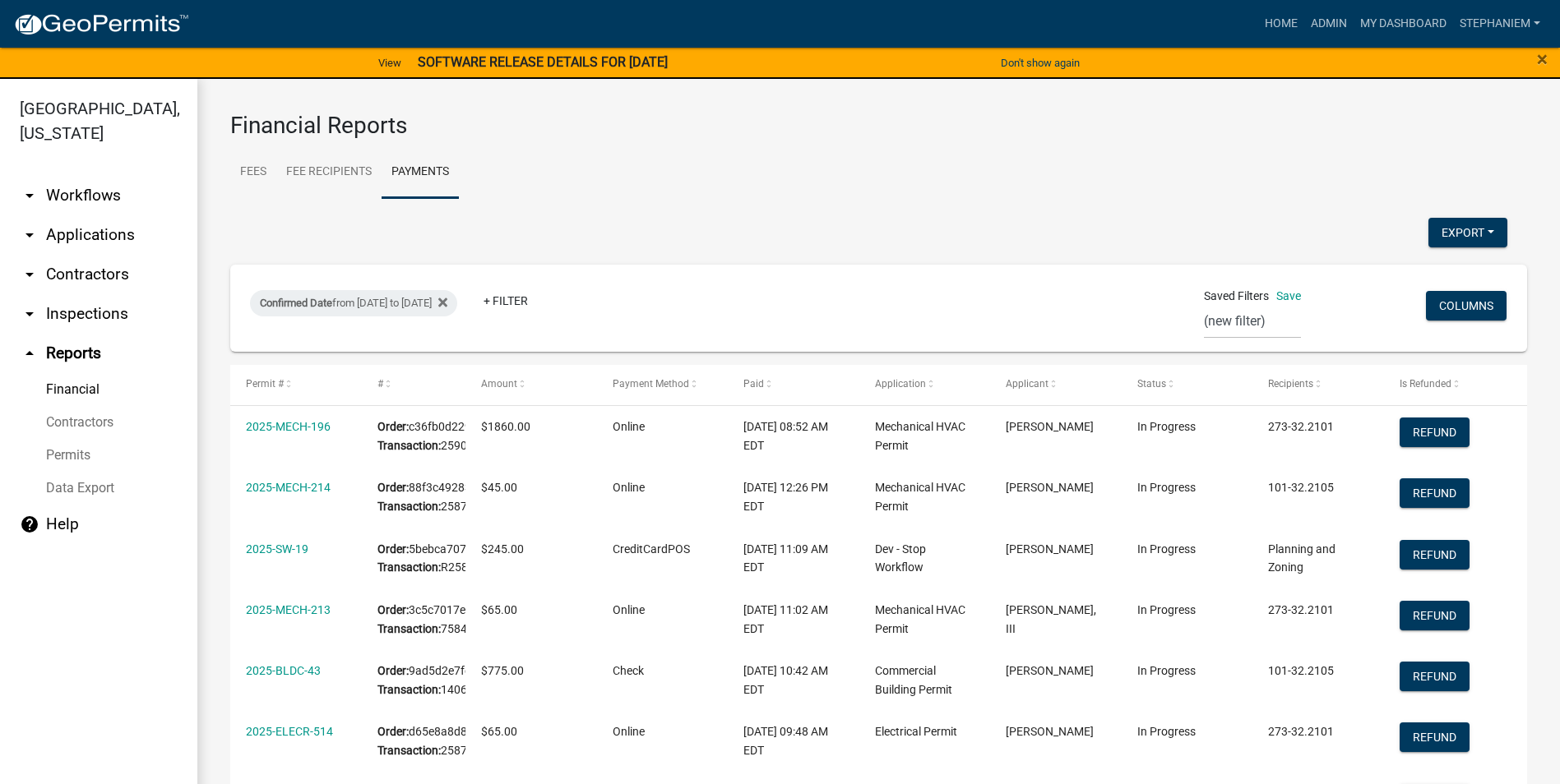
select select "0: null"
select select "3: 100"
click at [118, 230] on link "arrow_drop_down Applications" at bounding box center [99, 235] width 197 height 39
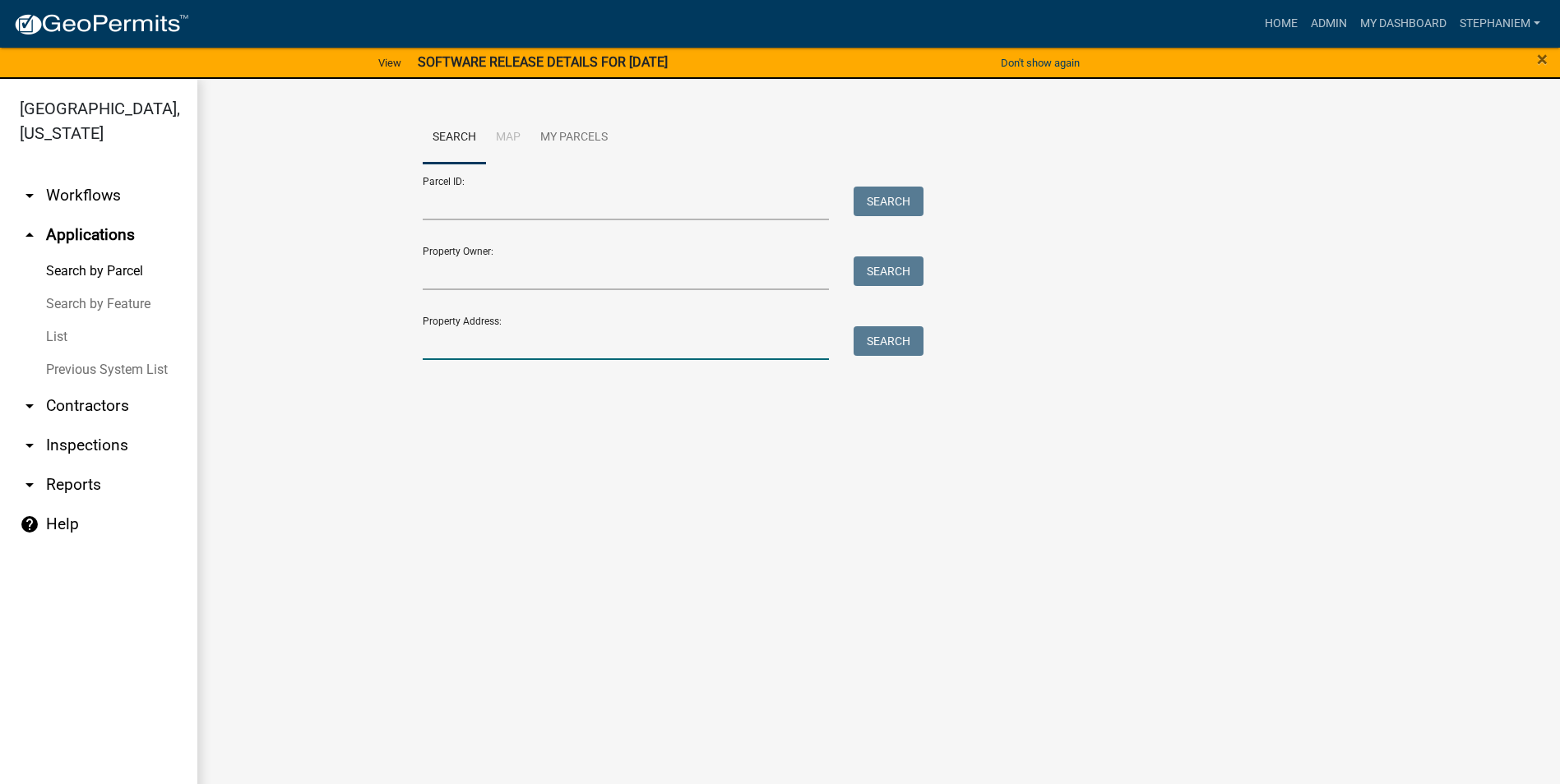
click at [670, 351] on input "Property Address:" at bounding box center [626, 343] width 407 height 34
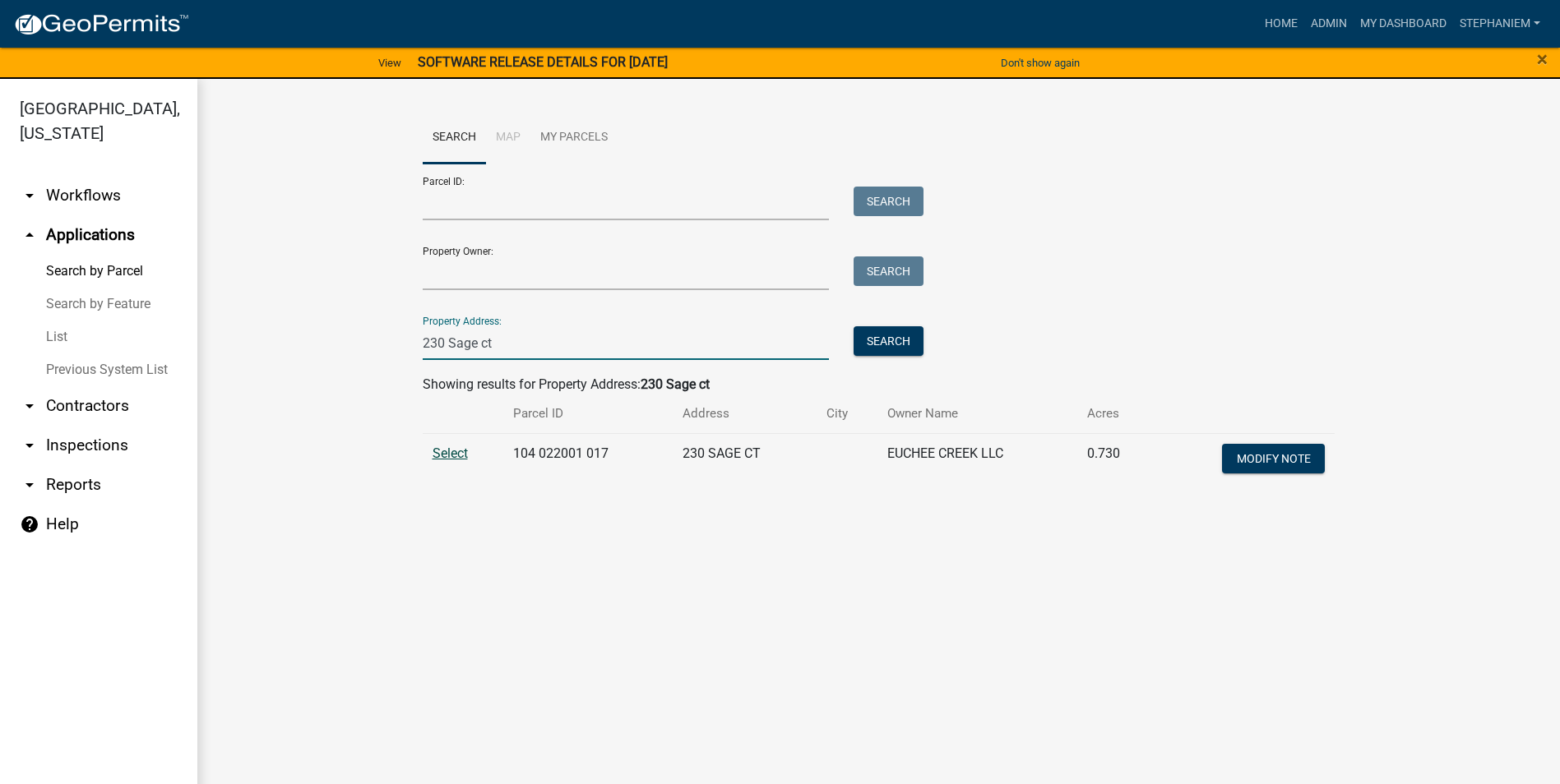
type input "230 Sage ct"
click at [454, 451] on span "Select" at bounding box center [450, 453] width 36 height 16
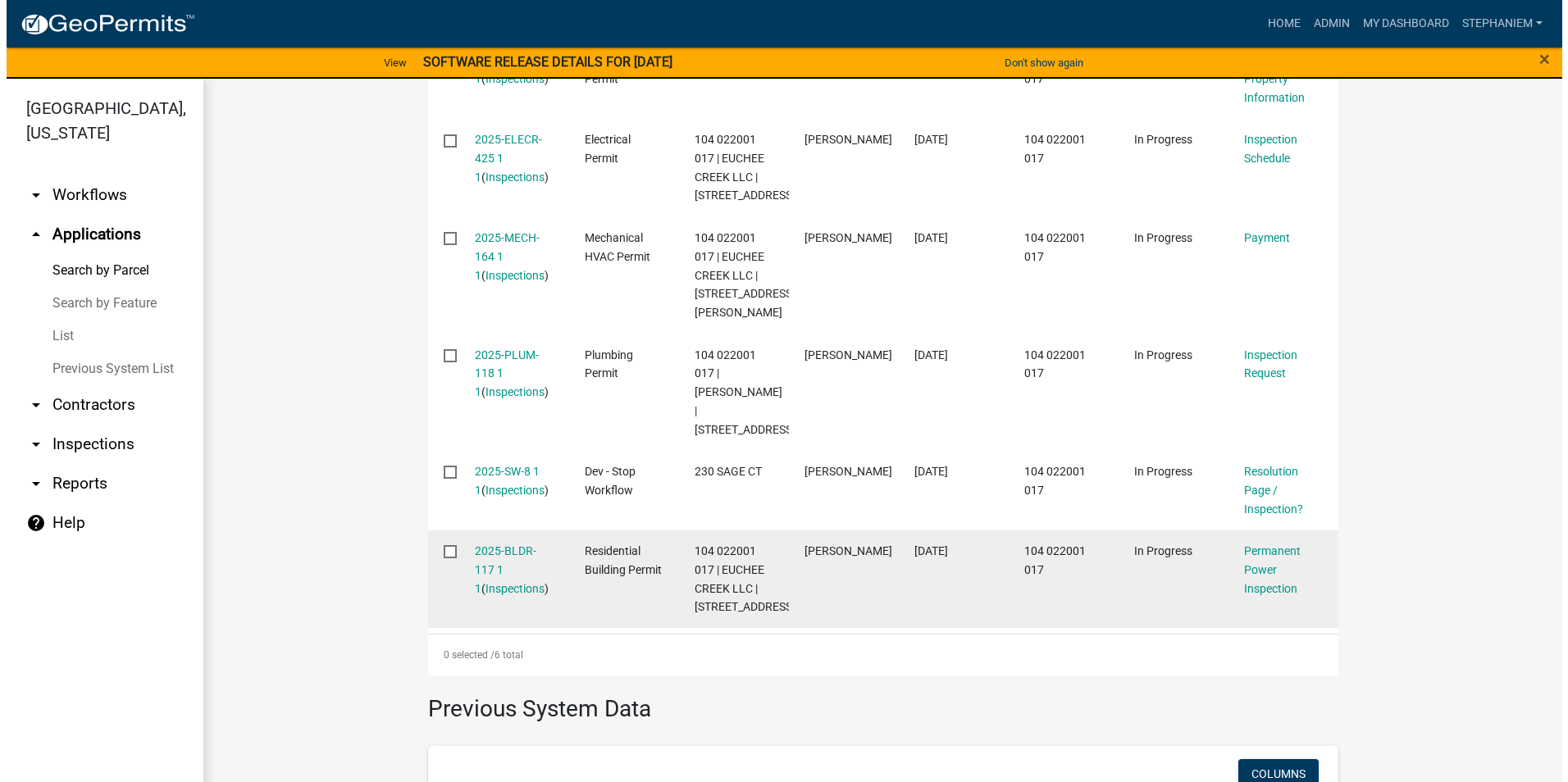
scroll to position [656, 0]
click at [505, 573] on link "2025-BLDR-117 1 1" at bounding box center [499, 568] width 62 height 51
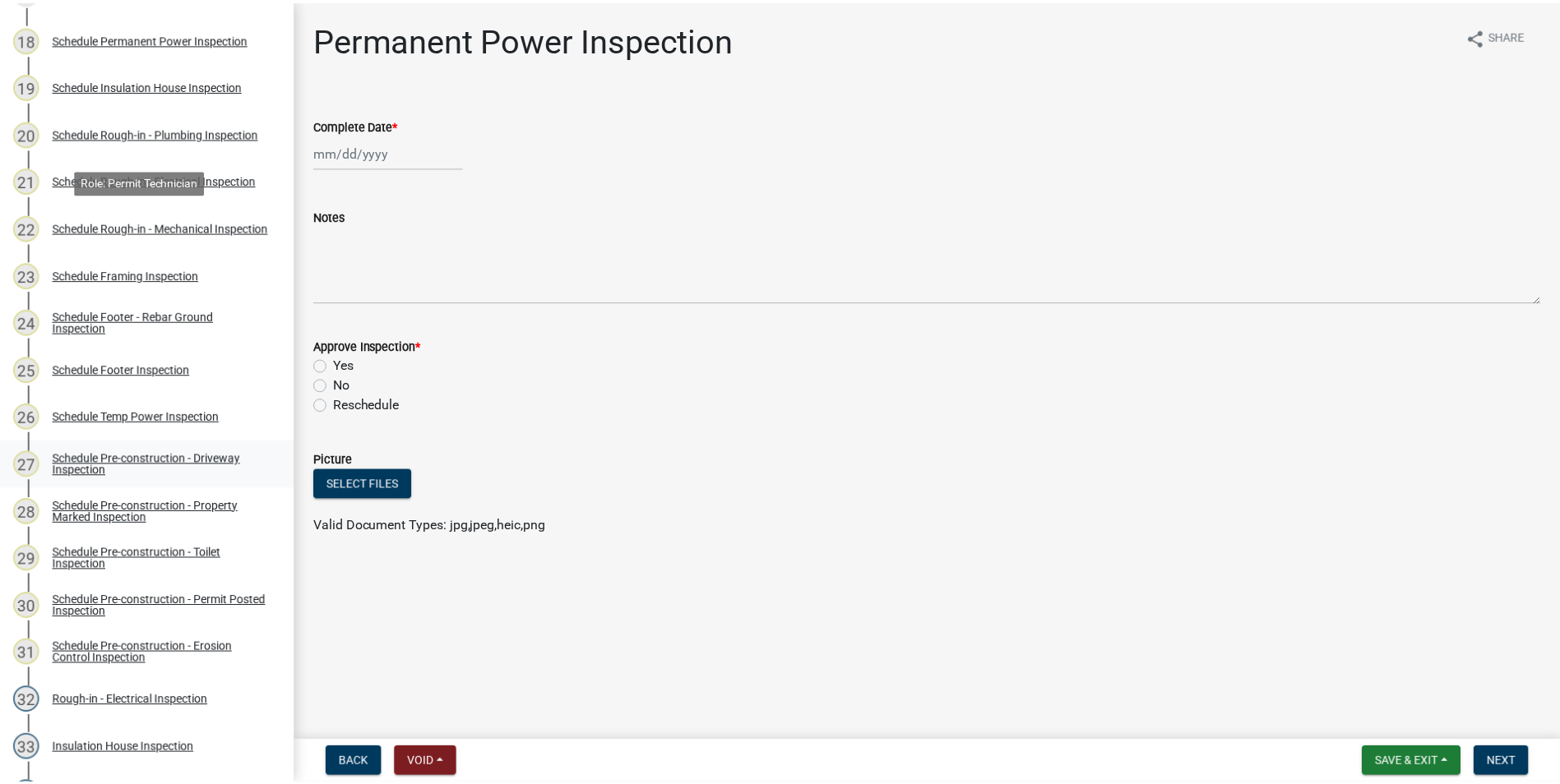
scroll to position [987, 0]
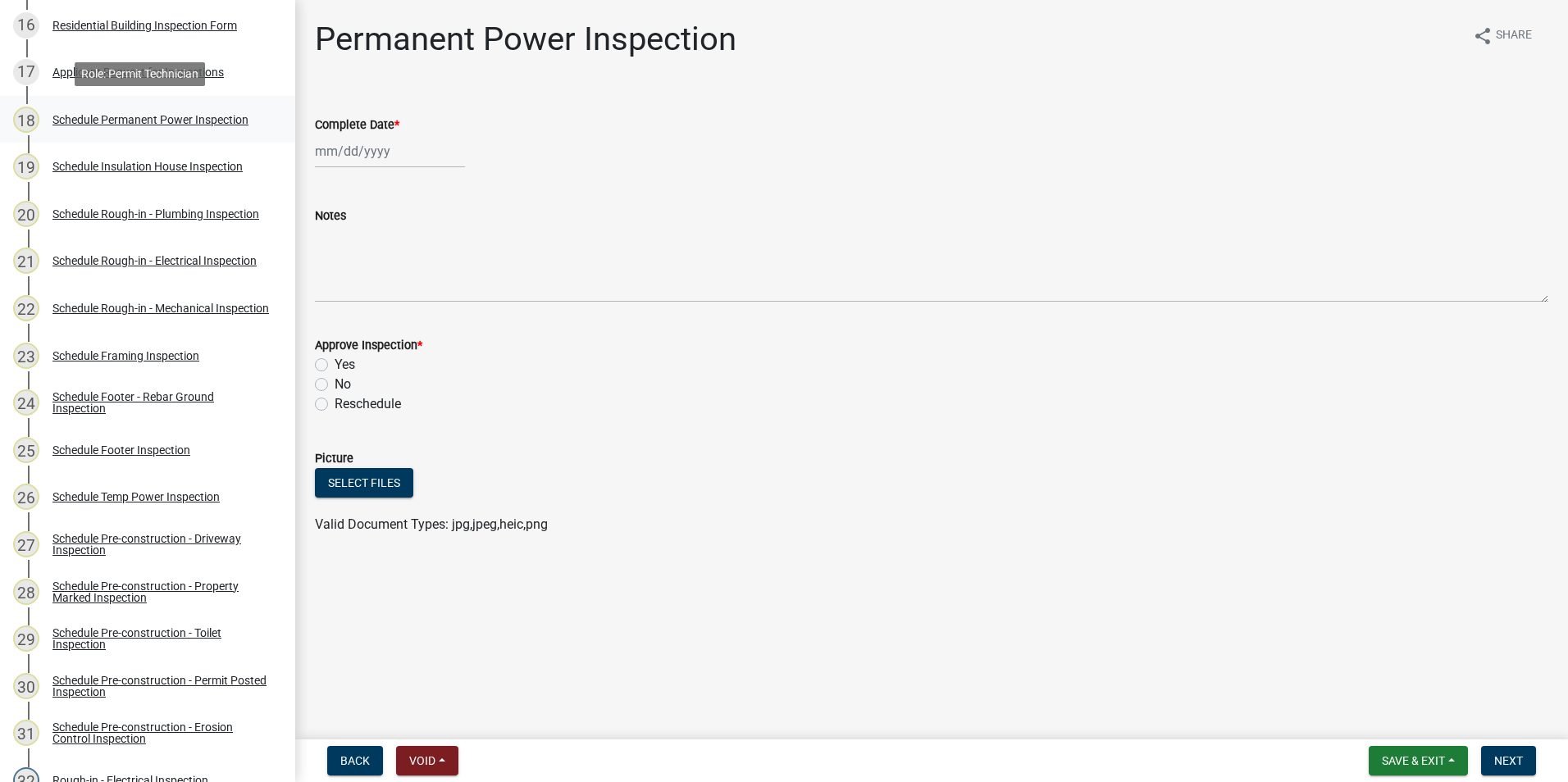
click at [150, 134] on link "18 Schedule Permanent Power Inspection" at bounding box center [147, 119] width 295 height 48
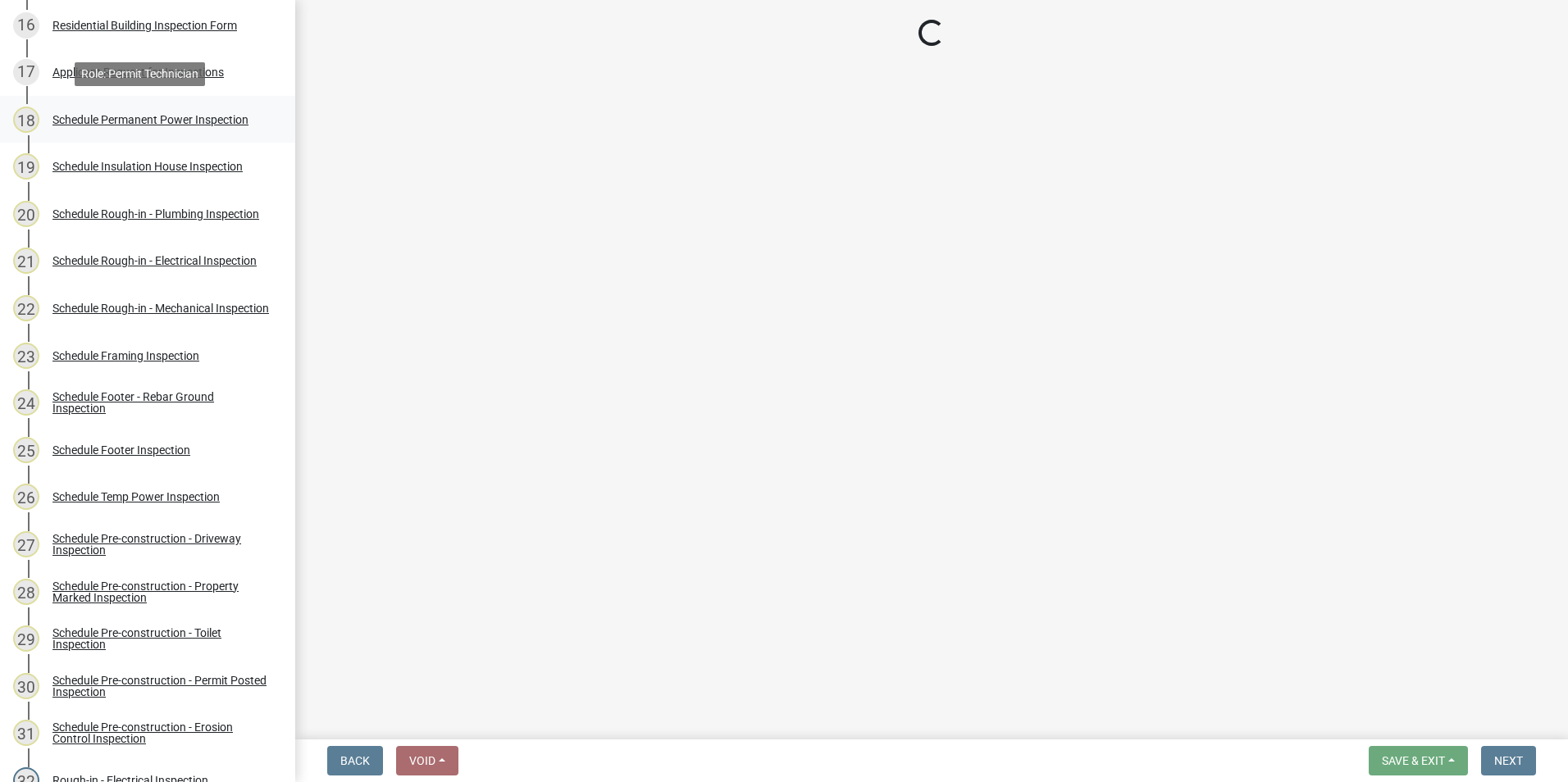
select select "07642ab0-564c-47bb-824b-0ccf2da83593"
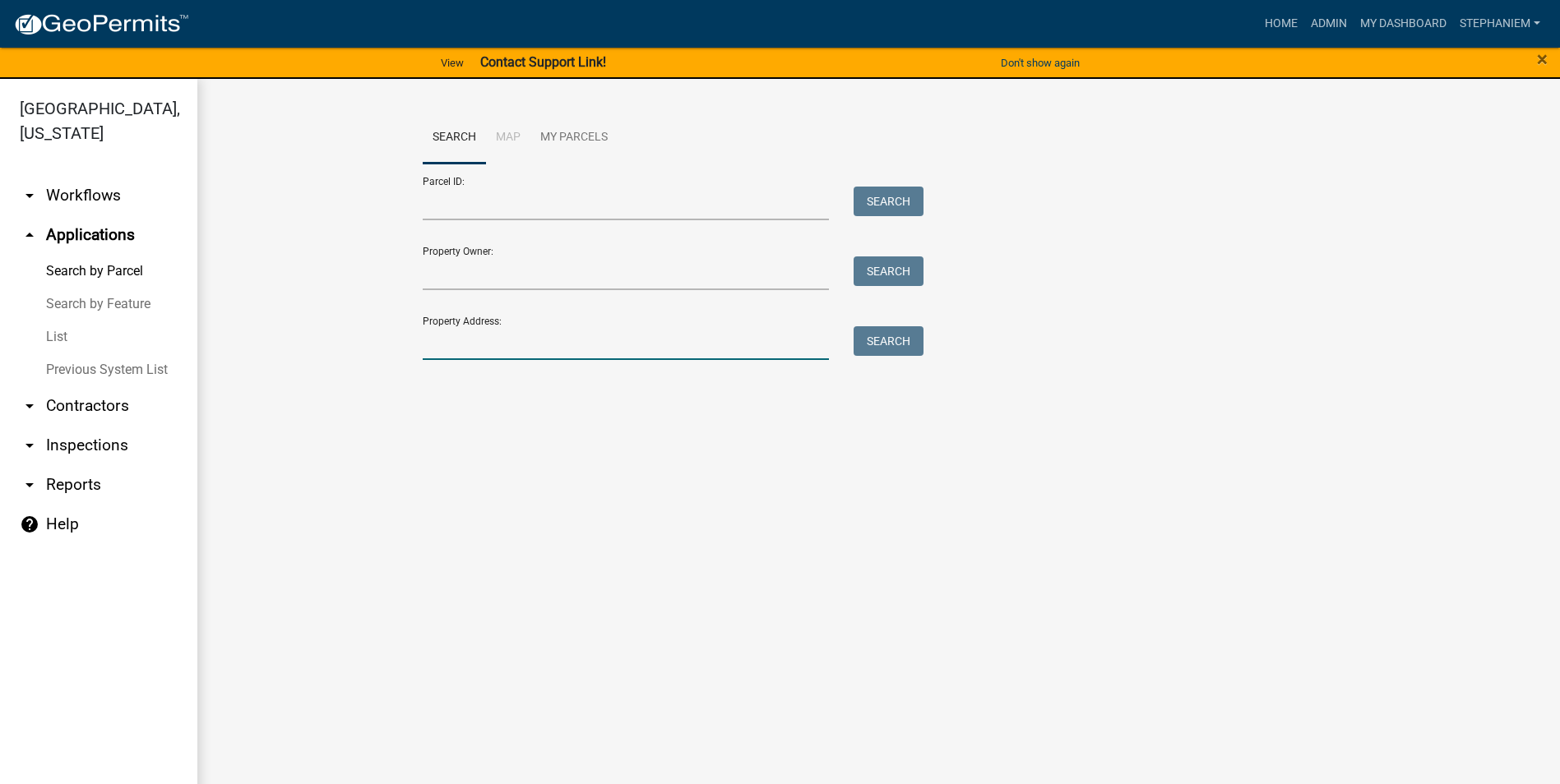
click at [528, 354] on input "Property Address:" at bounding box center [626, 343] width 407 height 34
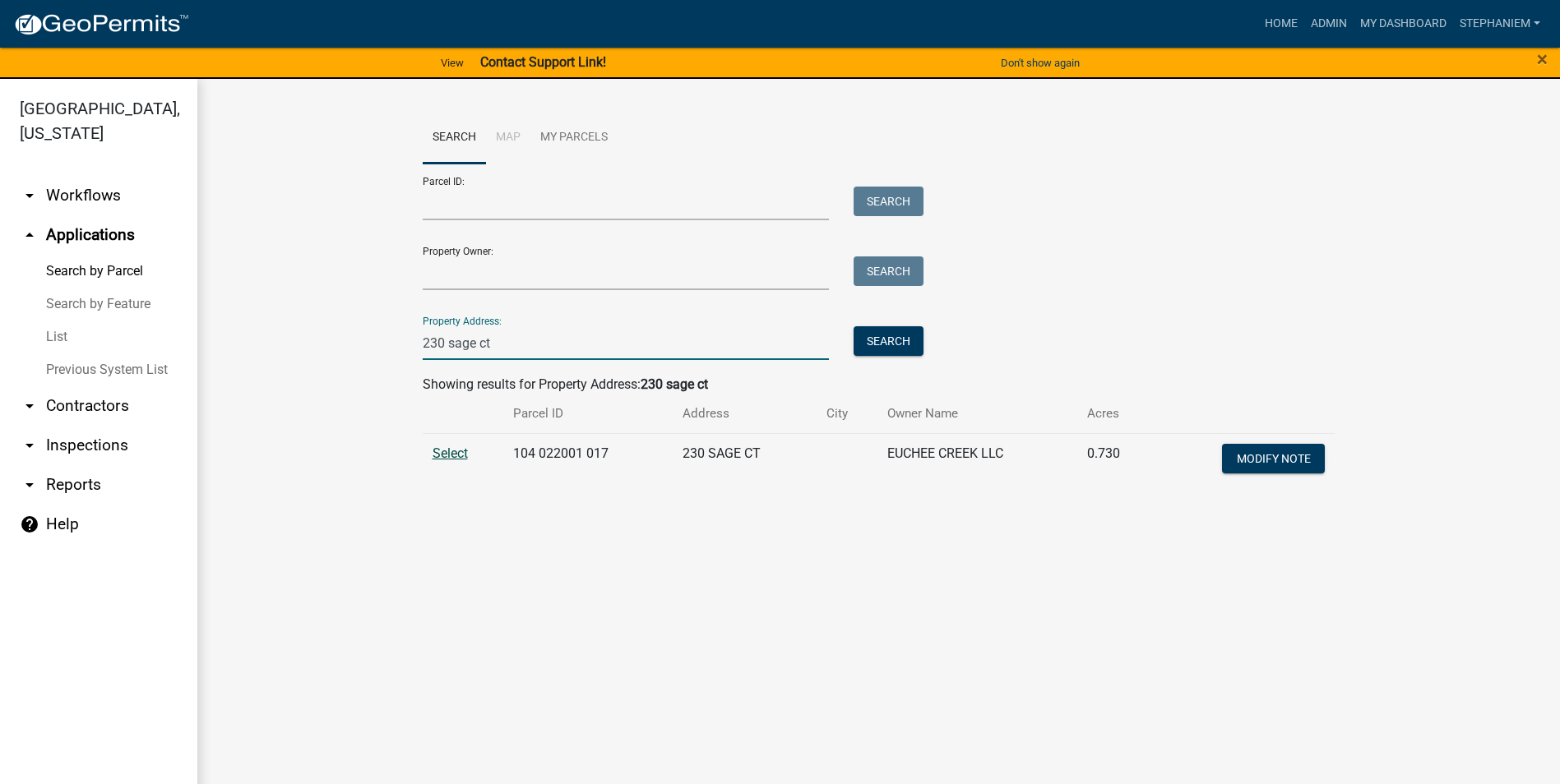
type input "230 sage ct"
click at [438, 448] on span "Select" at bounding box center [450, 453] width 36 height 16
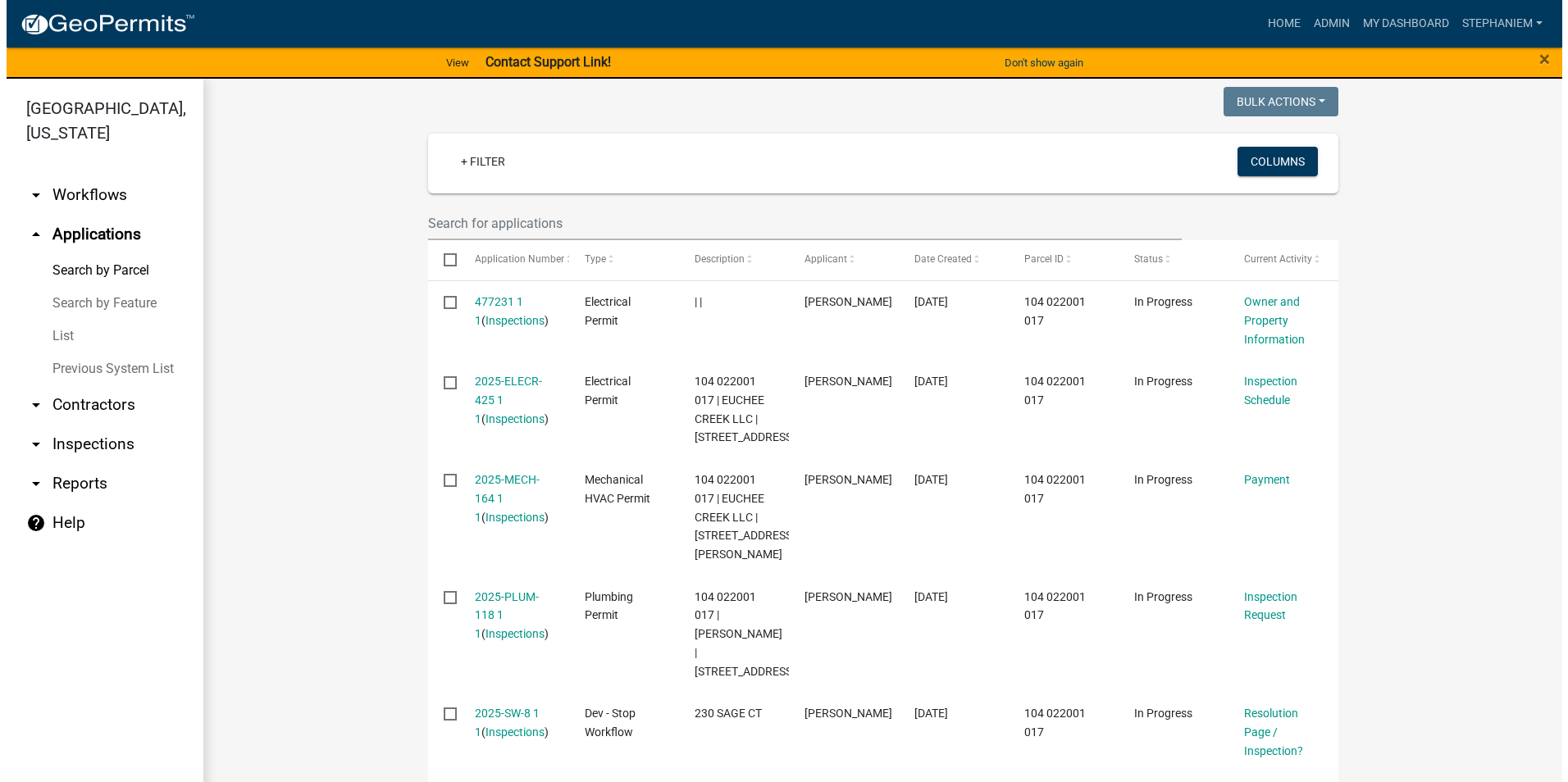
scroll to position [410, 0]
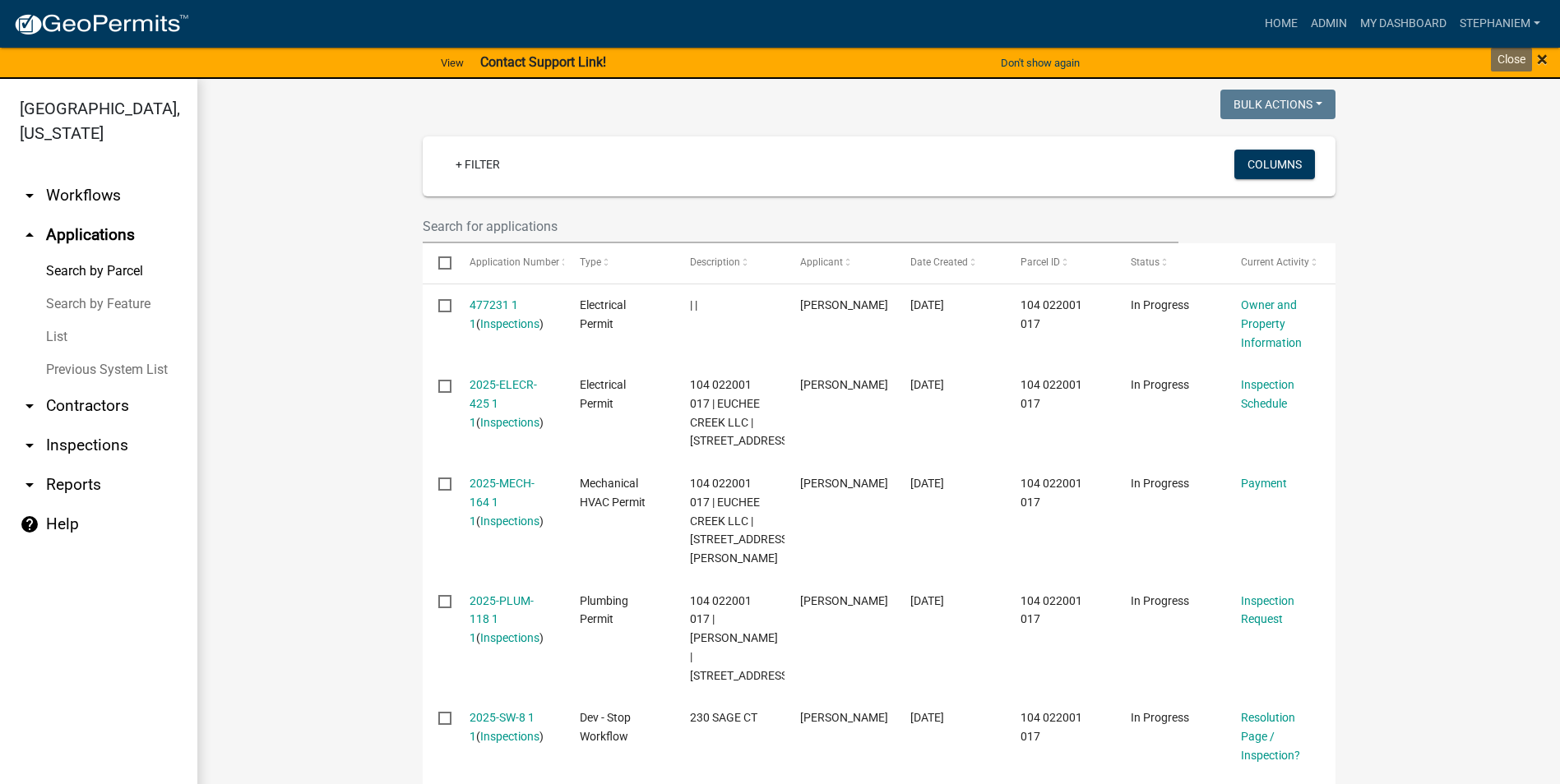
click at [1540, 59] on span "×" at bounding box center [1542, 59] width 10 height 23
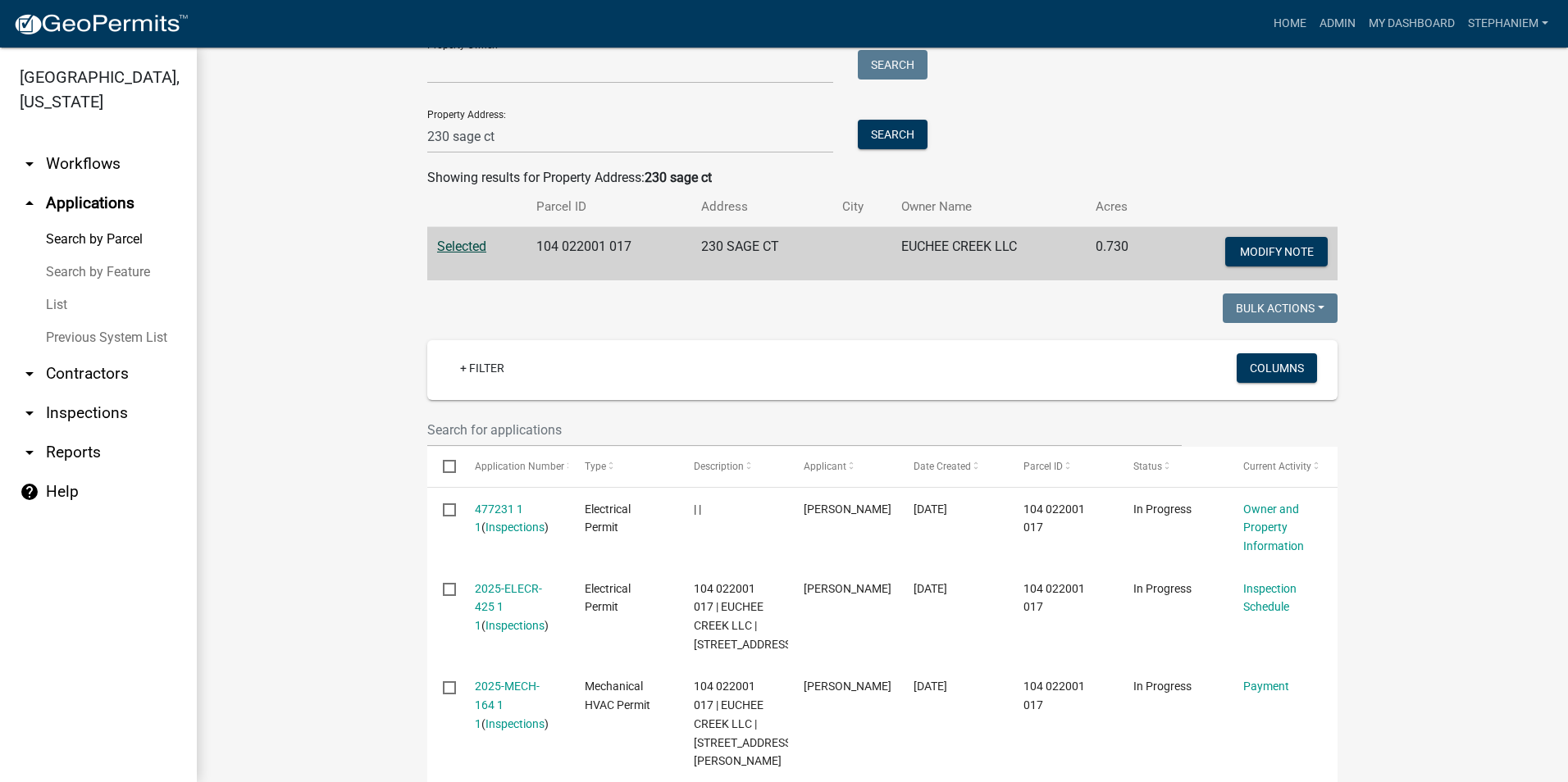
scroll to position [0, 0]
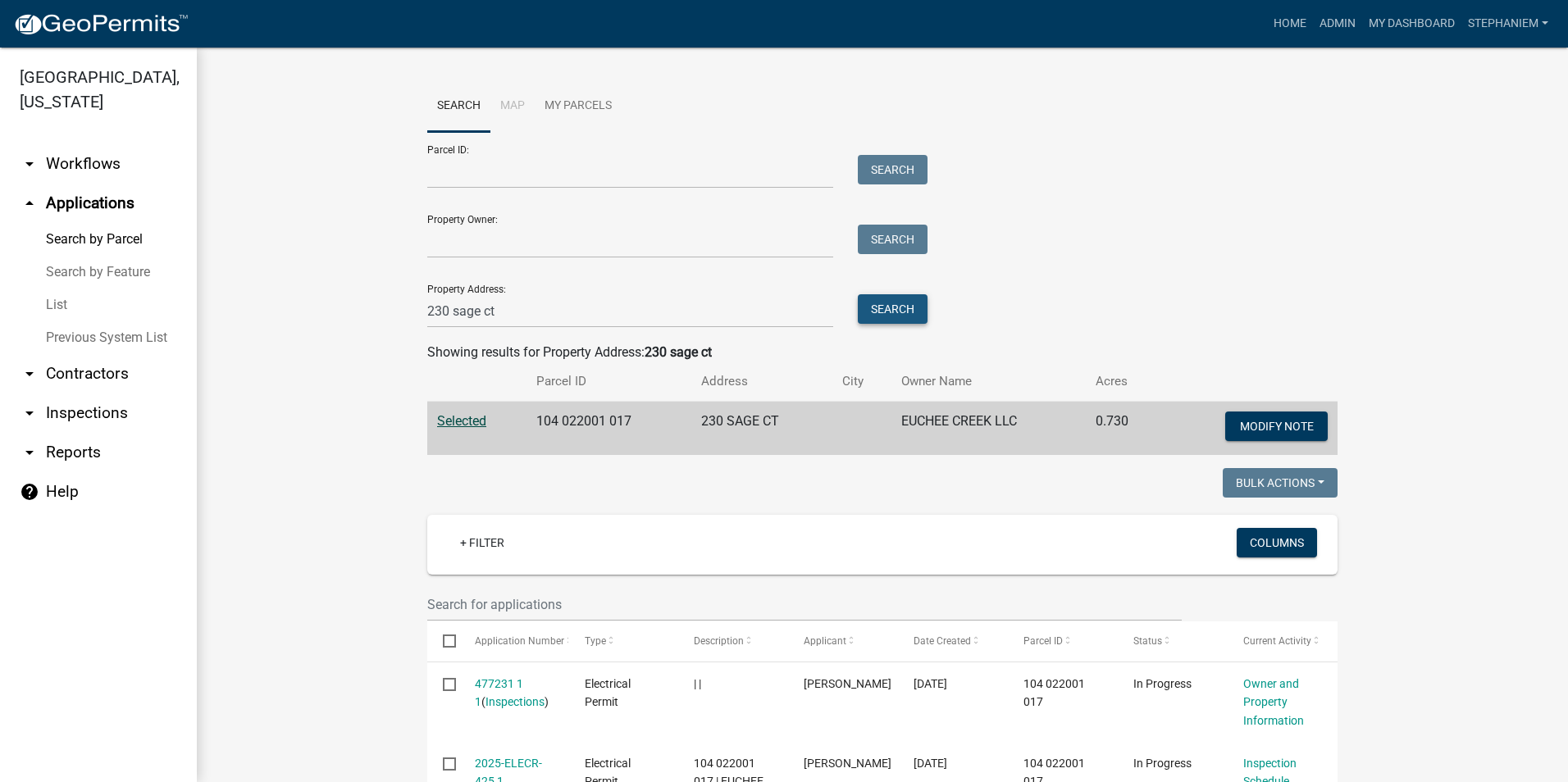
click at [874, 318] on button "Search" at bounding box center [893, 308] width 69 height 29
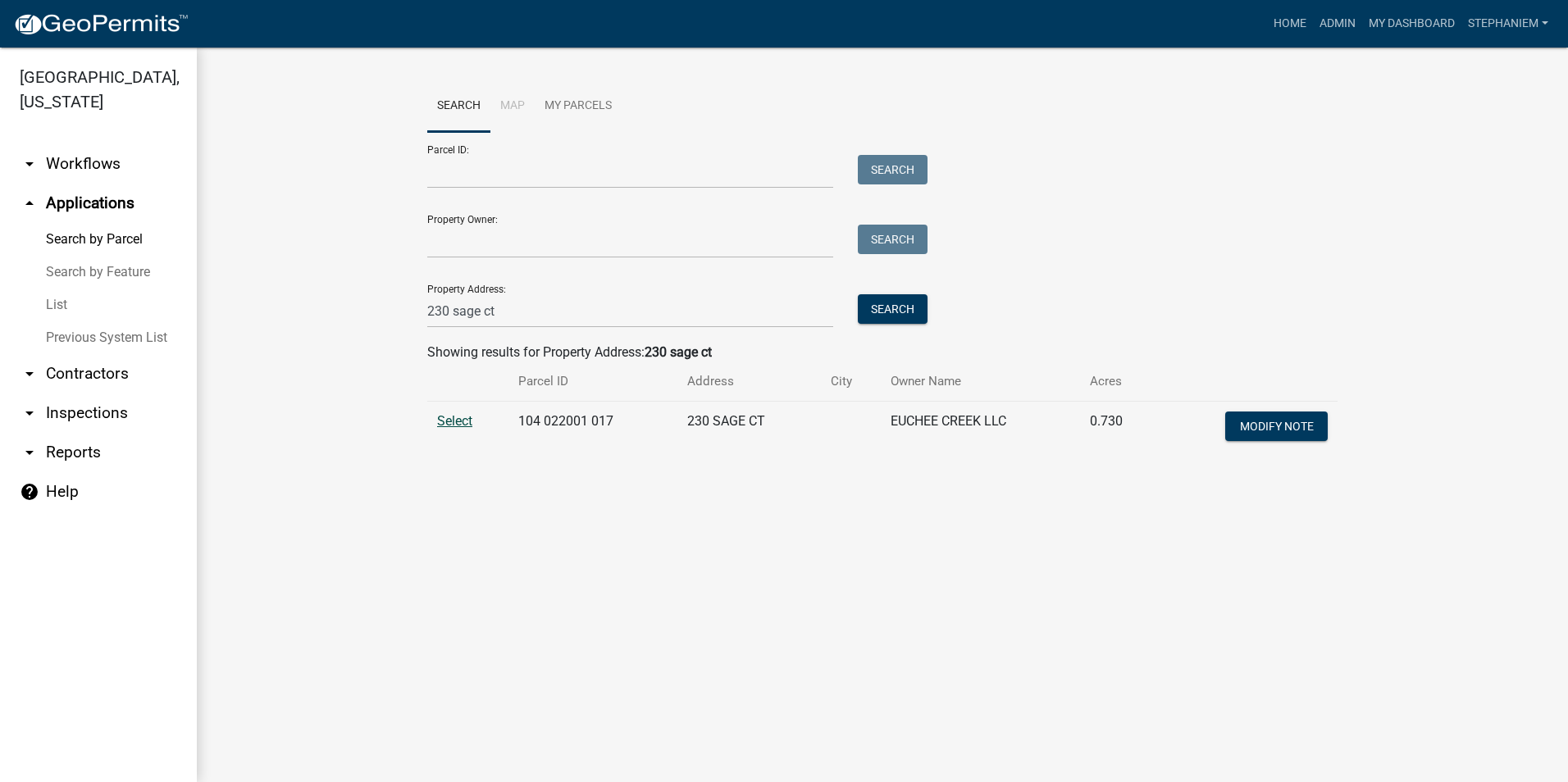
click at [441, 422] on span "Select" at bounding box center [455, 421] width 36 height 16
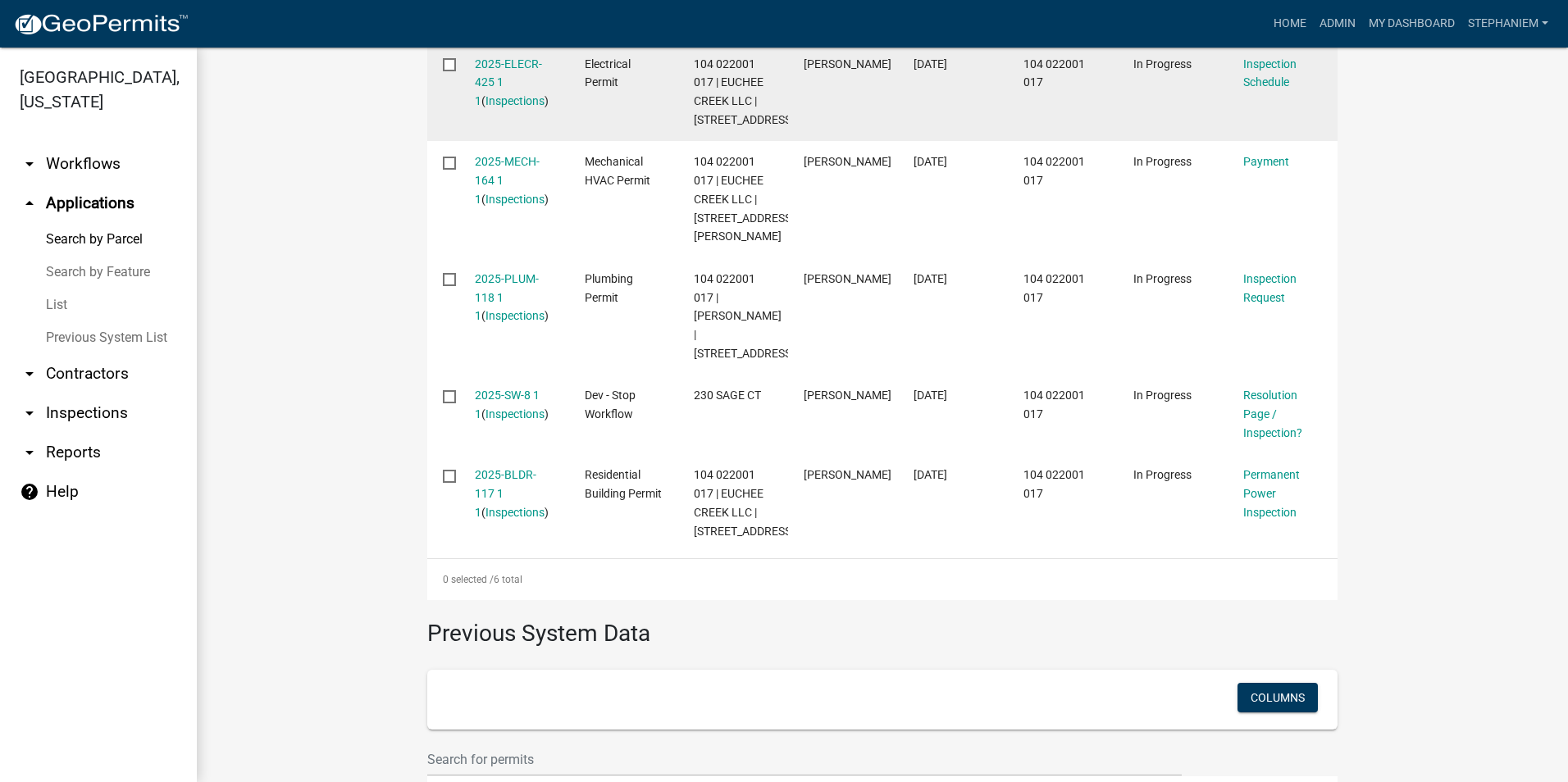
scroll to position [492, 0]
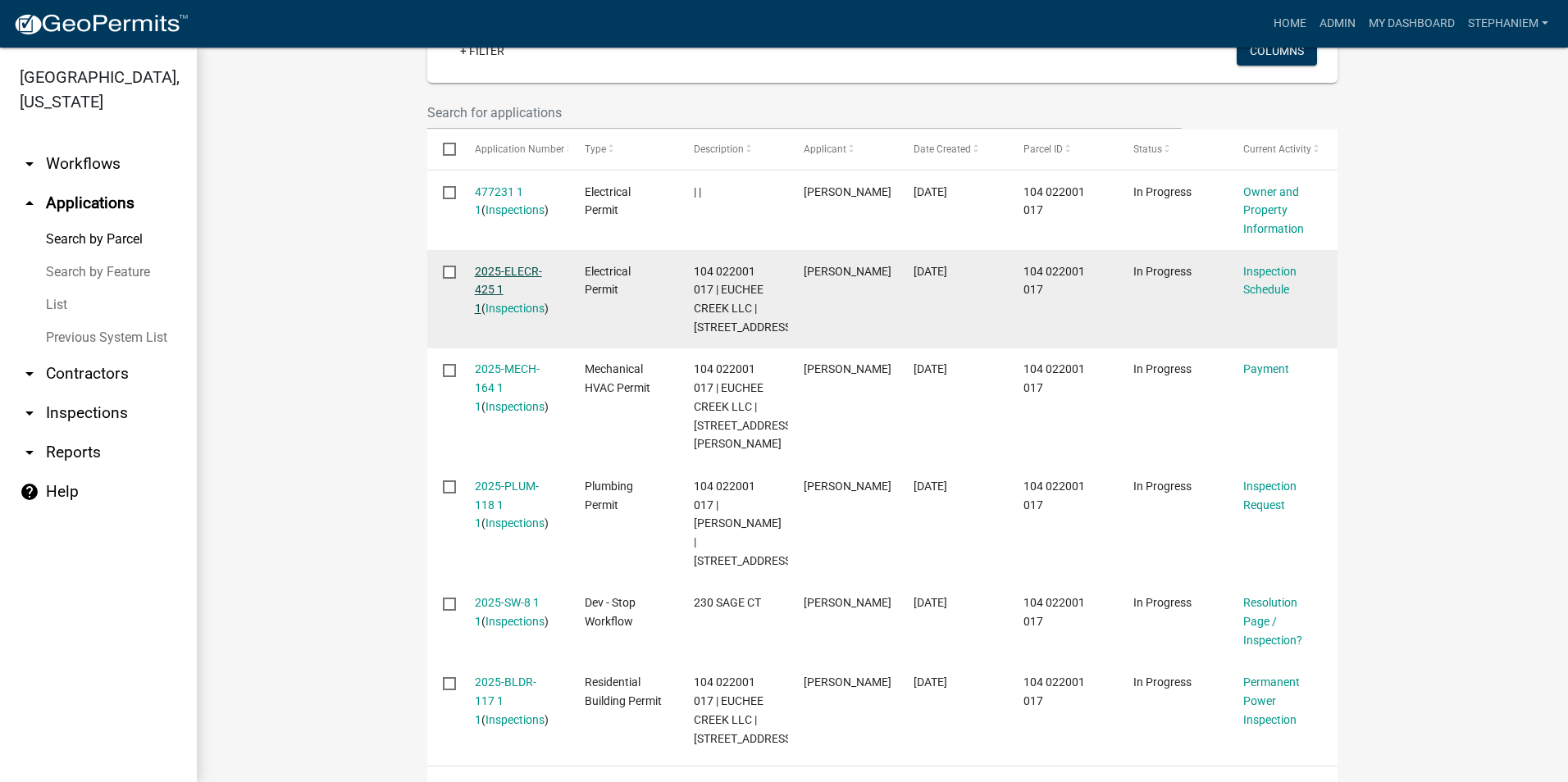
click at [494, 271] on link "2025-ELECR-425 1 1" at bounding box center [508, 291] width 68 height 51
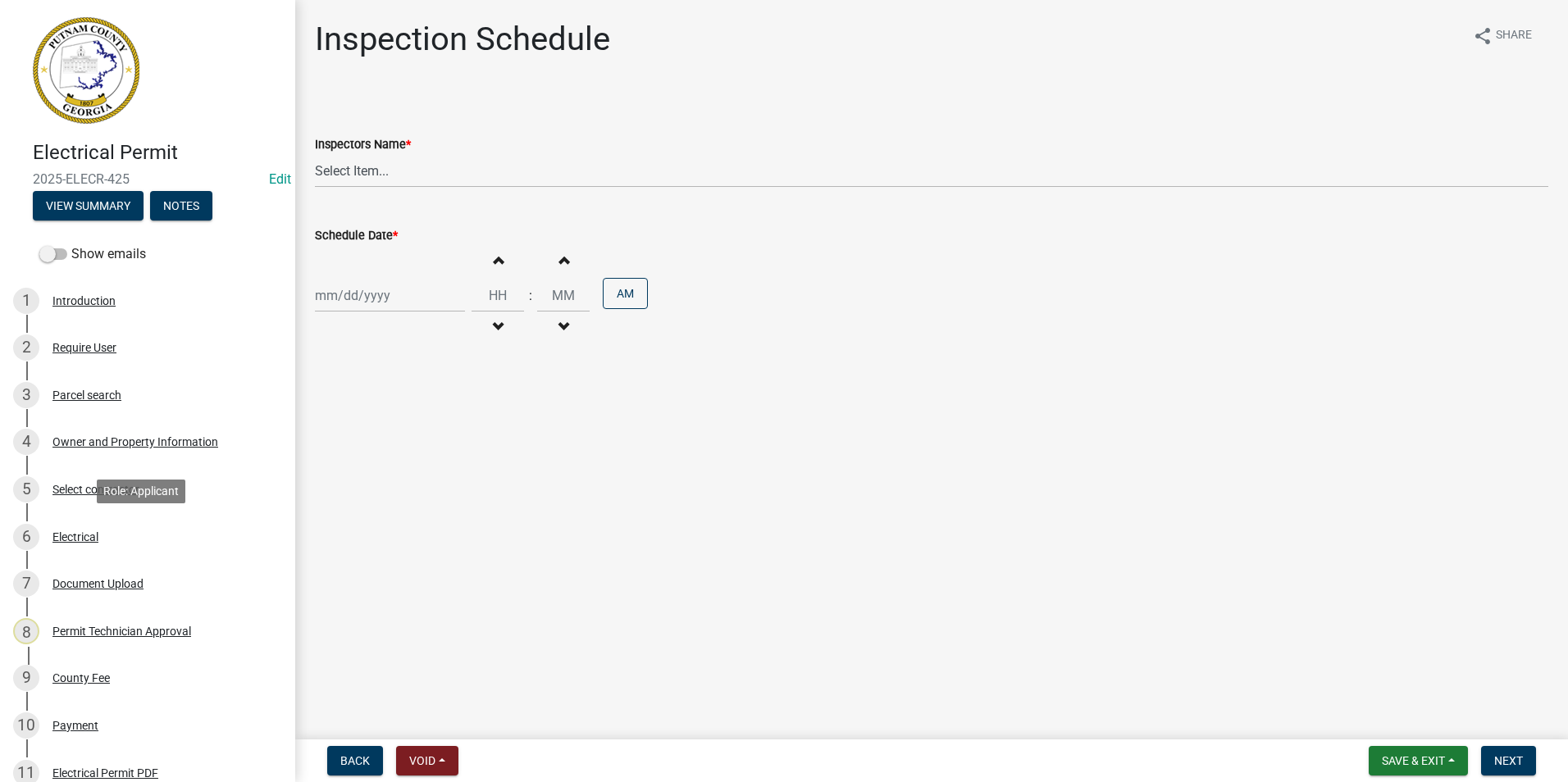
click at [131, 540] on div "6 Electrical" at bounding box center [141, 537] width 256 height 26
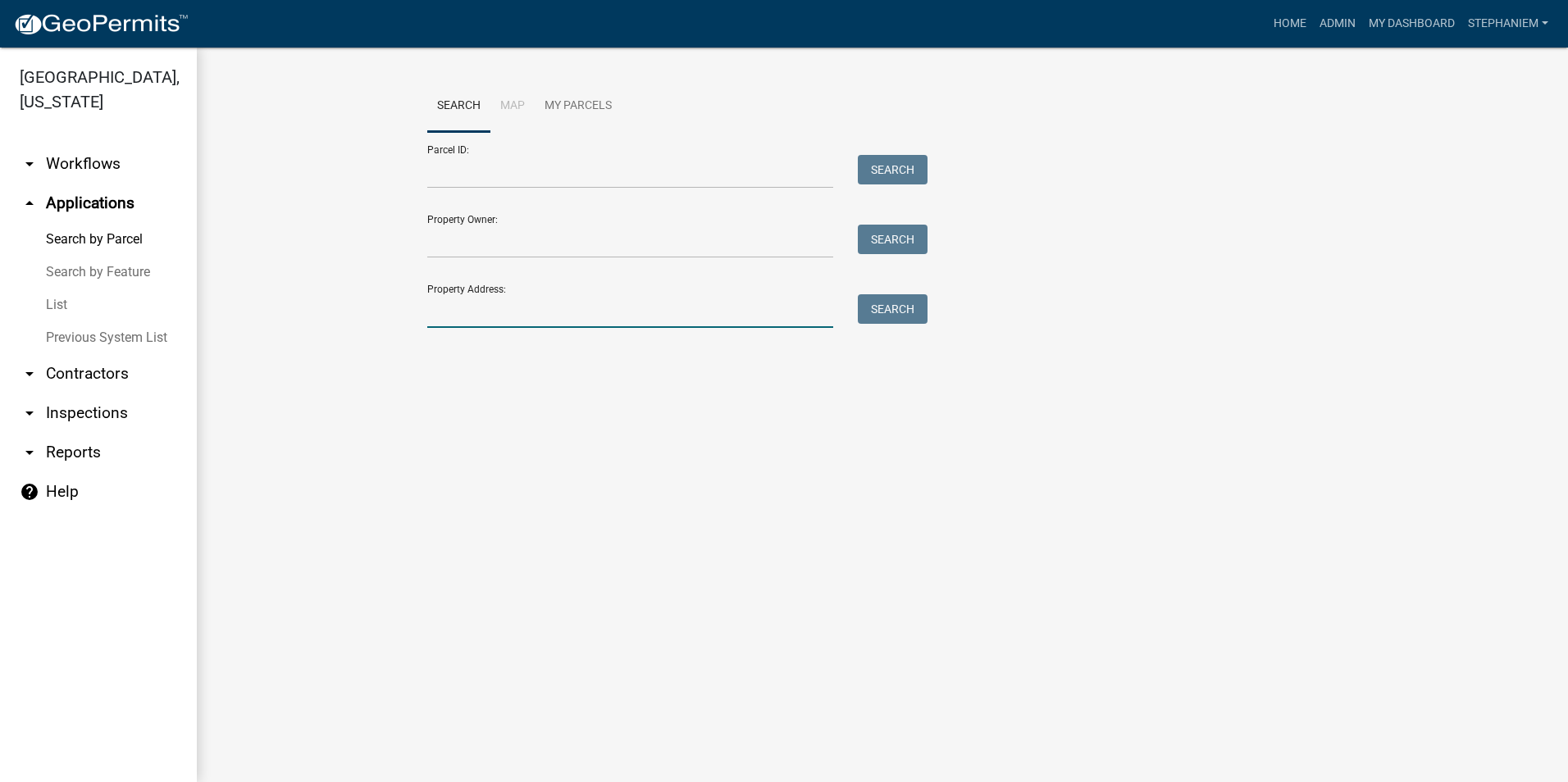
click at [509, 318] on input "Property Address:" at bounding box center [630, 311] width 406 height 34
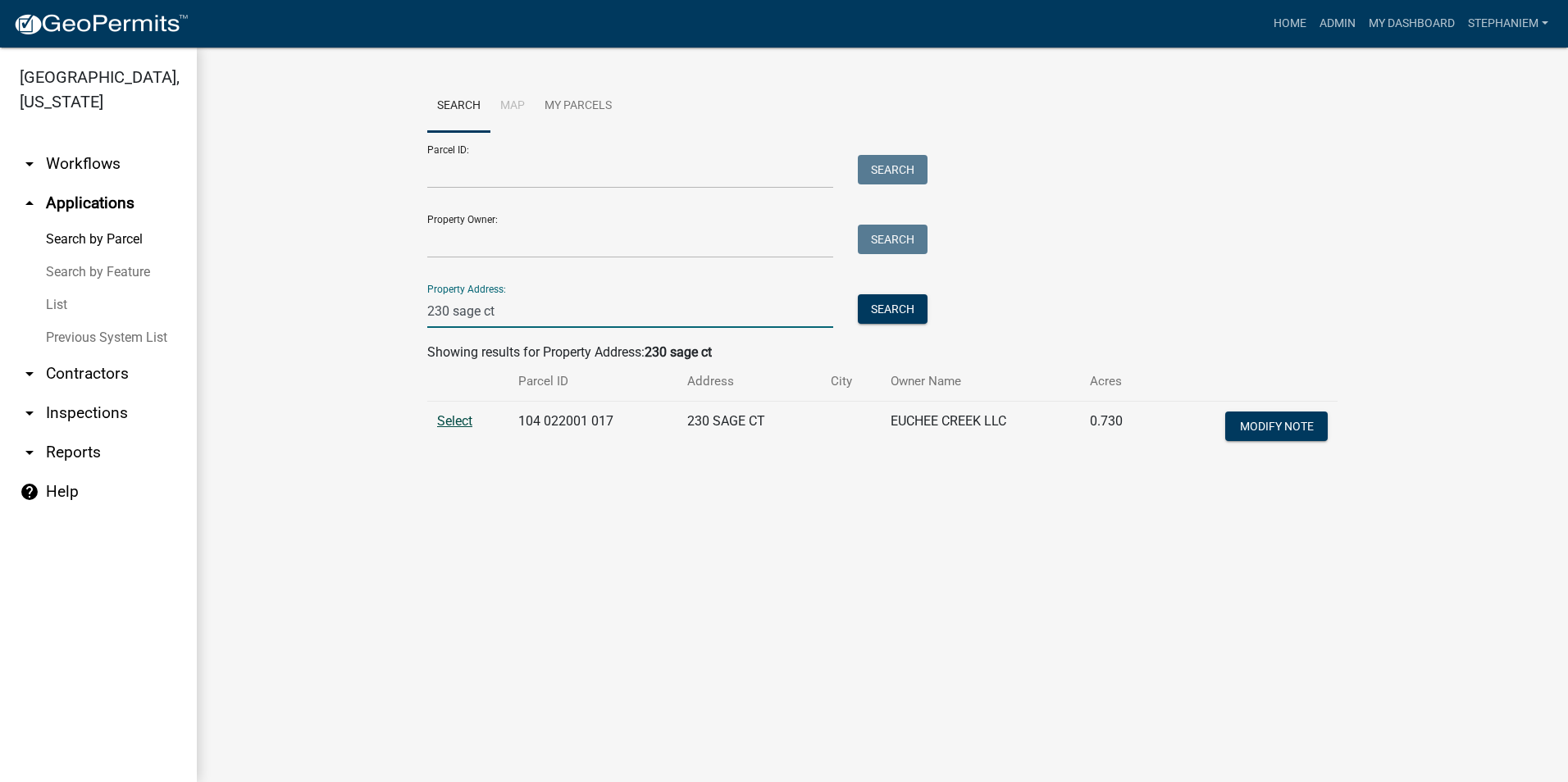
type input "230 sage ct"
click at [451, 421] on span "Select" at bounding box center [455, 421] width 36 height 16
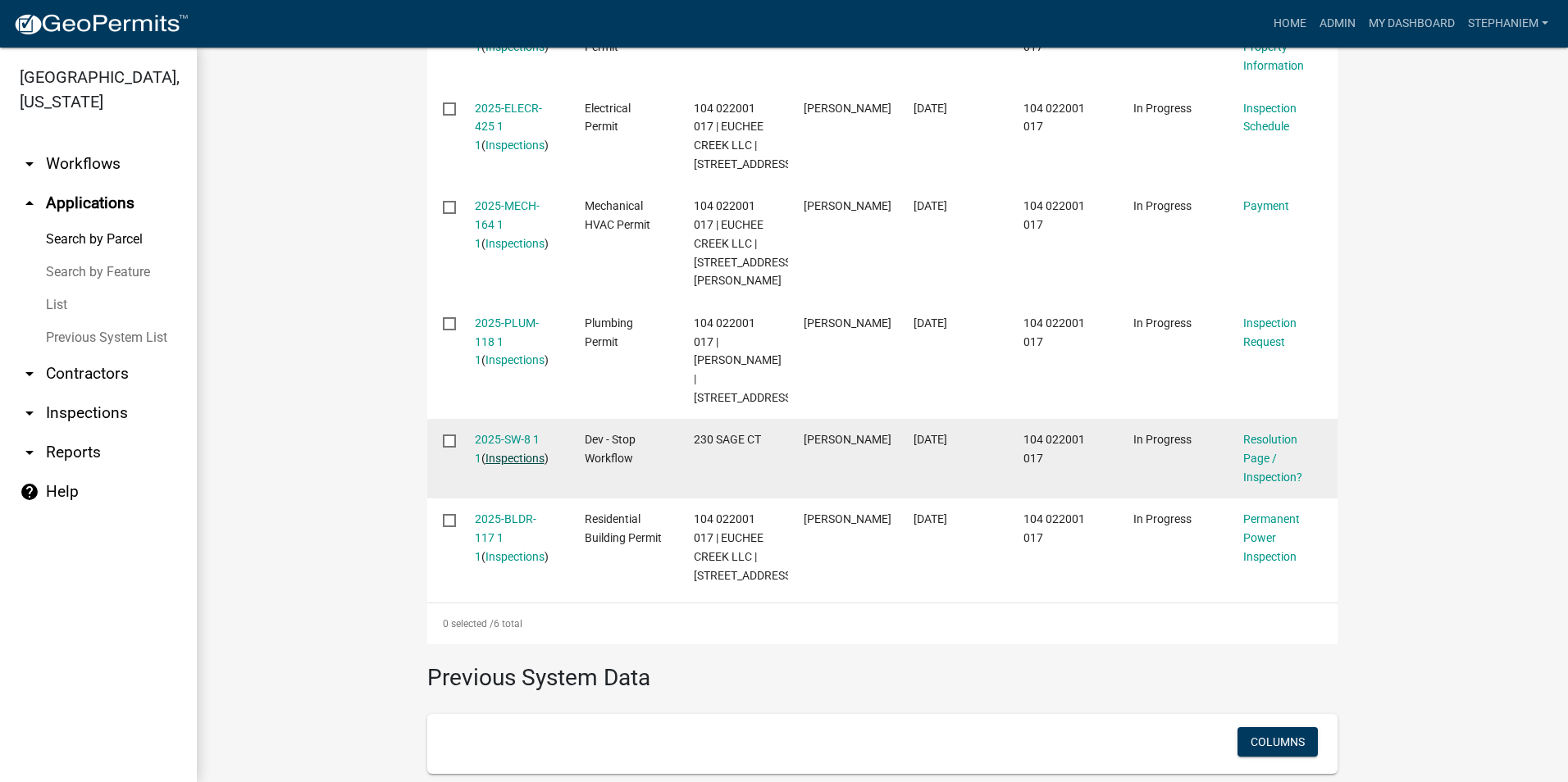
scroll to position [656, 0]
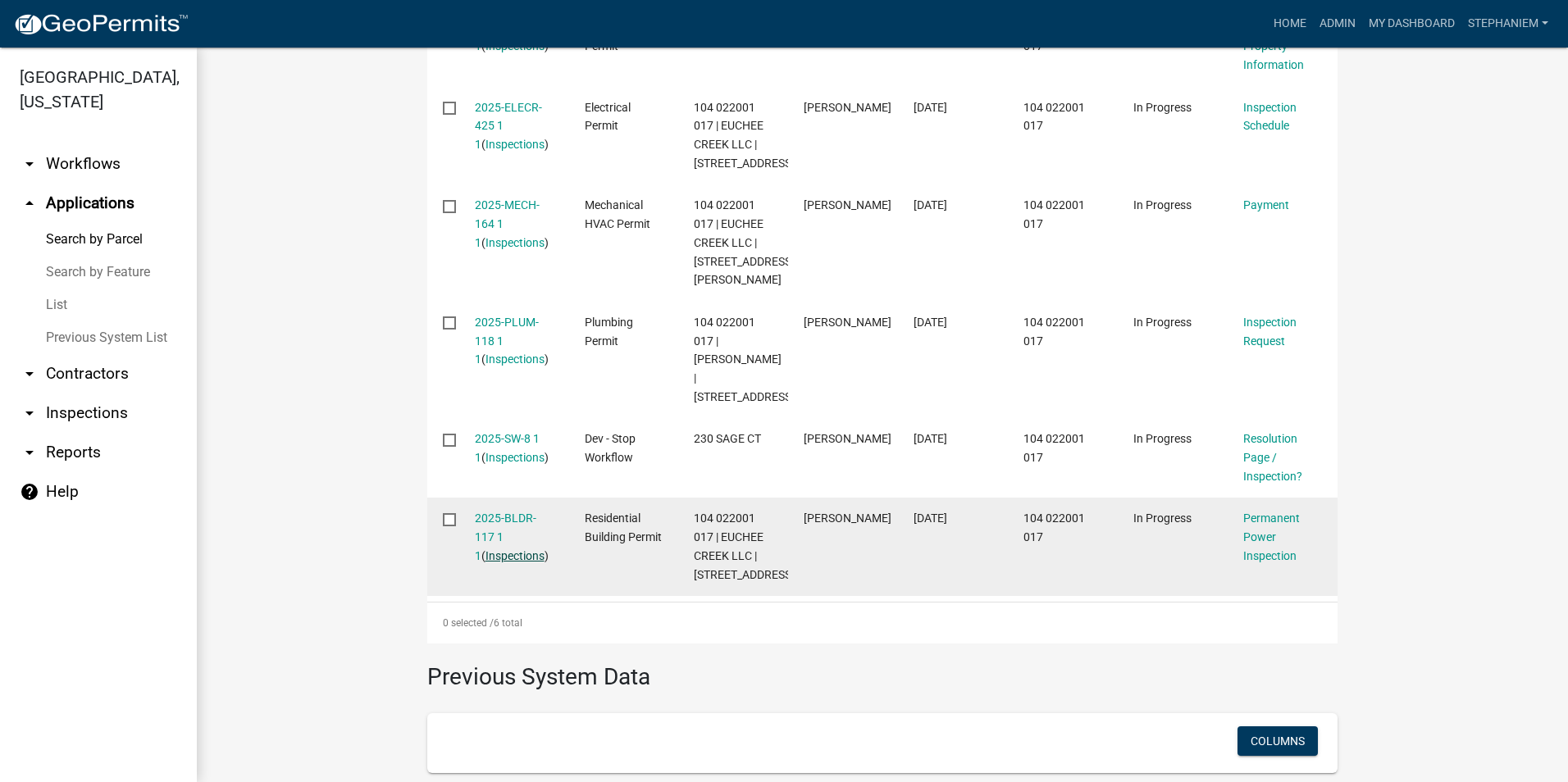
click at [507, 563] on link "Inspections" at bounding box center [515, 556] width 59 height 13
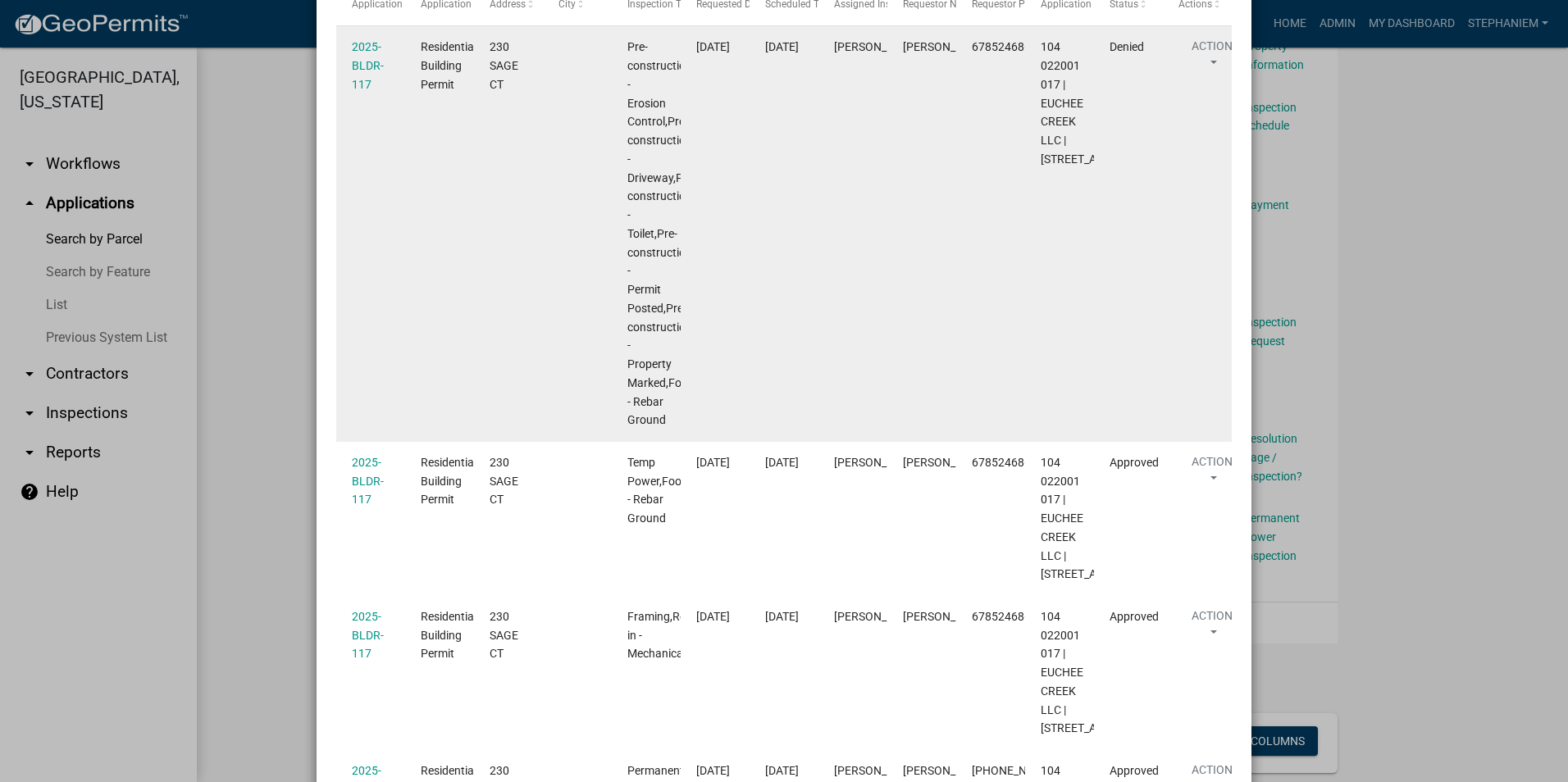
scroll to position [410, 0]
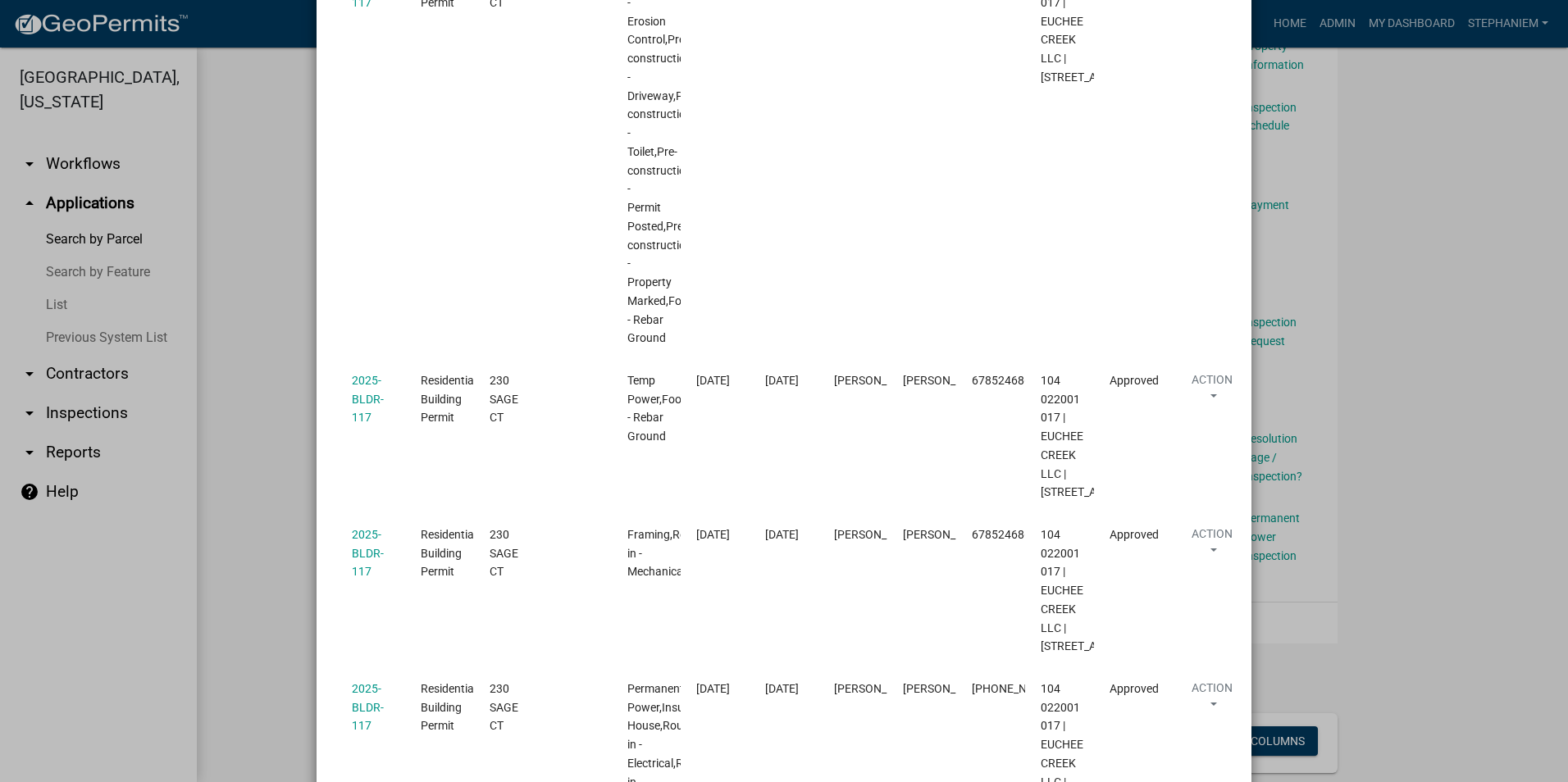
click at [255, 371] on ngb-modal-window "Inspections related to 2025-BLDR-117 × Export Excel Format (.xlsx) CSV Format (…" at bounding box center [784, 391] width 1568 height 782
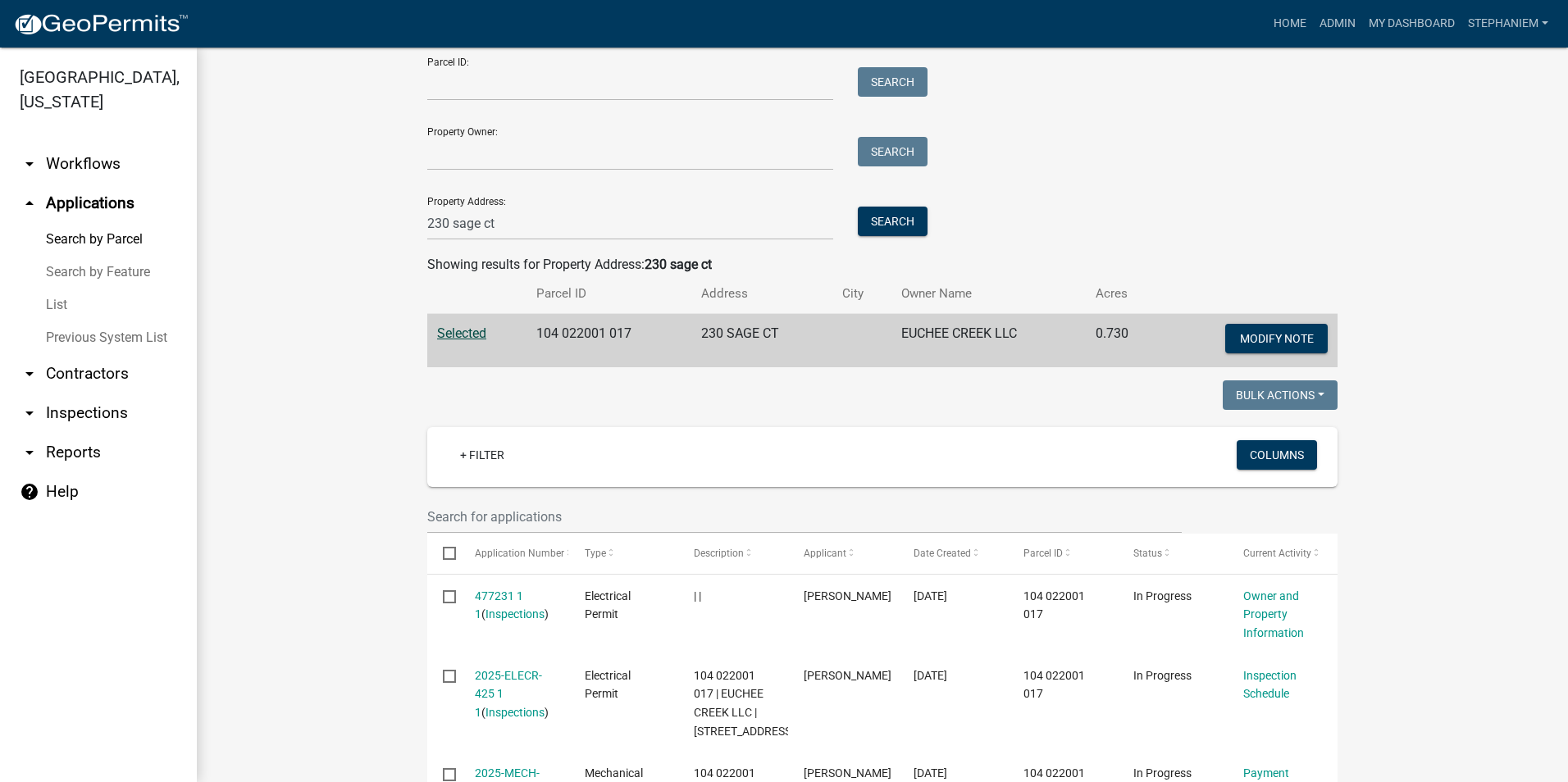
scroll to position [0, 0]
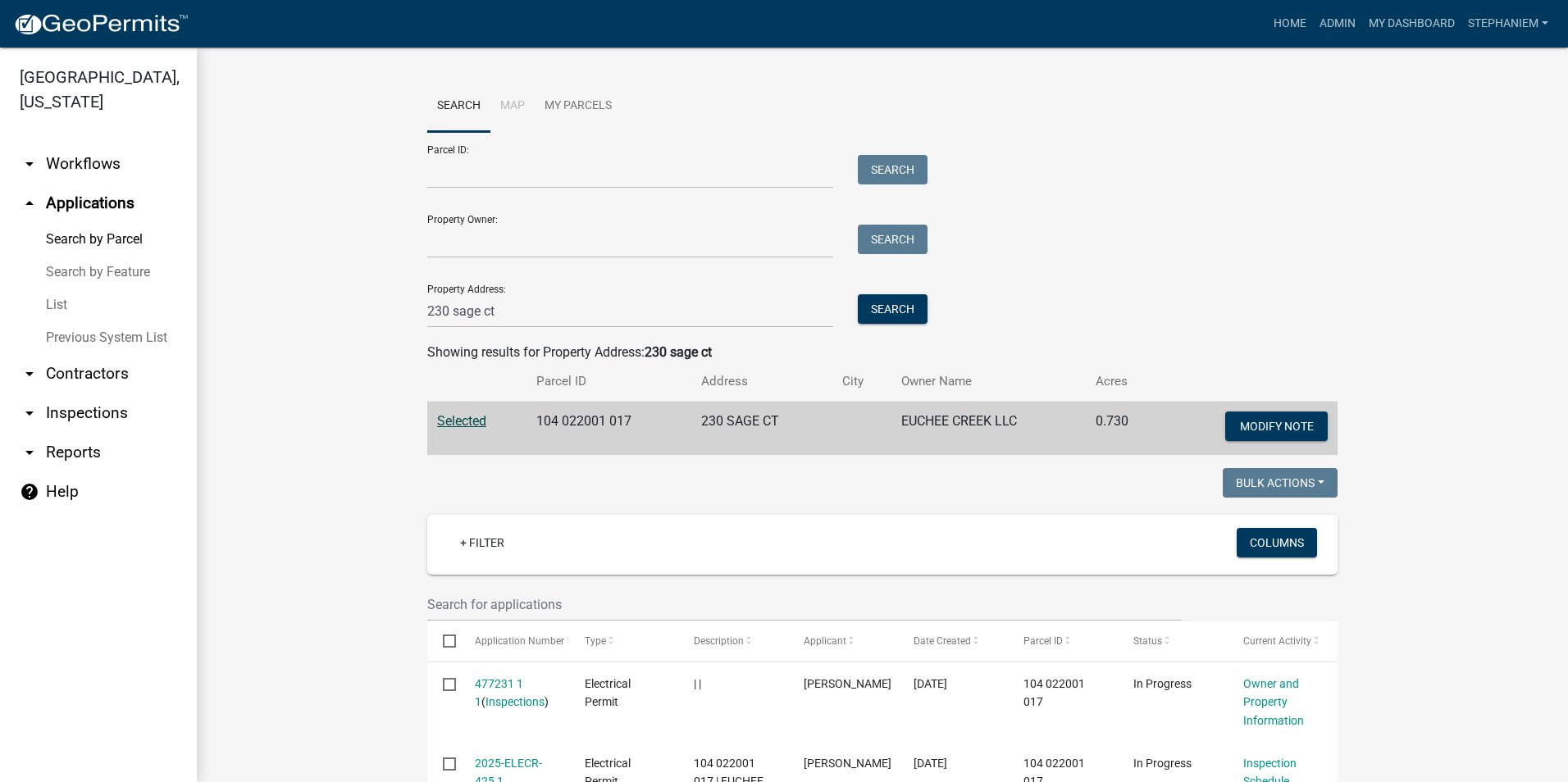
click at [86, 404] on link "arrow_drop_down Inspections" at bounding box center [98, 414] width 197 height 39
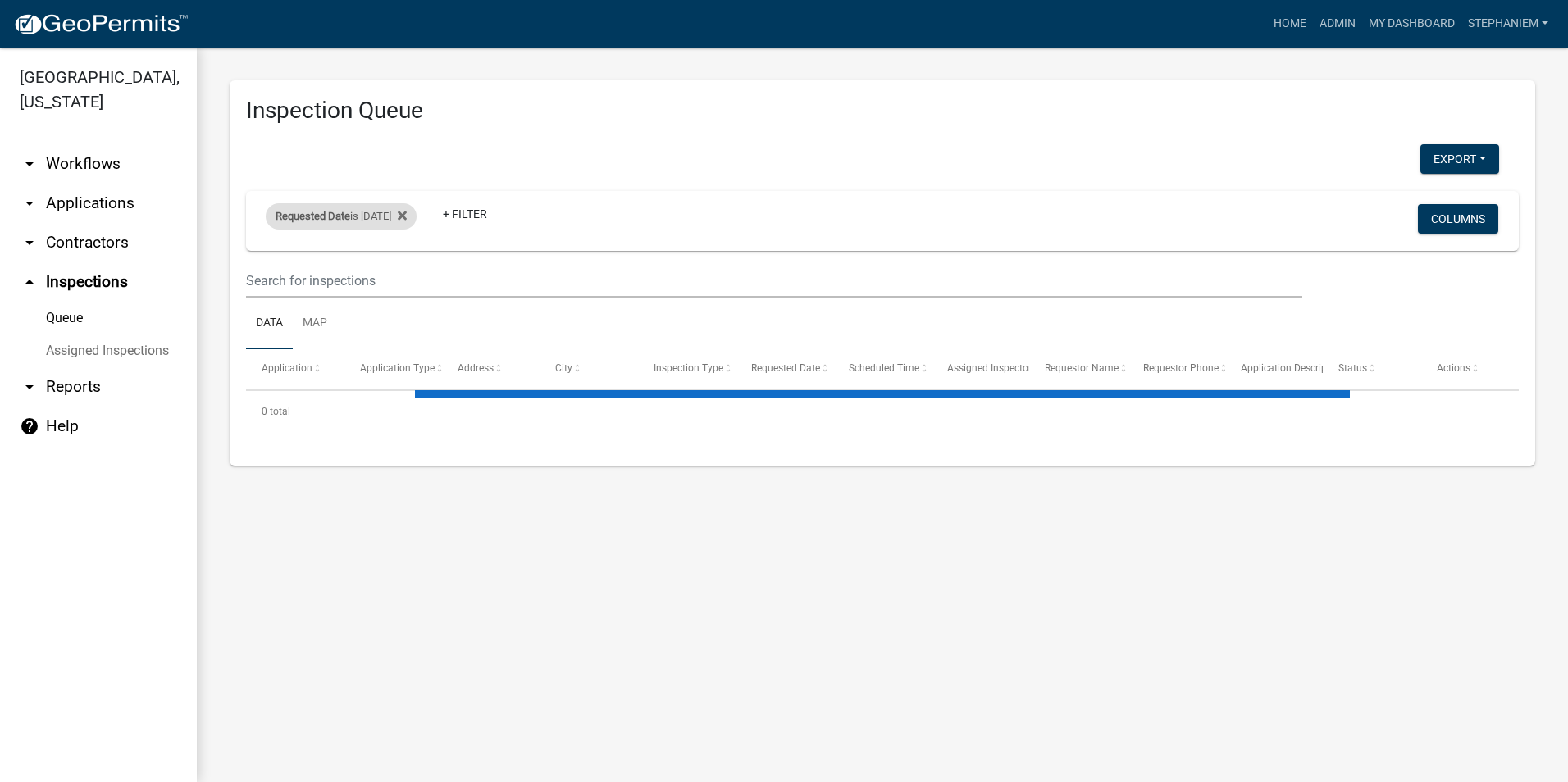
select select "3: 100"
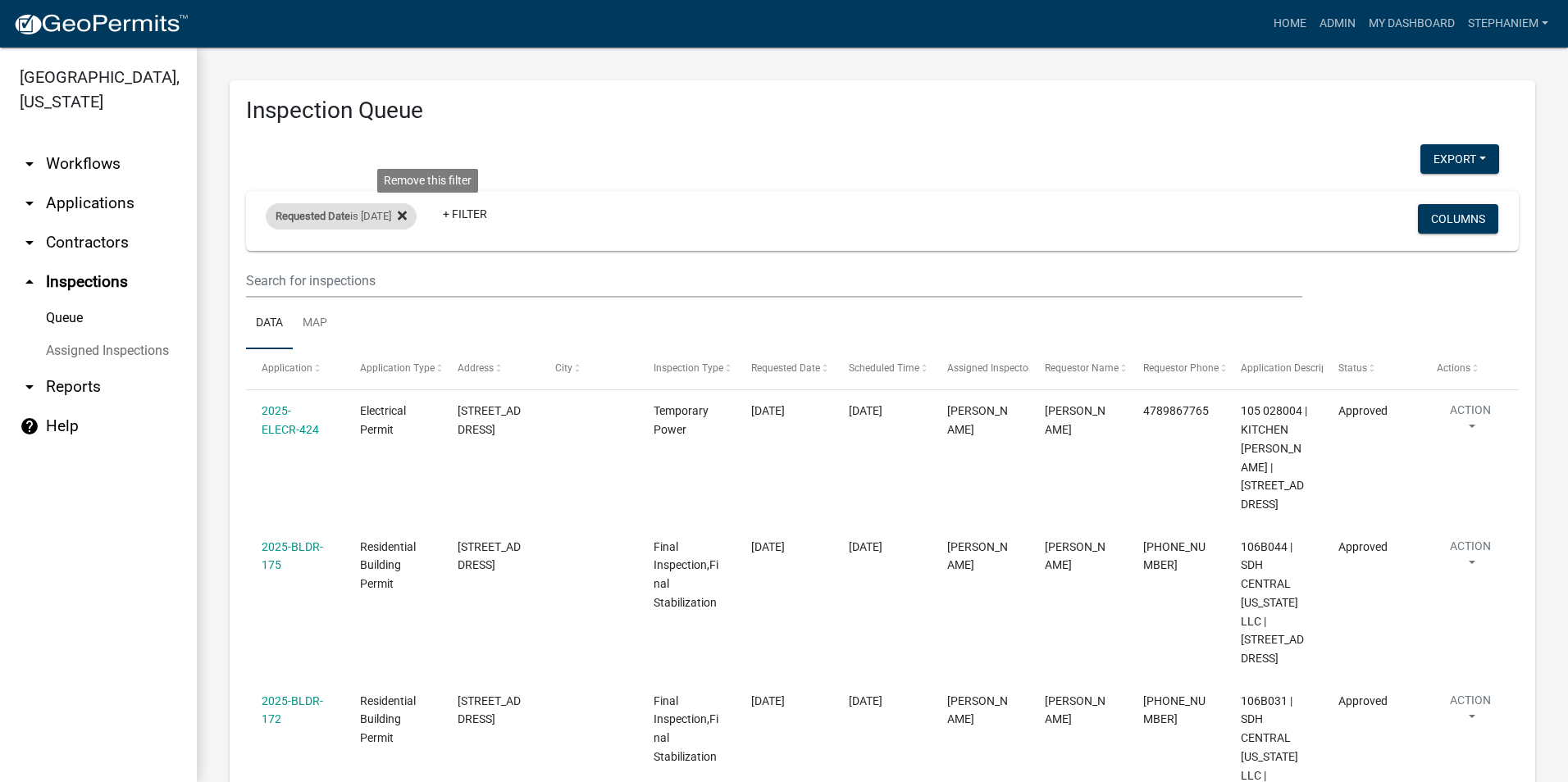
click at [407, 214] on fa-icon at bounding box center [399, 217] width 16 height 26
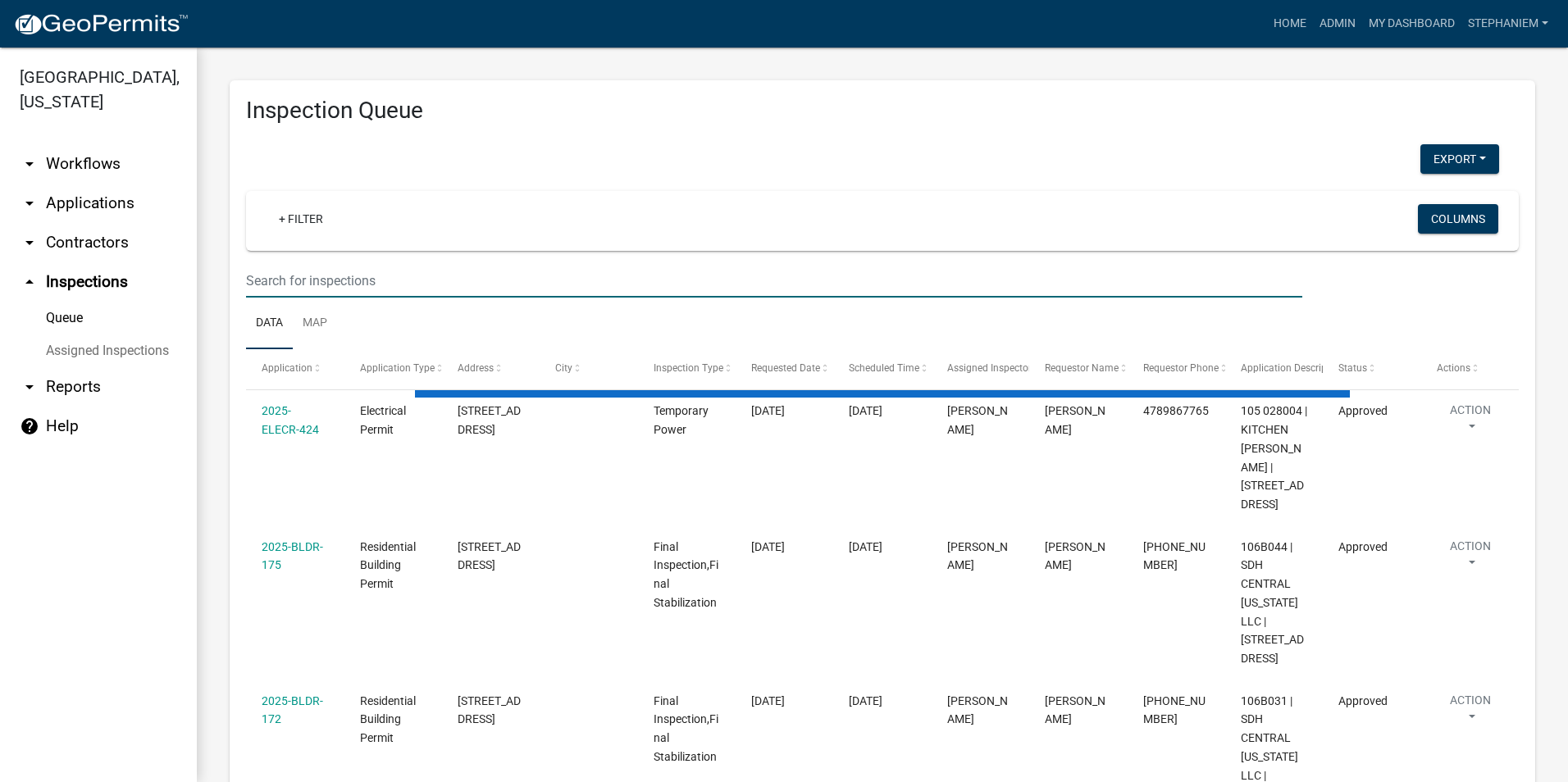
drag, startPoint x: 369, startPoint y: 296, endPoint x: 375, endPoint y: 284, distance: 13.4
click at [369, 296] on input "text" at bounding box center [774, 281] width 1057 height 34
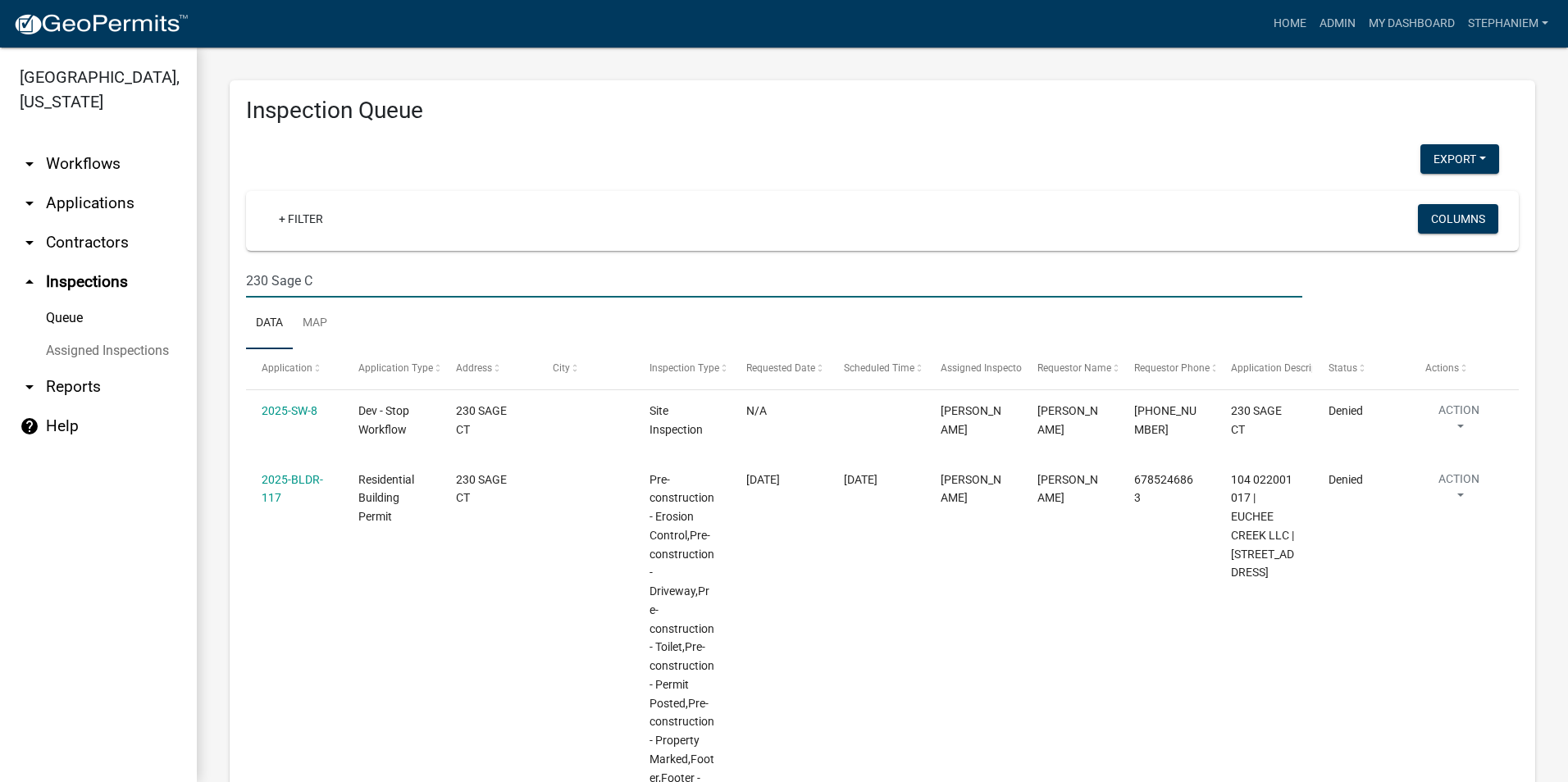
click at [342, 278] on input "230 Sage C" at bounding box center [774, 281] width 1057 height 34
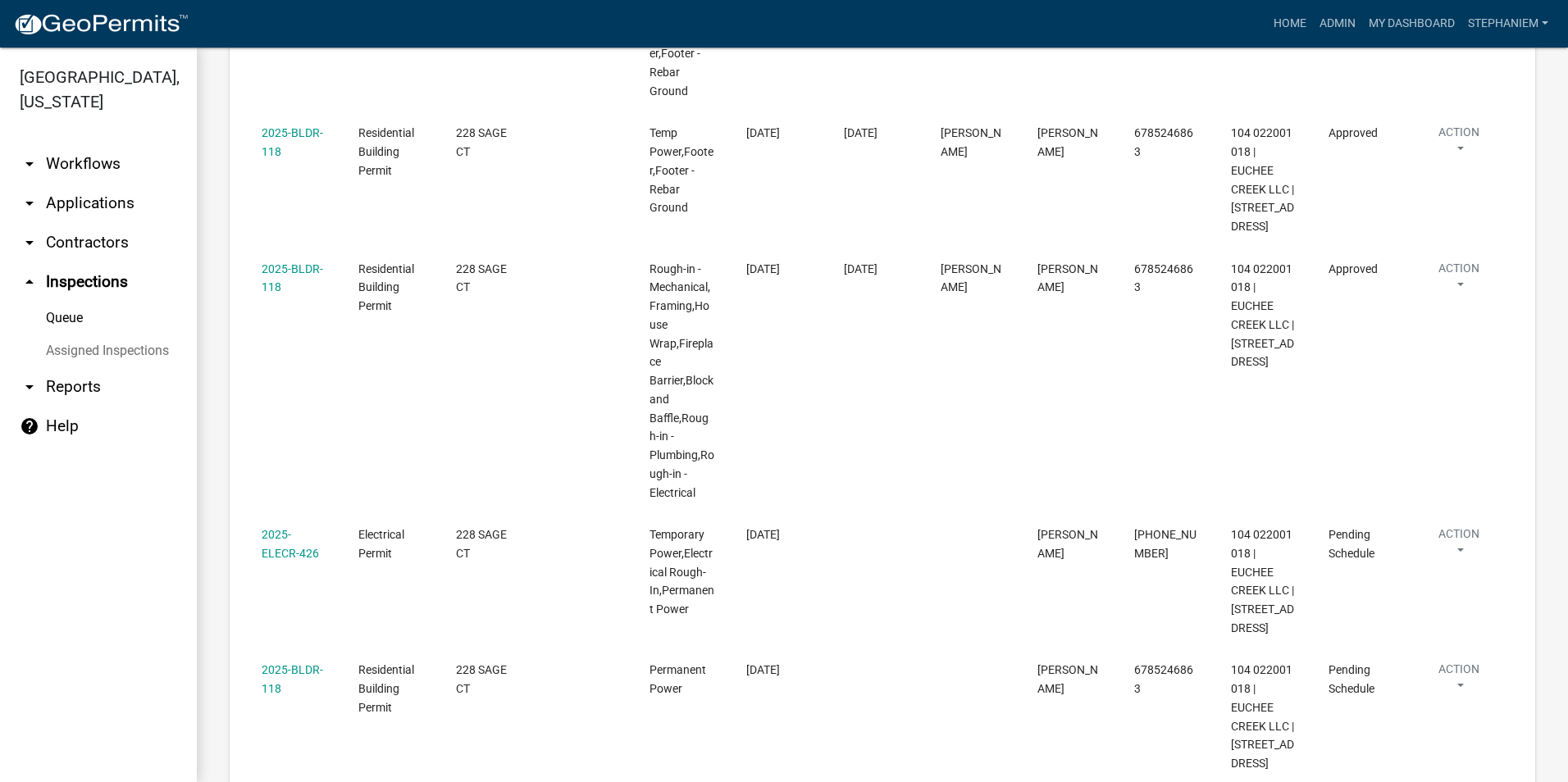
scroll to position [738, 0]
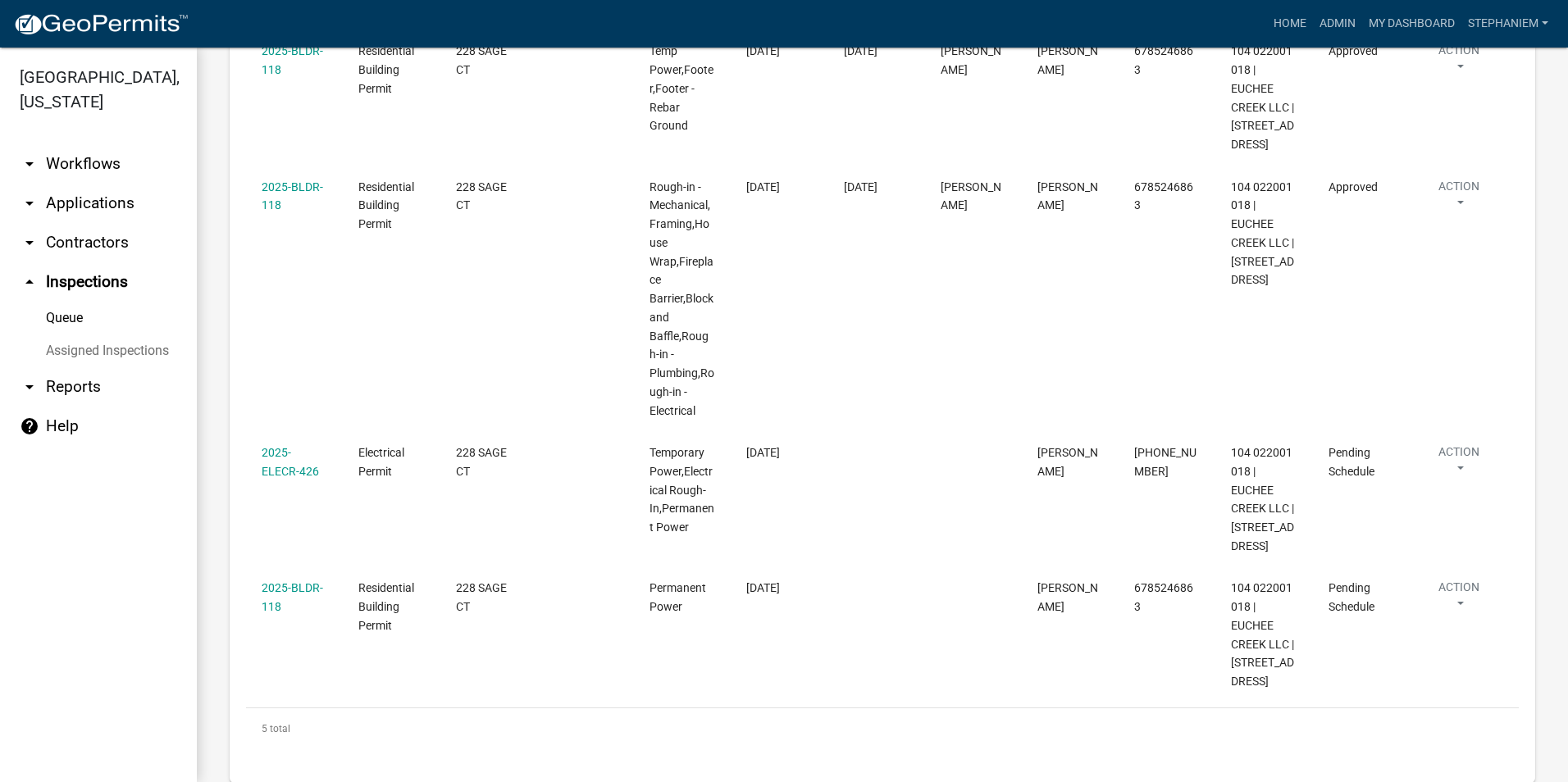
type input "228 sage"
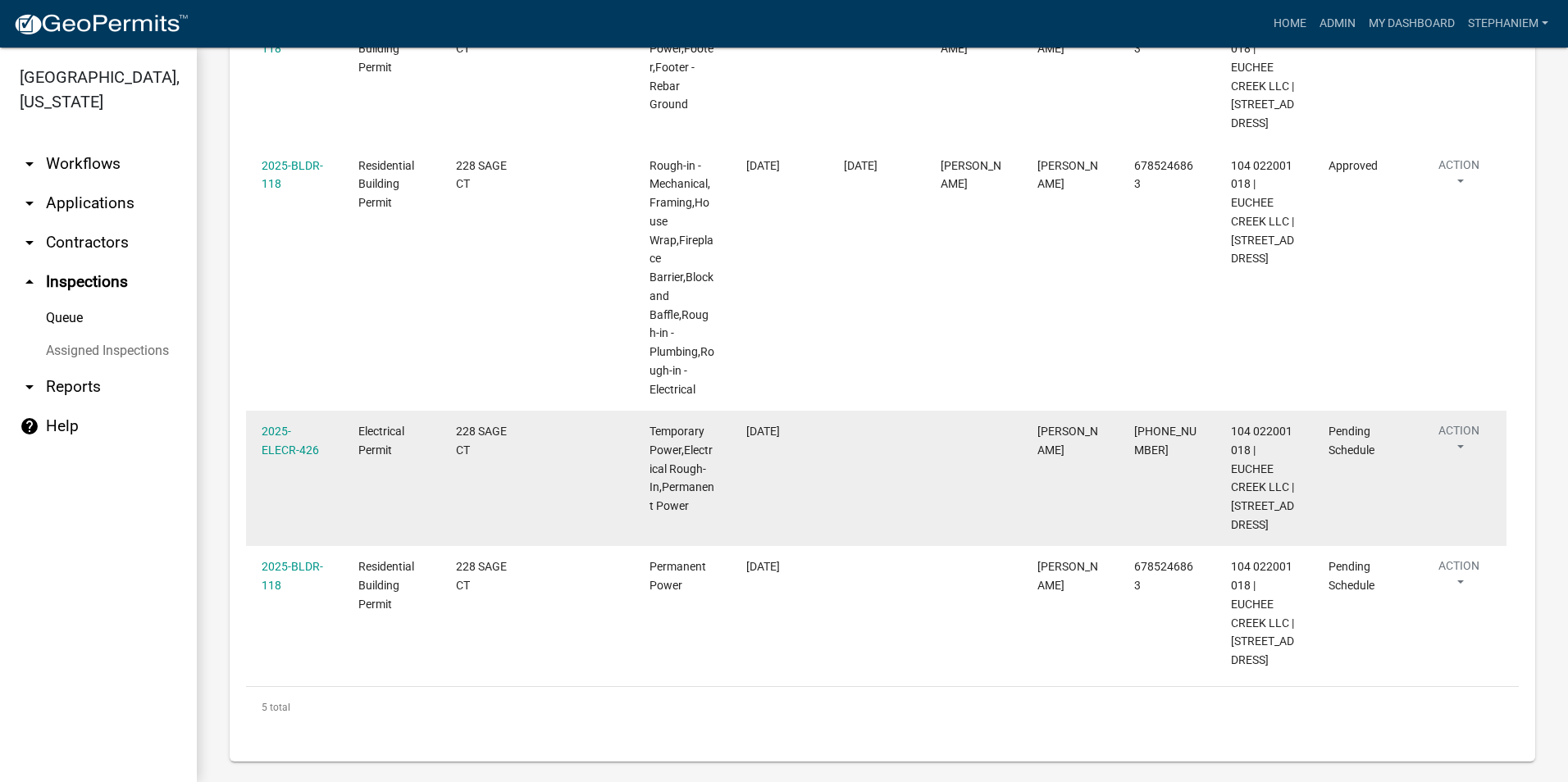
scroll to position [772, 0]
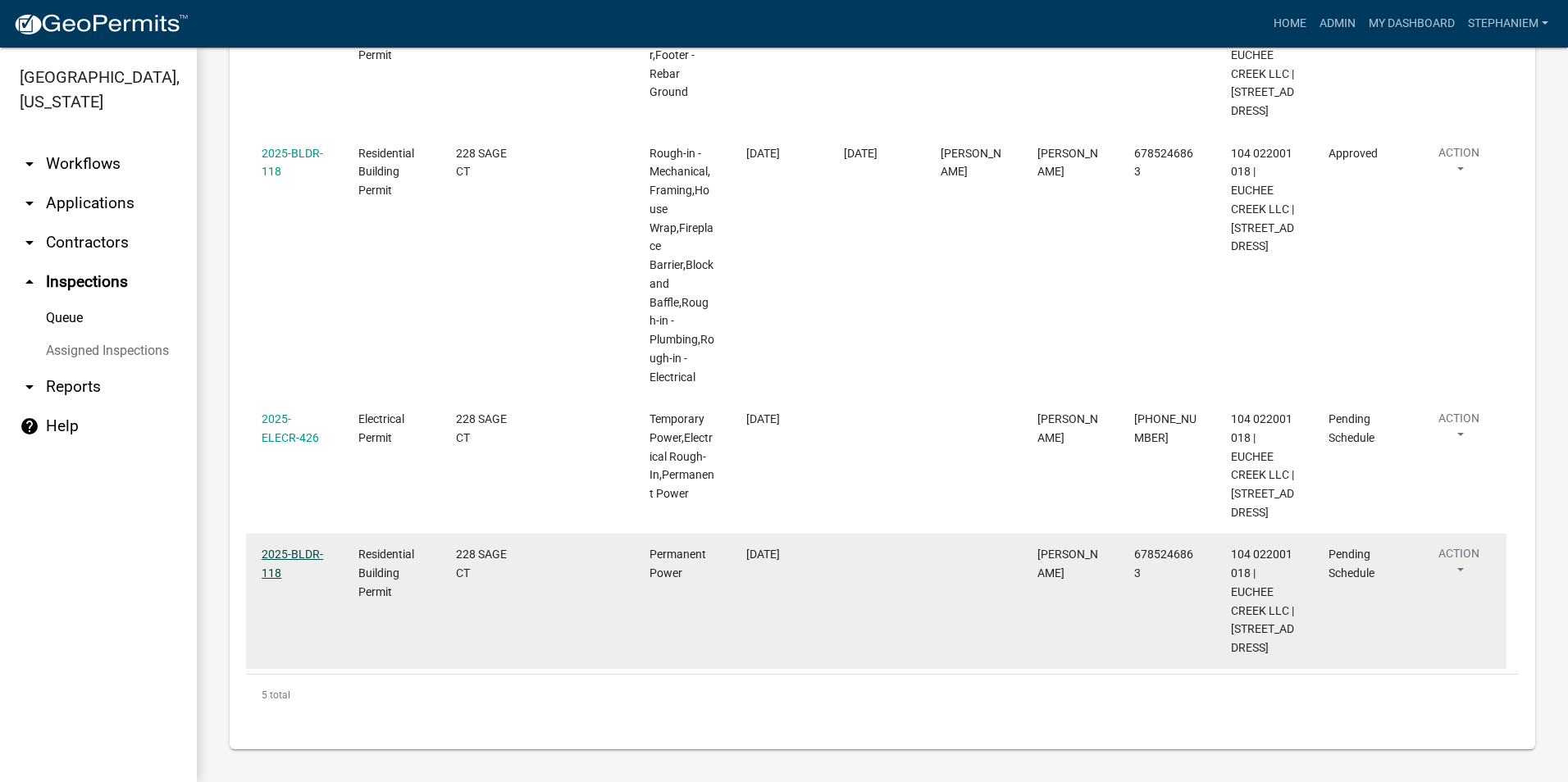
click at [297, 553] on link "2025-BLDR-118" at bounding box center [293, 564] width 62 height 32
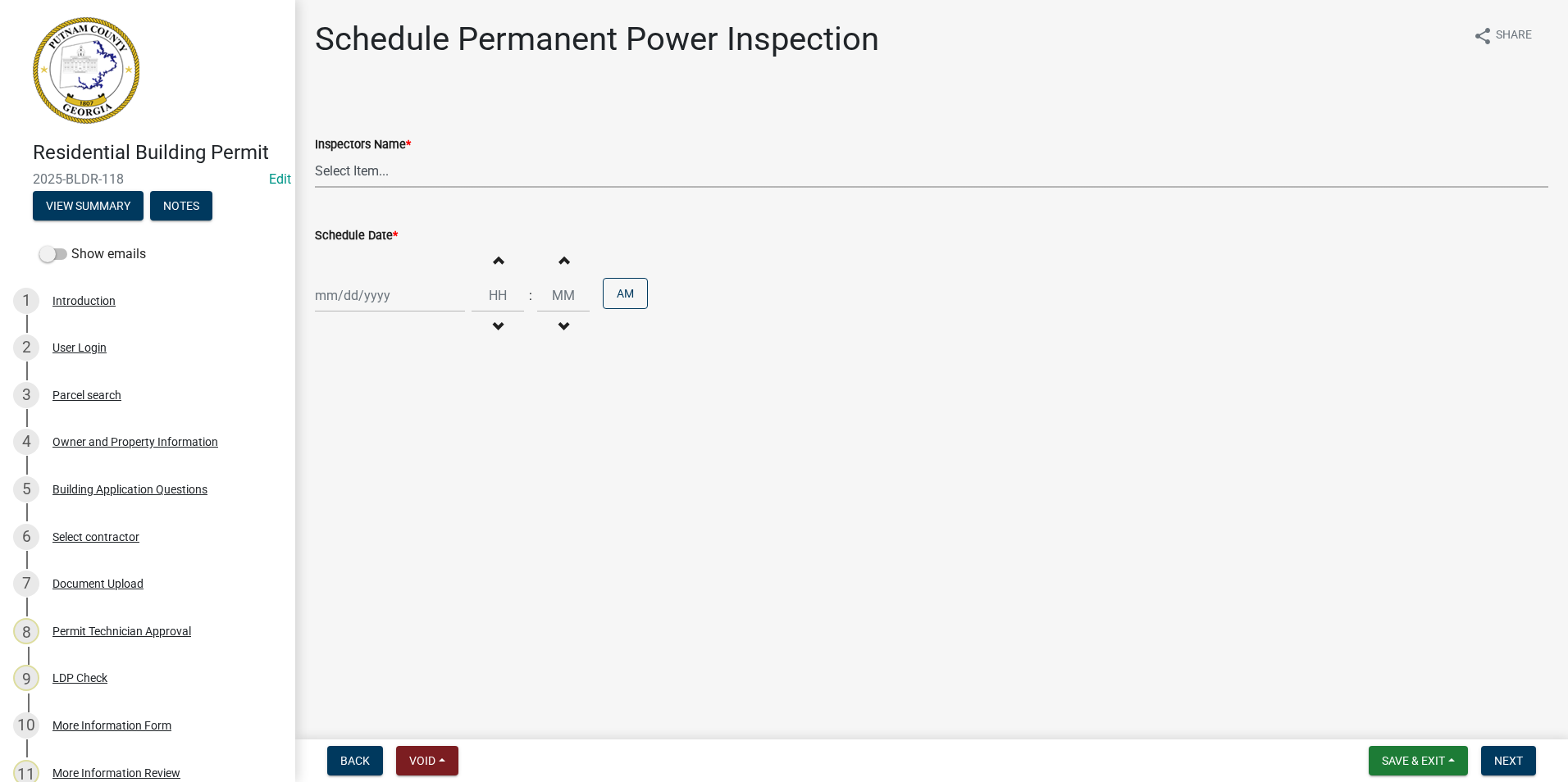
click at [520, 178] on select "Select Item... mrivera (Michele Rivera) StephanieM (Stephanie Morris ) QGrissom…" at bounding box center [932, 171] width 1234 height 34
select select "07642ab0-564c-47bb-824b-0ccf2da83593"
click at [315, 154] on select "Select Item... mrivera (Michele Rivera) StephanieM (Stephanie Morris ) QGrissom…" at bounding box center [932, 171] width 1234 height 34
select select "9"
select select "2025"
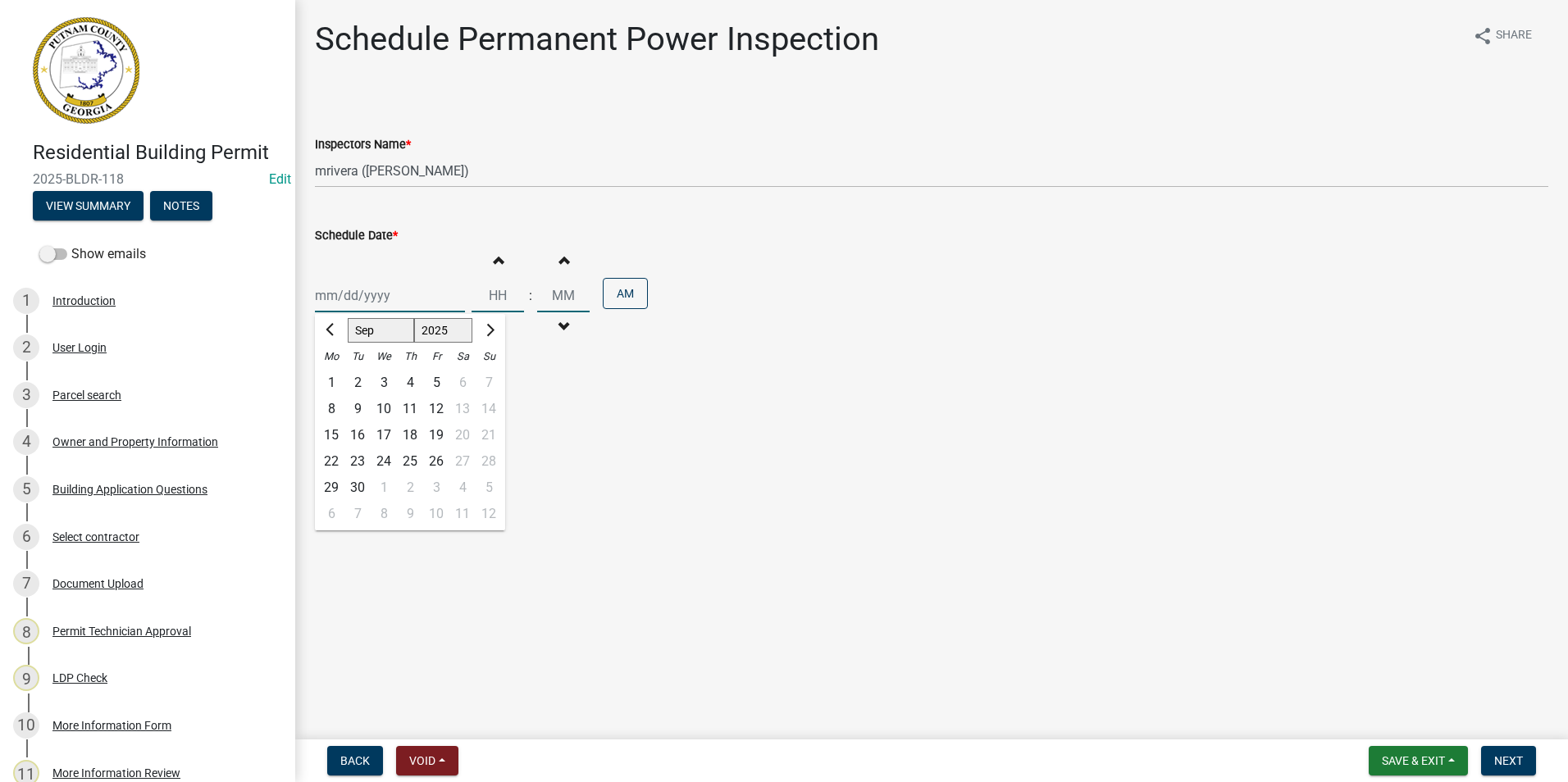
click at [421, 294] on div "Jan Feb Mar Apr May Jun Jul Aug Sep Oct Nov Dec 1525 1526 1527 1528 1529 1530 1…" at bounding box center [390, 295] width 150 height 34
click at [378, 438] on div "17" at bounding box center [384, 435] width 26 height 26
type input "[DATE]"
click at [1490, 763] on button "Next" at bounding box center [1509, 760] width 55 height 29
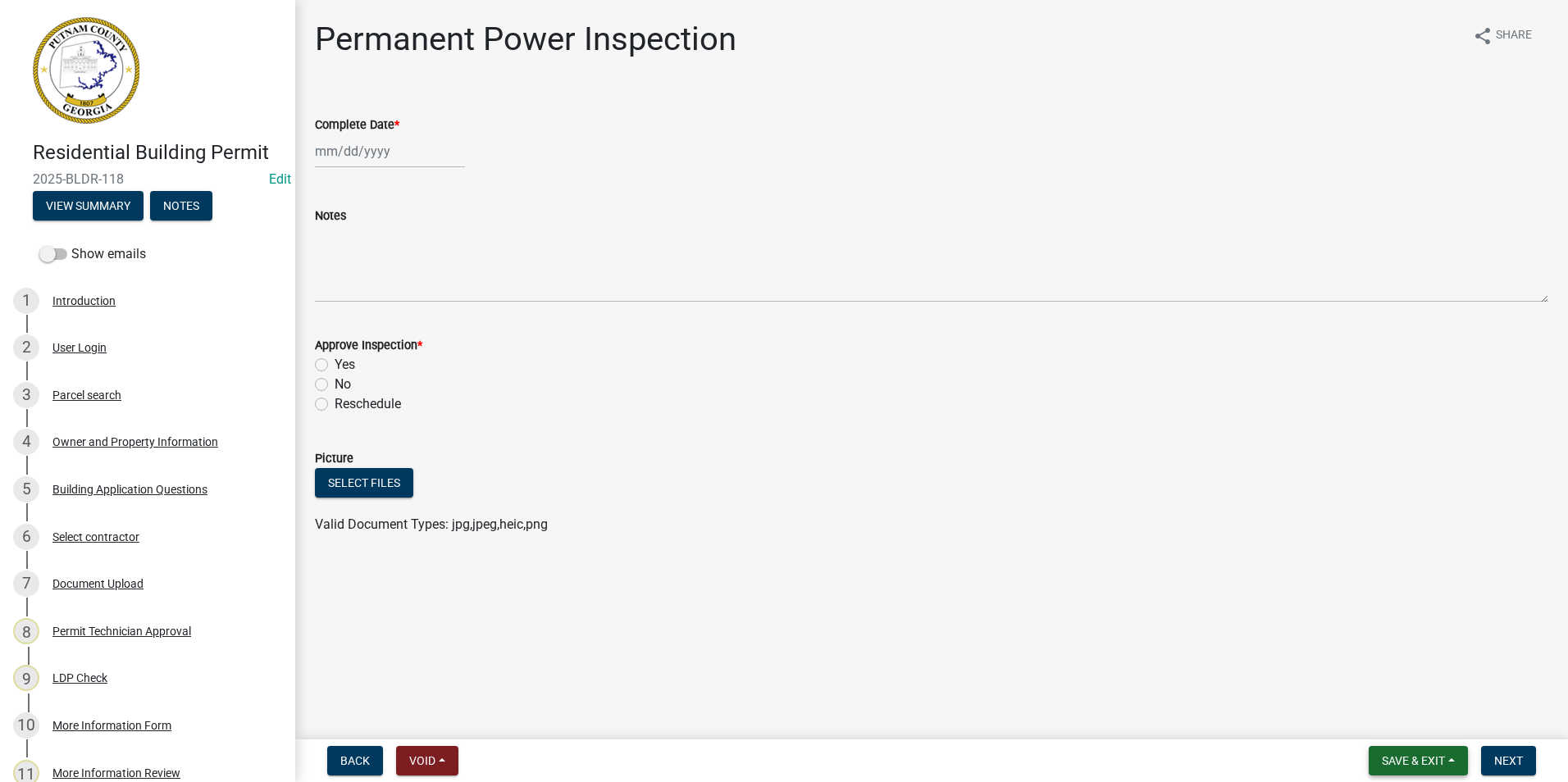
click at [1438, 759] on span "Save & Exit" at bounding box center [1413, 761] width 63 height 13
click at [1384, 716] on button "Save & Exit" at bounding box center [1403, 718] width 131 height 39
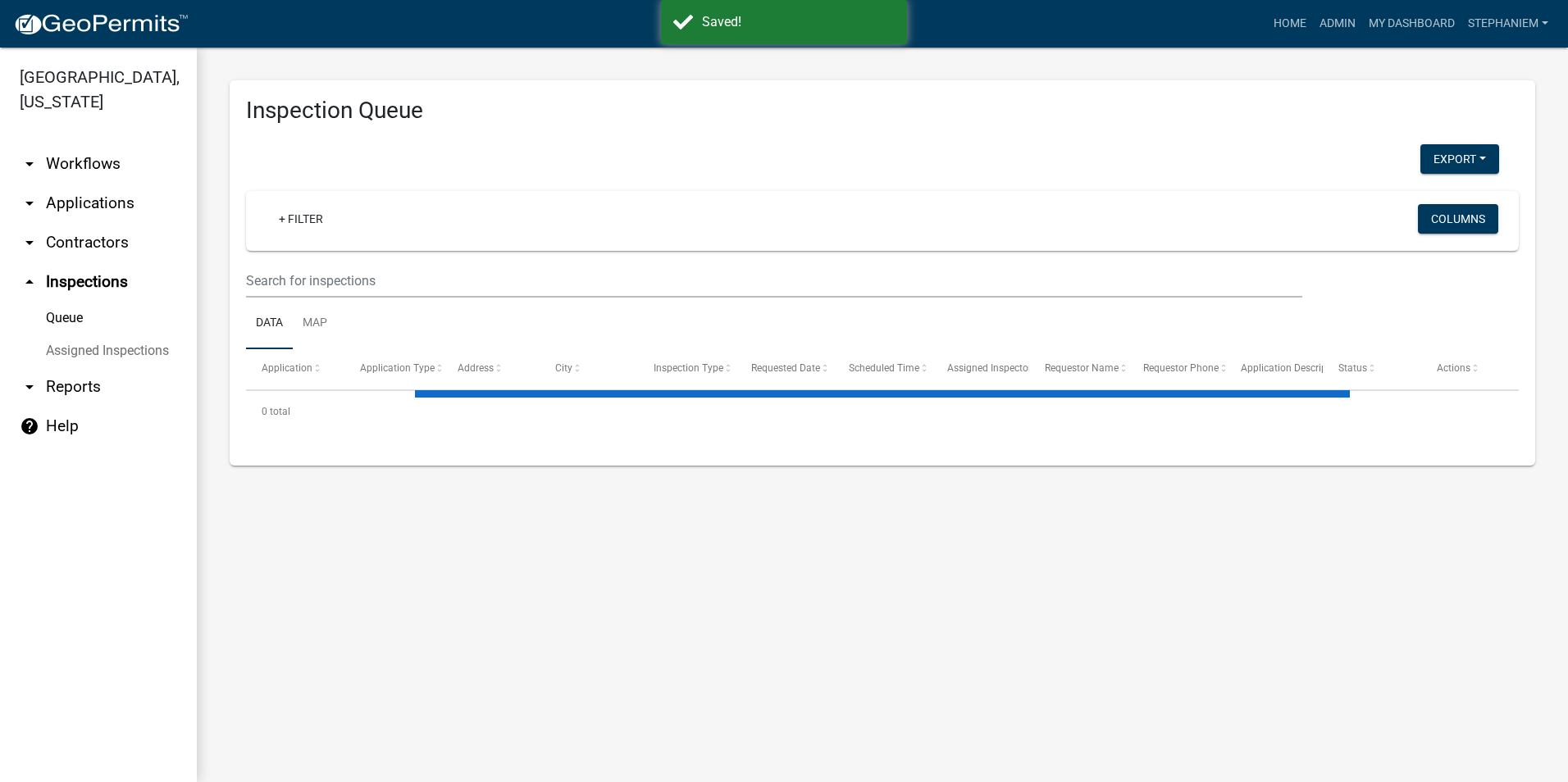
select select "3: 100"
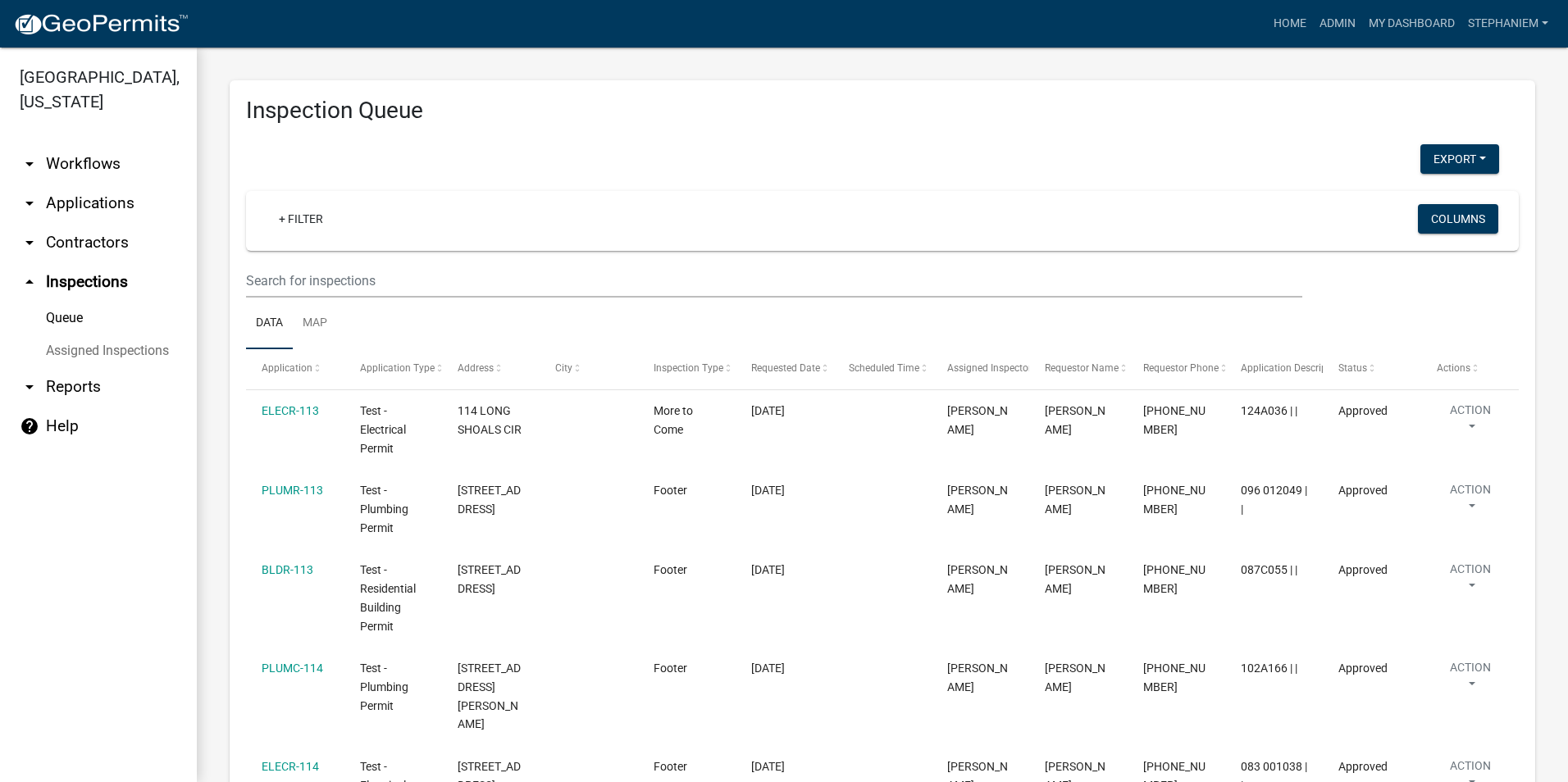
click at [117, 211] on link "arrow_drop_down Applications" at bounding box center [98, 203] width 197 height 39
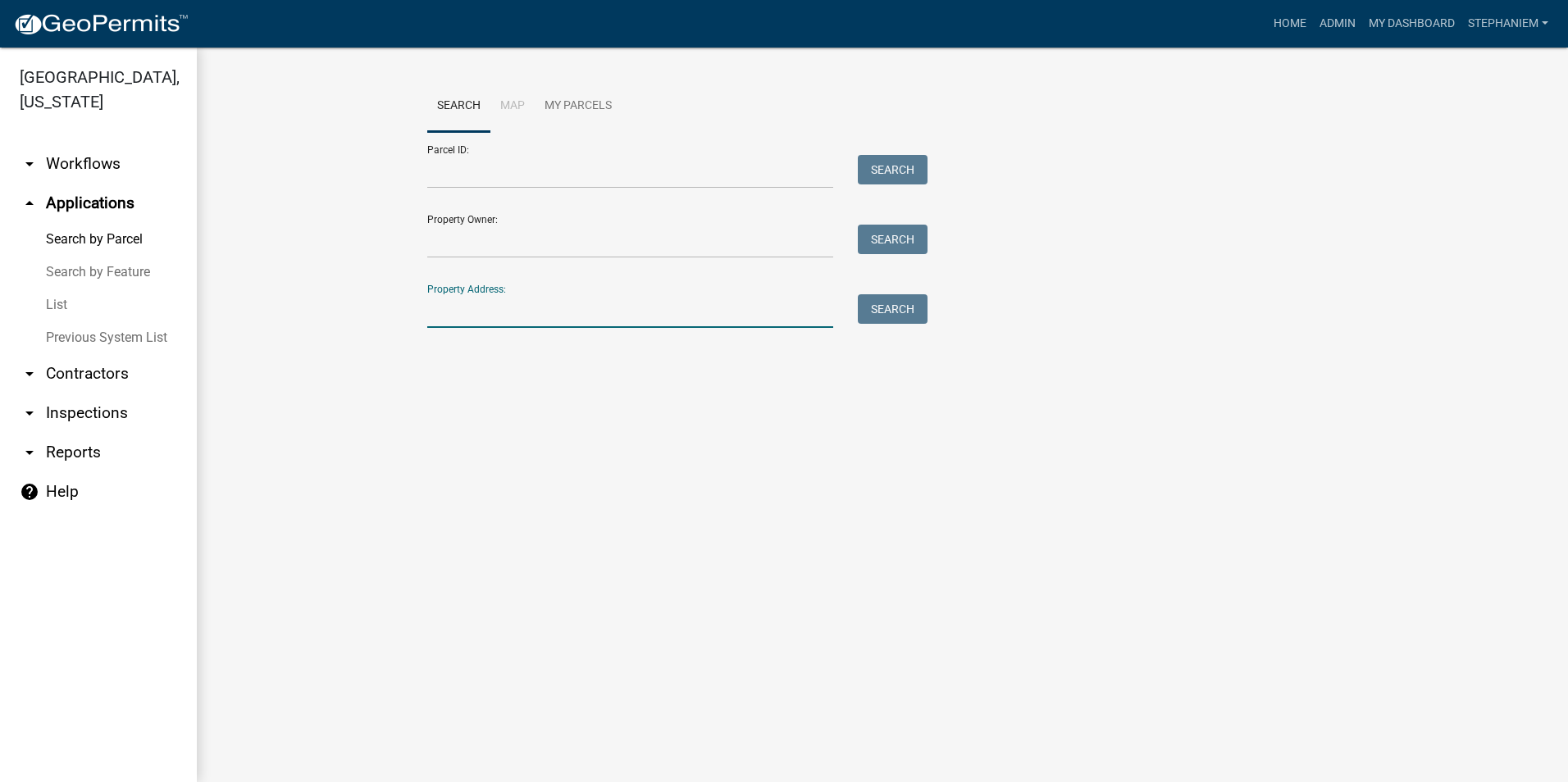
click at [553, 312] on input "Property Address:" at bounding box center [630, 311] width 406 height 34
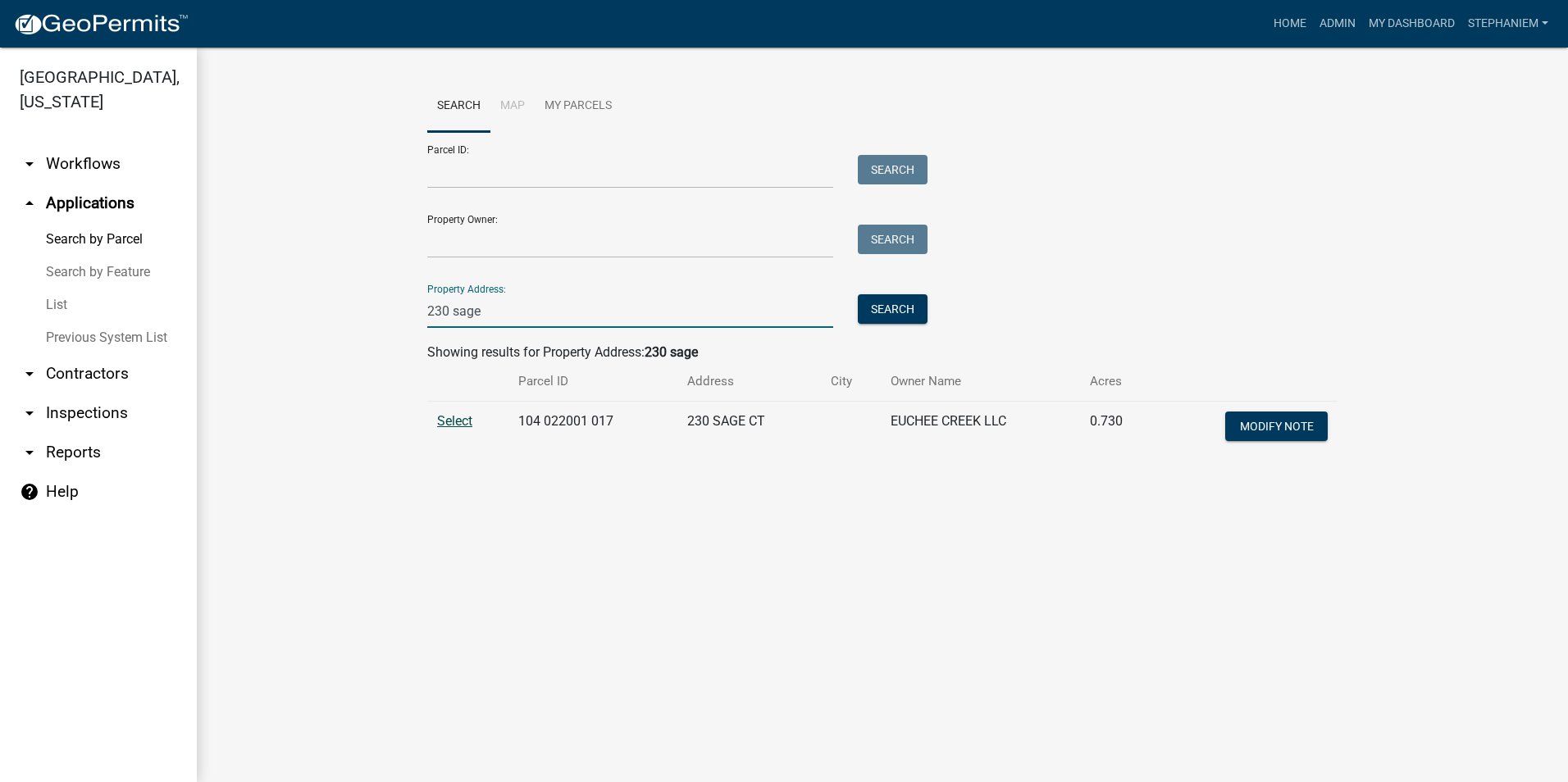
type input "230 sage"
click at [447, 415] on span "Select" at bounding box center [455, 421] width 36 height 16
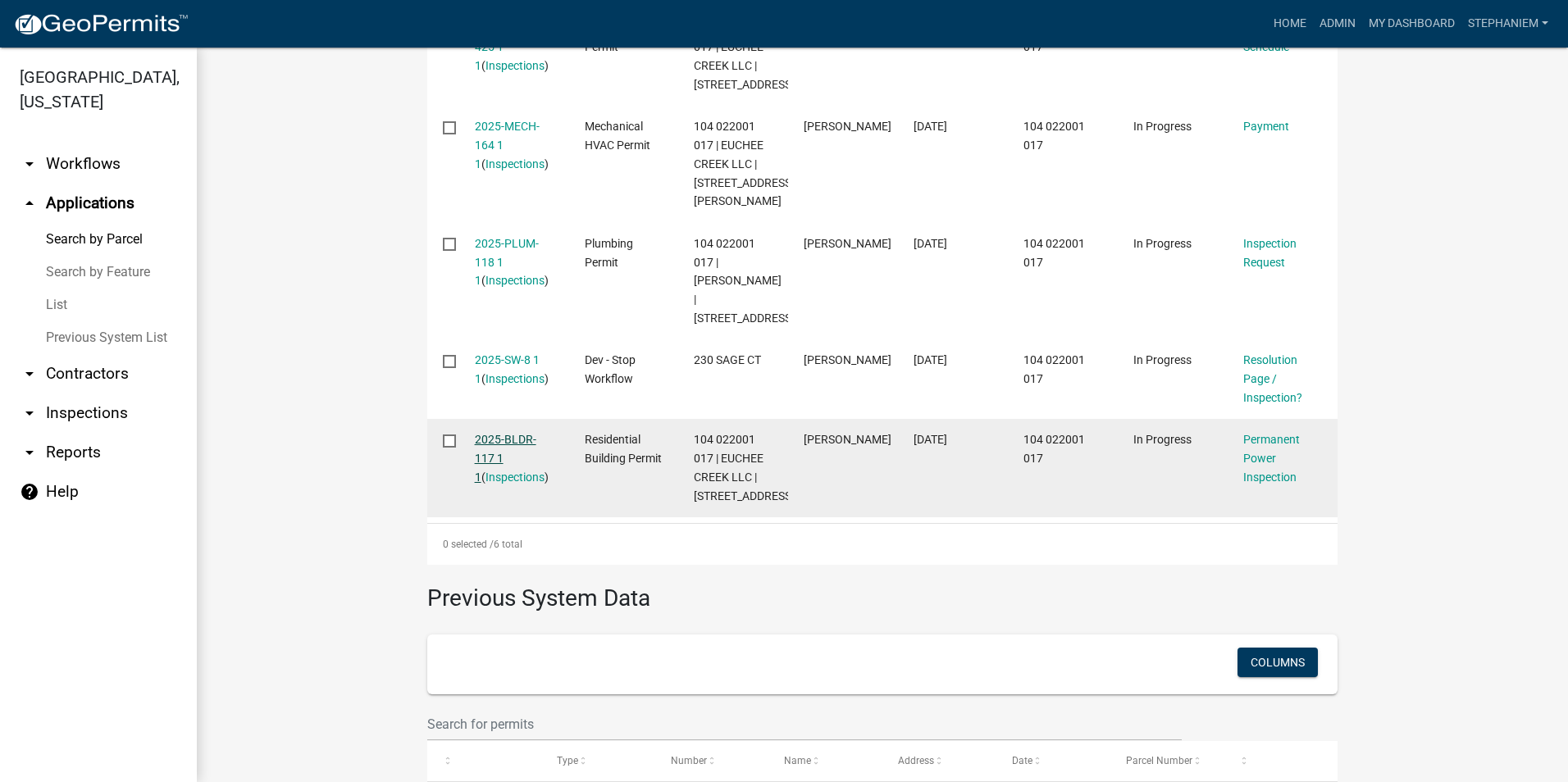
scroll to position [738, 0]
click at [493, 454] on link "2025-BLDR-117 1 1" at bounding box center [505, 455] width 62 height 51
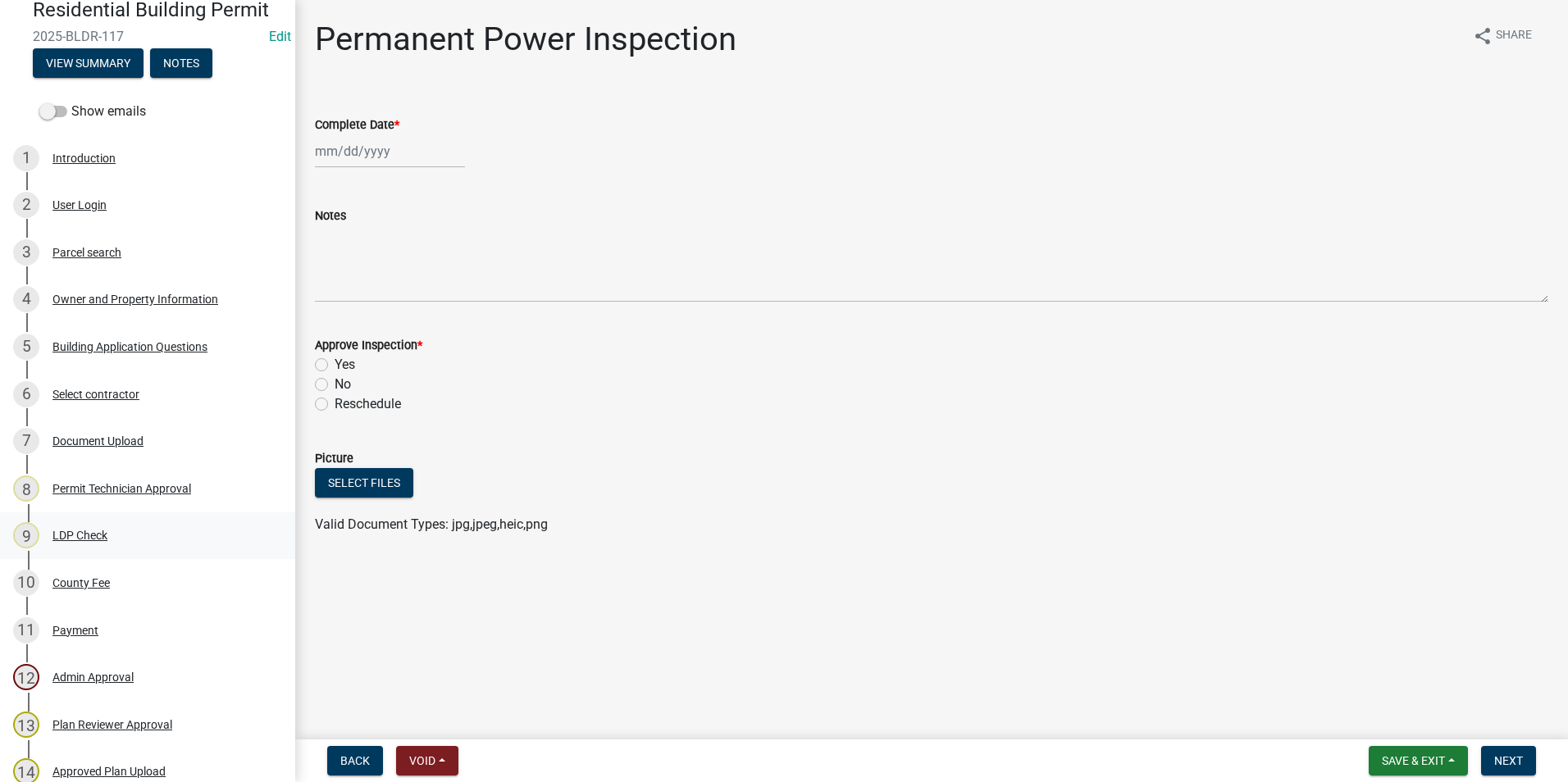
scroll to position [164, 0]
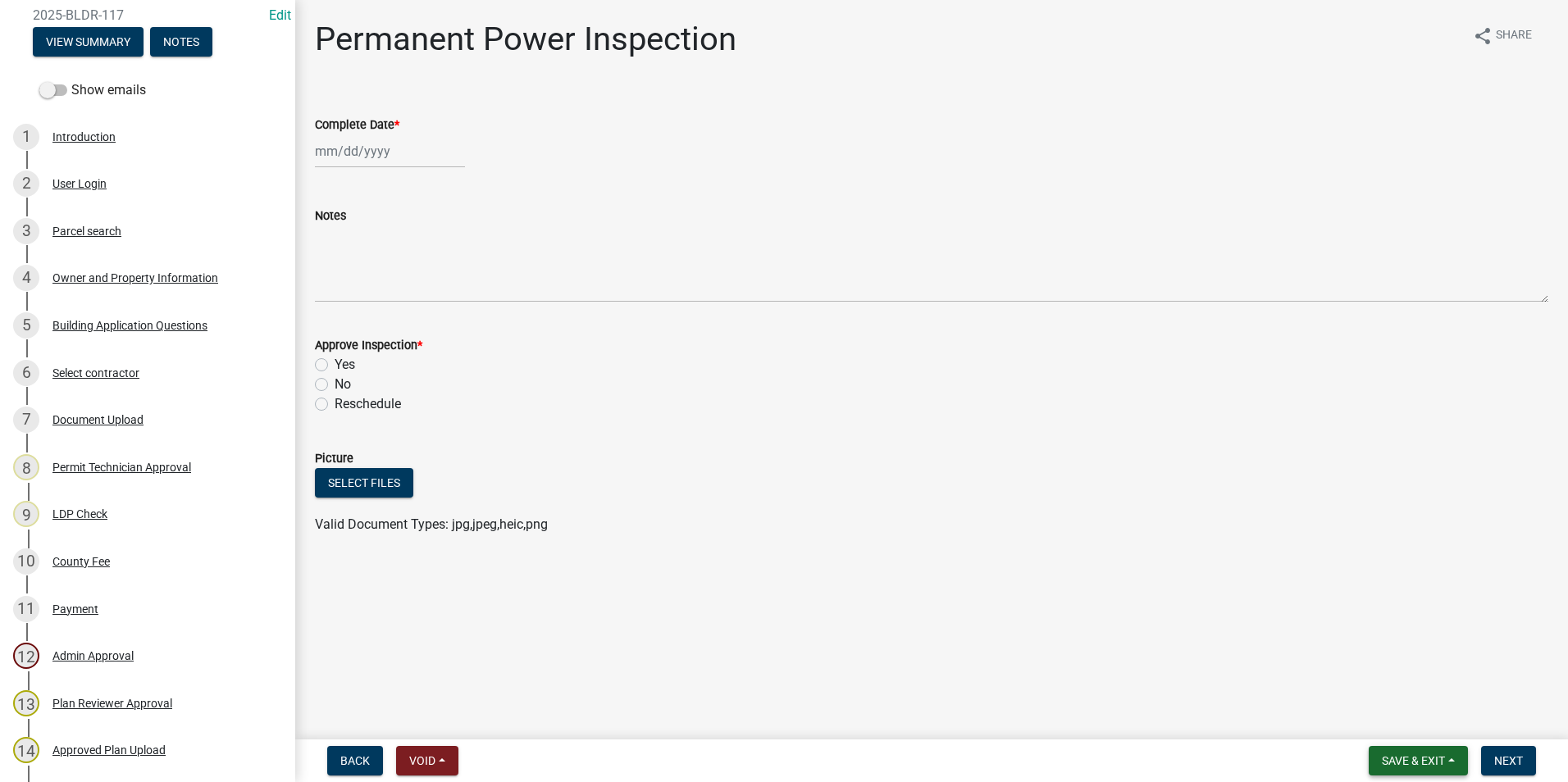
click at [1430, 762] on span "Save & Exit" at bounding box center [1413, 761] width 63 height 13
click at [1418, 715] on button "Save & Exit" at bounding box center [1403, 718] width 131 height 39
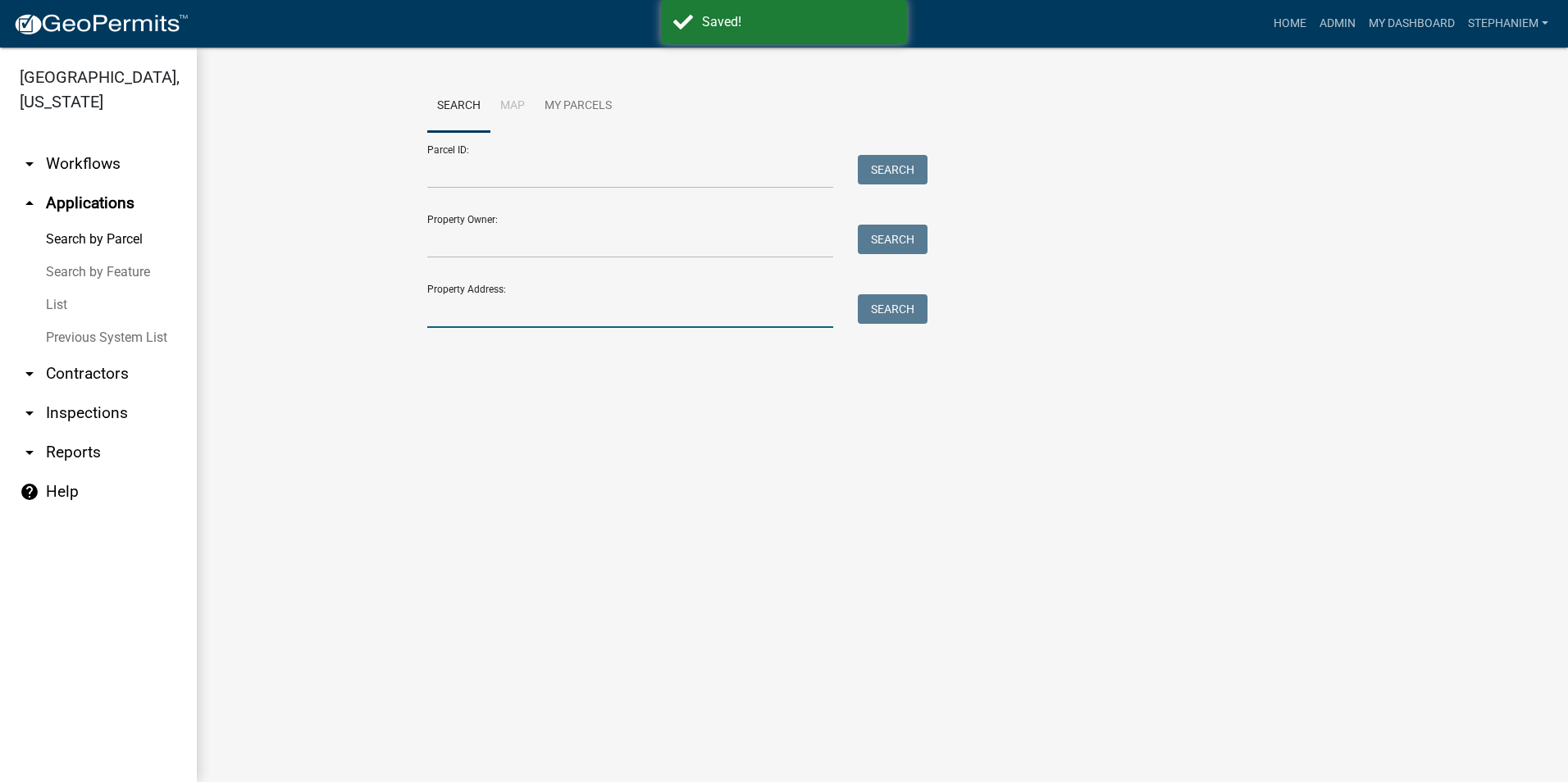
click at [469, 313] on input "Property Address:" at bounding box center [630, 311] width 406 height 34
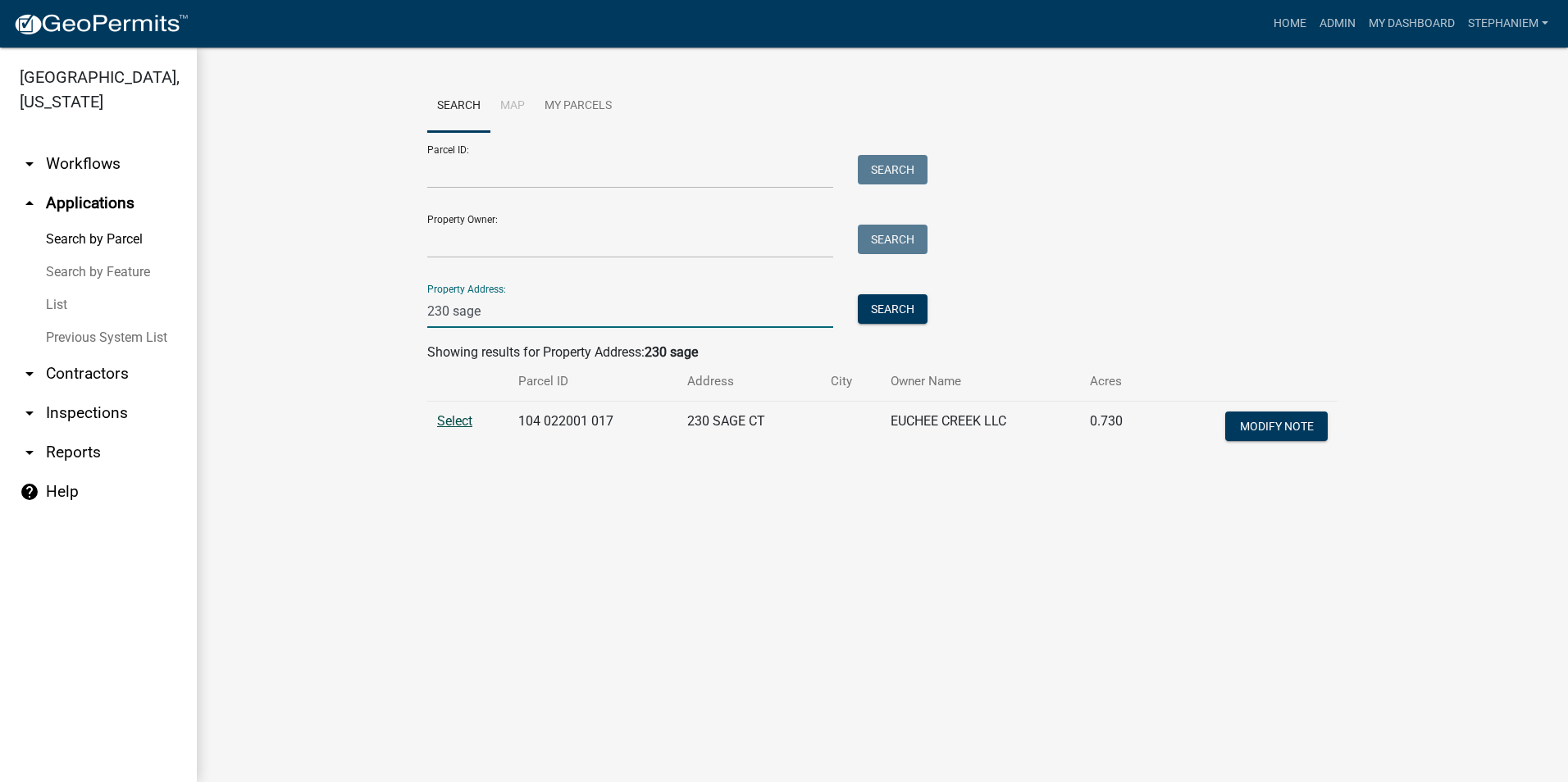
type input "230 sage"
click at [448, 415] on span "Select" at bounding box center [455, 421] width 36 height 16
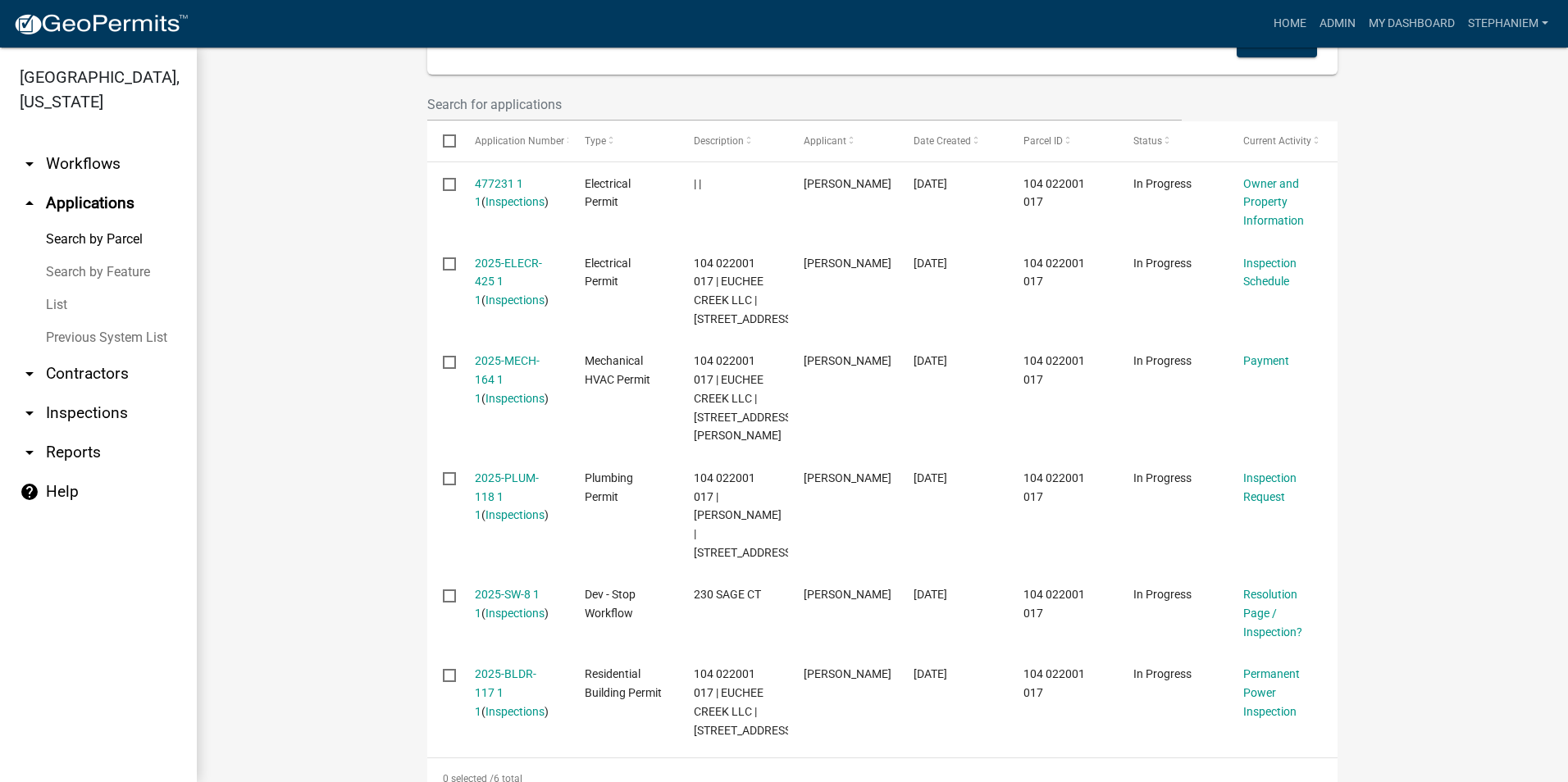
scroll to position [574, 0]
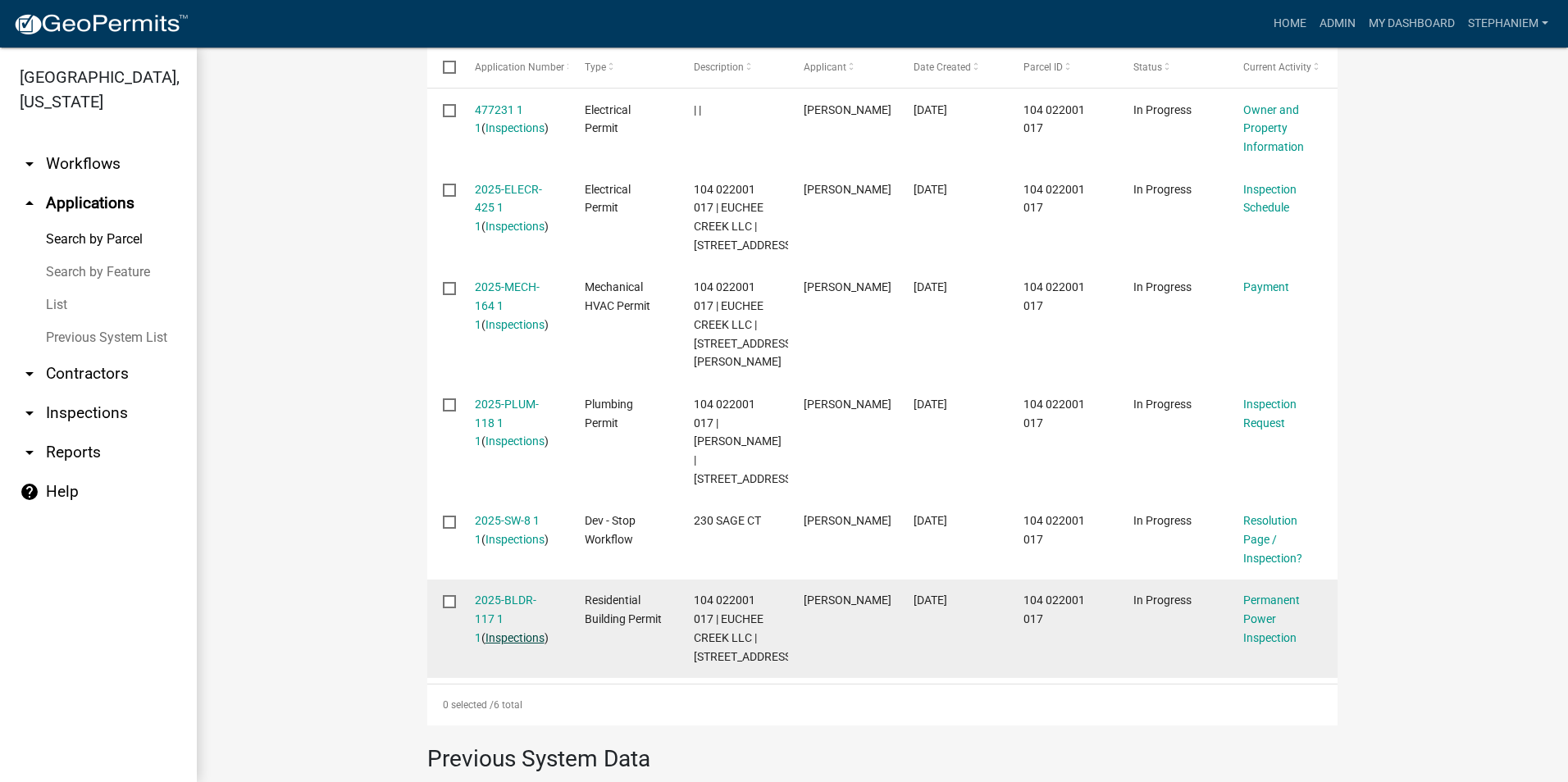
click at [489, 645] on link "Inspections" at bounding box center [515, 639] width 59 height 13
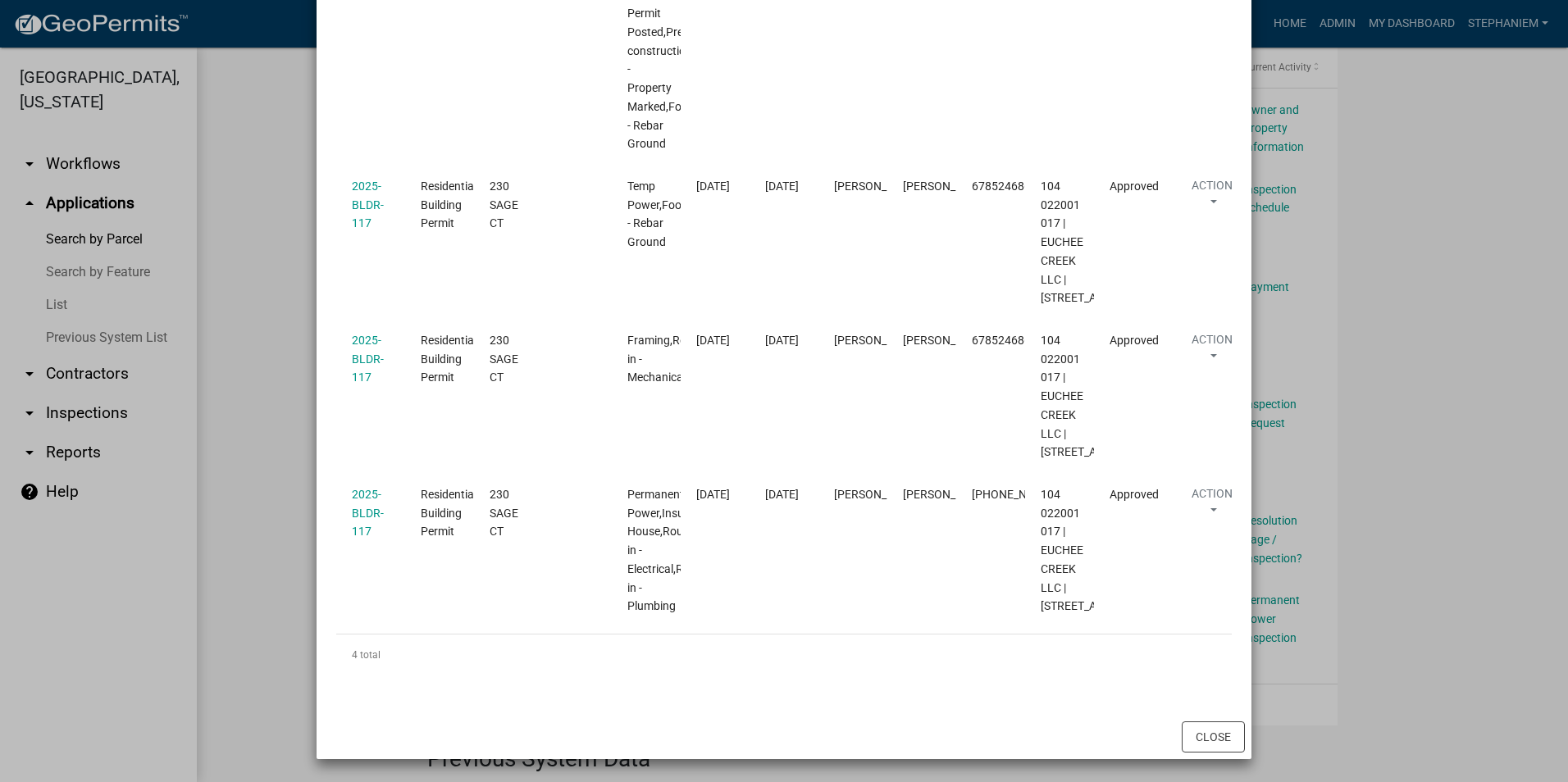
scroll to position [716, 0]
click at [1347, 501] on ngb-modal-window "Inspections related to 2025-BLDR-117 × Export Excel Format (.xlsx) CSV Format (…" at bounding box center [784, 391] width 1568 height 782
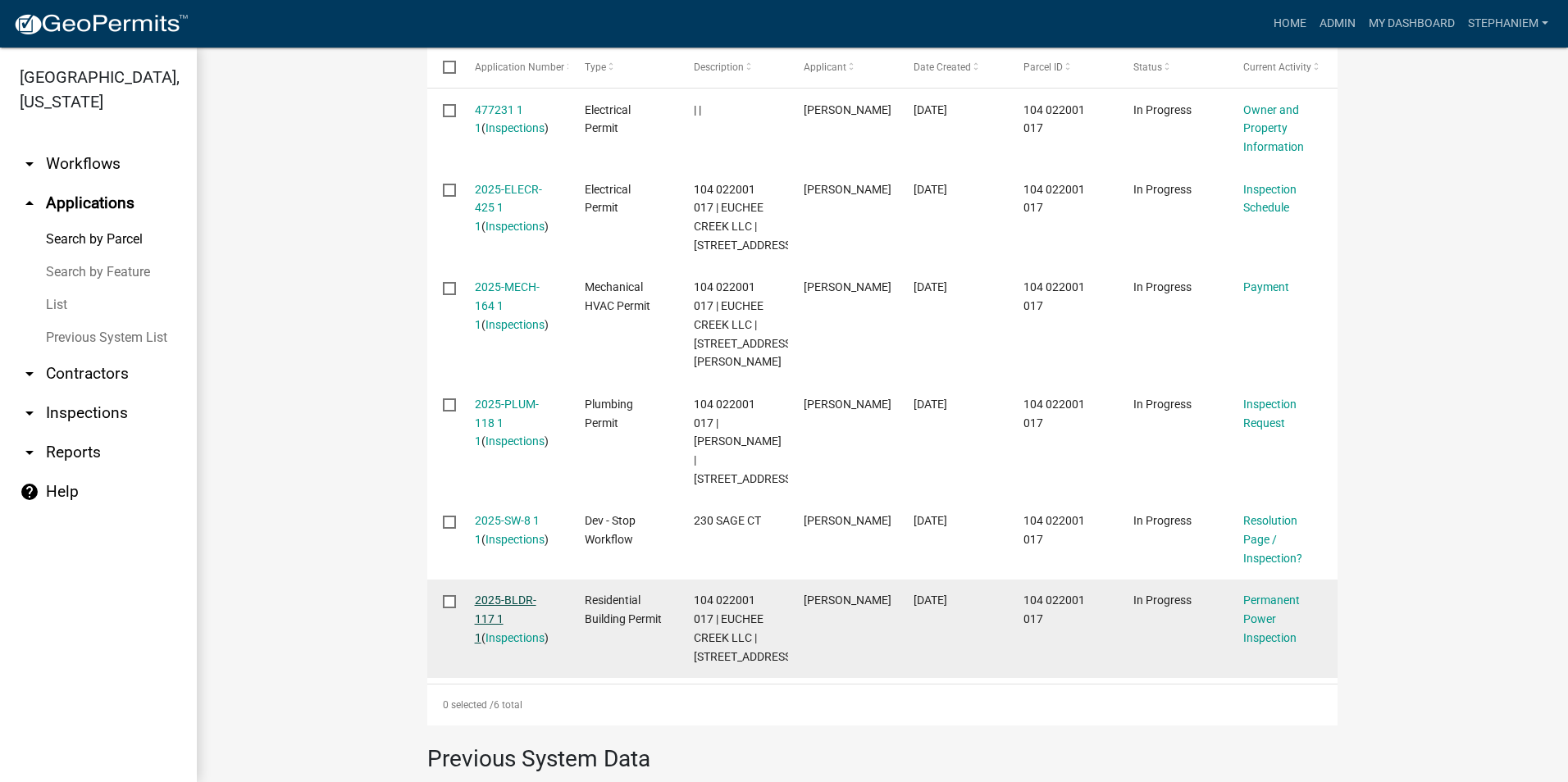
click at [498, 616] on link "2025-BLDR-117 1 1" at bounding box center [505, 619] width 62 height 51
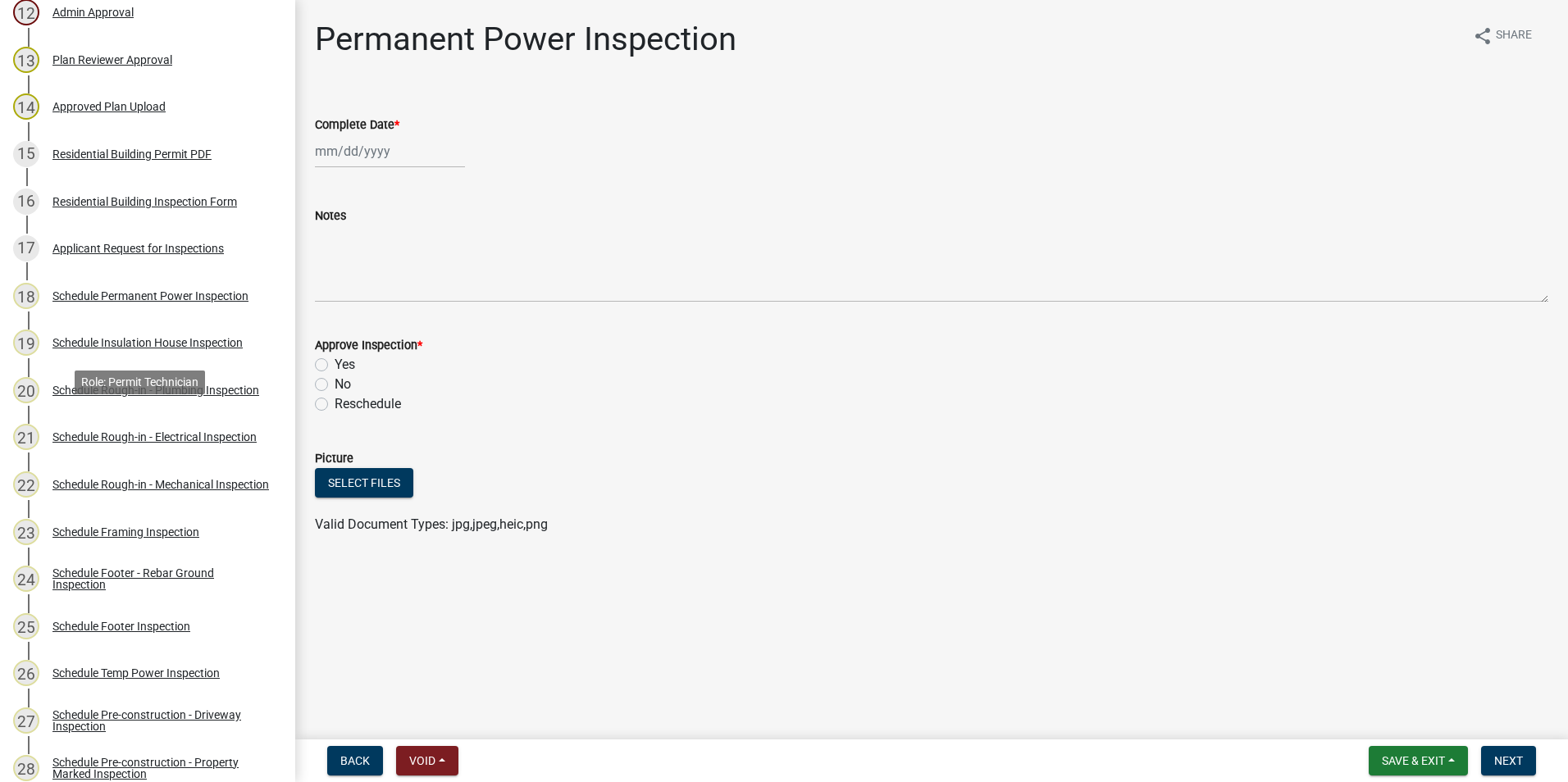
scroll to position [820, 0]
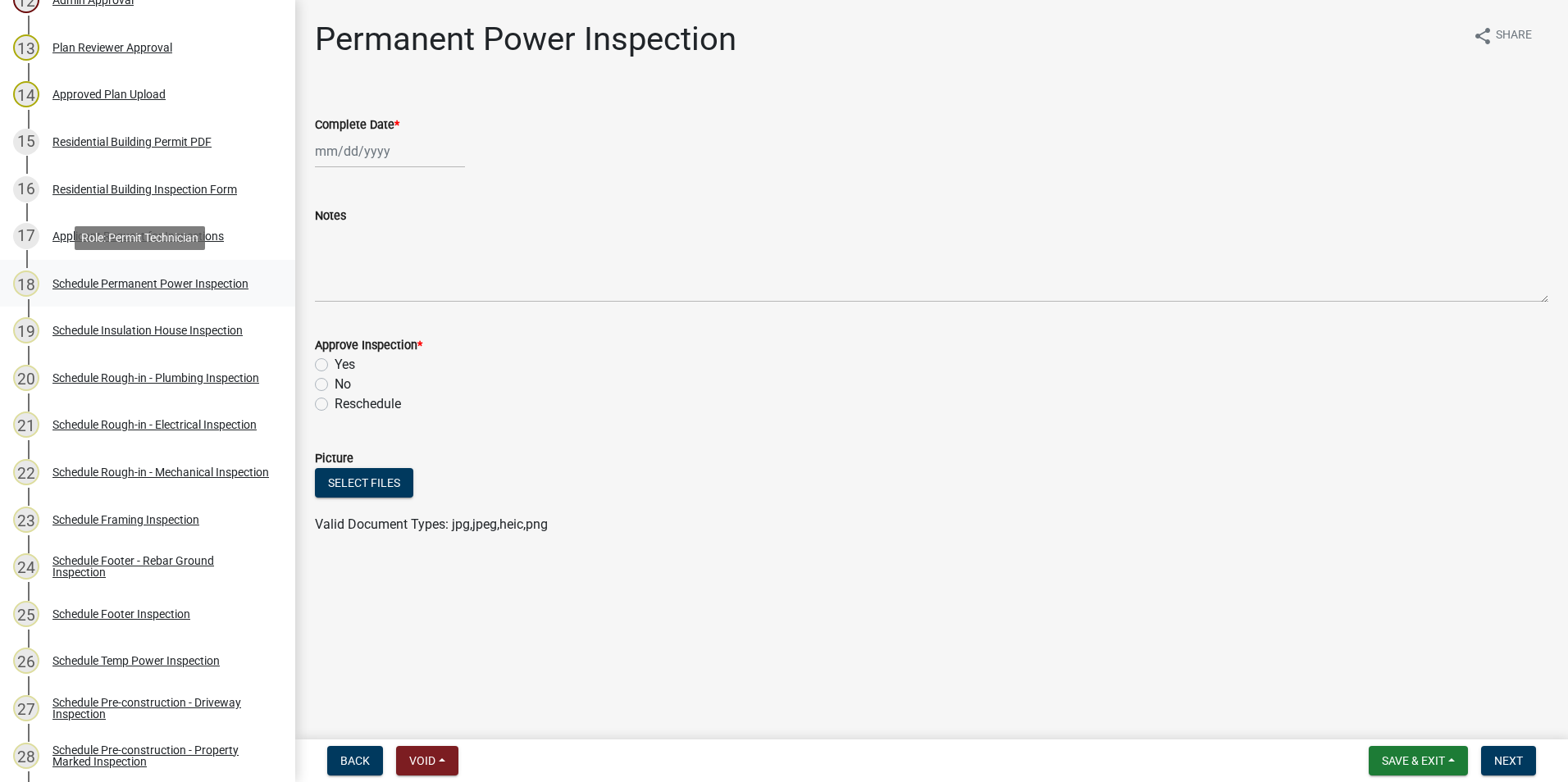
click at [213, 287] on div "Schedule Permanent Power Inspection" at bounding box center [150, 284] width 196 height 11
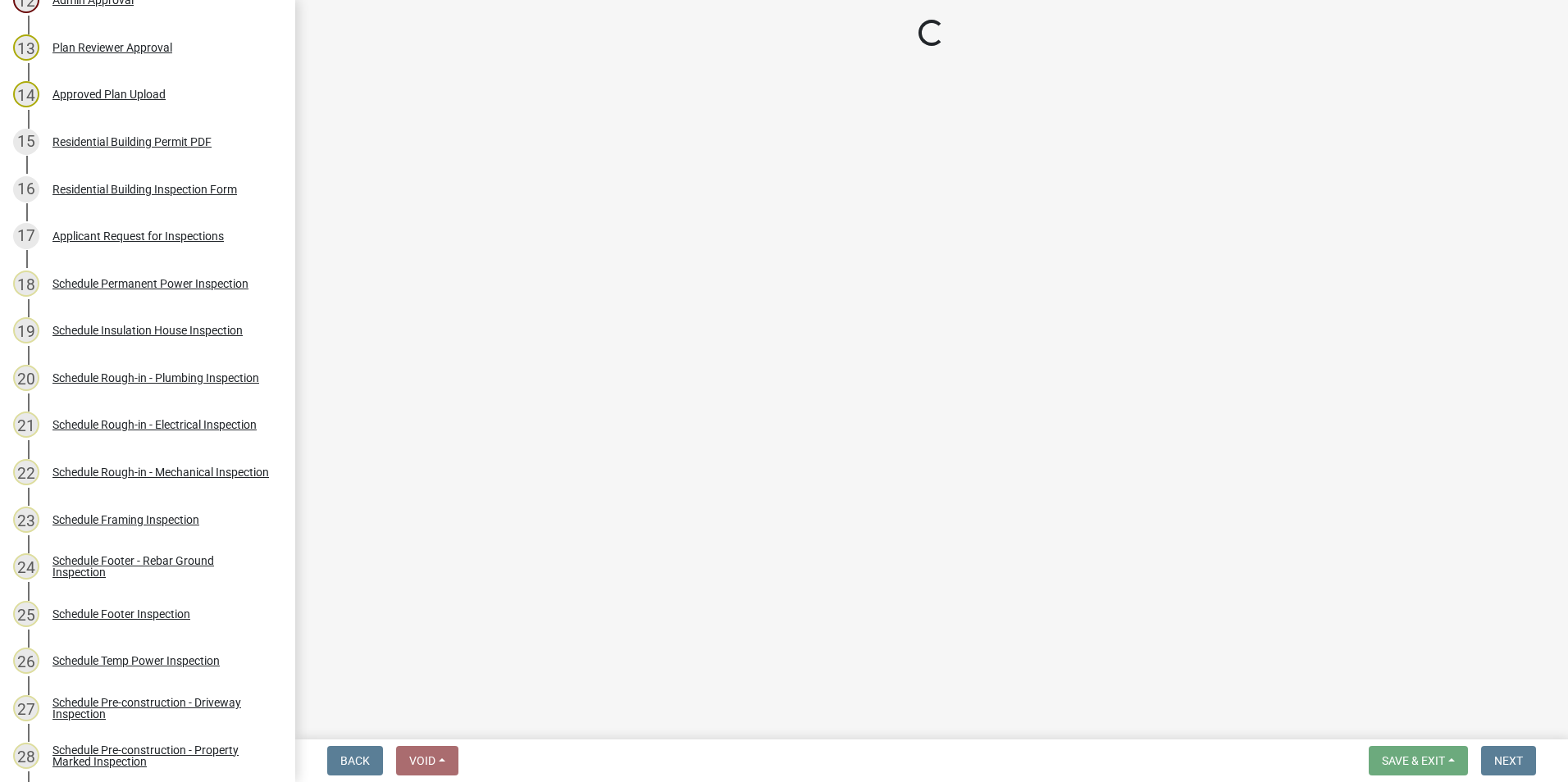
select select "07642ab0-564c-47bb-824b-0ccf2da83593"
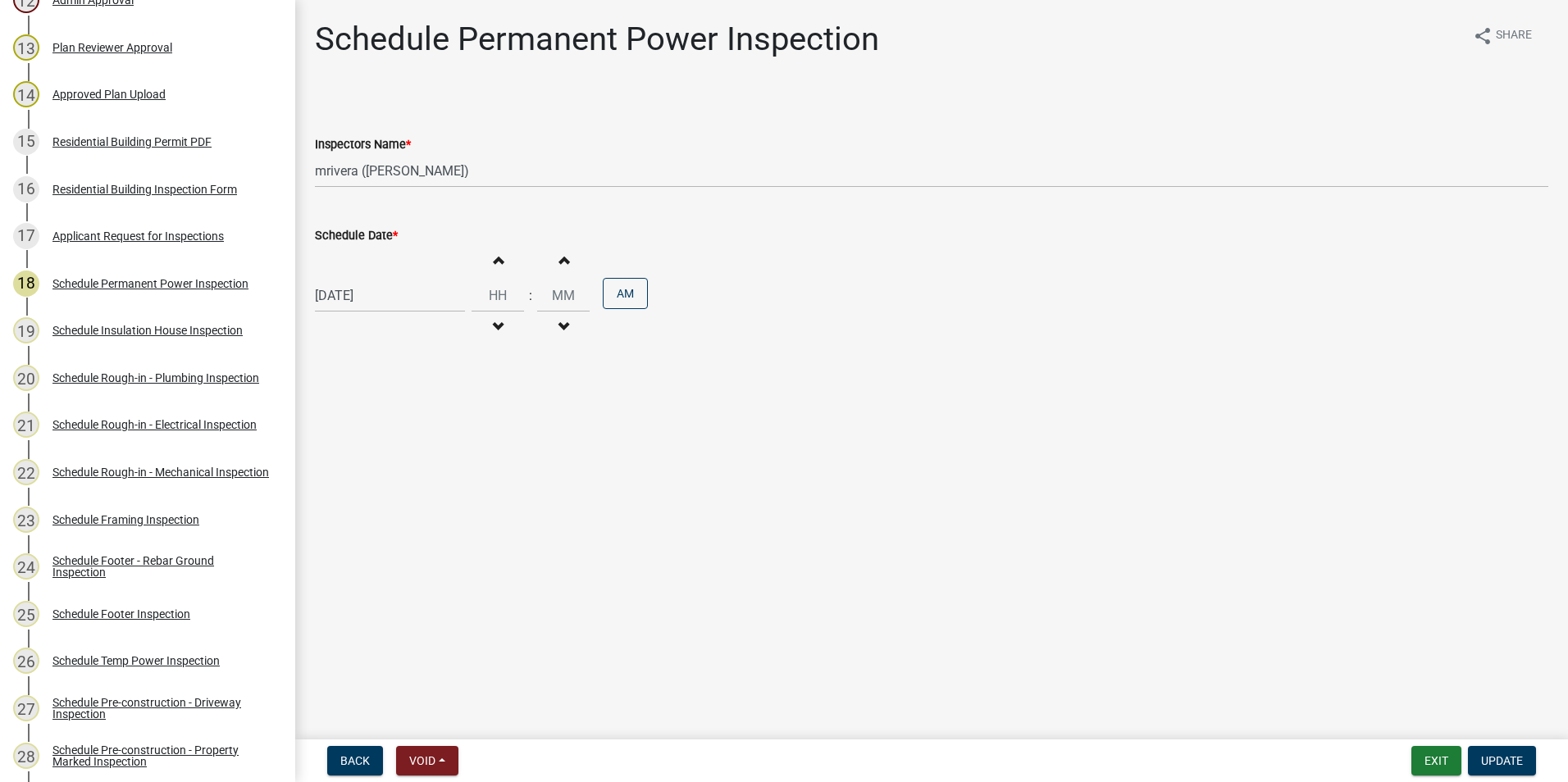
click at [379, 278] on div "08/07/2025 Increment hours Decrement hours : Increment minutes Decrement minute…" at bounding box center [932, 296] width 1234 height 101
click at [379, 298] on div "[DATE]" at bounding box center [390, 295] width 150 height 34
select select "8"
select select "2025"
click at [483, 337] on button "Next month" at bounding box center [489, 331] width 20 height 26
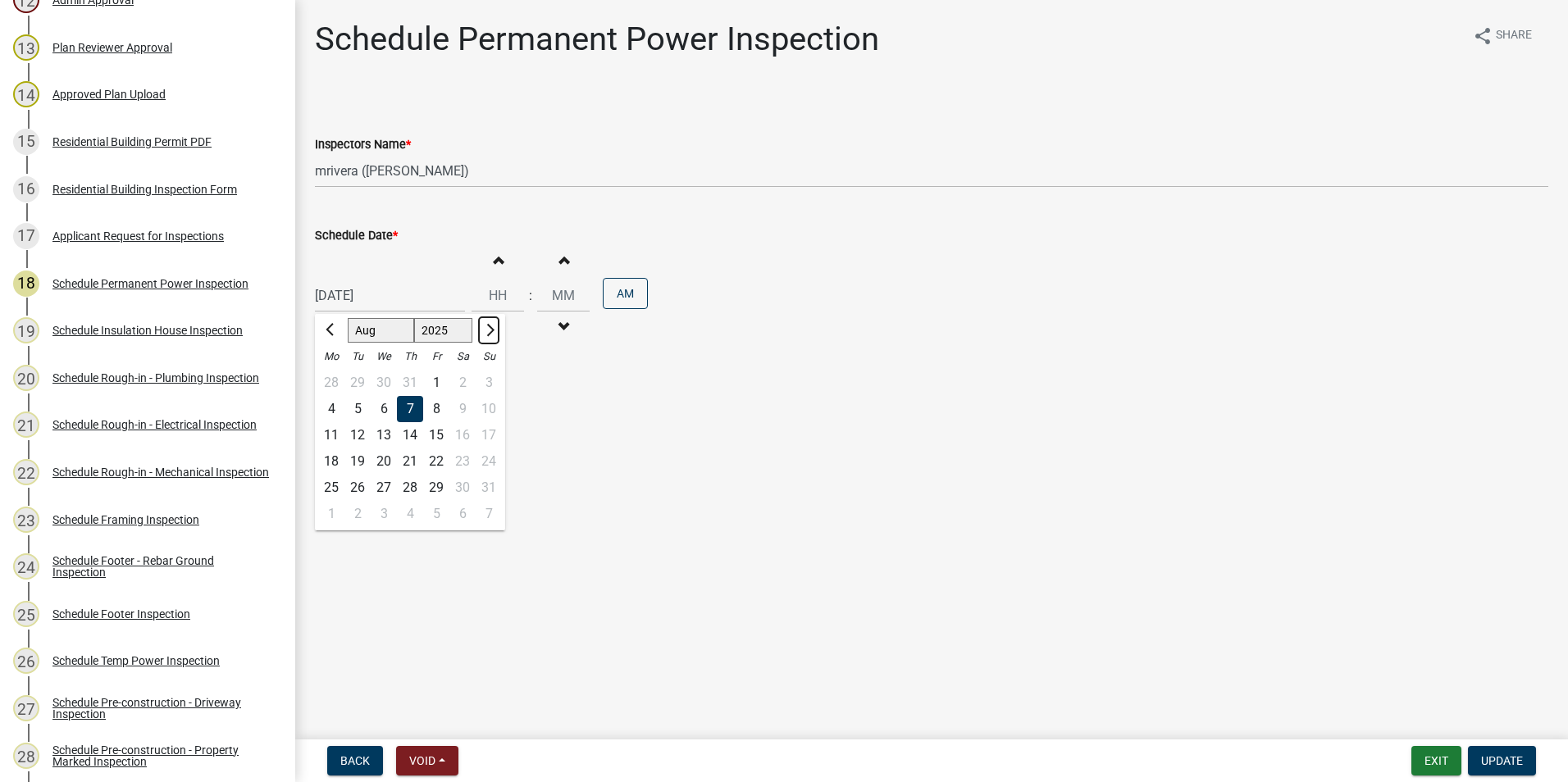
select select "9"
click at [385, 428] on div "17" at bounding box center [384, 435] width 26 height 26
type input "[DATE]"
click at [1500, 762] on span "Update" at bounding box center [1502, 761] width 42 height 13
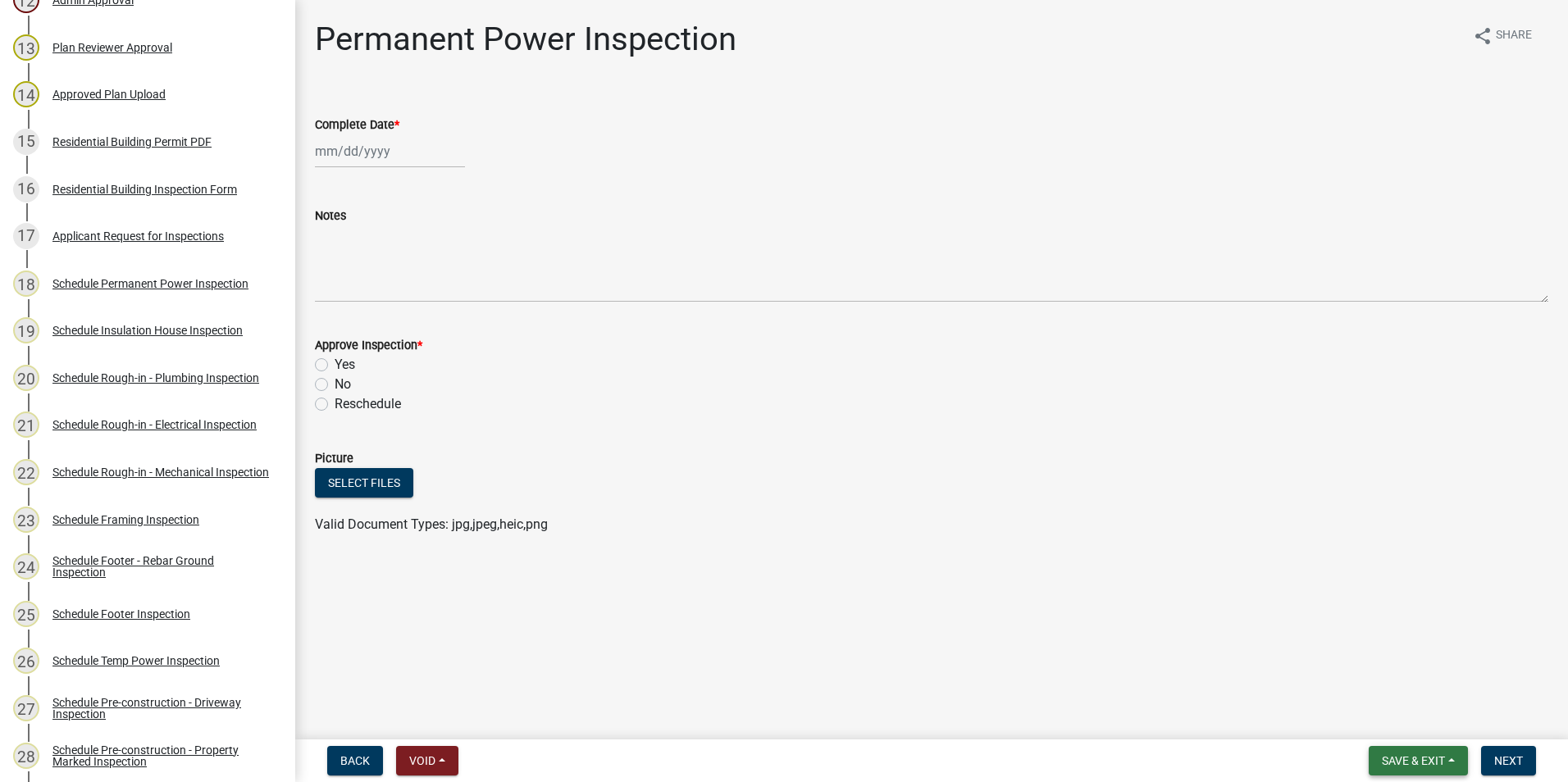
click at [1445, 762] on span "Save & Exit" at bounding box center [1413, 761] width 63 height 13
click at [1431, 722] on button "Save & Exit" at bounding box center [1403, 718] width 131 height 39
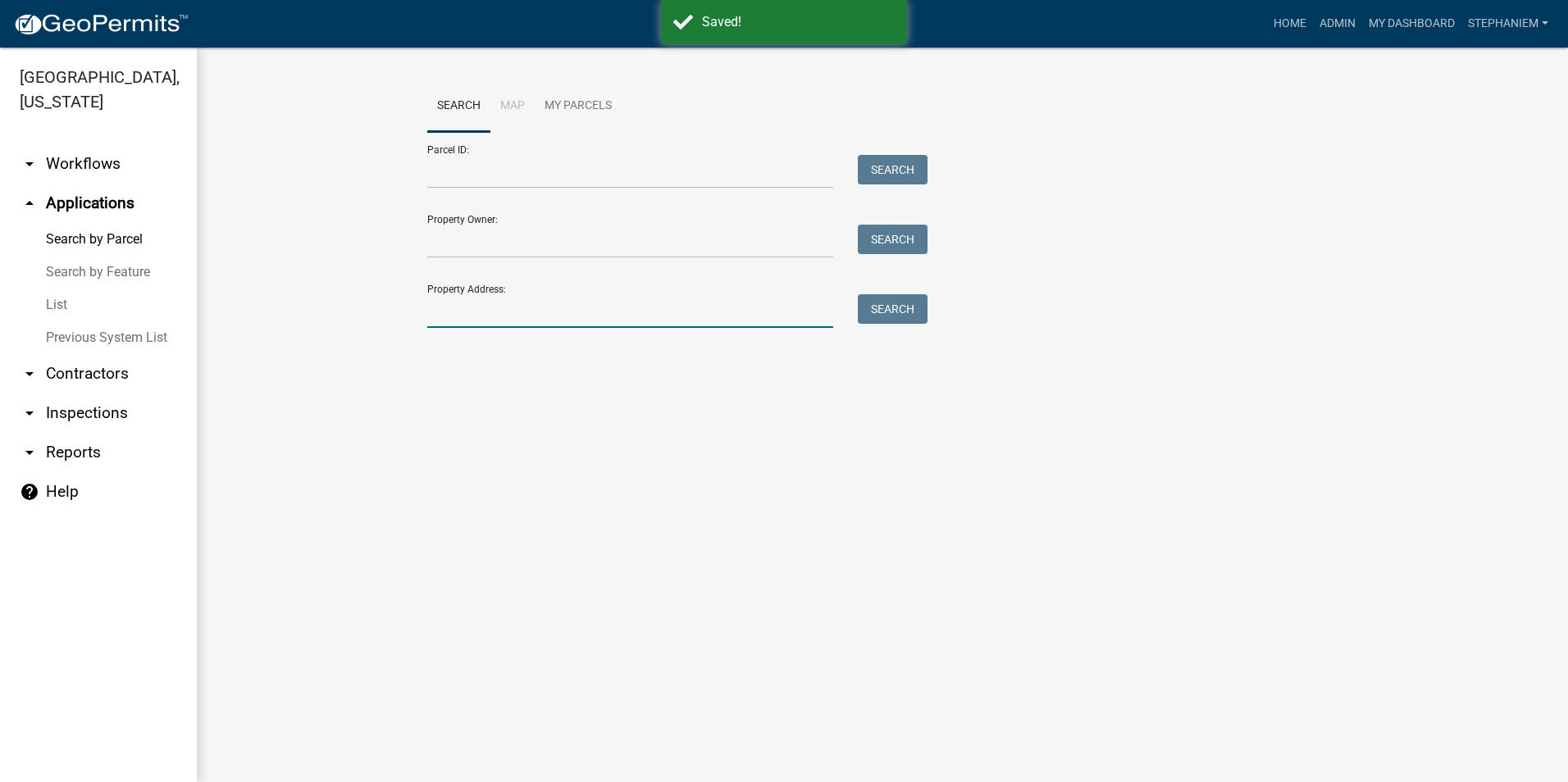
click at [764, 314] on input "Property Address:" at bounding box center [630, 311] width 406 height 34
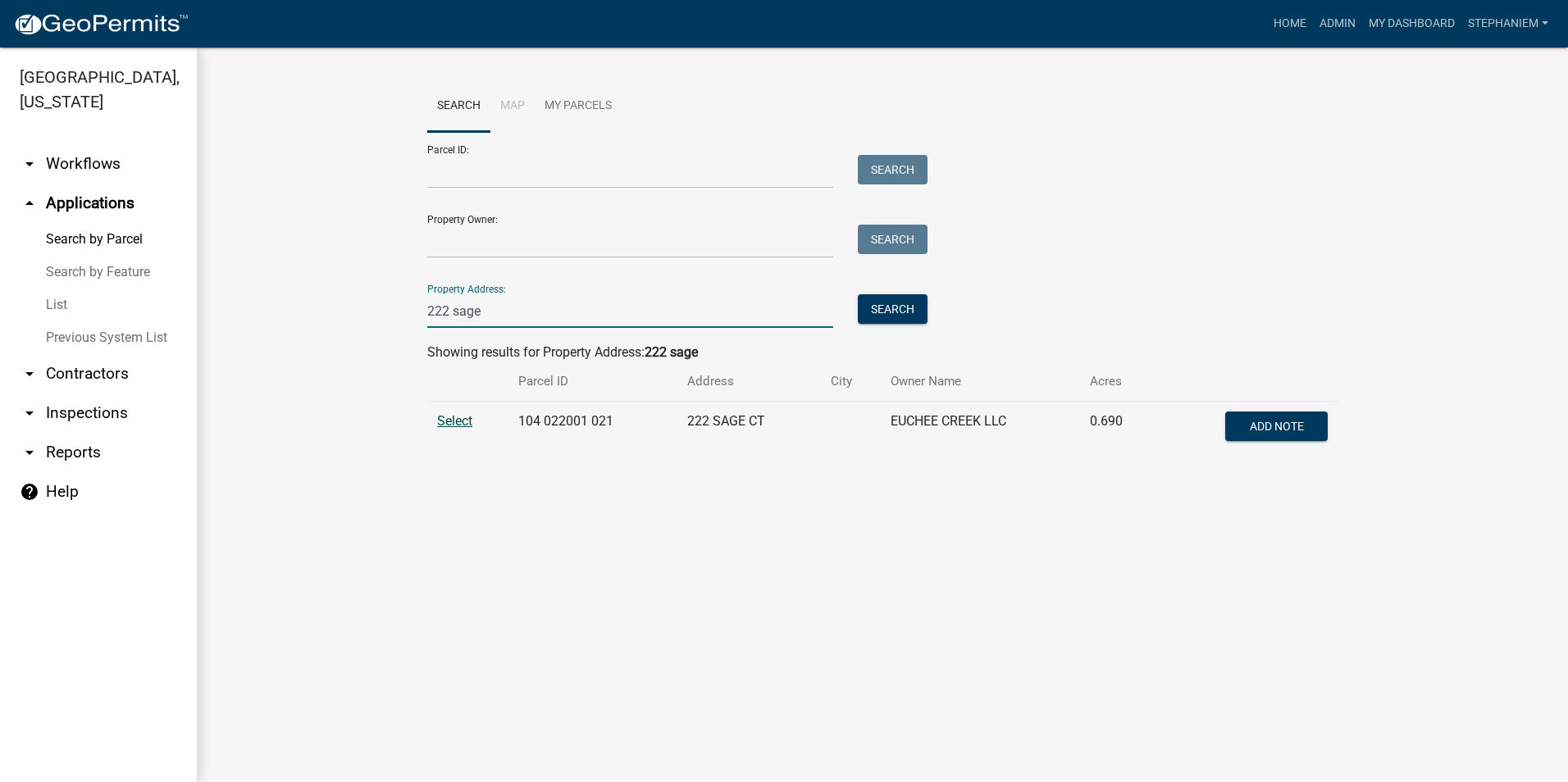
type input "222 sage"
click at [449, 414] on span "Select" at bounding box center [455, 421] width 36 height 16
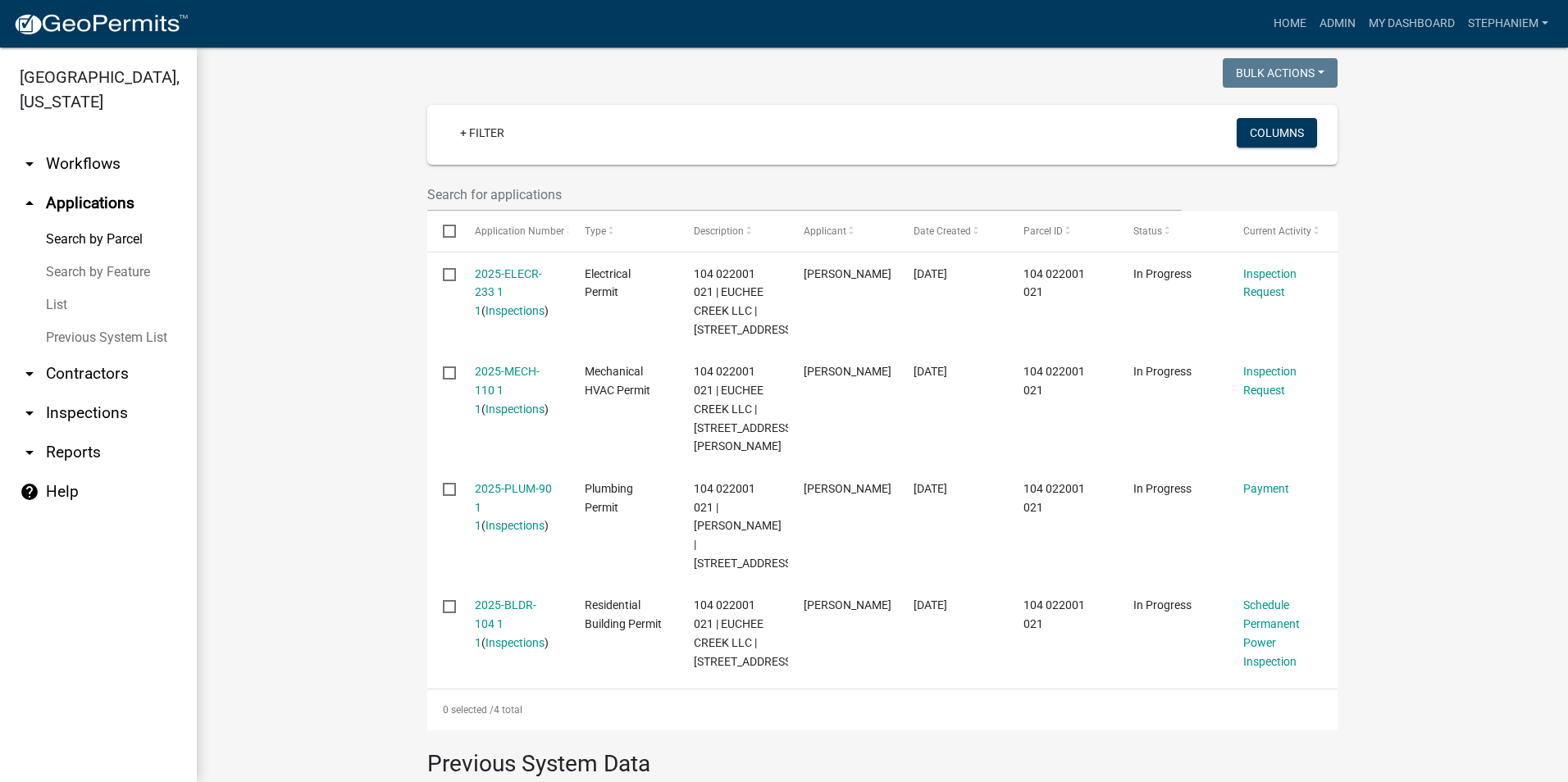
scroll to position [492, 0]
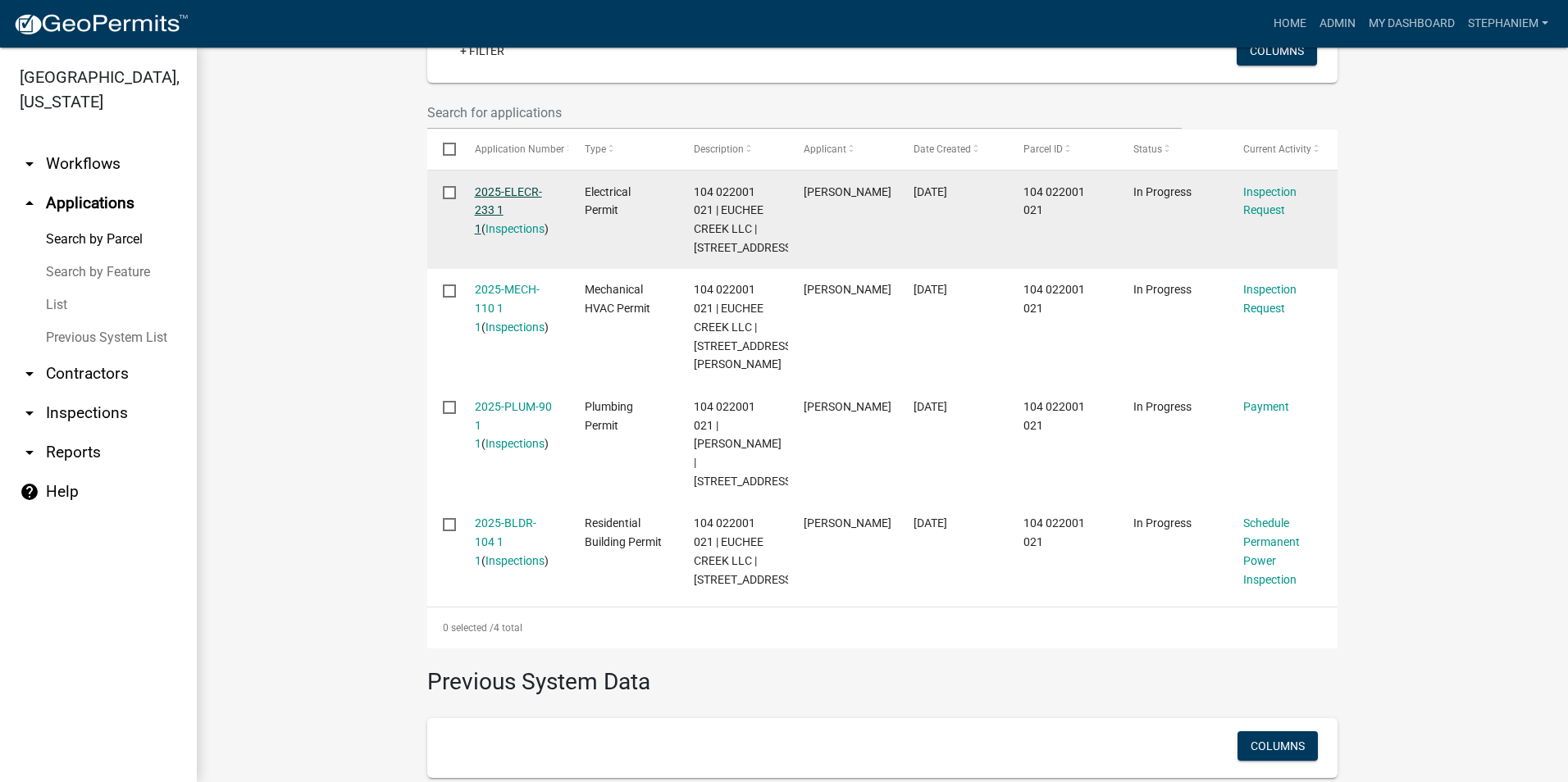
click at [505, 193] on link "2025-ELECR-233 1 1" at bounding box center [508, 211] width 68 height 51
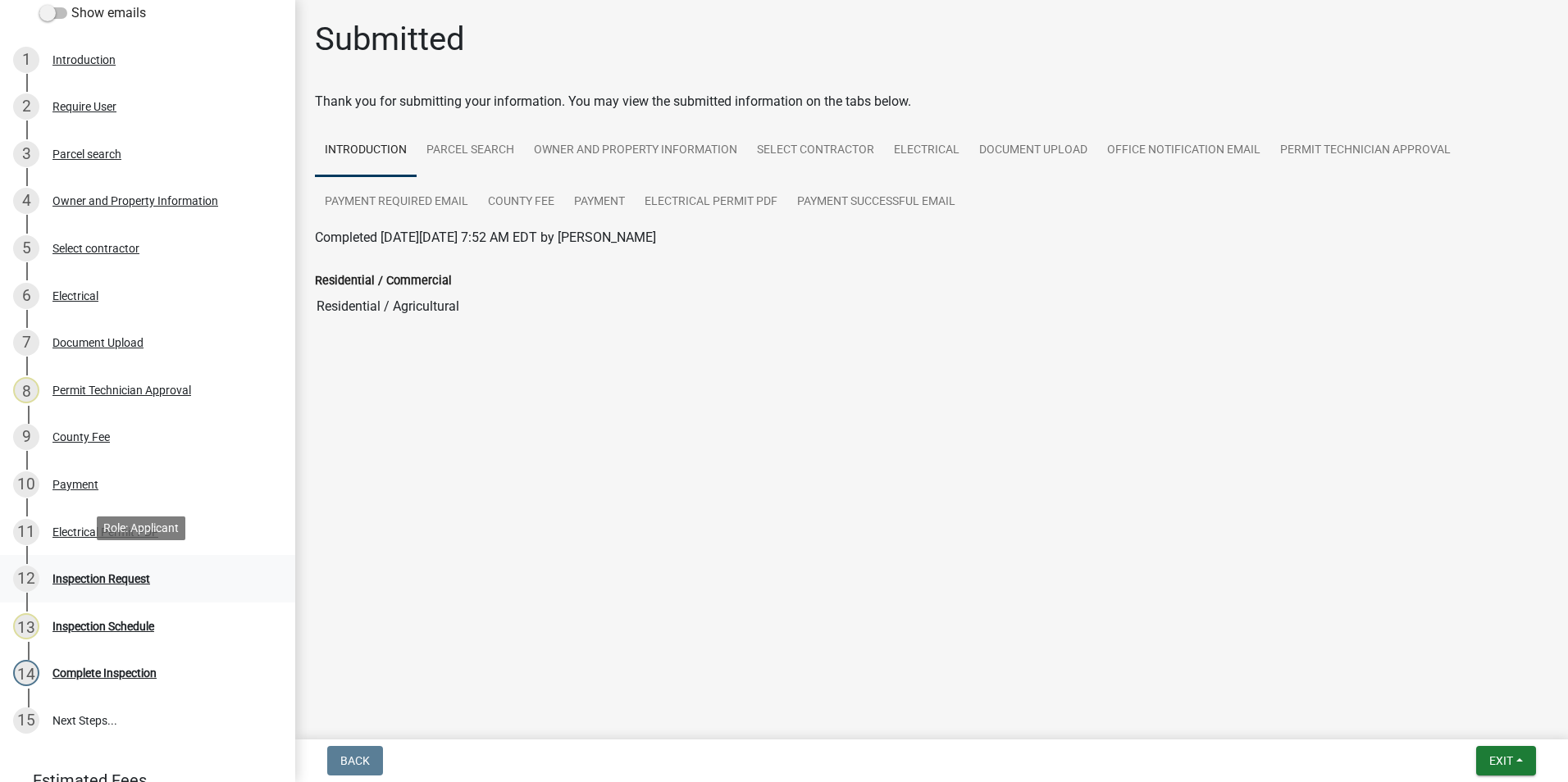
scroll to position [246, 0]
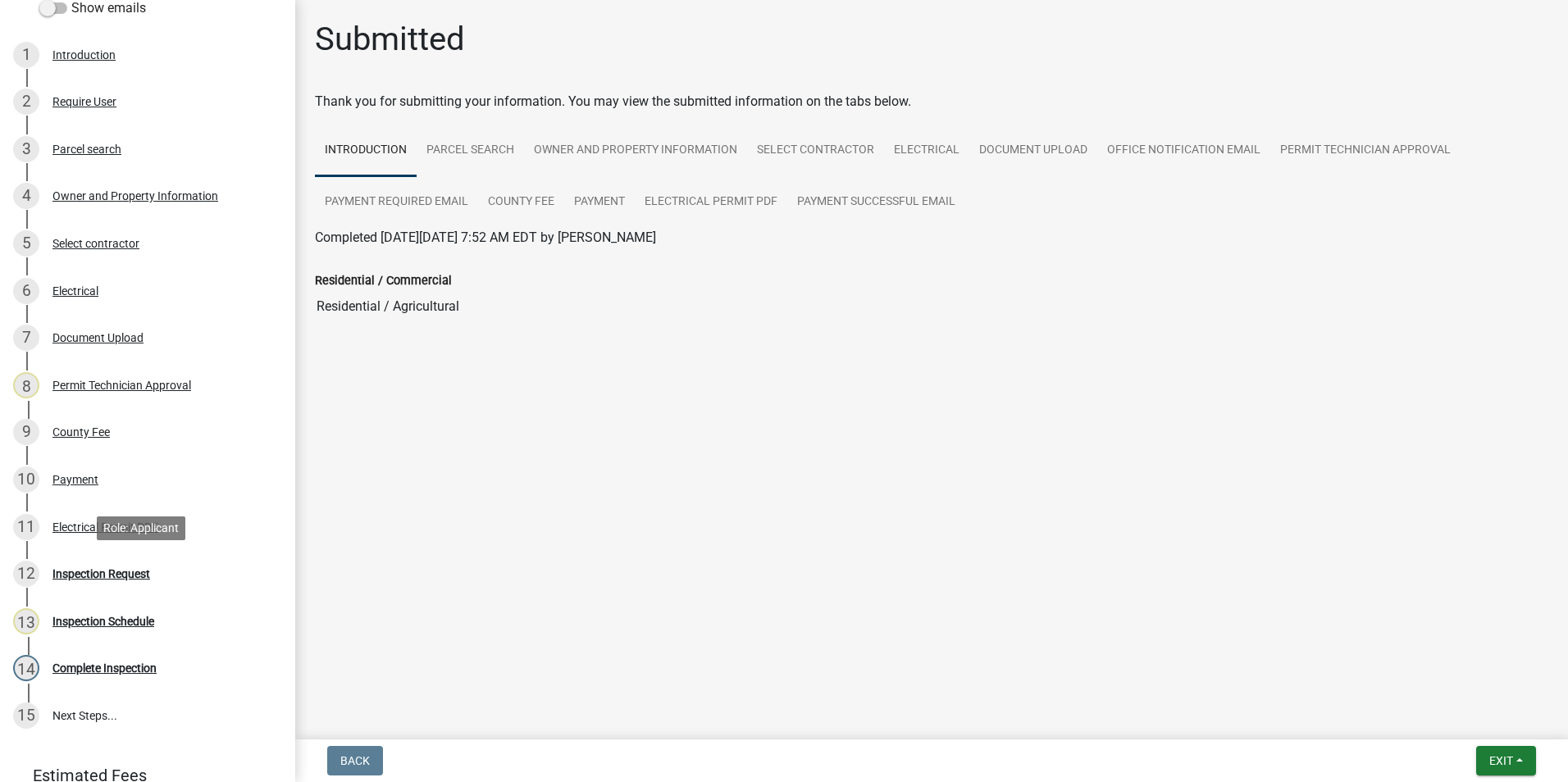
click at [166, 579] on div "12 Inspection Request" at bounding box center [141, 574] width 256 height 26
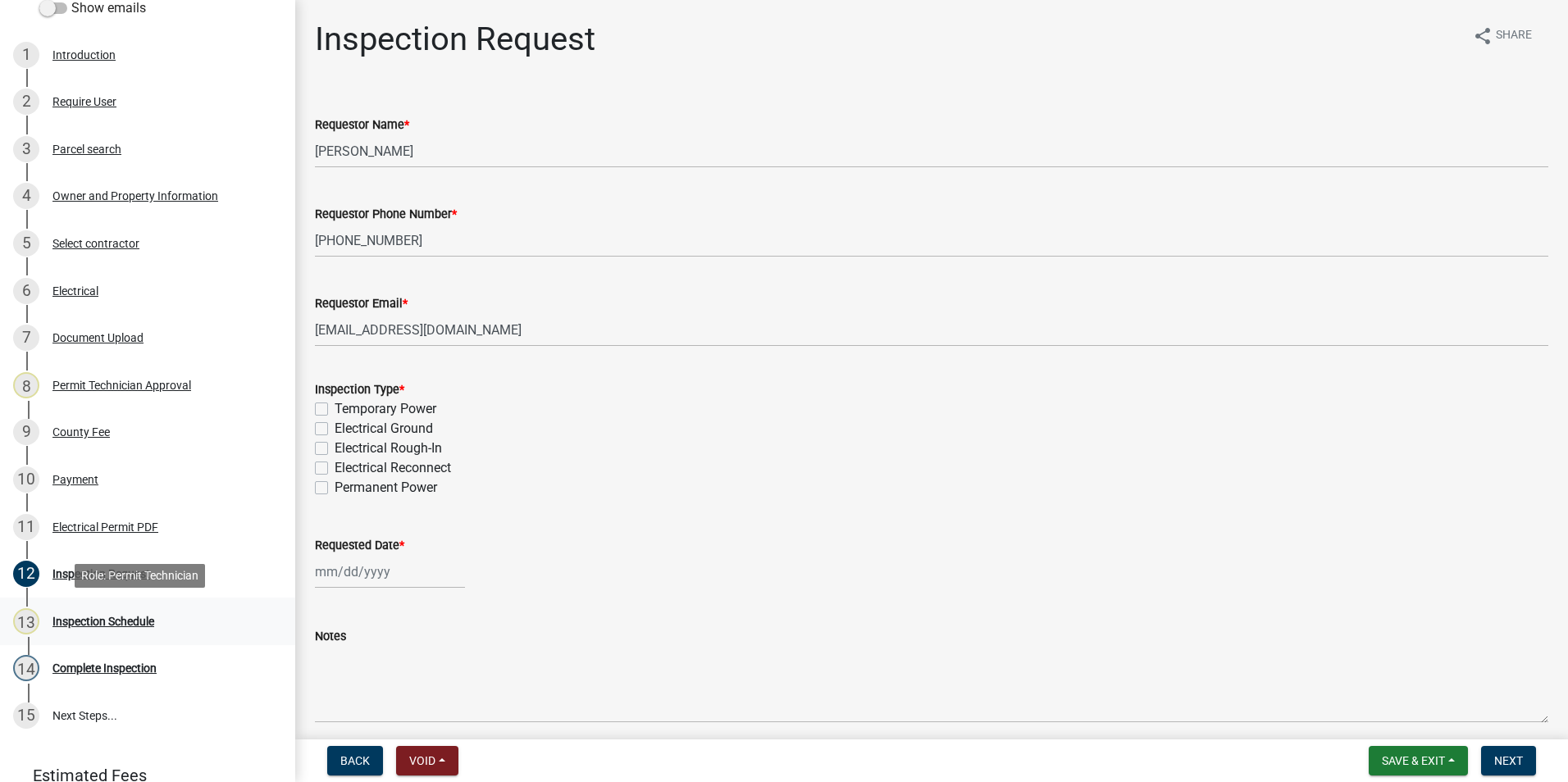
click at [167, 617] on div "13 Inspection Schedule" at bounding box center [141, 622] width 256 height 26
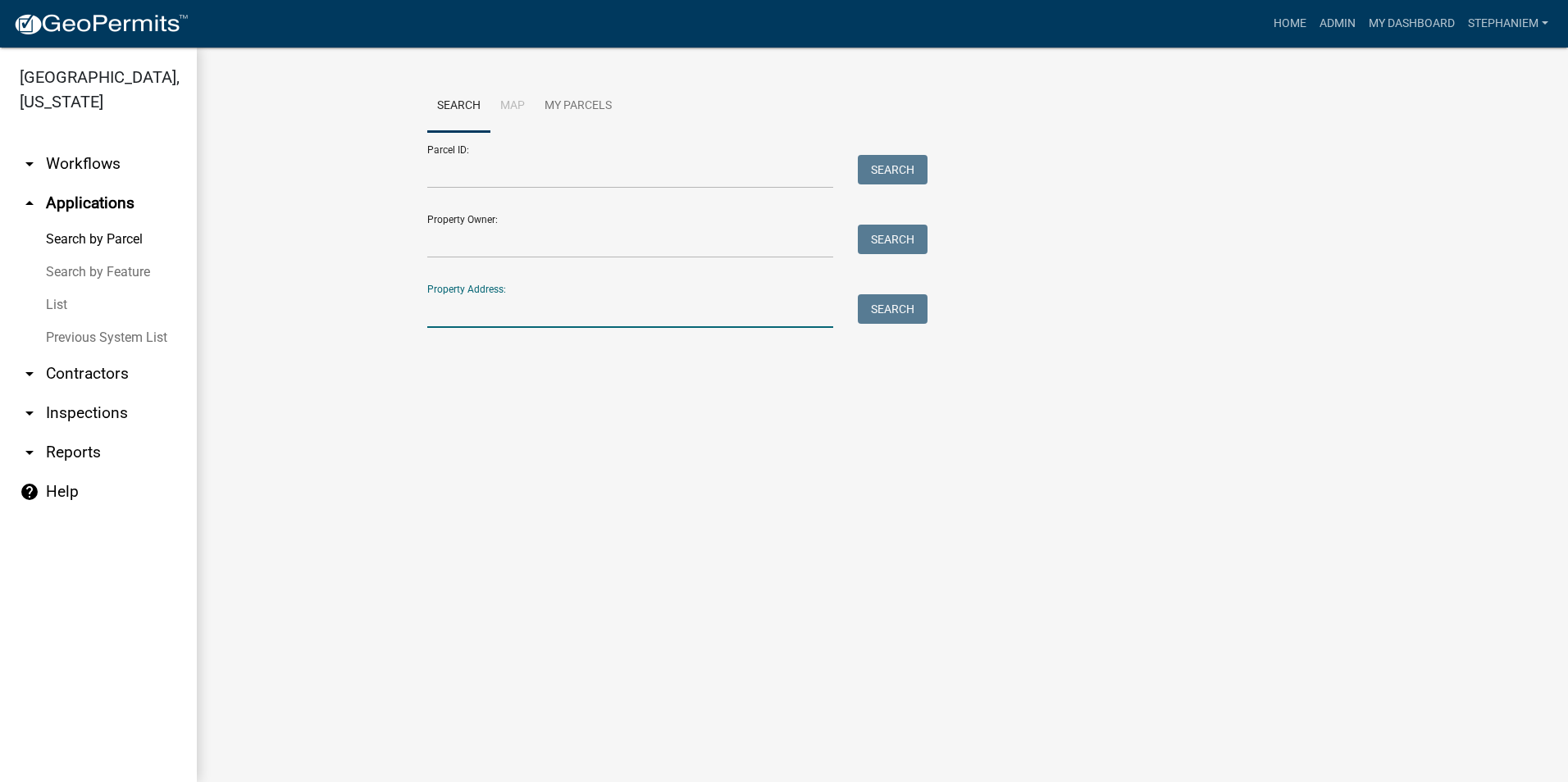
click at [480, 305] on input "Property Address:" at bounding box center [630, 311] width 406 height 34
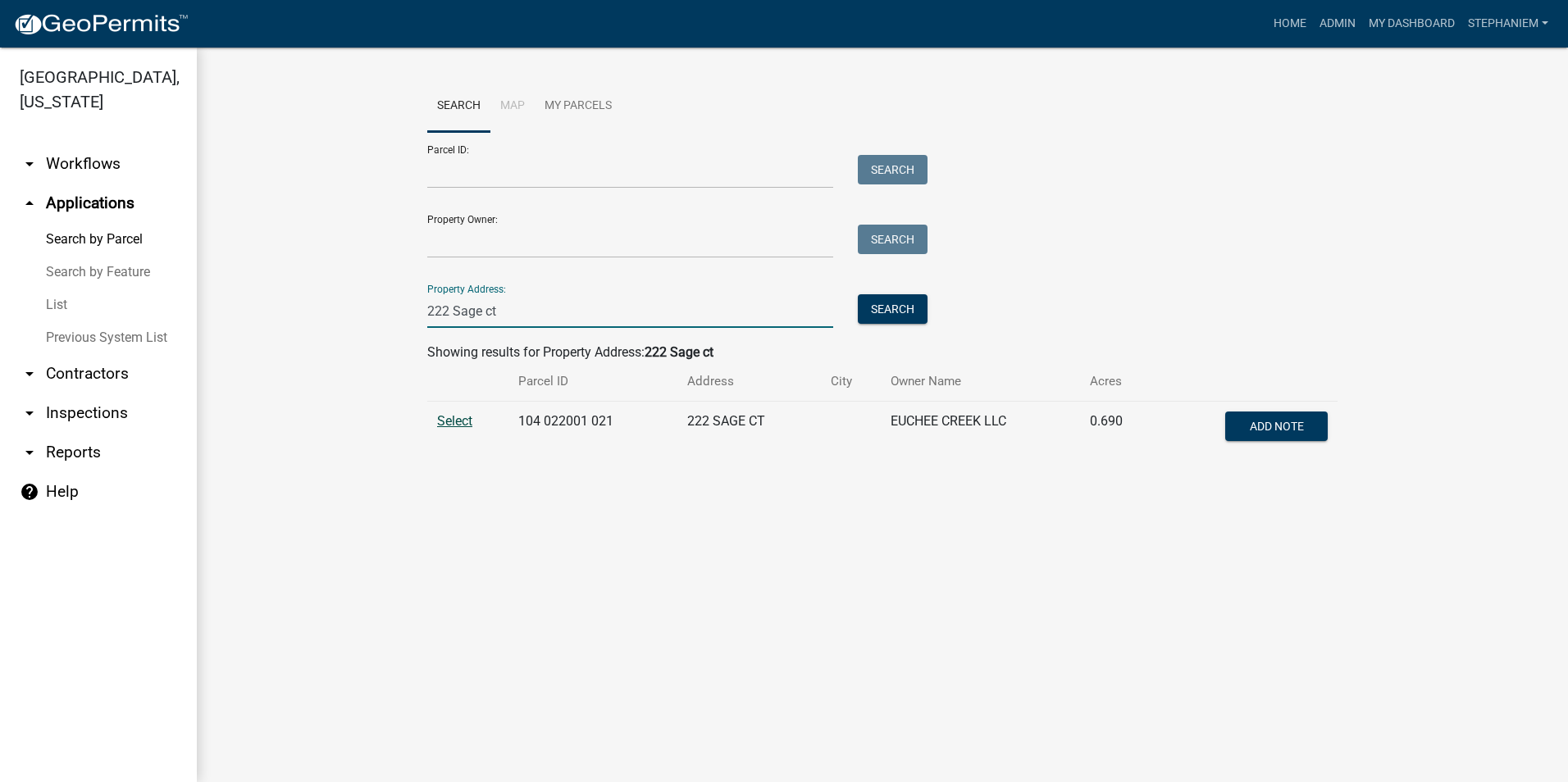
type input "222 Sage ct"
click at [451, 424] on span "Select" at bounding box center [455, 421] width 36 height 16
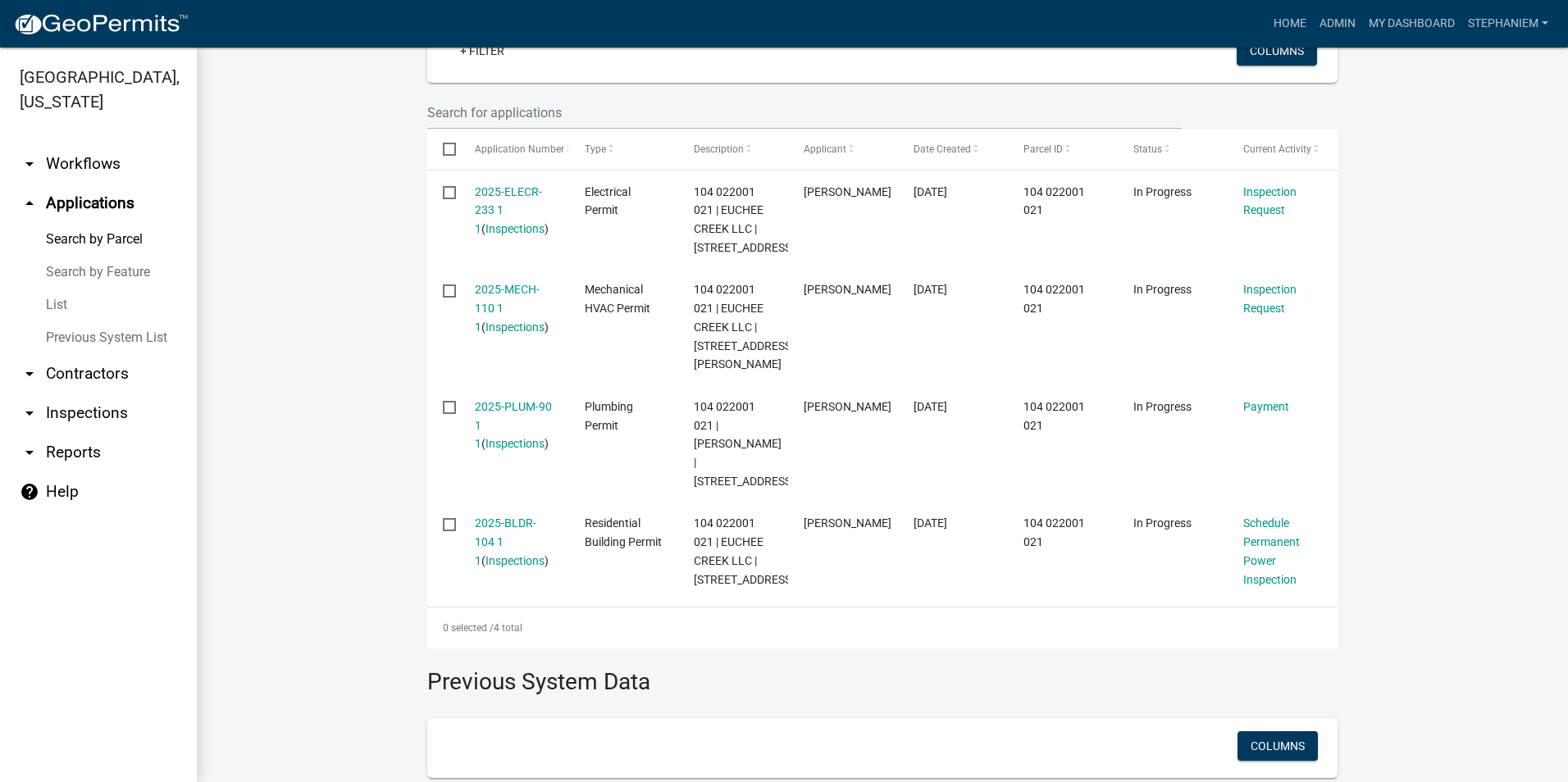
scroll to position [710, 0]
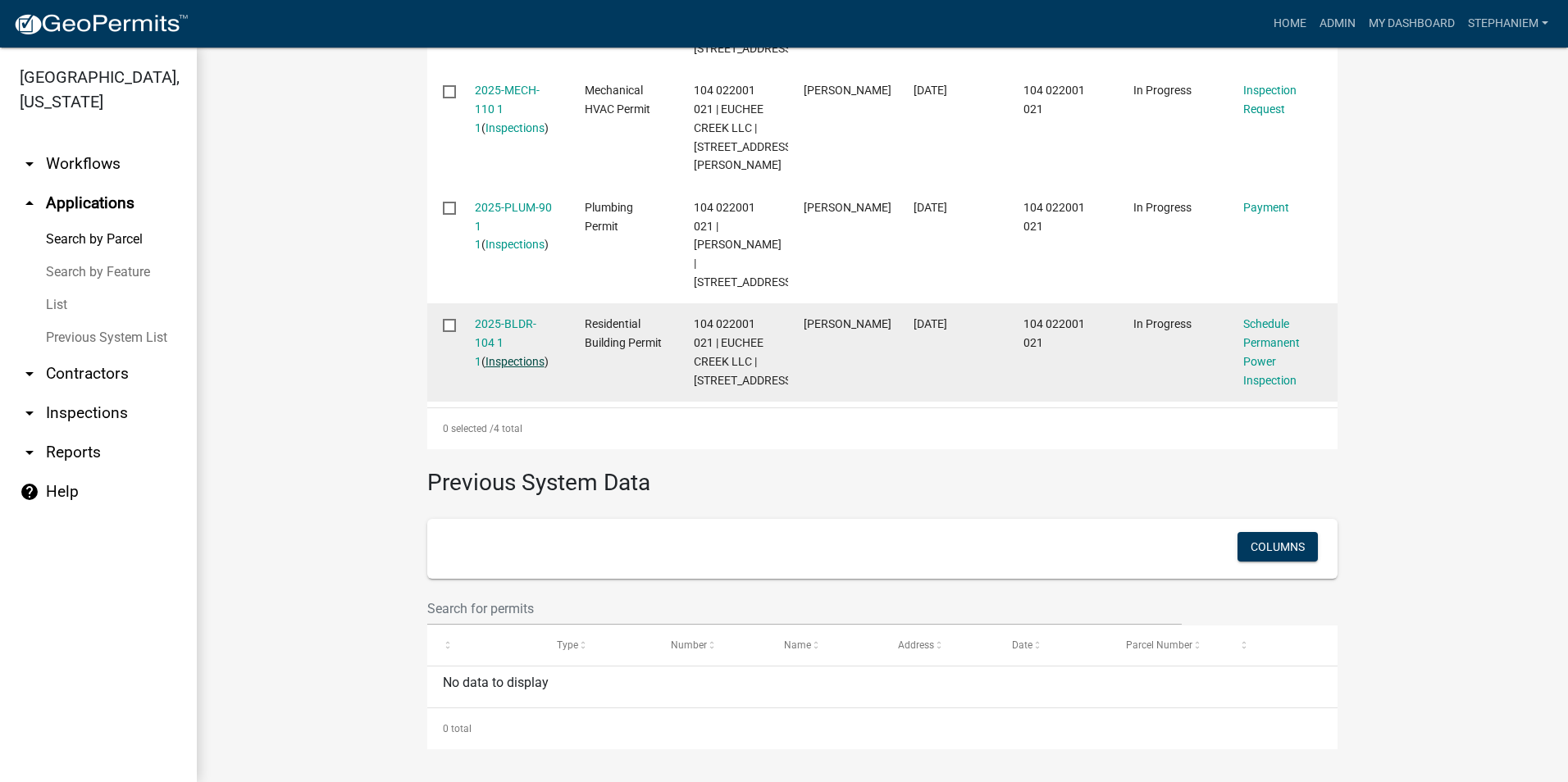
click at [490, 356] on link "Inspections" at bounding box center [515, 362] width 59 height 13
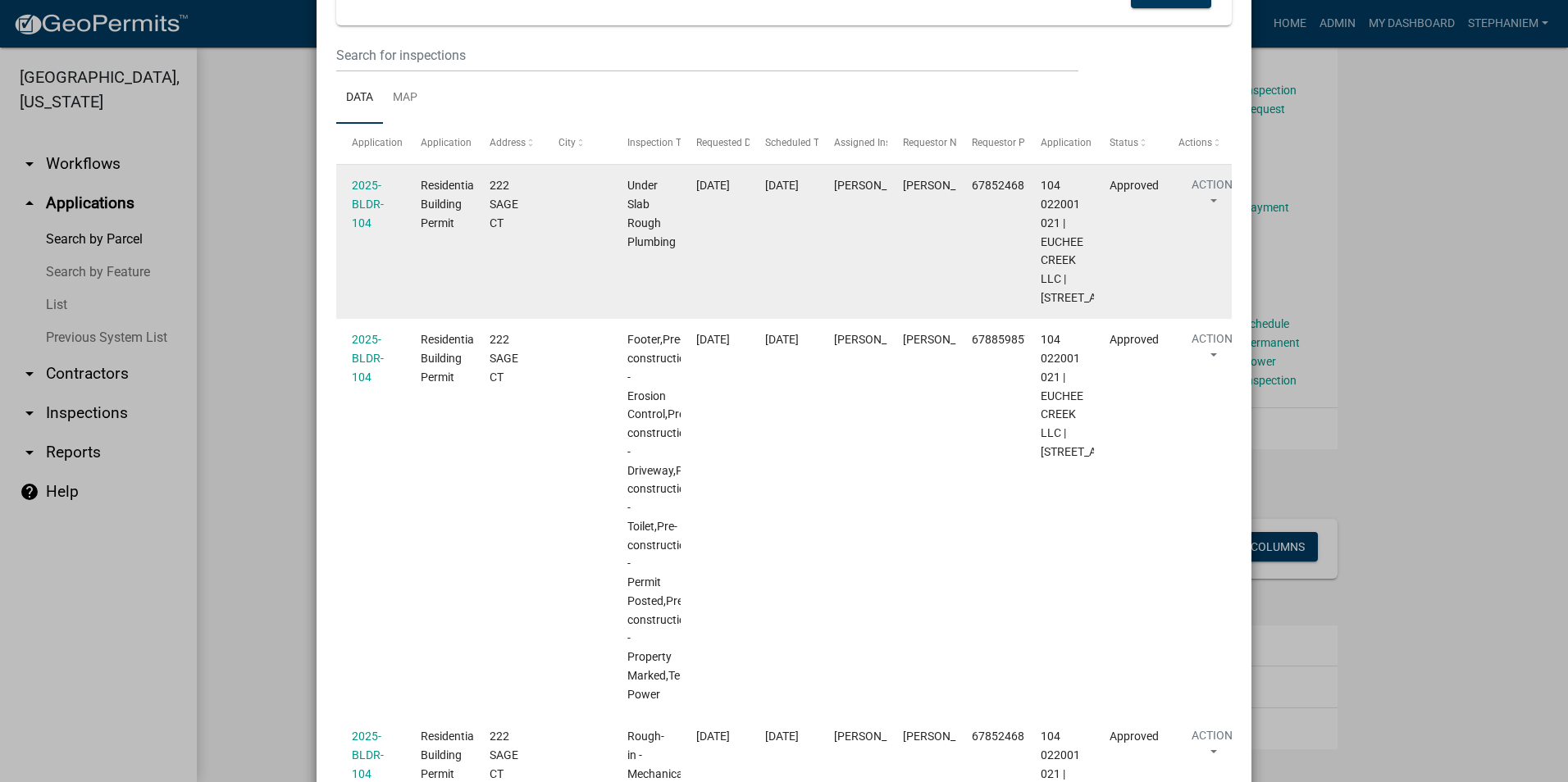
scroll to position [164, 0]
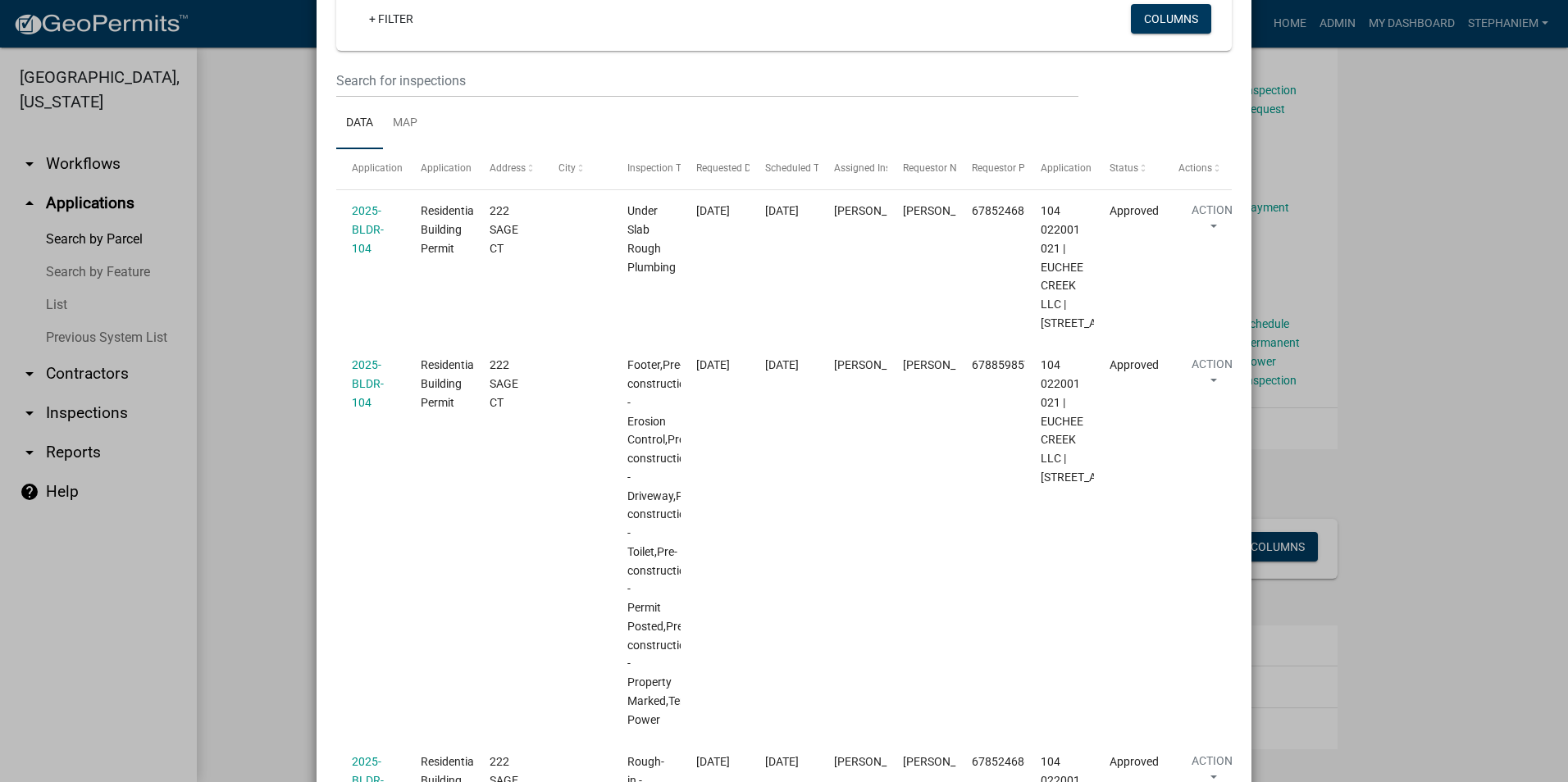
click at [246, 278] on ngb-modal-window "Inspections related to 2025-BLDR-104 × Export Excel Format (.xlsx) CSV Format (…" at bounding box center [784, 391] width 1568 height 782
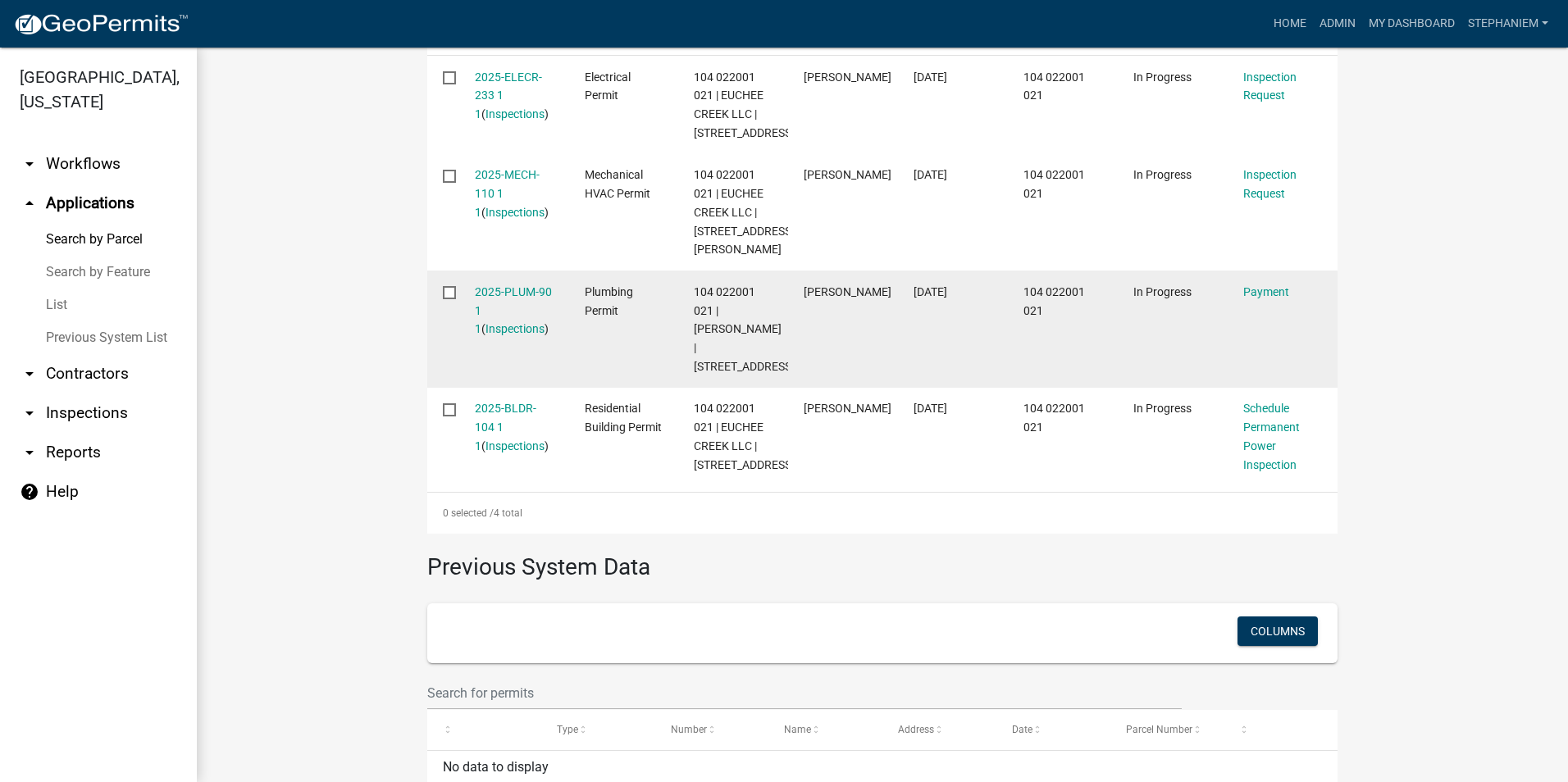
scroll to position [464, 0]
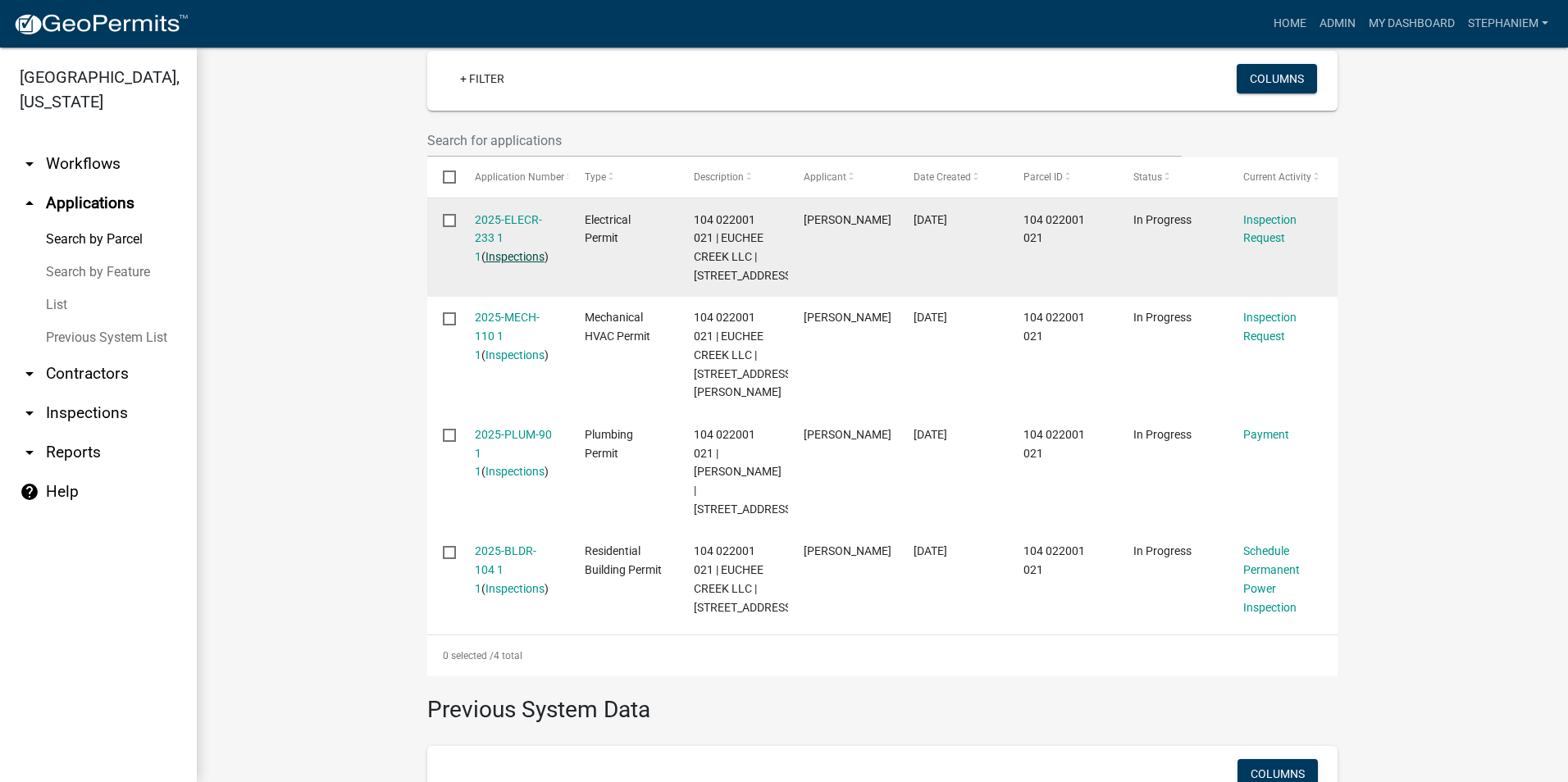
click at [501, 259] on link "Inspections" at bounding box center [515, 257] width 59 height 13
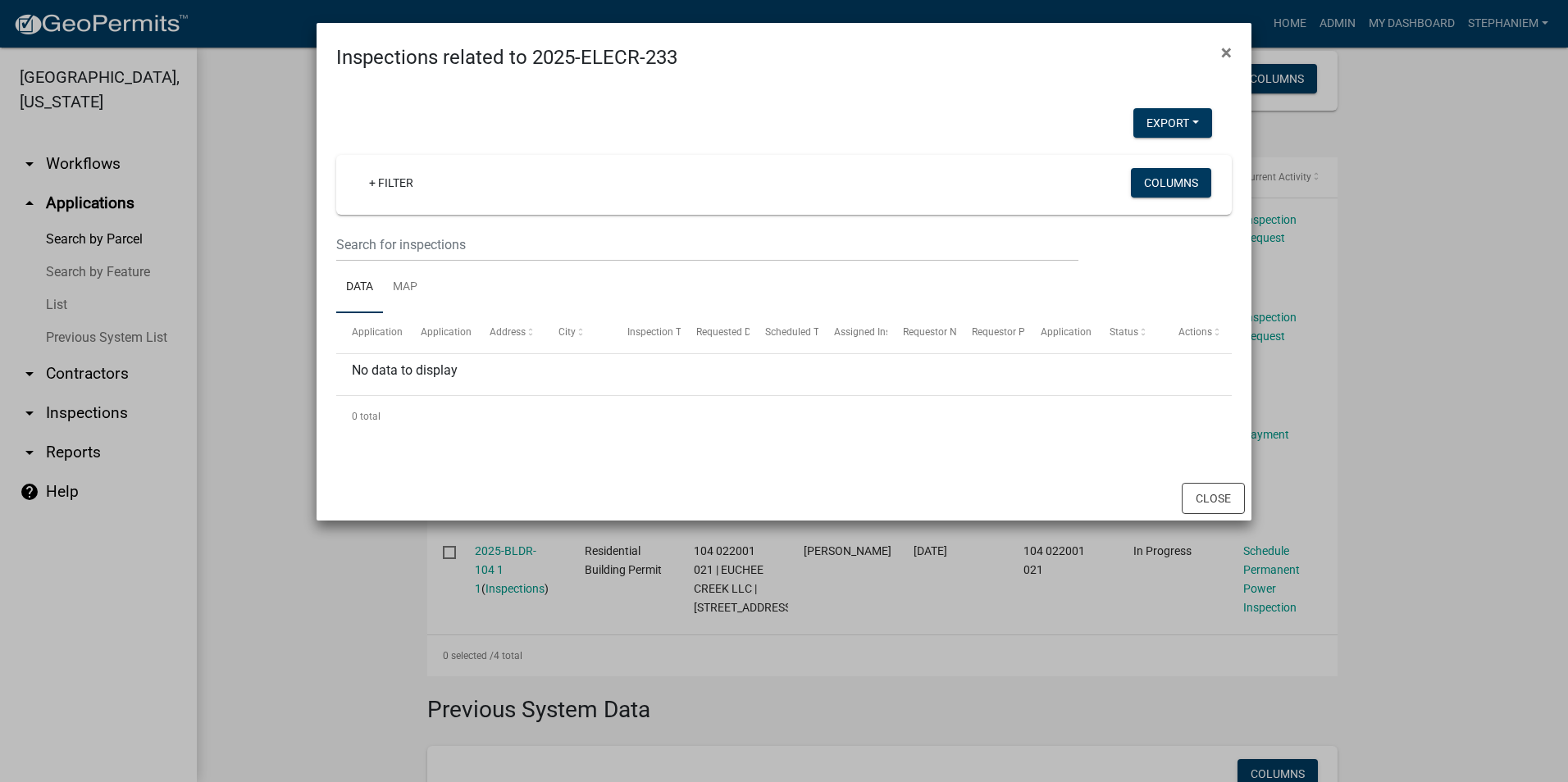
click at [220, 266] on ngb-modal-window "Inspections related to 2025-ELECR-233 × Export Excel Format (.xlsx) CSV Format …" at bounding box center [784, 391] width 1568 height 782
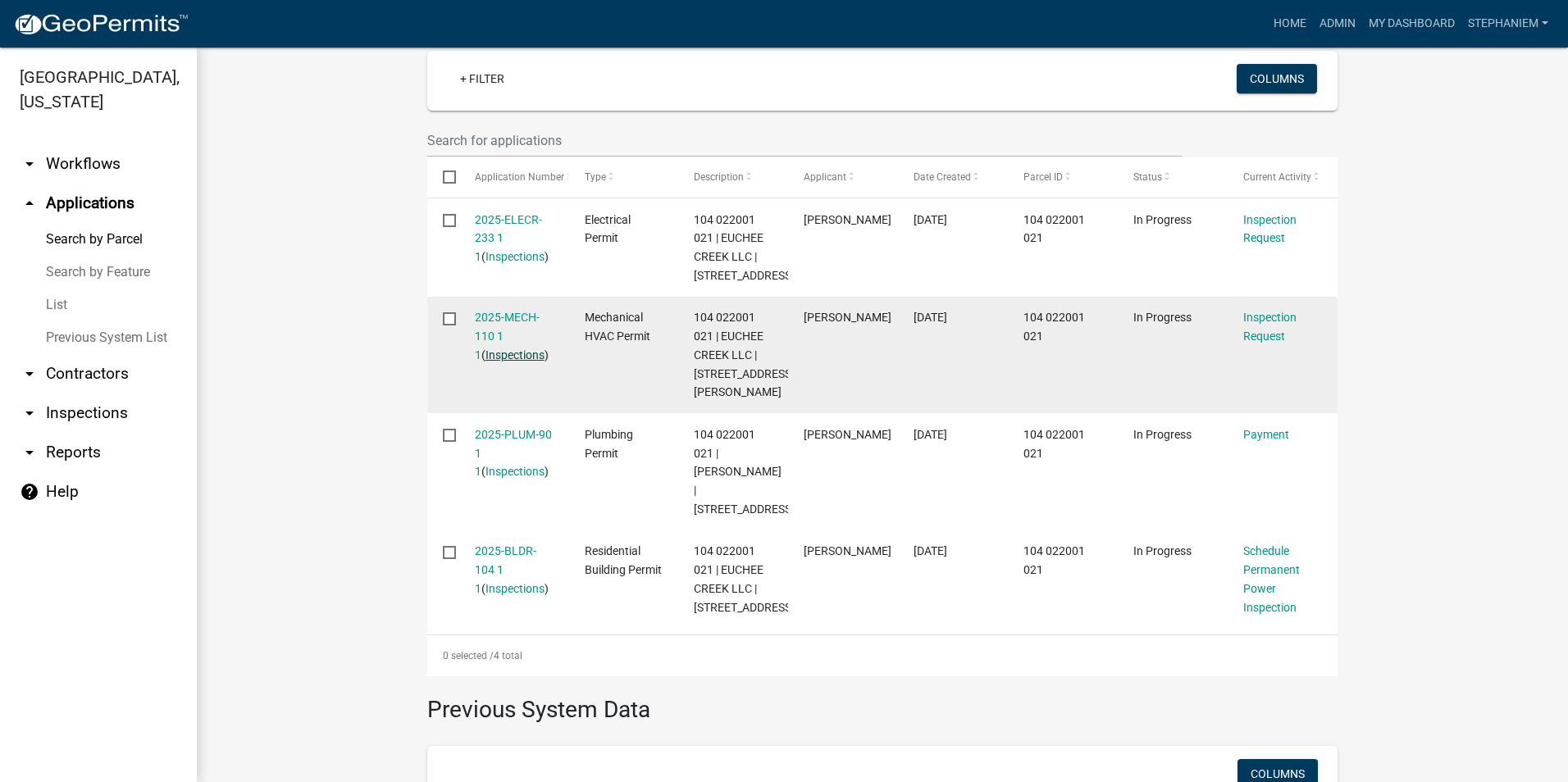
click at [507, 362] on link "Inspections" at bounding box center [515, 355] width 59 height 13
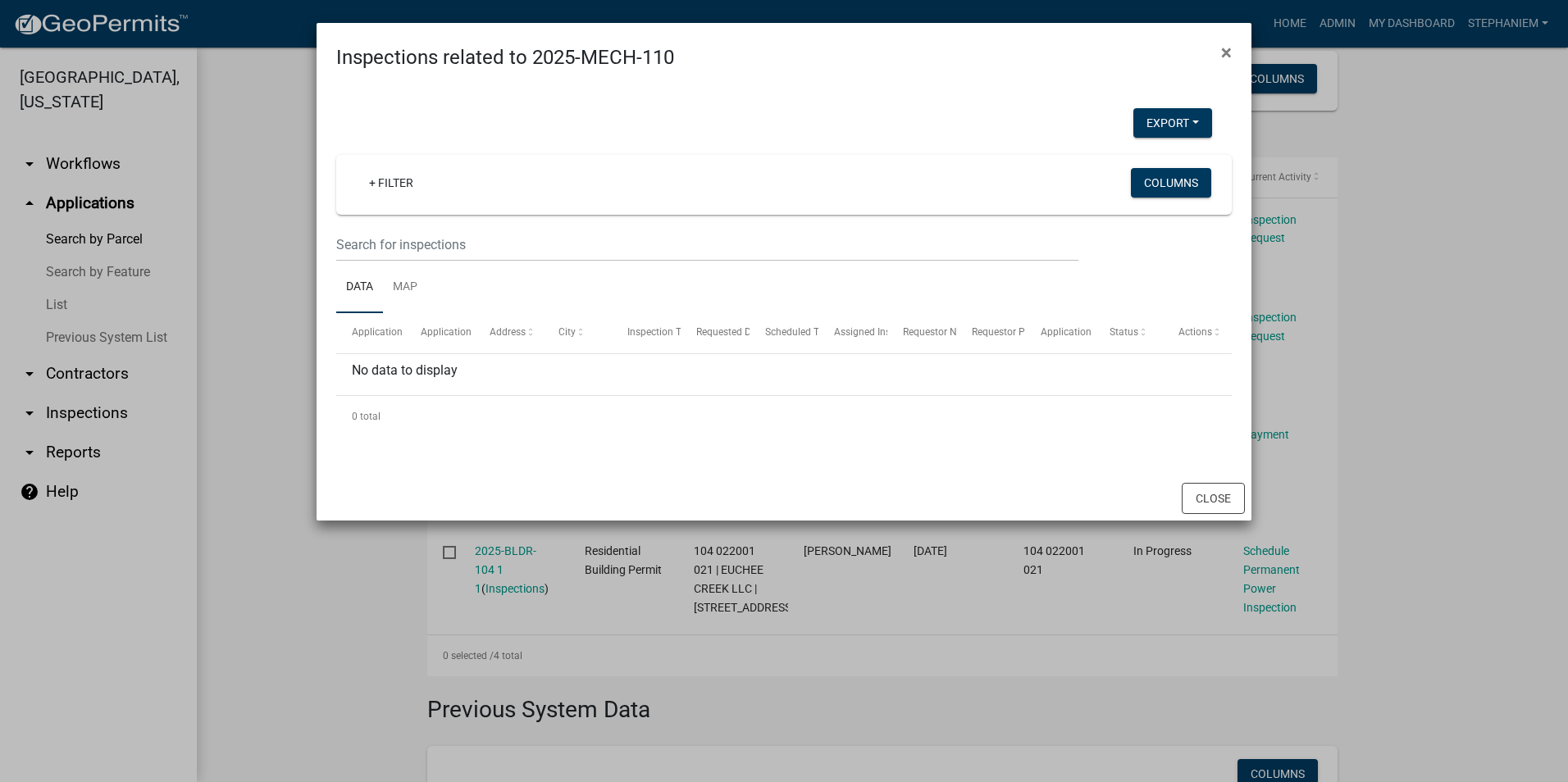
click at [286, 343] on ngb-modal-window "Inspections related to 2025-MECH-110 × Export Excel Format (.xlsx) CSV Format (…" at bounding box center [784, 391] width 1568 height 782
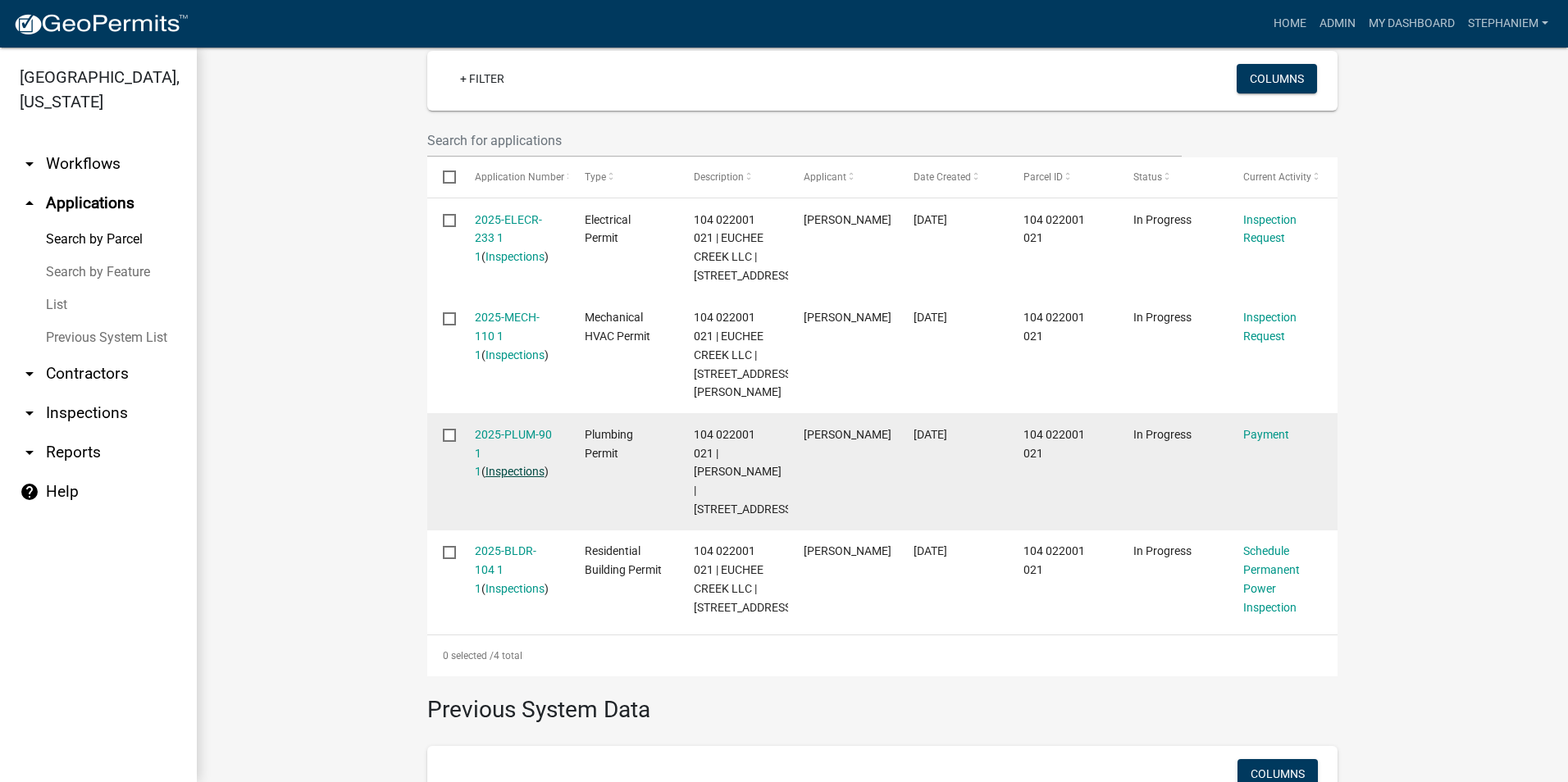
click at [505, 478] on link "Inspections" at bounding box center [515, 472] width 59 height 13
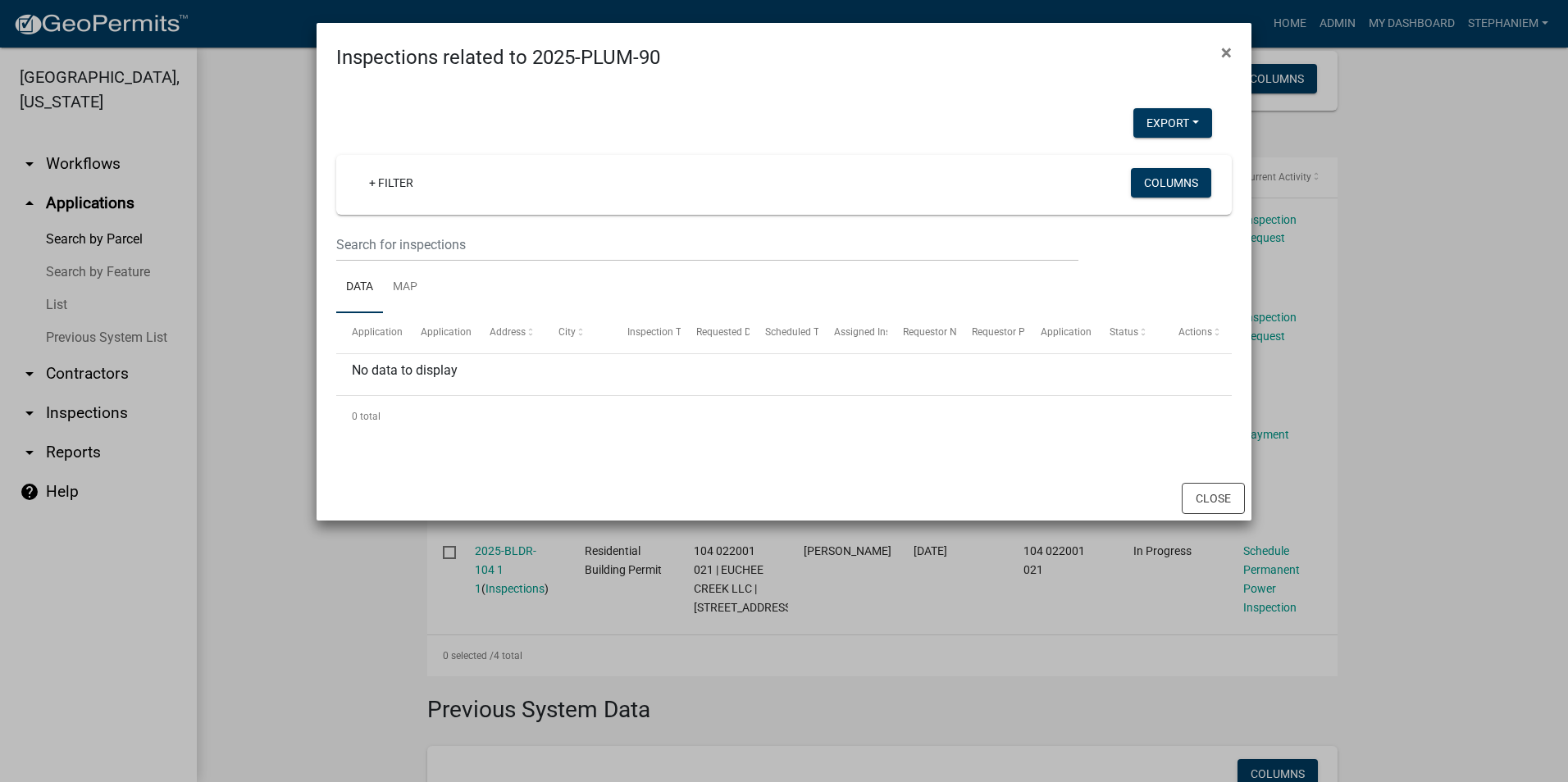
click at [260, 300] on ngb-modal-window "Inspections related to 2025-PLUM-90 × Export Excel Format (.xlsx) CSV Format (.…" at bounding box center [784, 391] width 1568 height 782
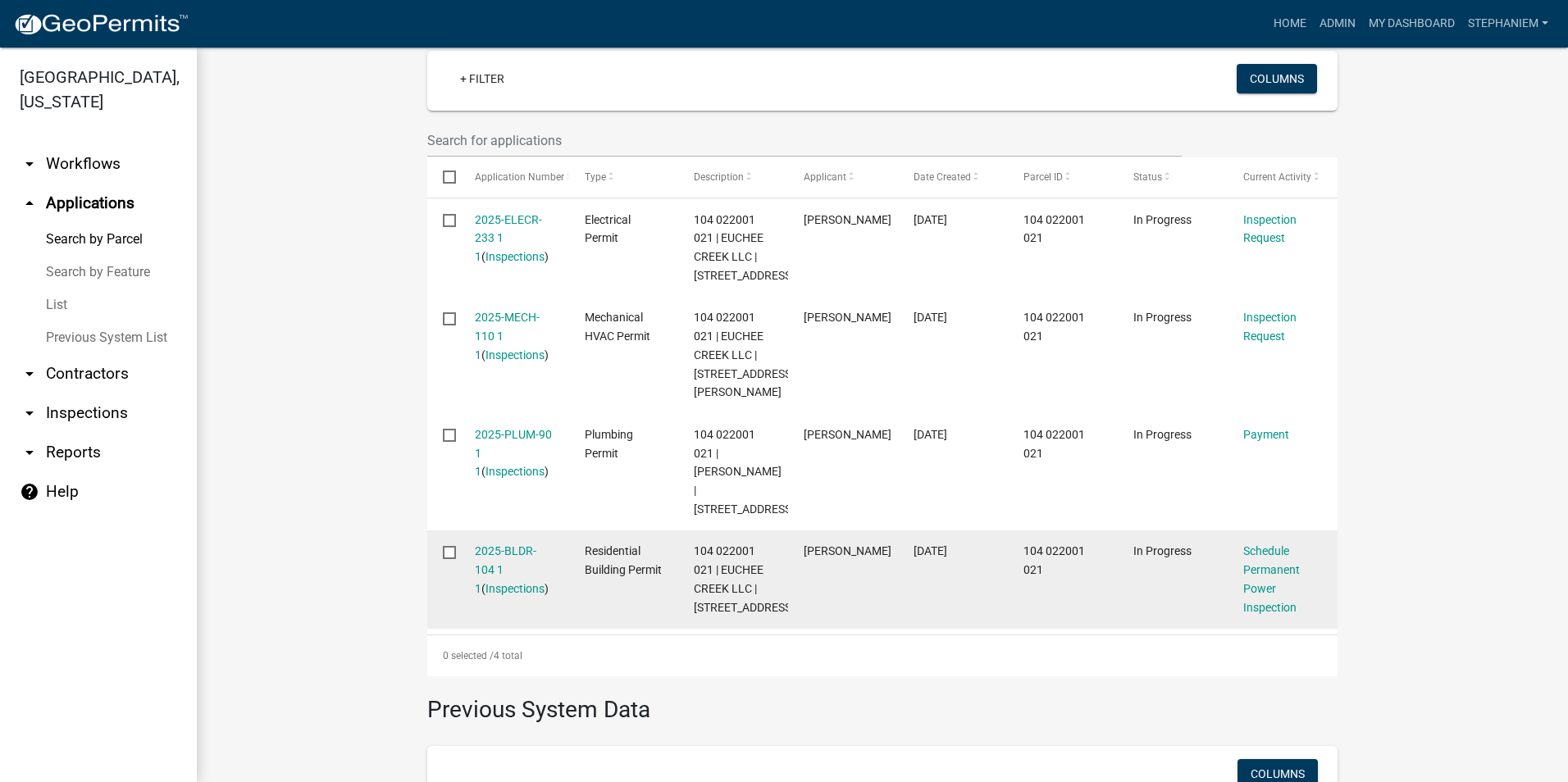
click at [503, 596] on div "2025-BLDR-104 1 1 ( Inspections )" at bounding box center [514, 569] width 79 height 55
click at [504, 595] on link "Inspections" at bounding box center [515, 589] width 59 height 13
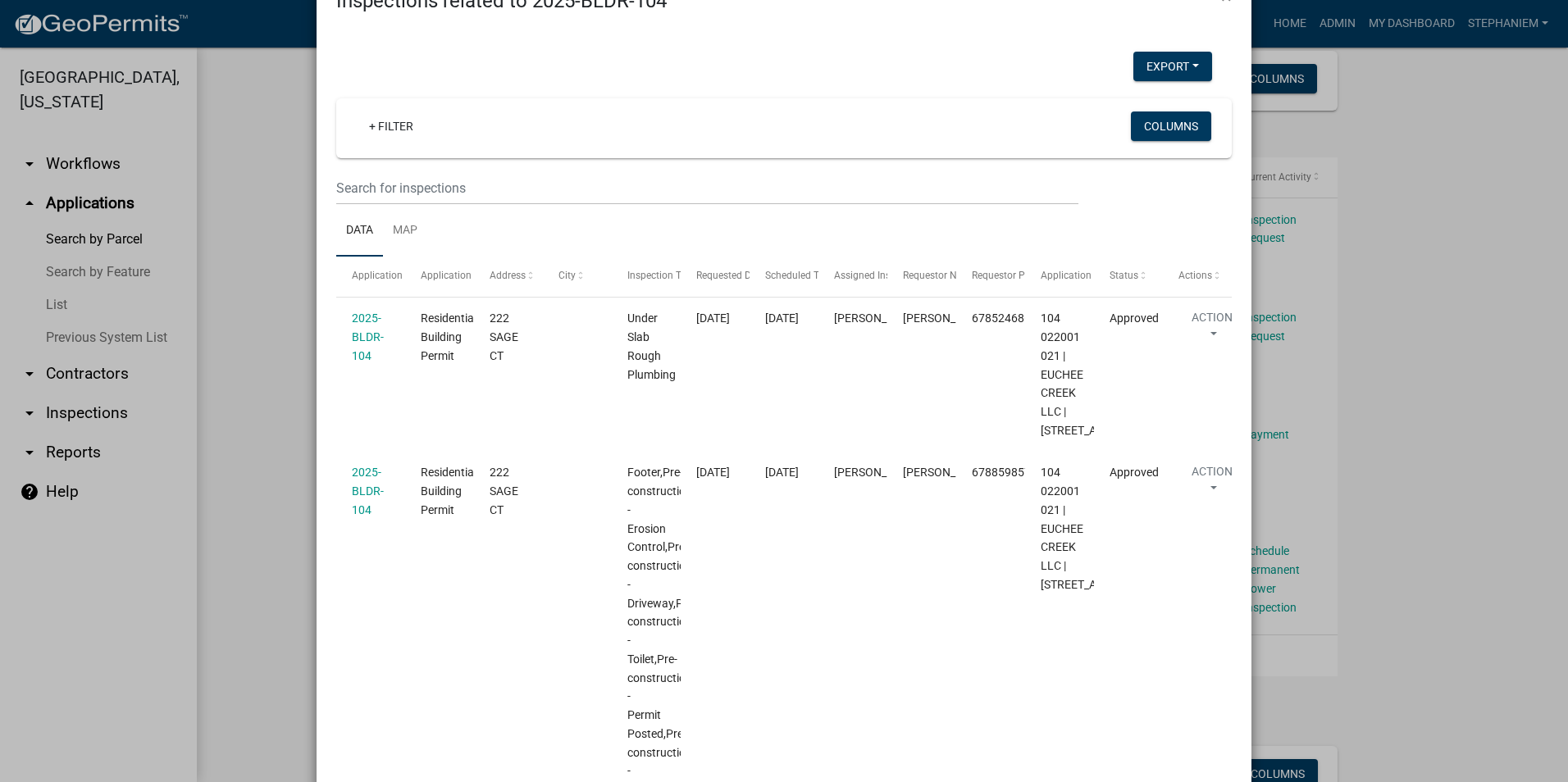
scroll to position [82, 0]
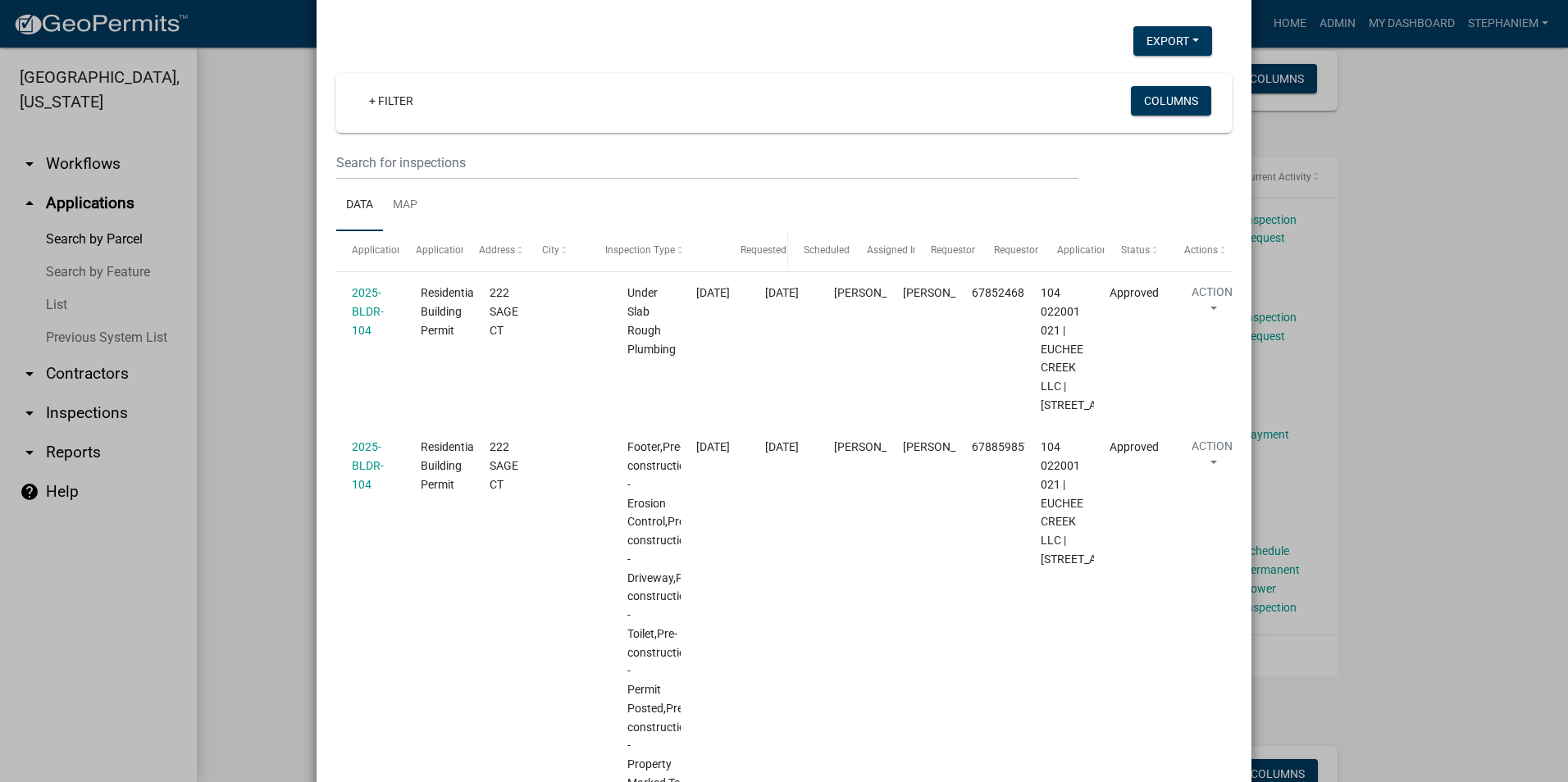
drag, startPoint x: 671, startPoint y: 255, endPoint x: 756, endPoint y: 261, distance: 85.2
click at [756, 261] on div "Application Application Type Address City Inspection Type Requested Date Schedu…" at bounding box center [784, 251] width 896 height 39
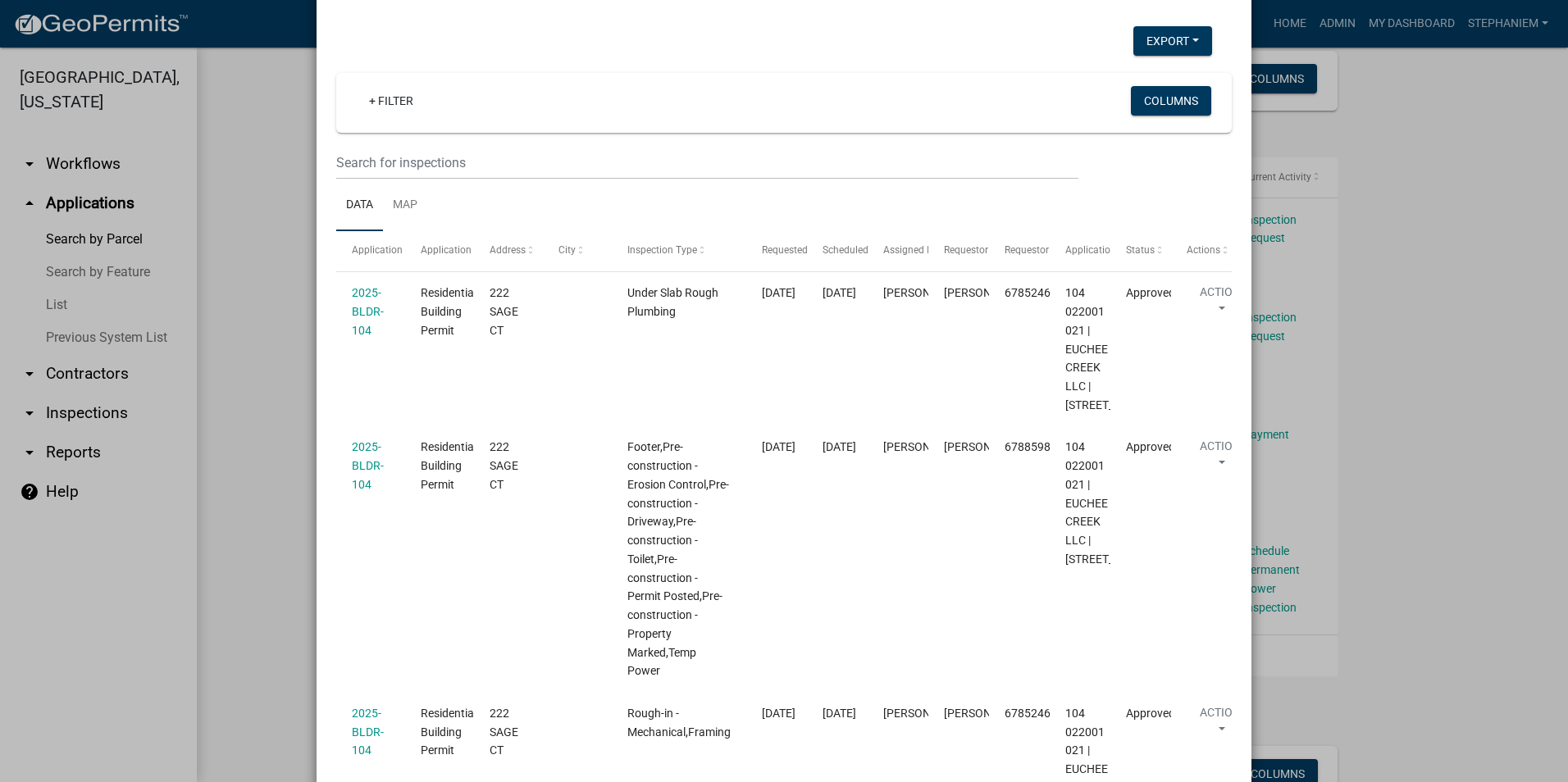
click at [264, 343] on ngb-modal-window "Inspections related to 2025-BLDR-104 × Export Excel Format (.xlsx) CSV Format (…" at bounding box center [784, 391] width 1568 height 782
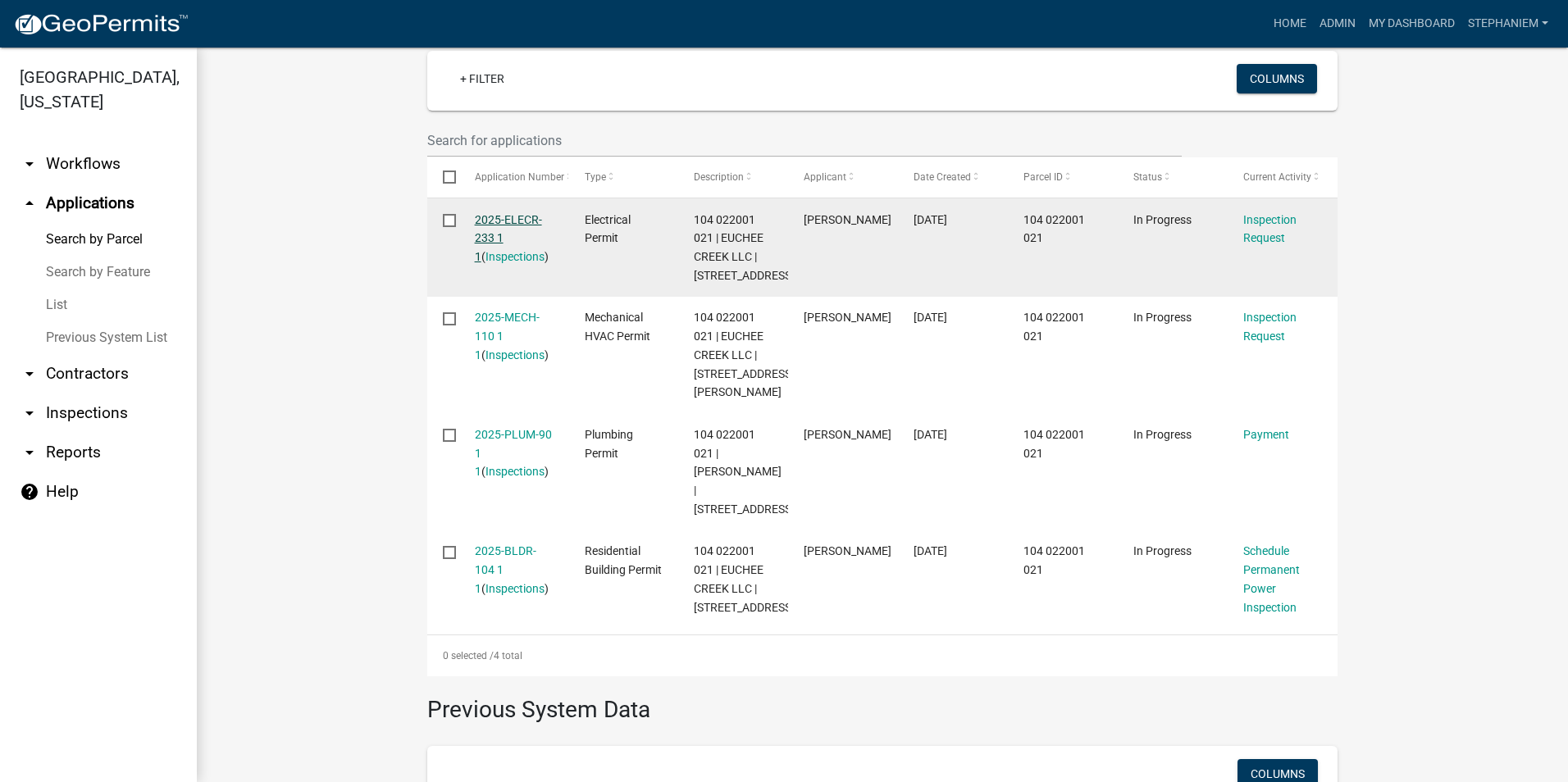
click at [488, 220] on link "2025-ELECR-233 1 1" at bounding box center [508, 238] width 68 height 51
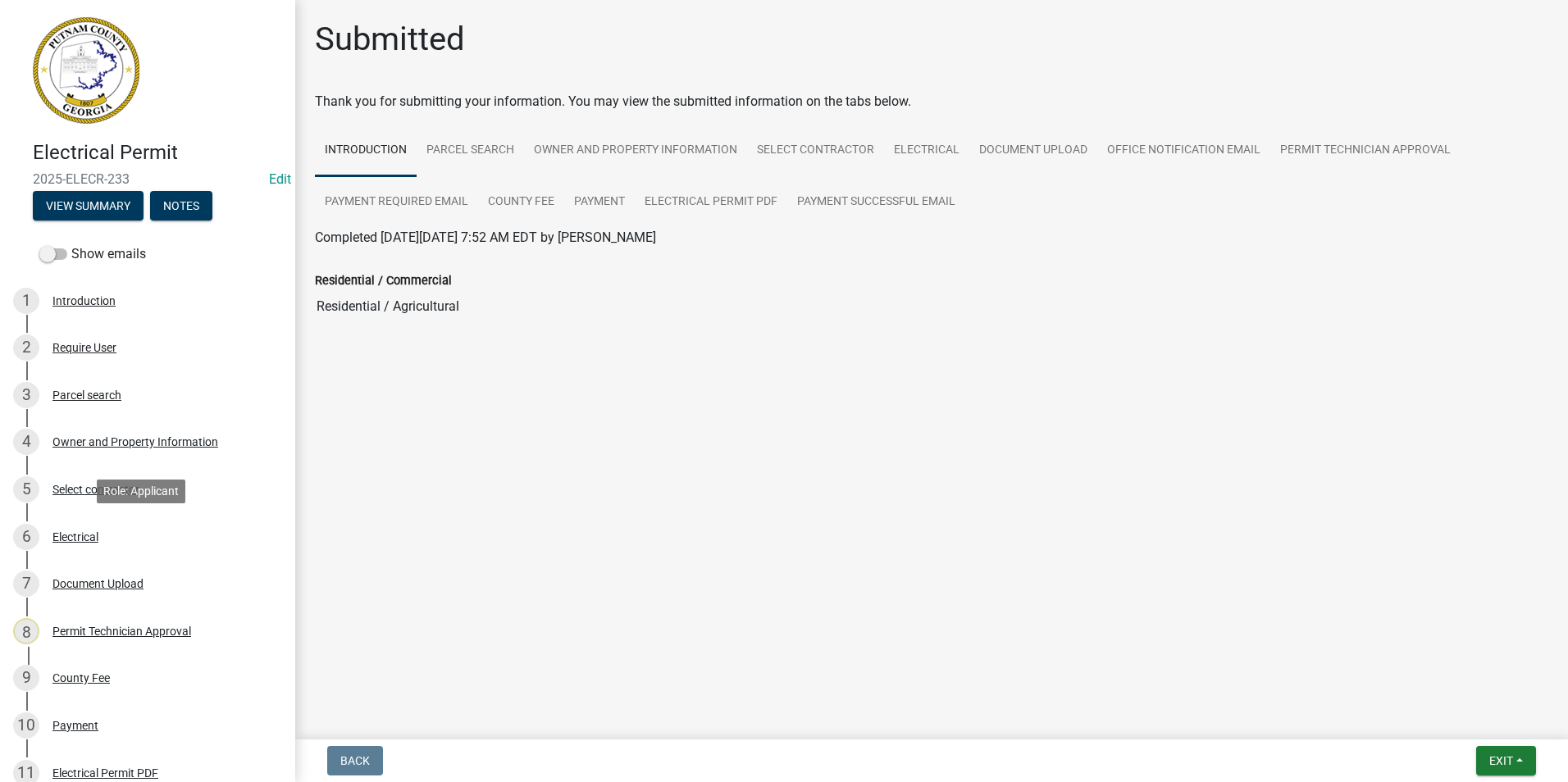
click at [136, 541] on div "6 Electrical" at bounding box center [141, 537] width 256 height 26
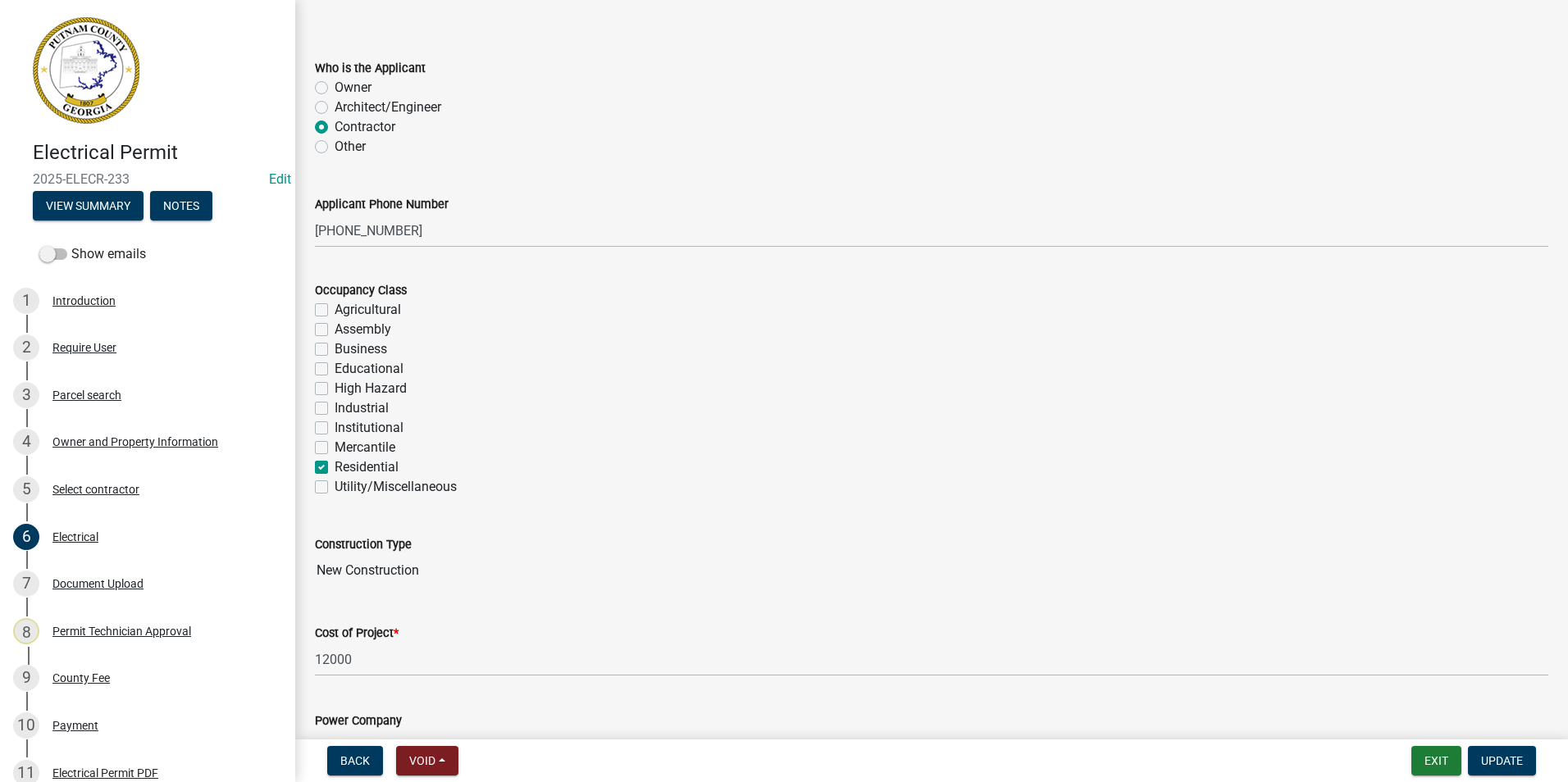
scroll to position [82, 0]
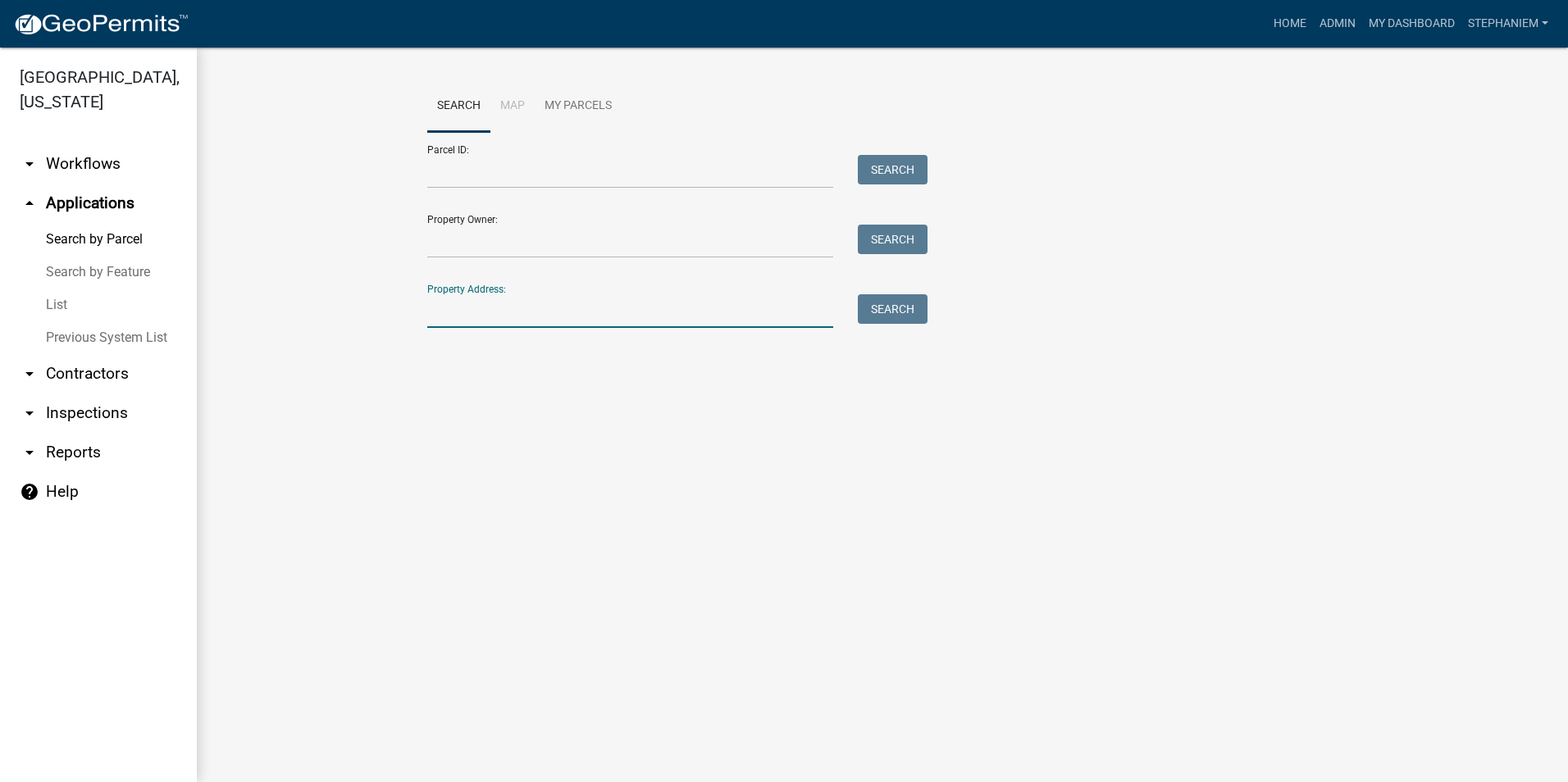
click at [504, 314] on input "Property Address:" at bounding box center [630, 311] width 406 height 34
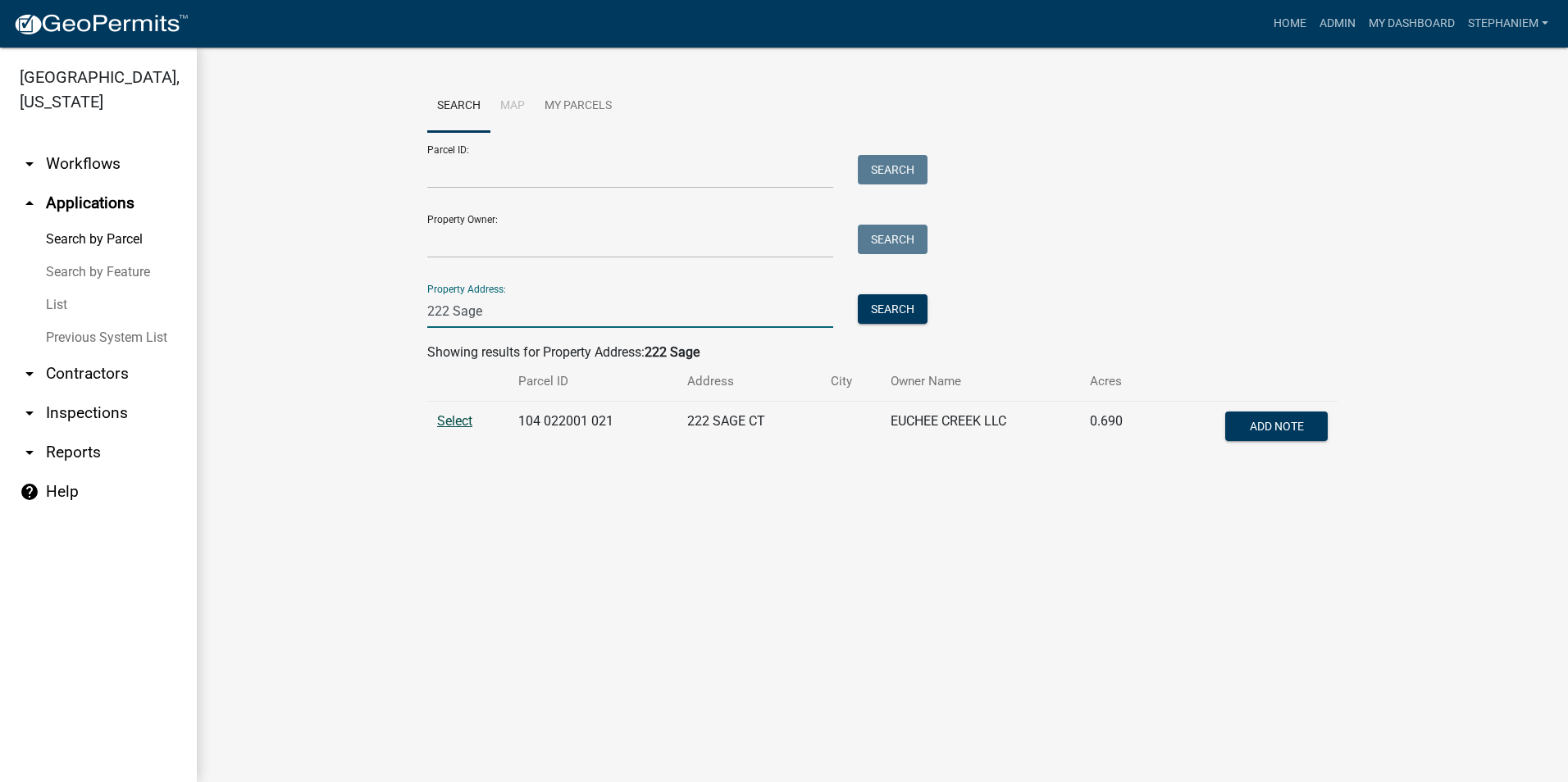
type input "222 Sage"
click at [444, 417] on span "Select" at bounding box center [455, 421] width 36 height 16
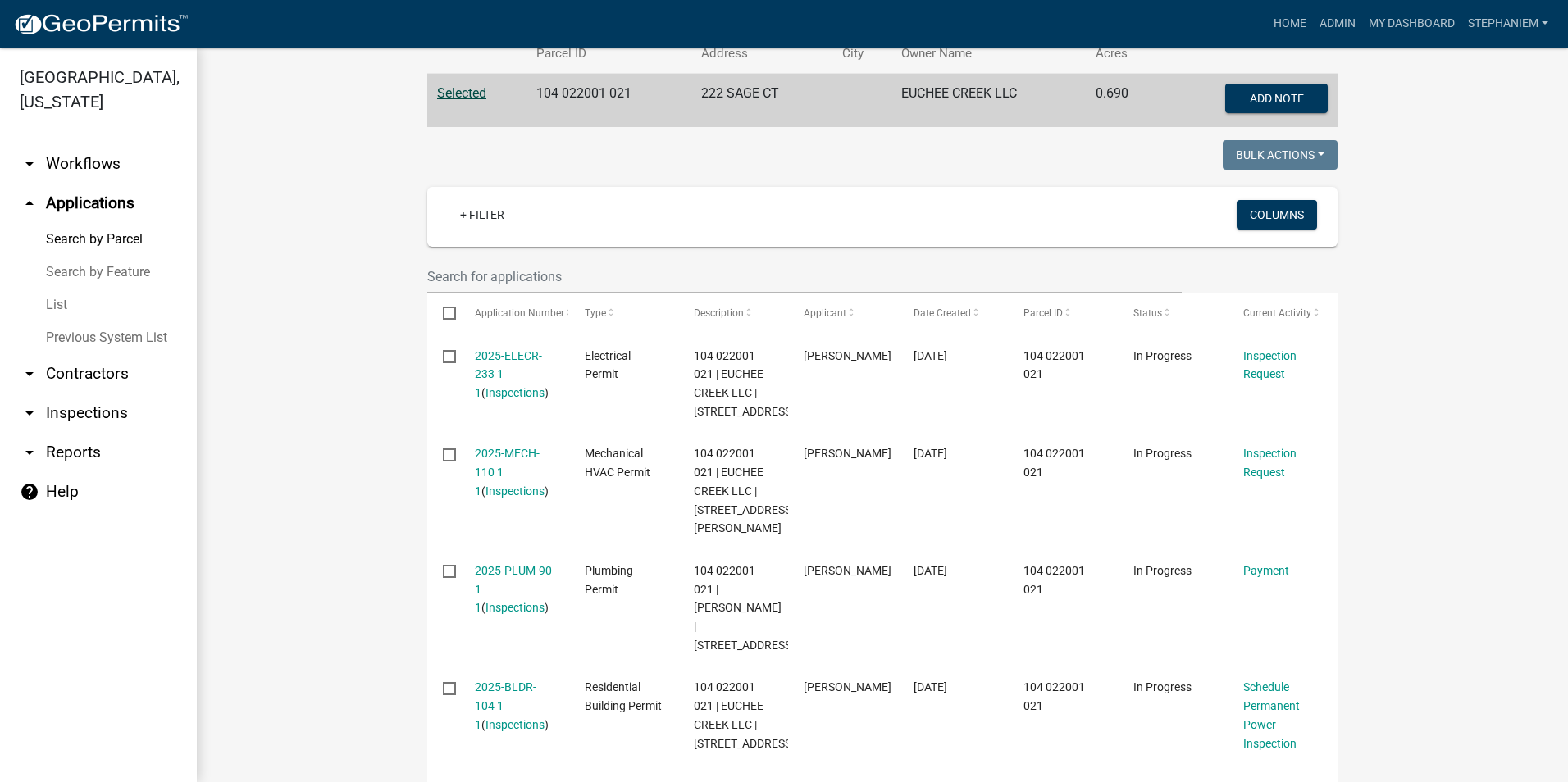
scroll to position [710, 0]
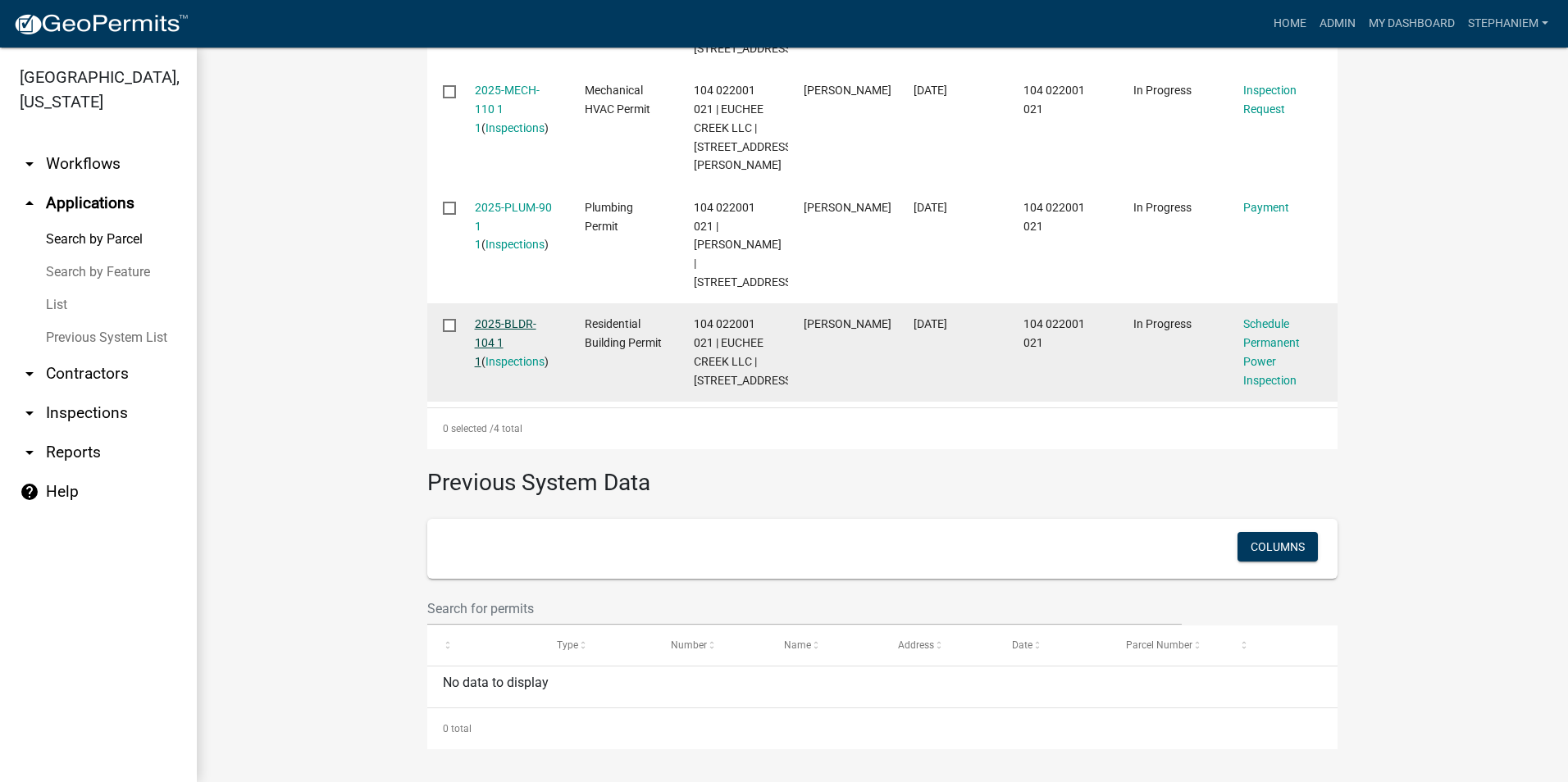
click at [499, 327] on link "2025-BLDR-104 1 1" at bounding box center [505, 343] width 62 height 51
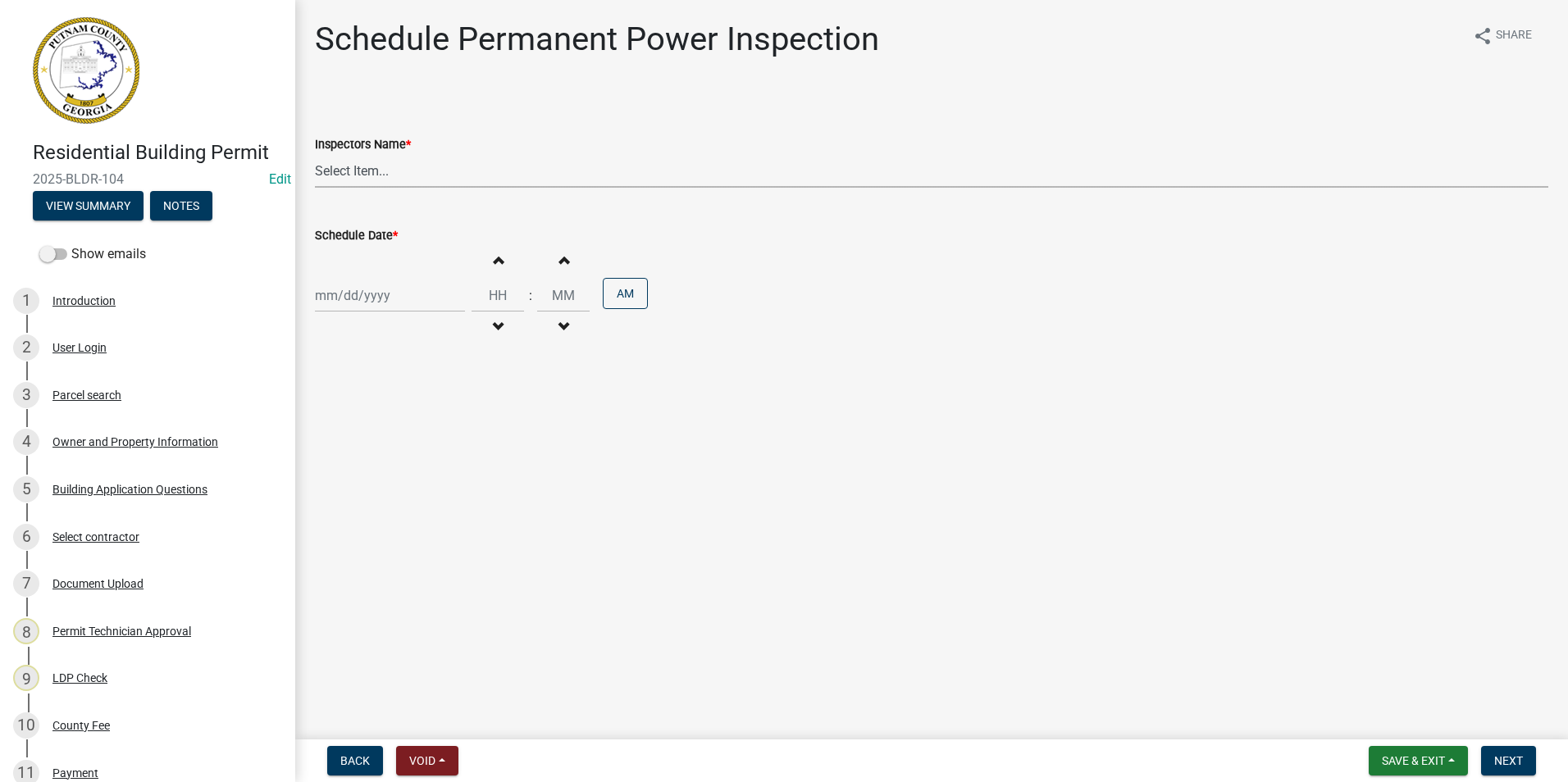
click at [344, 170] on select "Select Item... mrivera (Michele Rivera) StephanieM (Stephanie Morris ) QGrissom…" at bounding box center [932, 171] width 1234 height 34
select select "07642ab0-564c-47bb-824b-0ccf2da83593"
click at [315, 154] on select "Select Item... mrivera (Michele Rivera) StephanieM (Stephanie Morris ) QGrissom…" at bounding box center [932, 171] width 1234 height 34
select select "9"
select select "2025"
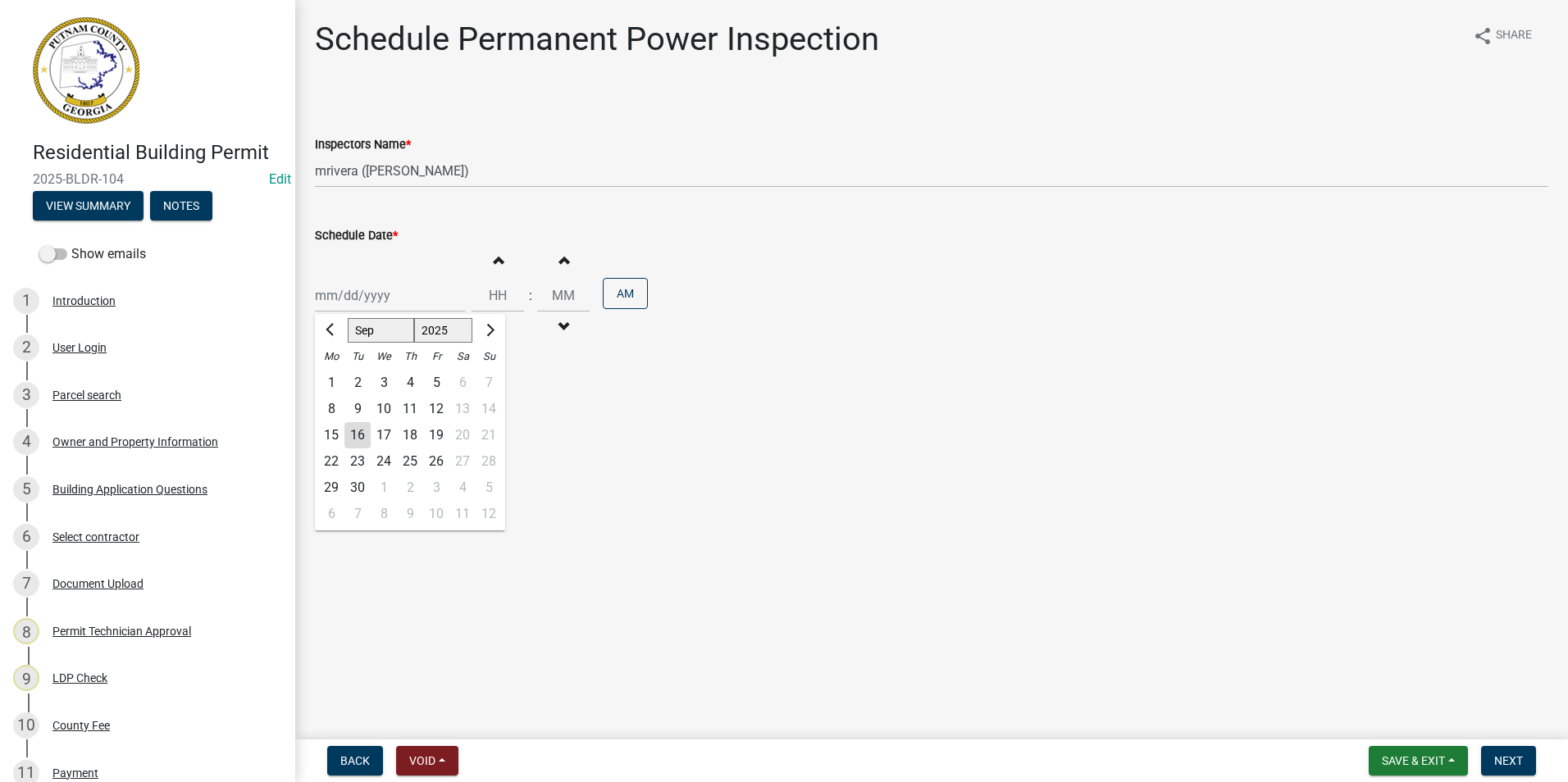
click at [363, 311] on div "Jan Feb Mar Apr May Jun Jul Aug Sep Oct Nov Dec 1525 1526 1527 1528 1529 1530 1…" at bounding box center [390, 295] width 150 height 34
click at [387, 436] on div "17" at bounding box center [384, 435] width 26 height 26
type input "[DATE]"
click at [1492, 750] on button "Next" at bounding box center [1509, 760] width 55 height 29
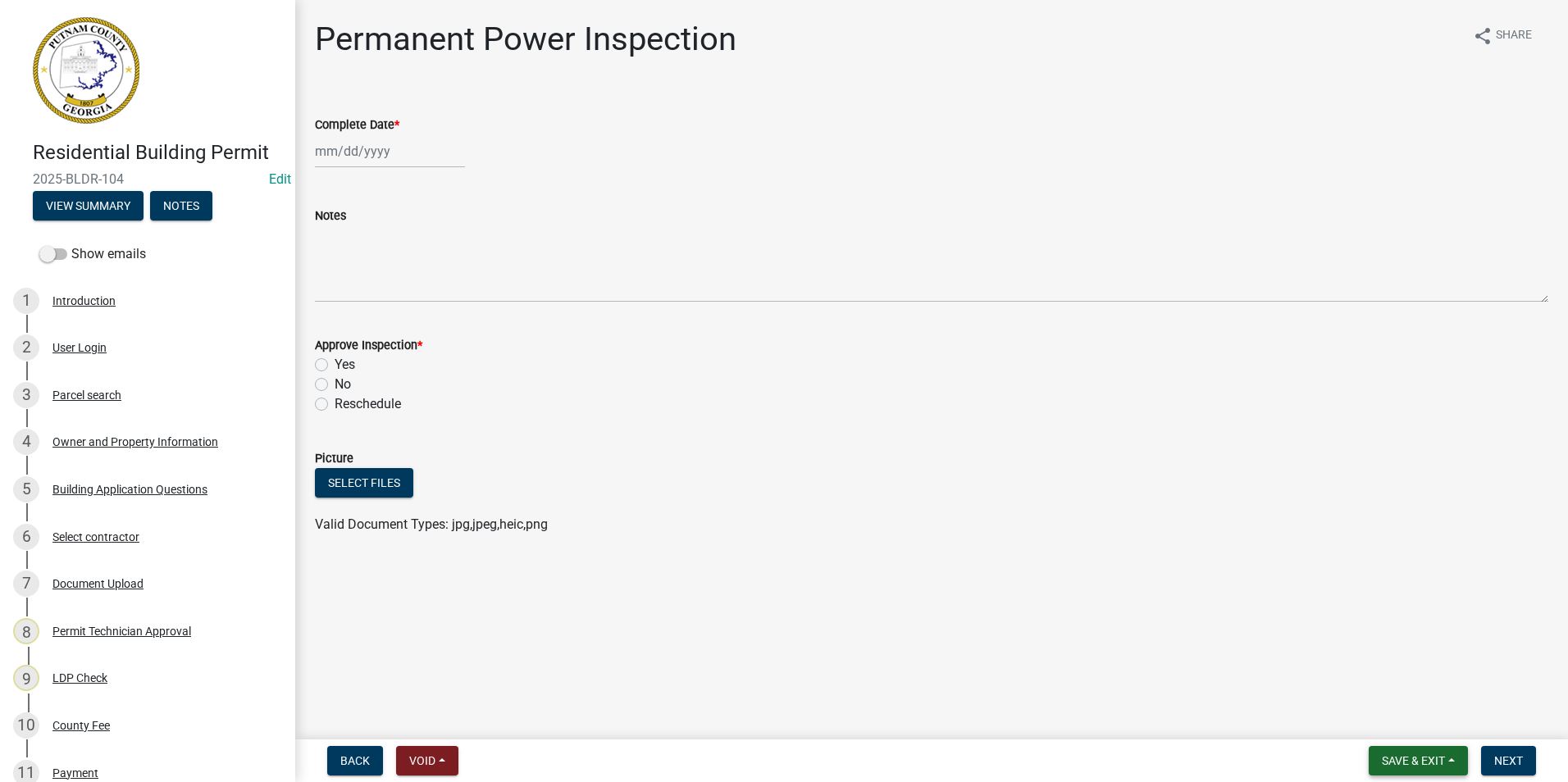
click at [1425, 761] on span "Save & Exit" at bounding box center [1413, 761] width 63 height 13
click at [1397, 714] on button "Save & Exit" at bounding box center [1403, 718] width 131 height 39
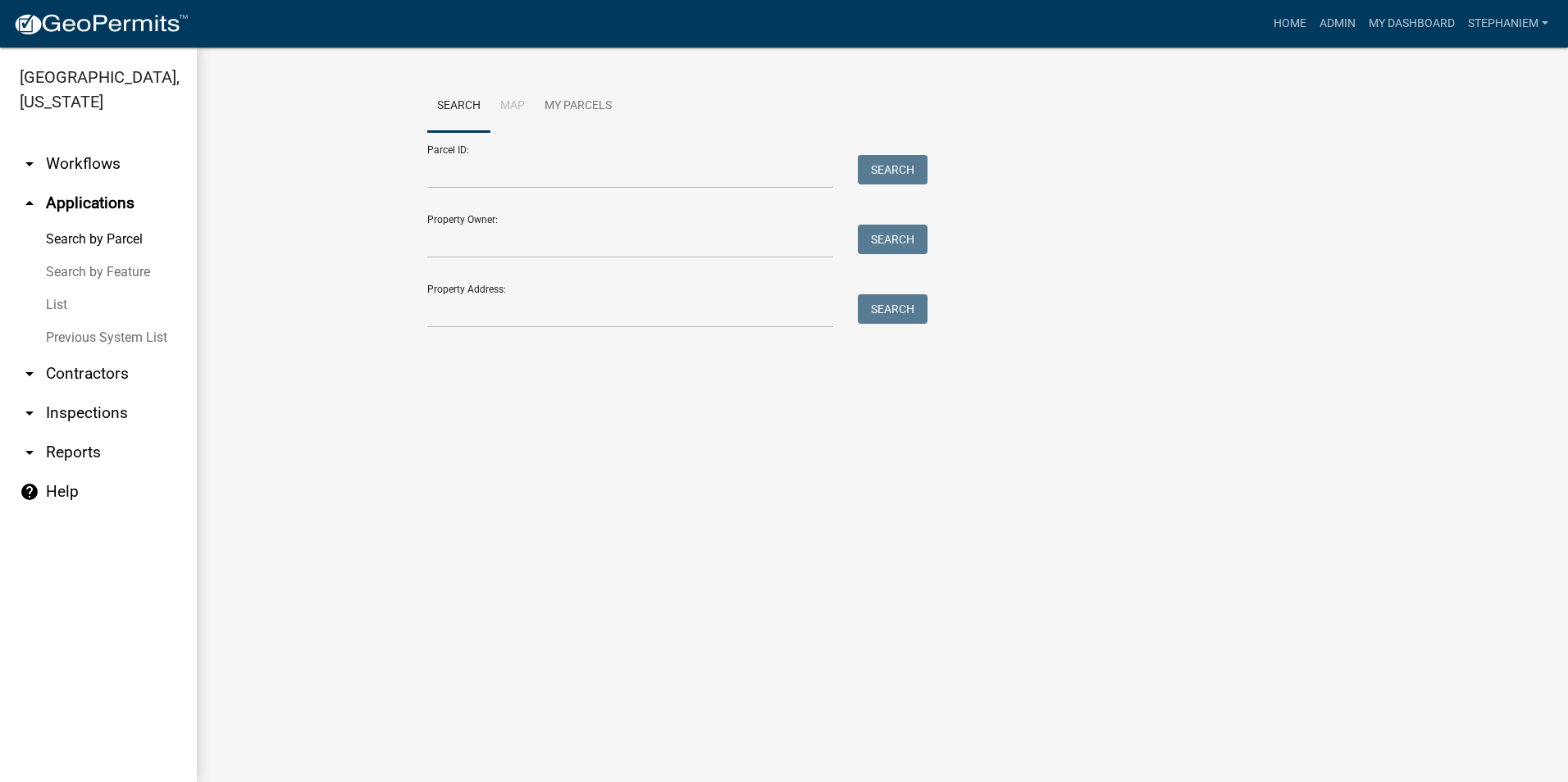
click at [480, 667] on main "Search Map My Parcels Parcel ID: Search Property Owner: Search Property Address…" at bounding box center [882, 415] width 1372 height 735
click at [554, 775] on main "Search Map My Parcels Parcel ID: Search Property Owner: Search Property Address…" at bounding box center [882, 415] width 1372 height 735
click at [62, 407] on link "arrow_drop_down Inspections" at bounding box center [98, 414] width 197 height 39
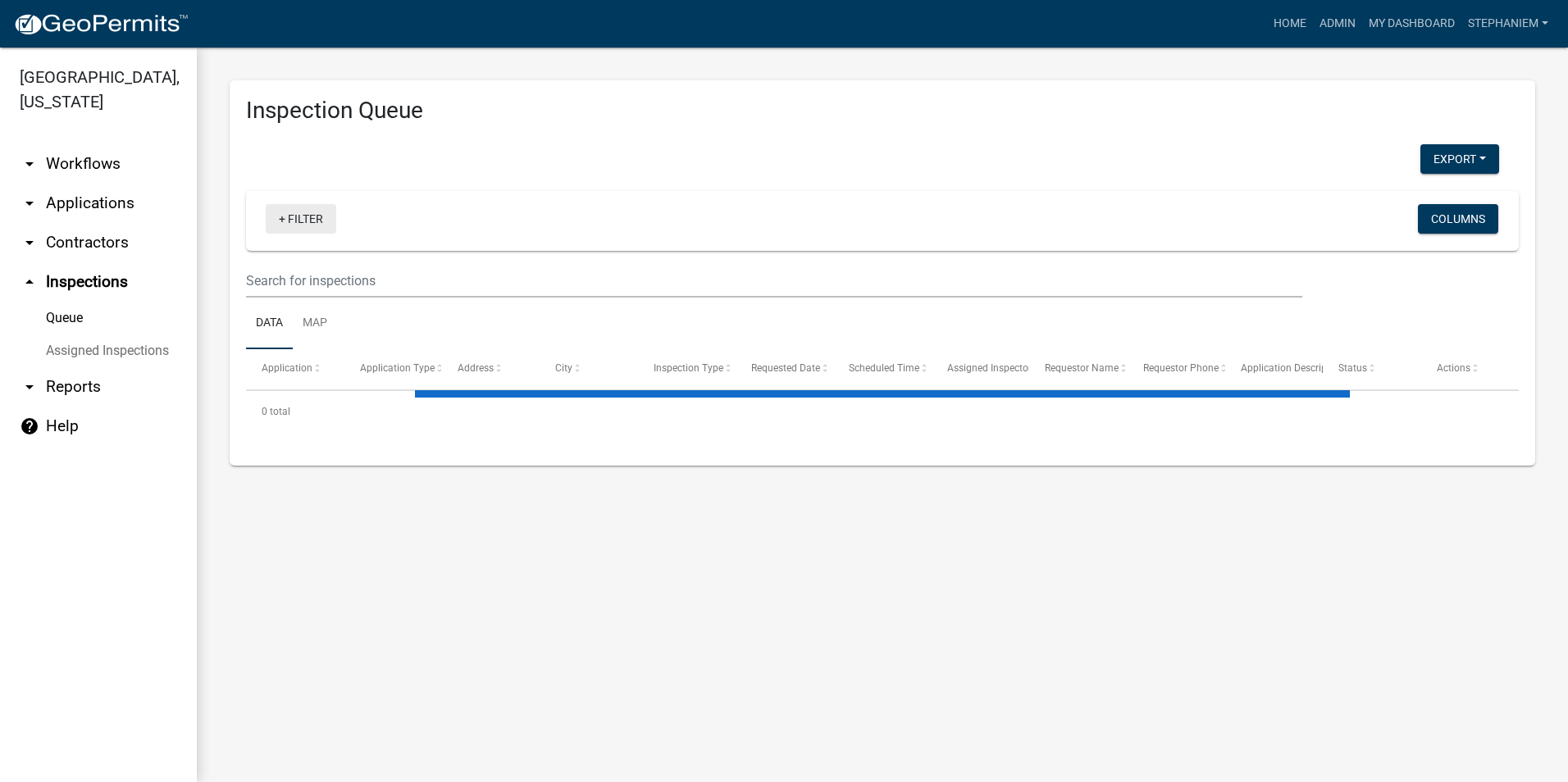
click at [308, 215] on link "+ Filter" at bounding box center [300, 218] width 70 height 29
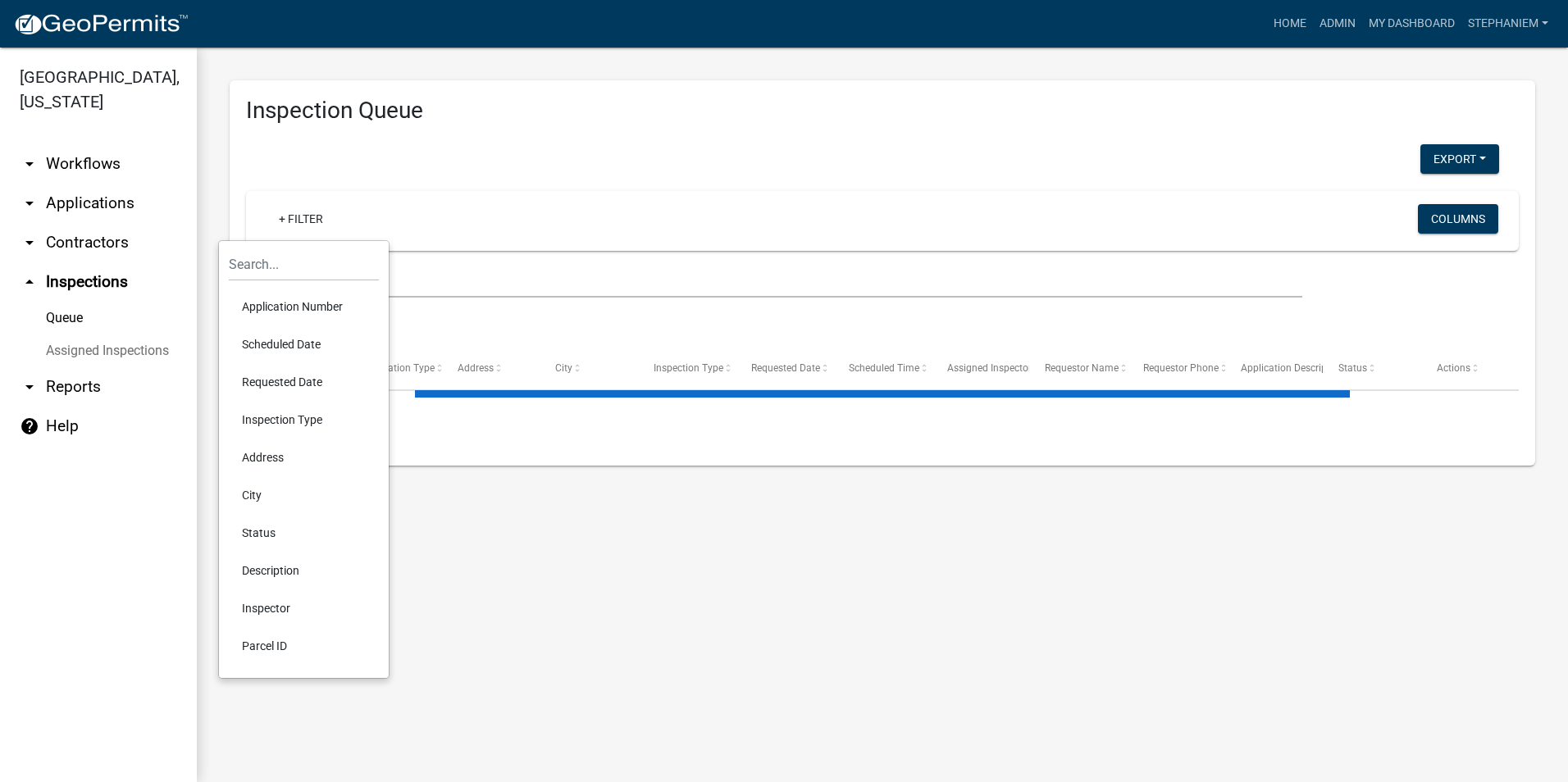
click at [306, 374] on li "Requested Date" at bounding box center [304, 382] width 150 height 38
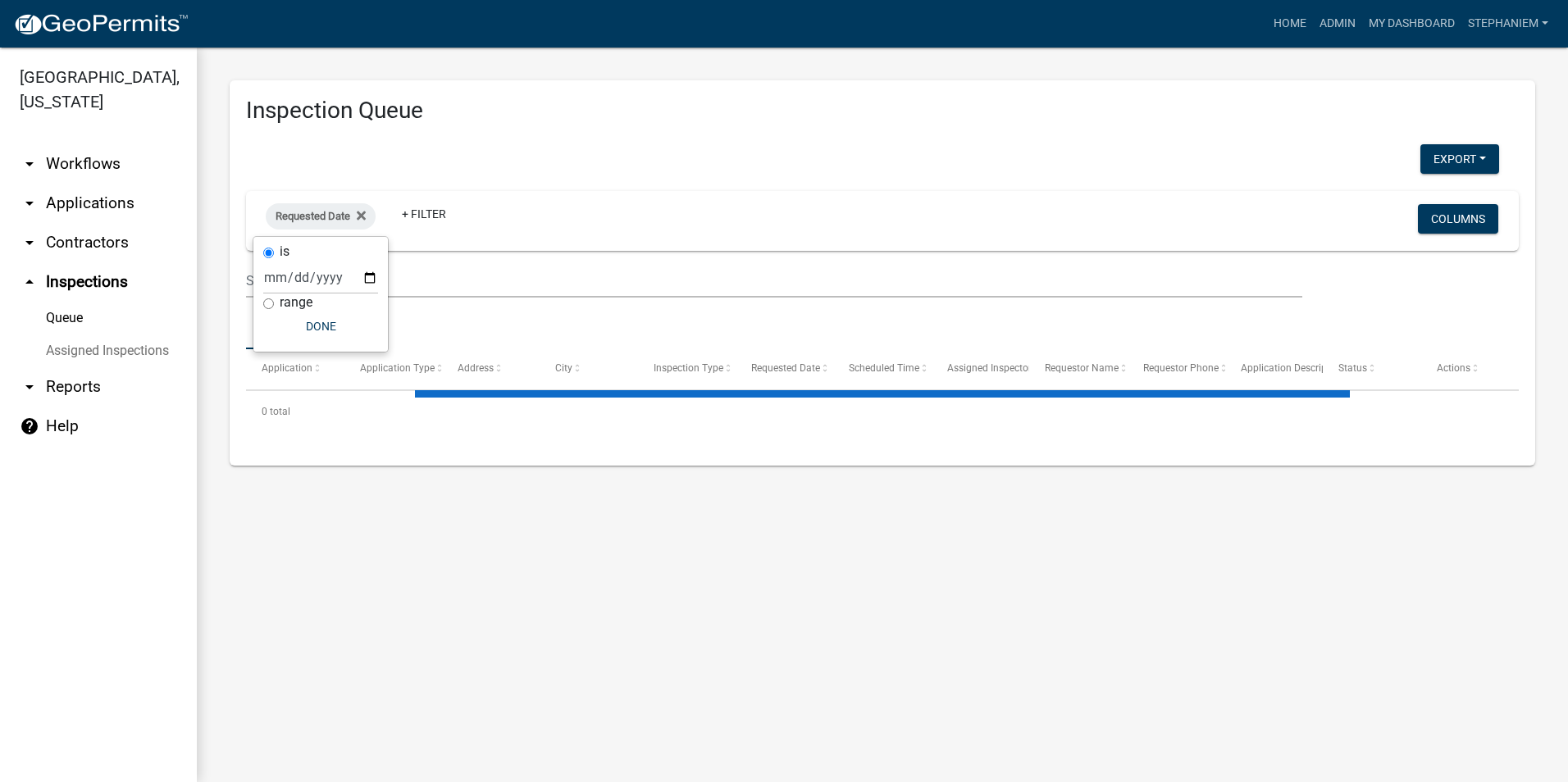
select select "3: 100"
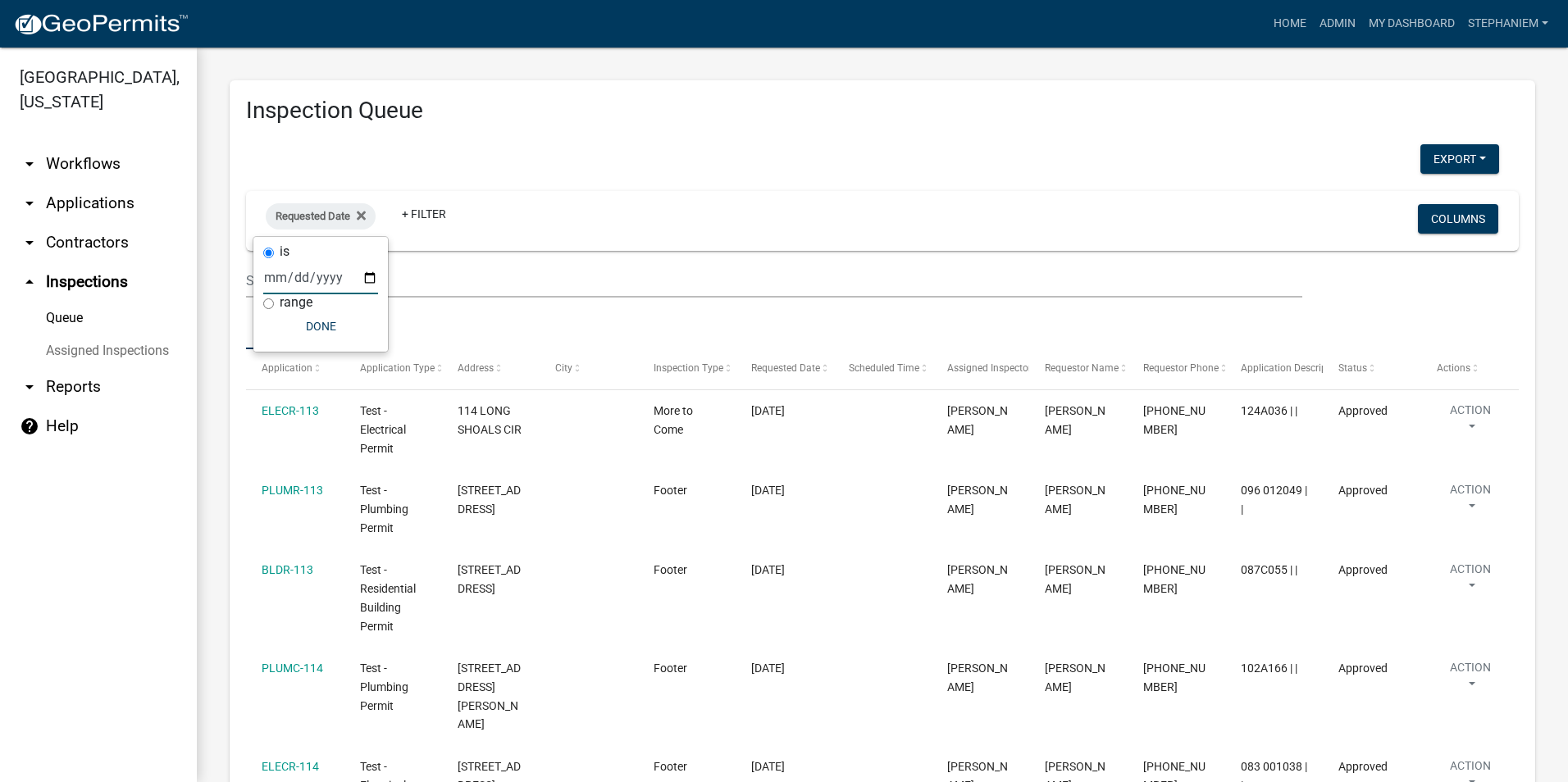
click at [369, 278] on input "date" at bounding box center [321, 278] width 114 height 34
type input "2025-09-16"
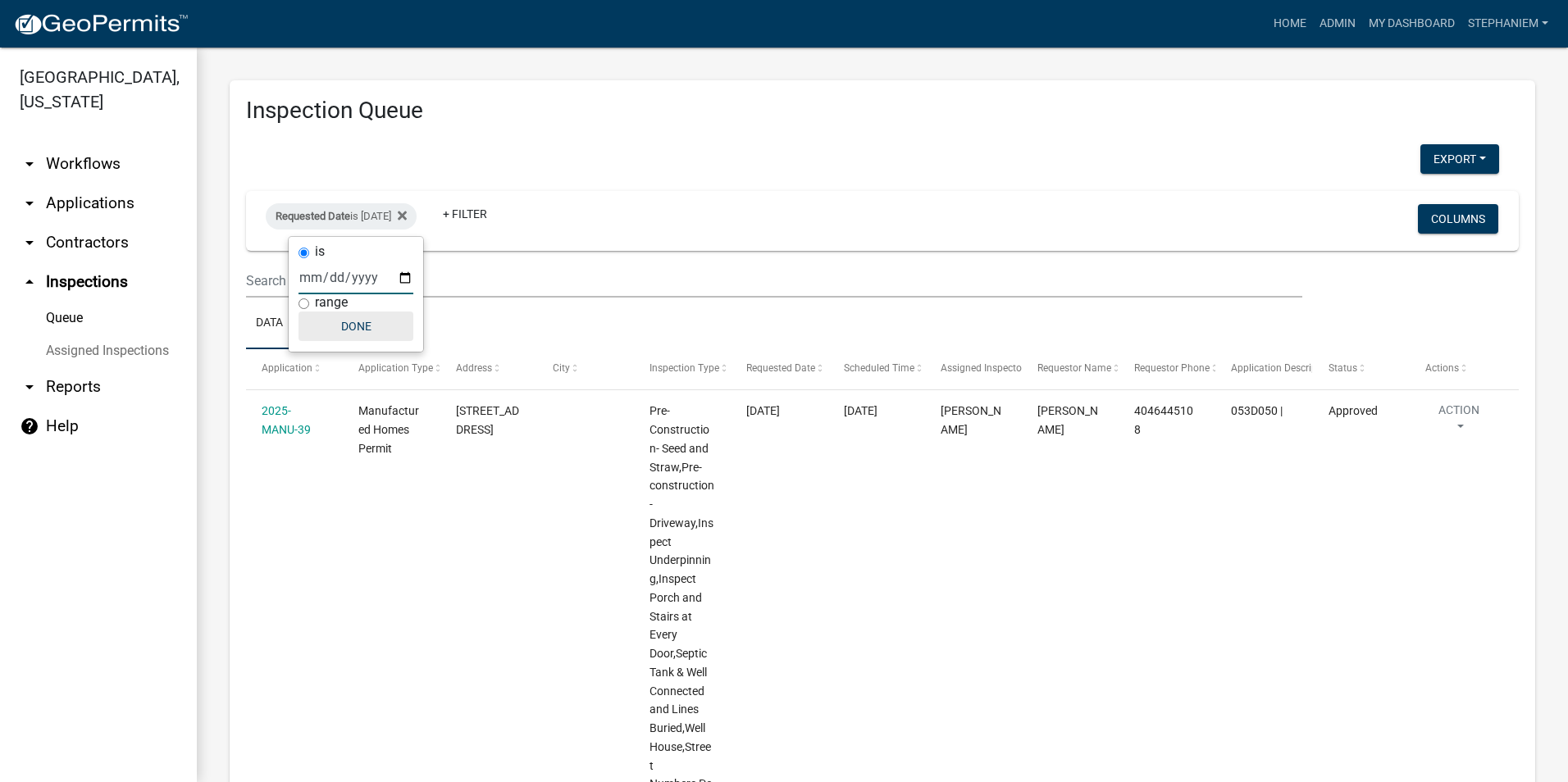
click at [348, 333] on button "Done" at bounding box center [355, 325] width 114 height 29
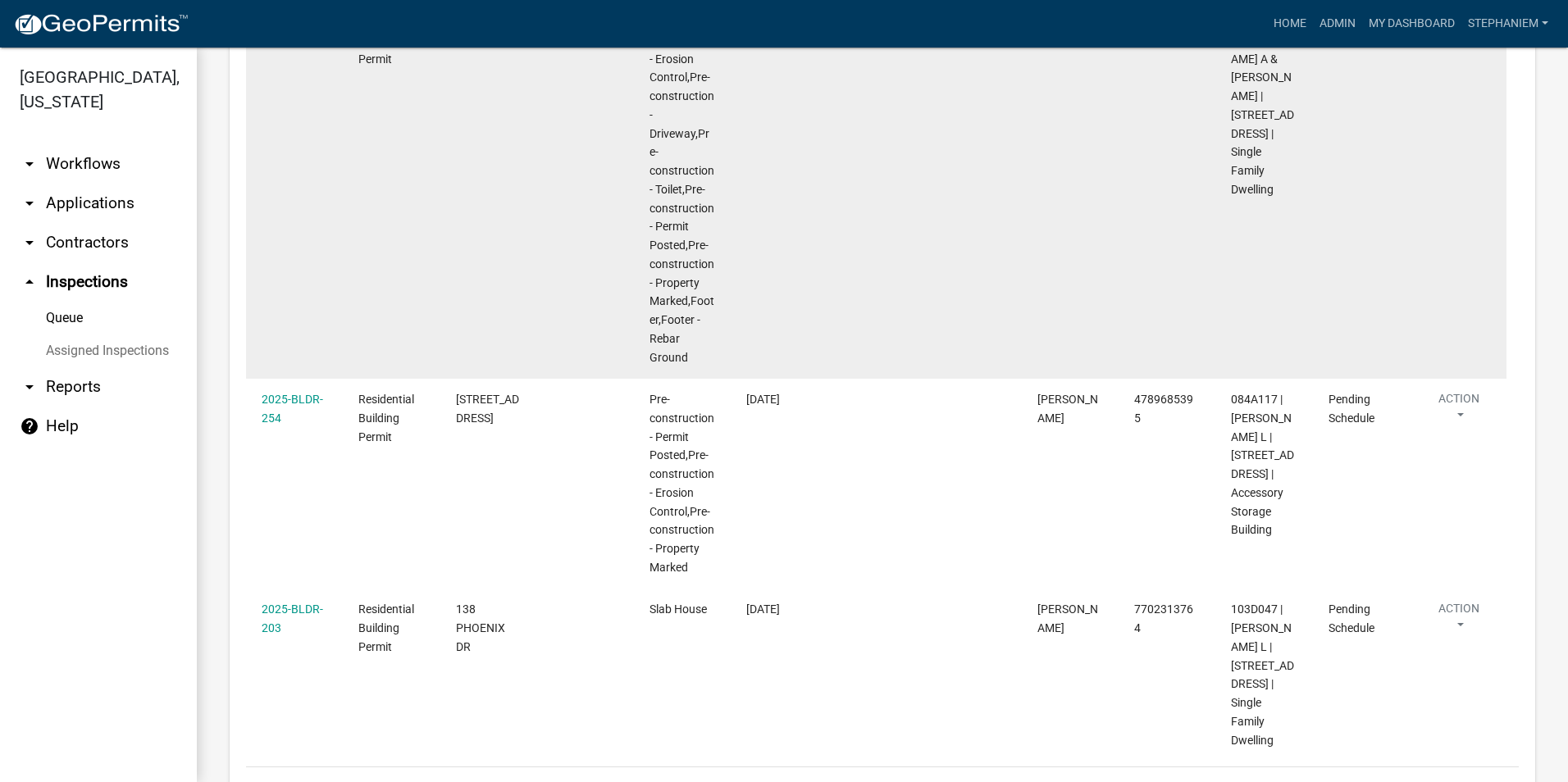
scroll to position [1757, 0]
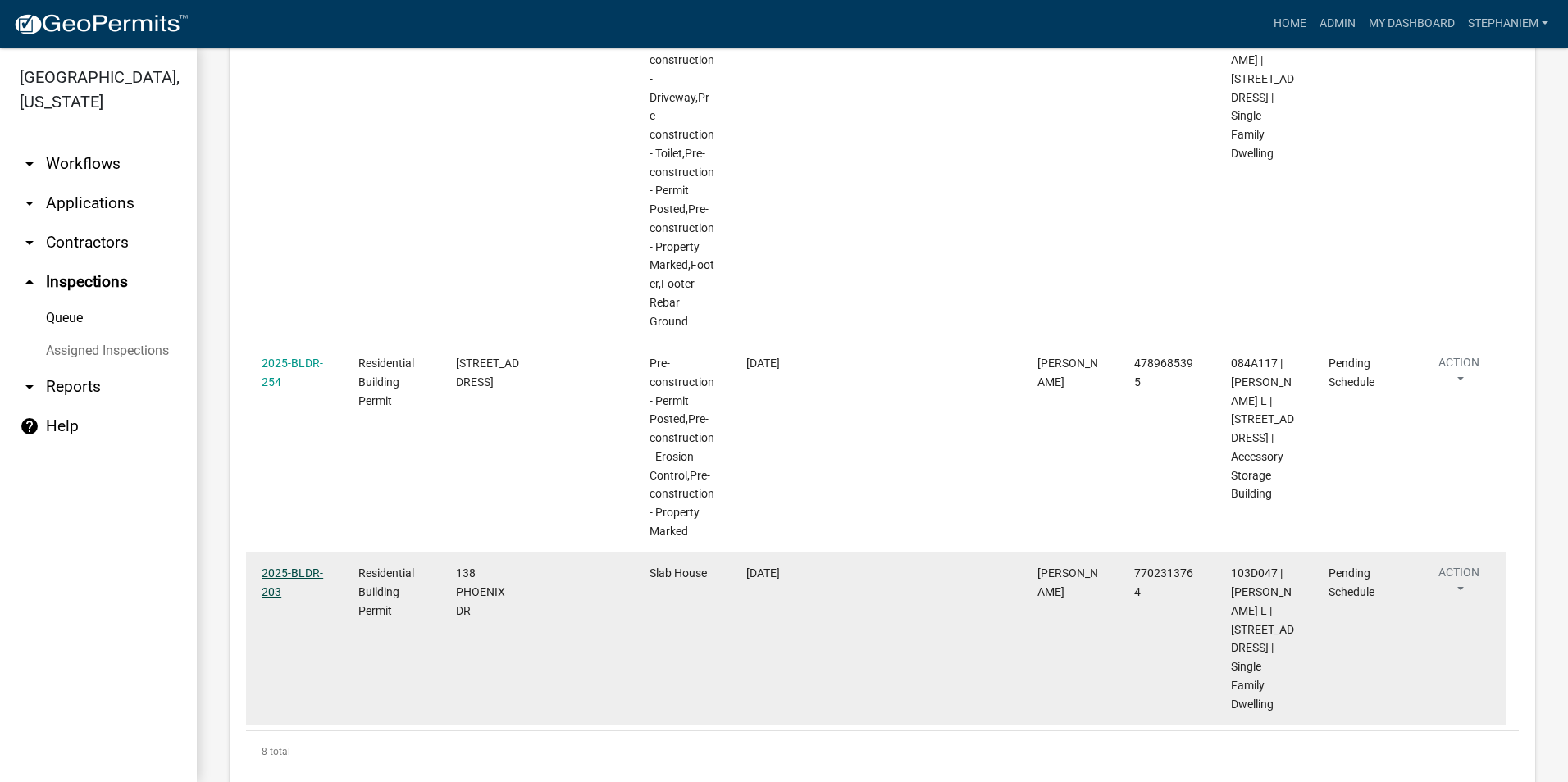
click at [295, 566] on link "2025-BLDR-203" at bounding box center [293, 582] width 62 height 32
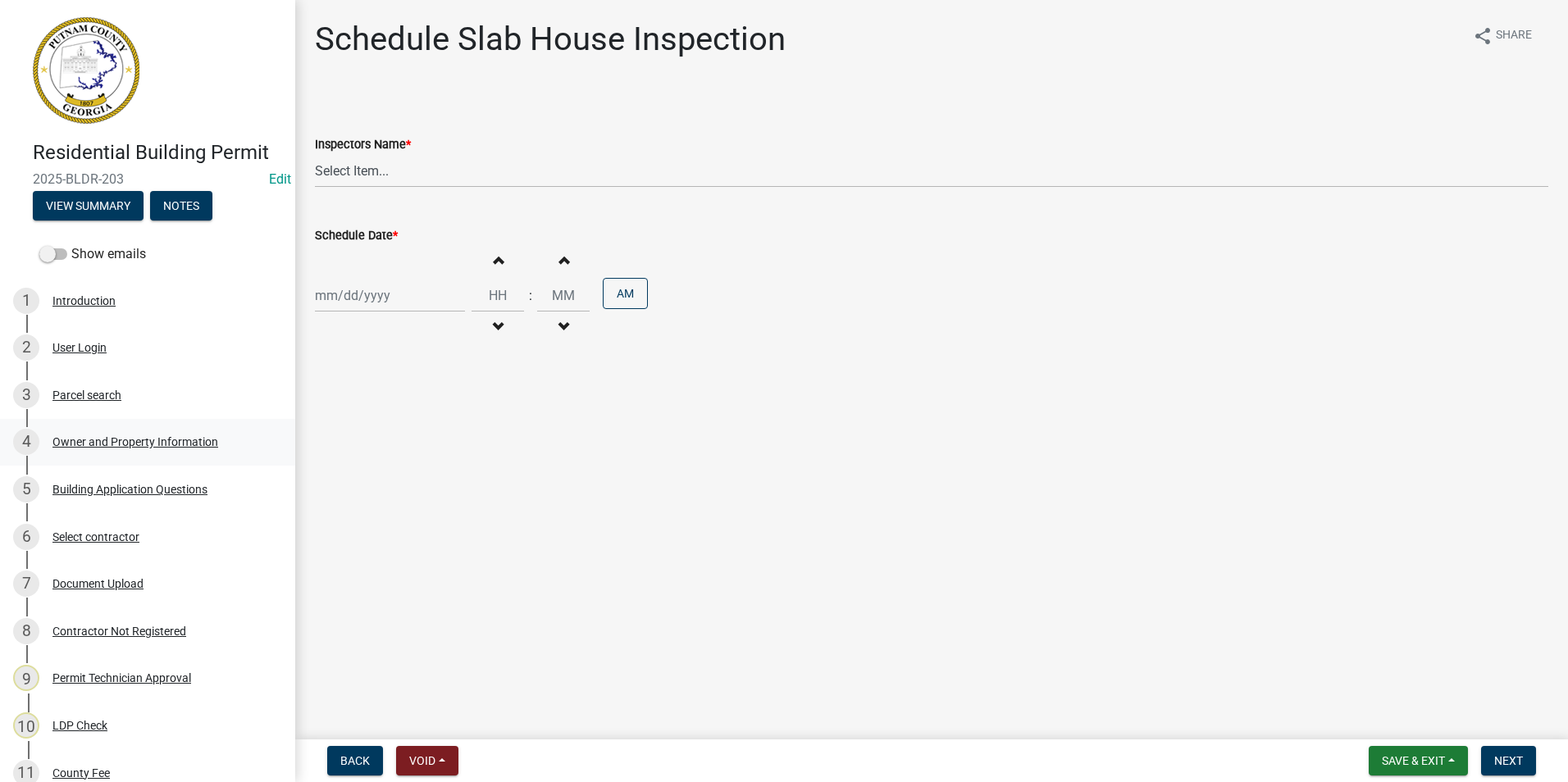
click at [206, 439] on div "Owner and Property Information" at bounding box center [135, 442] width 166 height 11
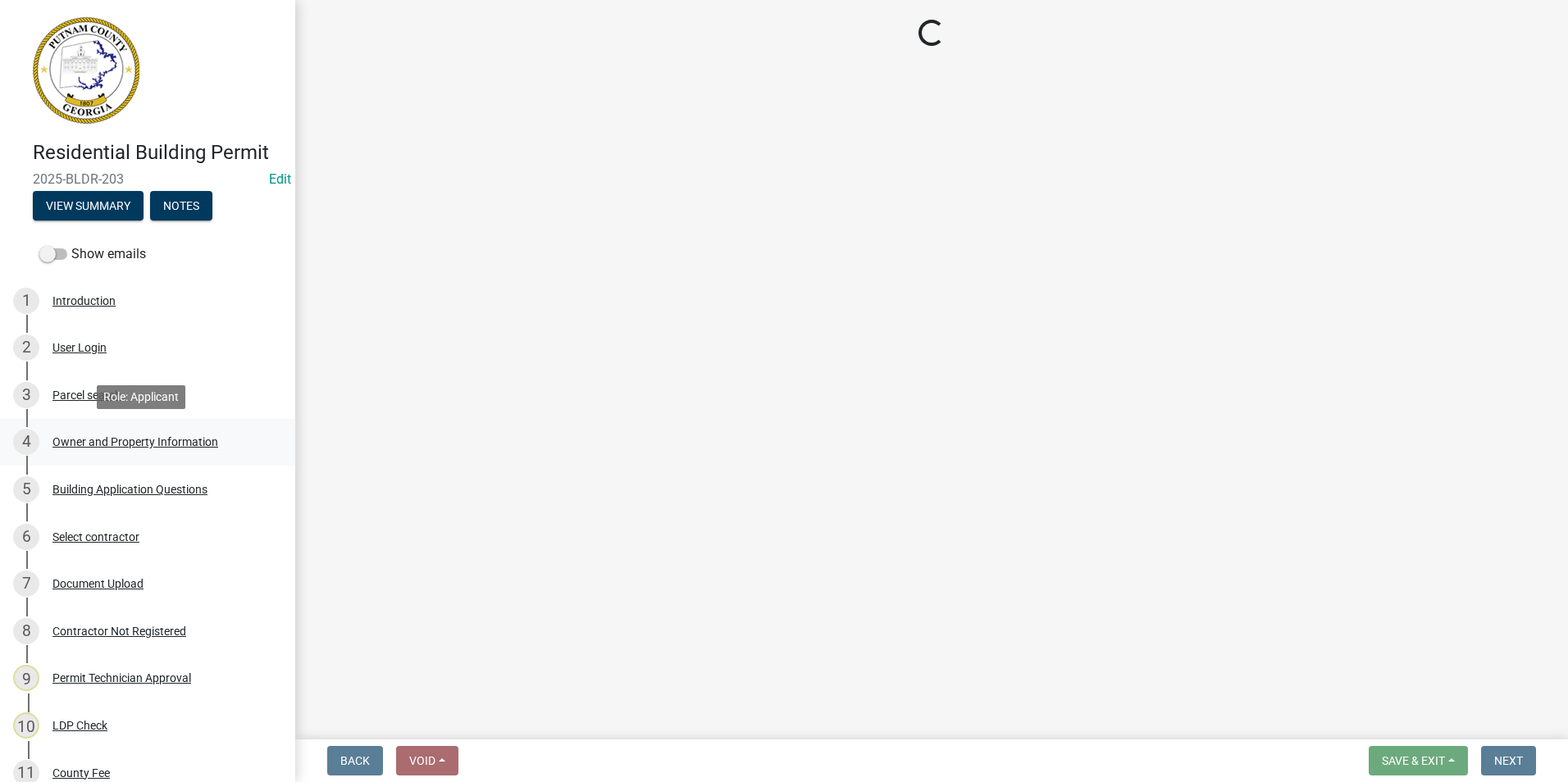
select select "34fe85c2-5f76-4343-b6bb-8ca387e0bed7"
select select "83394b22-4a11-496c-8e5c-75ade2e72faf"
select select "469c5908-2854-42d5-89ed-bee7fc26529e"
select select "6f1acead-4b1a-4680-ba5d-beeb03d30465"
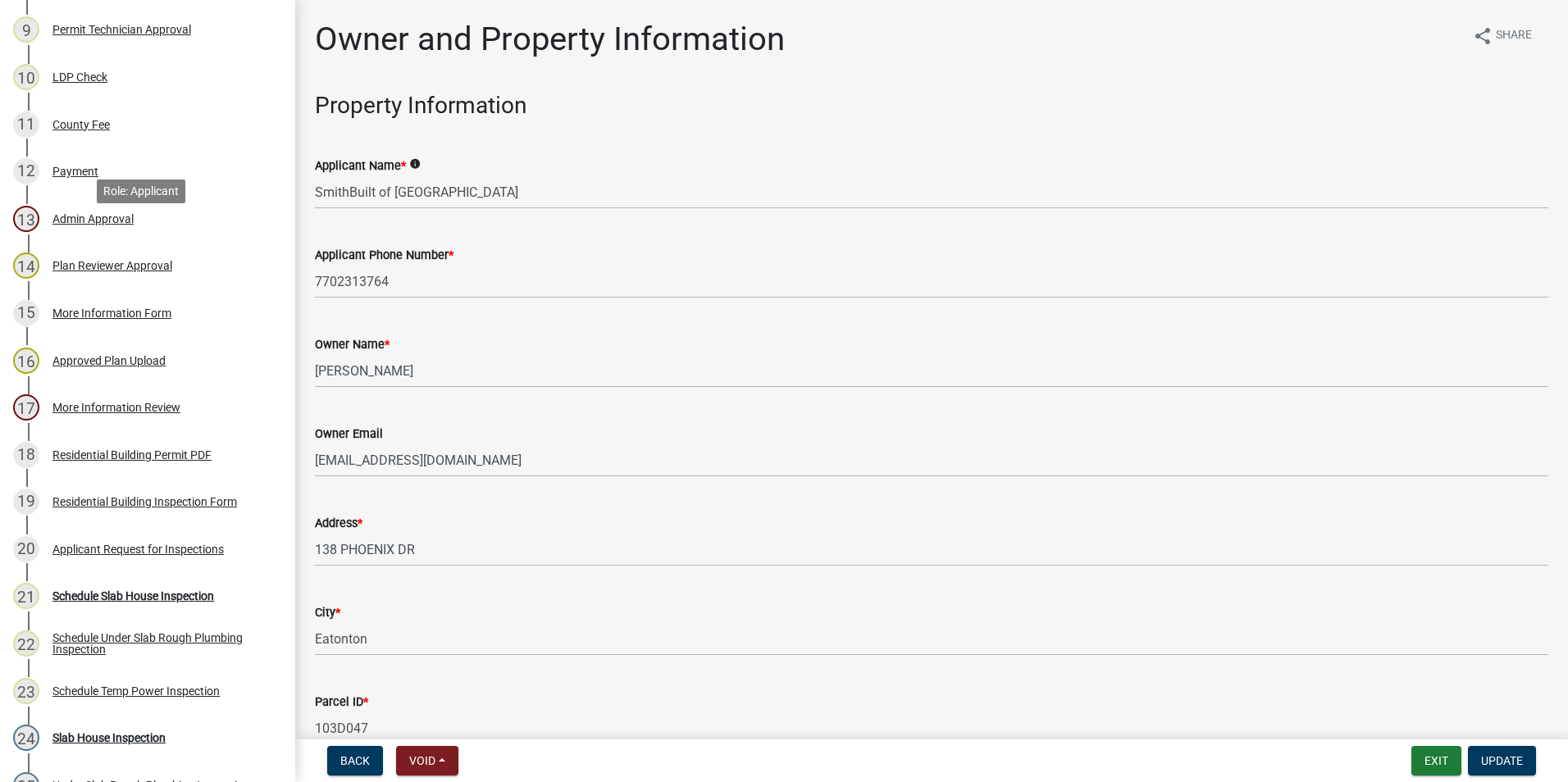
scroll to position [738, 0]
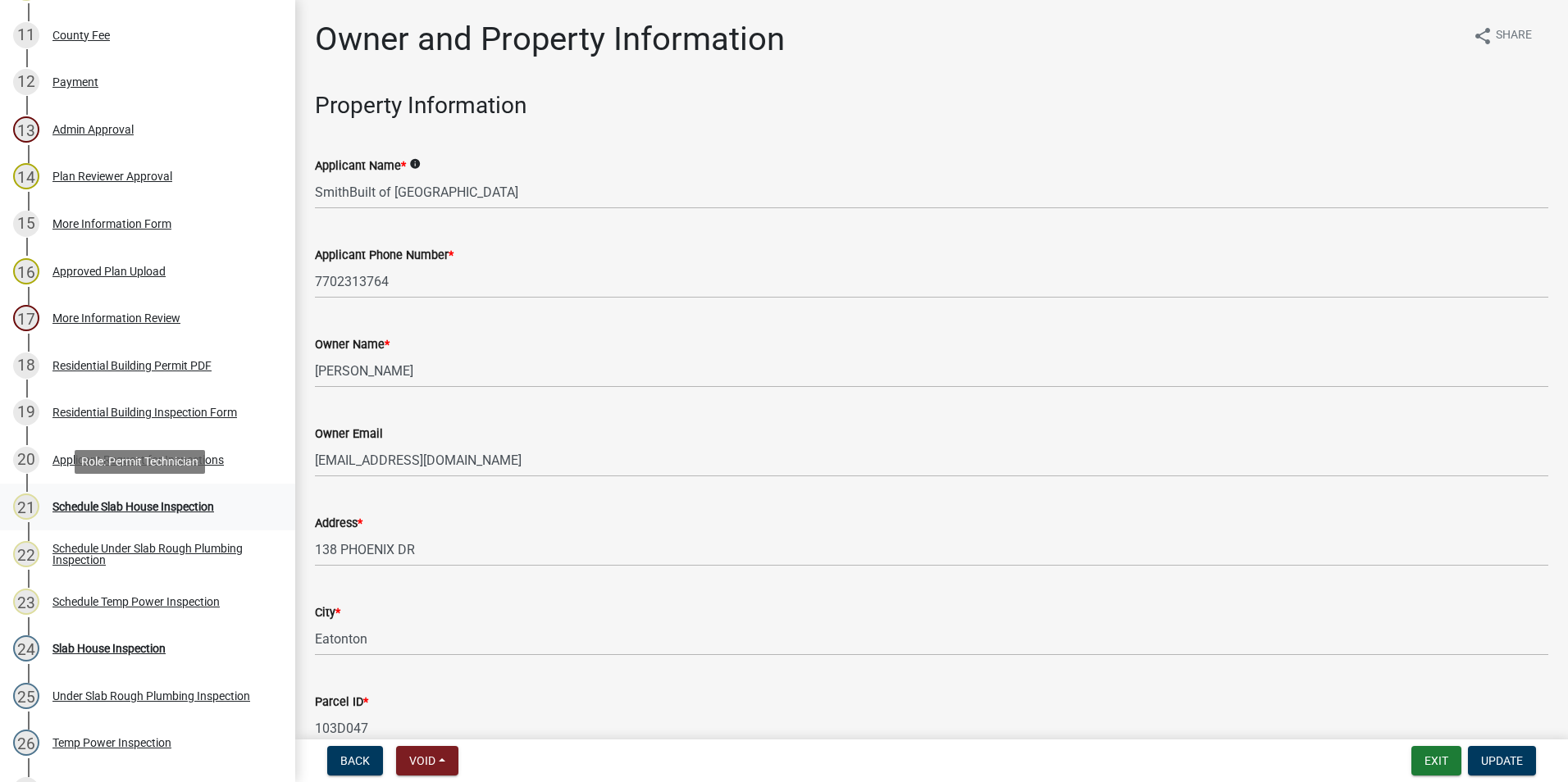
click at [166, 522] on link "21 Schedule Slab House Inspection" at bounding box center [147, 507] width 295 height 48
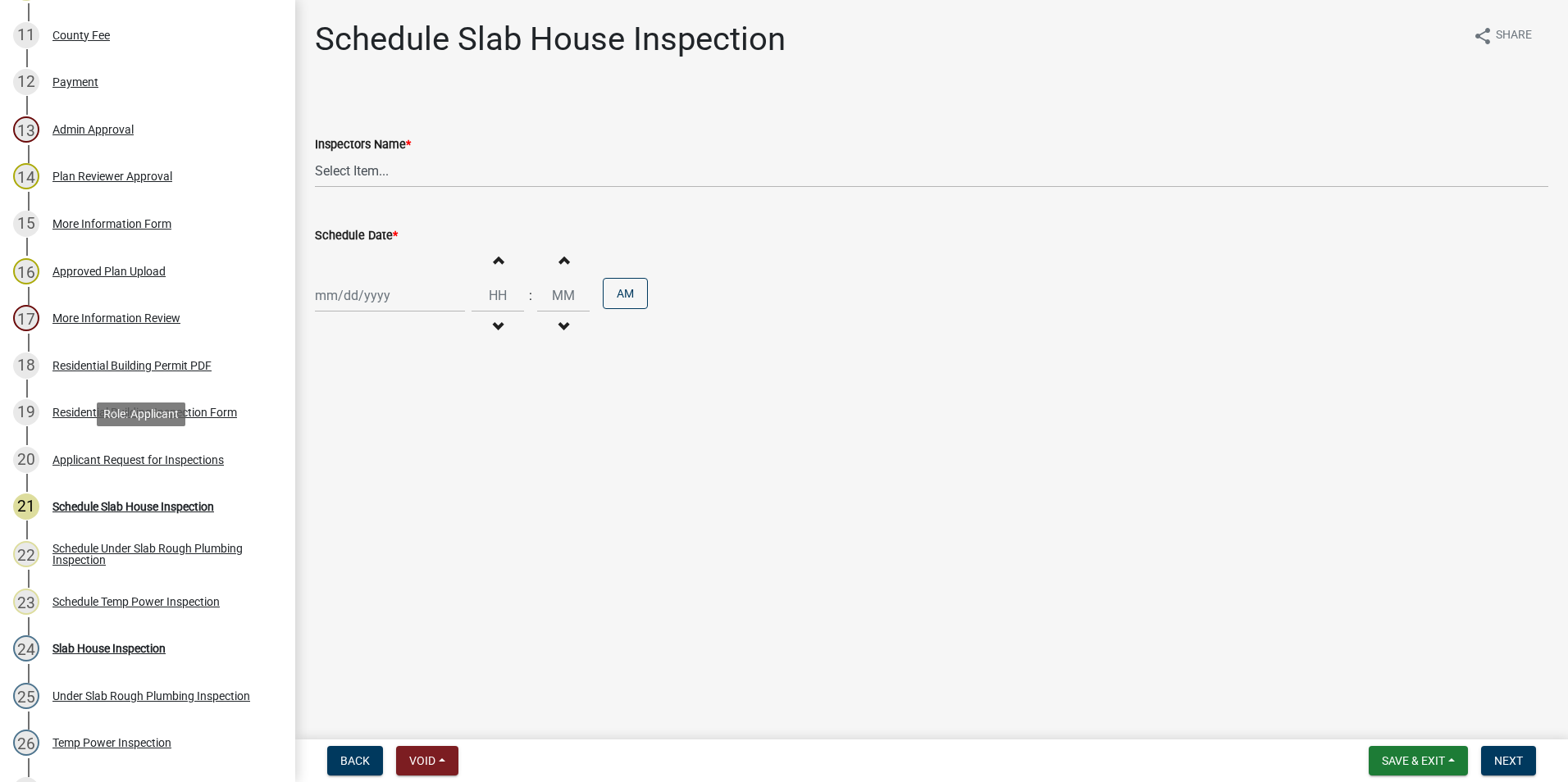
click at [187, 461] on div "Applicant Request for Inspections" at bounding box center [138, 460] width 172 height 11
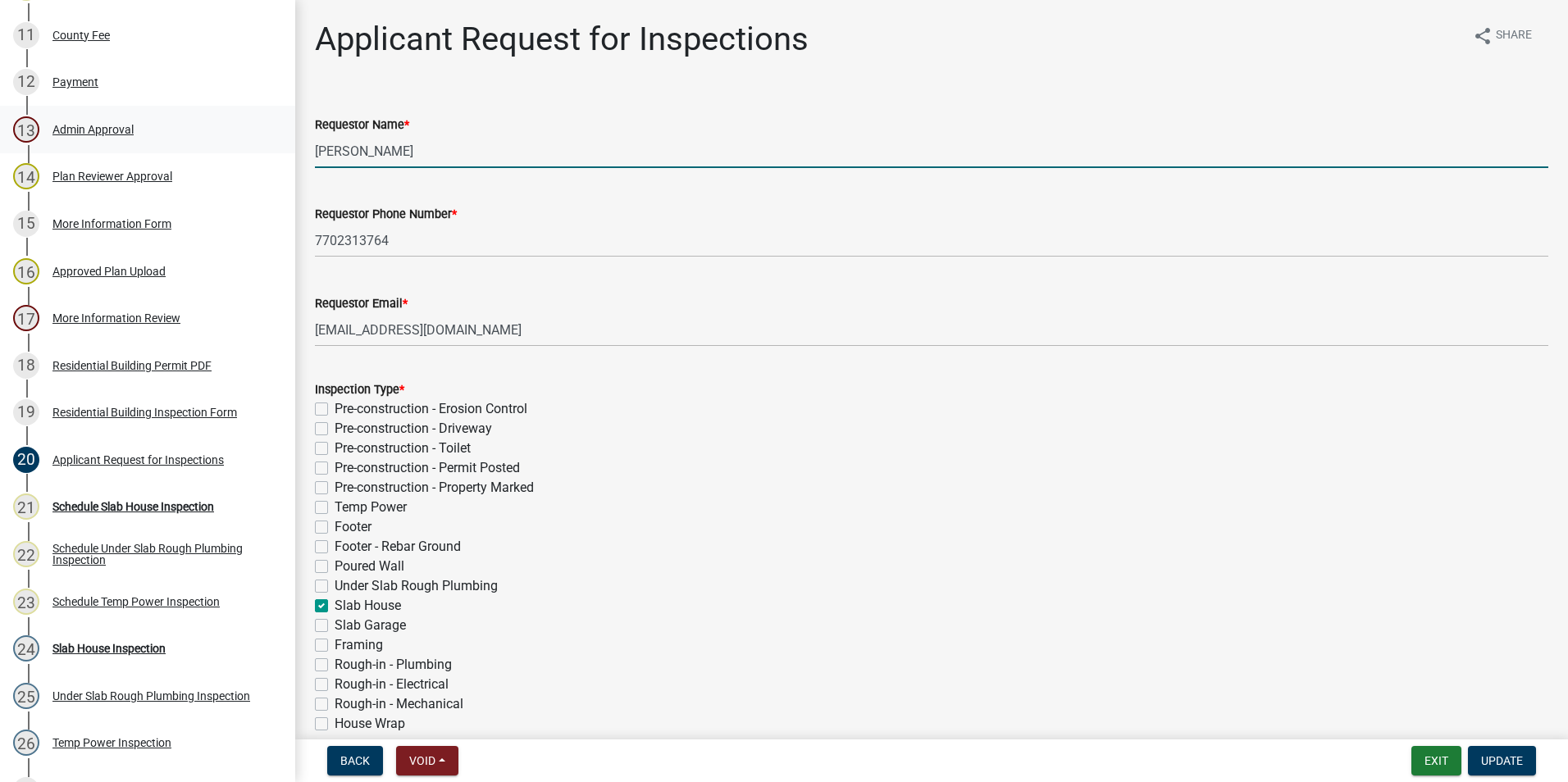
drag, startPoint x: 444, startPoint y: 147, endPoint x: 83, endPoint y: 114, distance: 362.5
click at [83, 114] on div "Residential Building Permit 2025-BLDR-203 Edit View Summary Notes Show emails 1…" at bounding box center [784, 391] width 1568 height 782
type input "Mark Smith"
click at [1499, 758] on span "Update" at bounding box center [1502, 761] width 42 height 13
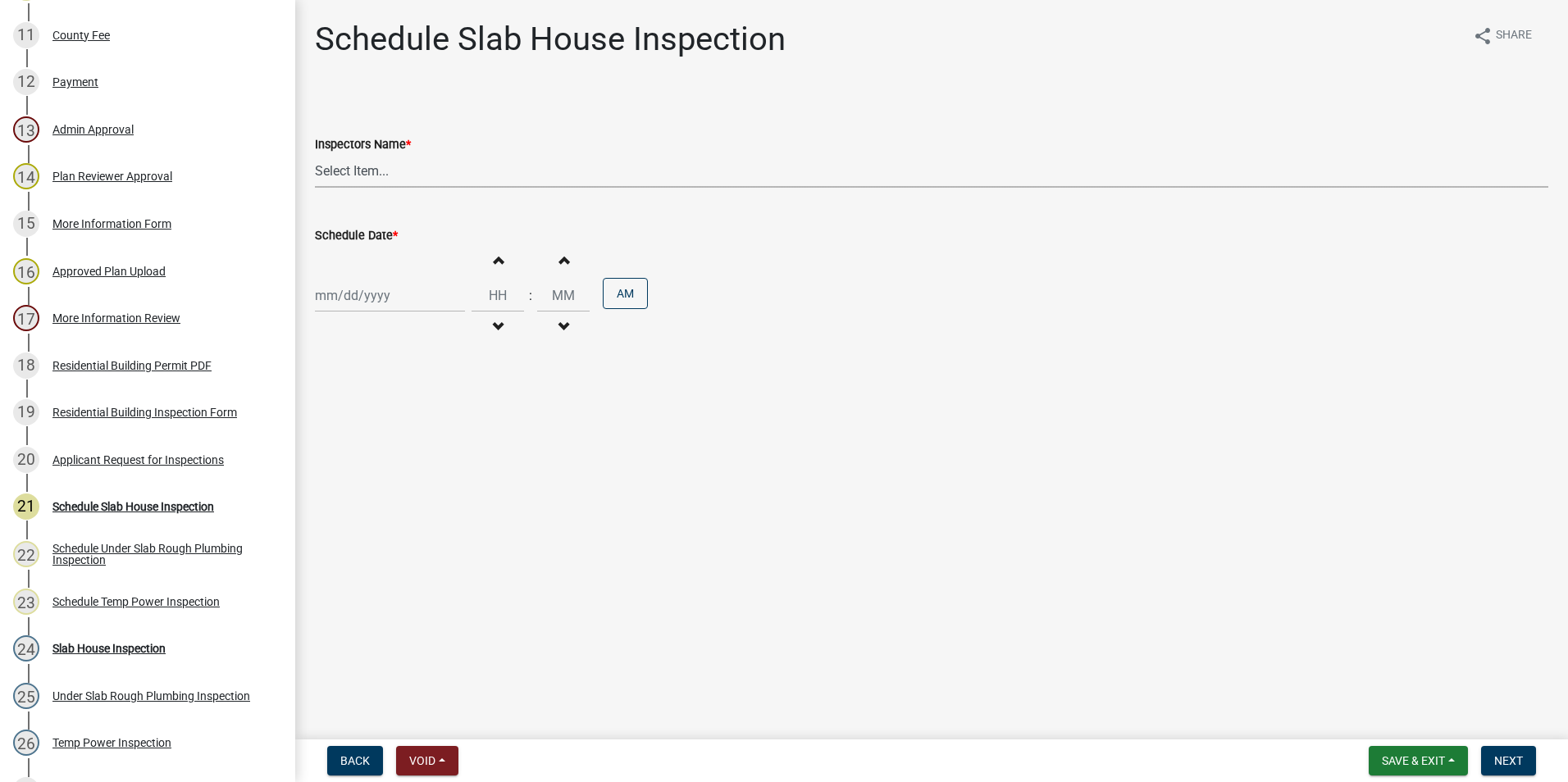
click at [342, 166] on select "Select Item... mrivera (Michele Rivera) StephanieM (Stephanie Morris ) QGrissom…" at bounding box center [932, 171] width 1234 height 34
select select "a0ea4169-8540-4a2c-b9f4-cf4c1ffdeb95"
click at [315, 154] on select "Select Item... mrivera (Michele Rivera) StephanieM (Stephanie Morris ) QGrissom…" at bounding box center [932, 171] width 1234 height 34
select select "9"
select select "2025"
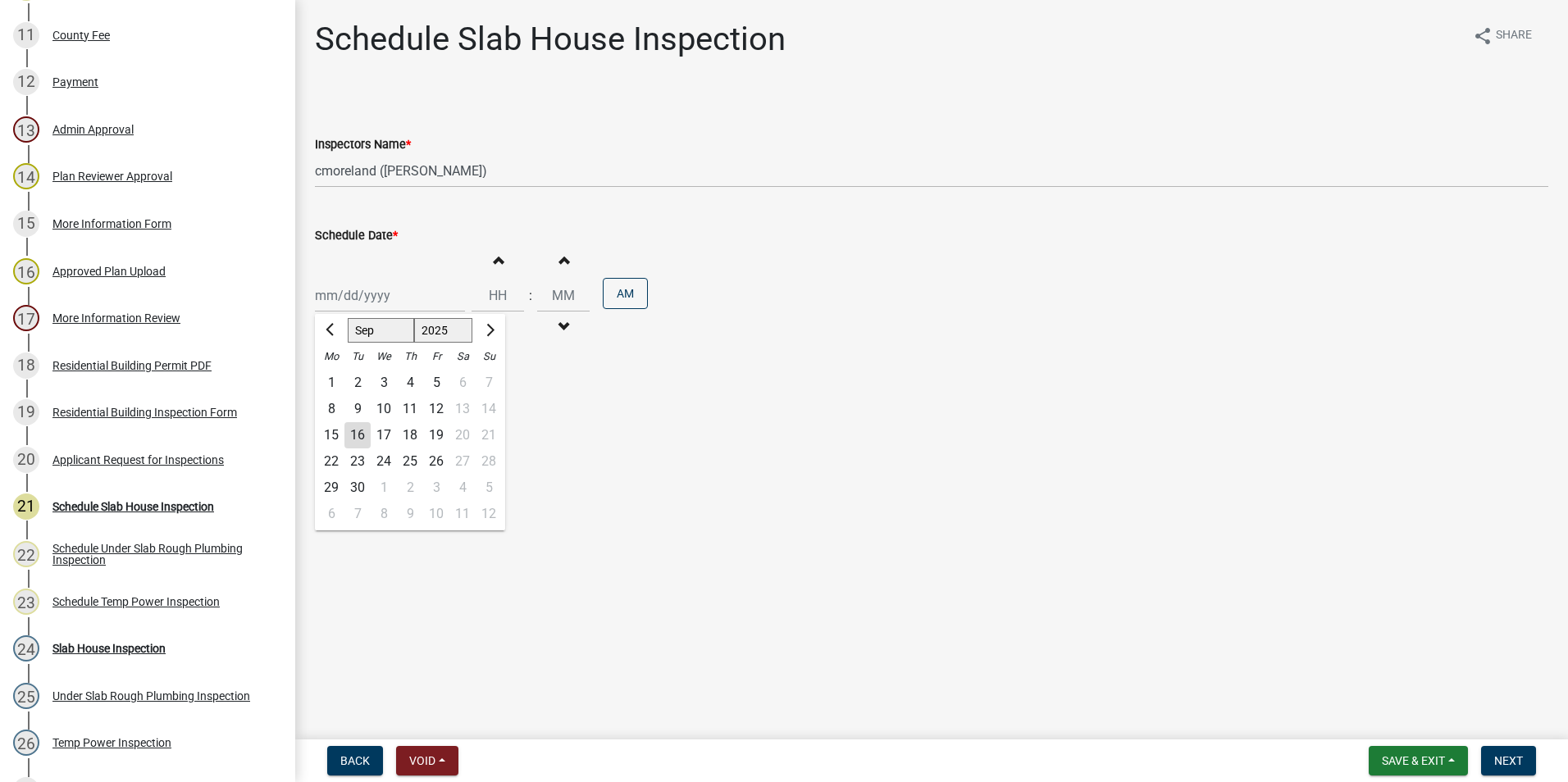
click at [367, 298] on div "Jan Feb Mar Apr May Jun Jul Aug Sep Oct Nov Dec 1525 1526 1527 1528 1529 1530 1…" at bounding box center [390, 295] width 150 height 34
click at [384, 432] on div "17" at bounding box center [384, 435] width 26 height 26
type input "[DATE]"
click at [1530, 765] on button "Next" at bounding box center [1509, 760] width 55 height 29
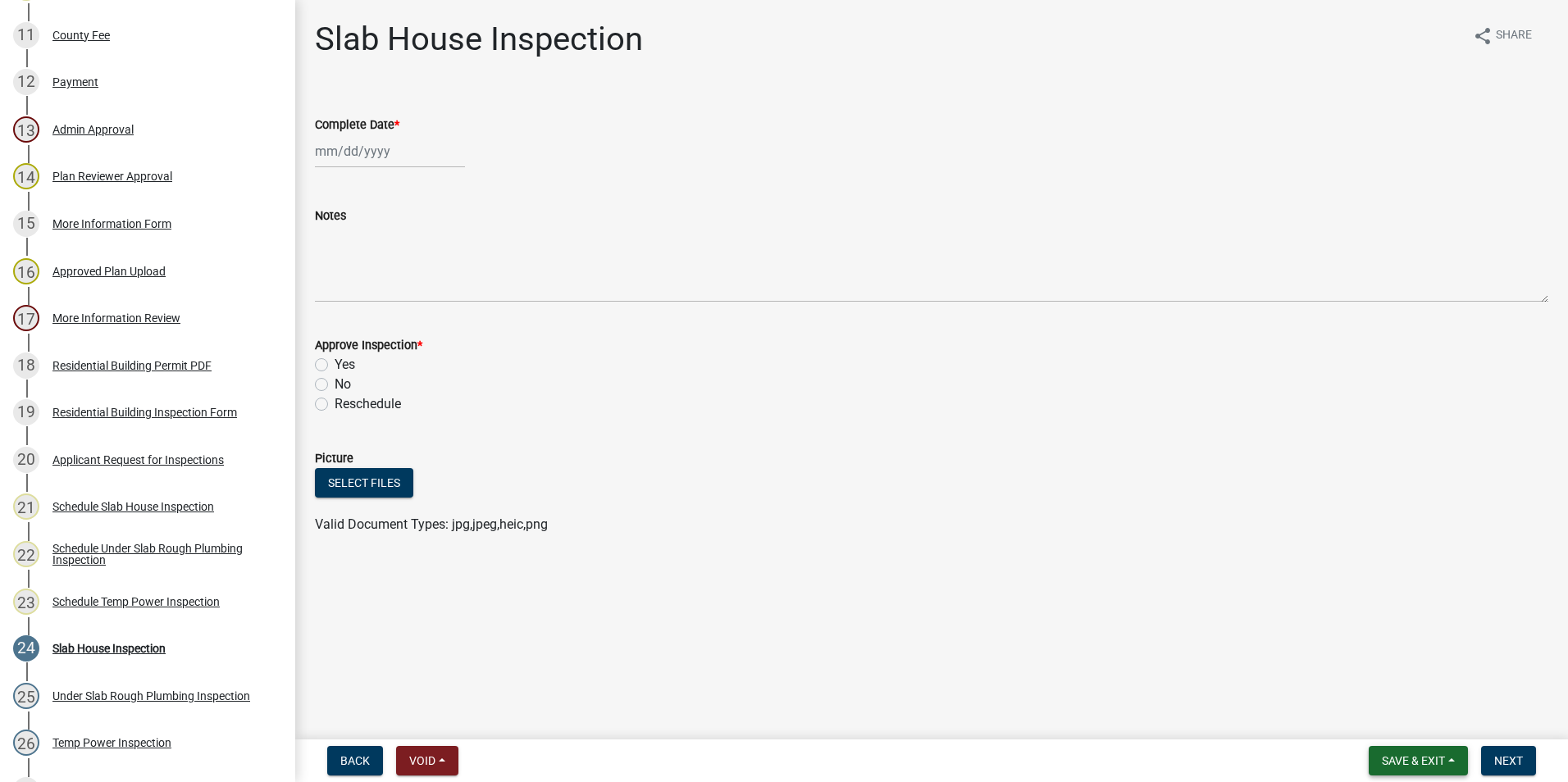
click at [1386, 762] on span "Save & Exit" at bounding box center [1413, 761] width 63 height 13
click at [1388, 713] on button "Save & Exit" at bounding box center [1403, 718] width 131 height 39
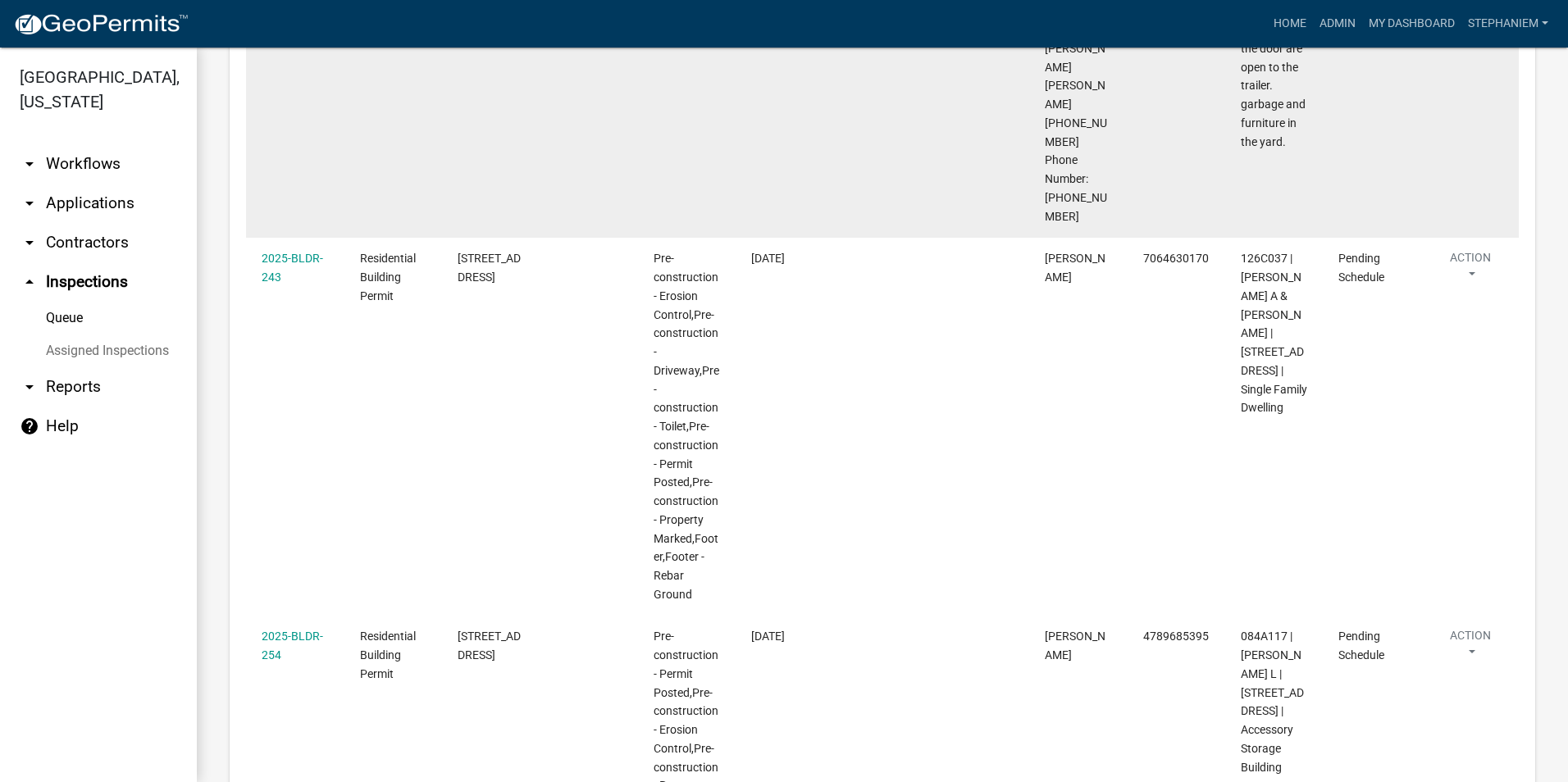
scroll to position [1619, 0]
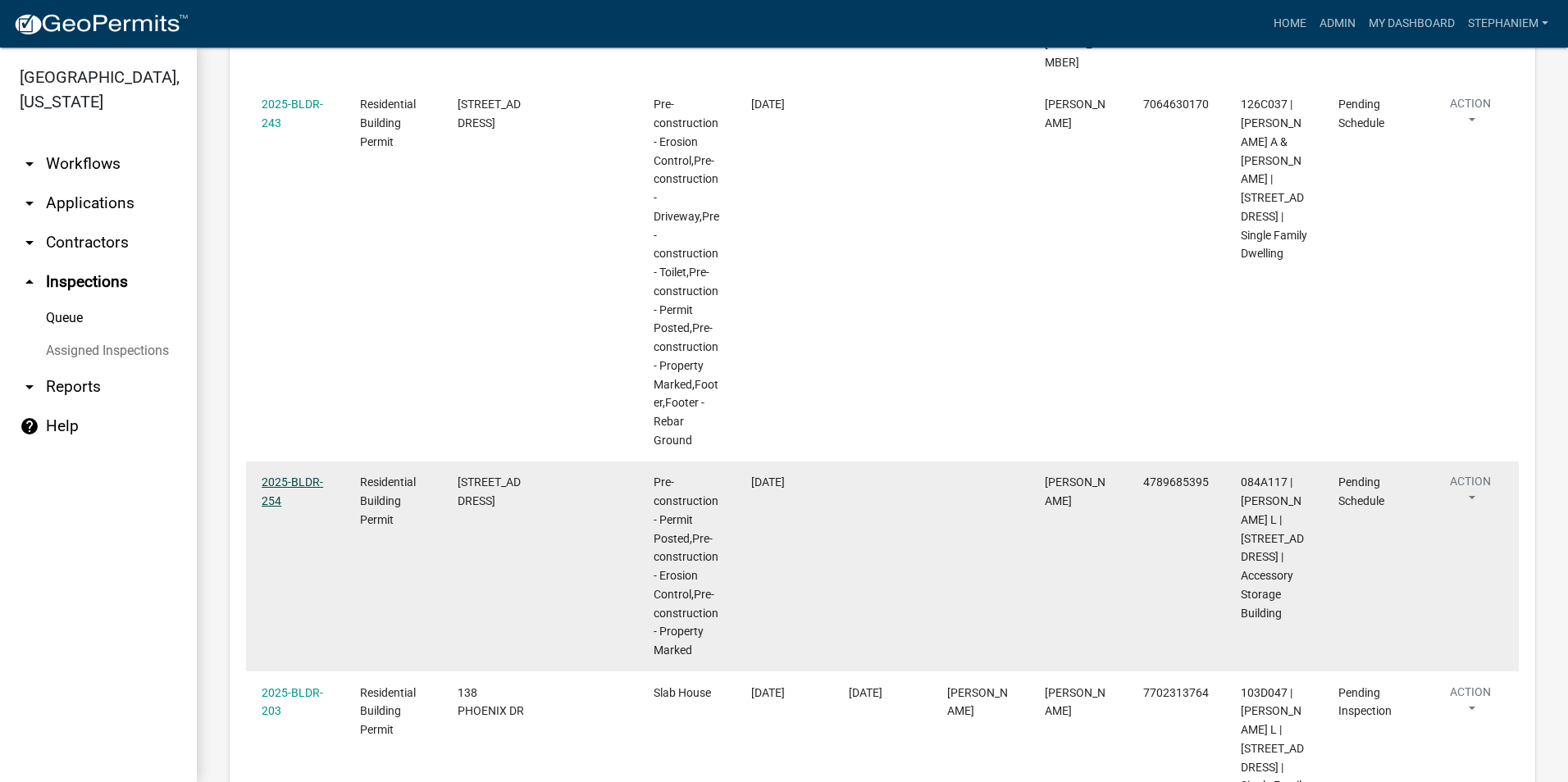
click at [305, 475] on link "2025-BLDR-254" at bounding box center [293, 491] width 62 height 32
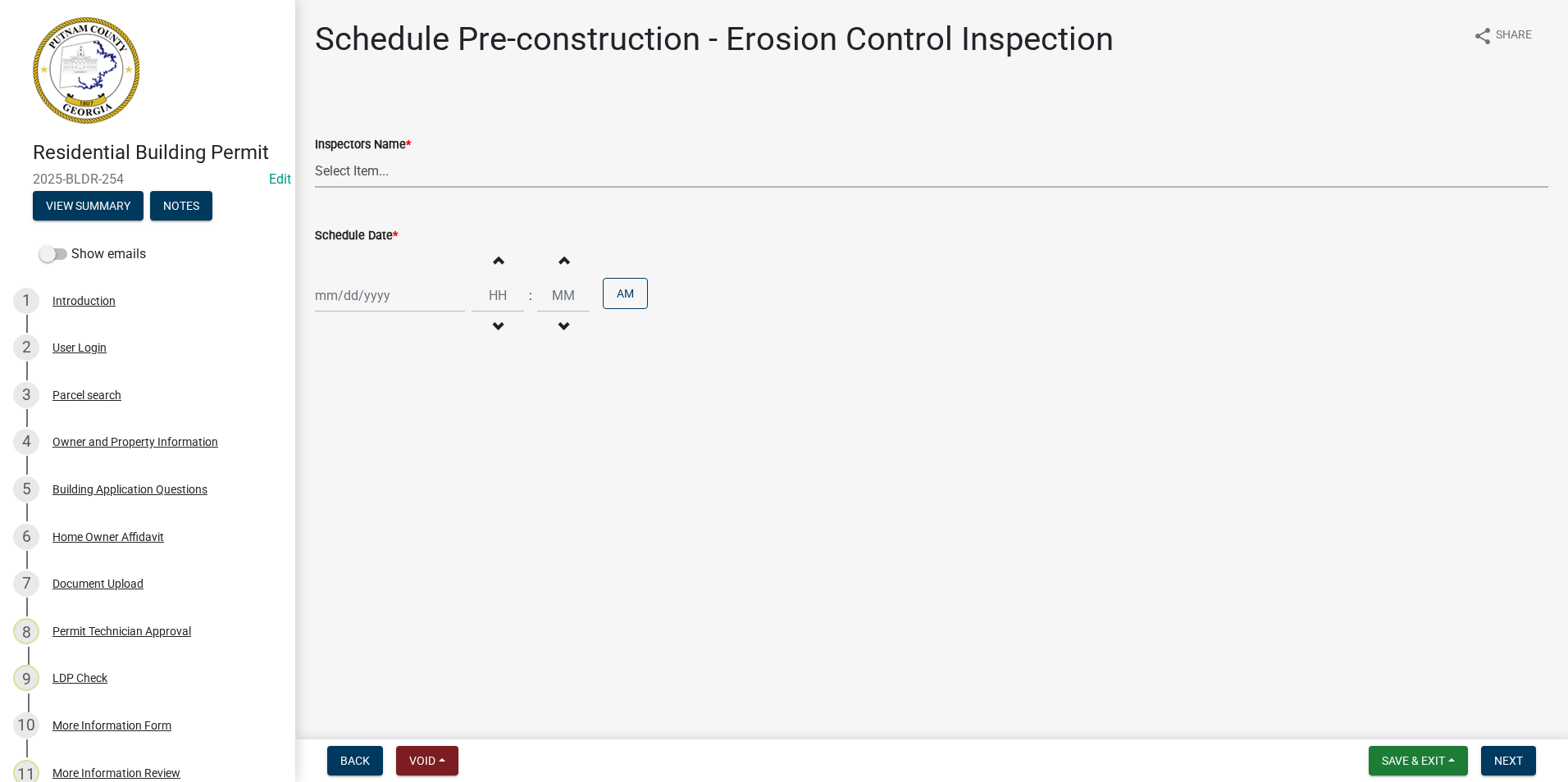
click at [360, 181] on select "Select Item... mrivera (Michele Rivera) StephanieM (Stephanie Morris ) QGrissom…" at bounding box center [932, 171] width 1234 height 34
select select "a0ea4169-8540-4a2c-b9f4-cf4c1ffdeb95"
click at [315, 154] on select "Select Item... mrivera (Michele Rivera) StephanieM (Stephanie Morris ) QGrissom…" at bounding box center [932, 171] width 1234 height 34
select select "9"
select select "2025"
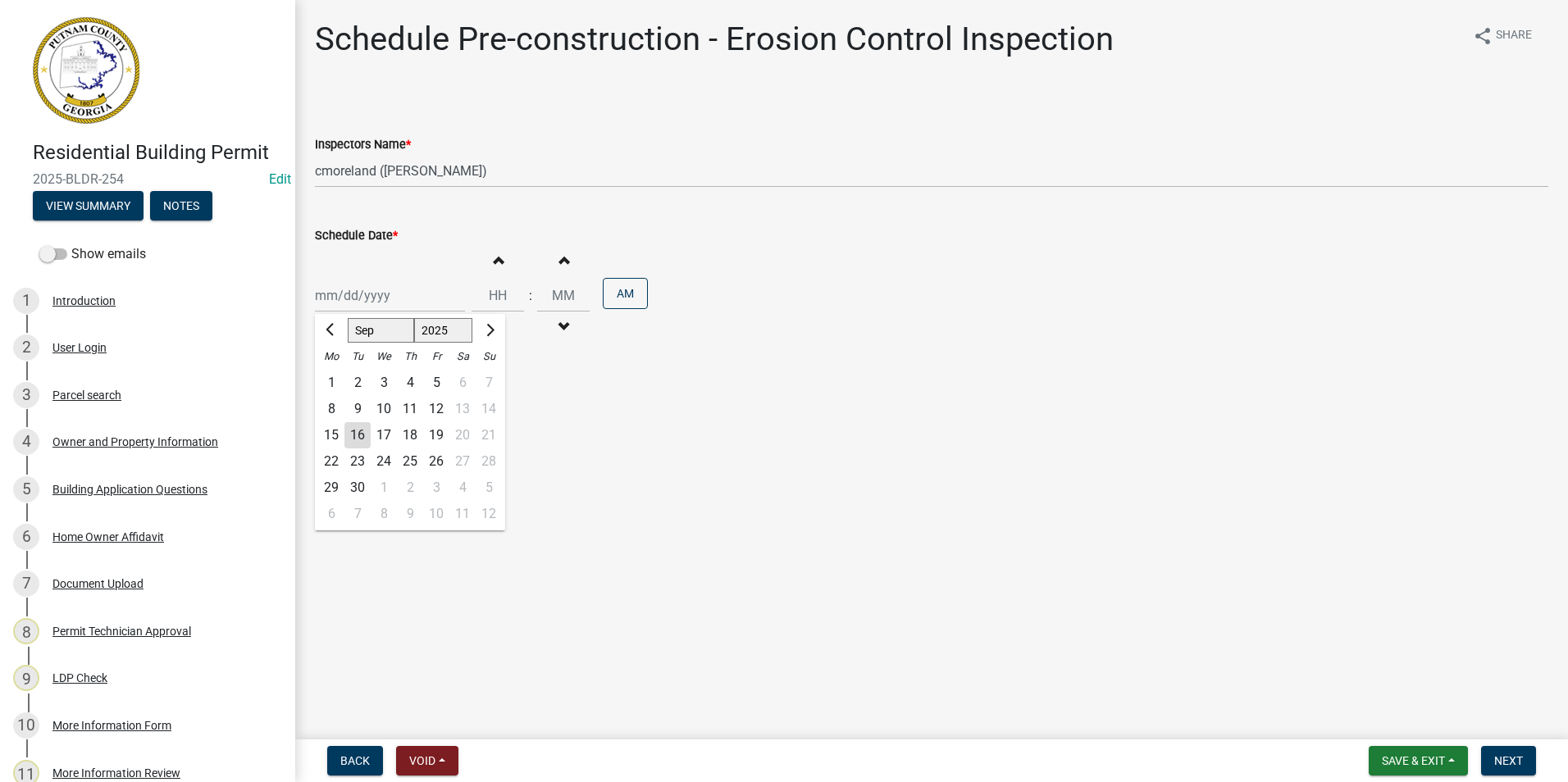
click at [377, 293] on div "Jan Feb Mar Apr May Jun Jul Aug Sep Oct Nov Dec 1525 1526 1527 1528 1529 1530 1…" at bounding box center [390, 295] width 150 height 34
click at [384, 437] on div "17" at bounding box center [384, 435] width 26 height 26
type input "[DATE]"
click at [1524, 768] on button "Next" at bounding box center [1509, 760] width 55 height 29
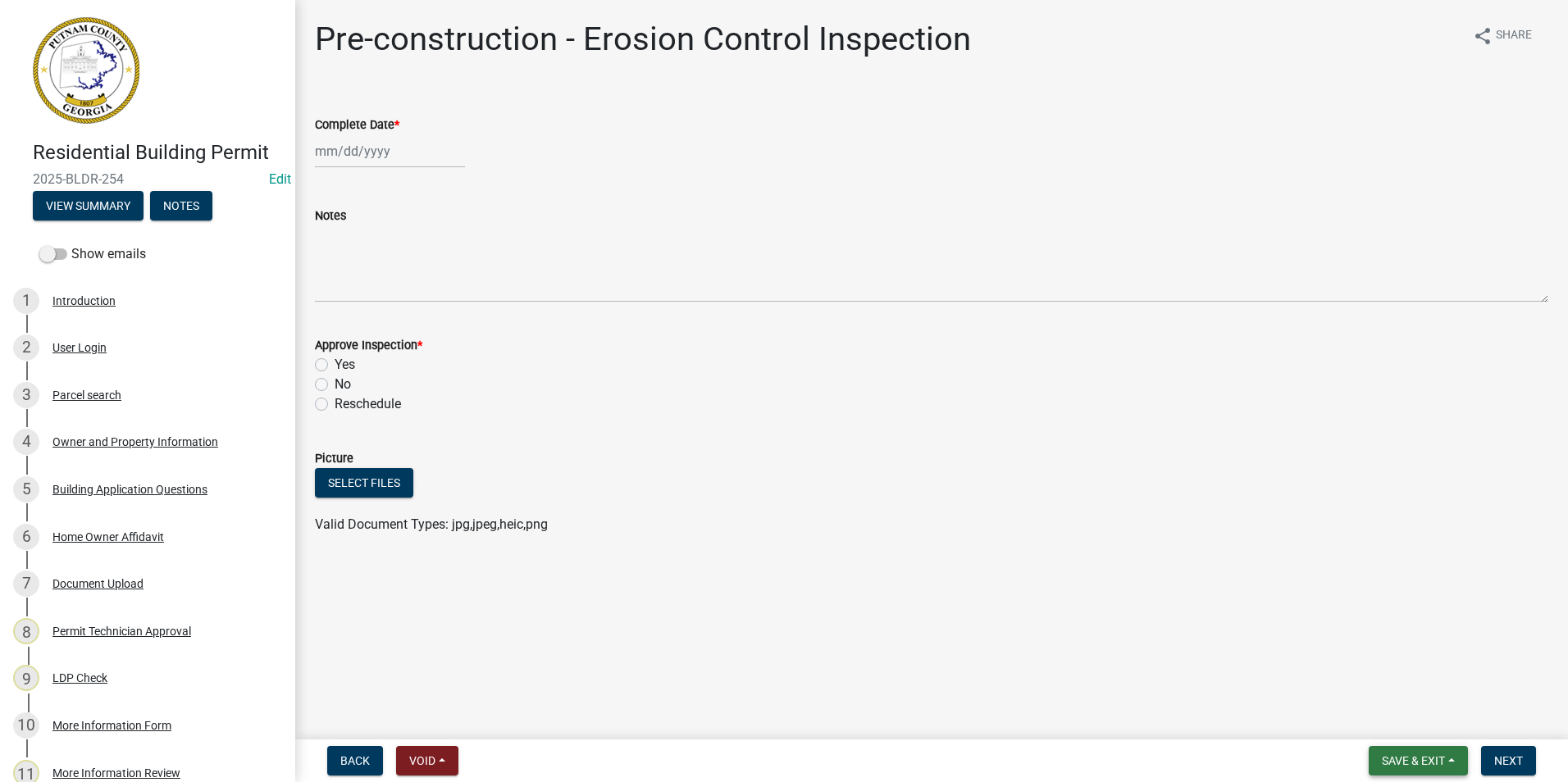
click at [1430, 767] on span "Save & Exit" at bounding box center [1413, 761] width 63 height 13
click at [1359, 707] on button "Save & Exit" at bounding box center [1403, 718] width 131 height 39
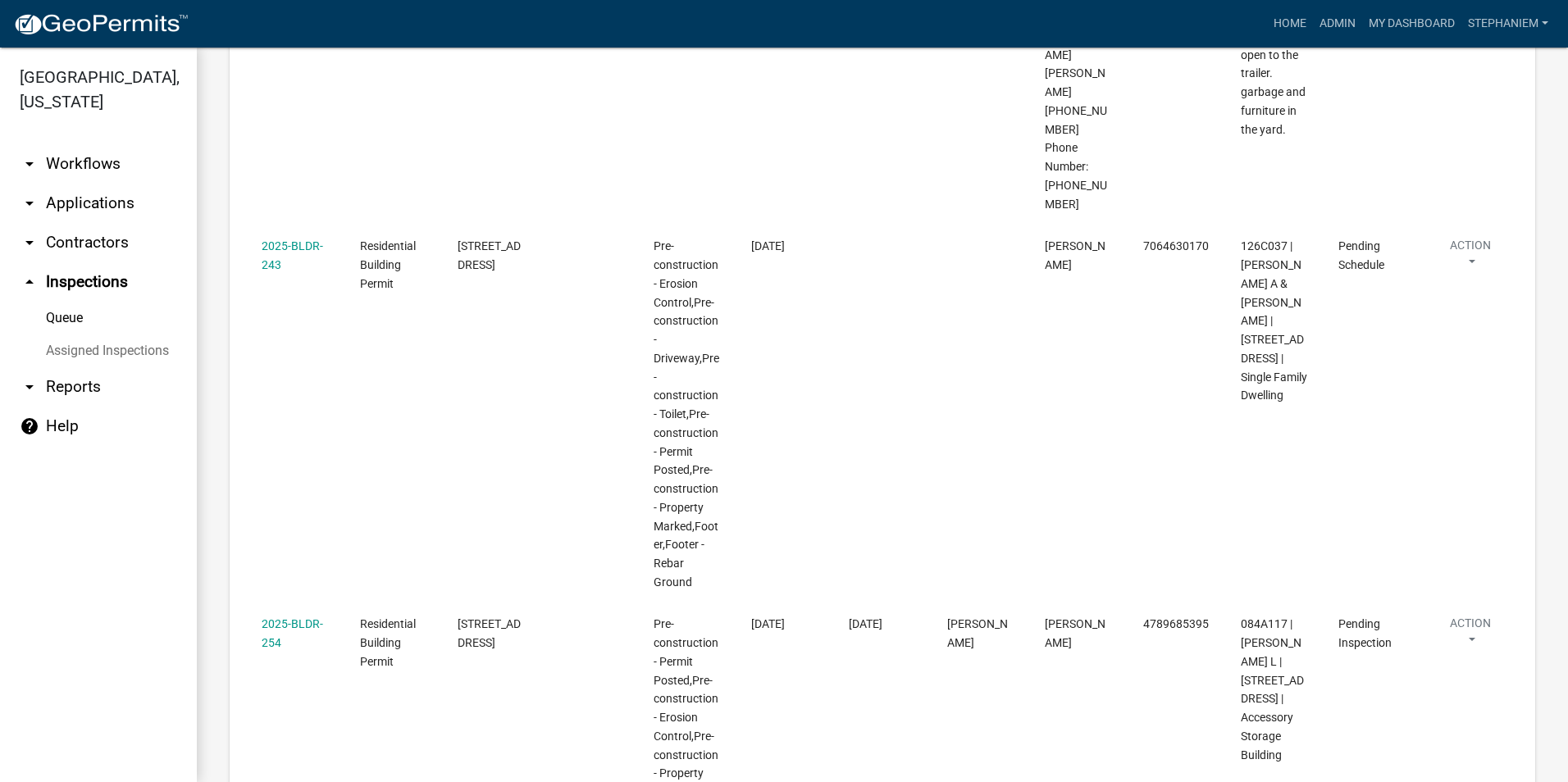
scroll to position [1394, 0]
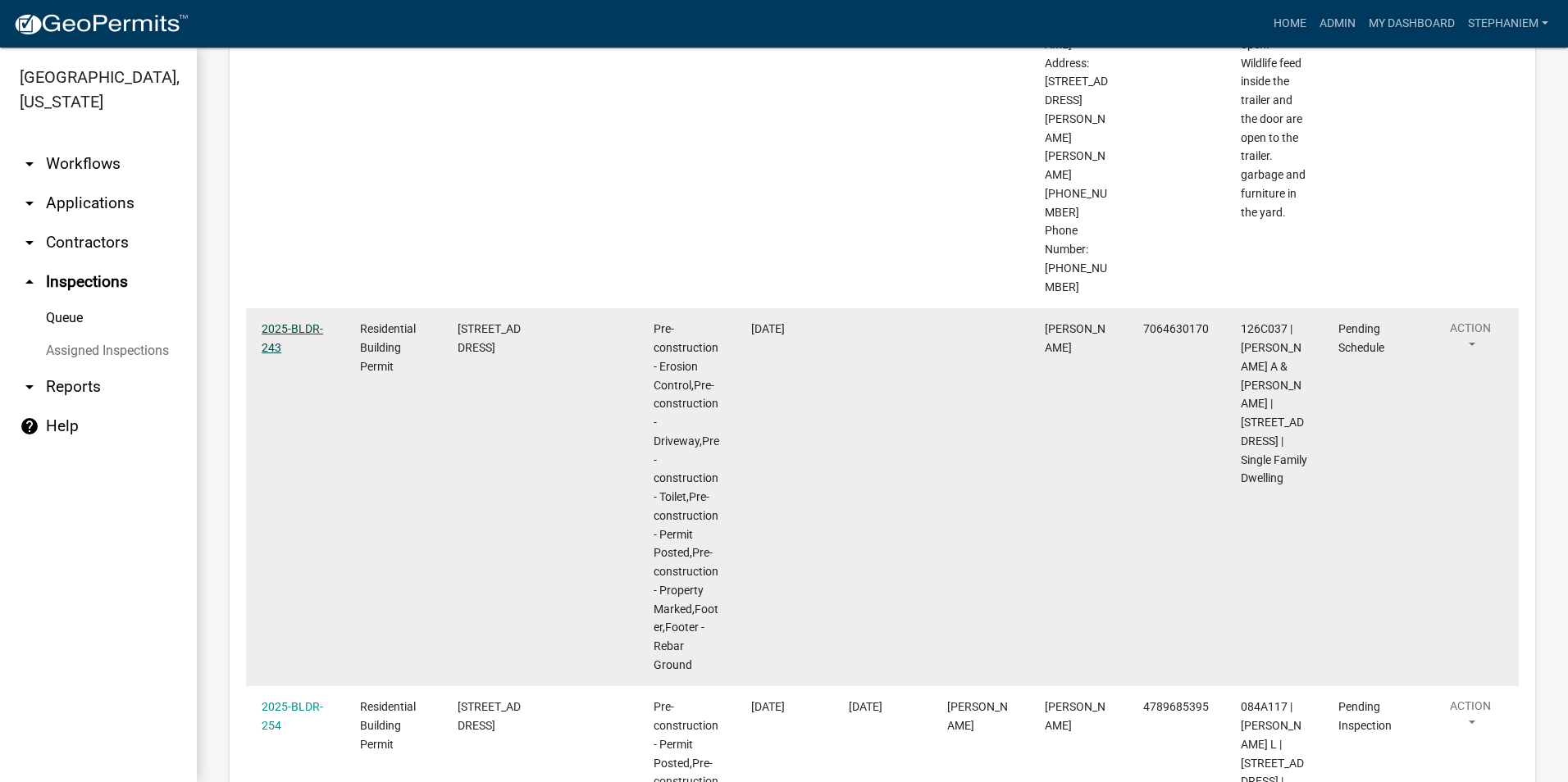
click at [309, 323] on link "2025-BLDR-243" at bounding box center [293, 338] width 62 height 32
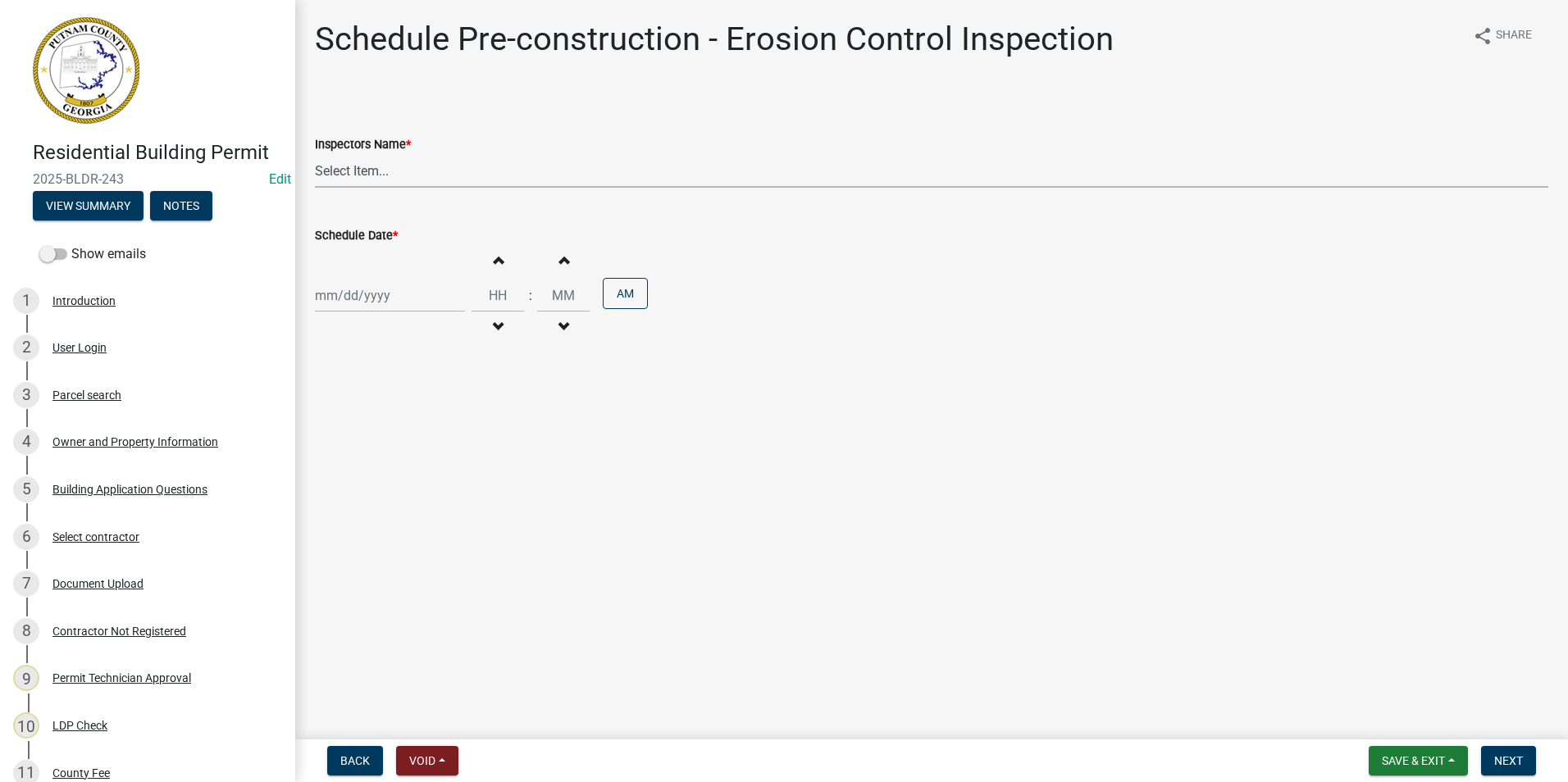
click at [566, 176] on select "Select Item... mrivera (Michele Rivera) StephanieM (Stephanie Morris ) QGrissom…" at bounding box center [932, 171] width 1234 height 34
select select "a0ea4169-8540-4a2c-b9f4-cf4c1ffdeb95"
click at [315, 154] on select "Select Item... mrivera (Michele Rivera) StephanieM (Stephanie Morris ) QGrissom…" at bounding box center [932, 171] width 1234 height 34
click at [370, 306] on div at bounding box center [390, 295] width 150 height 34
select select "9"
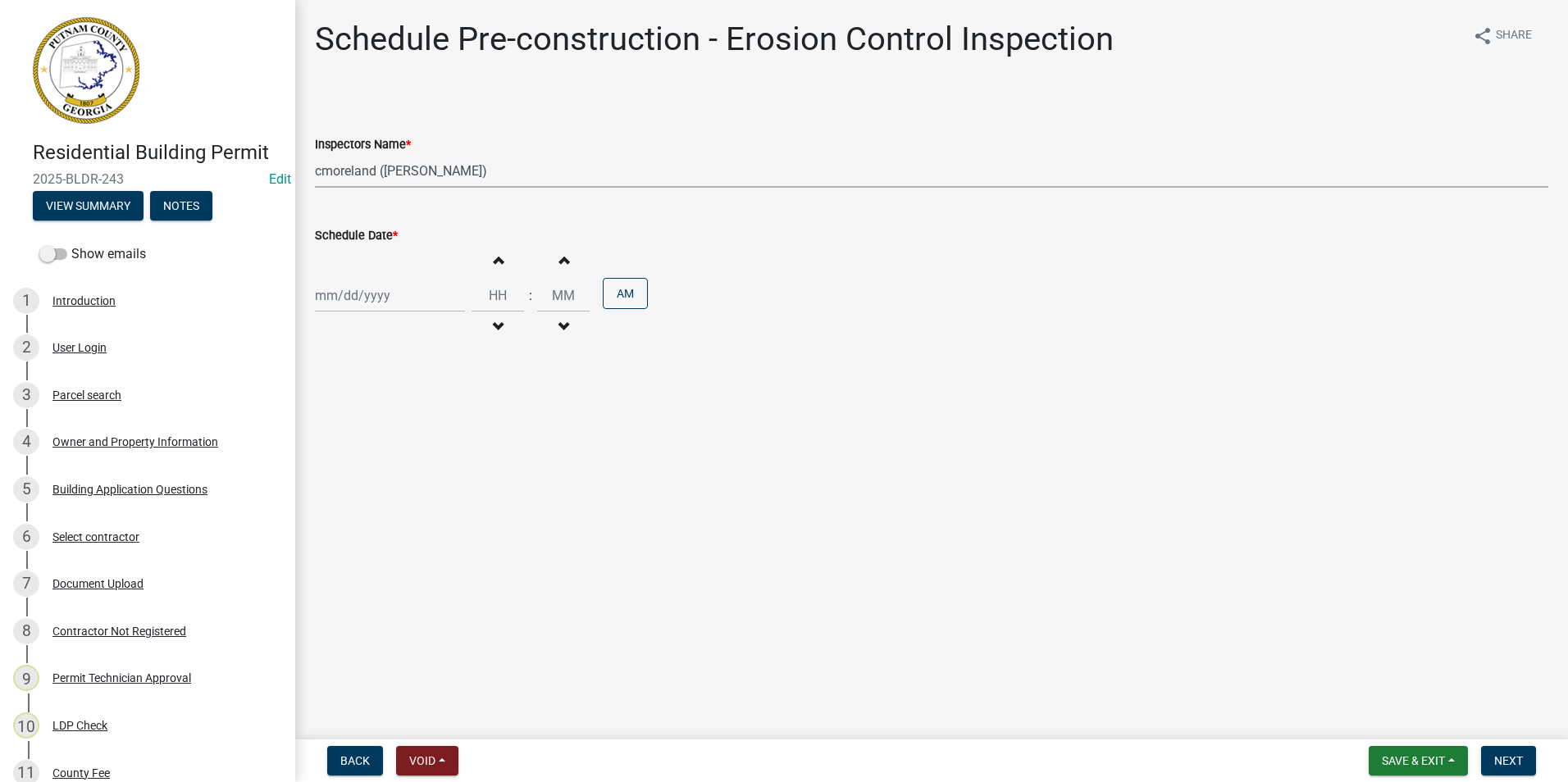
select select "2025"
click at [384, 432] on div "17" at bounding box center [384, 435] width 26 height 26
type input "[DATE]"
click at [1502, 763] on span "Next" at bounding box center [1509, 761] width 29 height 13
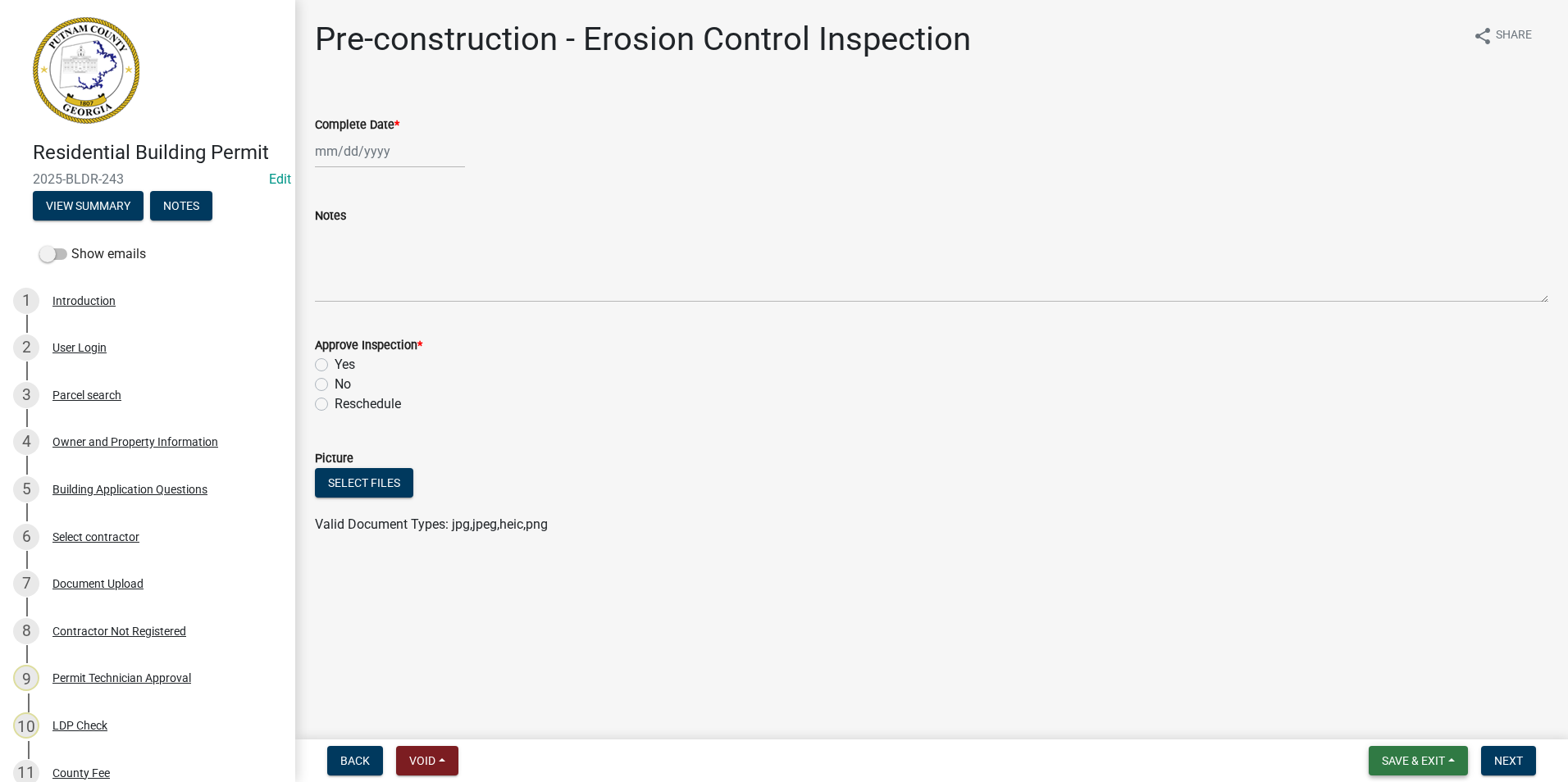
click at [1383, 766] on span "Save & Exit" at bounding box center [1413, 761] width 63 height 13
click at [1381, 736] on button "Save & Exit" at bounding box center [1403, 718] width 131 height 39
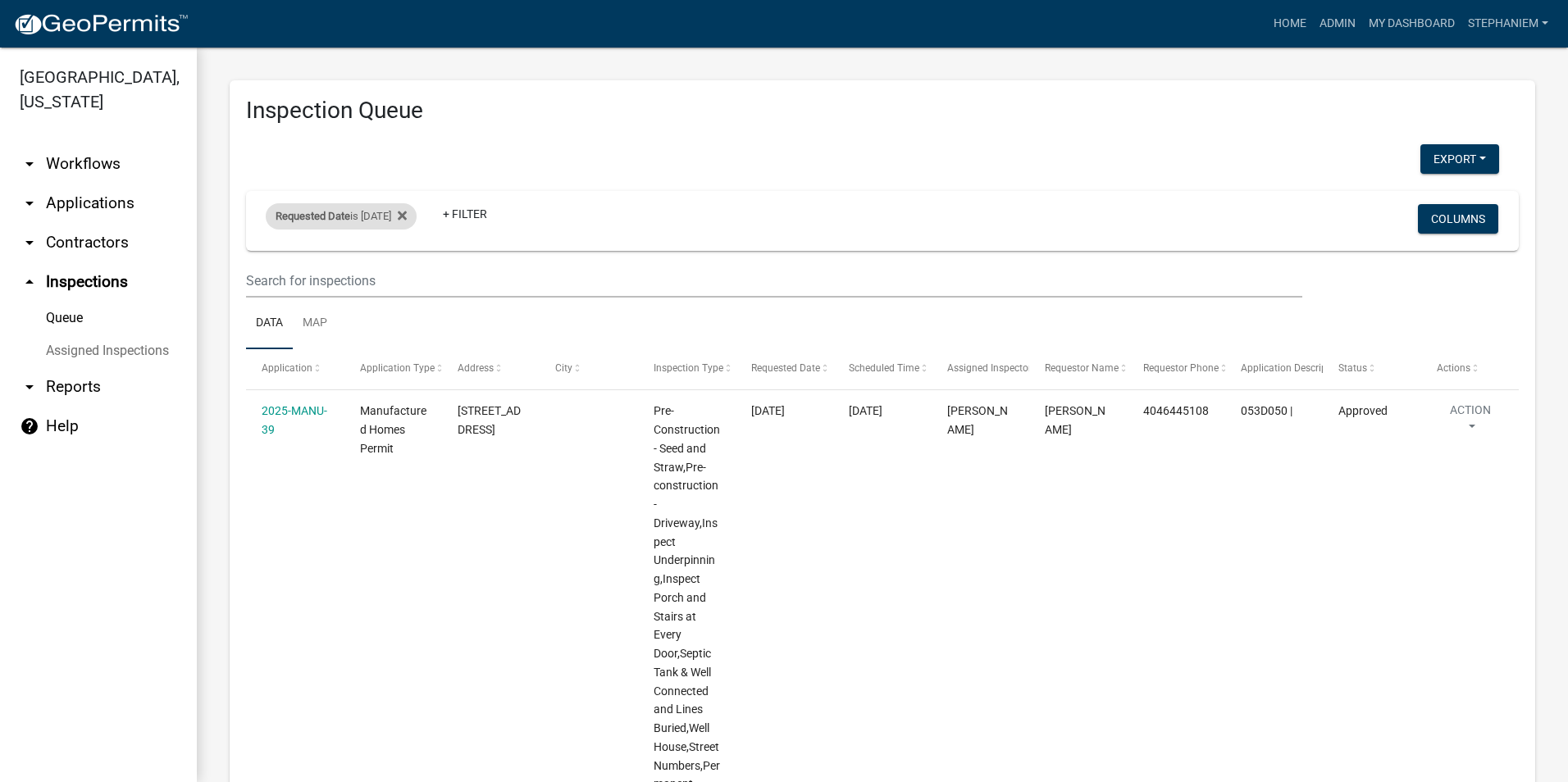
click at [394, 221] on div "Requested Date is 09/16/2025" at bounding box center [340, 217] width 151 height 26
click at [400, 276] on input "2025-09-16" at bounding box center [355, 278] width 114 height 34
type input "2025-09-17"
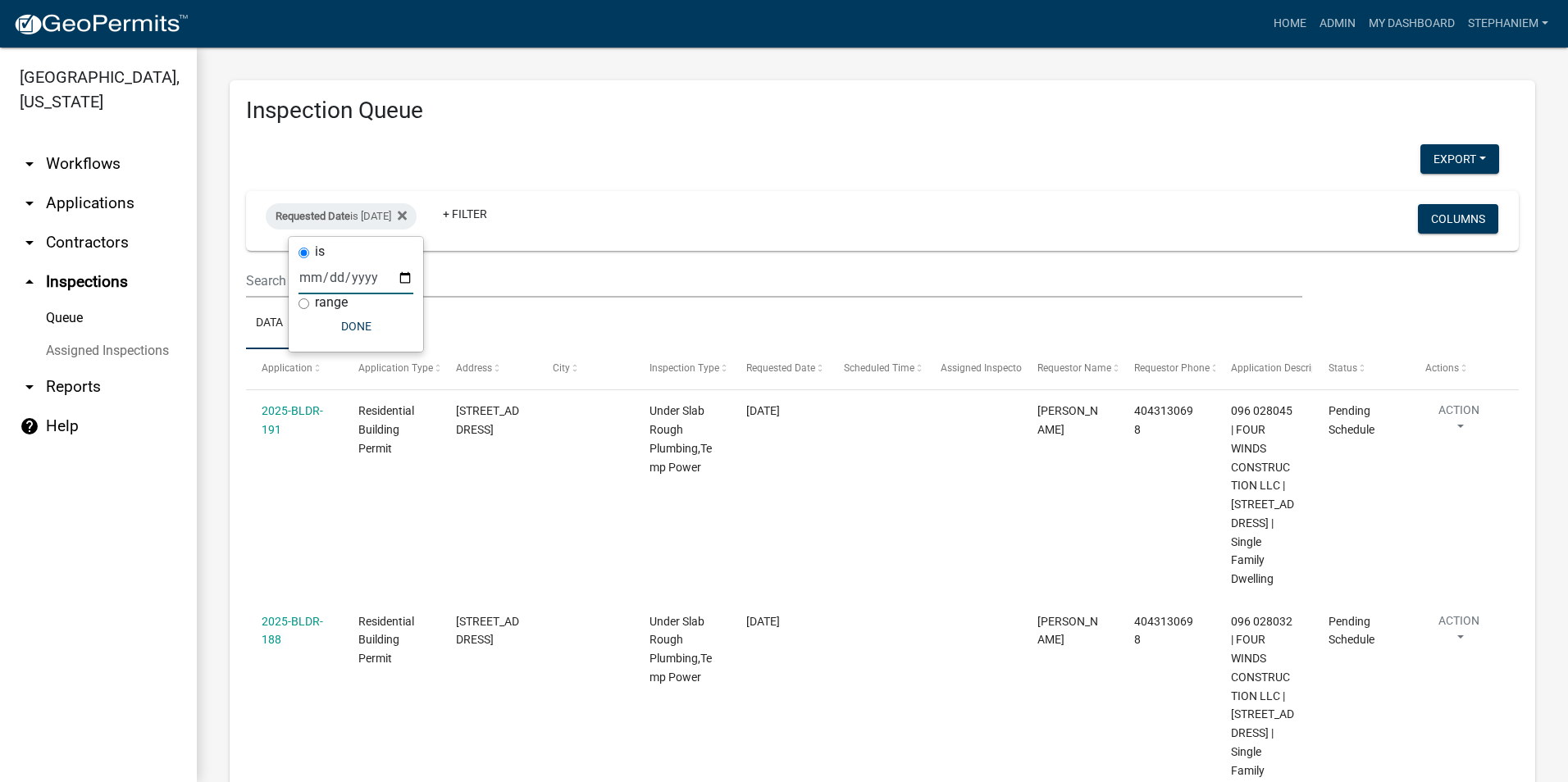
click at [384, 341] on div "is 2025-09-17 range Done" at bounding box center [355, 294] width 134 height 114
click at [399, 331] on button "Done" at bounding box center [355, 325] width 114 height 29
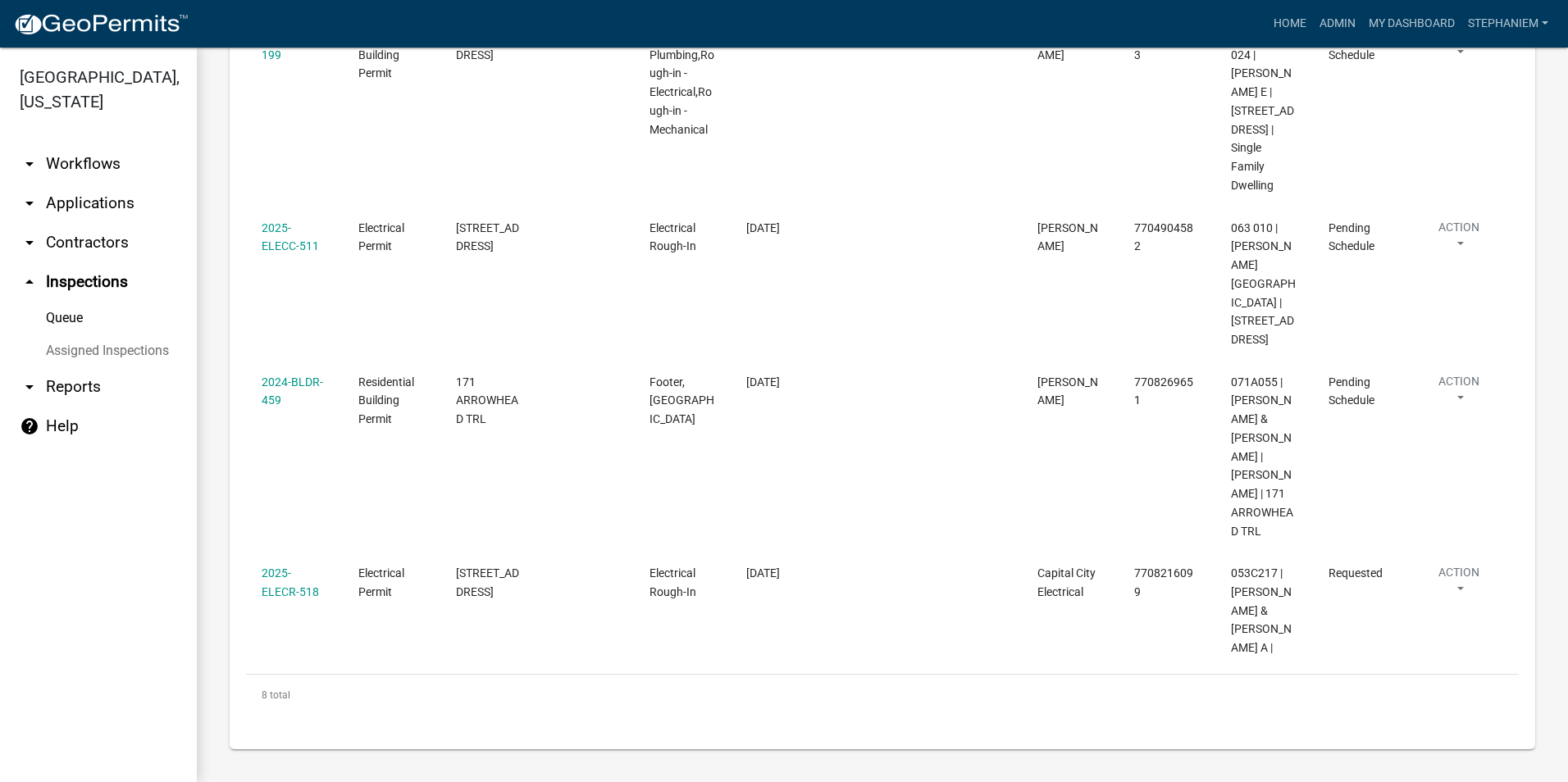
scroll to position [1254, 0]
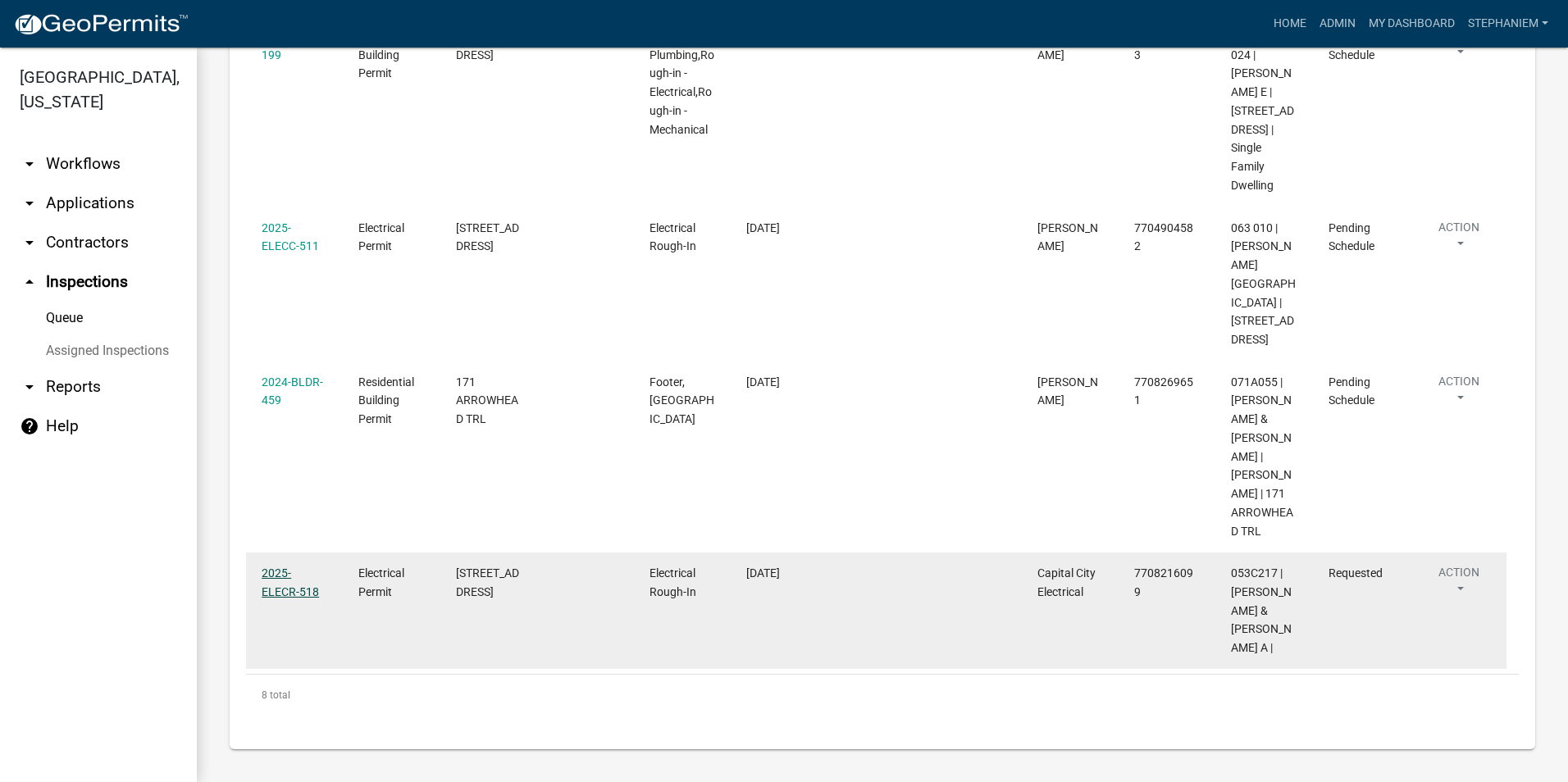
click at [311, 585] on link "2025-ELECR-518" at bounding box center [290, 582] width 57 height 32
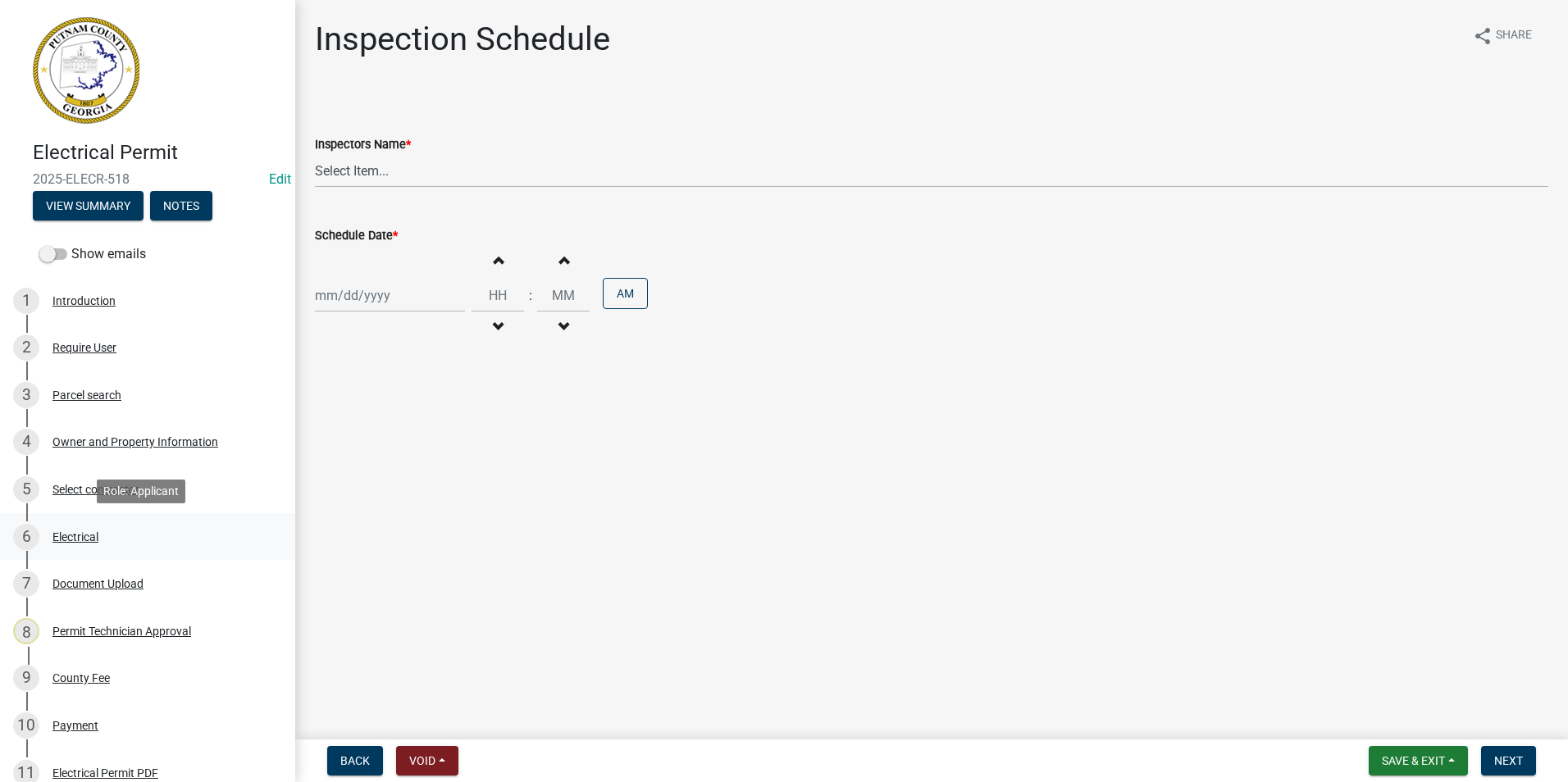
click at [116, 543] on div "6 Electrical" at bounding box center [141, 537] width 256 height 26
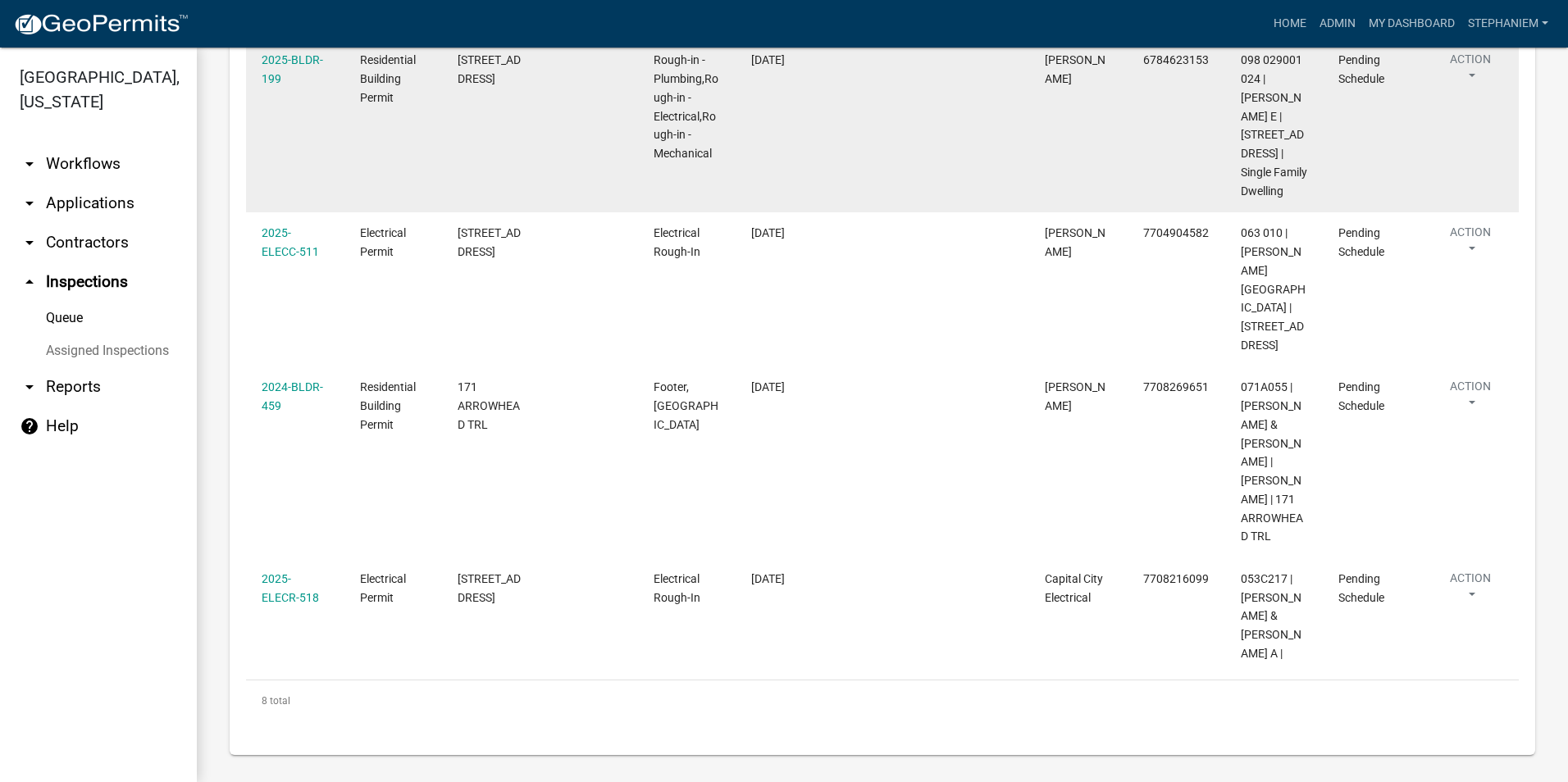
scroll to position [1234, 0]
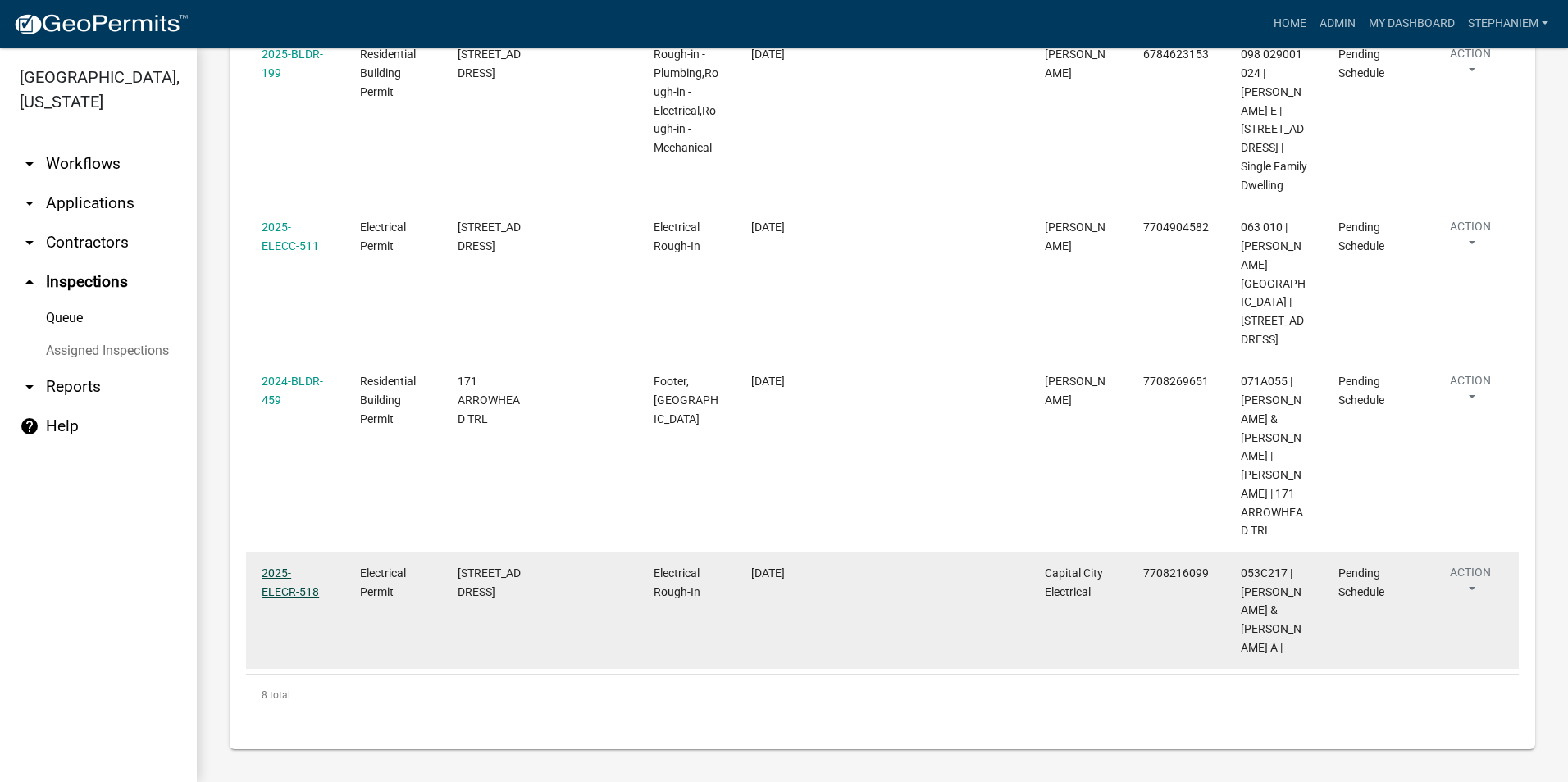
click at [279, 596] on link "2025-ELECR-518" at bounding box center [290, 582] width 57 height 32
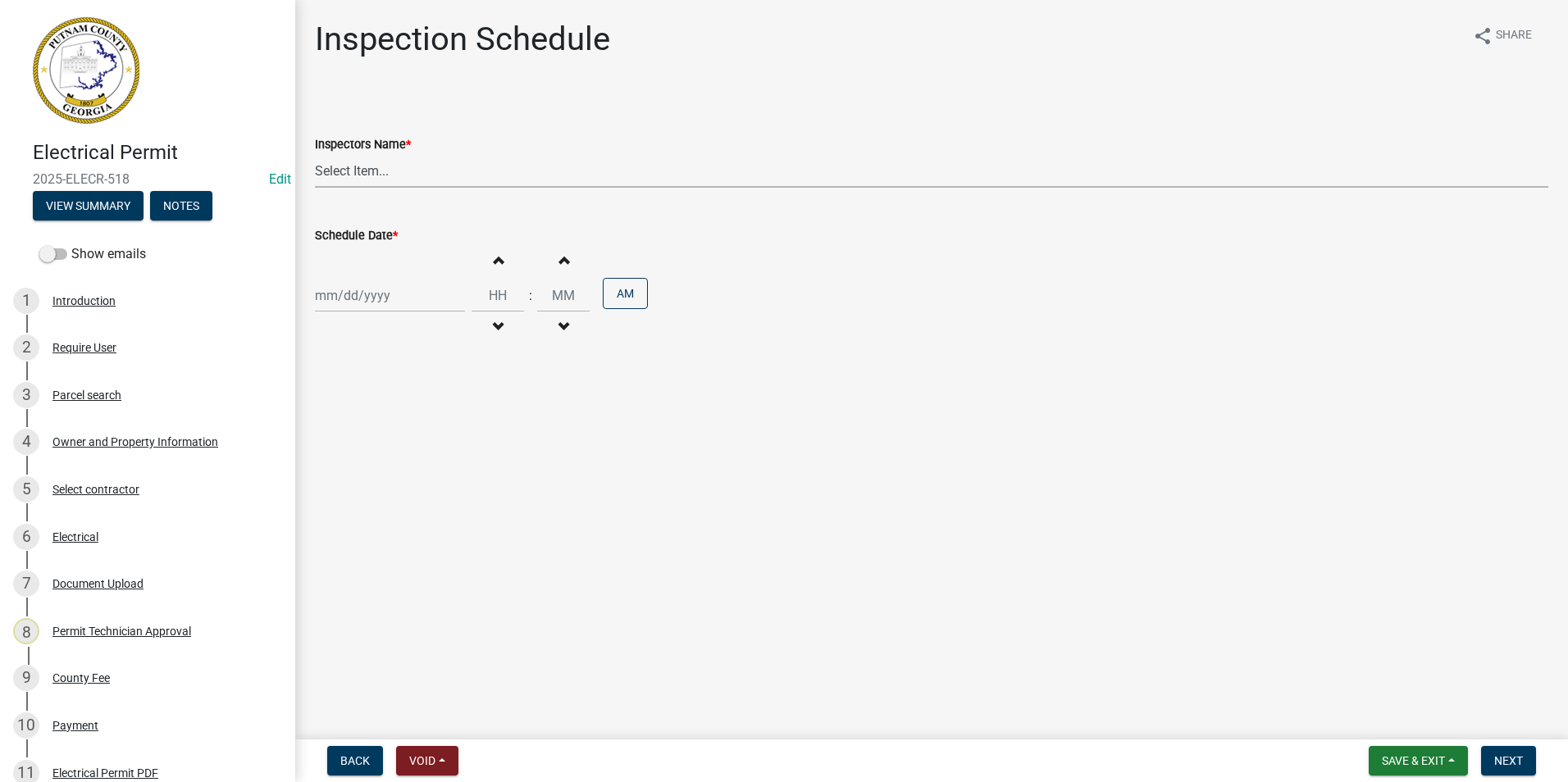
drag, startPoint x: 441, startPoint y: 169, endPoint x: 434, endPoint y: 180, distance: 13.0
click at [441, 169] on select "Select Item... mrivera (Michele Rivera) StephanieM (Stephanie Morris ) QGrissom…" at bounding box center [932, 171] width 1234 height 34
select select "07642ab0-564c-47bb-824b-0ccf2da83593"
click at [315, 154] on select "Select Item... mrivera (Michele Rivera) StephanieM (Stephanie Morris ) QGrissom…" at bounding box center [932, 171] width 1234 height 34
click at [374, 307] on div at bounding box center [390, 295] width 150 height 34
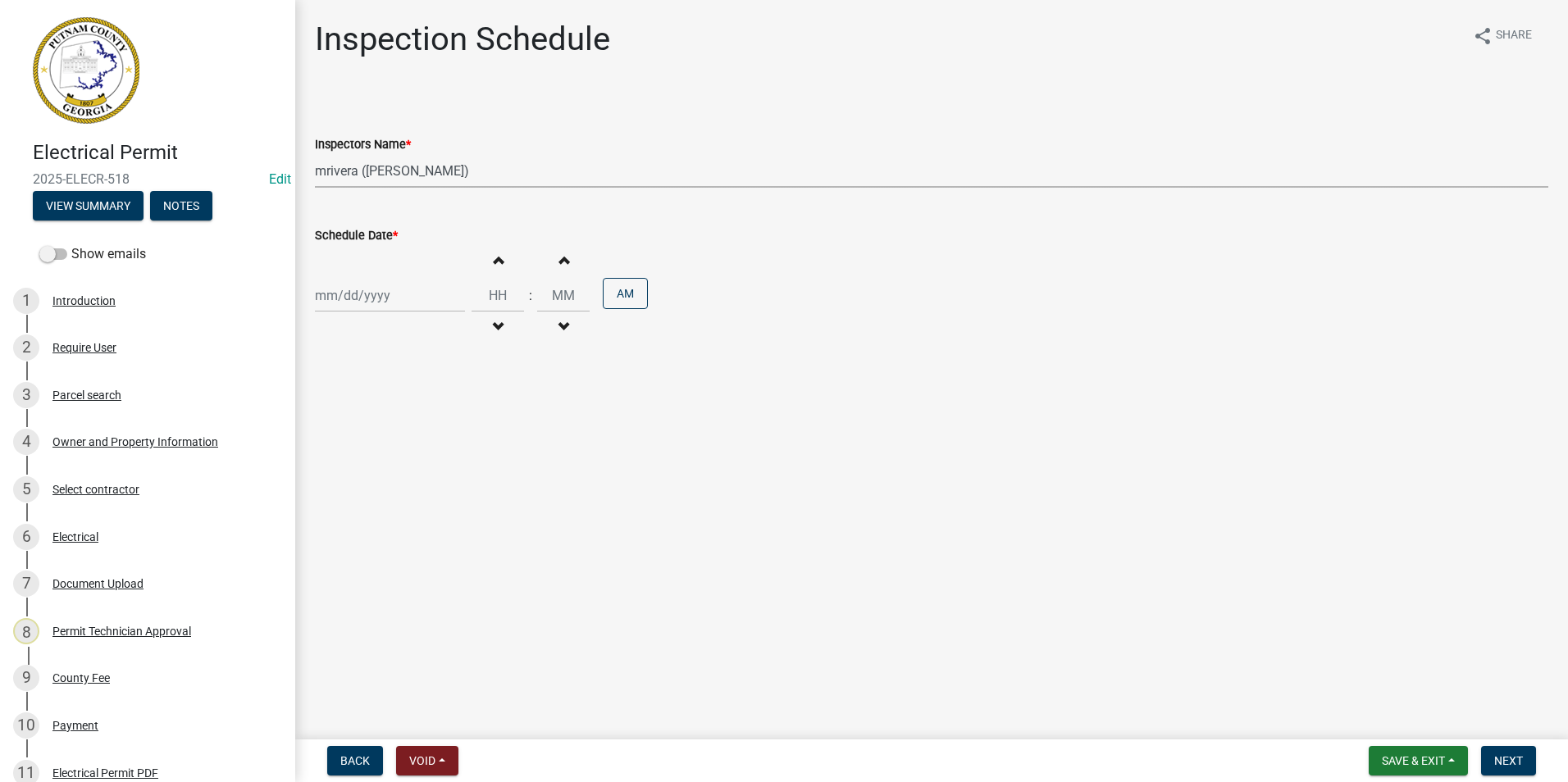
select select "9"
select select "2025"
click at [383, 435] on div "17" at bounding box center [384, 435] width 26 height 26
type input "[DATE]"
click at [1489, 760] on button "Next" at bounding box center [1509, 760] width 55 height 29
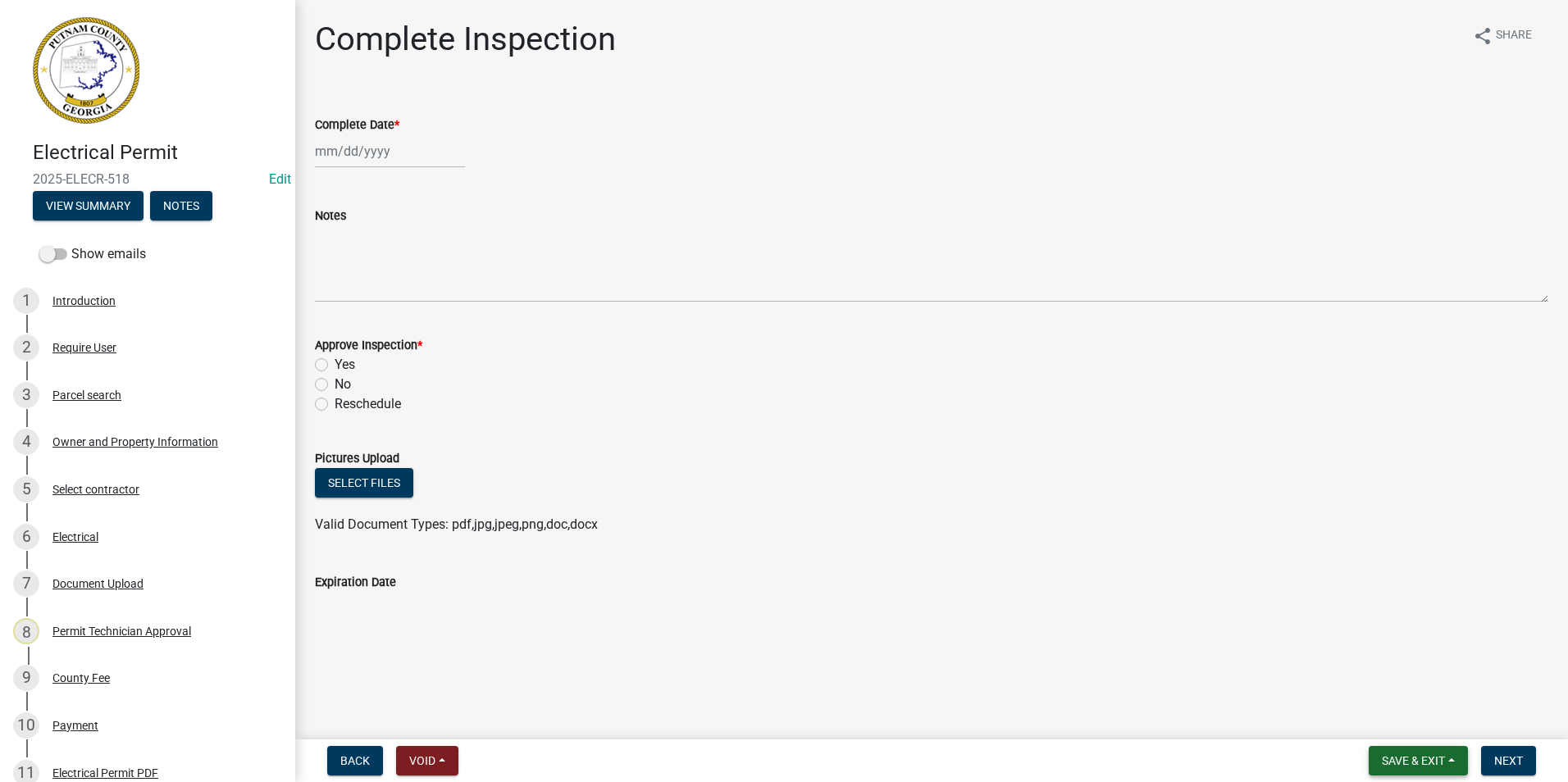
click at [1451, 759] on button "Save & Exit" at bounding box center [1419, 760] width 99 height 29
click at [1429, 718] on button "Save & Exit" at bounding box center [1403, 718] width 131 height 39
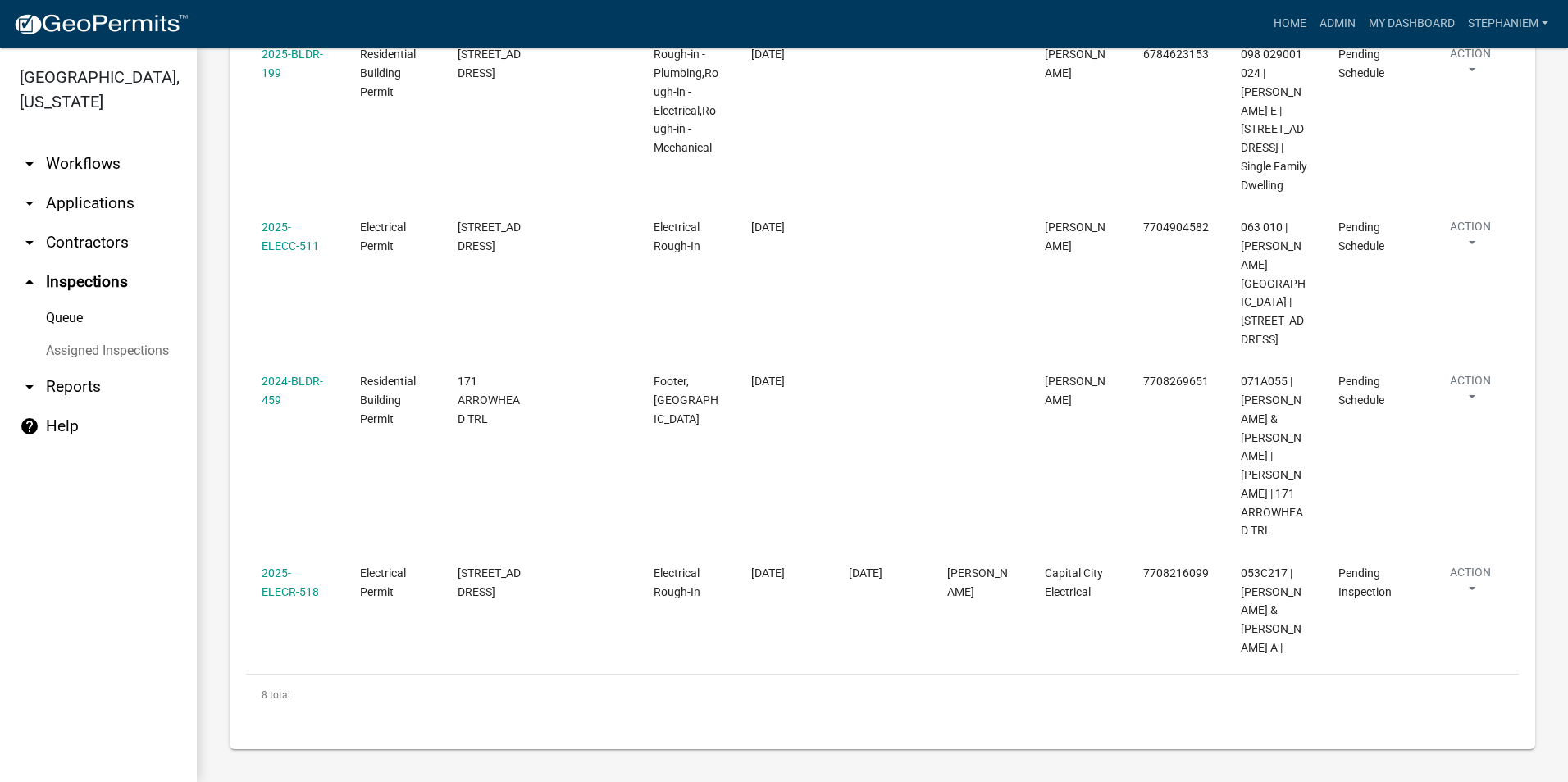
scroll to position [1070, 0]
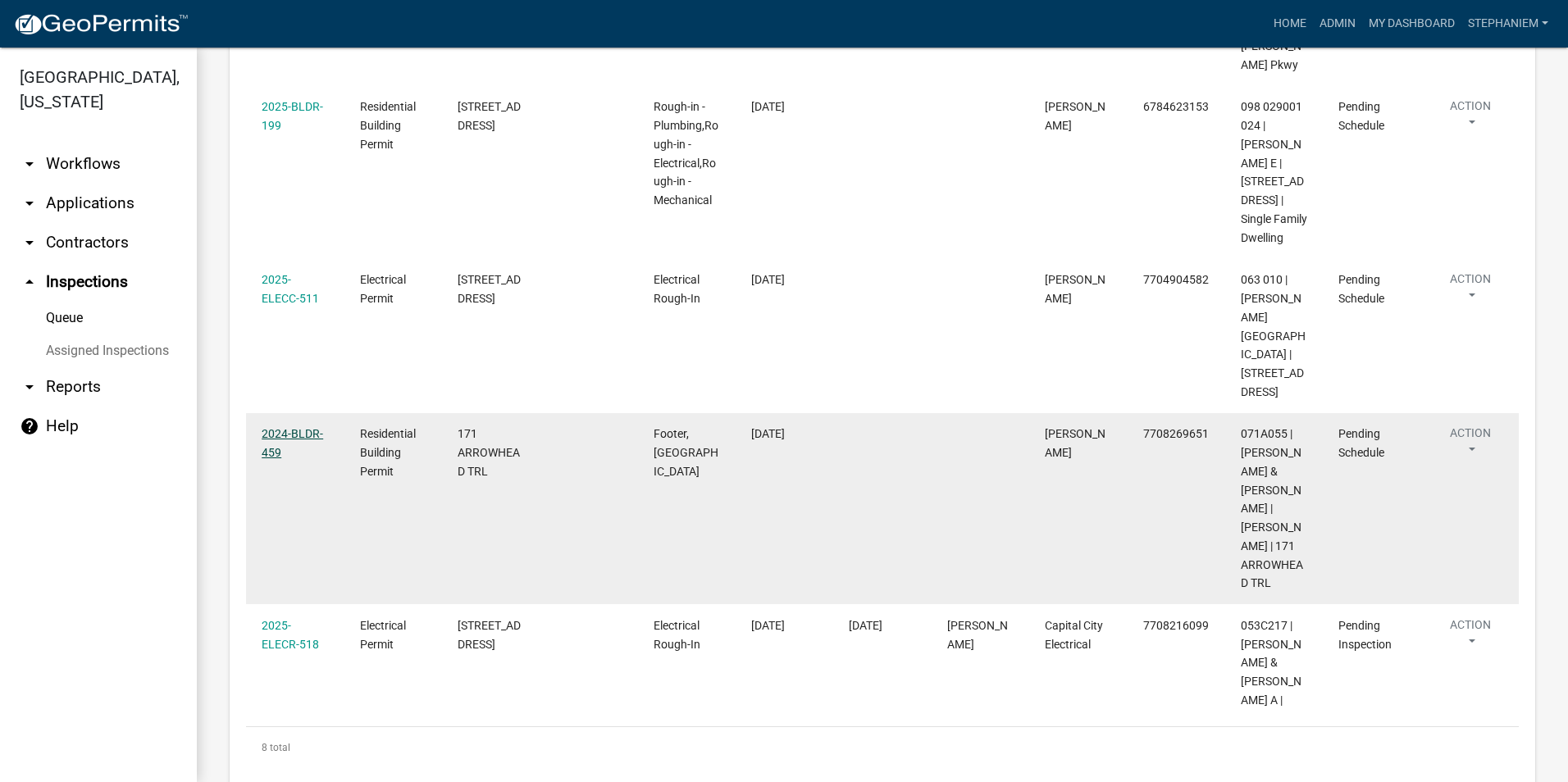
click at [302, 459] on link "2024-BLDR-459" at bounding box center [293, 444] width 62 height 32
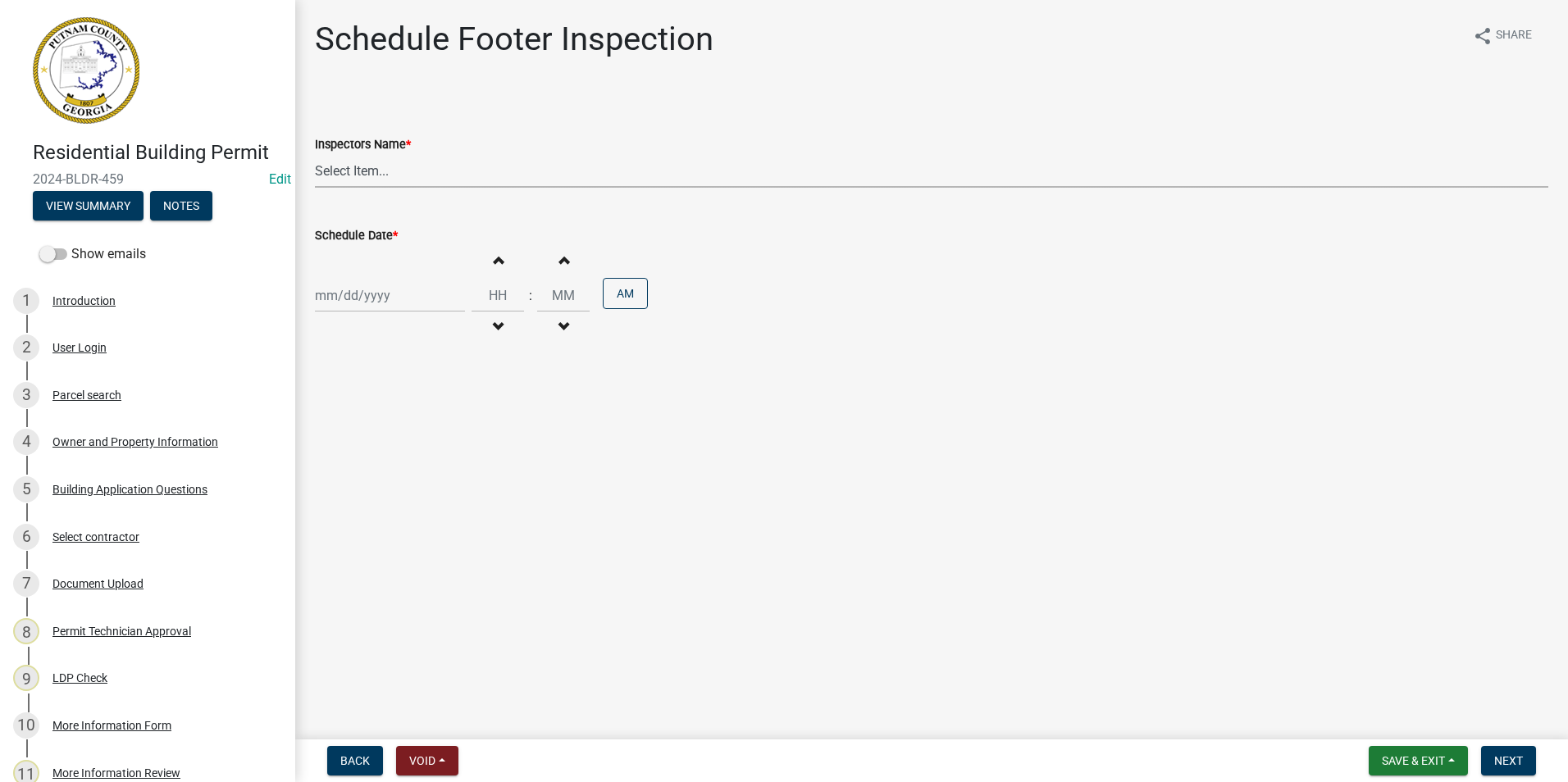
click at [467, 176] on select "Select Item... mrivera (Michele Rivera) StephanieM (Stephanie Morris ) QGrissom…" at bounding box center [932, 171] width 1234 height 34
select select "a0ea4169-8540-4a2c-b9f4-cf4c1ffdeb95"
click at [315, 154] on select "Select Item... mrivera (Michele Rivera) StephanieM (Stephanie Morris ) QGrissom…" at bounding box center [932, 171] width 1234 height 34
click at [393, 295] on div at bounding box center [390, 295] width 150 height 34
select select "9"
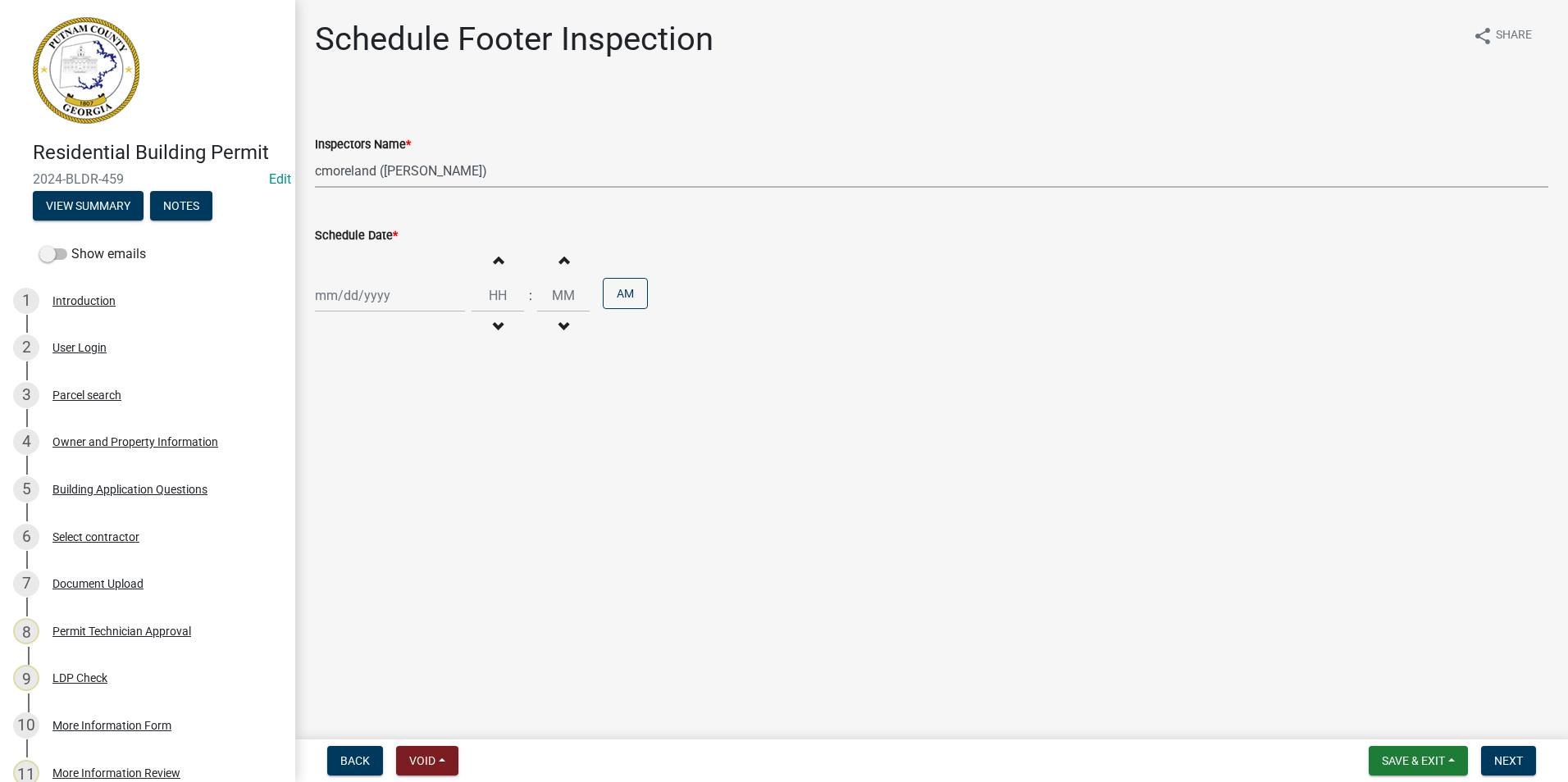
select select "2025"
click at [387, 433] on div "17" at bounding box center [384, 435] width 26 height 26
type input "[DATE]"
click at [1510, 762] on span "Next" at bounding box center [1509, 761] width 29 height 13
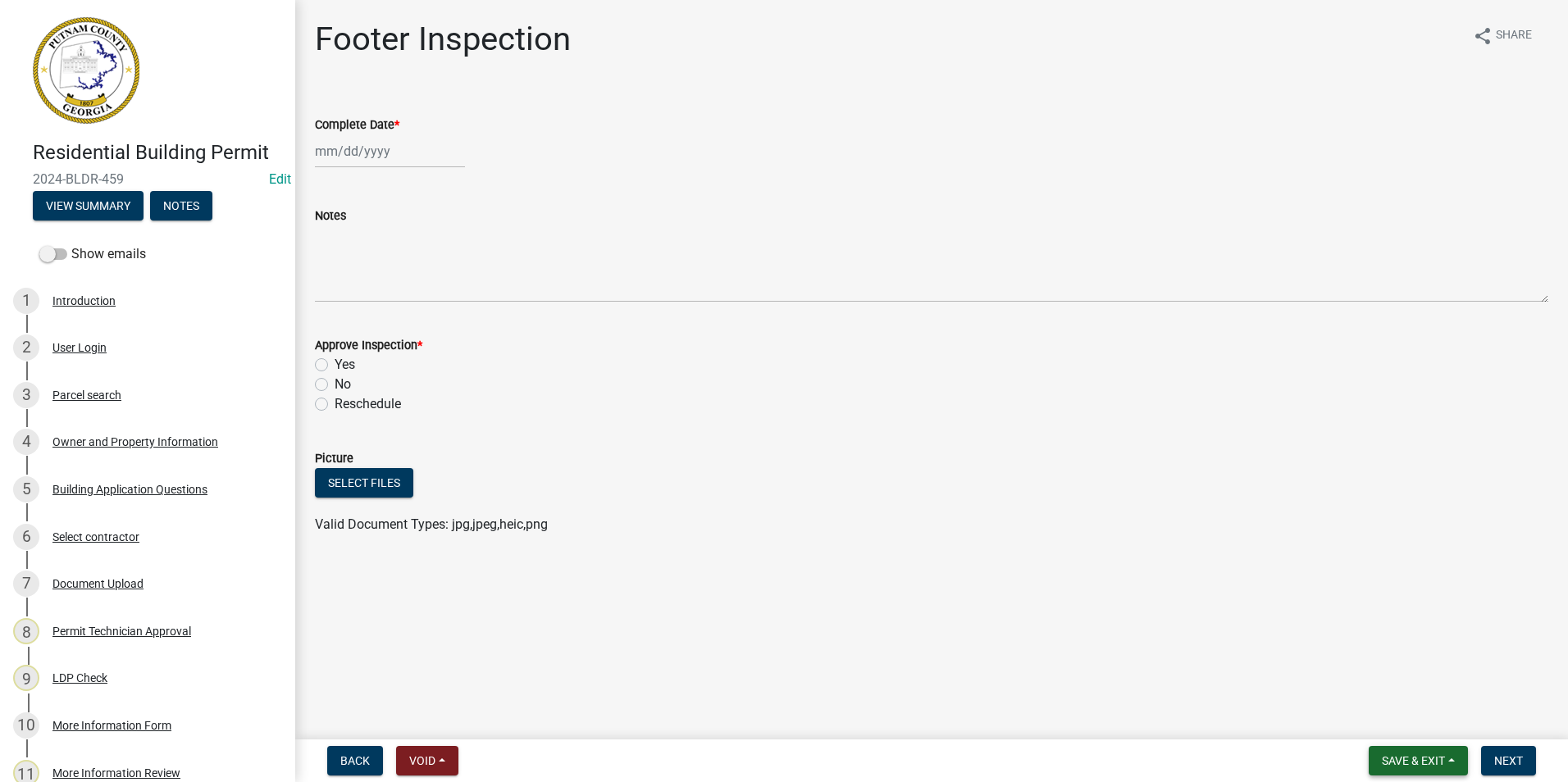
click at [1418, 759] on span "Save & Exit" at bounding box center [1413, 761] width 63 height 13
click at [1417, 713] on button "Save & Exit" at bounding box center [1403, 718] width 131 height 39
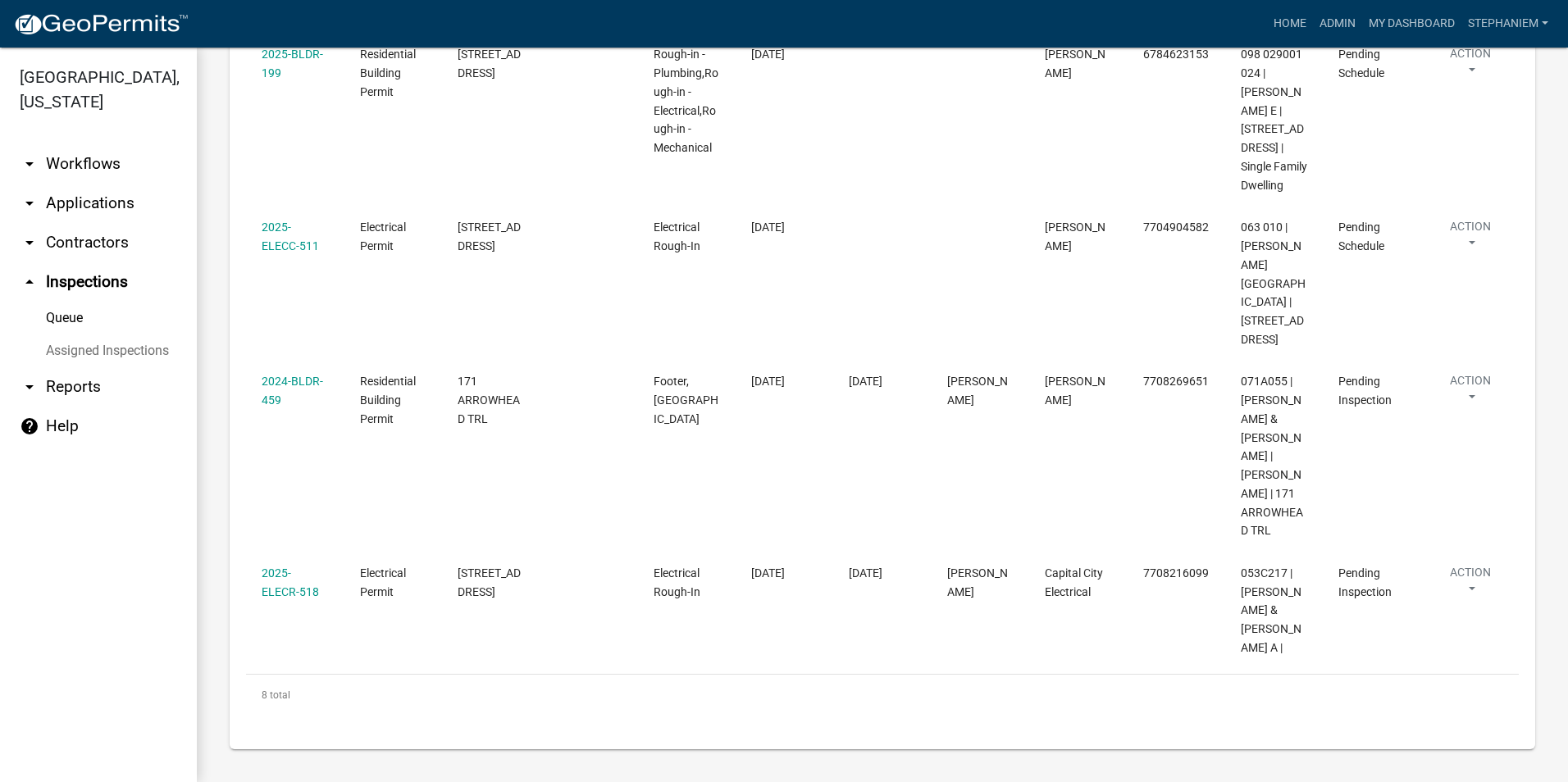
scroll to position [1118, 0]
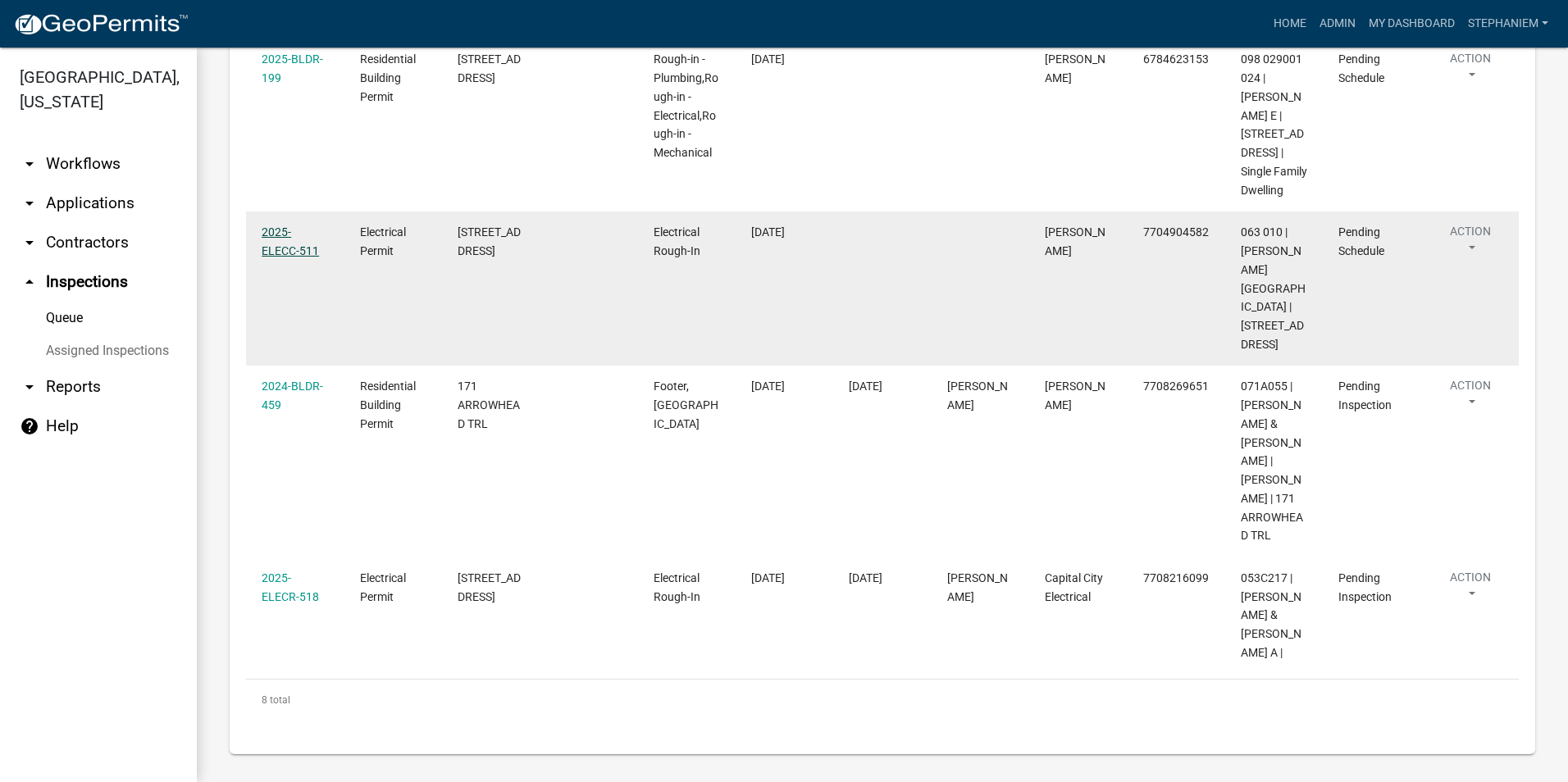
click at [292, 258] on link "2025-ELECC-511" at bounding box center [290, 242] width 57 height 32
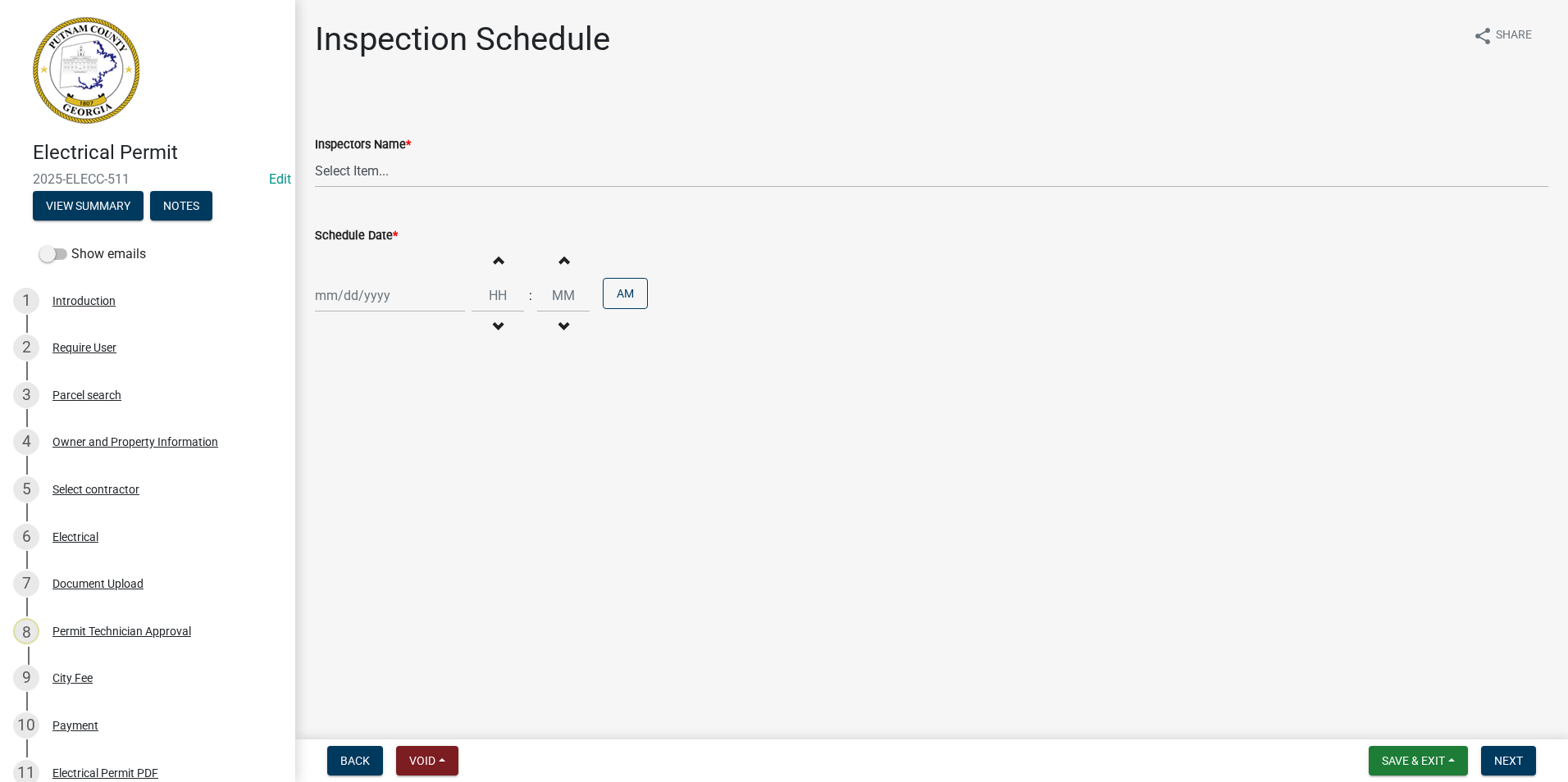
click at [183, 530] on div "6 Electrical" at bounding box center [141, 537] width 256 height 26
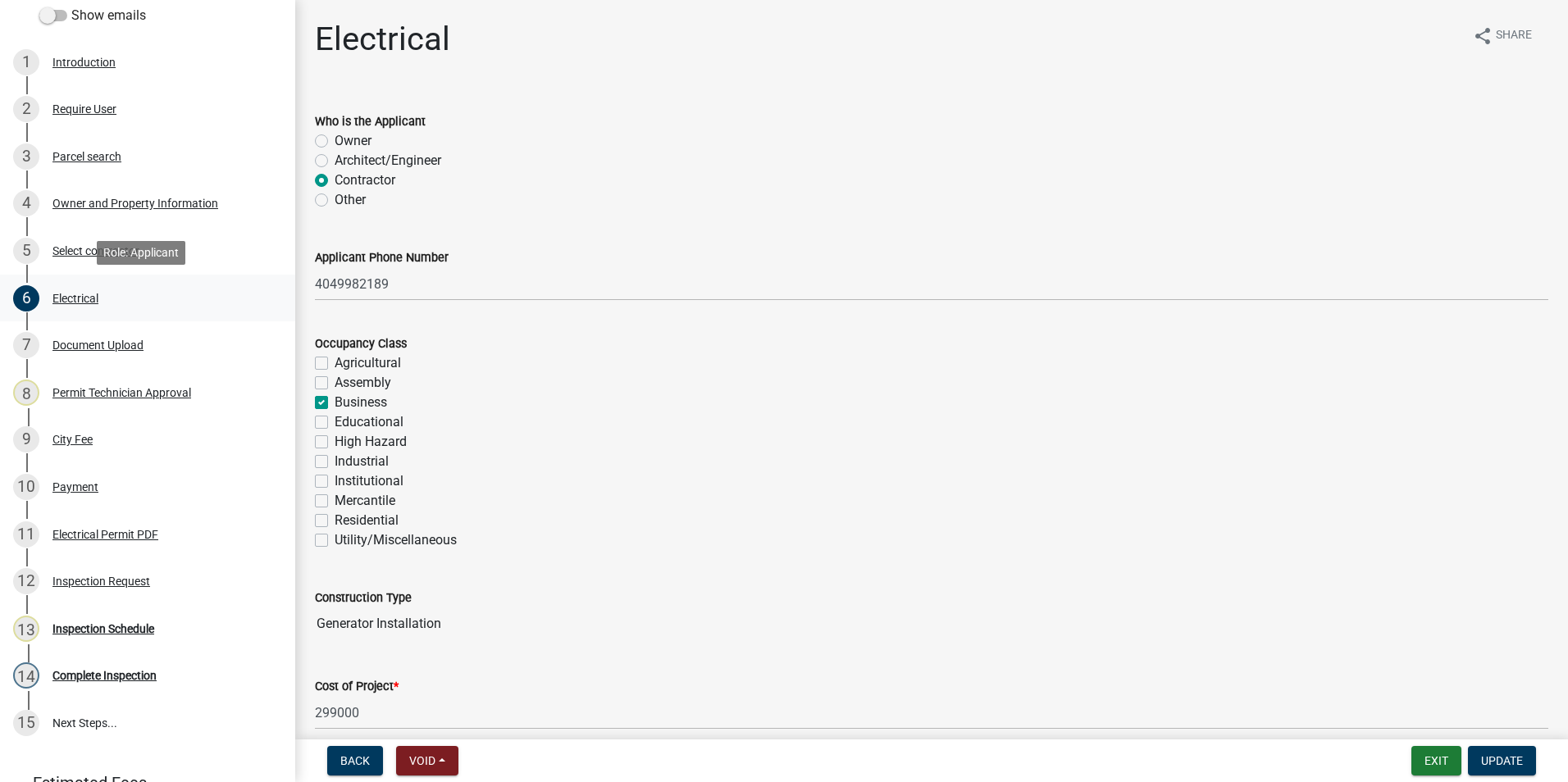
scroll to position [267, 0]
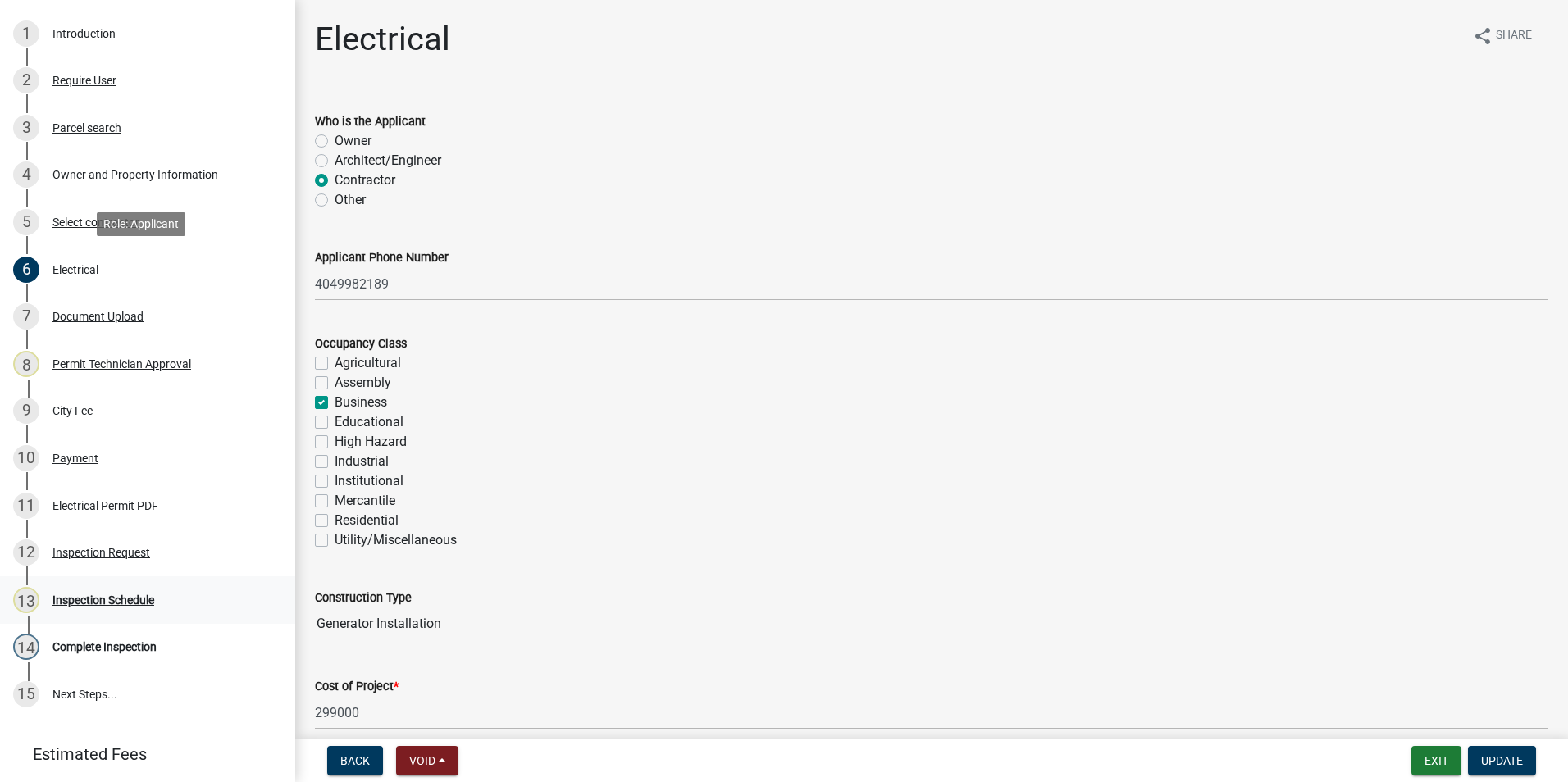
click at [227, 596] on div "13 Inspection Schedule" at bounding box center [141, 600] width 256 height 26
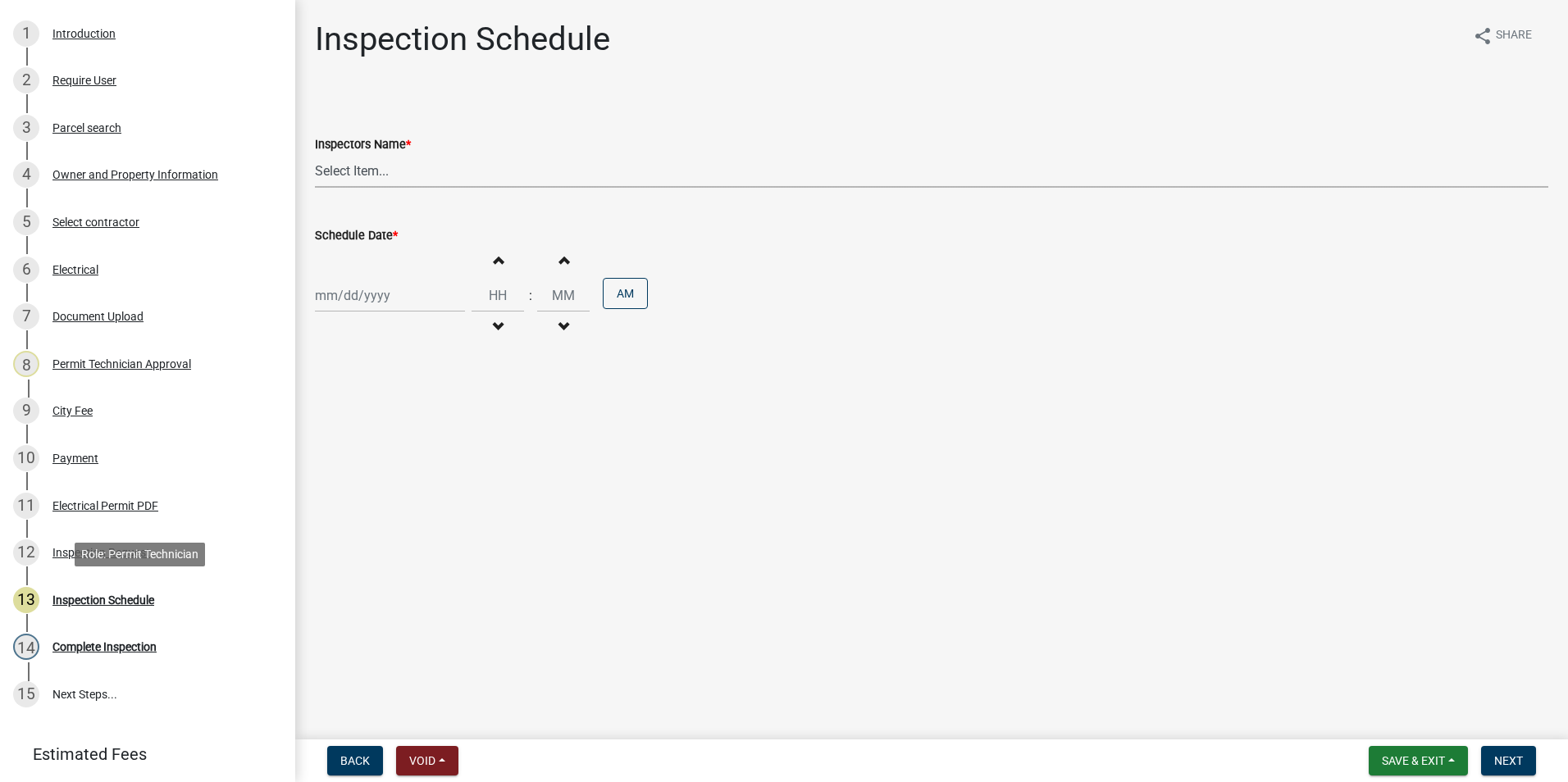
click at [769, 173] on select "Select Item... mrivera (Michele Rivera) StephanieM (Stephanie Morris ) QGrissom…" at bounding box center [932, 171] width 1234 height 34
select select "a0ea4169-8540-4a2c-b9f4-cf4c1ffdeb95"
click at [315, 154] on select "Select Item... mrivera (Michele Rivera) StephanieM (Stephanie Morris ) QGrissom…" at bounding box center [932, 171] width 1234 height 34
click at [447, 296] on div at bounding box center [390, 295] width 150 height 34
select select "9"
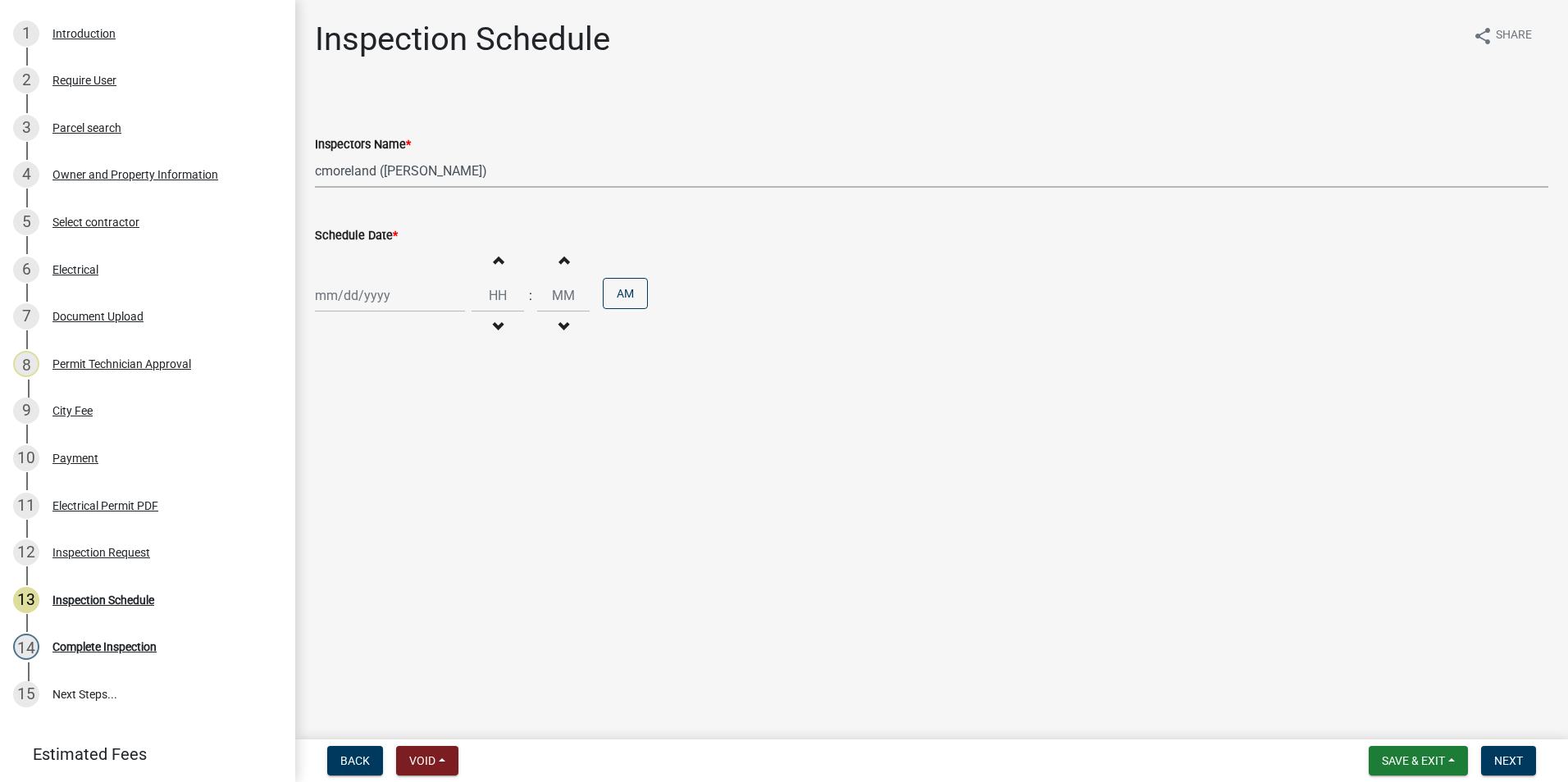
select select "2025"
click at [386, 433] on div "17" at bounding box center [384, 435] width 26 height 26
type input "[DATE]"
click at [1491, 750] on button "Next" at bounding box center [1509, 760] width 55 height 29
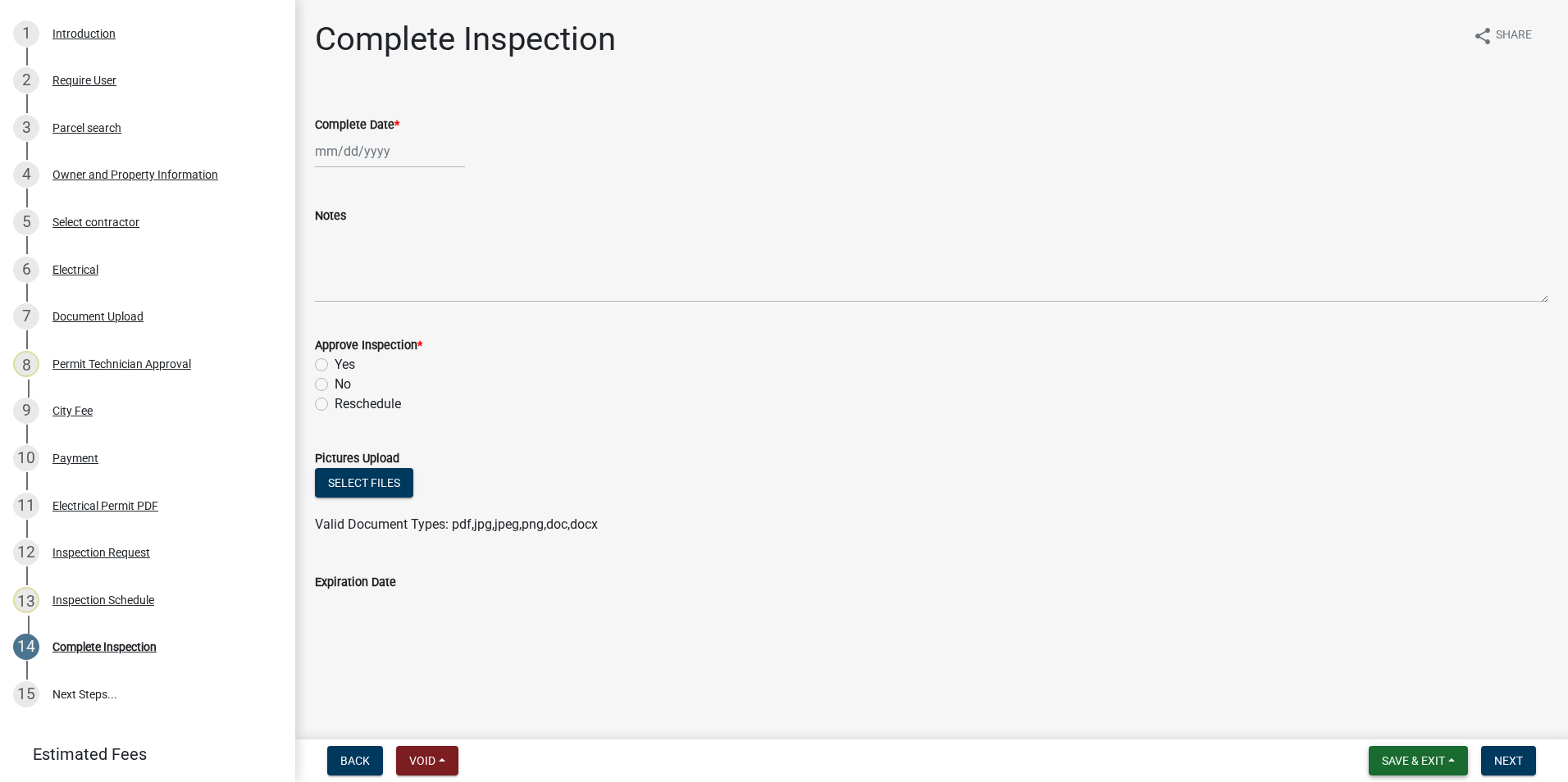
click at [1426, 757] on span "Save & Exit" at bounding box center [1413, 761] width 63 height 13
click at [1416, 713] on button "Save & Exit" at bounding box center [1403, 718] width 131 height 39
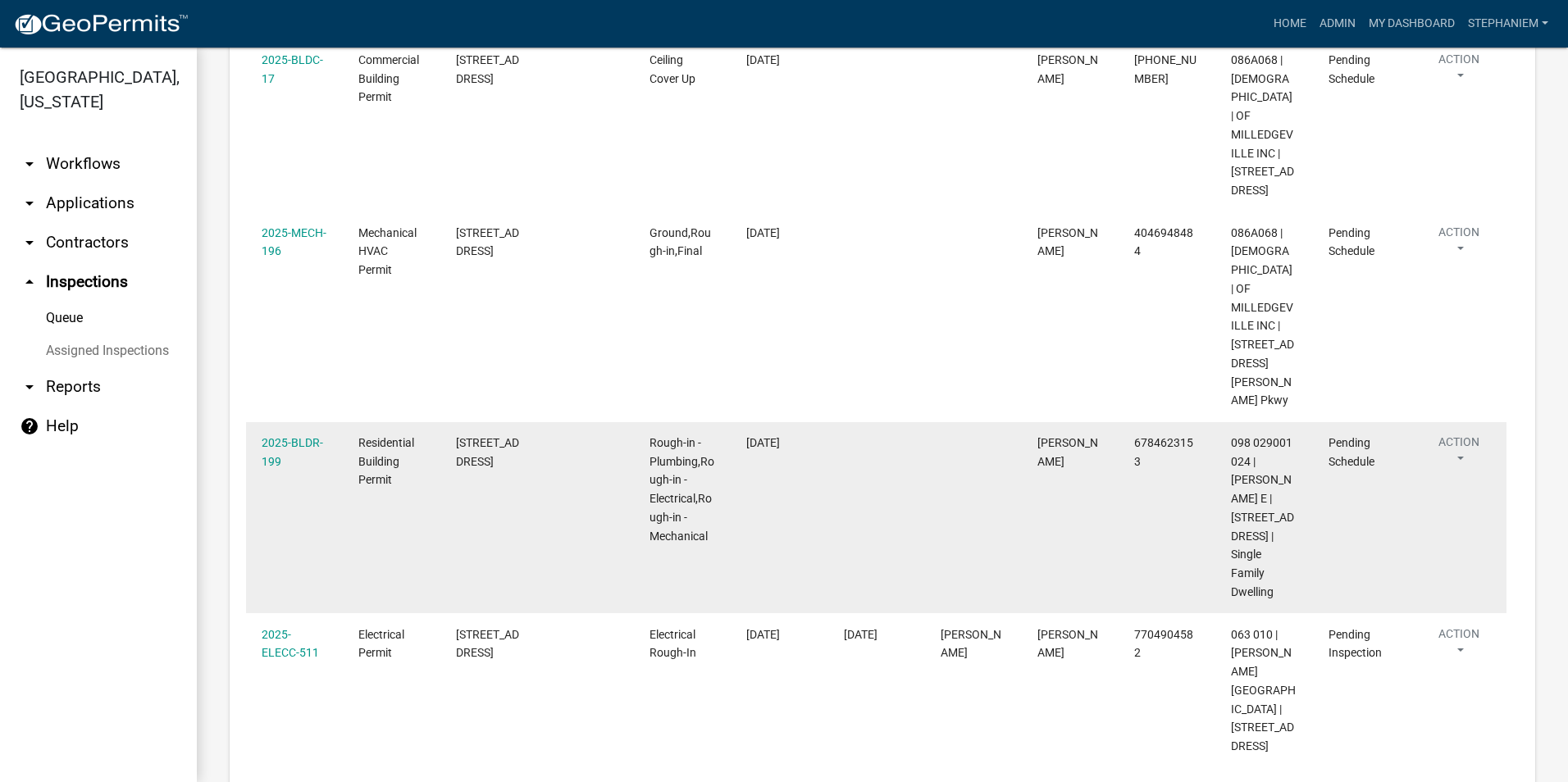
scroll to position [761, 0]
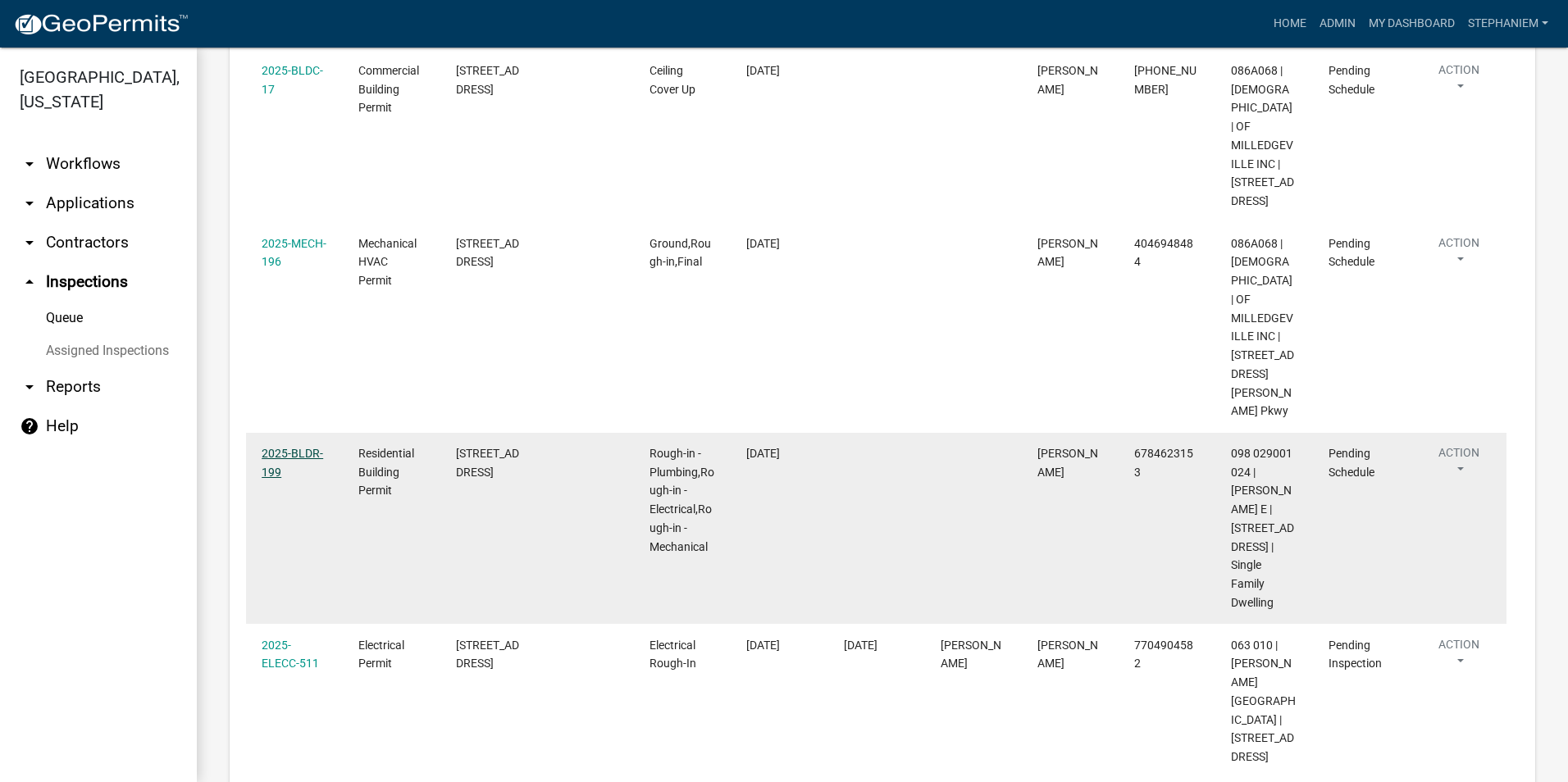
click at [313, 479] on link "2025-BLDR-199" at bounding box center [293, 463] width 62 height 32
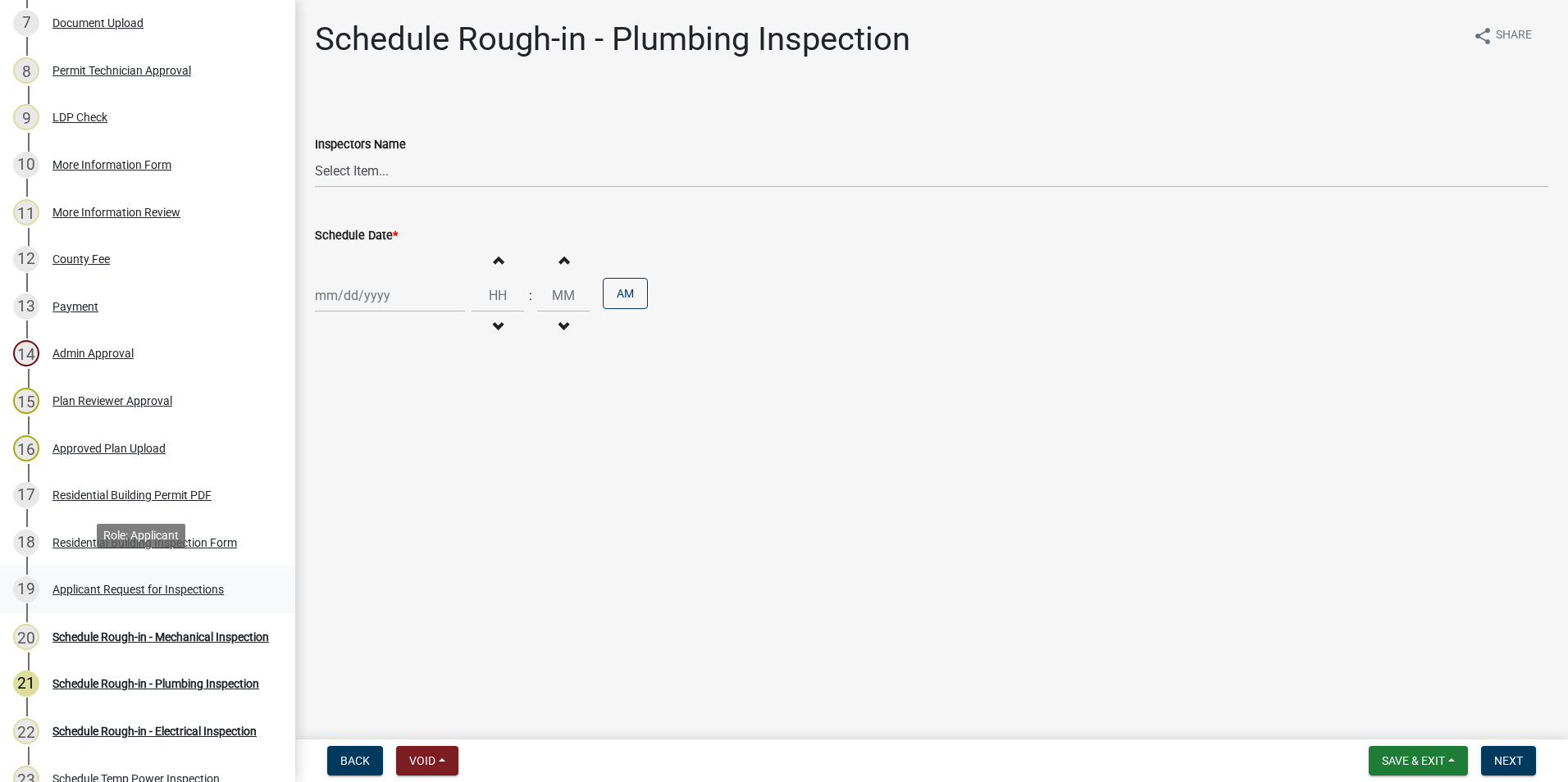
scroll to position [574, 0]
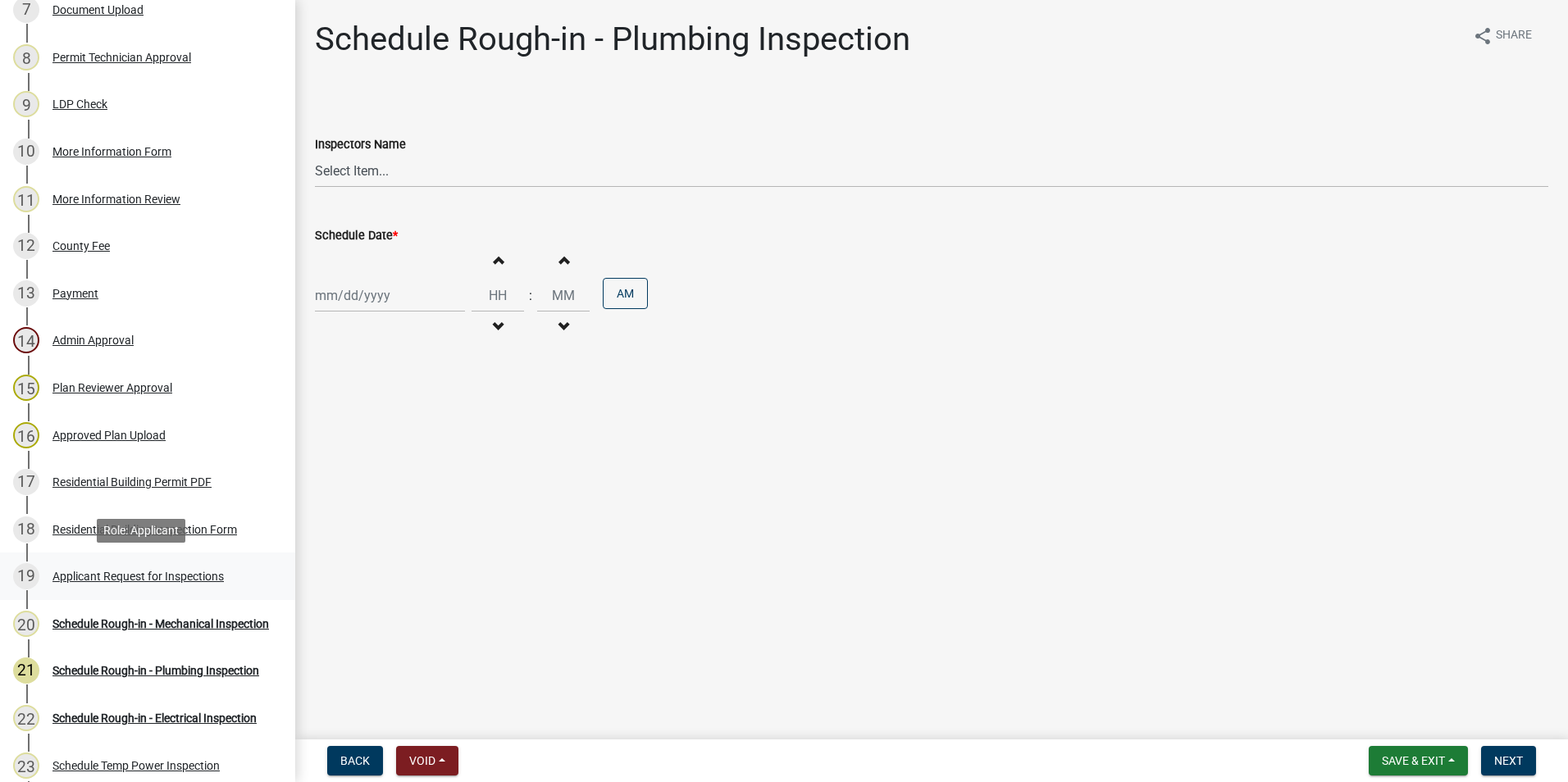
click at [196, 566] on div "19 Applicant Request for Inspections" at bounding box center [141, 577] width 256 height 26
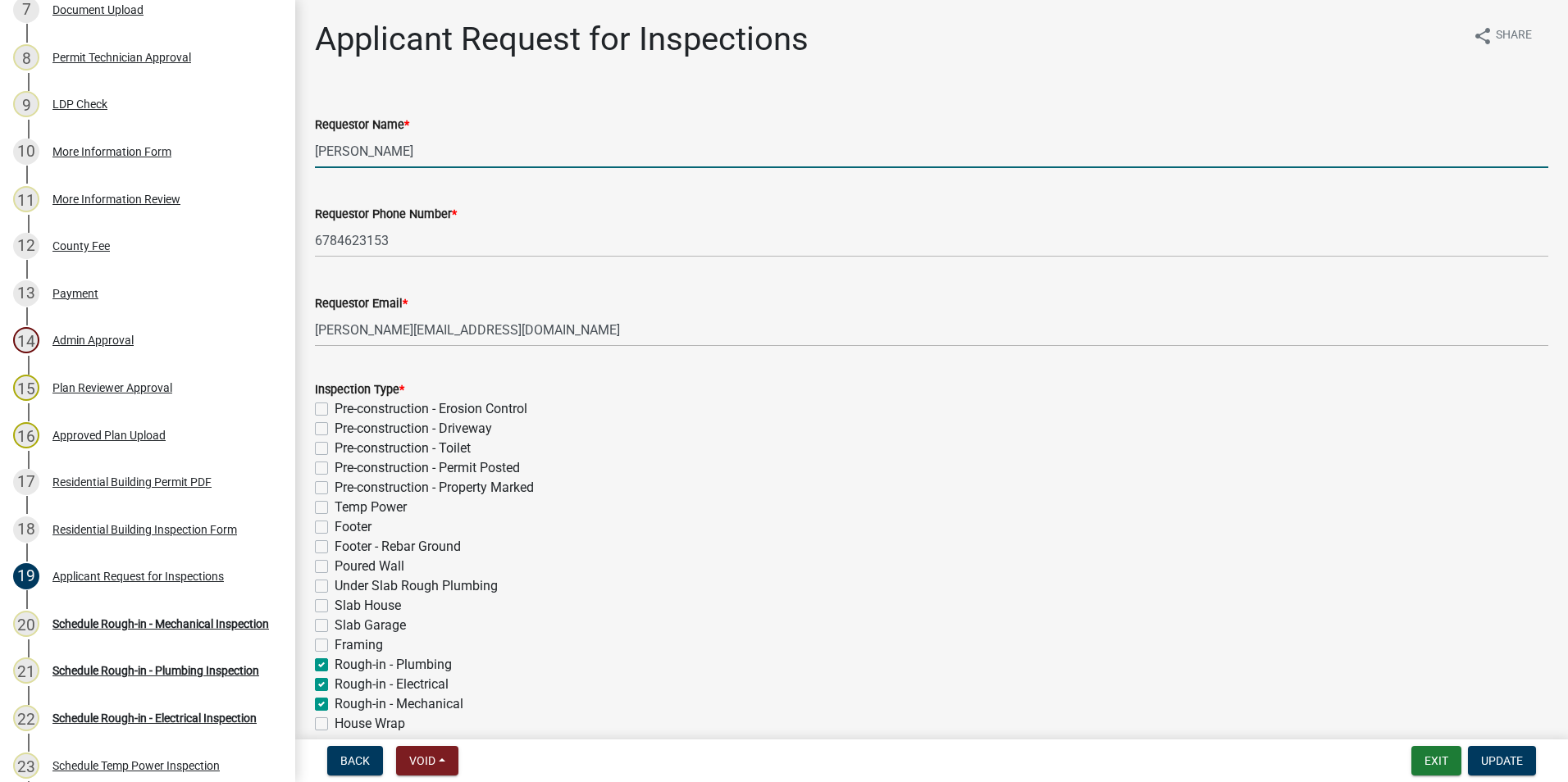
click at [468, 151] on input "[PERSON_NAME]" at bounding box center [932, 151] width 1234 height 34
type input "Cale Gibson"
click at [1484, 757] on span "Update" at bounding box center [1502, 761] width 42 height 13
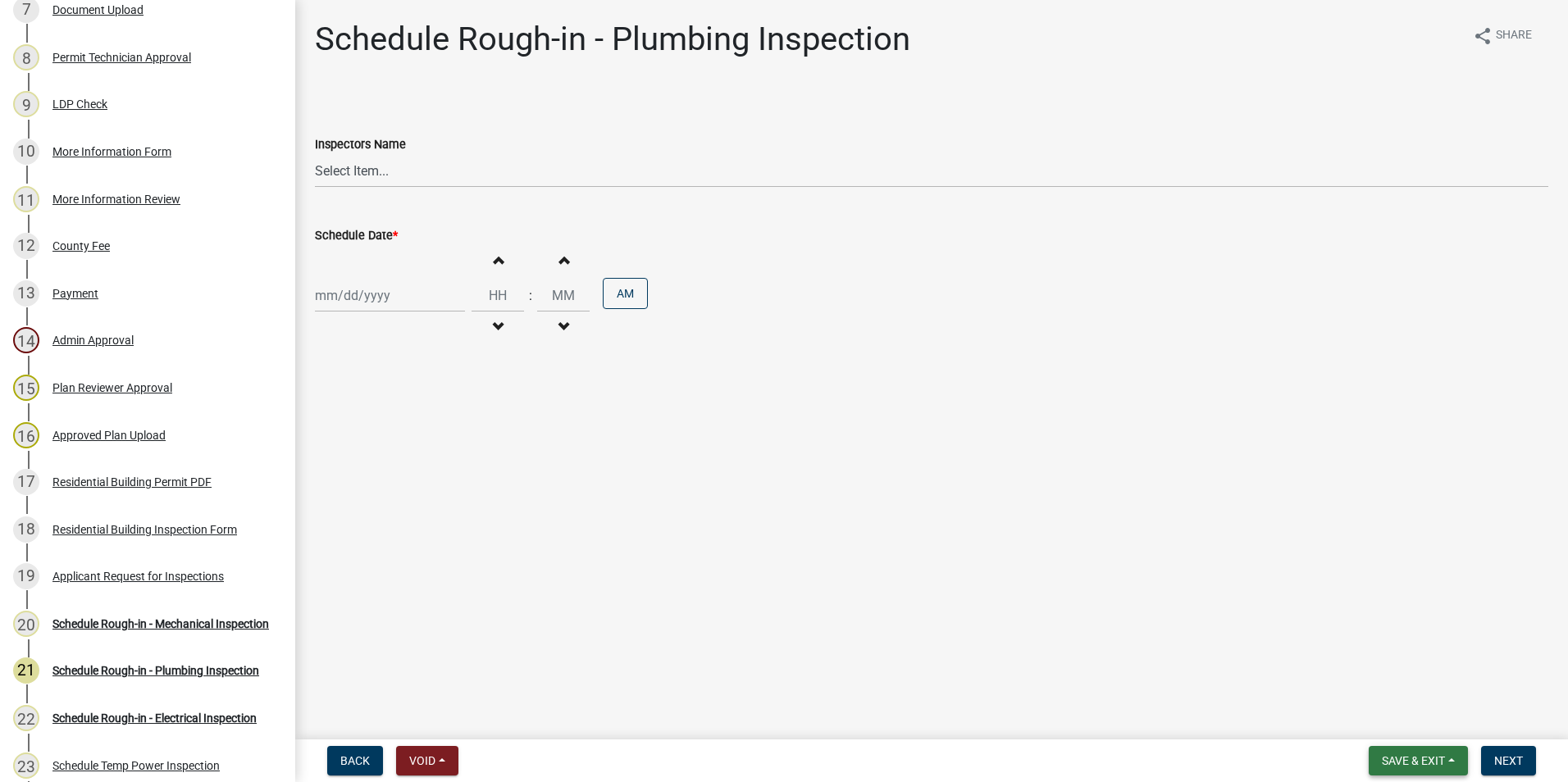
click at [1401, 758] on span "Save & Exit" at bounding box center [1413, 761] width 63 height 13
click at [1400, 717] on button "Save & Exit" at bounding box center [1403, 718] width 131 height 39
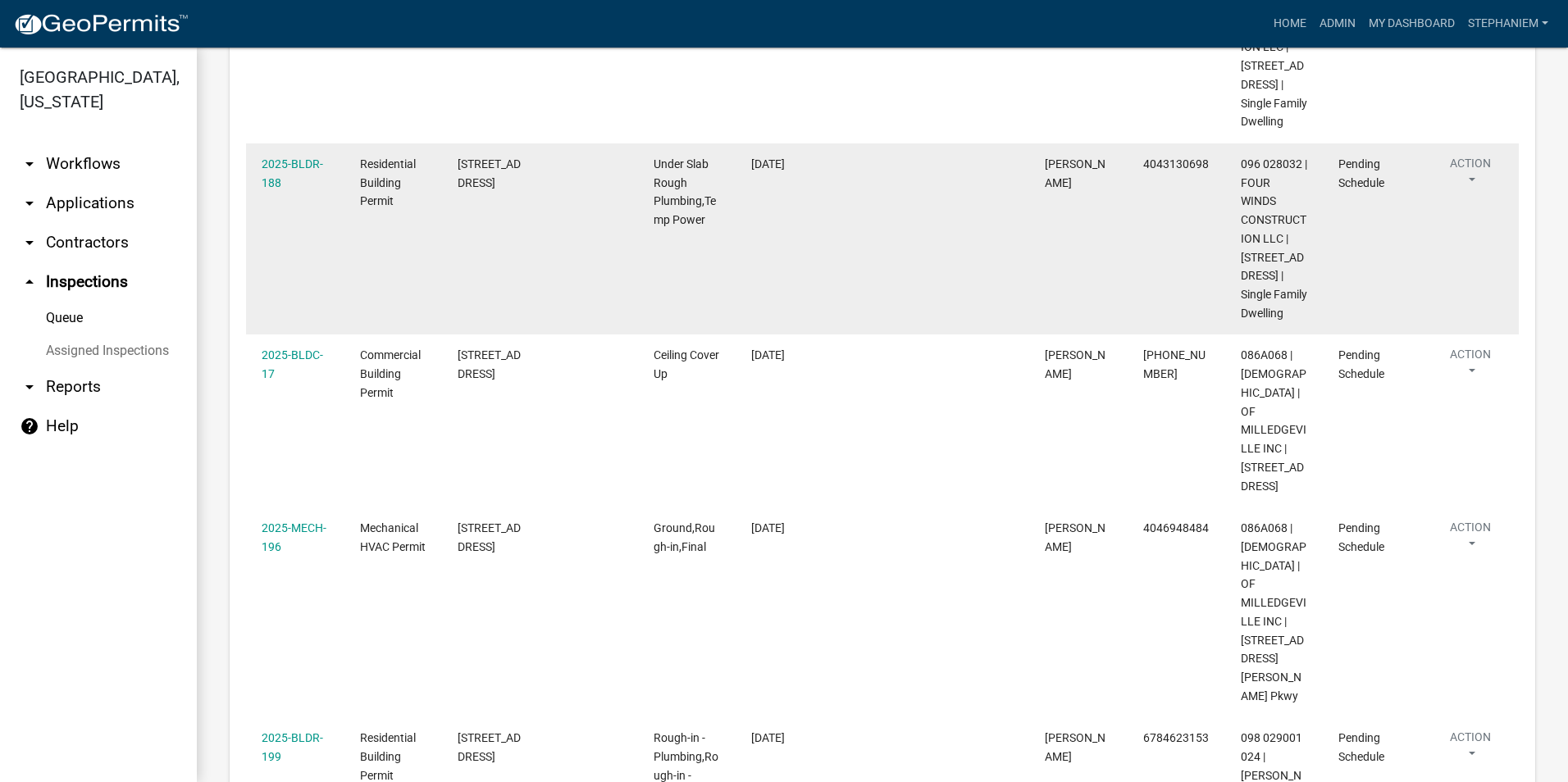
scroll to position [410, 0]
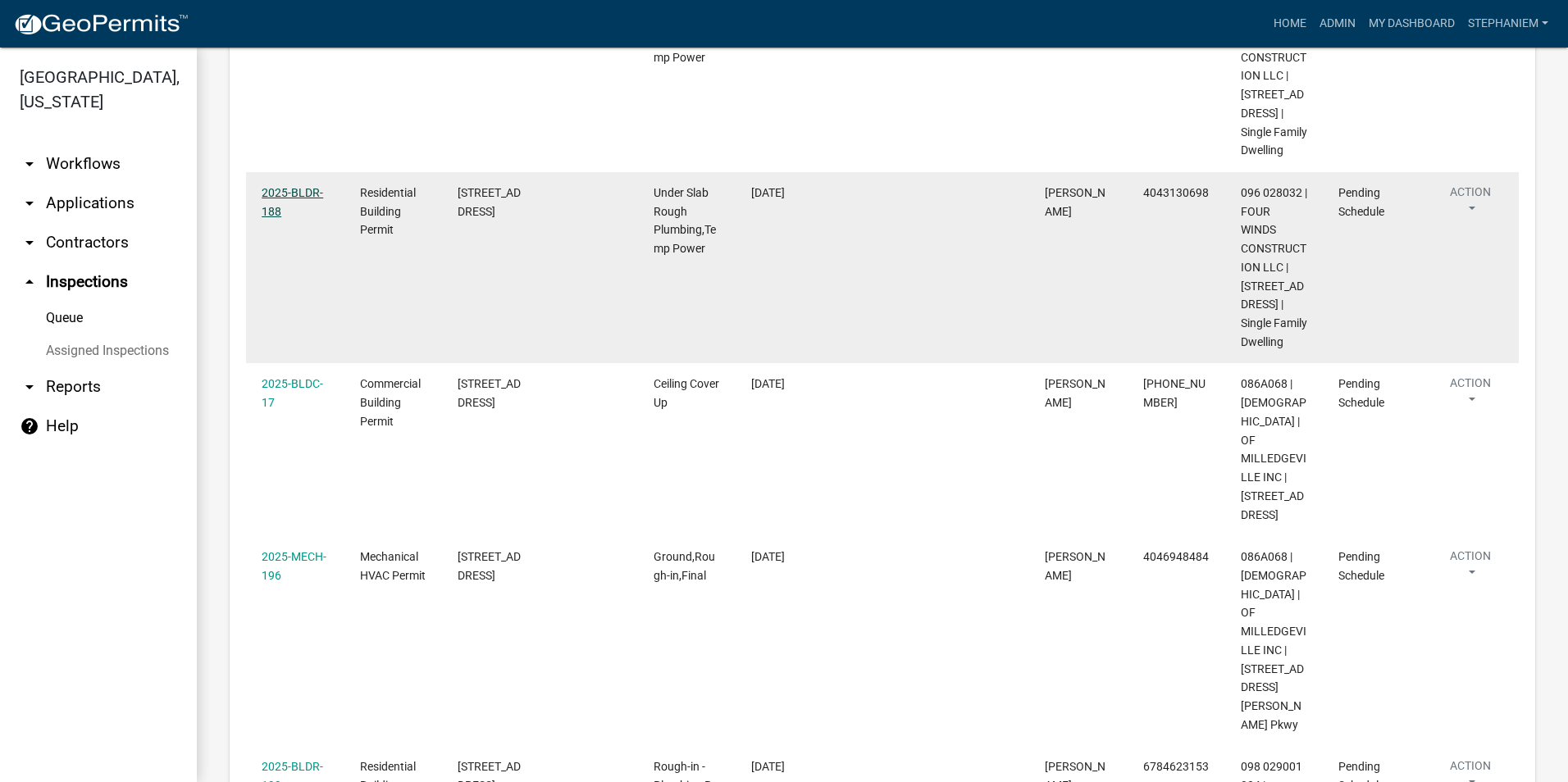
click at [301, 218] on link "2025-BLDR-188" at bounding box center [293, 203] width 62 height 32
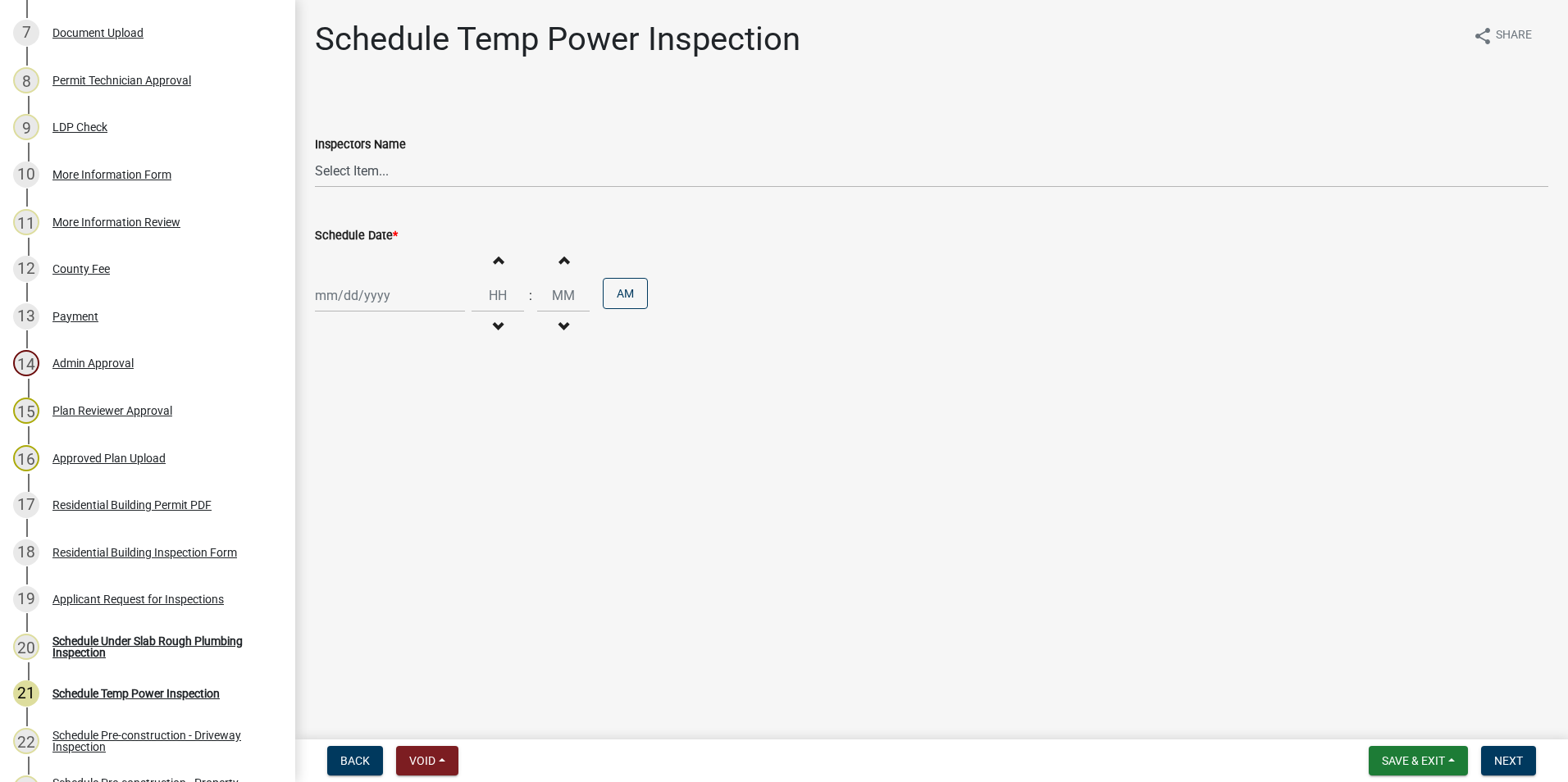
scroll to position [574, 0]
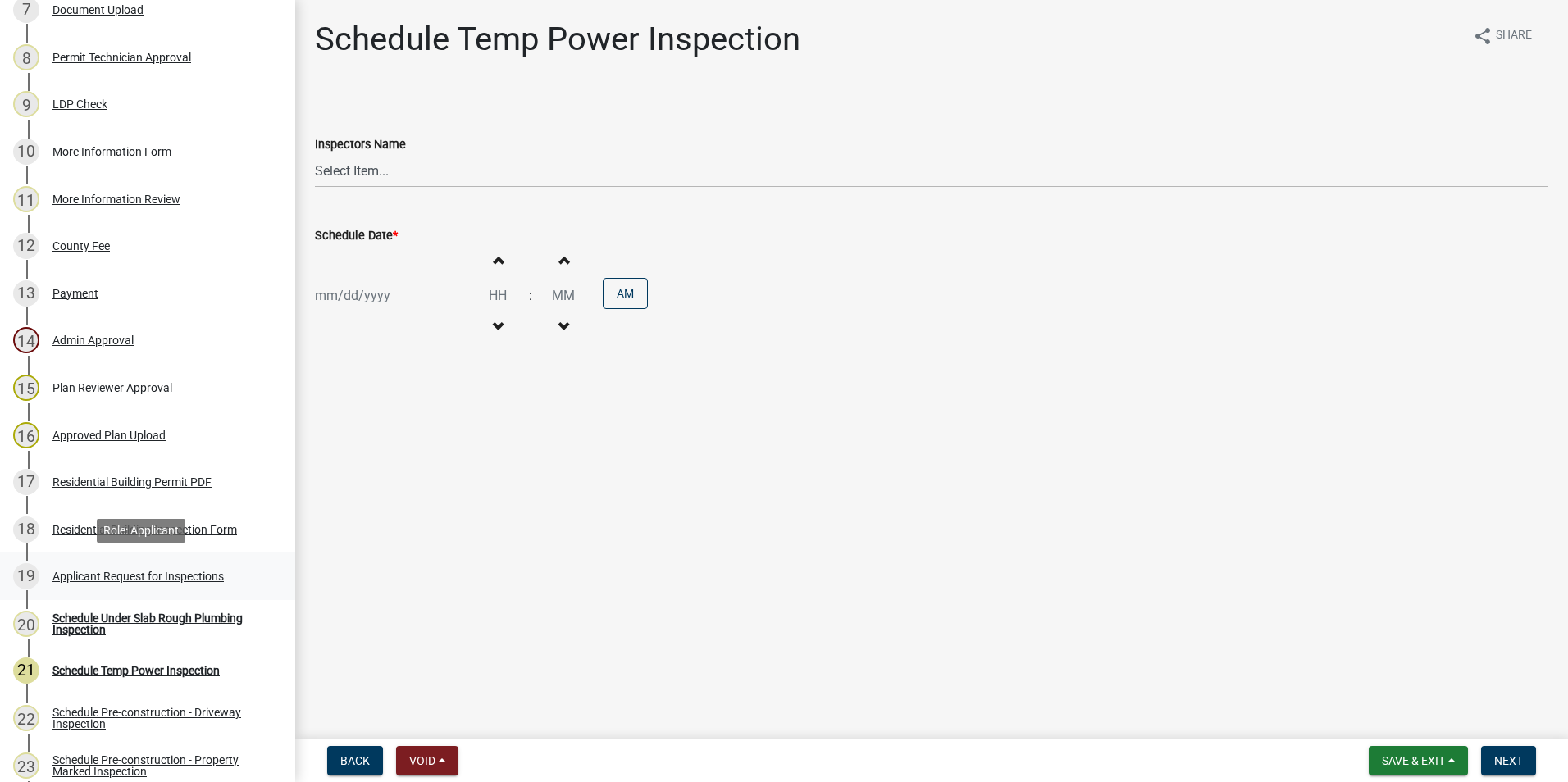
click at [173, 571] on div "Applicant Request for Inspections" at bounding box center [138, 577] width 172 height 11
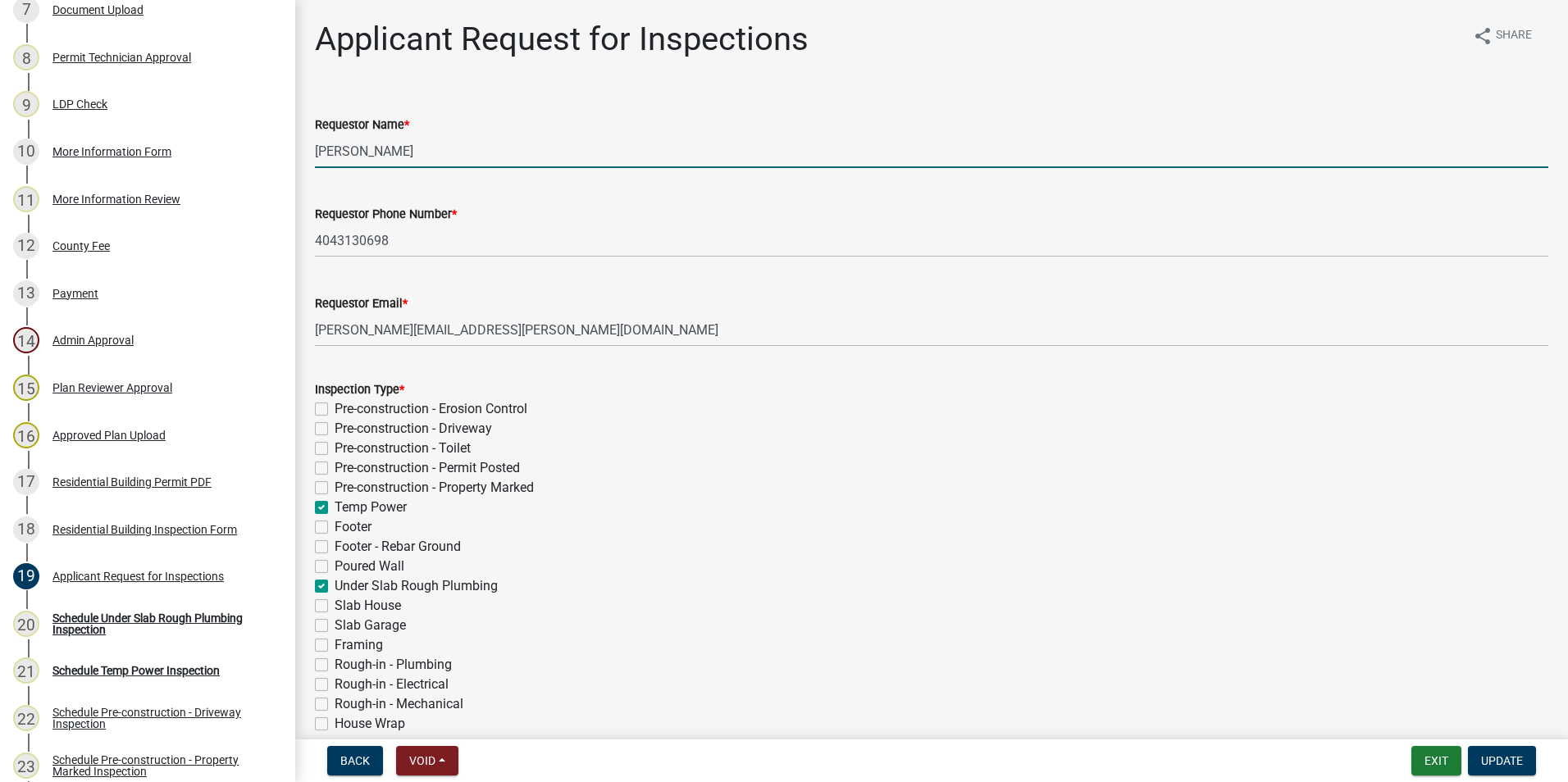
click at [441, 153] on input "[PERSON_NAME]" at bounding box center [932, 151] width 1234 height 34
type input "Jeff Hall"
click at [1526, 755] on button "Update" at bounding box center [1502, 760] width 68 height 29
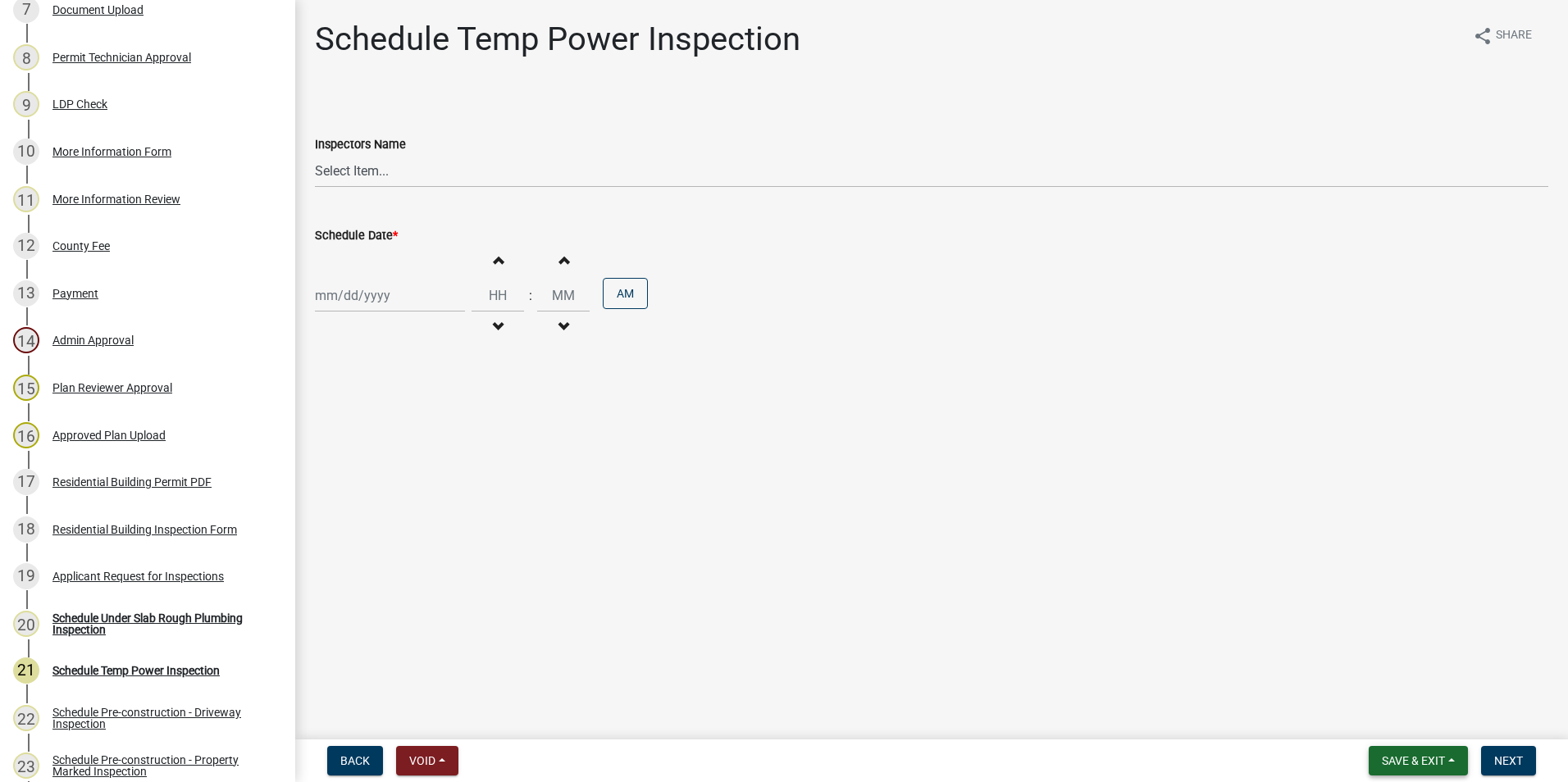
click at [1450, 766] on button "Save & Exit" at bounding box center [1419, 760] width 99 height 29
click at [1441, 728] on button "Save & Exit" at bounding box center [1403, 718] width 131 height 39
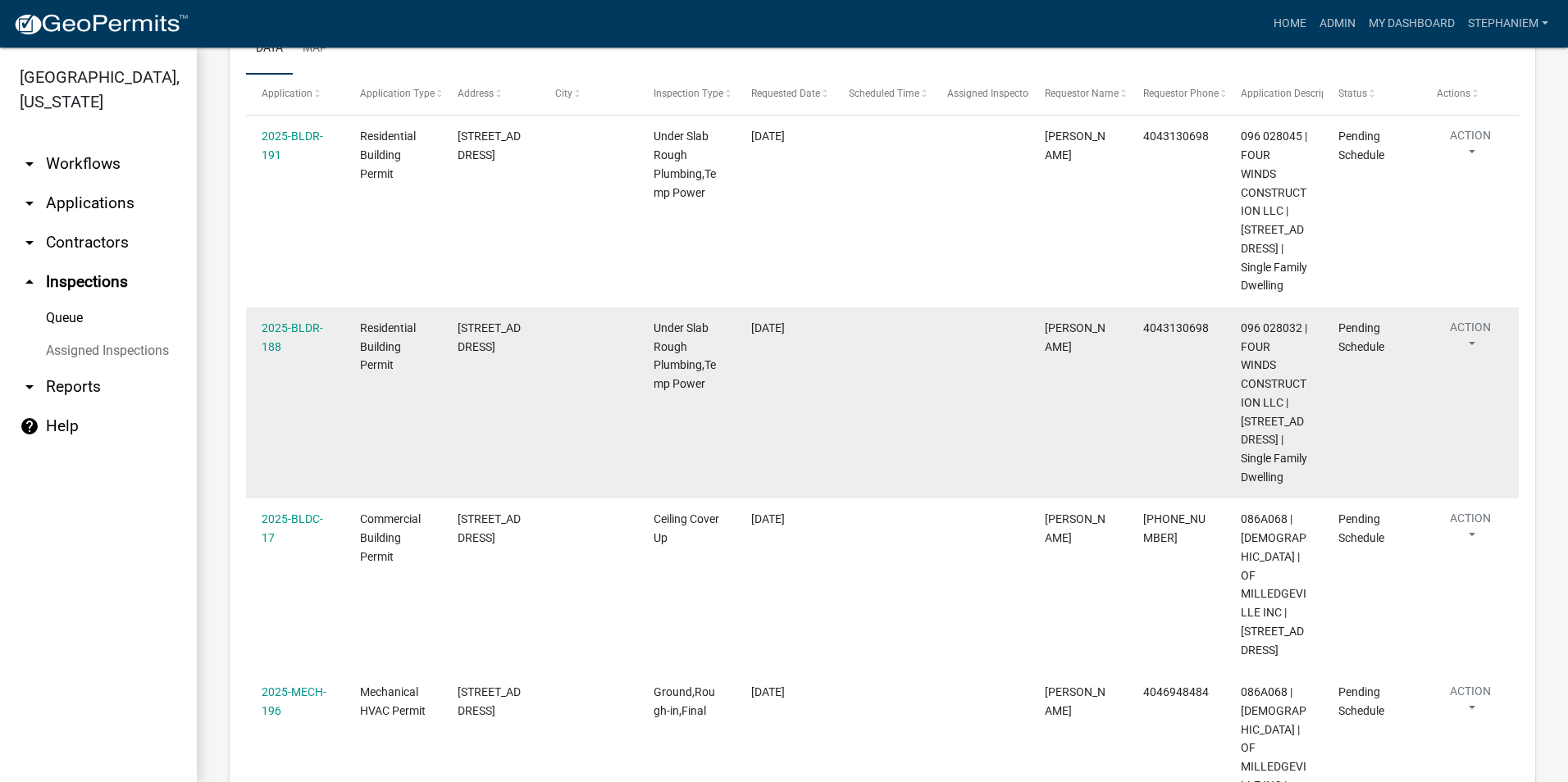
scroll to position [246, 0]
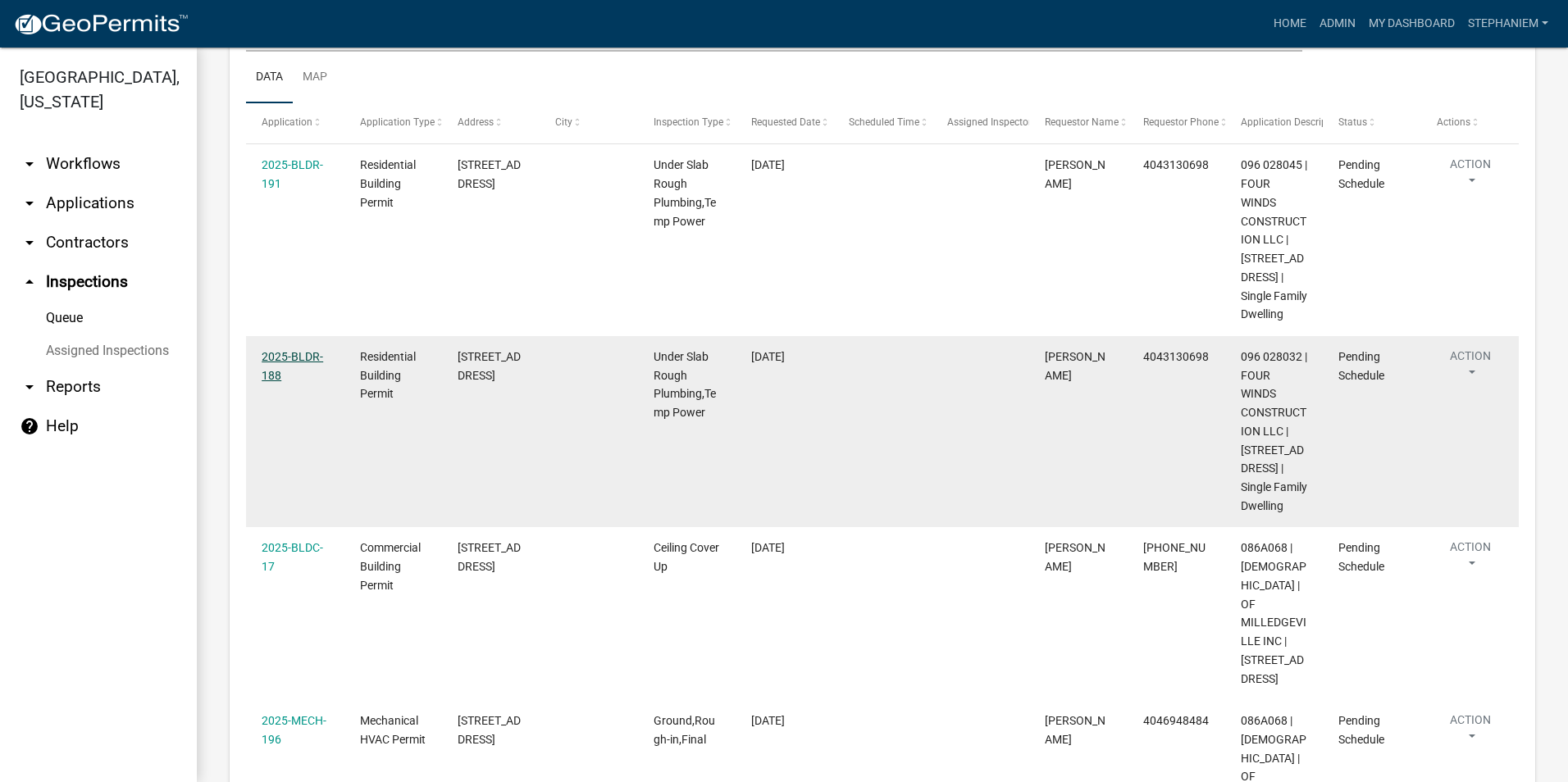
click at [286, 383] on link "2025-BLDR-188" at bounding box center [293, 366] width 62 height 32
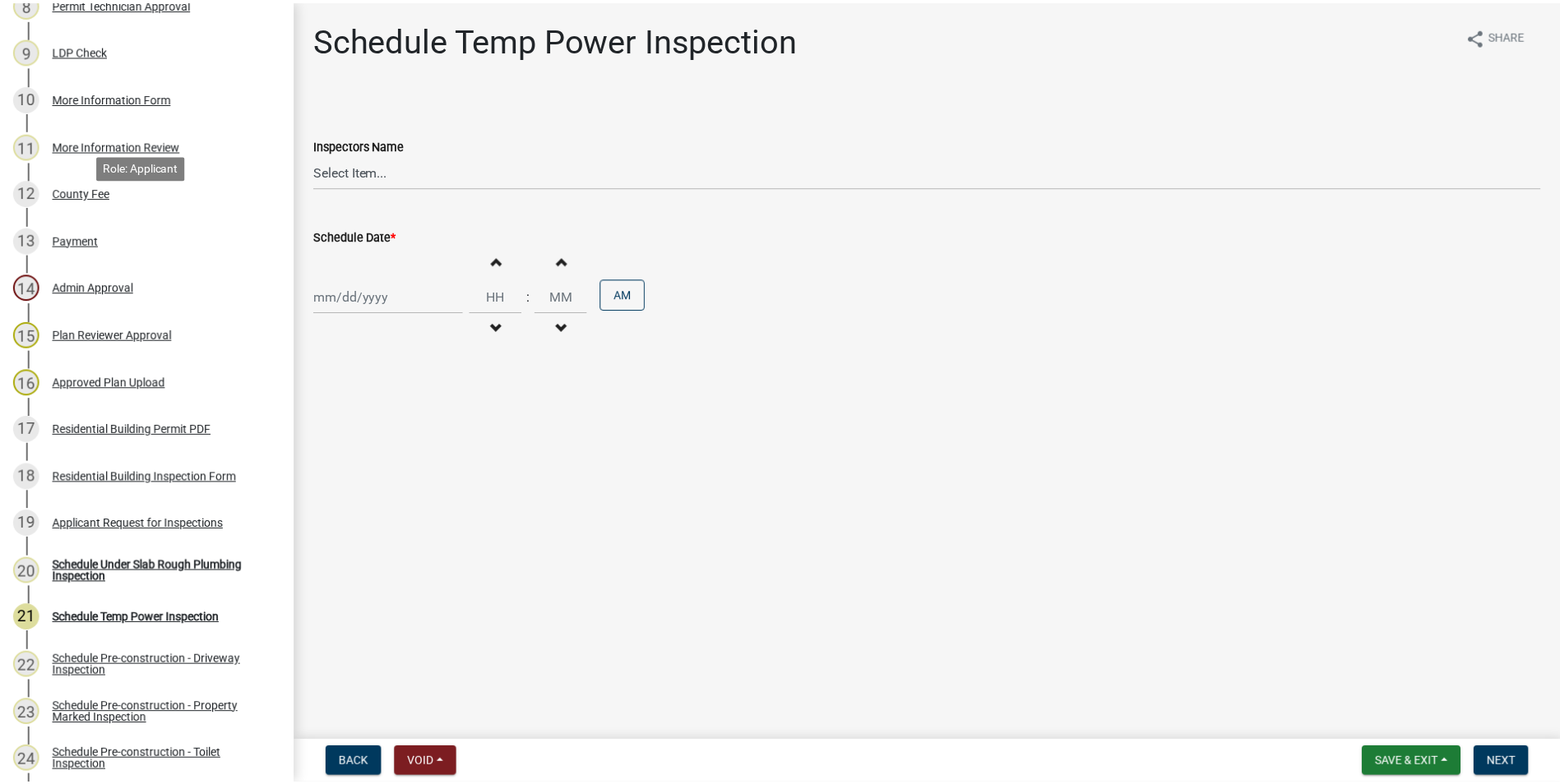
scroll to position [658, 0]
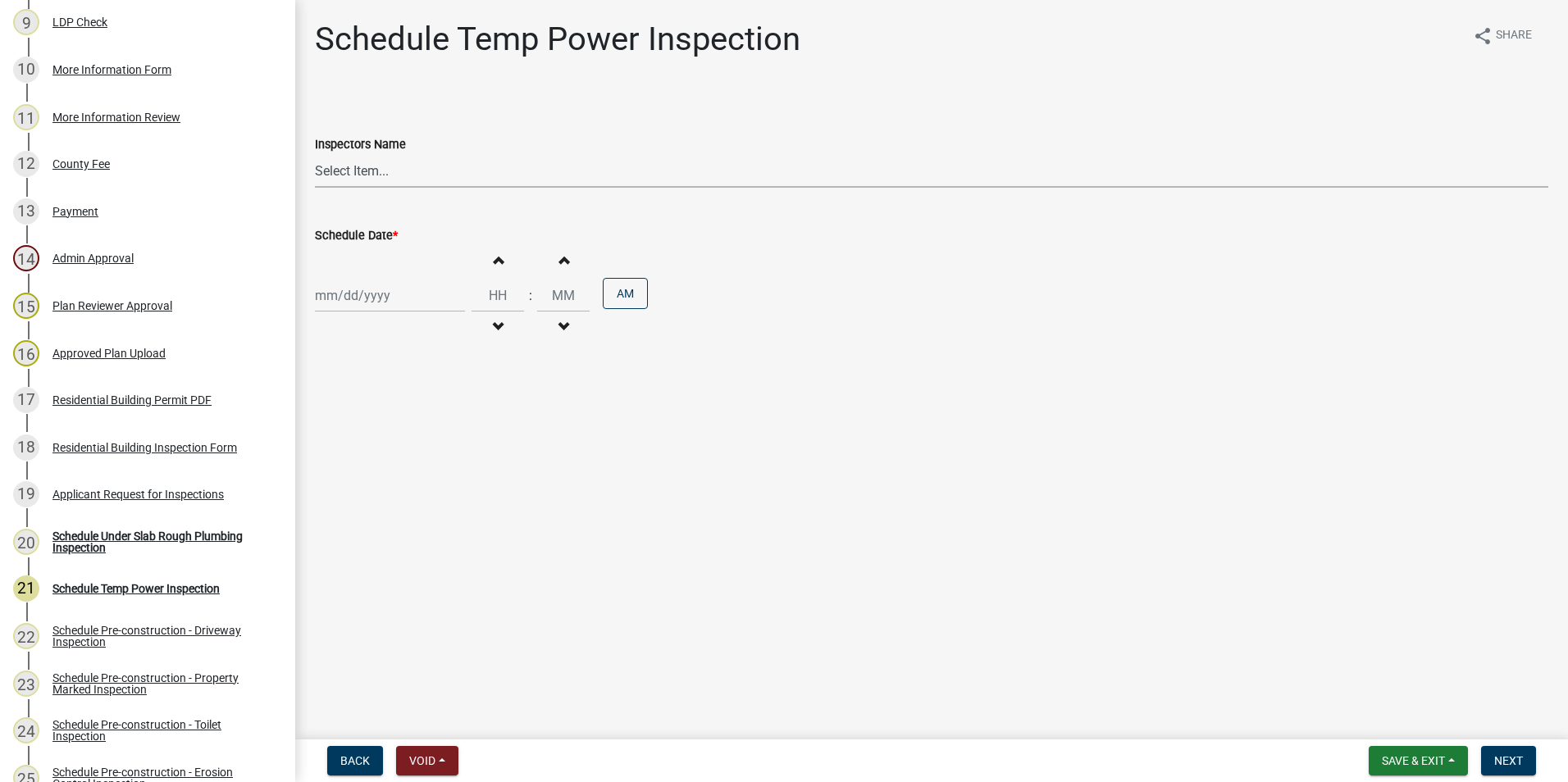
drag, startPoint x: 378, startPoint y: 161, endPoint x: 374, endPoint y: 173, distance: 12.6
click at [378, 161] on select "Select Item... mrivera (Michele Rivera) StephanieM (Stephanie Morris ) QGrissom…" at bounding box center [932, 171] width 1234 height 34
select select "07642ab0-564c-47bb-824b-0ccf2da83593"
click at [315, 154] on select "Select Item... mrivera (Michele Rivera) StephanieM (Stephanie Morris ) QGrissom…" at bounding box center [932, 171] width 1234 height 34
click at [372, 311] on div at bounding box center [390, 295] width 150 height 34
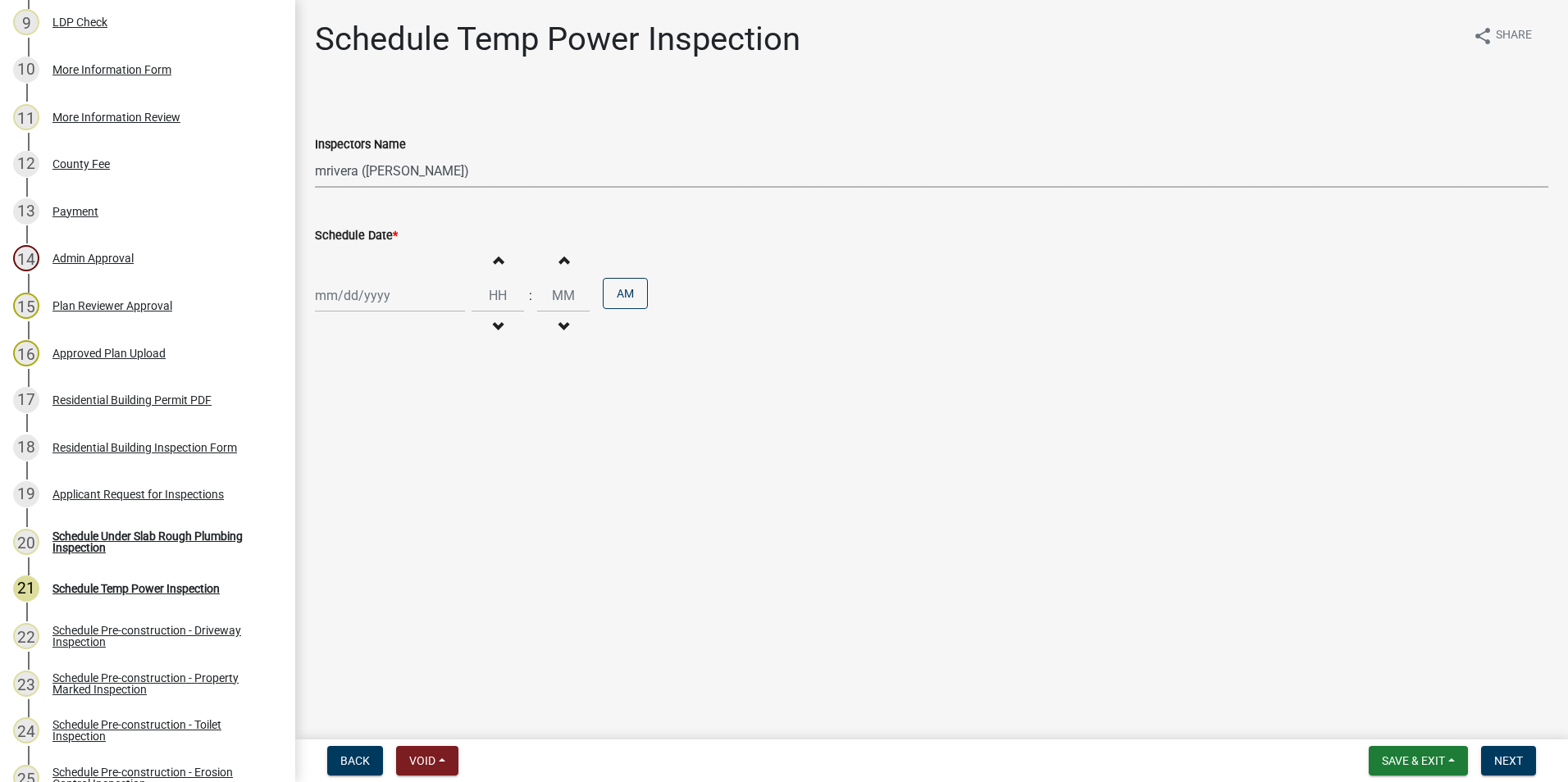
select select "9"
select select "2025"
click at [390, 439] on div "17" at bounding box center [384, 435] width 26 height 26
type input "[DATE]"
click at [1502, 768] on span "Next" at bounding box center [1509, 761] width 29 height 13
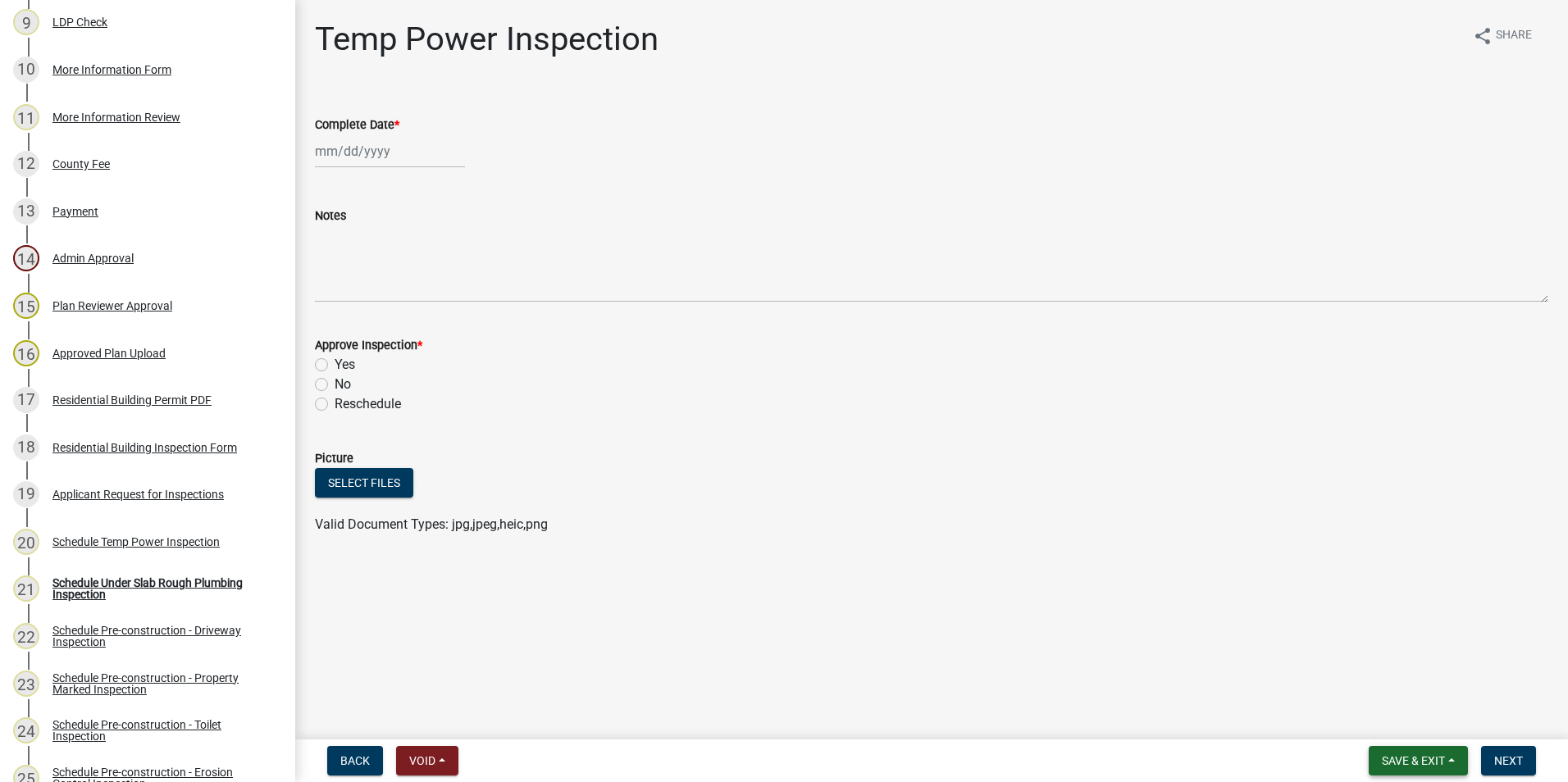
click at [1382, 757] on span "Save & Exit" at bounding box center [1413, 761] width 63 height 13
click at [1358, 711] on button "Save & Exit" at bounding box center [1403, 718] width 131 height 39
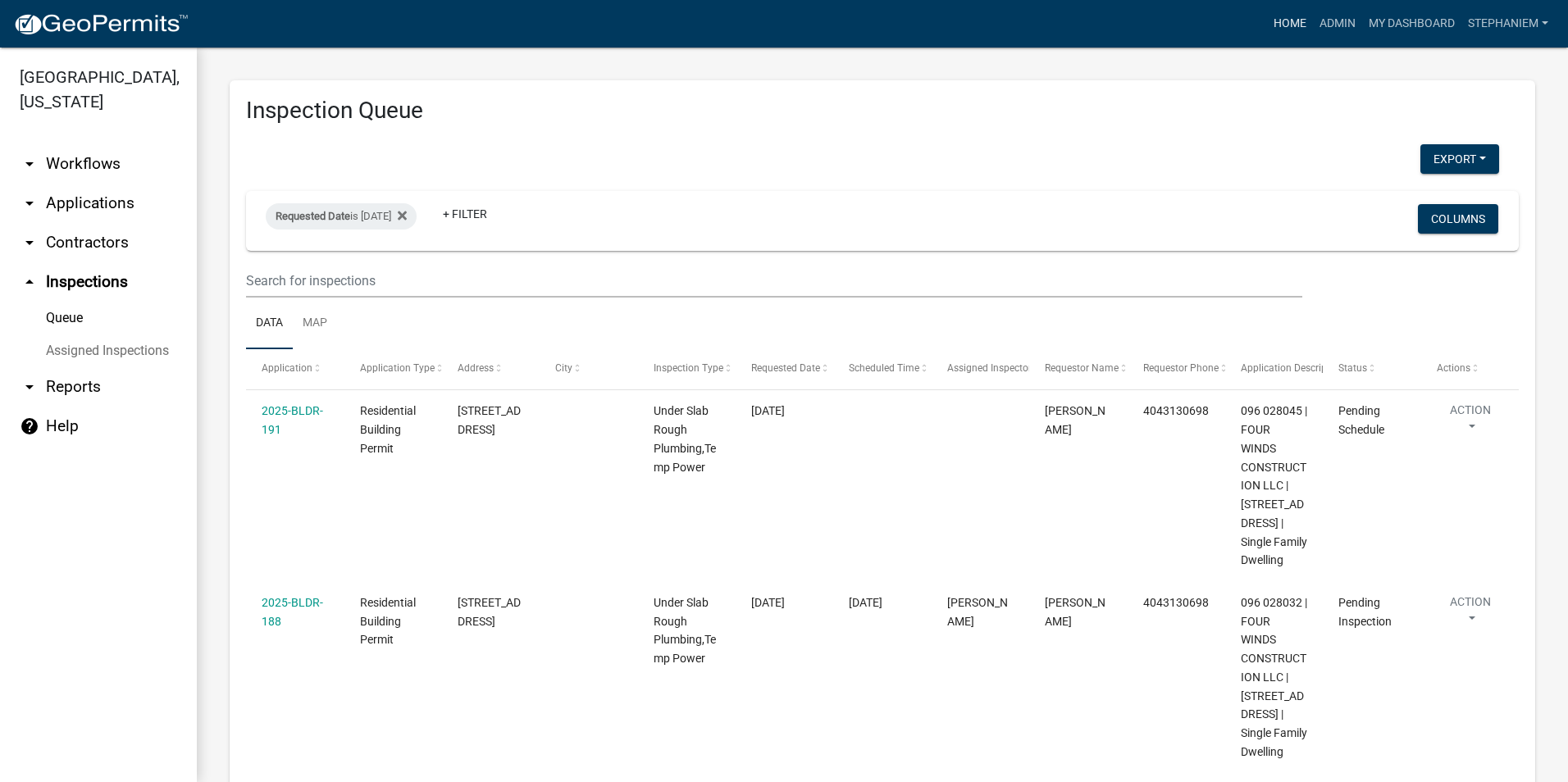
click at [1291, 23] on link "Home" at bounding box center [1289, 23] width 46 height 31
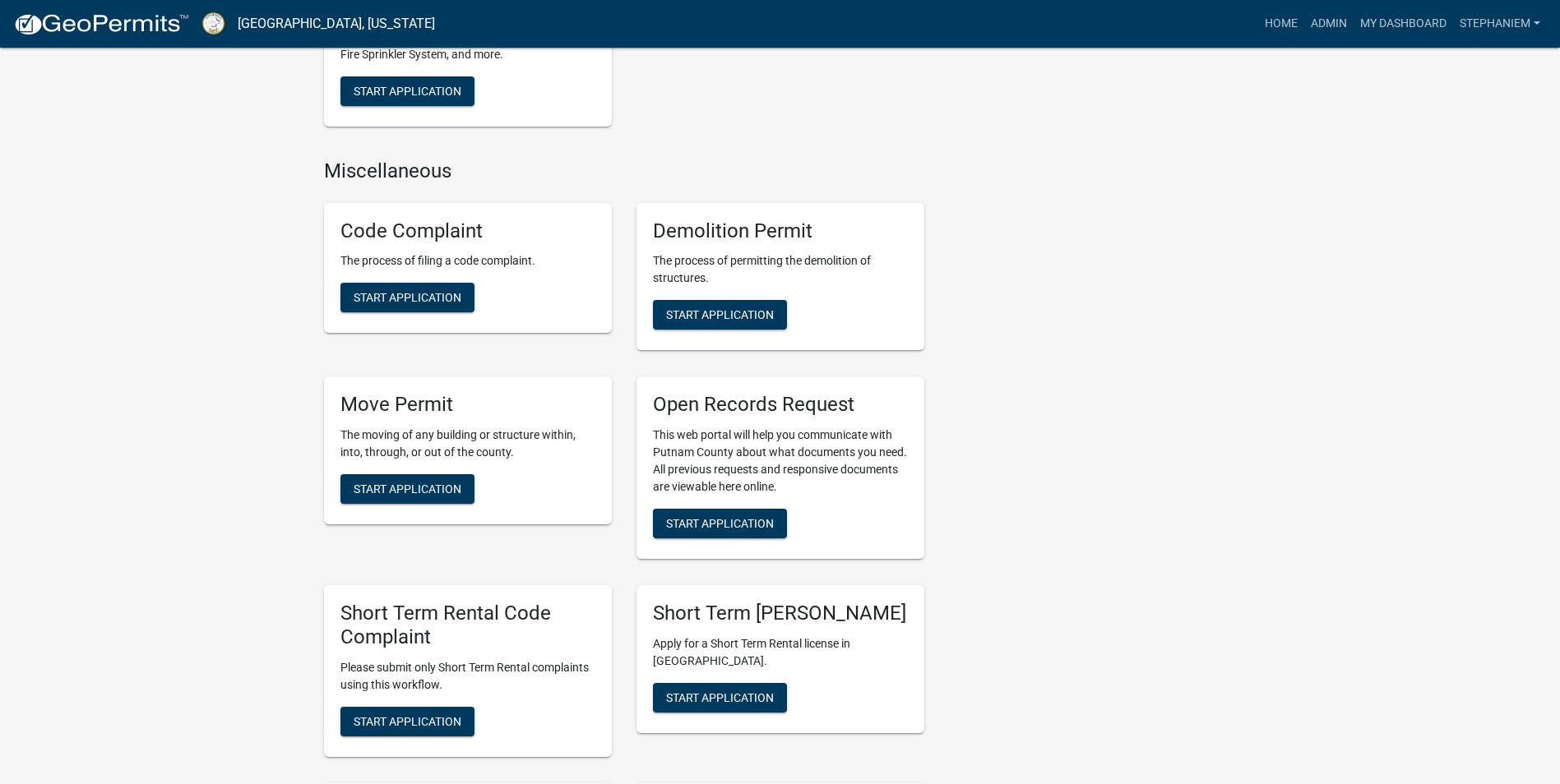
scroll to position [1233, 0]
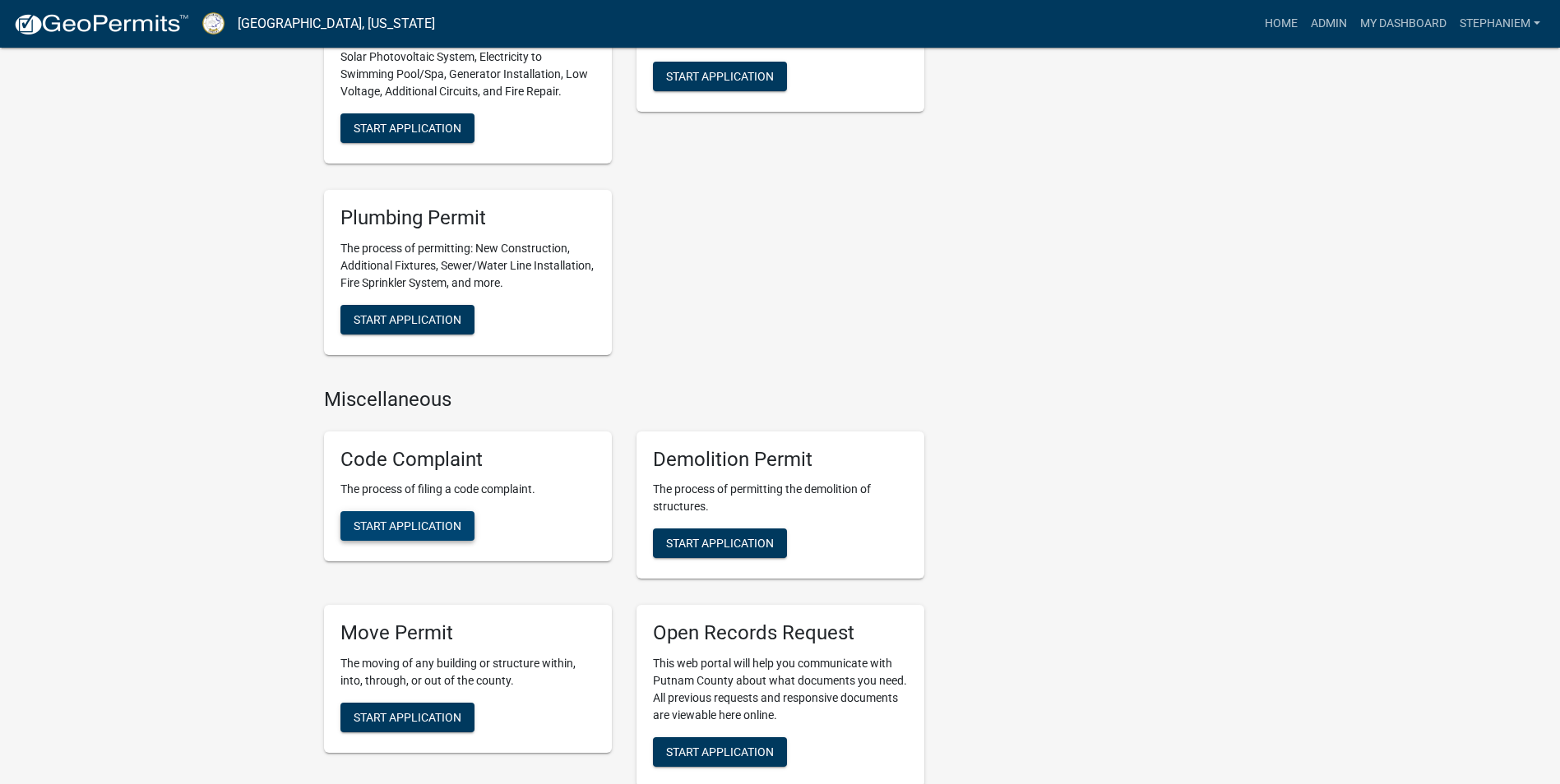
click at [390, 528] on span "Start Application" at bounding box center [407, 526] width 108 height 13
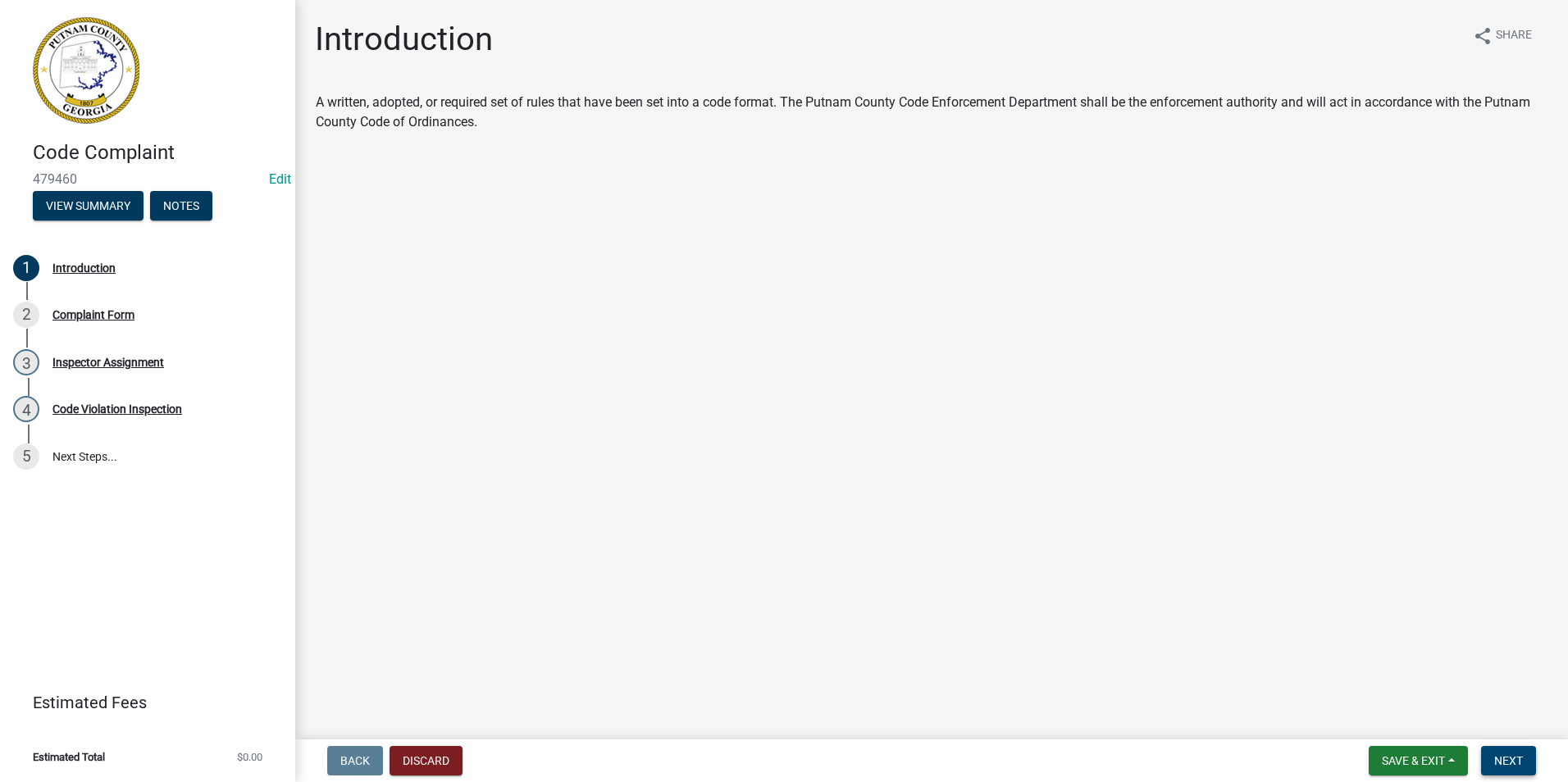
click at [1511, 751] on button "Next" at bounding box center [1509, 760] width 55 height 29
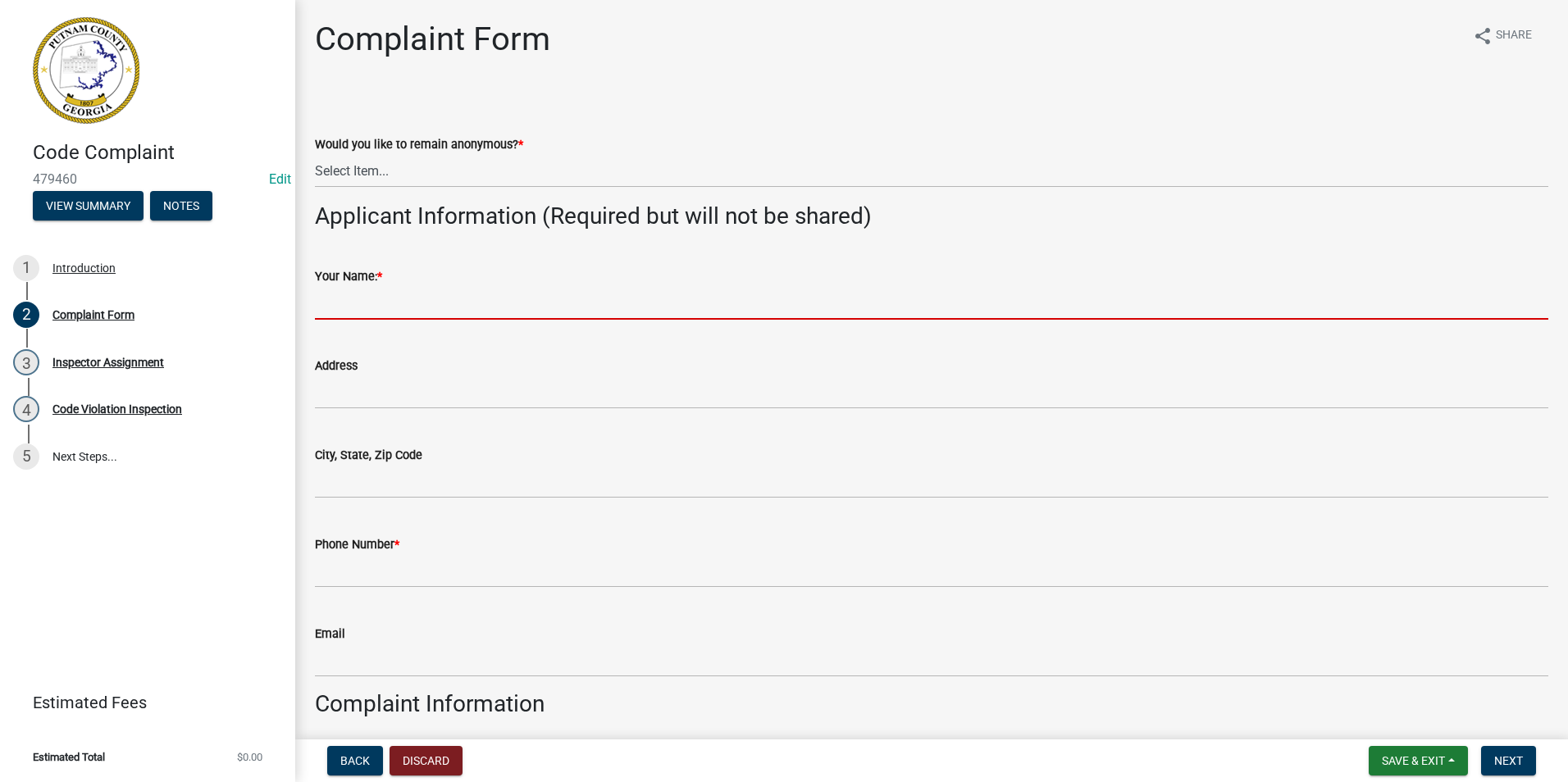
click at [368, 307] on input "Your Name: *" at bounding box center [932, 303] width 1234 height 34
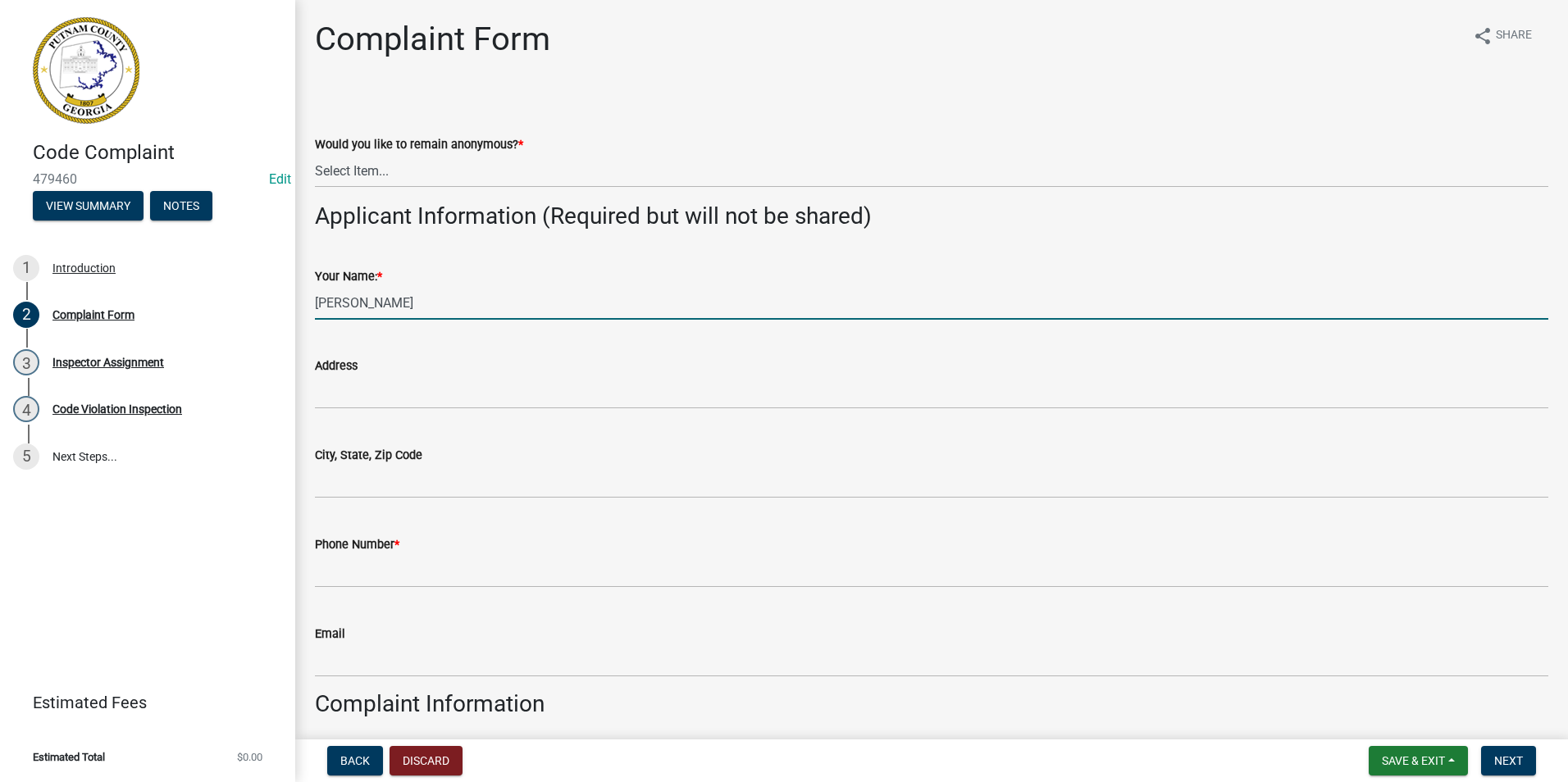
type input "Janelle"
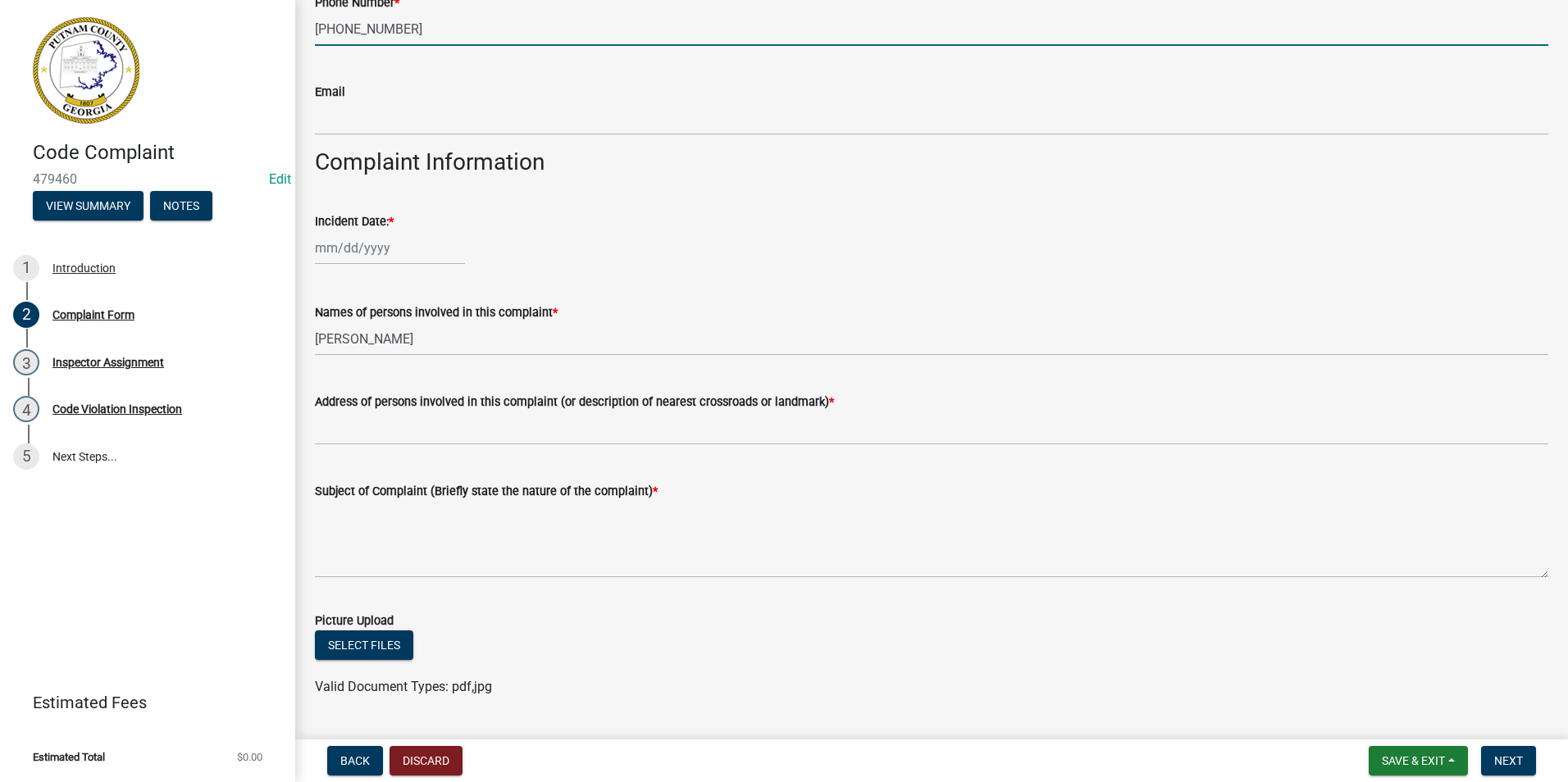
scroll to position [574, 0]
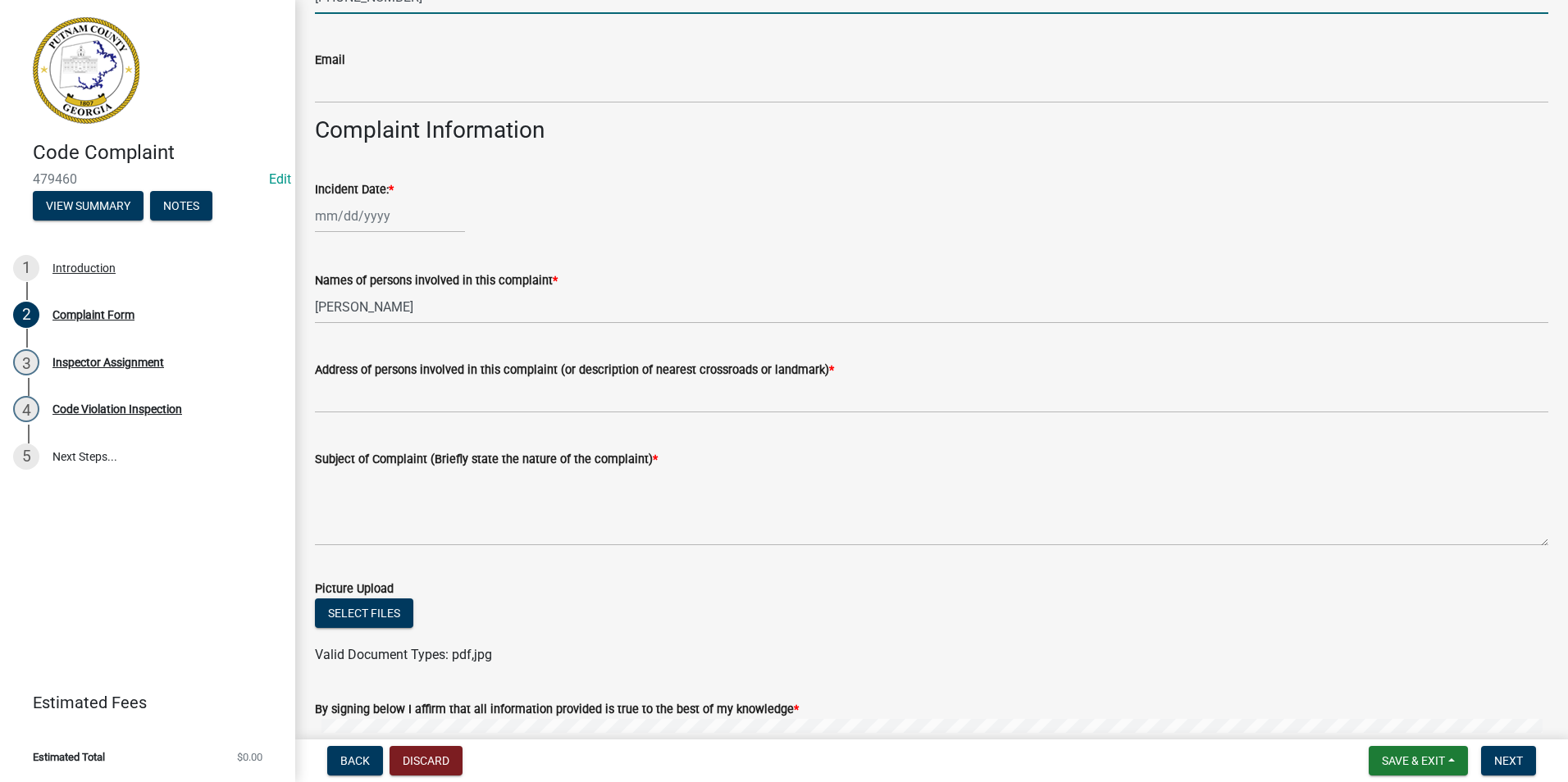
type input "706-707-6532"
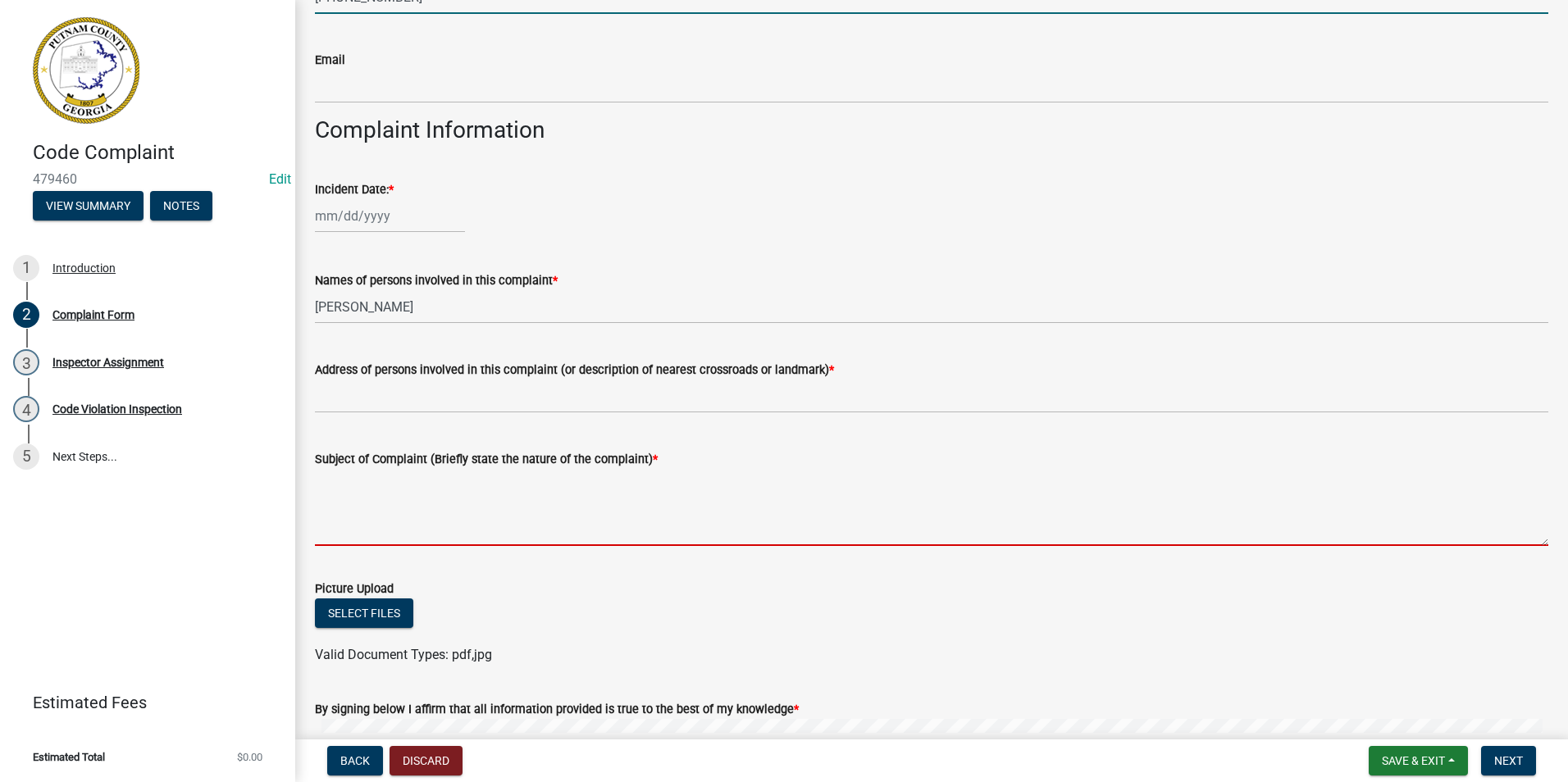
click at [368, 494] on textarea "Subject of Complaint (Briefly state the nature of the complaint) *" at bounding box center [932, 507] width 1234 height 77
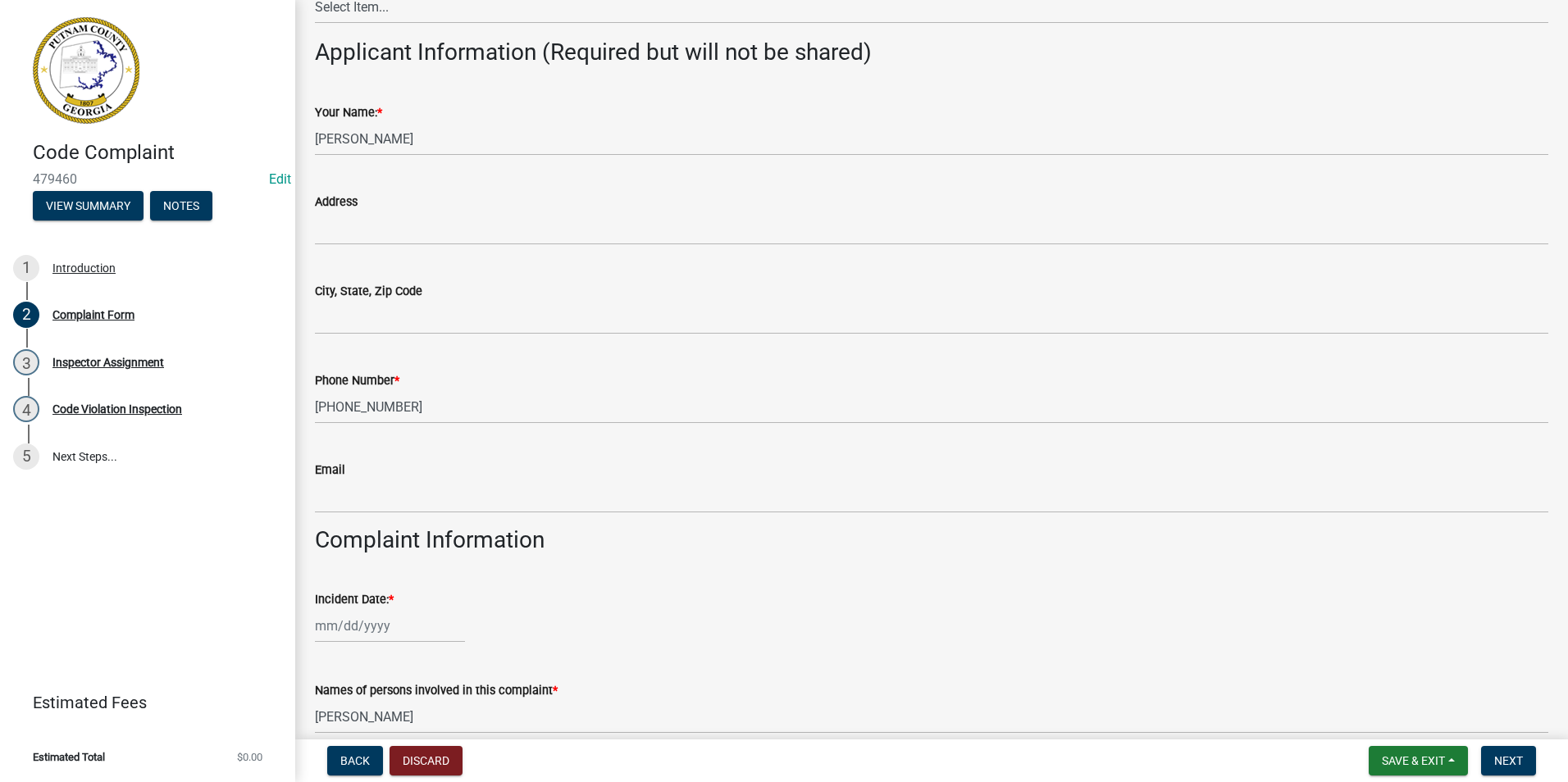
scroll to position [0, 0]
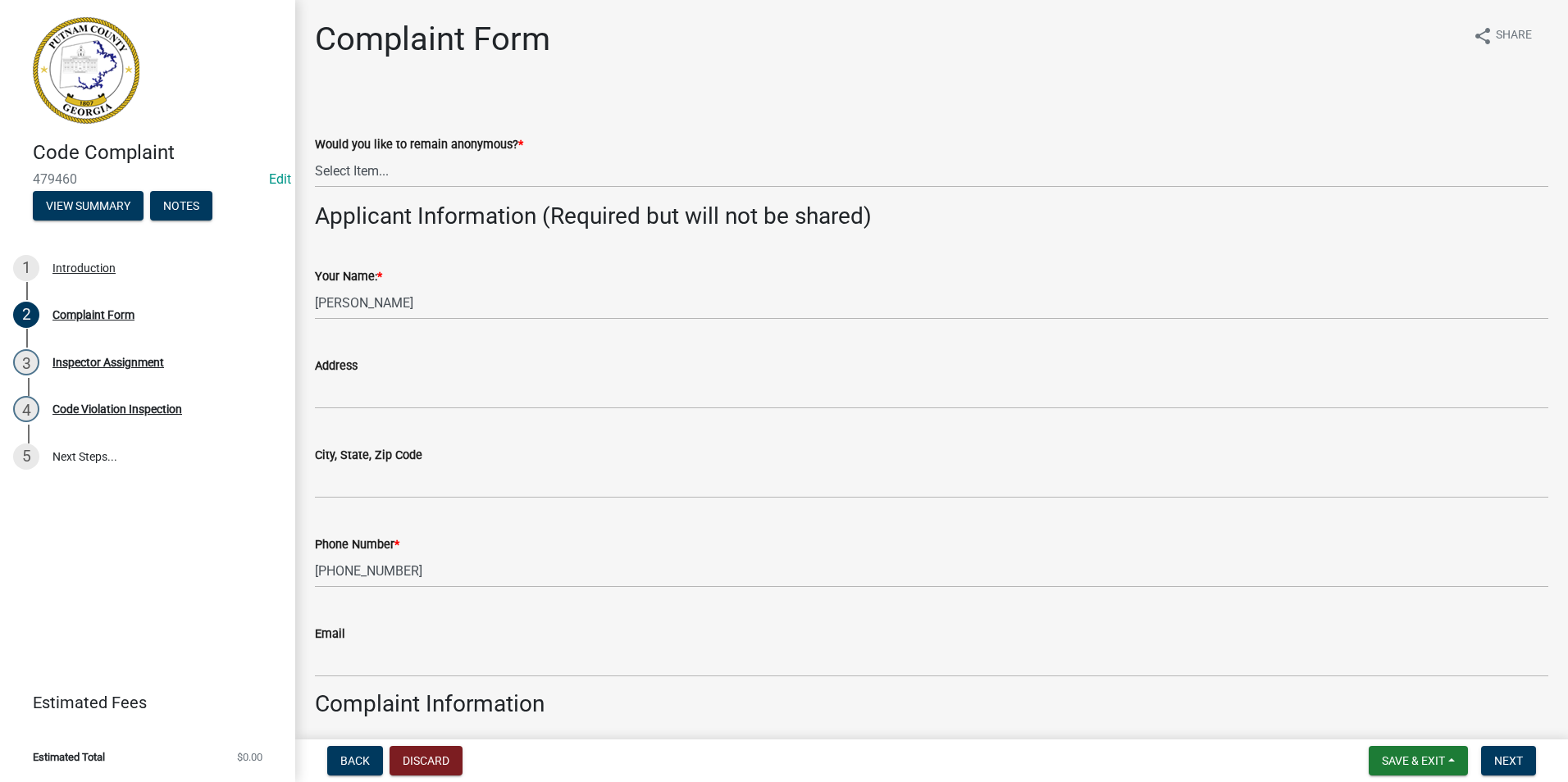
type textarea "Maintenance concerns being ignored for months. Mold- says caused her to be sick…"
click at [382, 168] on select "Select Item... Yes No" at bounding box center [932, 171] width 1234 height 34
click at [315, 154] on select "Select Item... Yes No" at bounding box center [932, 171] width 1234 height 34
select select "76170ab1-b25a-468b-8231-d5eb0e85b261"
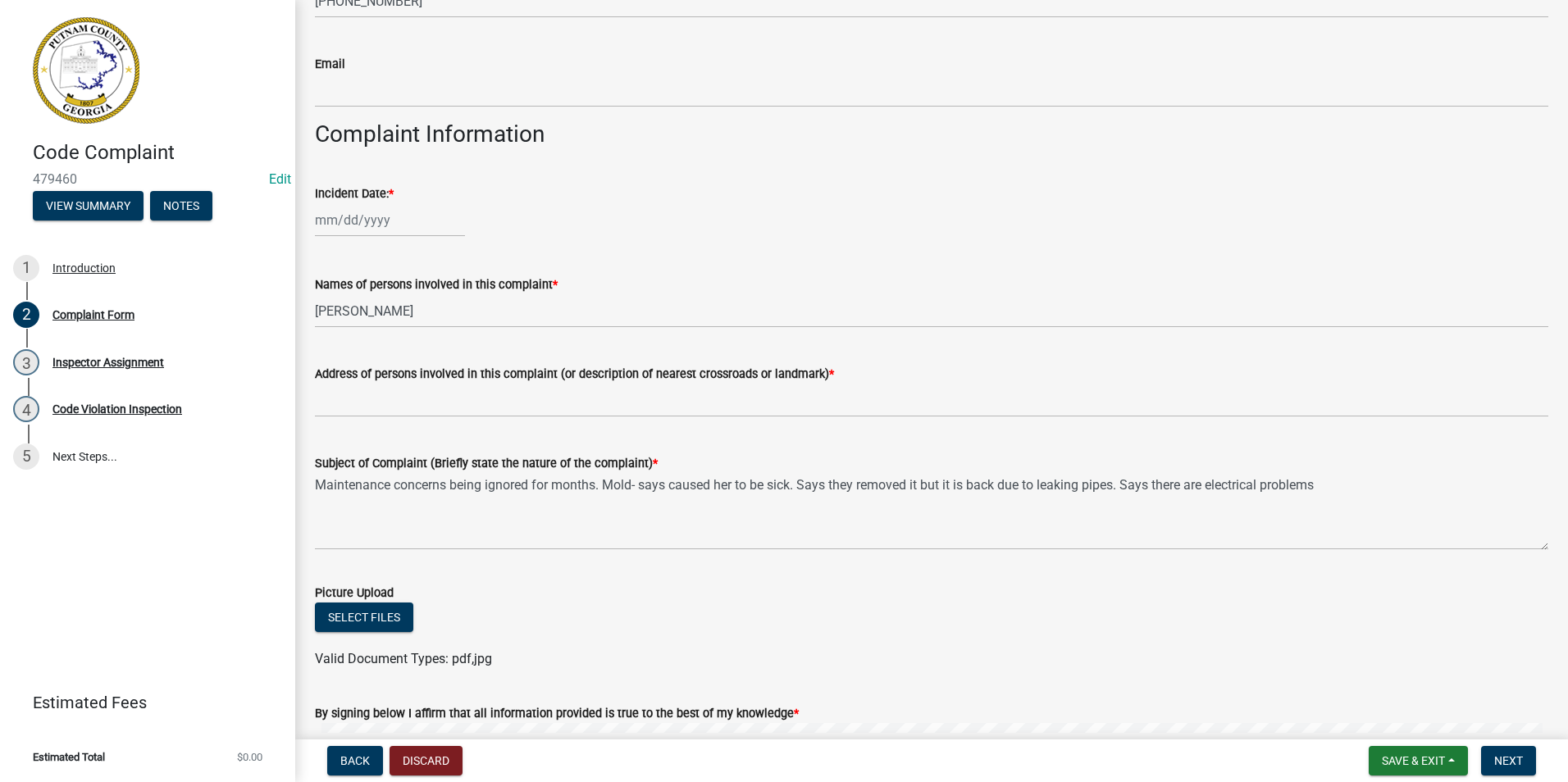
scroll to position [574, 0]
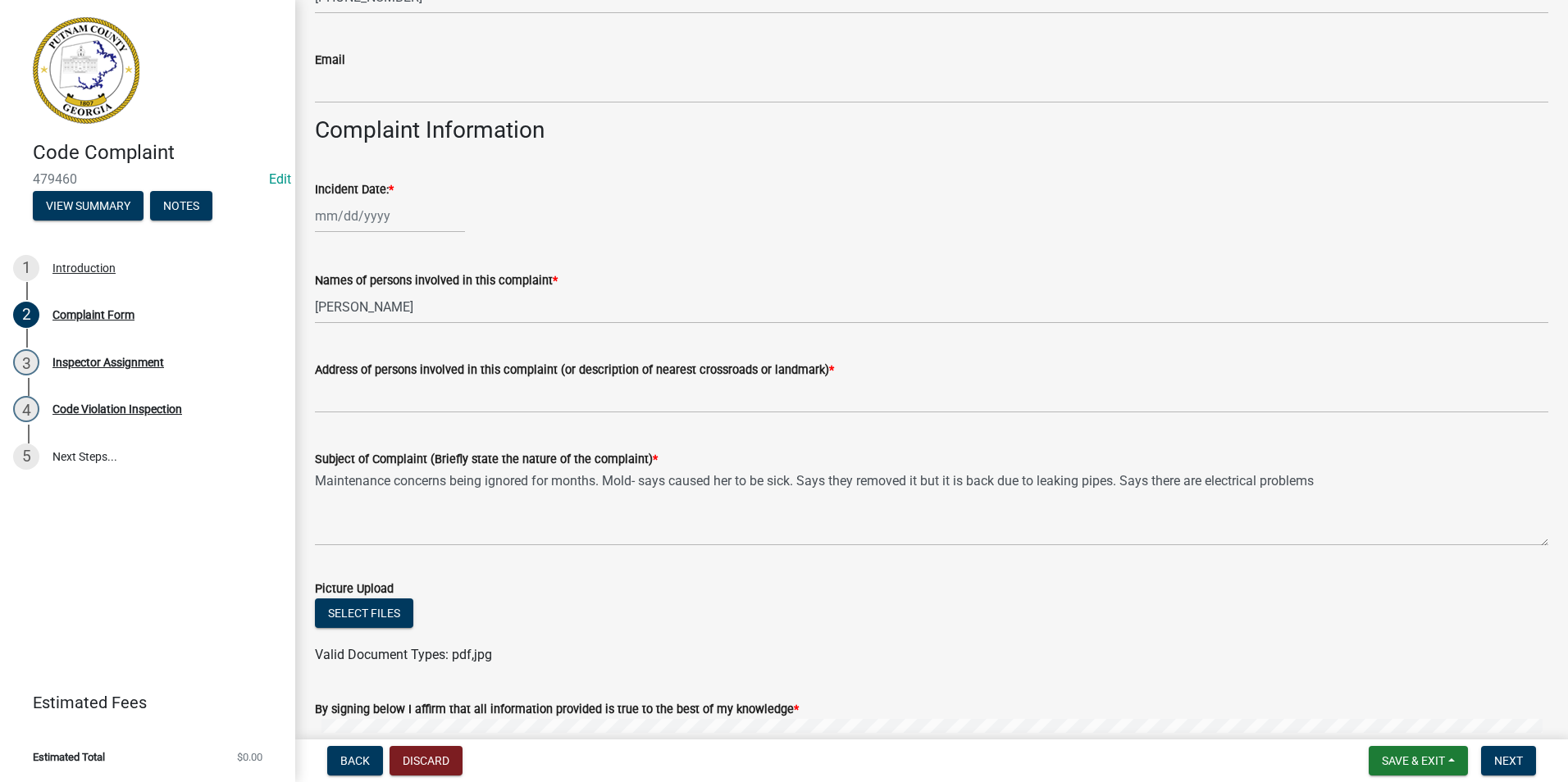
click at [369, 213] on div at bounding box center [390, 217] width 150 height 34
select select "9"
select select "2025"
click at [356, 350] on div "16" at bounding box center [357, 356] width 26 height 26
type input "09/16/2025"
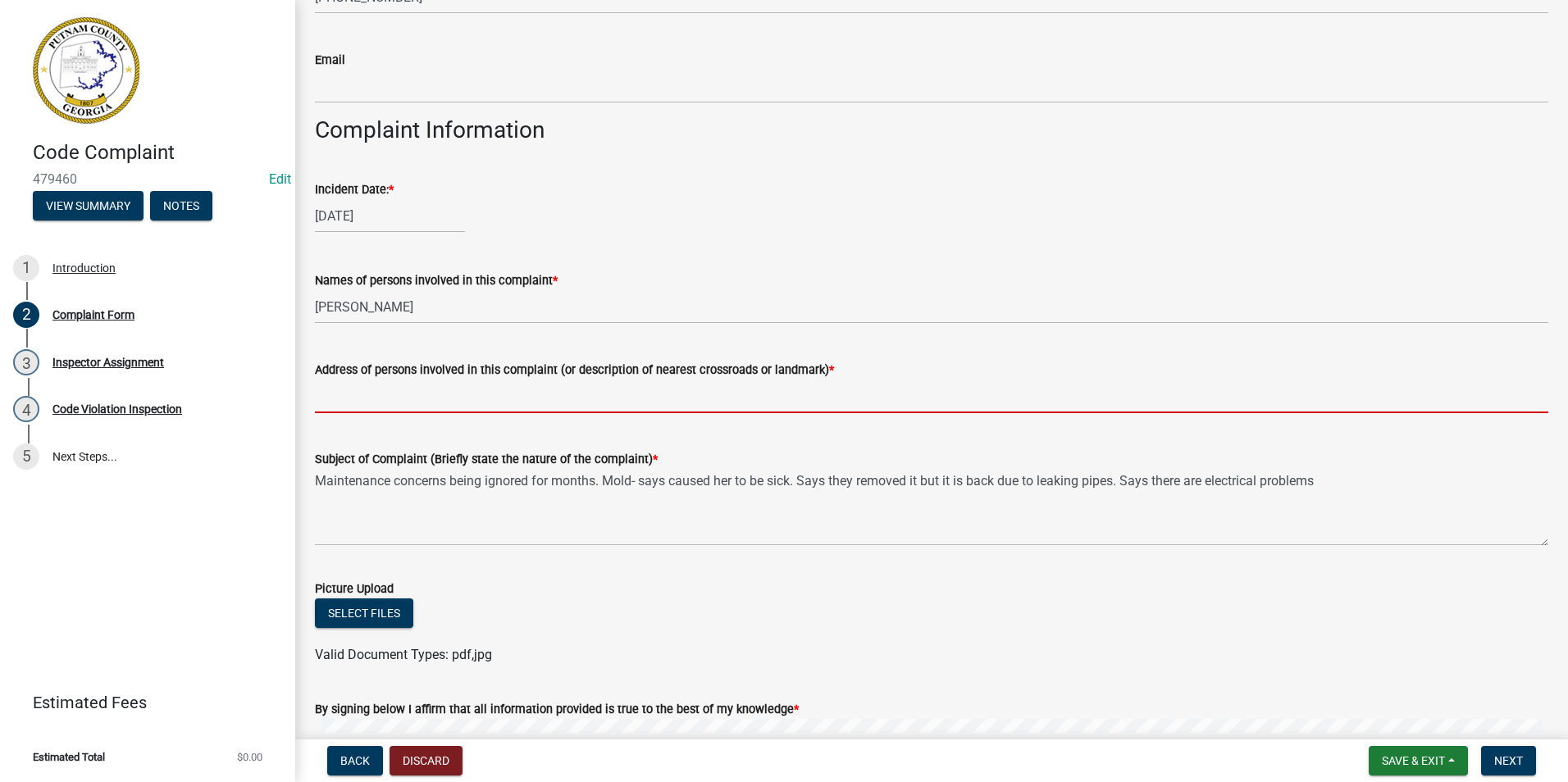
click at [389, 397] on input "Address of persons involved in this complaint (or description of nearest crossr…" at bounding box center [932, 397] width 1234 height 34
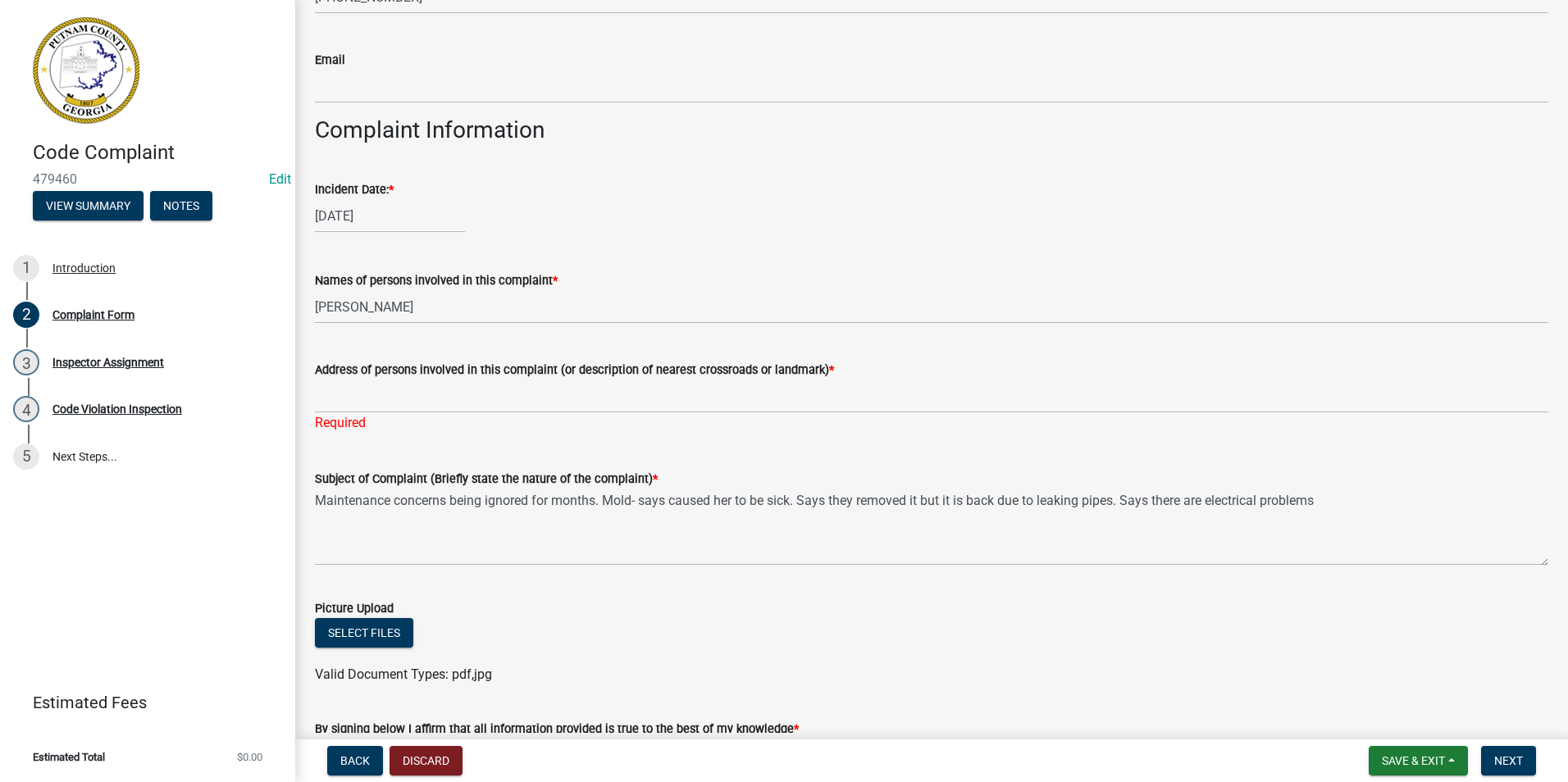
click at [730, 211] on div "09/16/2025" at bounding box center [932, 217] width 1234 height 34
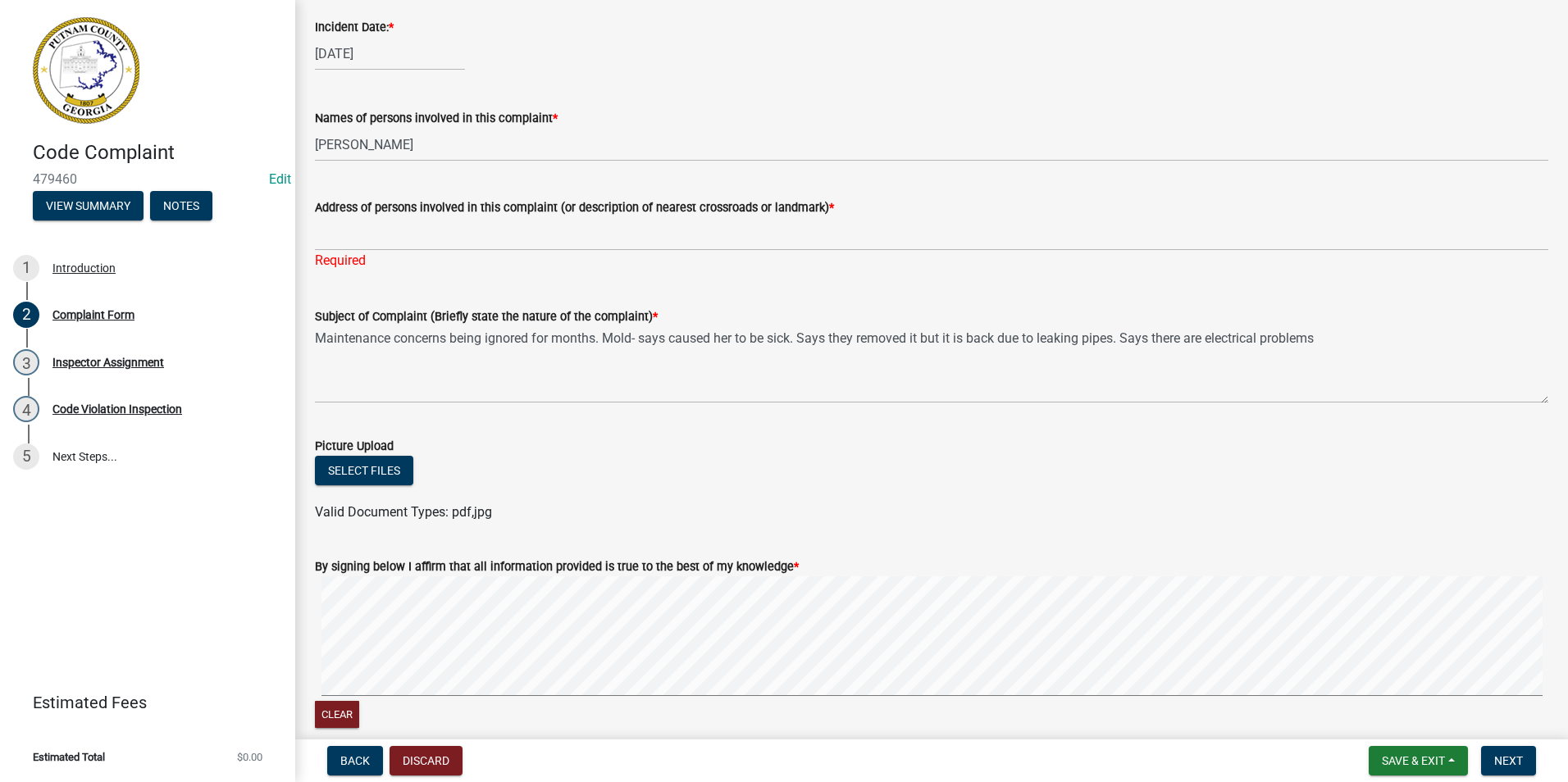
scroll to position [738, 0]
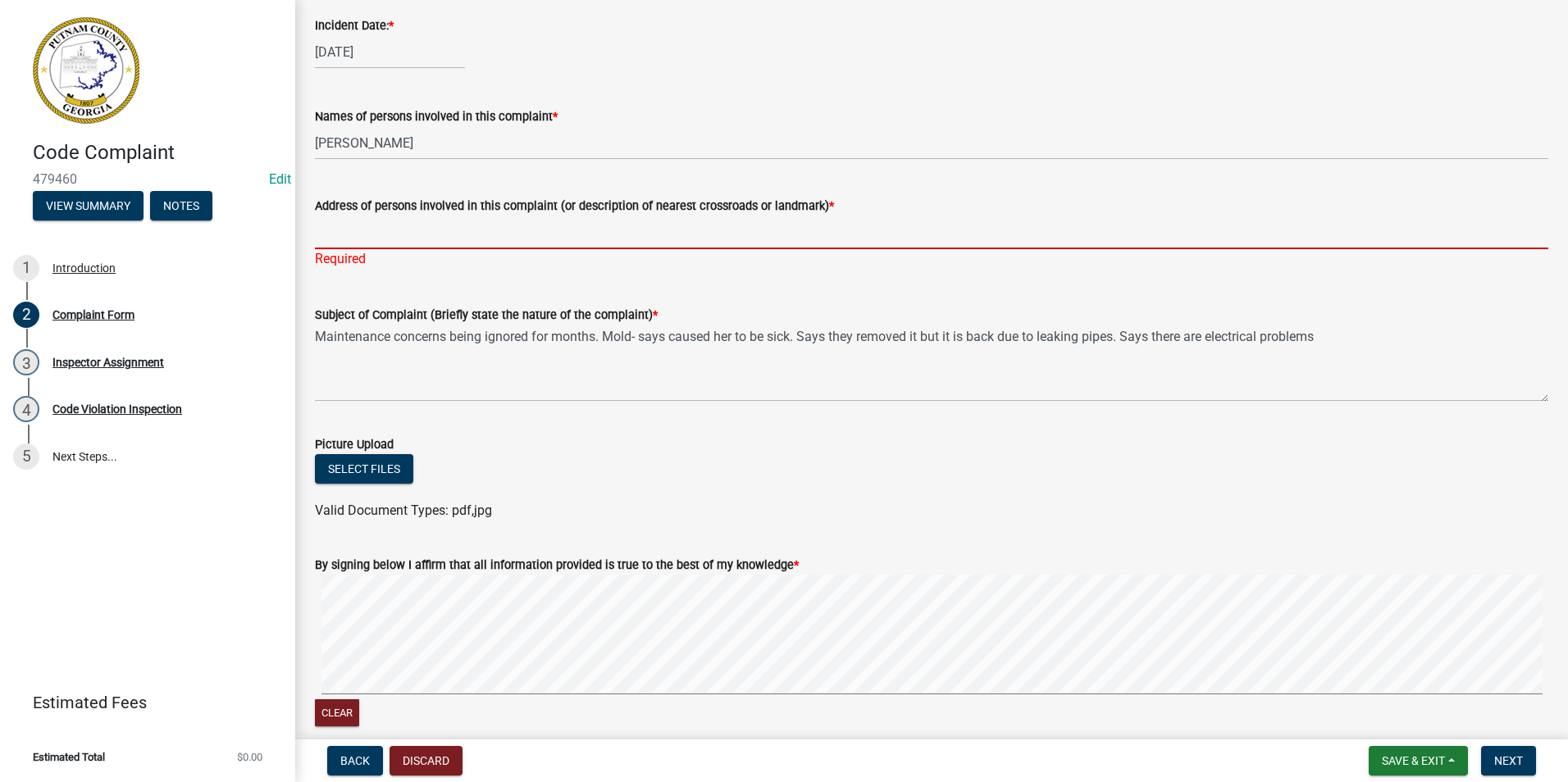
click at [402, 233] on input "Address of persons involved in this complaint (or description of nearest crossr…" at bounding box center [932, 233] width 1234 height 34
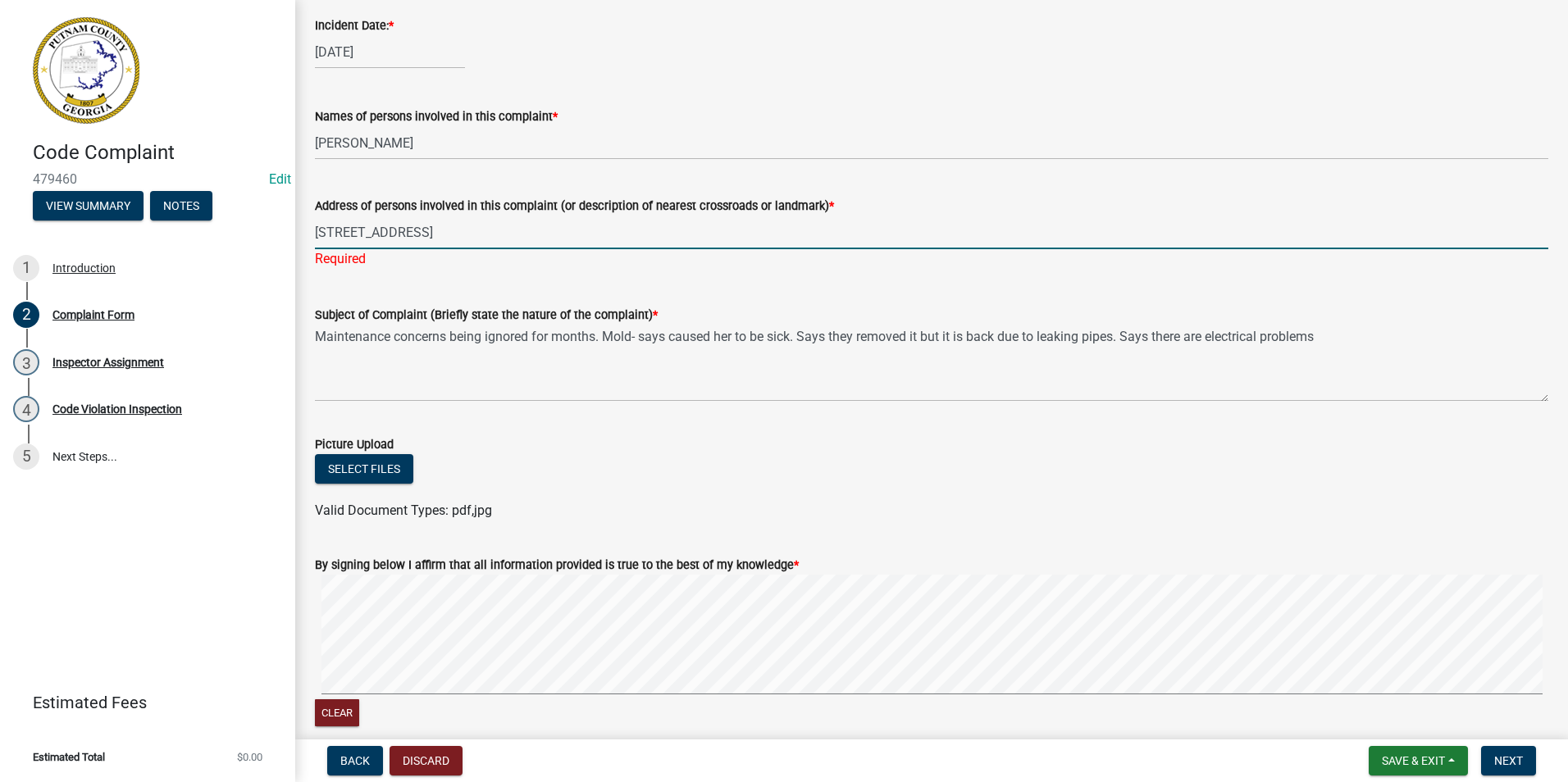
type input "179 Hickory Point Drive"
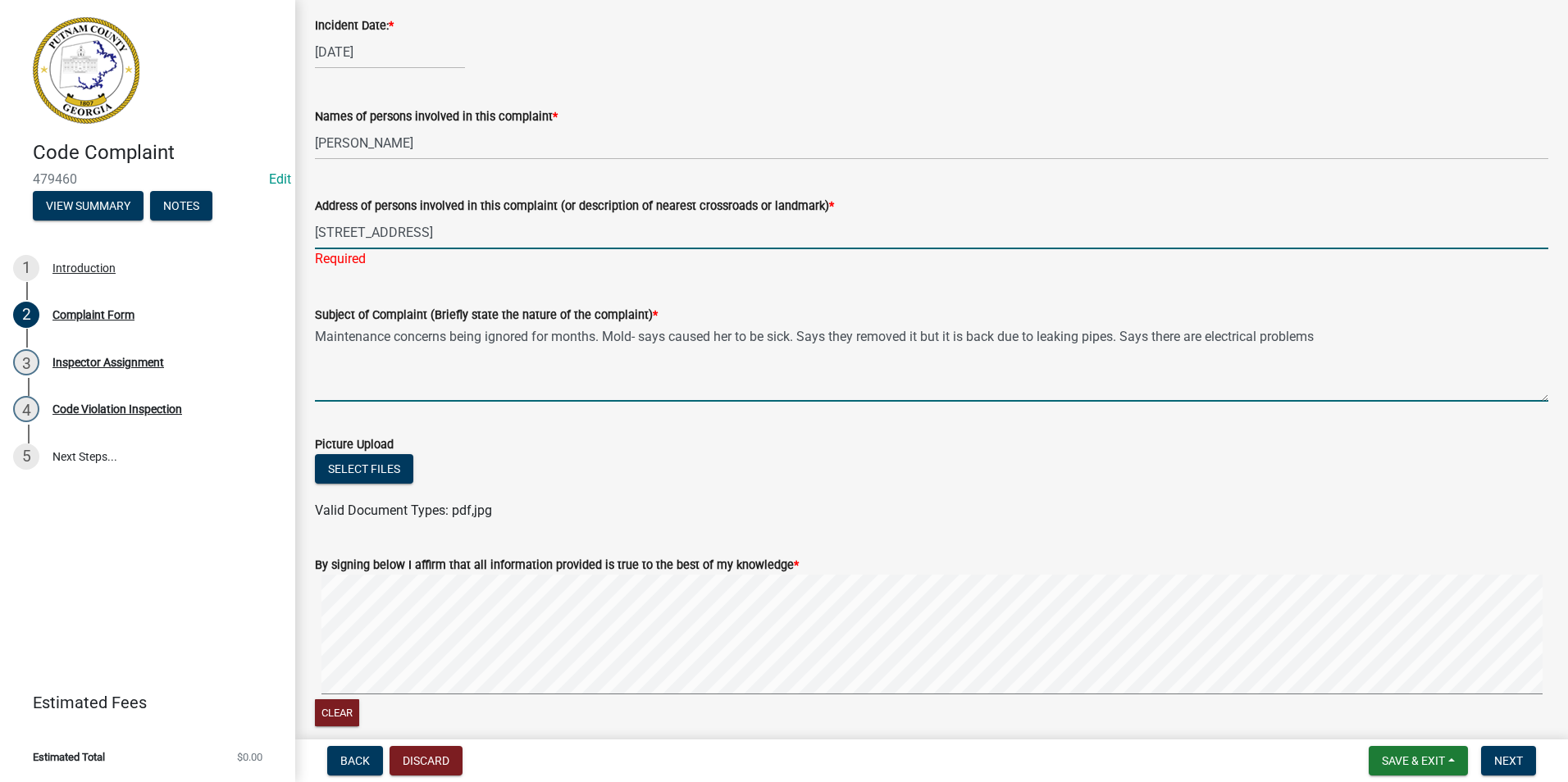
click at [553, 356] on textarea "Maintenance concerns being ignored for months. Mold- says caused her to be sick…" at bounding box center [932, 363] width 1234 height 77
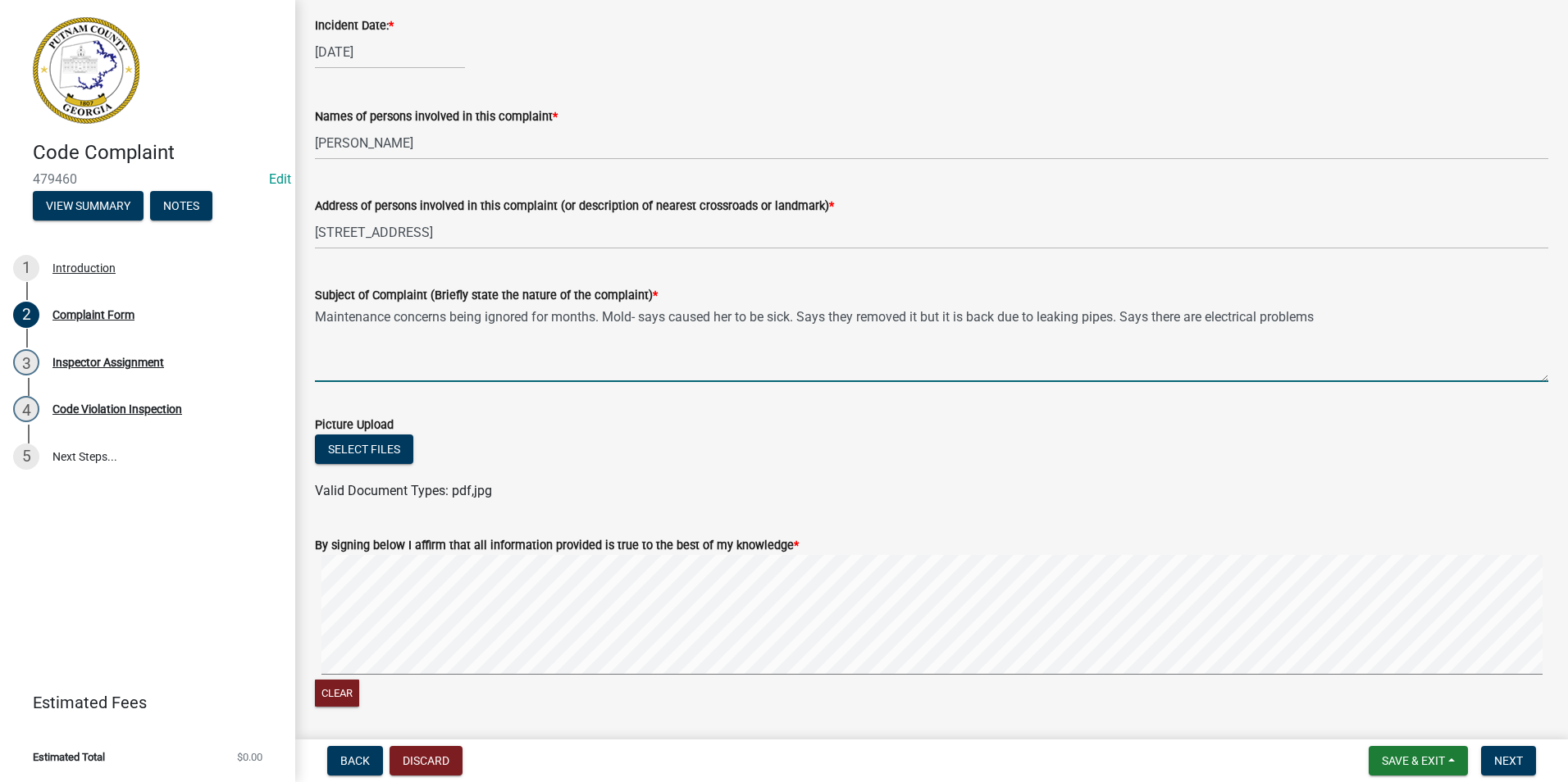
click at [1376, 323] on textarea "Maintenance concerns being ignored for months. Mold- says caused her to be sick…" at bounding box center [932, 343] width 1234 height 77
click at [1454, 319] on textarea "Maintenance concerns being ignored for months. Mold- says caused her to be sick…" at bounding box center [932, 343] width 1234 height 77
click at [608, 339] on textarea "Maintenance concerns being ignored for months. Mold- says caused her to be sick…" at bounding box center [932, 343] width 1234 height 77
click at [450, 323] on textarea "Maintenance concerns being ignored for months. Mold- says caused her to be sick…" at bounding box center [932, 343] width 1234 height 77
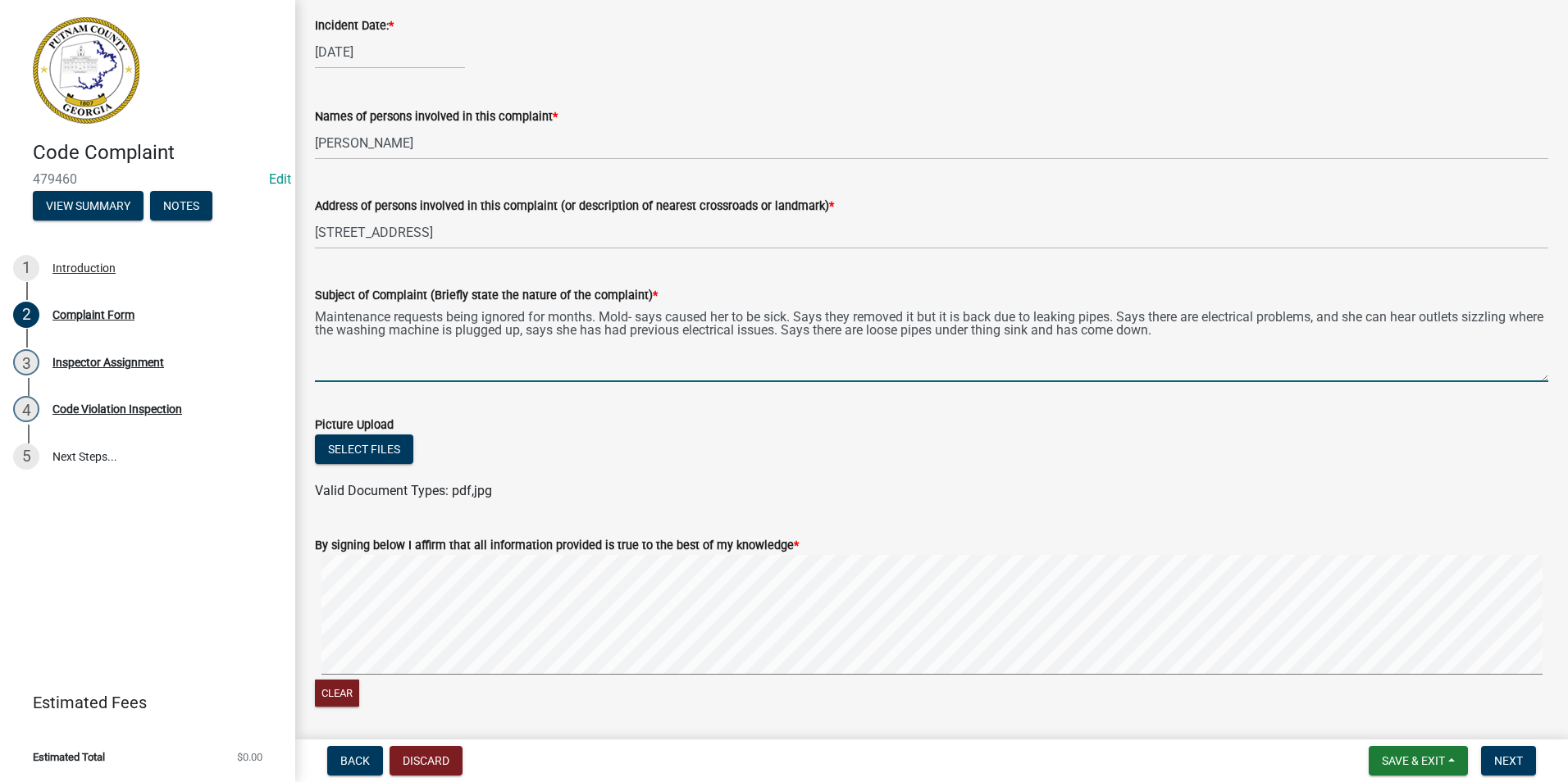
click at [1203, 341] on textarea "Maintenance requests being ignored for months. Mold- says caused her to be sick…" at bounding box center [932, 343] width 1234 height 77
click at [1096, 332] on textarea "Maintenance requests being ignored for months. Mold- says caused her to be sick…" at bounding box center [932, 343] width 1234 height 77
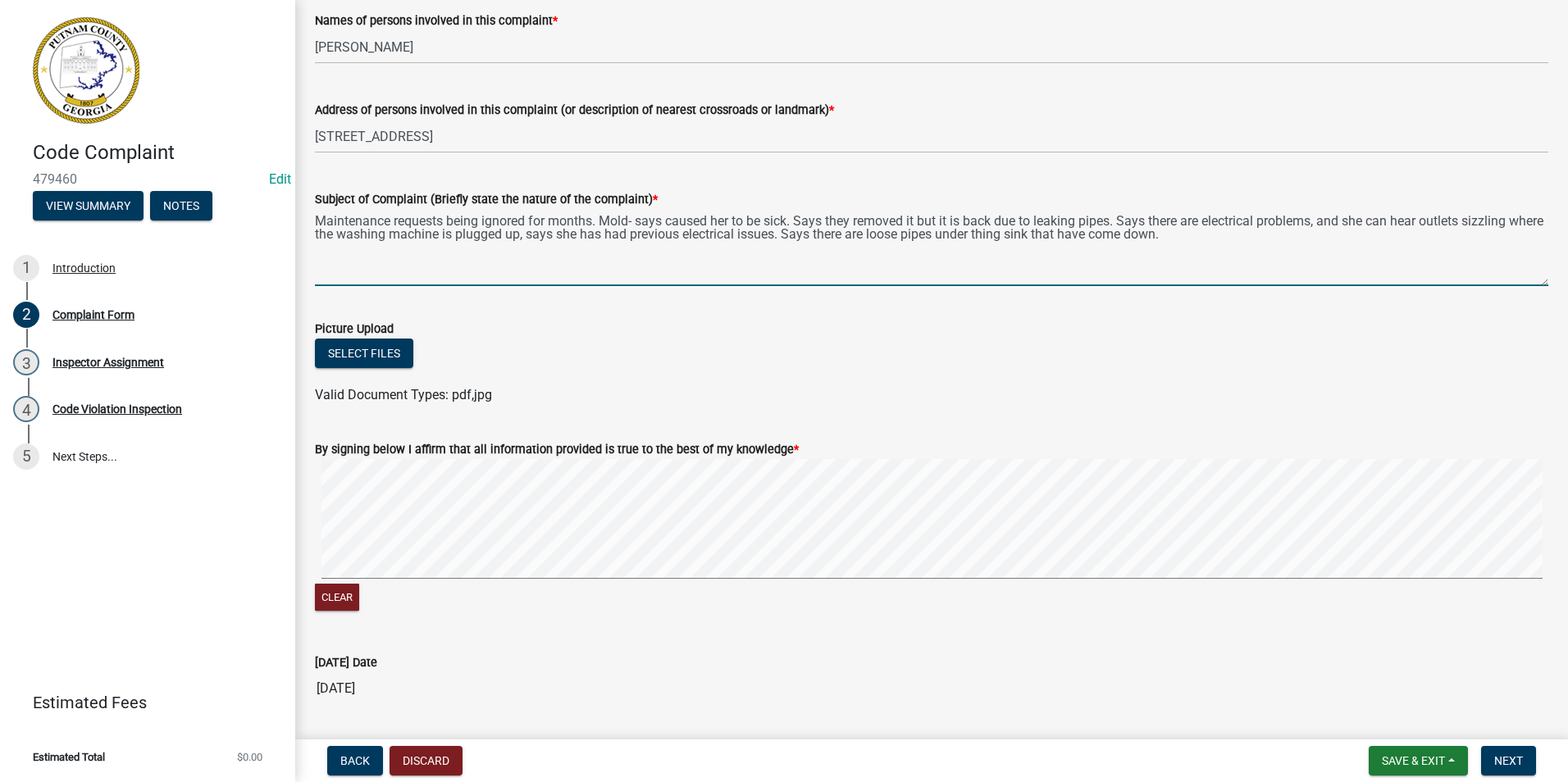
scroll to position [883, 0]
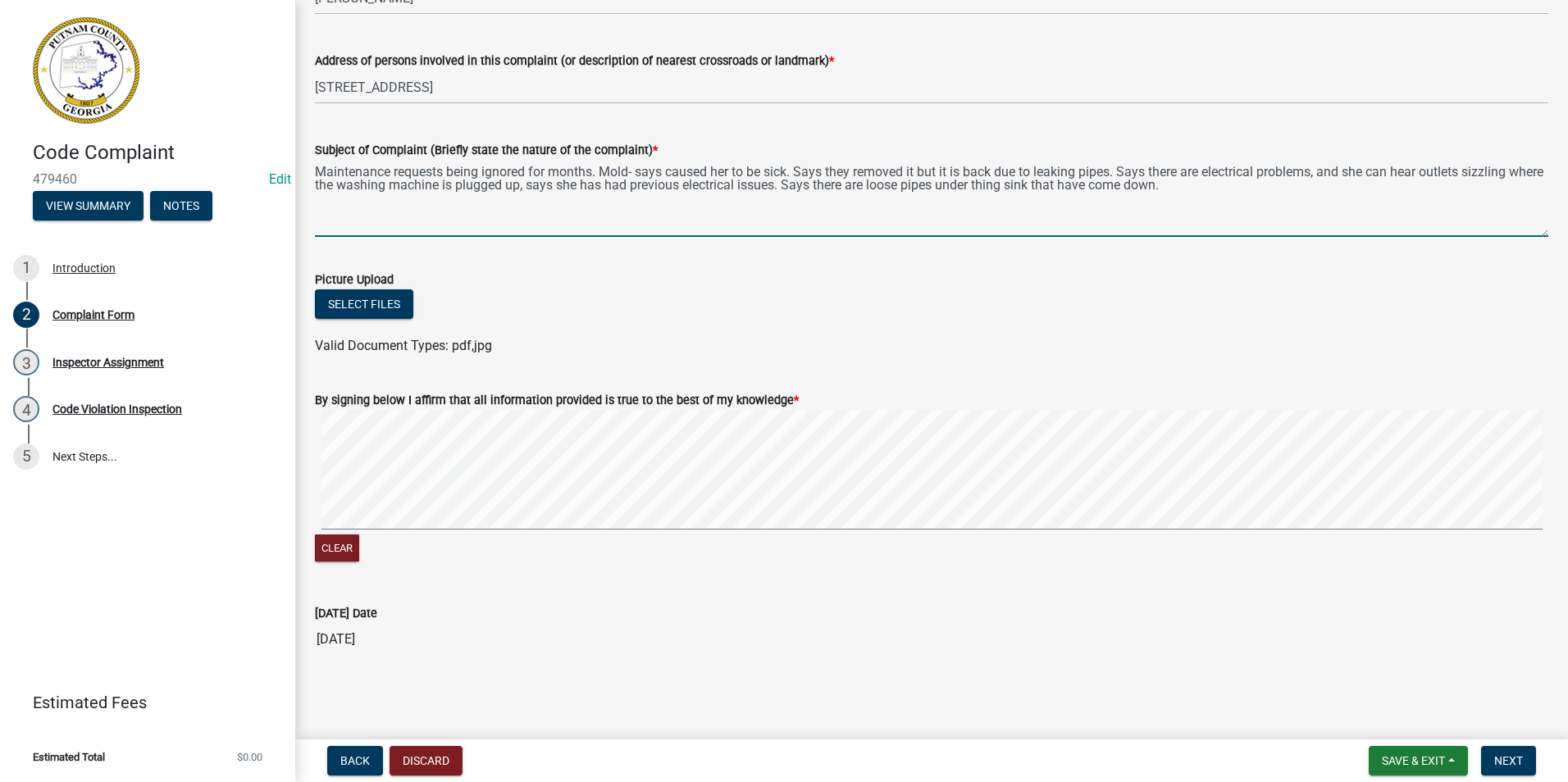
click at [1255, 187] on textarea "Maintenance requests being ignored for months. Mold- says caused her to be sick…" at bounding box center [932, 199] width 1234 height 77
type textarea "Maintenance requests being ignored for months. Mold- says caused her to be sick…"
click at [1501, 763] on span "Next" at bounding box center [1509, 761] width 29 height 13
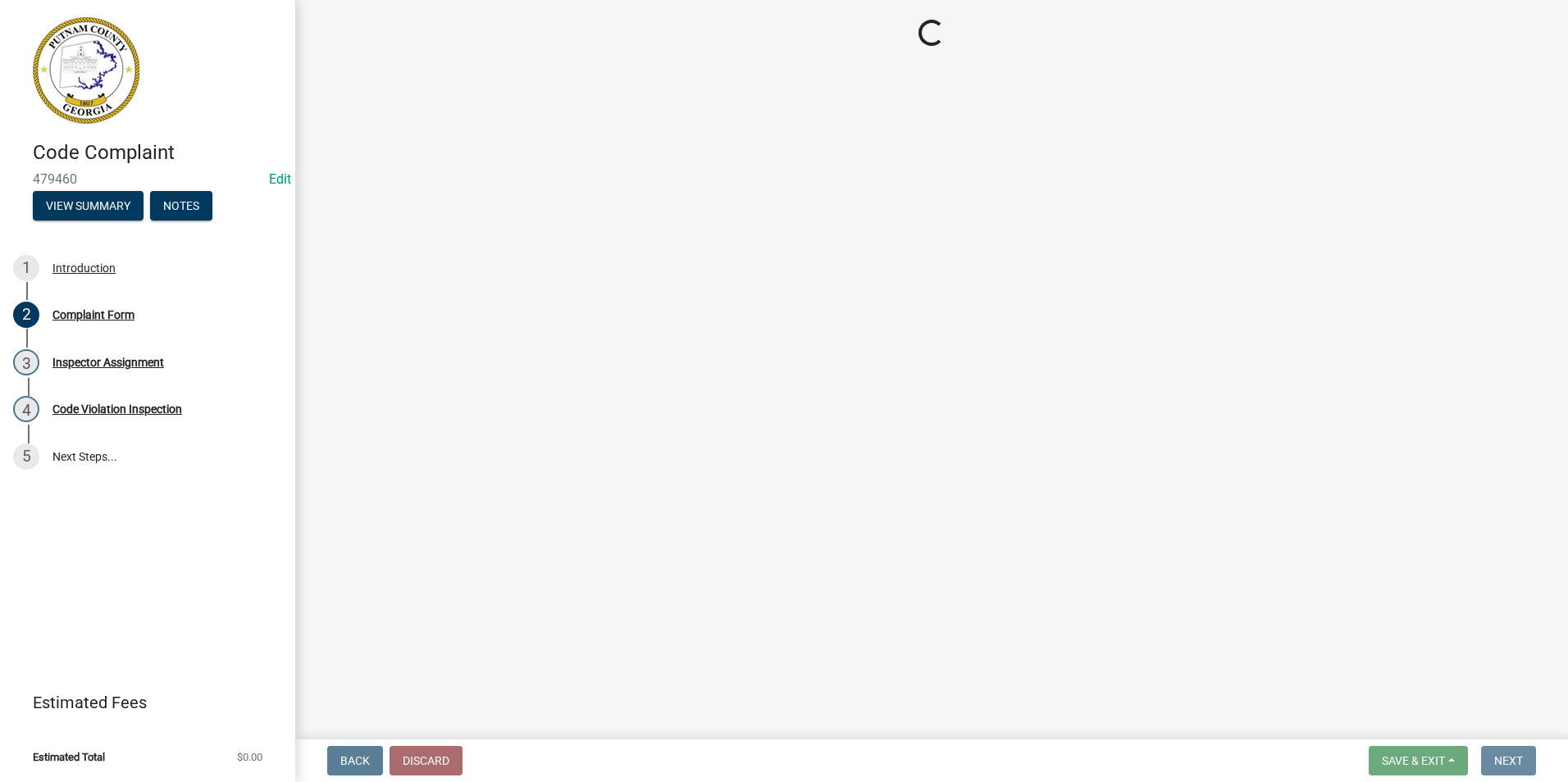
scroll to position [0, 0]
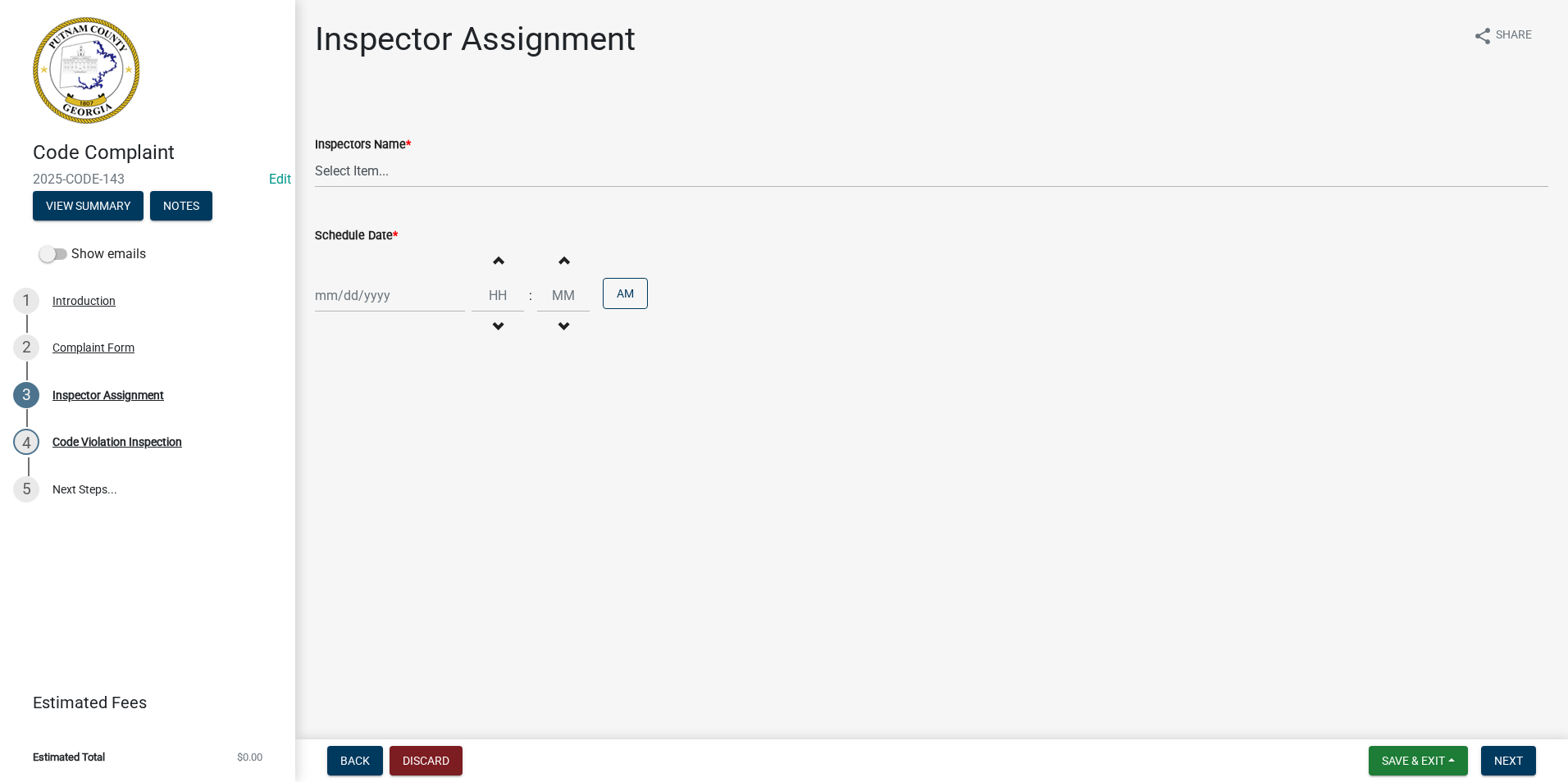
click at [1430, 743] on nav "Back Discard Save & Exit Save Save & Exit Next" at bounding box center [932, 760] width 1274 height 42
click at [1422, 755] on span "Save & Exit" at bounding box center [1413, 761] width 63 height 13
click at [1430, 718] on button "Save & Exit" at bounding box center [1403, 718] width 131 height 39
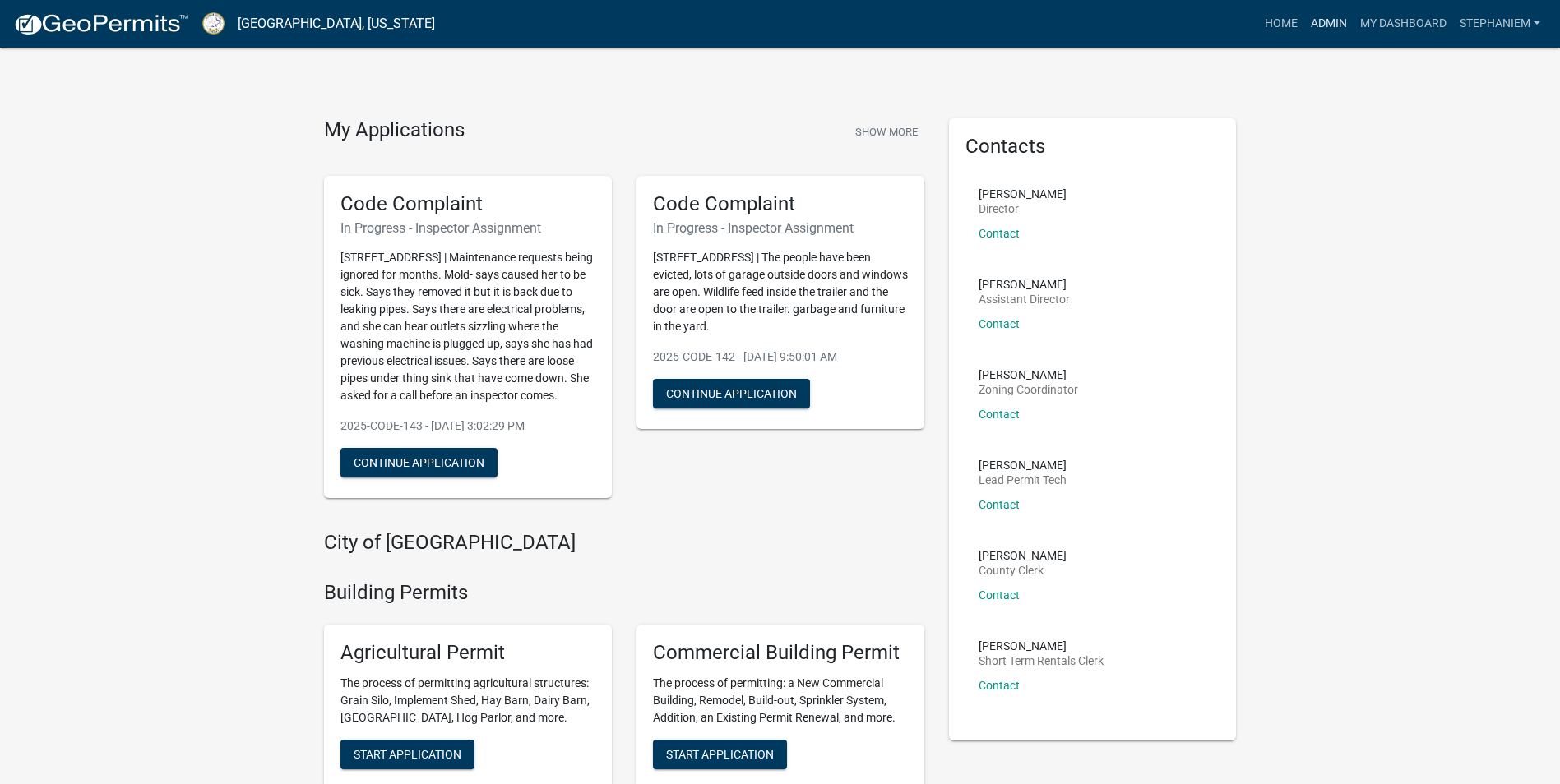
click at [1315, 17] on link "Admin" at bounding box center [1329, 24] width 49 height 31
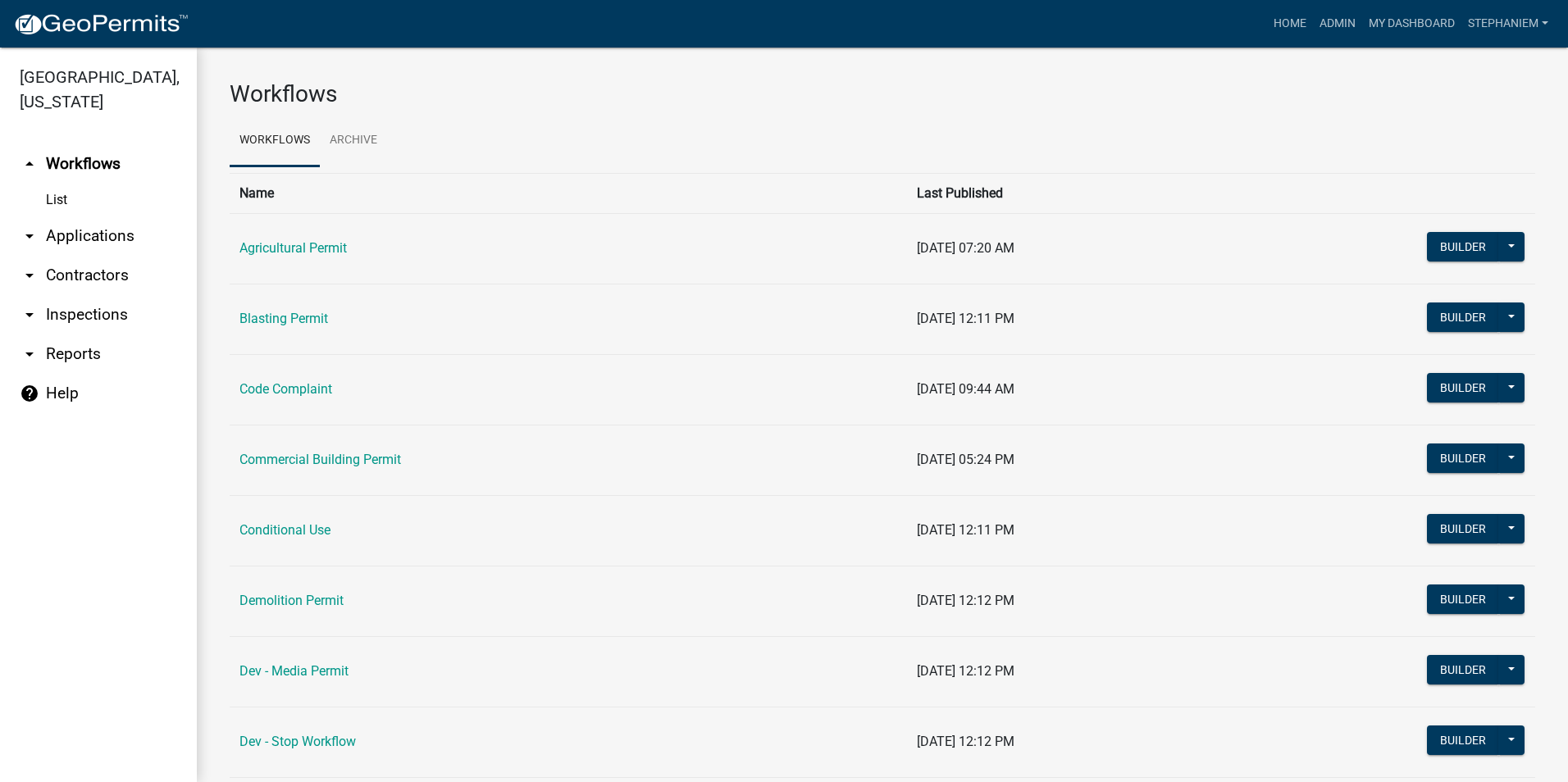
click at [82, 312] on link "arrow_drop_down Inspections" at bounding box center [98, 315] width 197 height 39
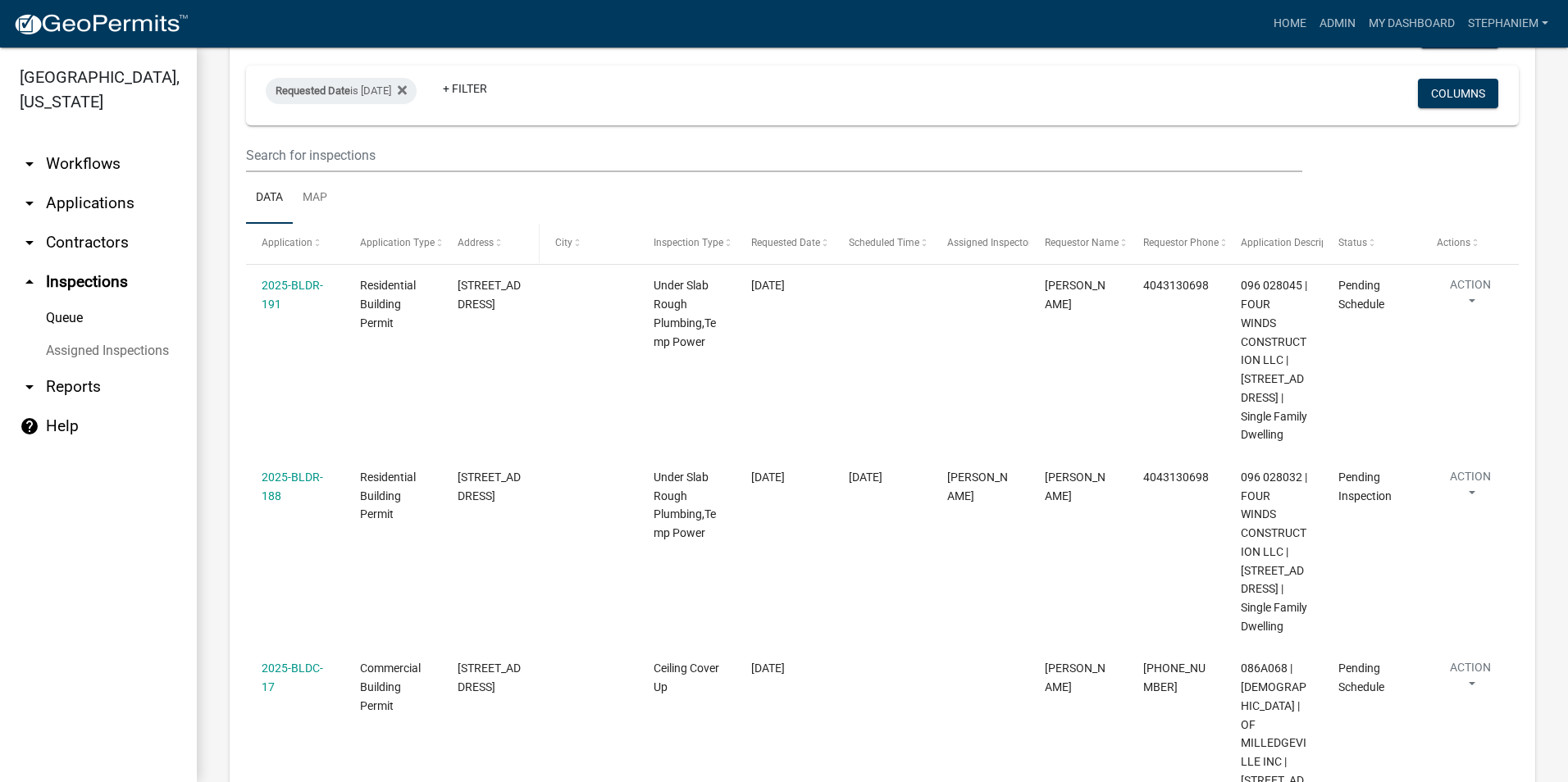
scroll to position [82, 0]
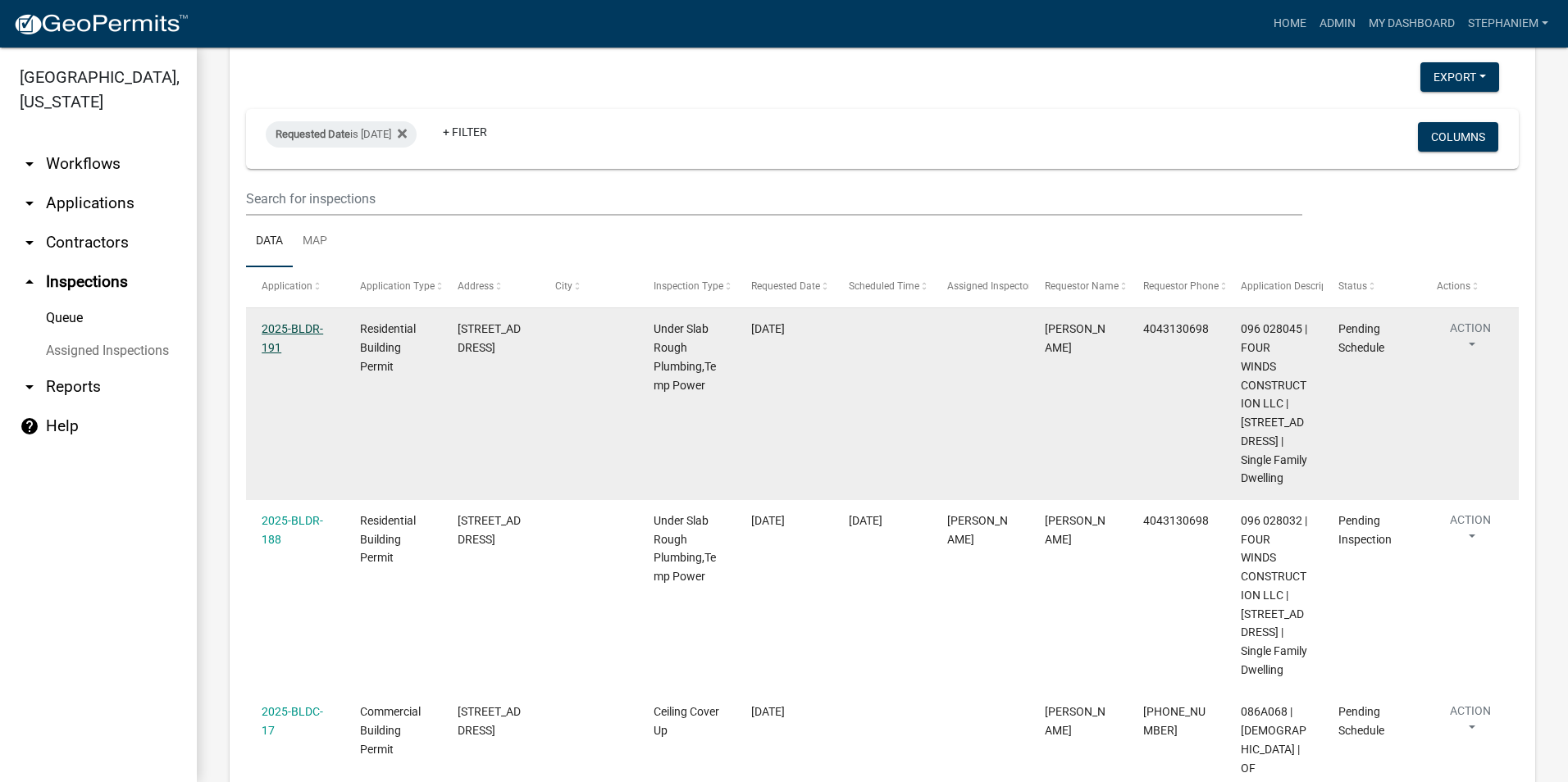
click at [298, 329] on link "2025-BLDR-191" at bounding box center [293, 338] width 62 height 32
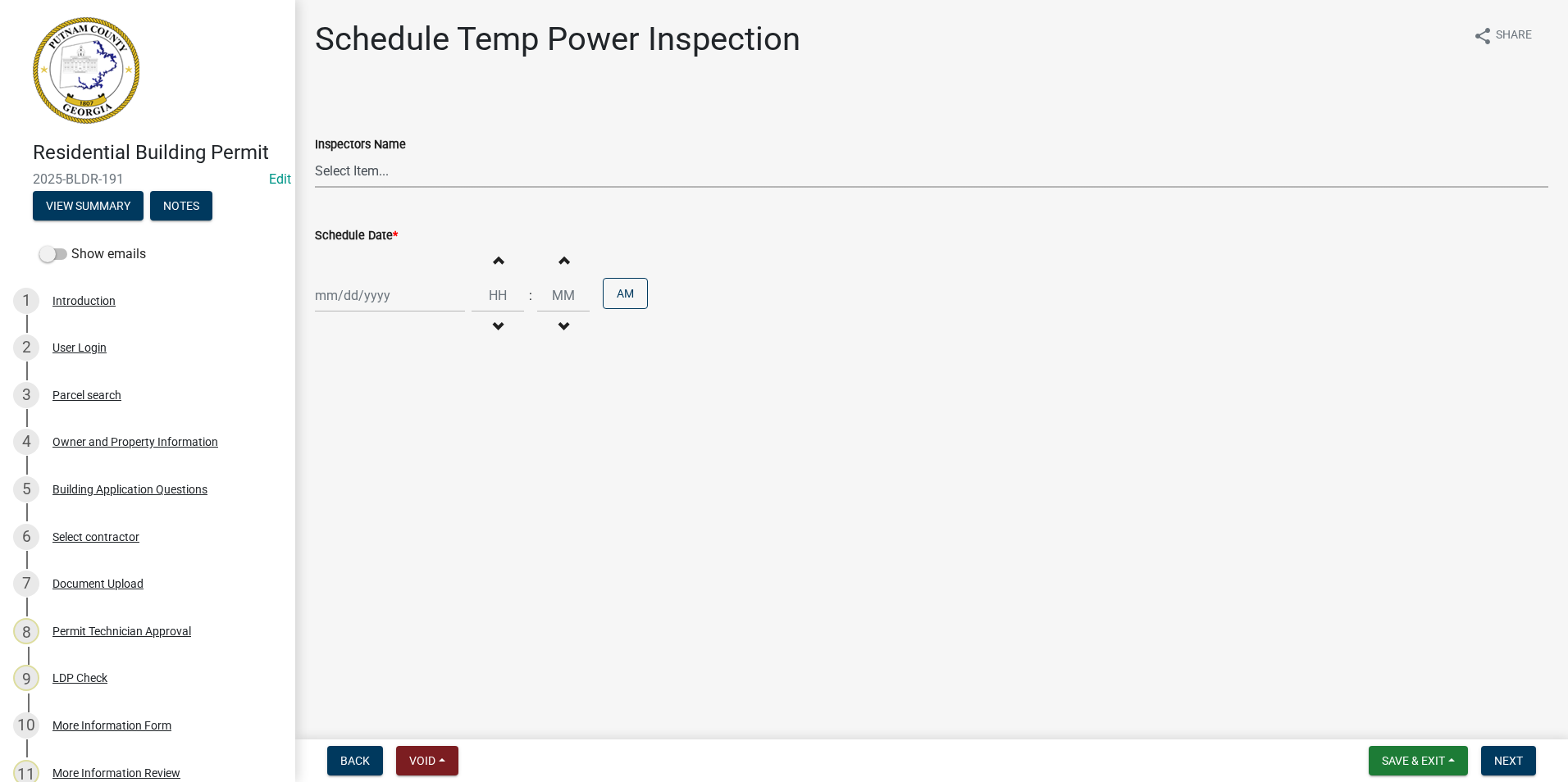
drag, startPoint x: 389, startPoint y: 173, endPoint x: 376, endPoint y: 178, distance: 13.9
click at [389, 173] on select "Select Item... mrivera (Michele Rivera) StephanieM (Stephanie Morris ) QGrissom…" at bounding box center [932, 171] width 1234 height 34
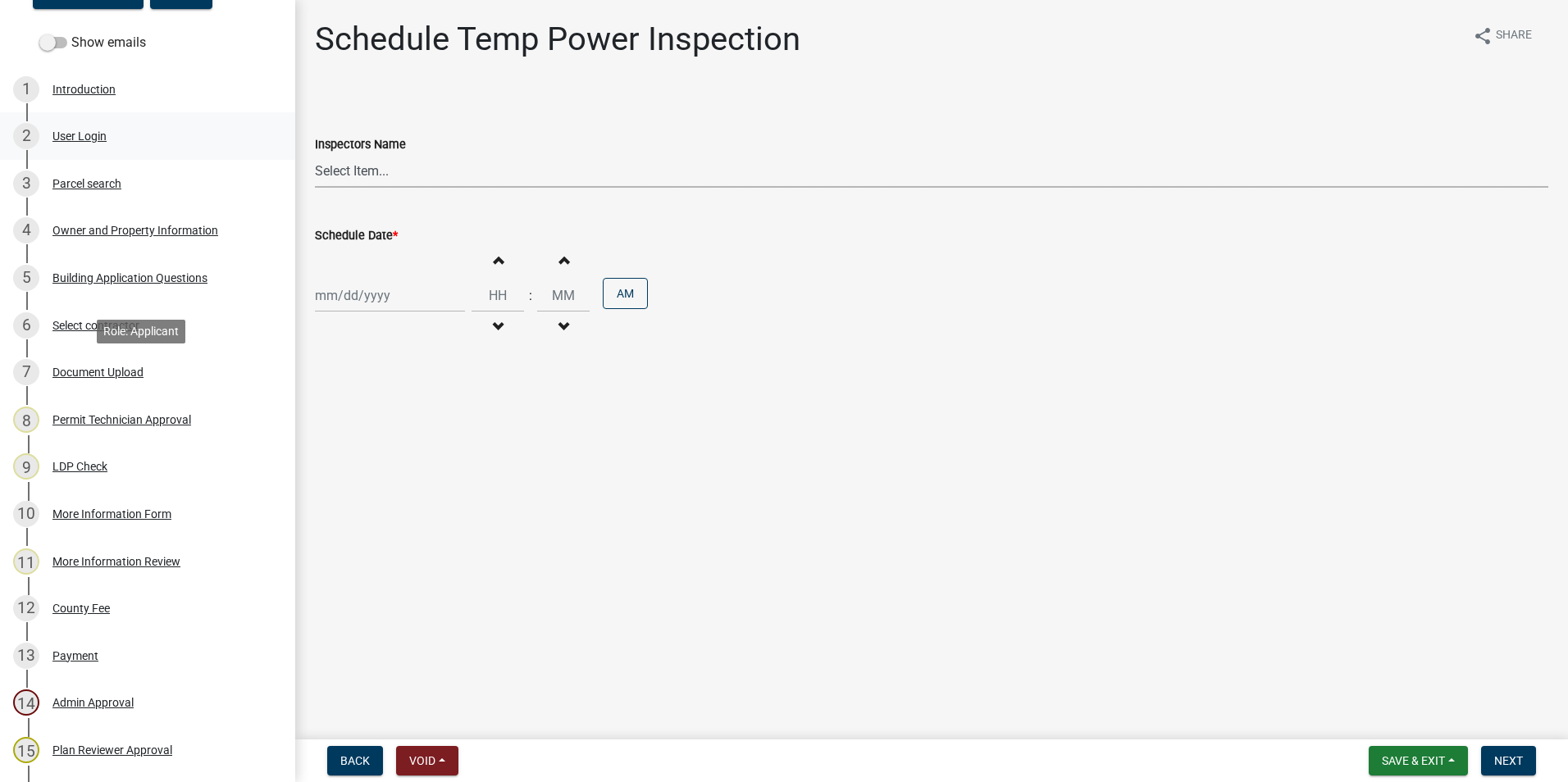
scroll to position [492, 0]
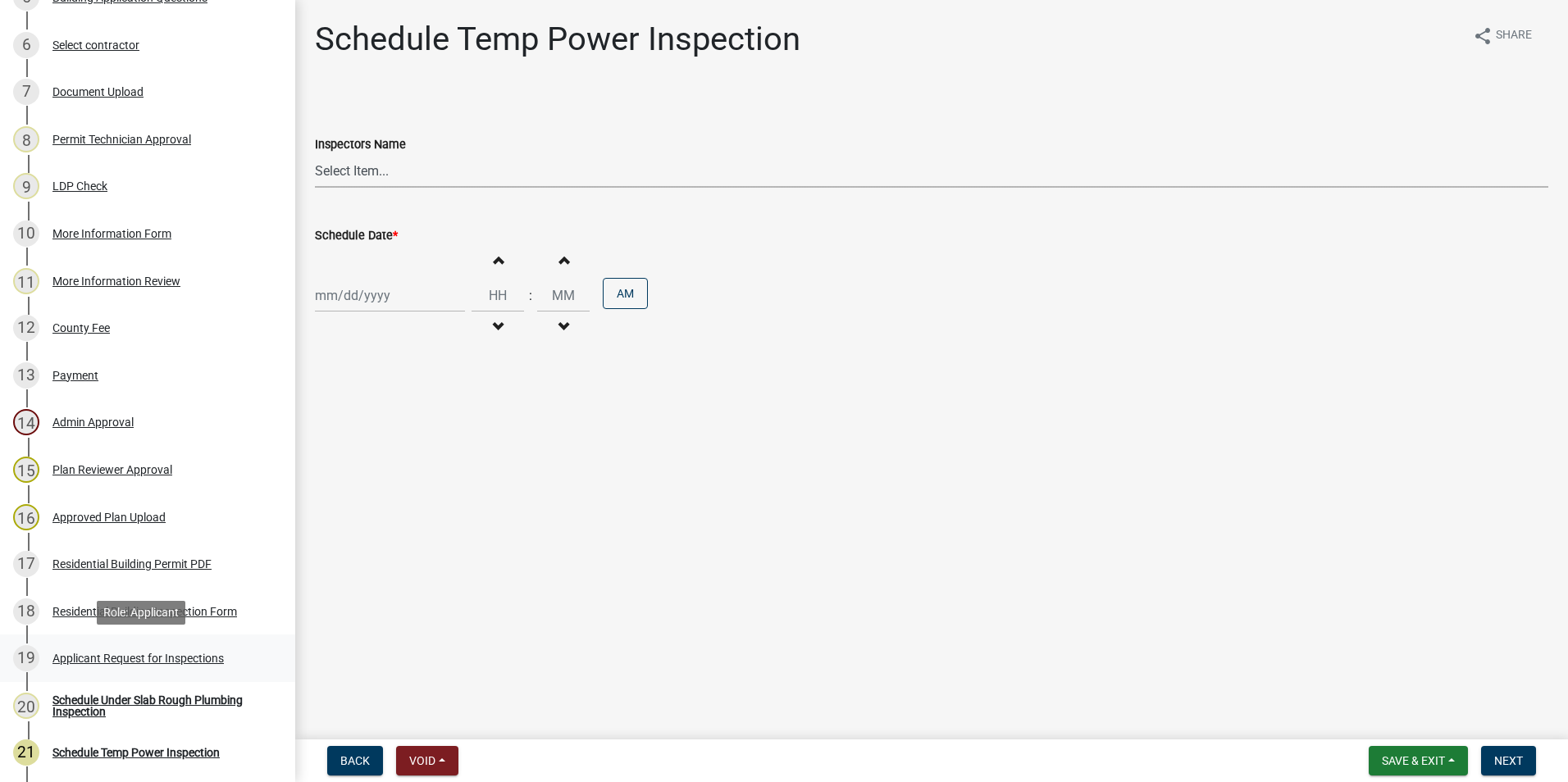
click at [154, 645] on div "19 Applicant Request for Inspections" at bounding box center [141, 658] width 256 height 26
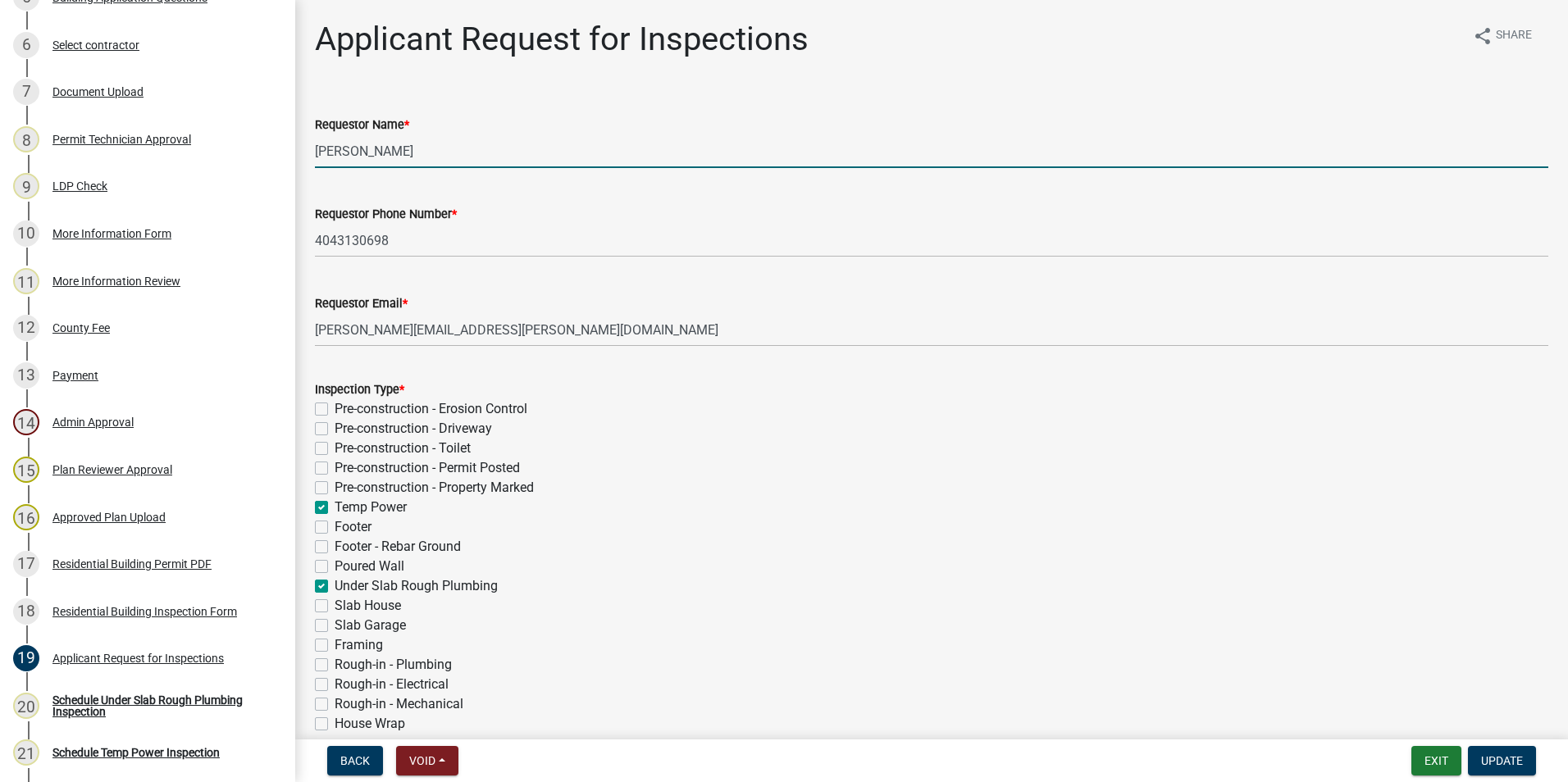
click at [430, 154] on input "[PERSON_NAME]" at bounding box center [932, 151] width 1234 height 34
type input "Jeff Hall"
click at [1500, 753] on button "Update" at bounding box center [1502, 760] width 68 height 29
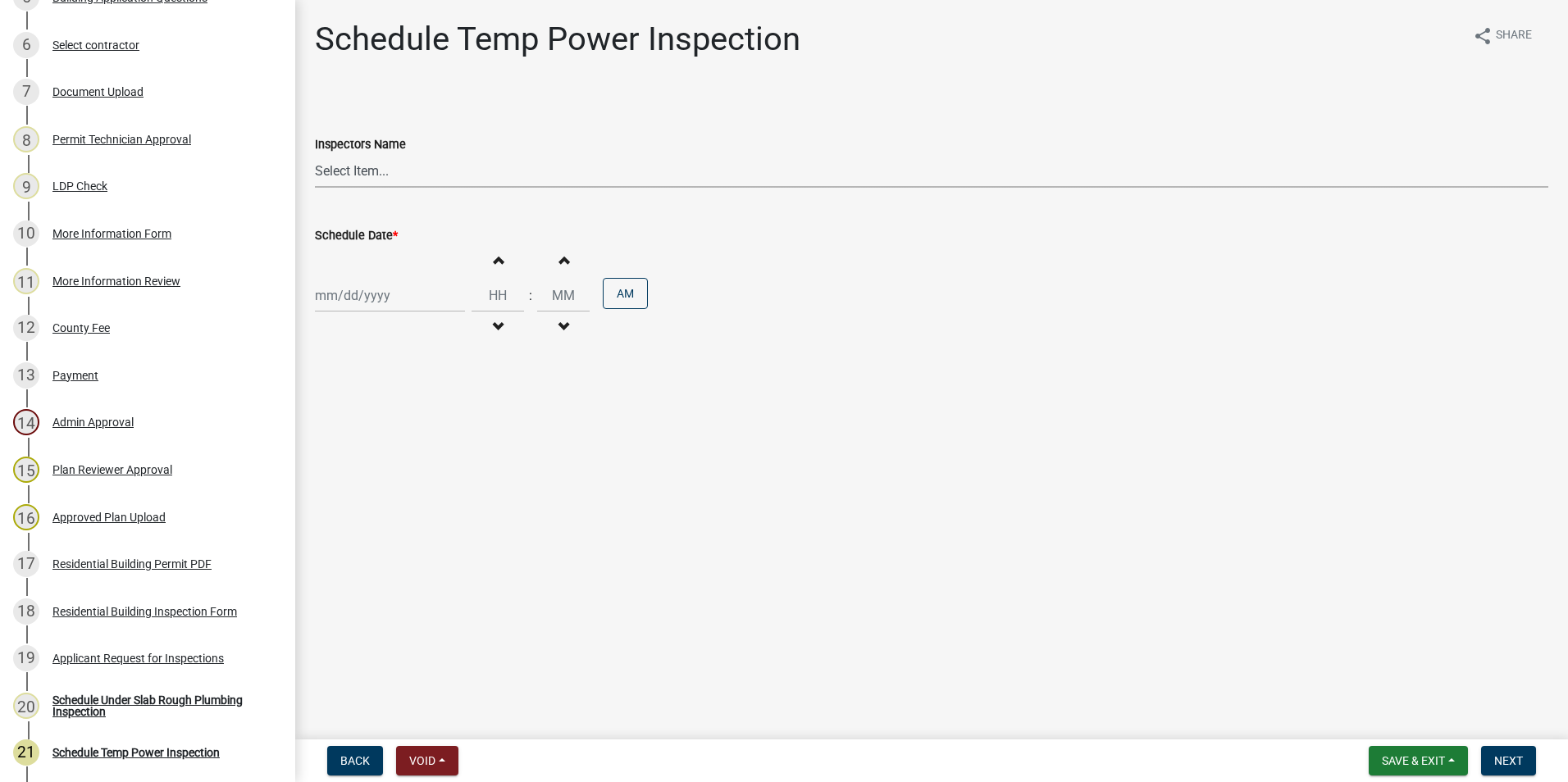
click at [377, 180] on select "Select Item... mrivera (Michele Rivera) StephanieM (Stephanie Morris ) QGrissom…" at bounding box center [932, 171] width 1234 height 34
select select "07642ab0-564c-47bb-824b-0ccf2da83593"
click at [315, 154] on select "Select Item... mrivera (Michele Rivera) StephanieM (Stephanie Morris ) QGrissom…" at bounding box center [932, 171] width 1234 height 34
select select "9"
select select "2025"
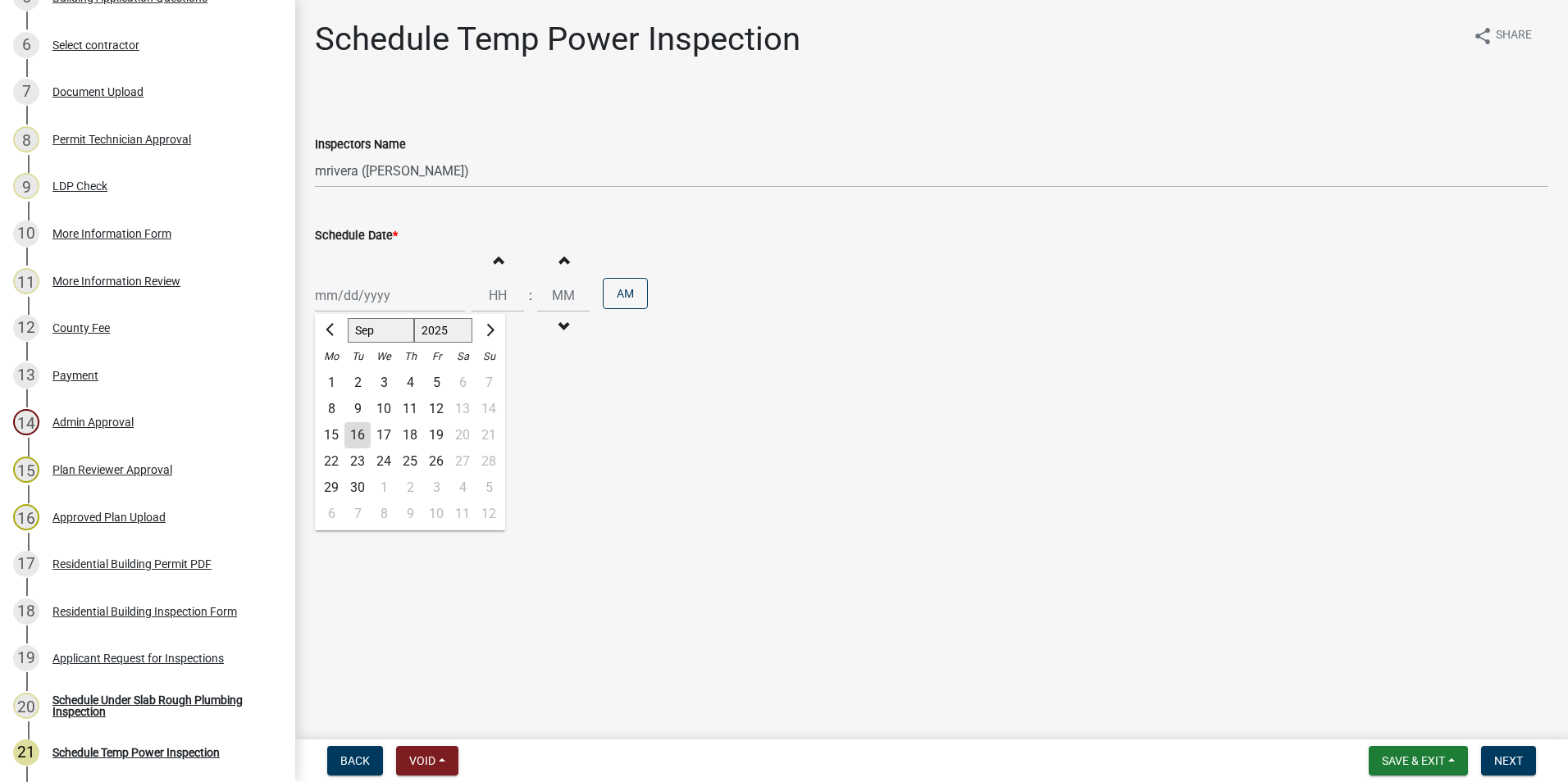
drag, startPoint x: 366, startPoint y: 293, endPoint x: 366, endPoint y: 306, distance: 13.0
click at [366, 293] on div "Jan Feb Mar Apr May Jun Jul Aug Sep Oct Nov Dec 1525 1526 1527 1528 1529 1530 1…" at bounding box center [390, 295] width 150 height 34
click at [378, 437] on div "17" at bounding box center [384, 435] width 26 height 26
type input "[DATE]"
click at [1529, 769] on button "Next" at bounding box center [1509, 760] width 55 height 29
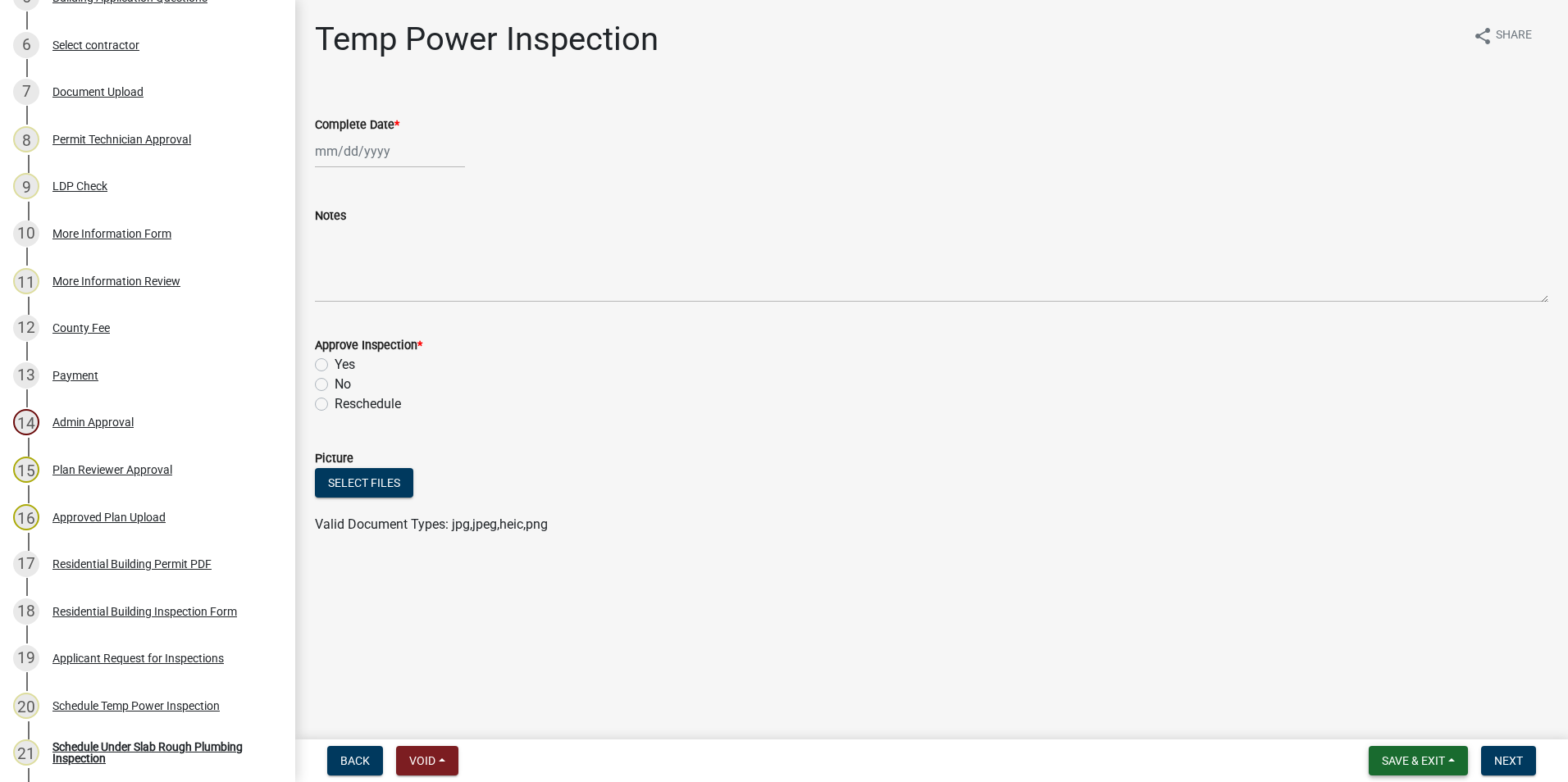
click at [1452, 770] on button "Save & Exit" at bounding box center [1419, 760] width 99 height 29
click at [1417, 717] on button "Save & Exit" at bounding box center [1403, 718] width 131 height 39
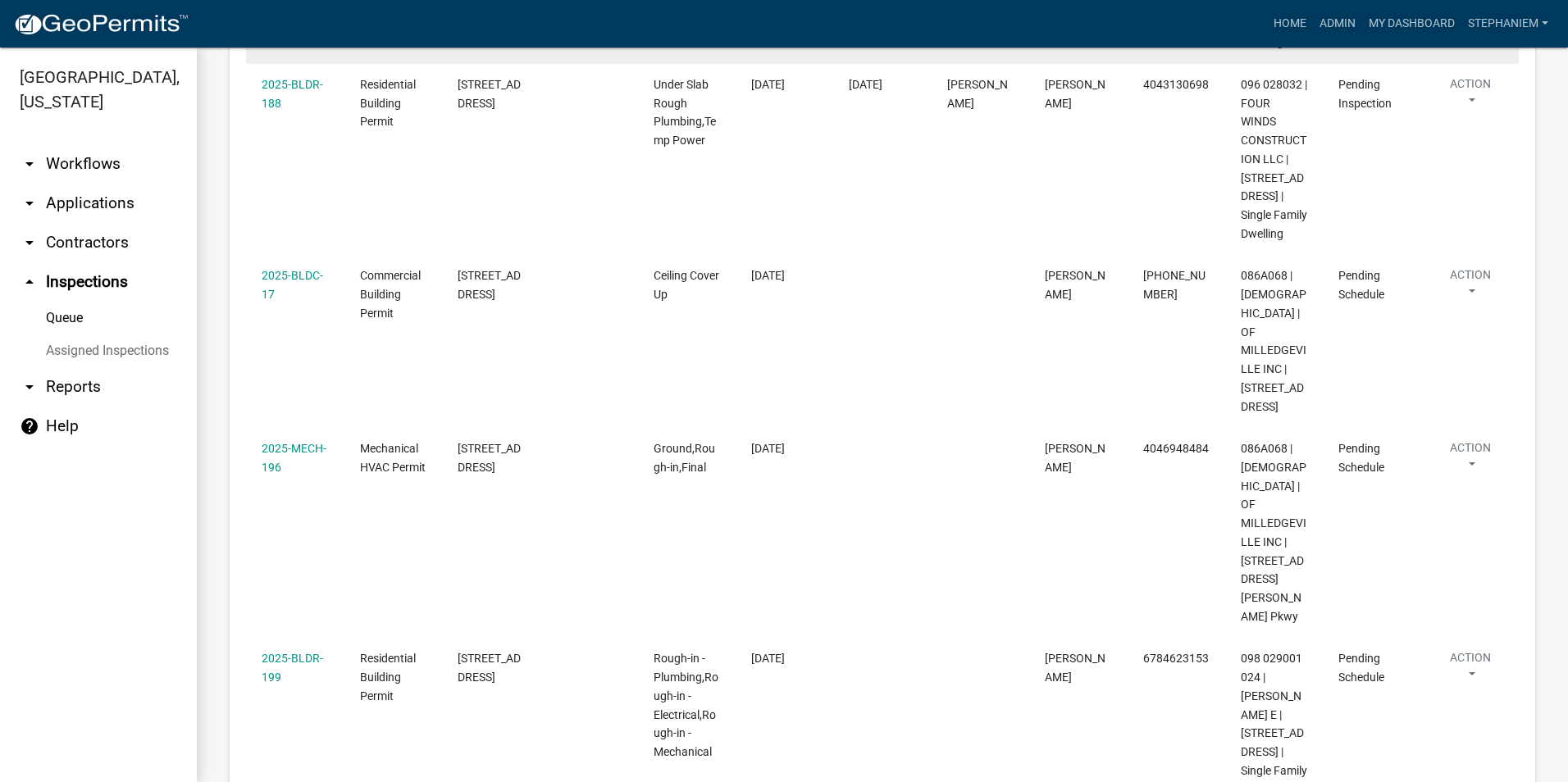
scroll to position [496, 0]
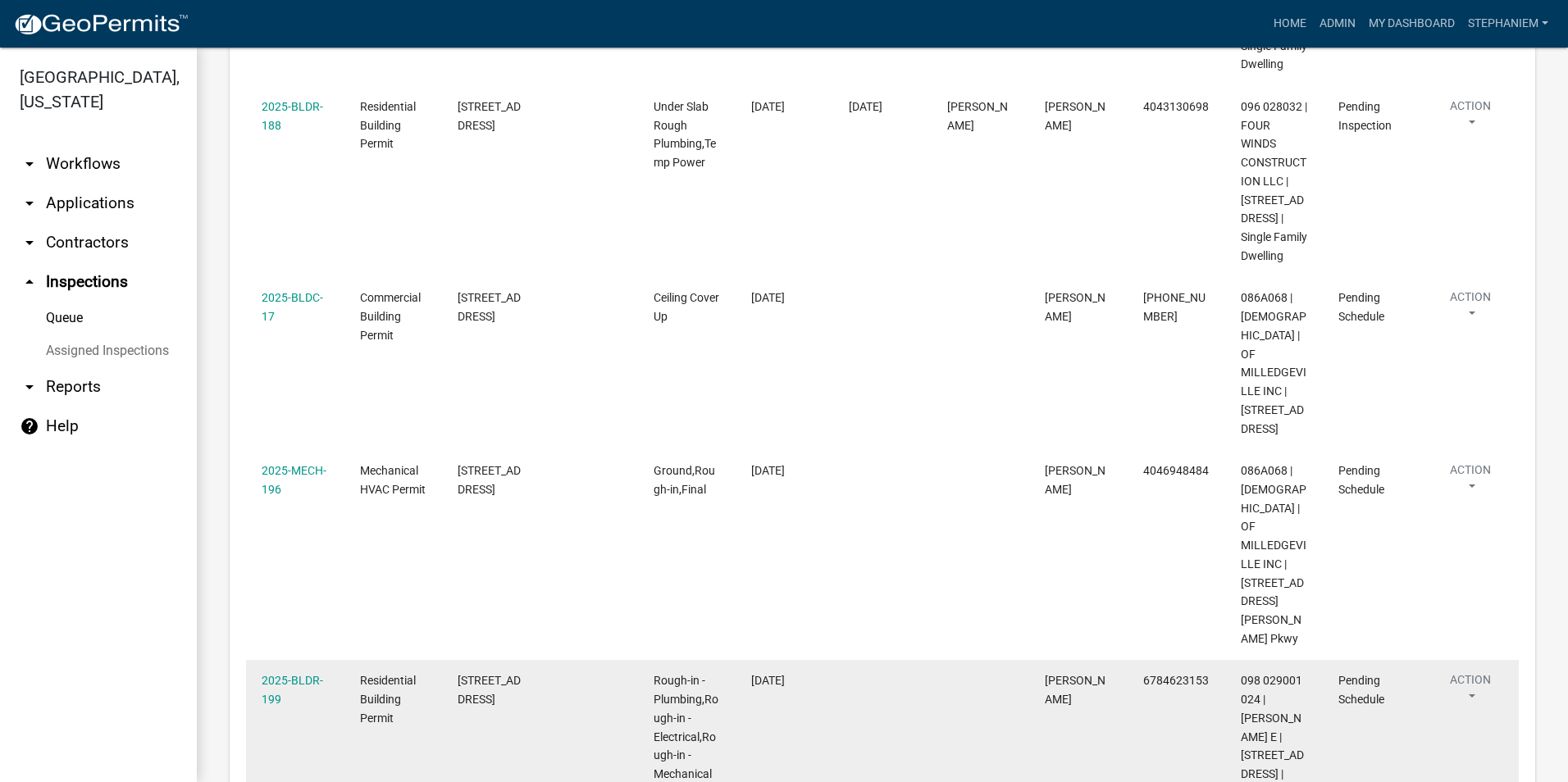
click at [599, 779] on datatable-body-cell at bounding box center [589, 746] width 98 height 173
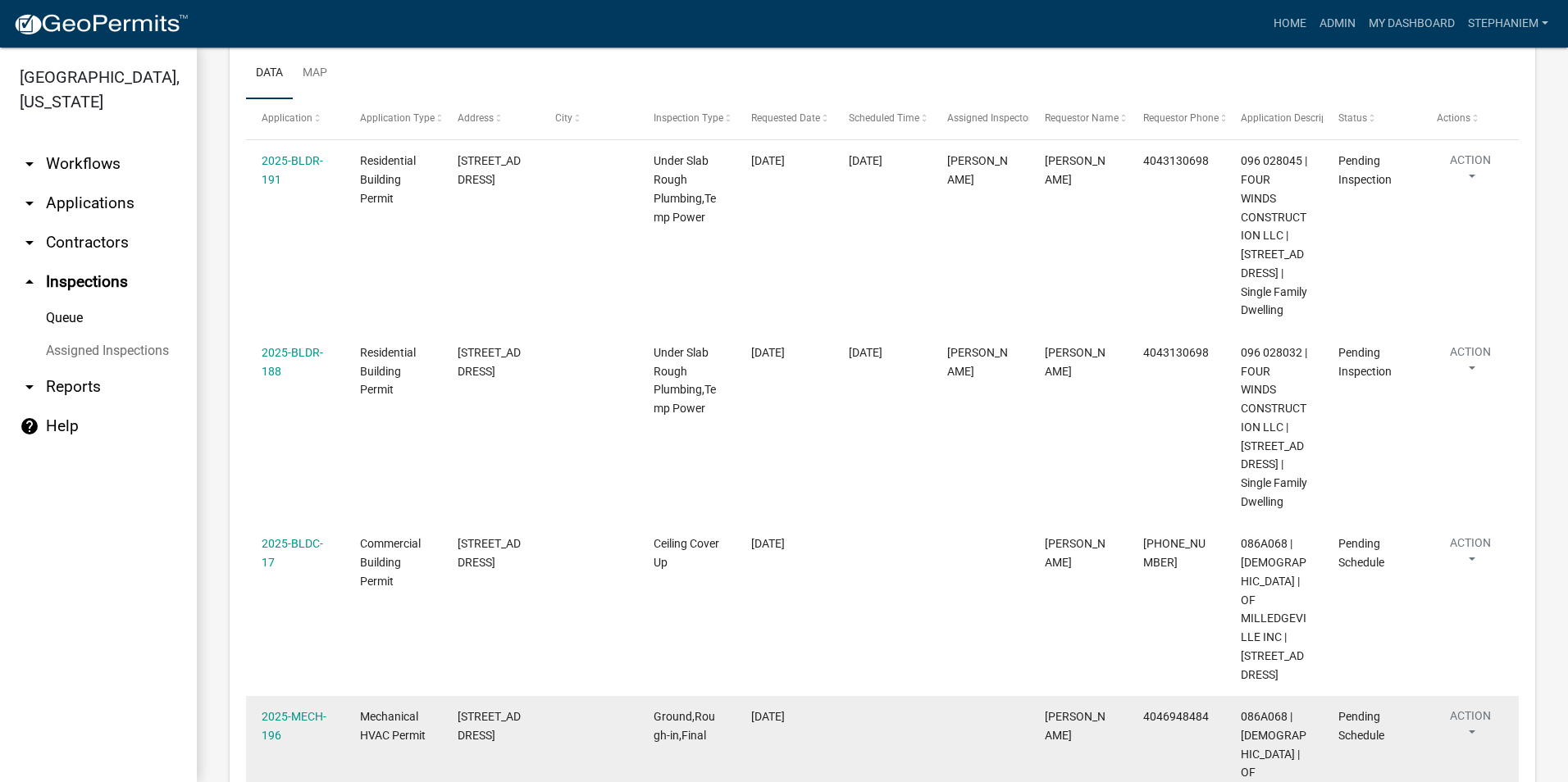
scroll to position [0, 0]
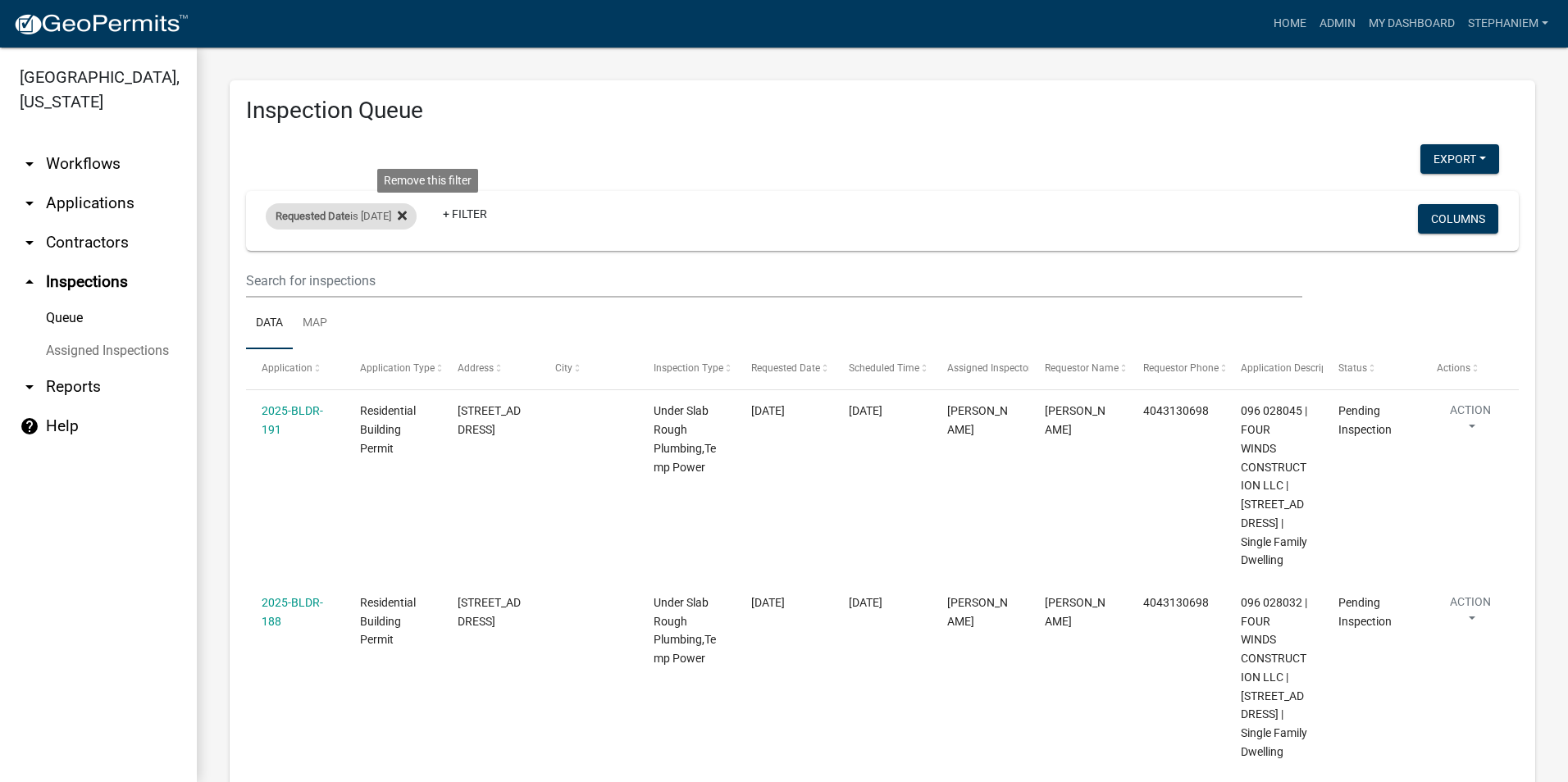
click at [407, 226] on fa-icon at bounding box center [399, 217] width 16 height 26
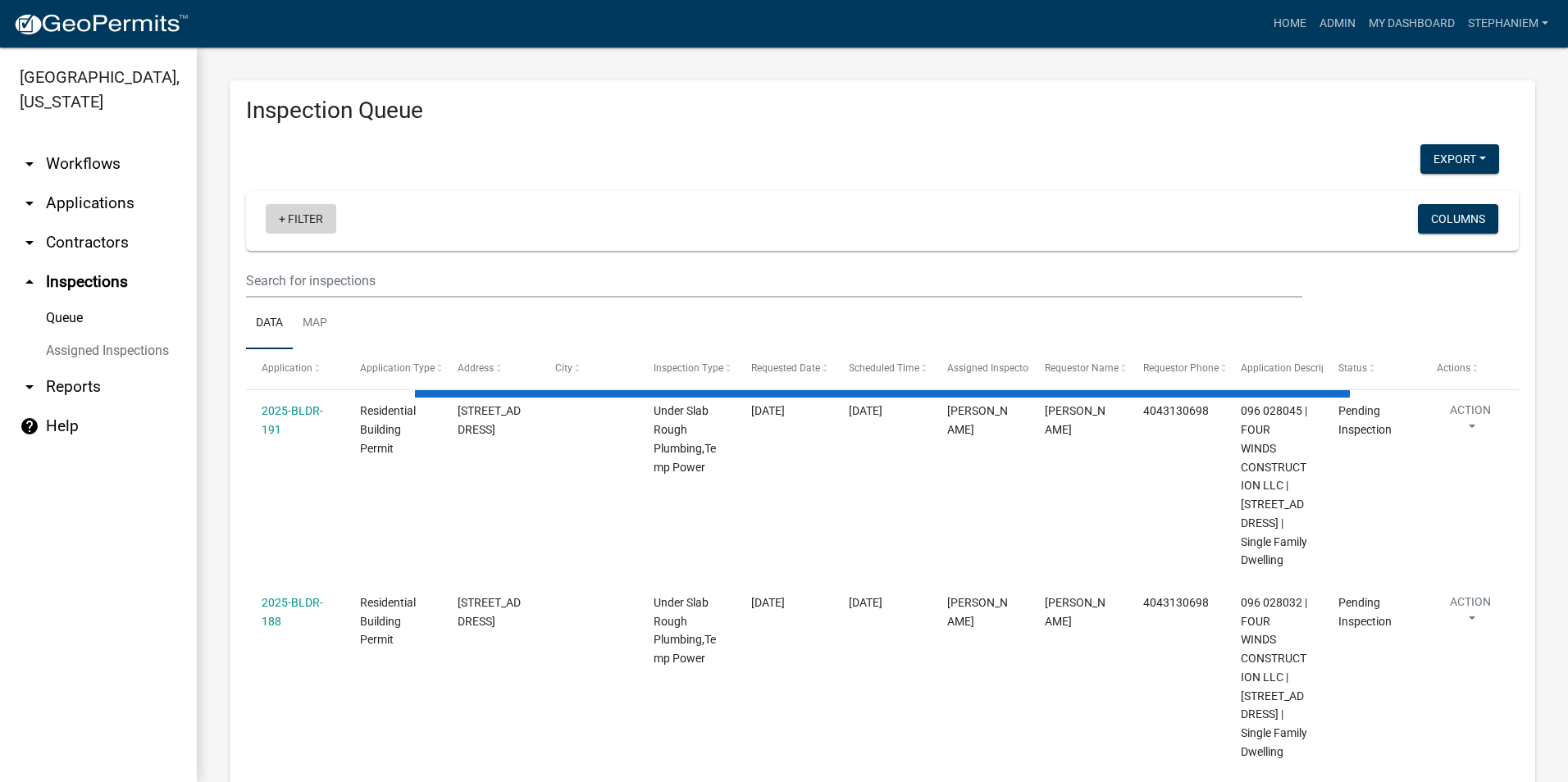
click at [308, 214] on link "+ Filter" at bounding box center [300, 218] width 70 height 29
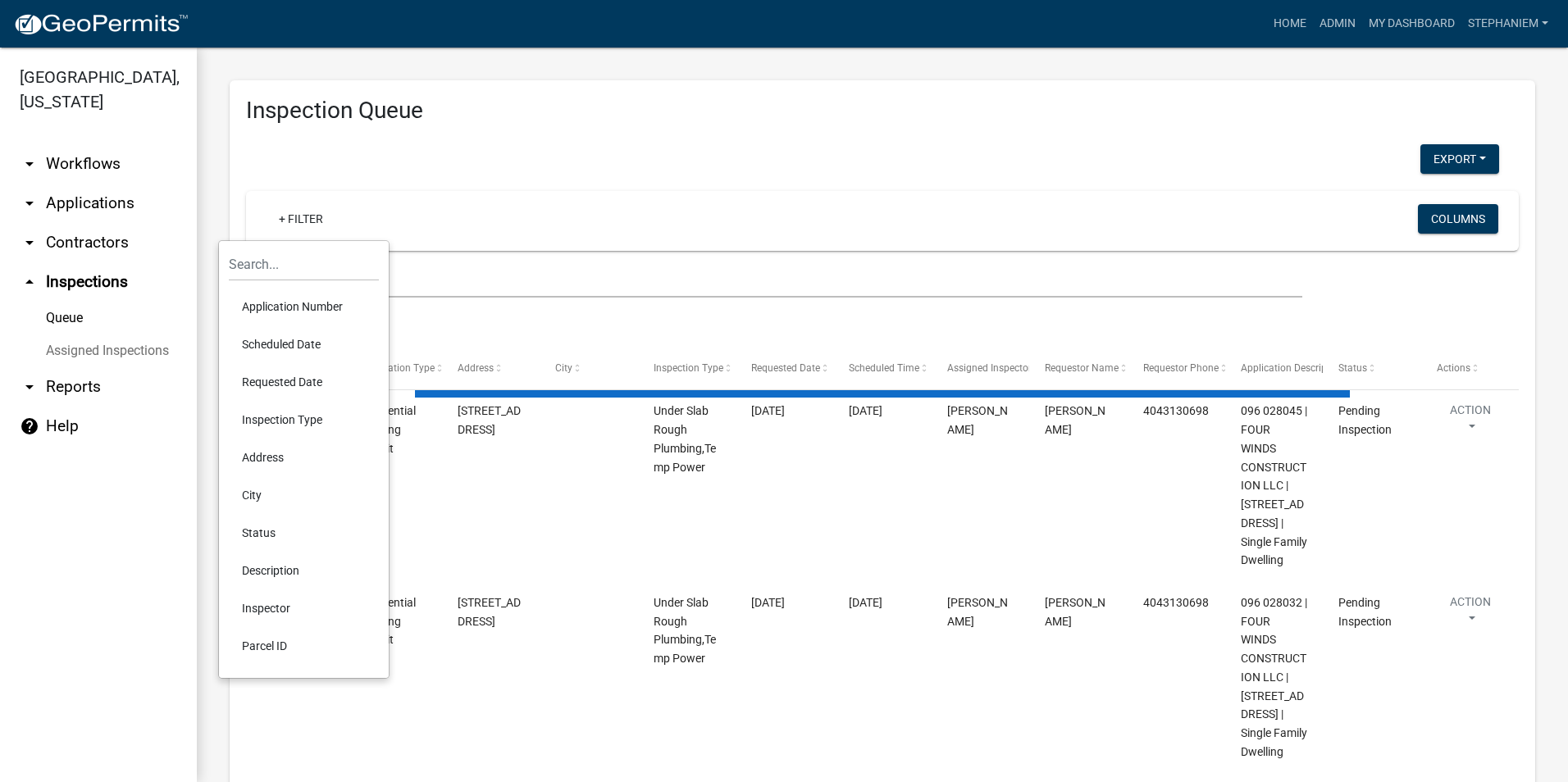
click at [324, 351] on li "Scheduled Date" at bounding box center [304, 344] width 150 height 38
select select "3: 100"
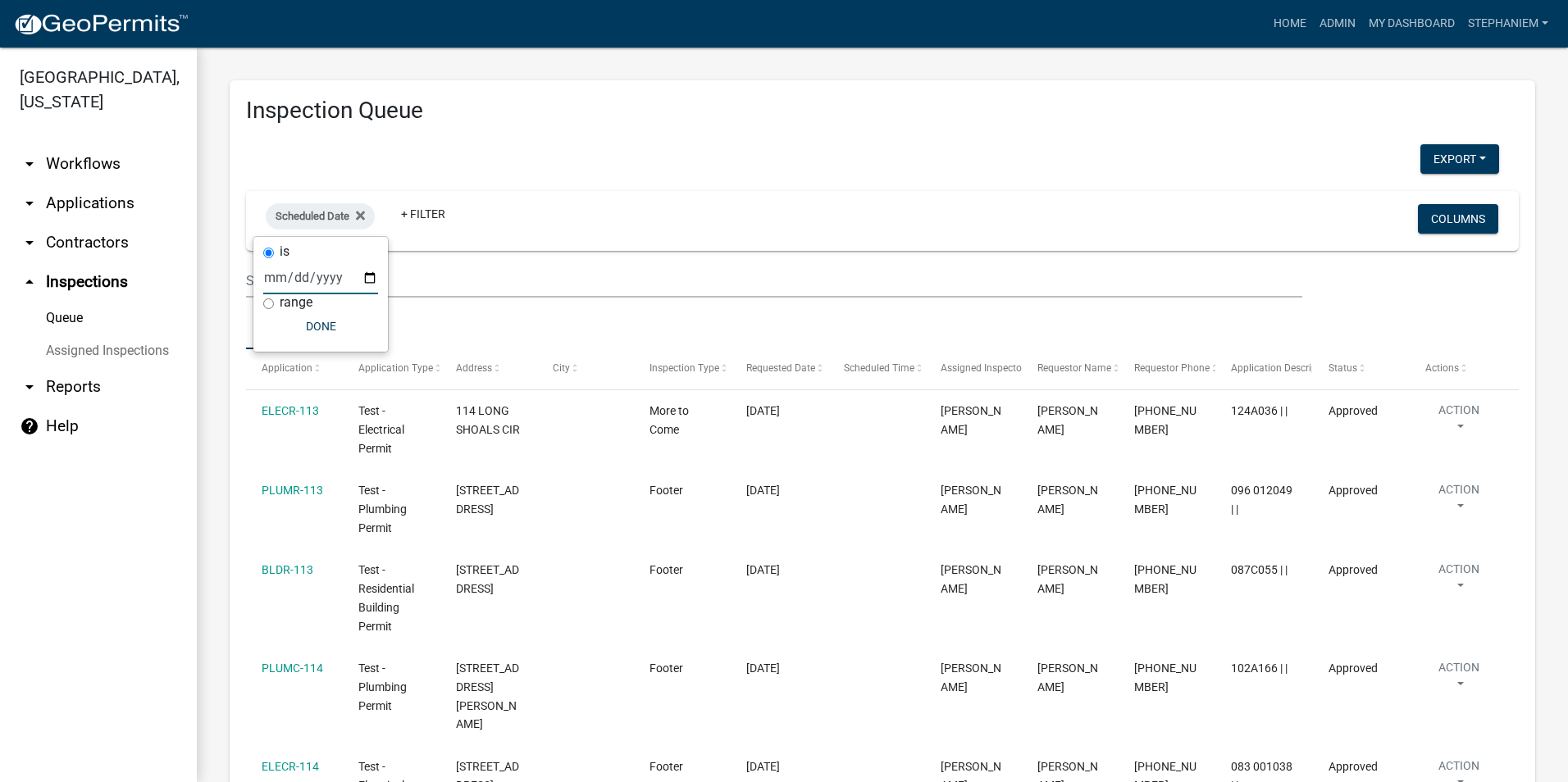
click at [372, 286] on input "date" at bounding box center [321, 278] width 114 height 34
click at [373, 278] on input "date" at bounding box center [321, 278] width 114 height 34
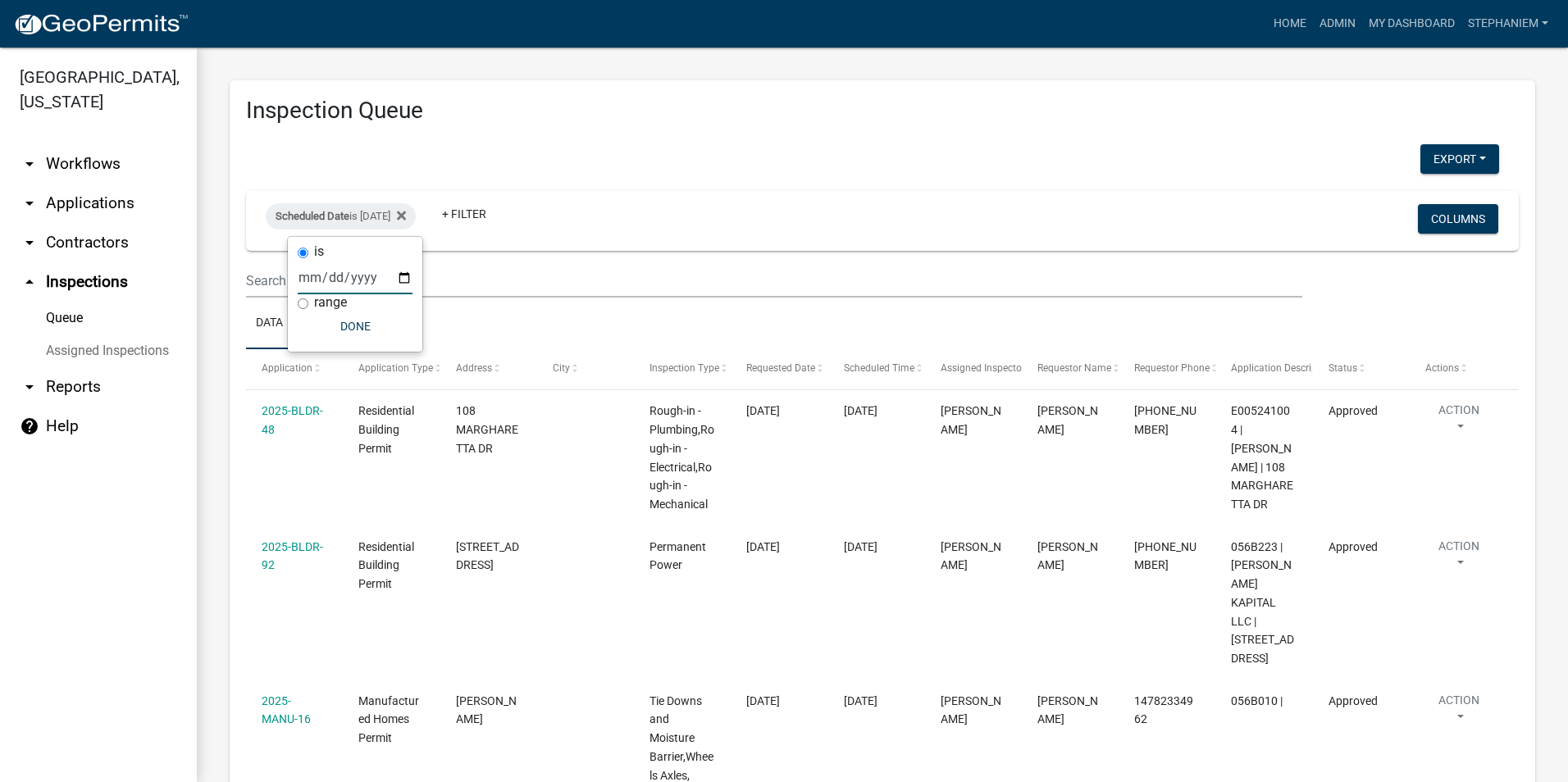
click at [406, 277] on input "2025-07-28" at bounding box center [355, 278] width 114 height 34
type input "2025-07-29"
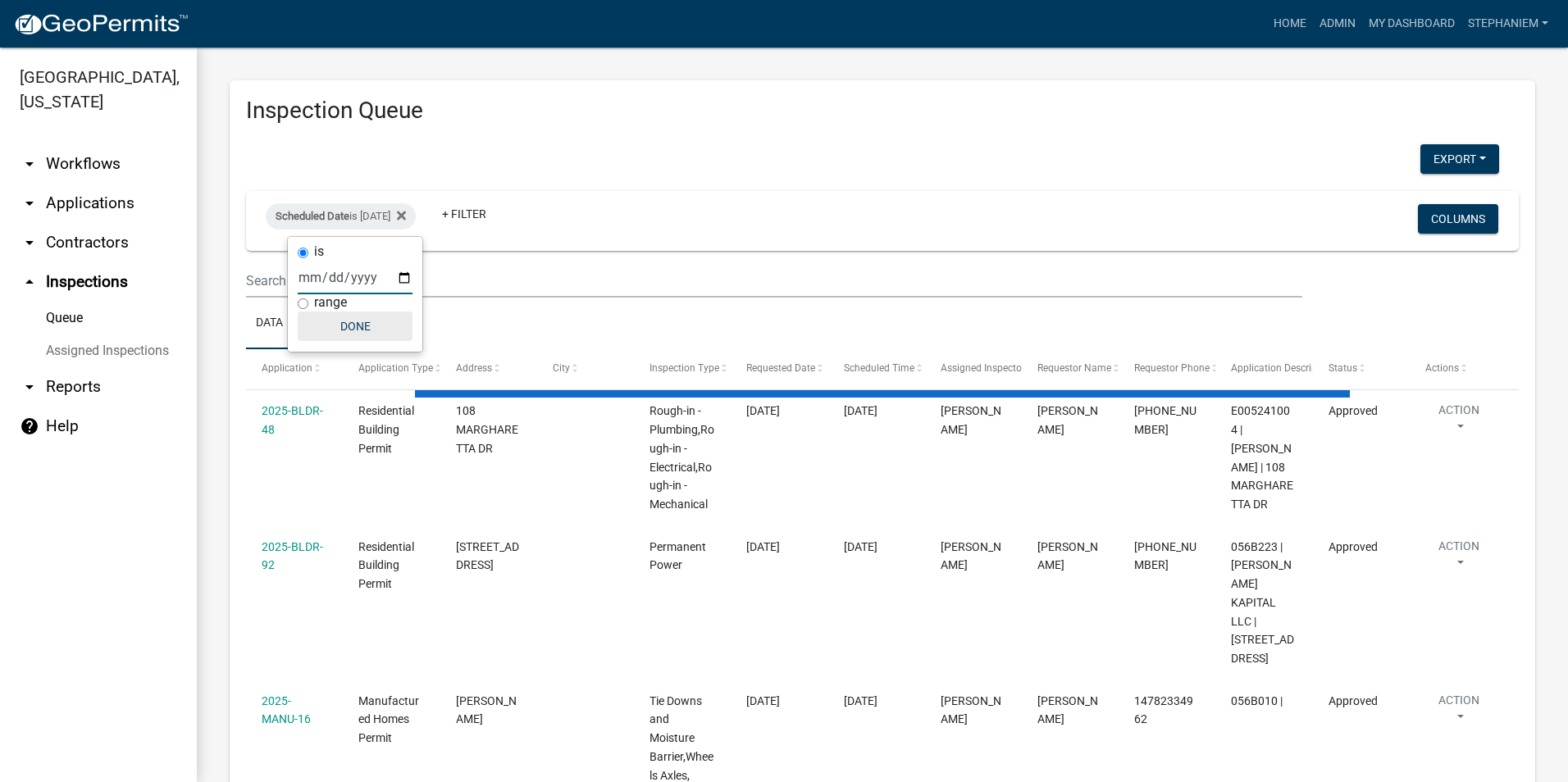
click at [355, 319] on button "Done" at bounding box center [355, 325] width 114 height 29
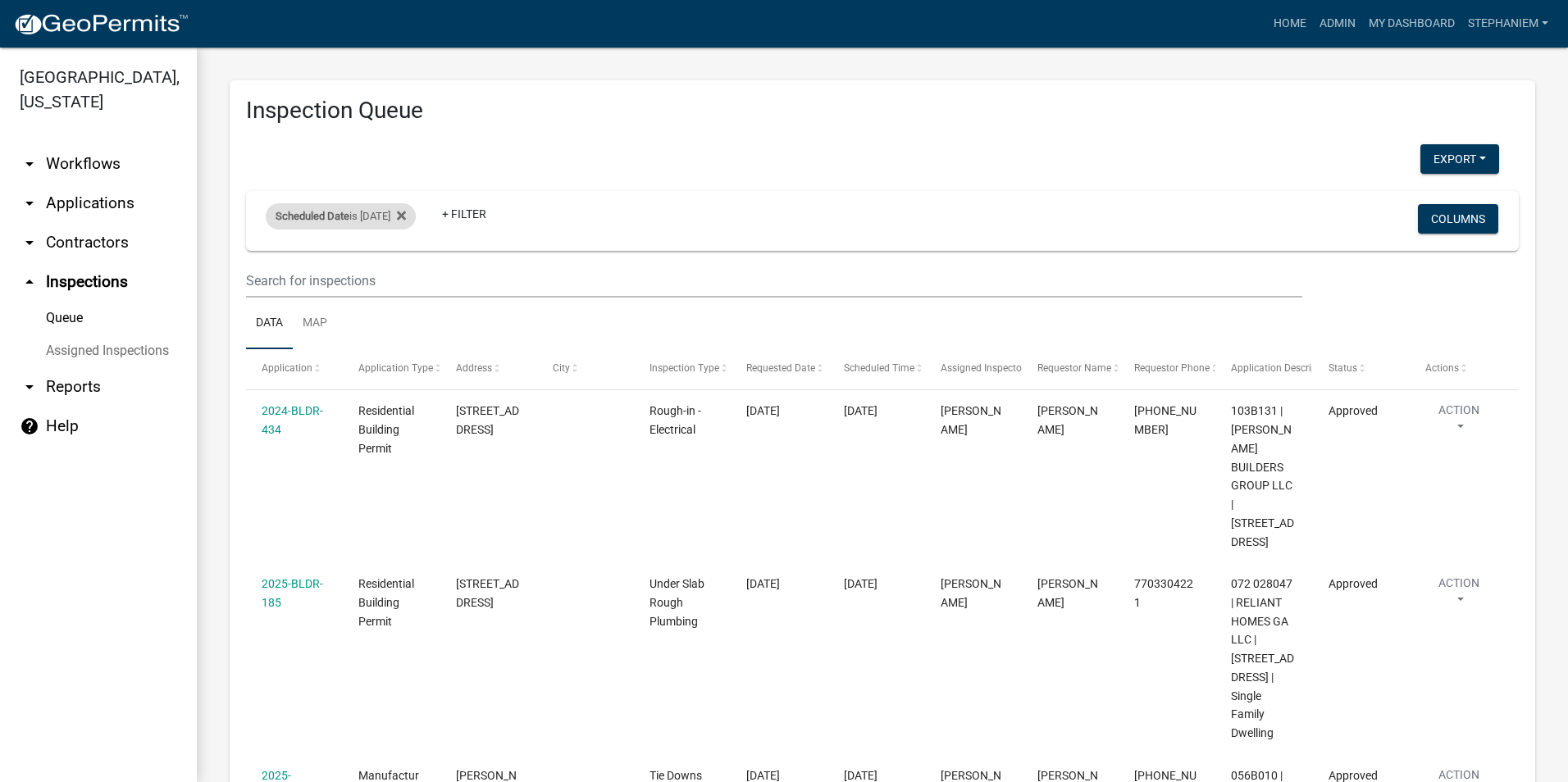
click at [379, 223] on div "Scheduled Date is 07/29/2025" at bounding box center [340, 217] width 150 height 26
click at [406, 280] on input "2025-07-29" at bounding box center [355, 278] width 114 height 34
type input "2025-07-30"
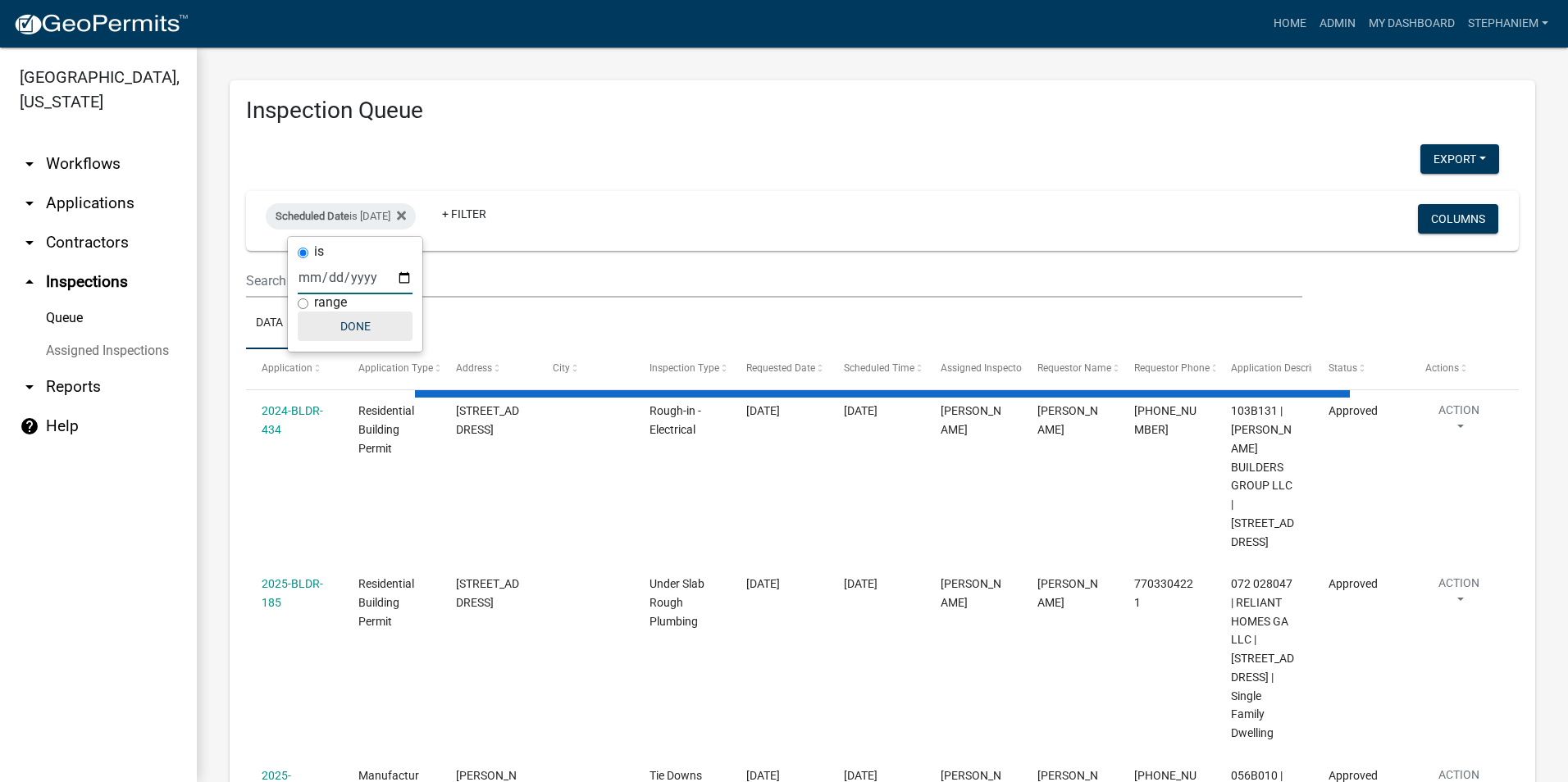
click at [360, 329] on button "Done" at bounding box center [355, 325] width 114 height 29
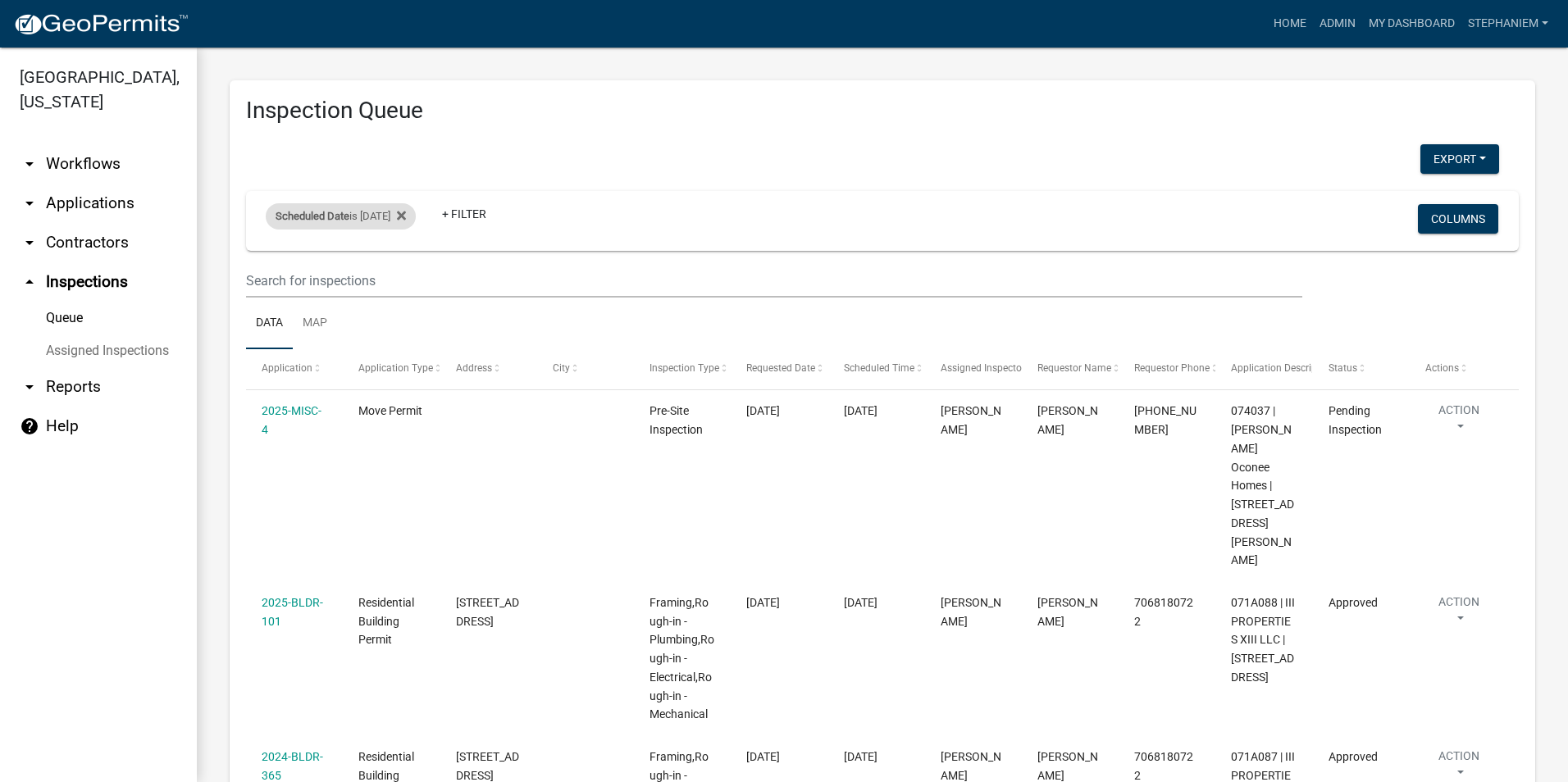
click at [397, 222] on div "Scheduled Date is 07/30/2025" at bounding box center [340, 217] width 150 height 26
click at [408, 286] on input "2025-07-30" at bounding box center [355, 278] width 114 height 34
click at [402, 284] on input "2025-07-30" at bounding box center [355, 278] width 114 height 34
type input "2025-07-31"
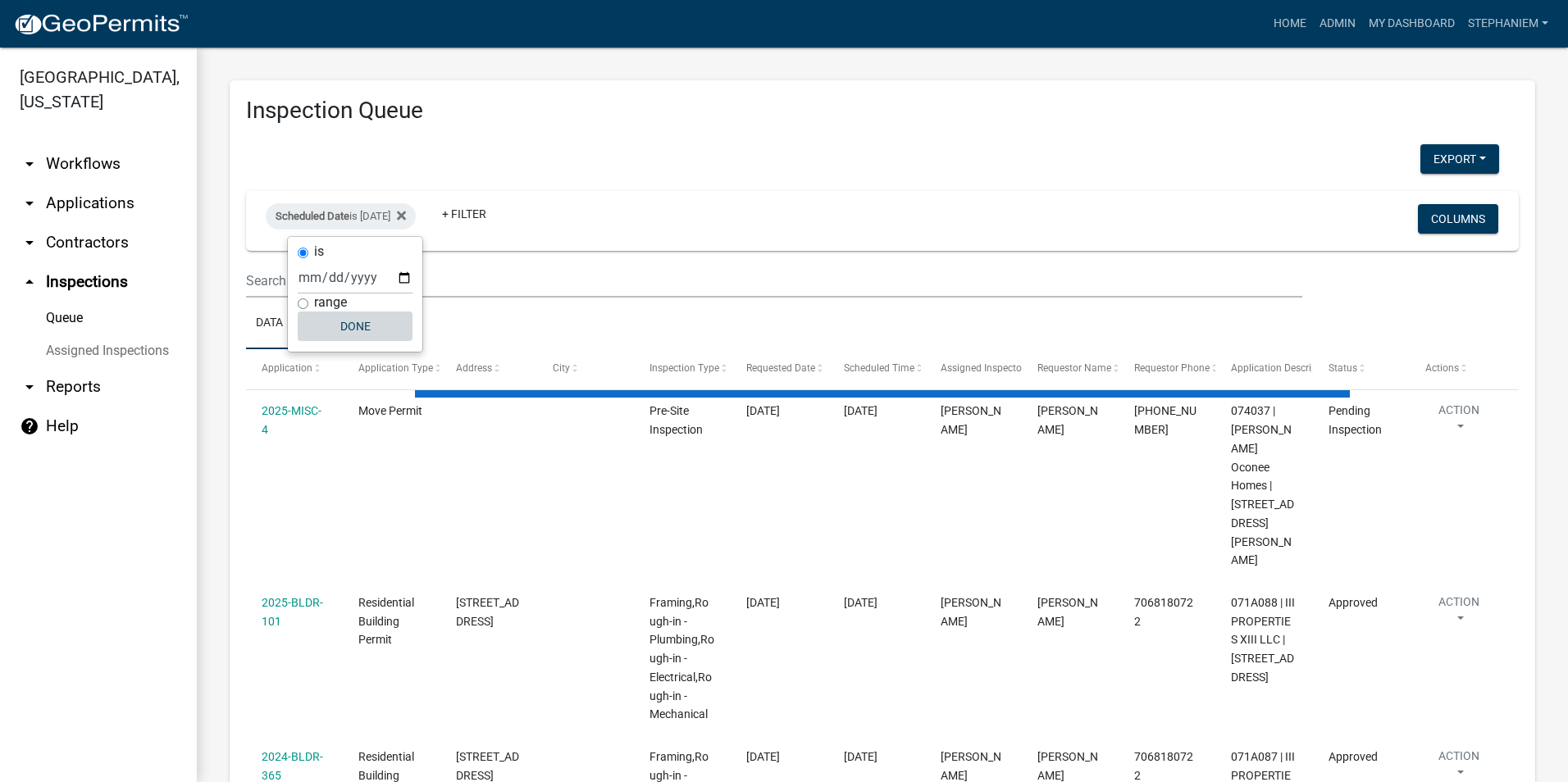
click at [366, 318] on button "Done" at bounding box center [355, 325] width 114 height 29
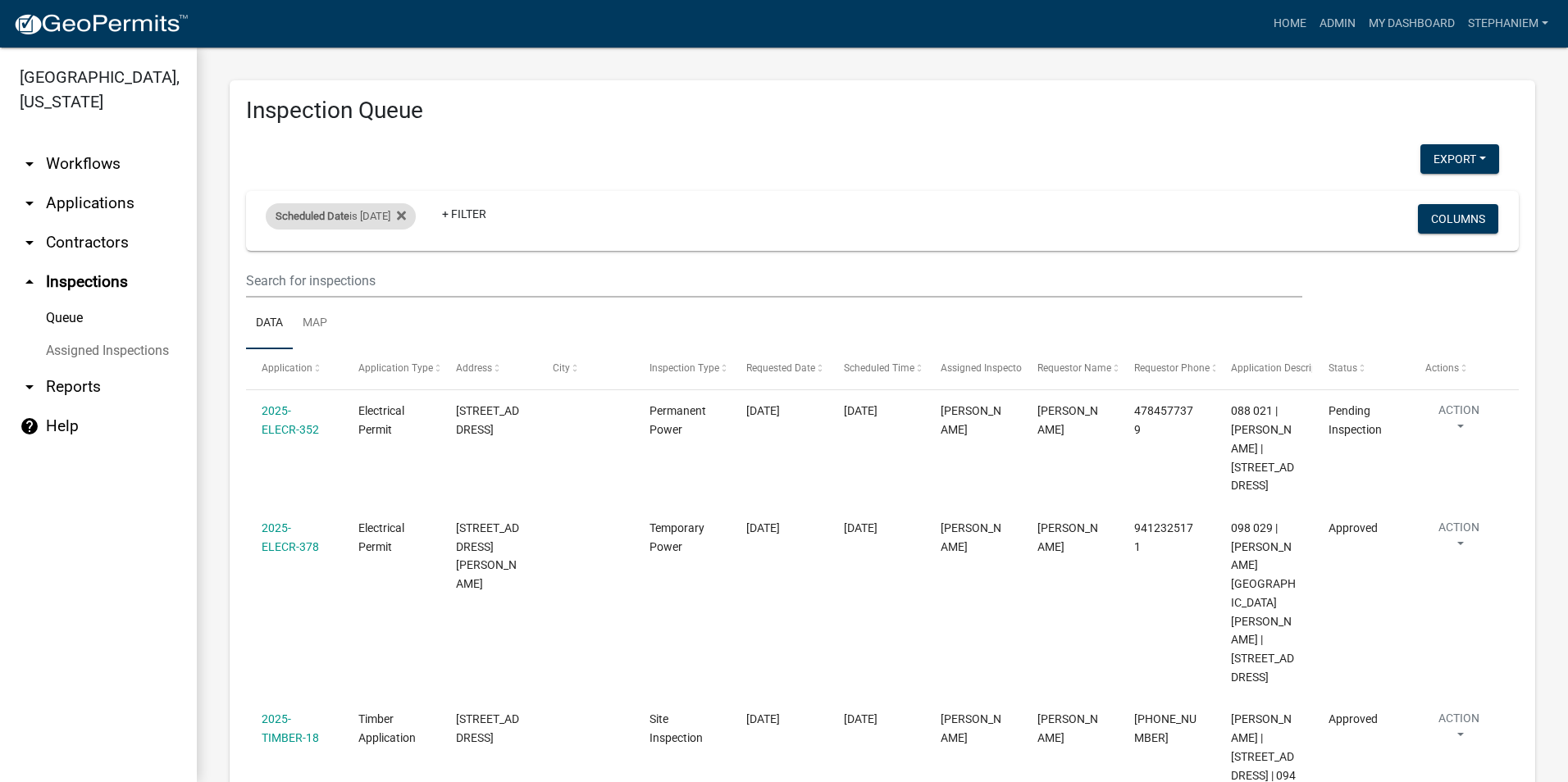
click at [350, 215] on div "Scheduled Date is 07/31/2025" at bounding box center [340, 217] width 150 height 26
click at [409, 282] on input "2025-07-31" at bounding box center [355, 278] width 114 height 34
type input "2025-08-01"
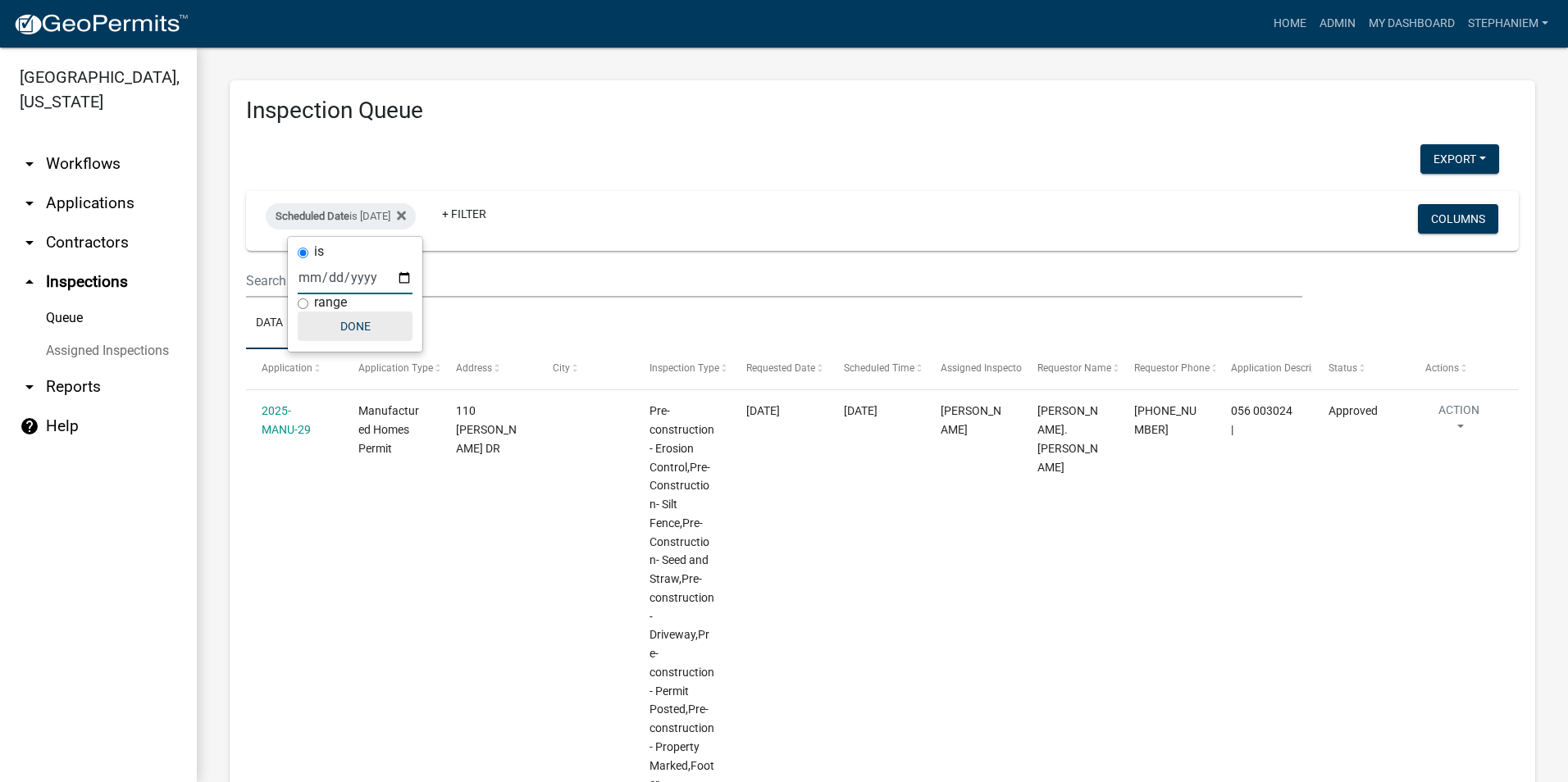
click at [373, 332] on button "Done" at bounding box center [355, 325] width 114 height 29
click at [393, 225] on div "Scheduled Date is 08/01/2025" at bounding box center [340, 217] width 150 height 26
click at [400, 275] on input "2025-08-01" at bounding box center [355, 278] width 114 height 34
type input "2025-08-04"
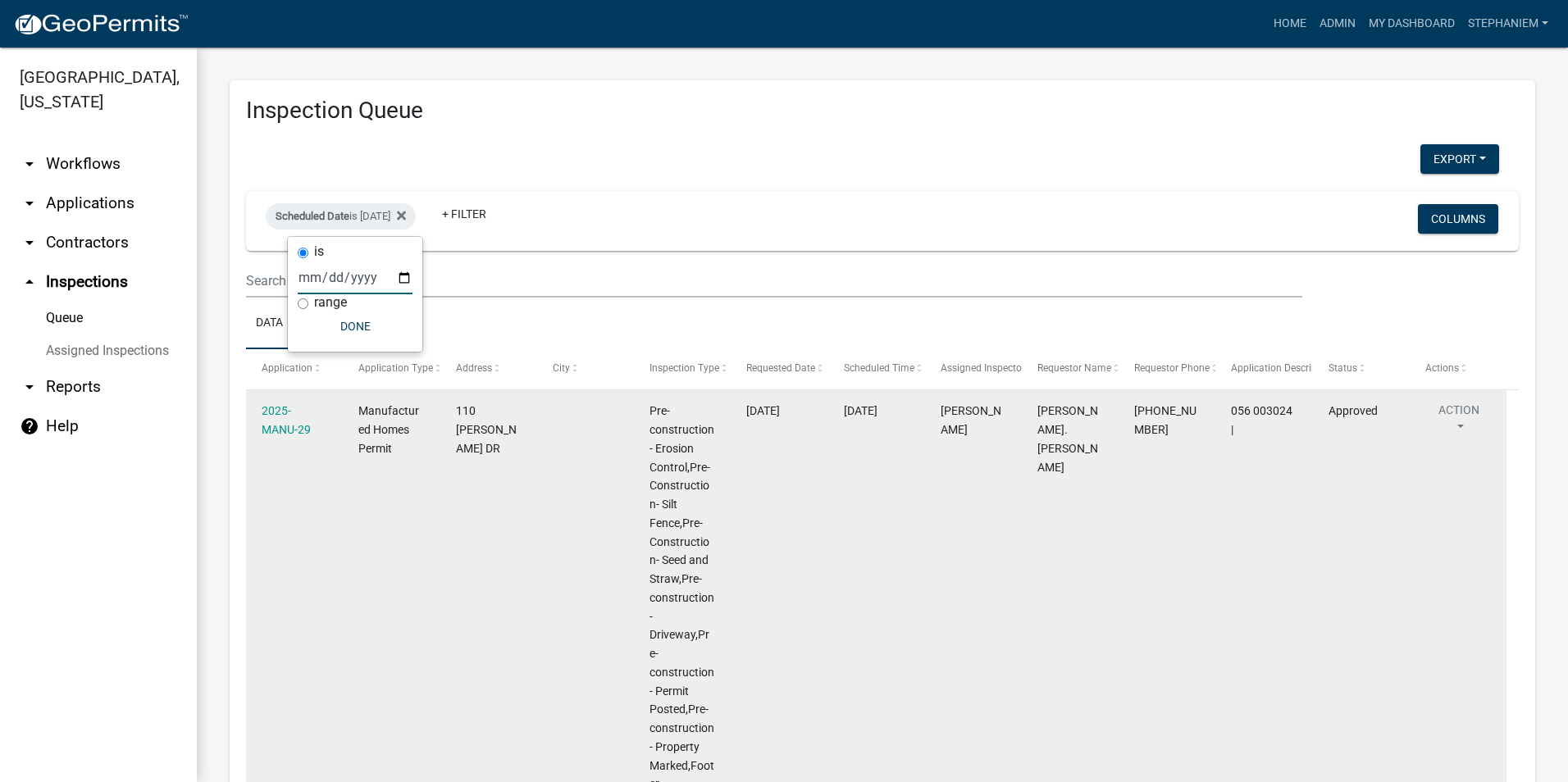
select select "3: 100"
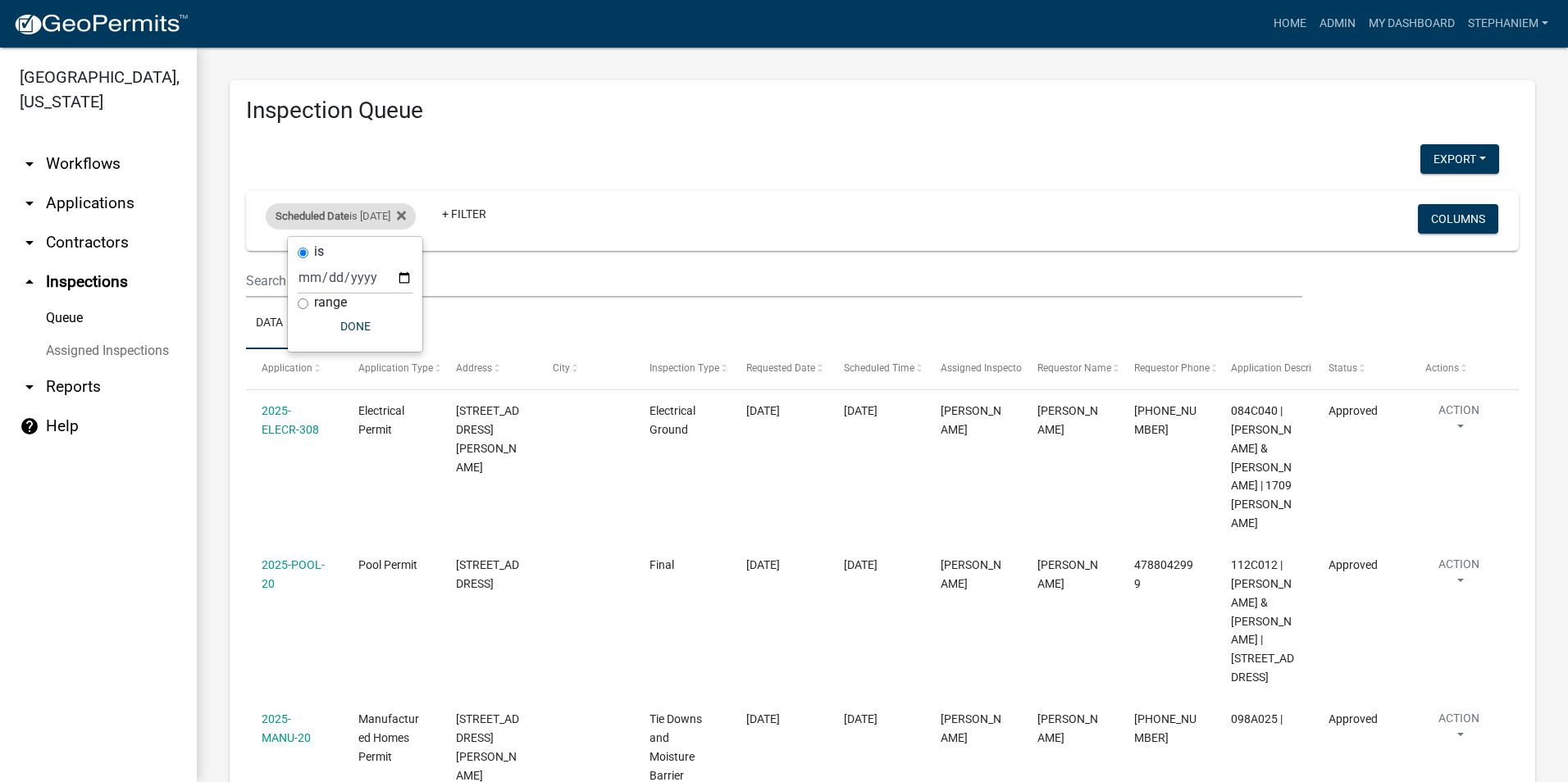
click at [369, 229] on div "Scheduled Date is 08/04/2025" at bounding box center [340, 217] width 150 height 26
click at [354, 210] on div "Scheduled Date is 08/04/2025" at bounding box center [340, 217] width 150 height 26
click at [415, 219] on div "Scheduled Date is 08/04/2025" at bounding box center [340, 217] width 150 height 26
click at [406, 211] on icon at bounding box center [401, 216] width 9 height 13
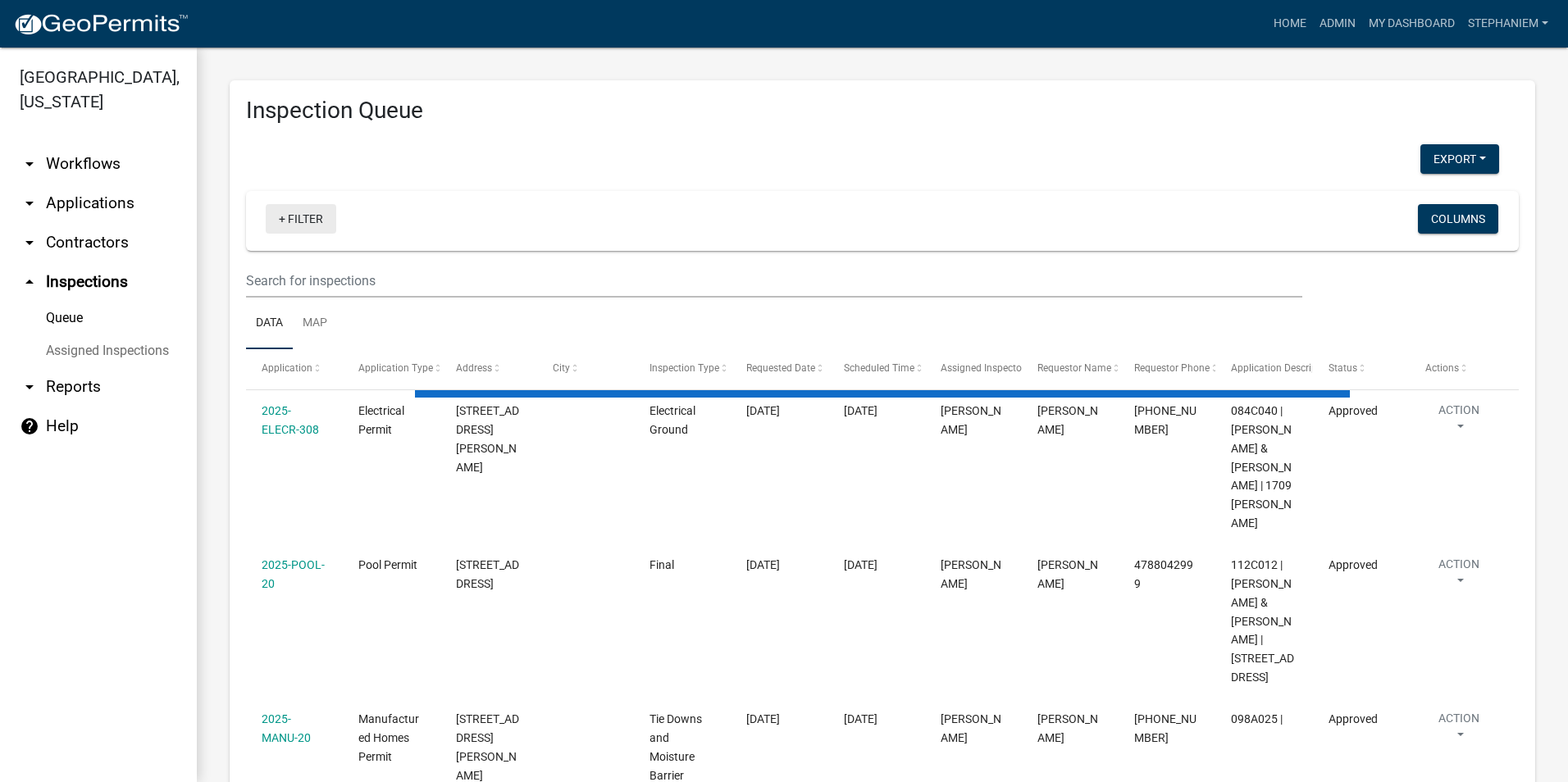
click at [318, 225] on link "+ Filter" at bounding box center [300, 218] width 70 height 29
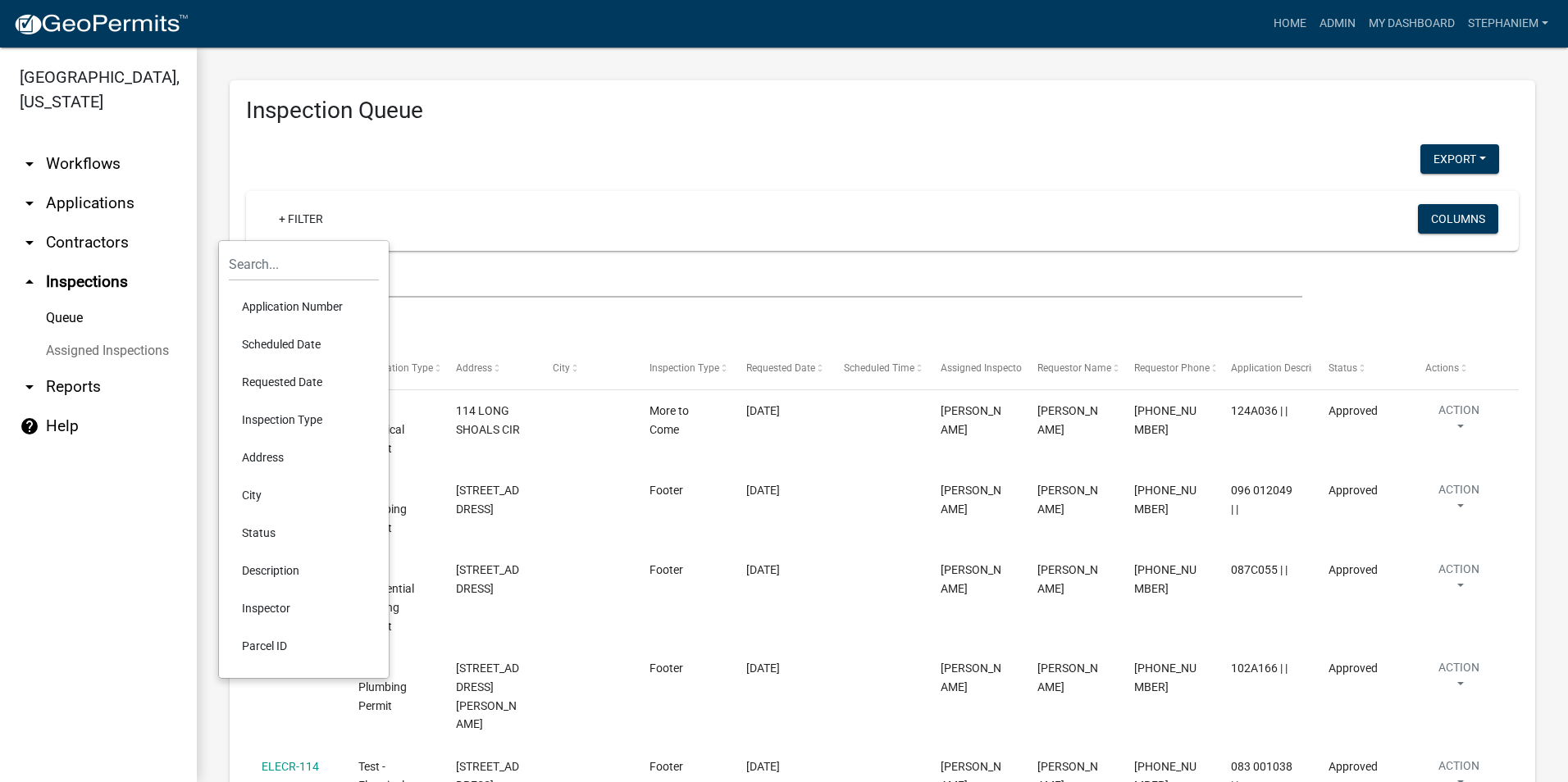
click at [285, 368] on li "Requested Date" at bounding box center [304, 382] width 150 height 38
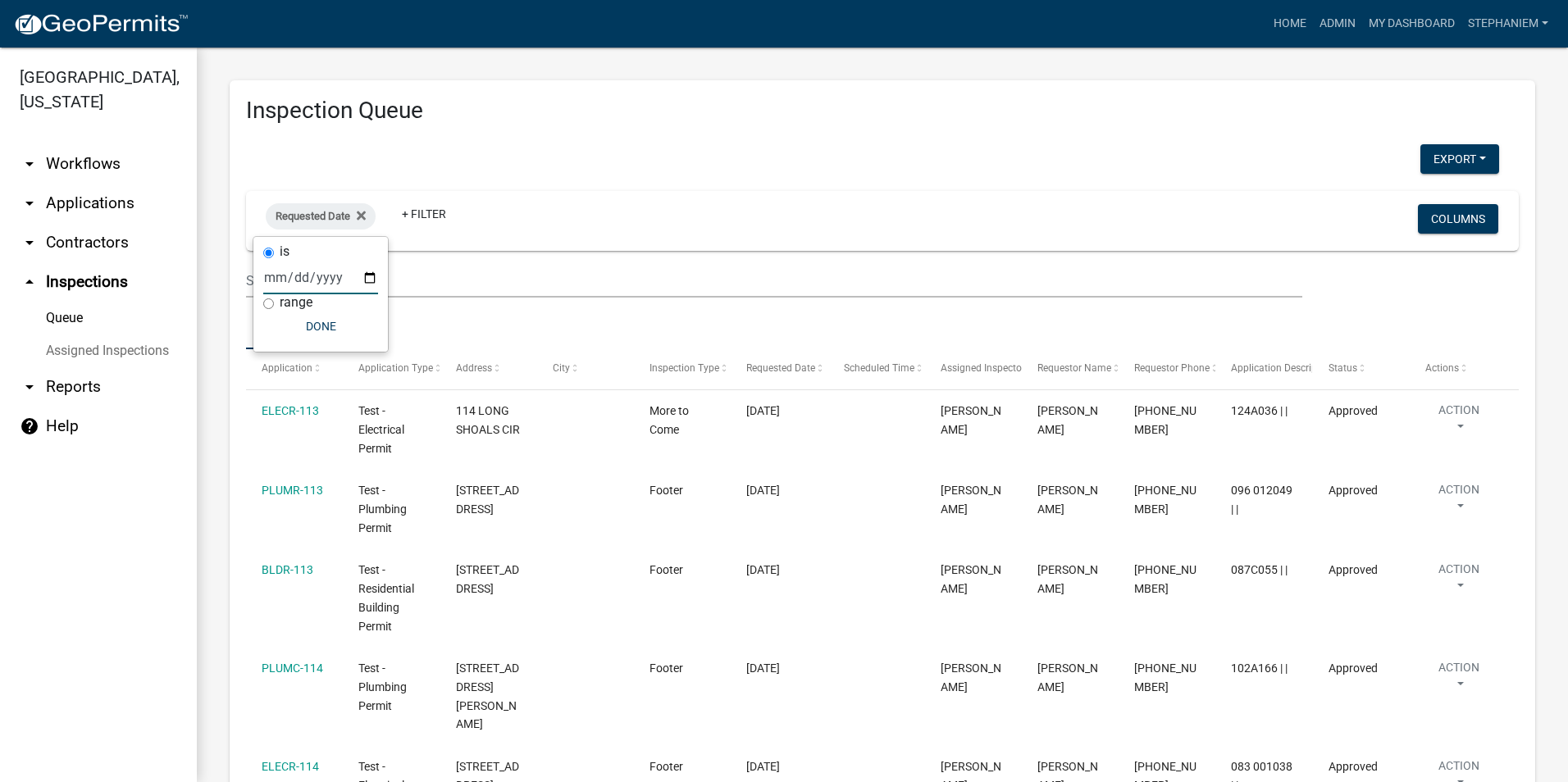
click at [376, 283] on input "date" at bounding box center [321, 278] width 114 height 34
type input "2025-09-16"
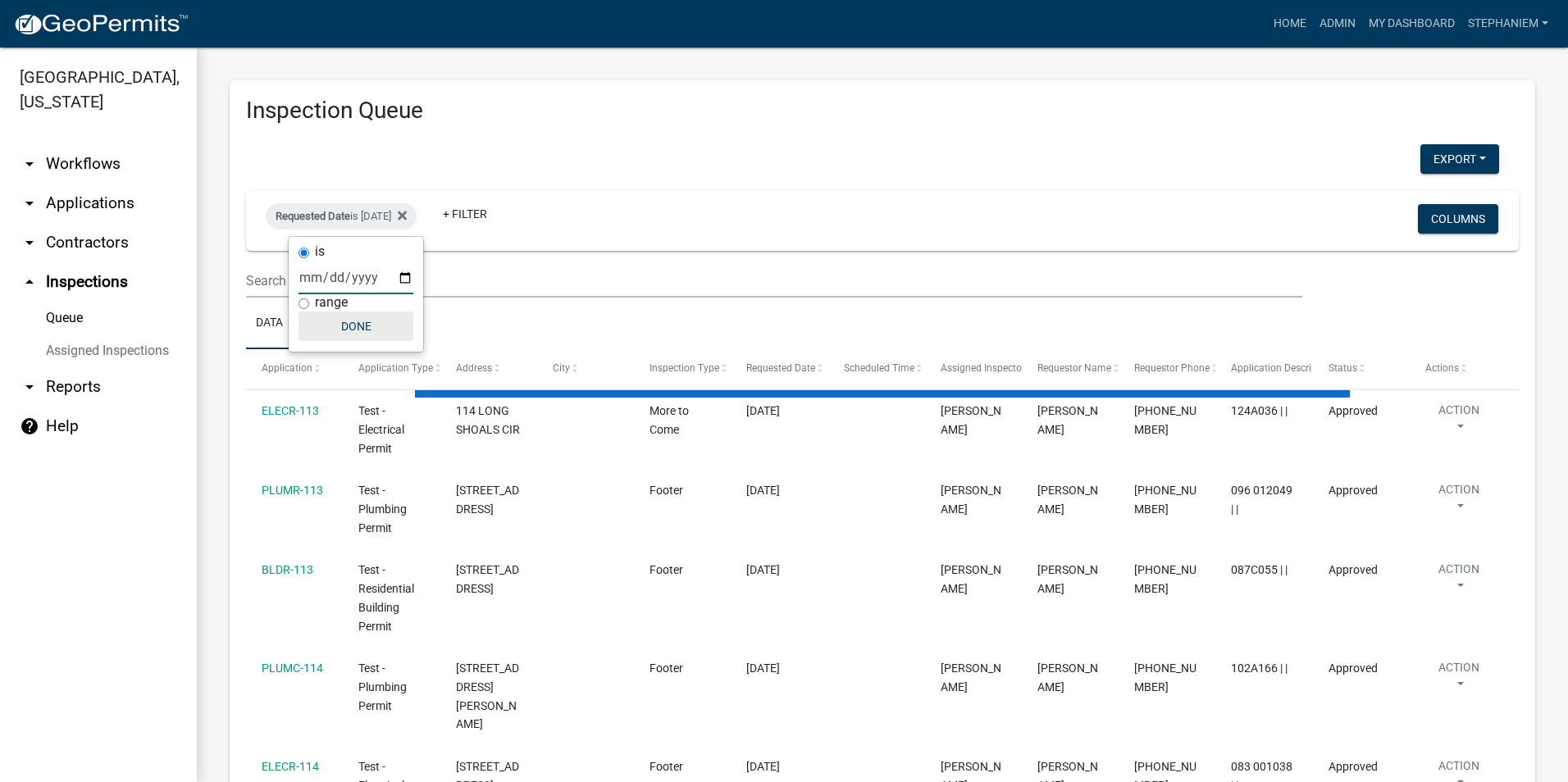
click at [333, 329] on button "Done" at bounding box center [355, 325] width 114 height 29
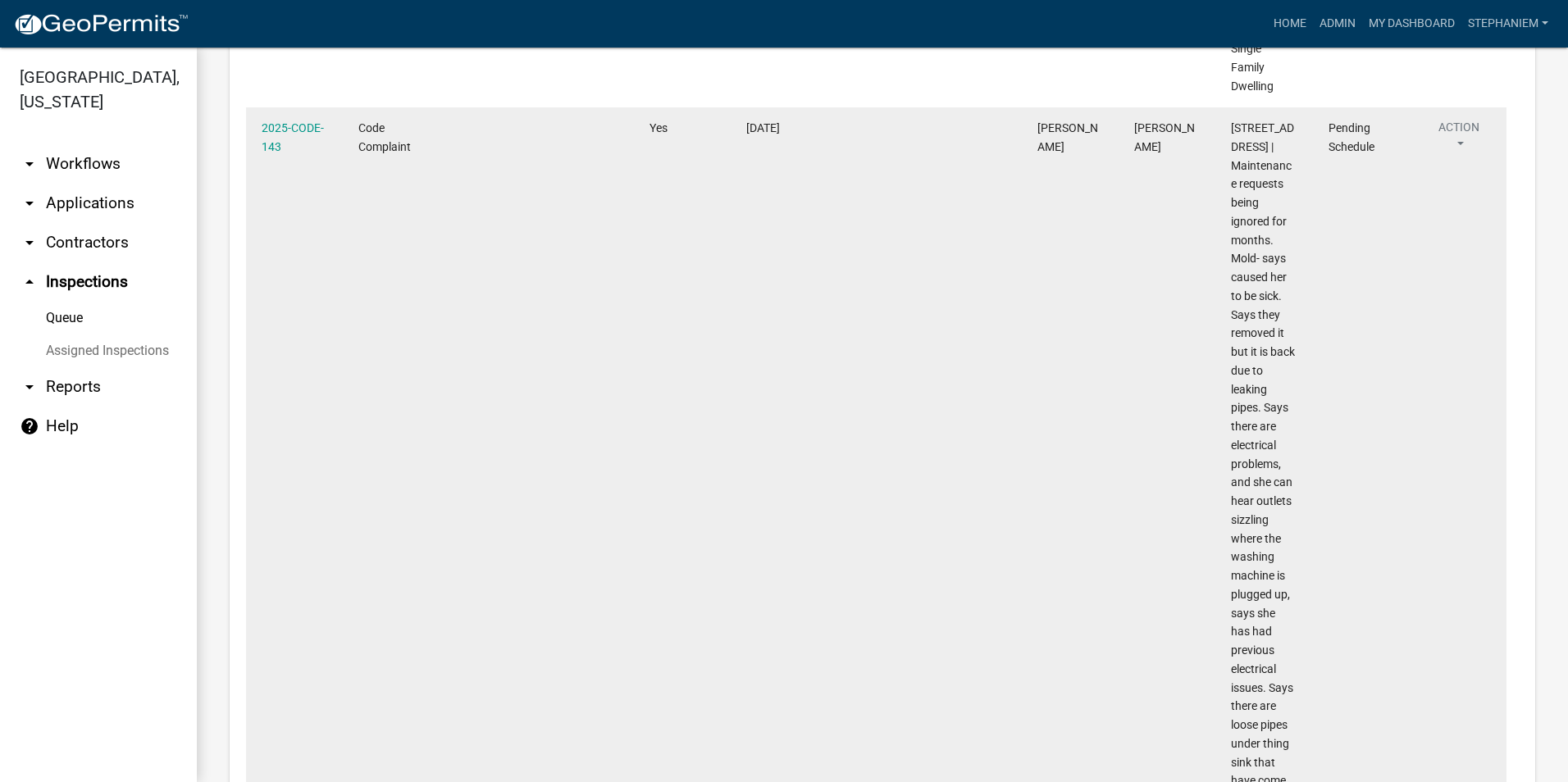
scroll to position [2867, 0]
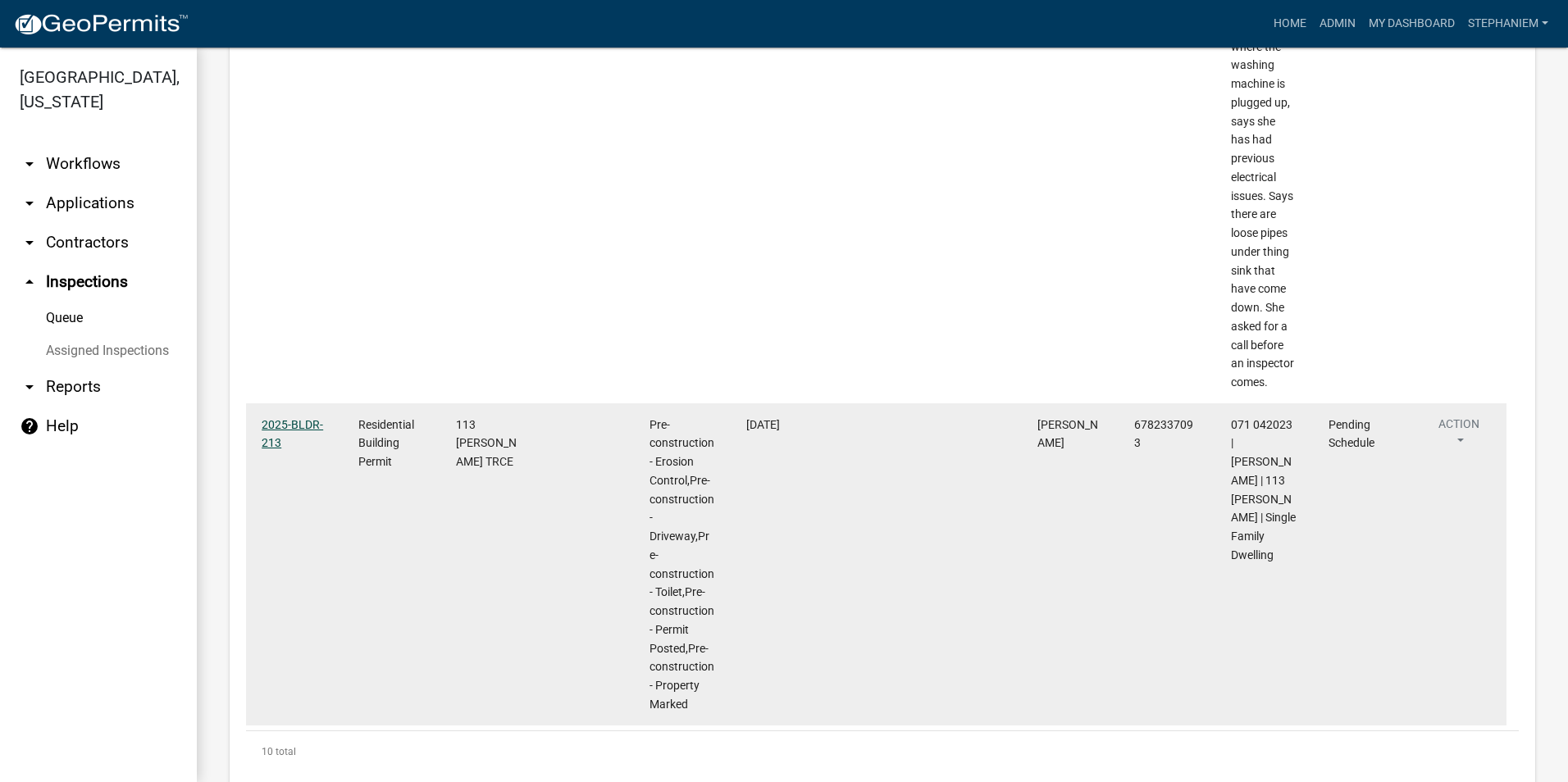
click at [294, 418] on link "2025-BLDR-213" at bounding box center [293, 434] width 62 height 32
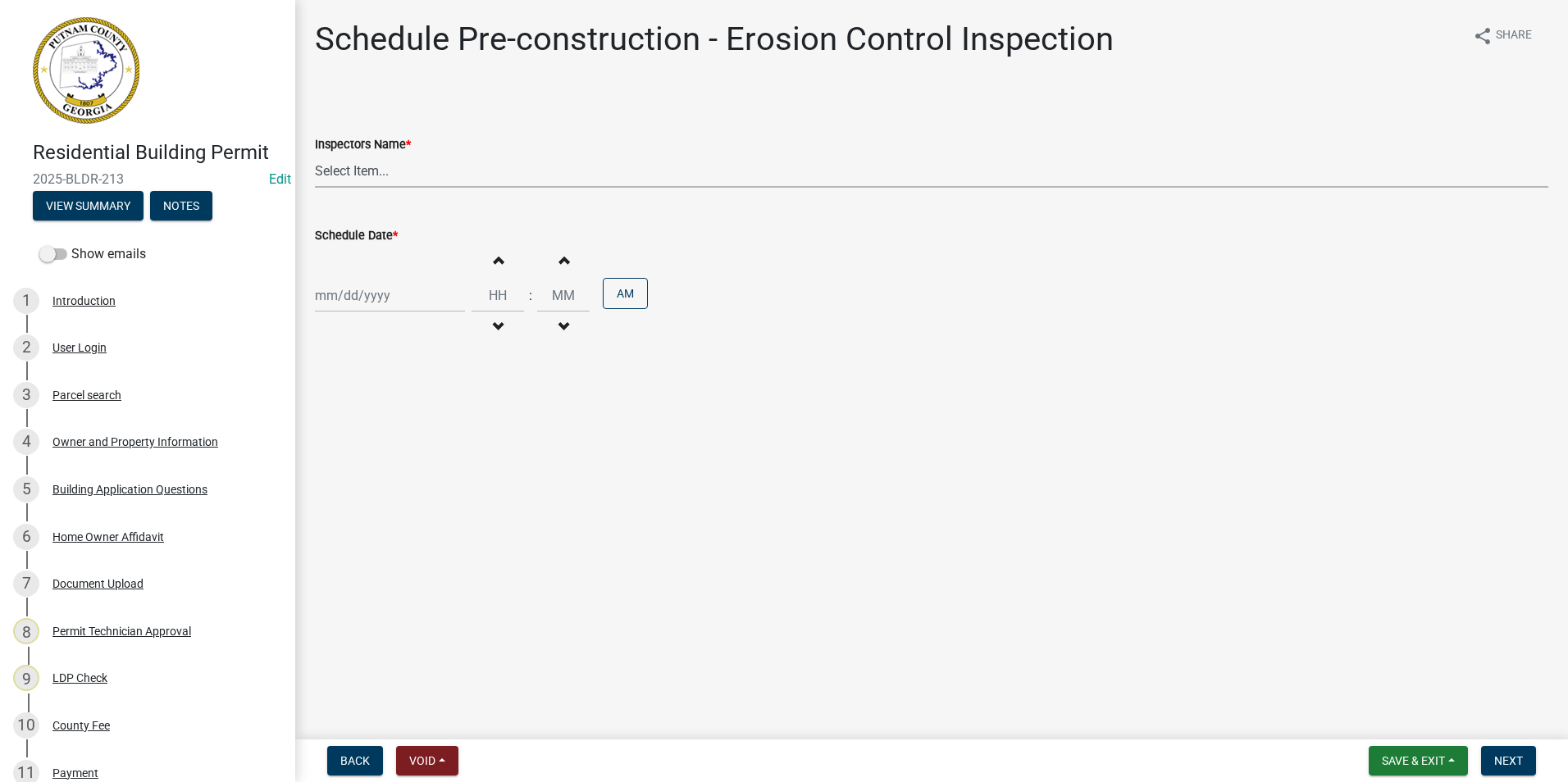
click at [429, 178] on select "Select Item... mrivera (Michele Rivera) StephanieM (Stephanie Morris ) QGrissom…" at bounding box center [932, 171] width 1234 height 34
select select "a0ea4169-8540-4a2c-b9f4-cf4c1ffdeb95"
click at [315, 154] on select "Select Item... mrivera (Michele Rivera) StephanieM (Stephanie Morris ) QGrissom…" at bounding box center [932, 171] width 1234 height 34
click at [369, 292] on div at bounding box center [390, 295] width 150 height 34
select select "9"
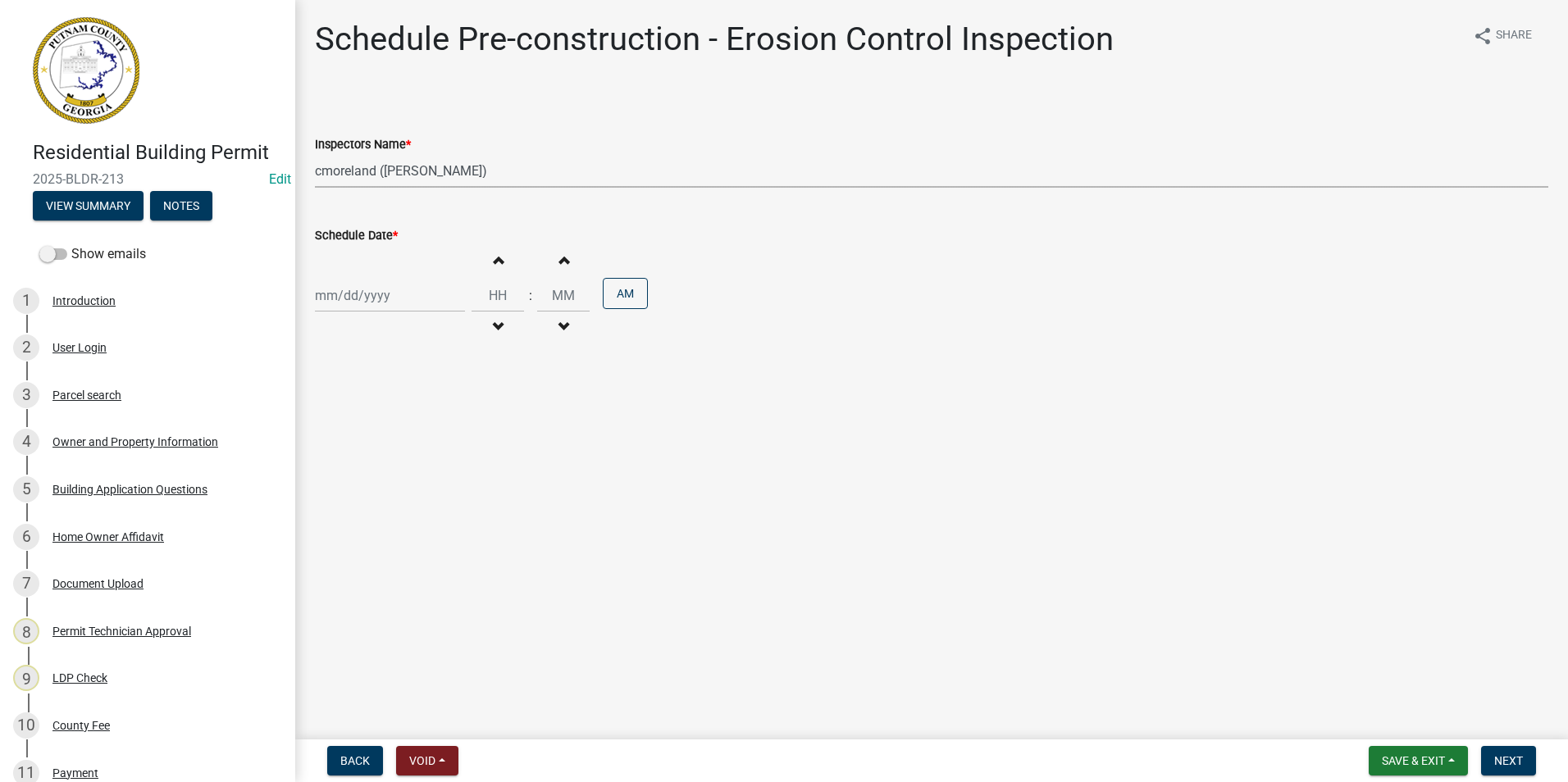
select select "2025"
click at [382, 427] on div "17" at bounding box center [384, 435] width 26 height 26
type input "[DATE]"
click at [1528, 750] on button "Next" at bounding box center [1509, 760] width 55 height 29
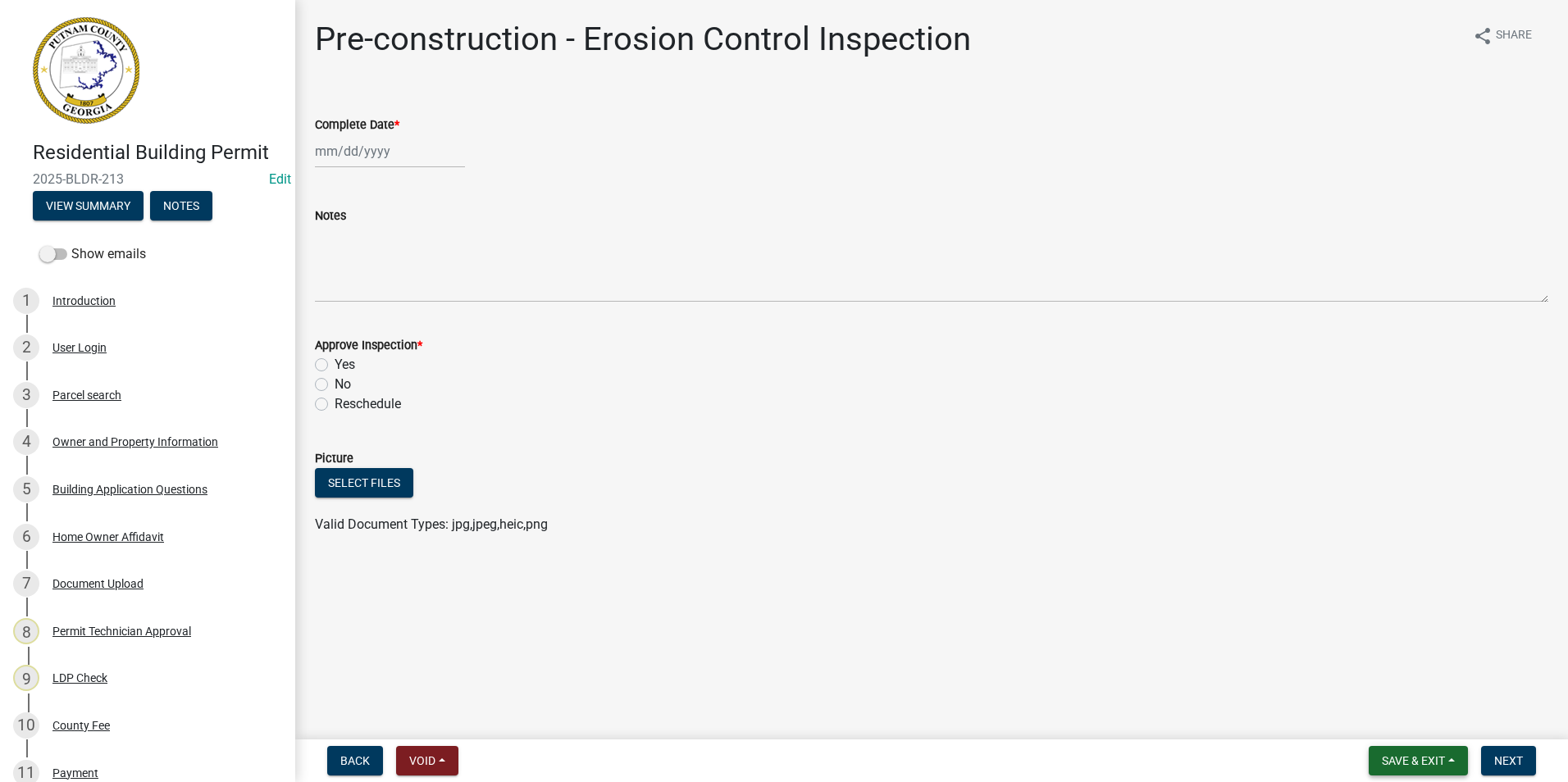
click at [1397, 770] on button "Save & Exit" at bounding box center [1419, 760] width 99 height 29
click at [1400, 719] on button "Save & Exit" at bounding box center [1403, 718] width 131 height 39
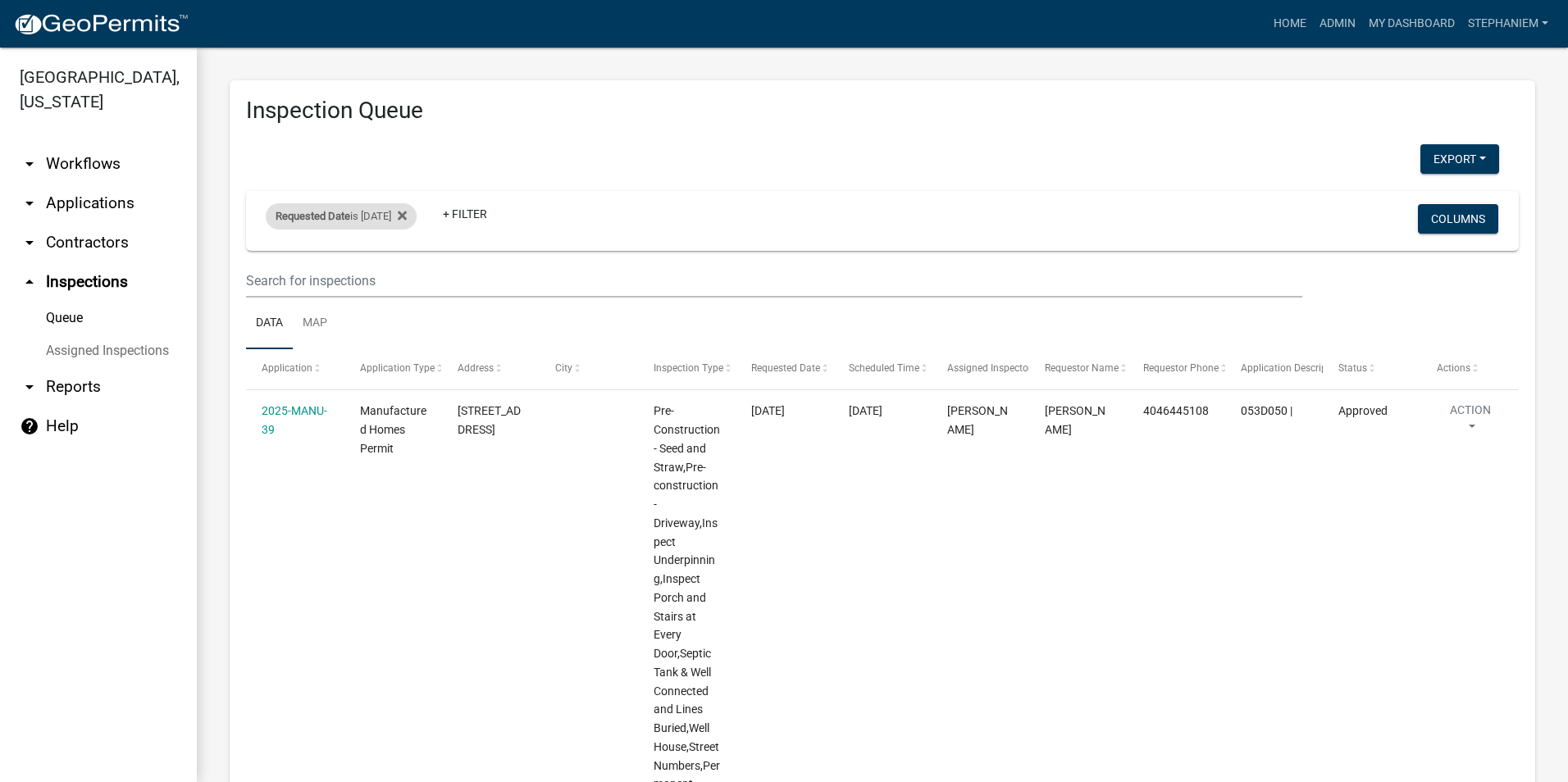
click at [395, 216] on div "Requested Date is 09/16/2025" at bounding box center [340, 217] width 151 height 26
click at [406, 273] on input "2025-09-16" at bounding box center [355, 278] width 114 height 34
type input "2025-09-17"
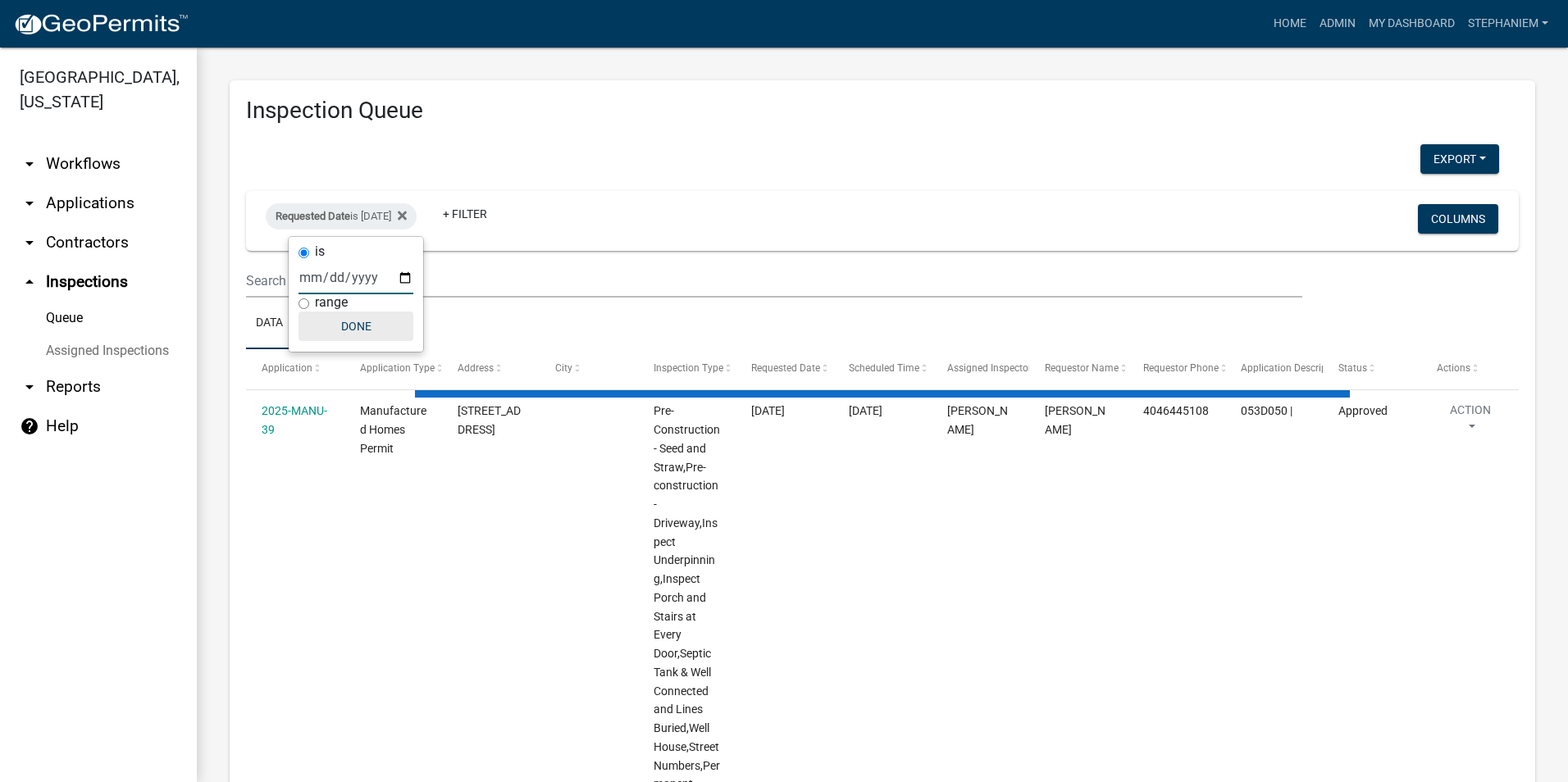
click at [381, 324] on button "Done" at bounding box center [355, 325] width 114 height 29
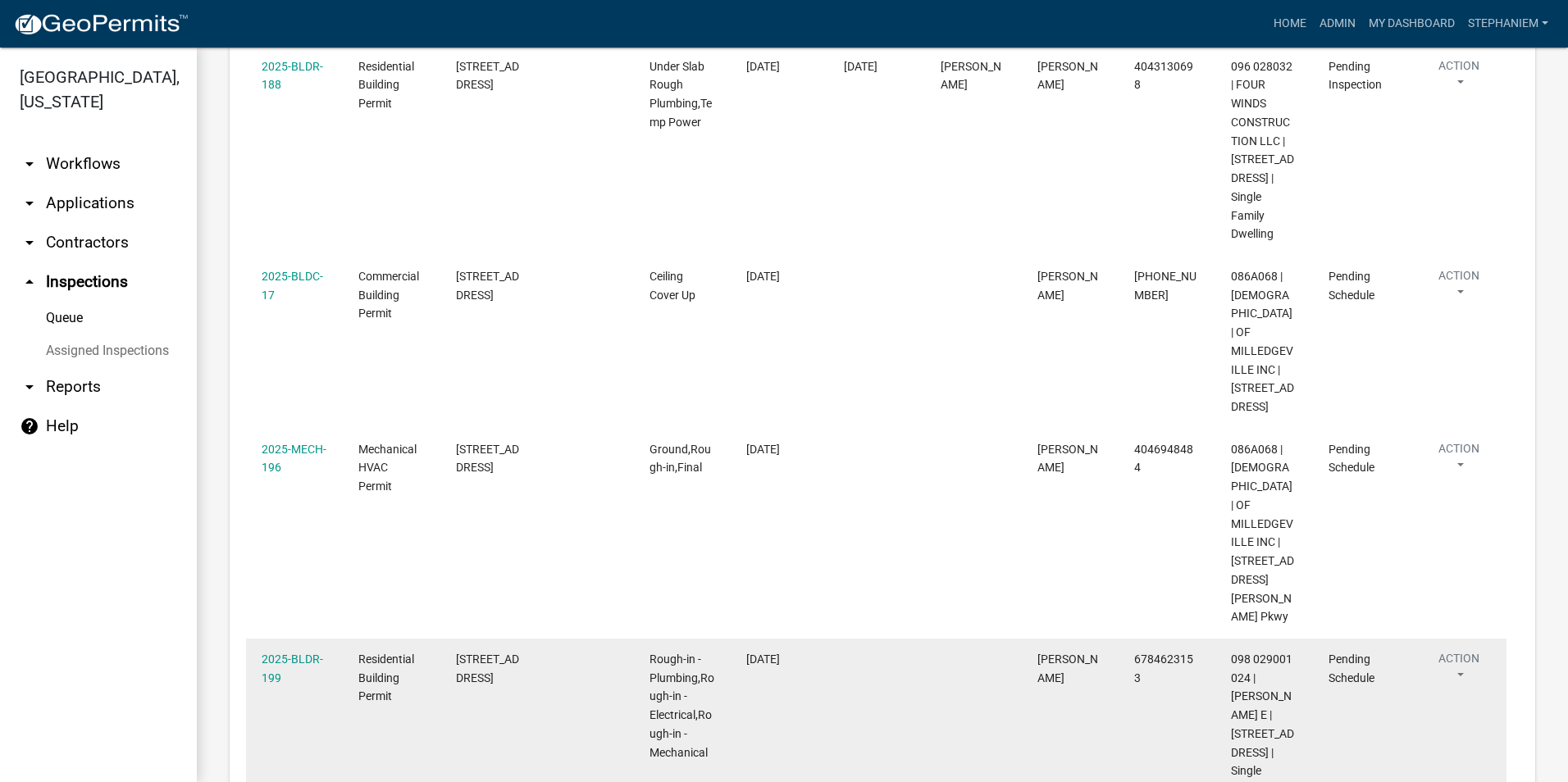
scroll to position [515, 0]
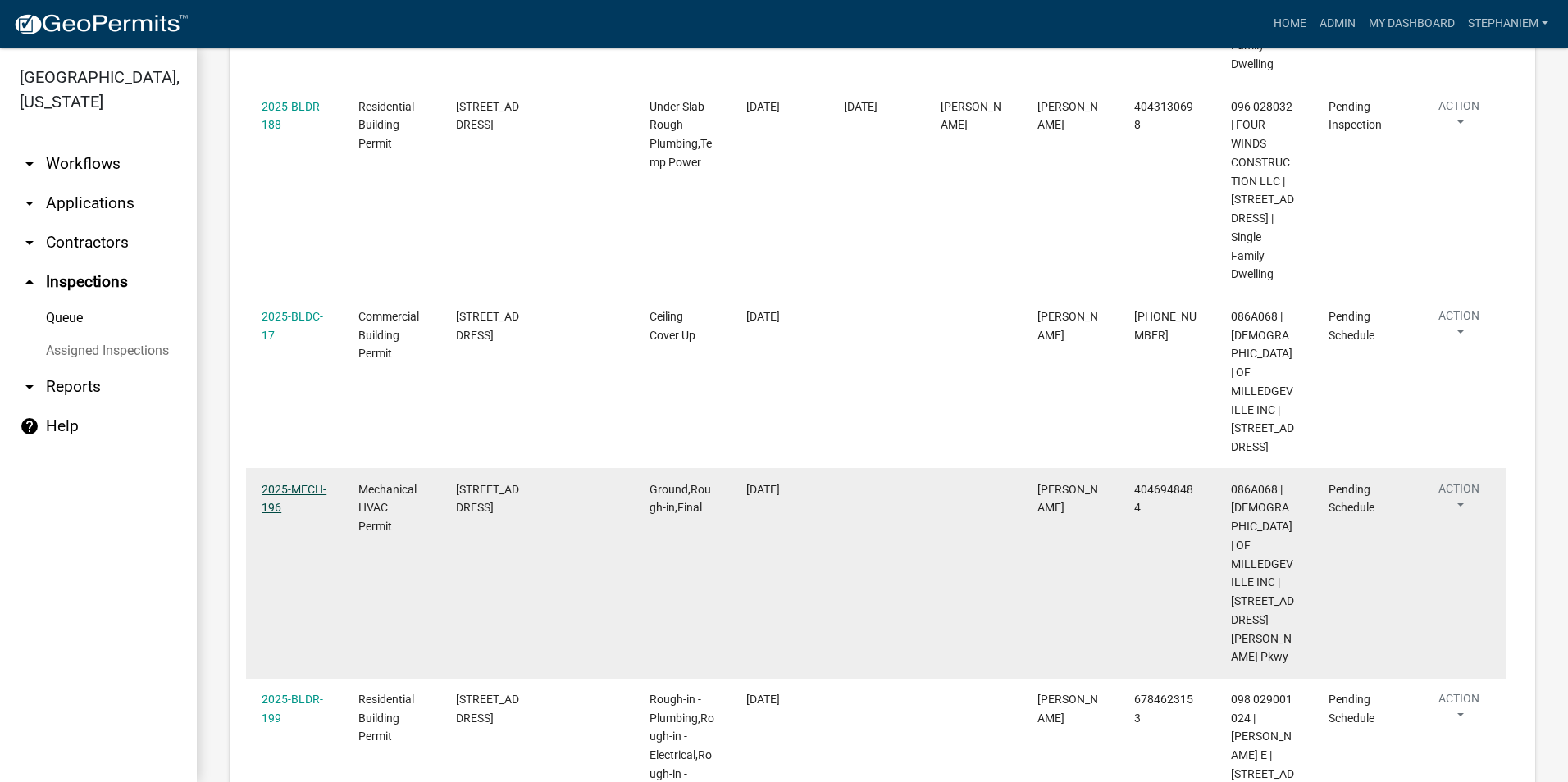
click at [313, 515] on link "2025-MECH-196" at bounding box center [294, 499] width 65 height 32
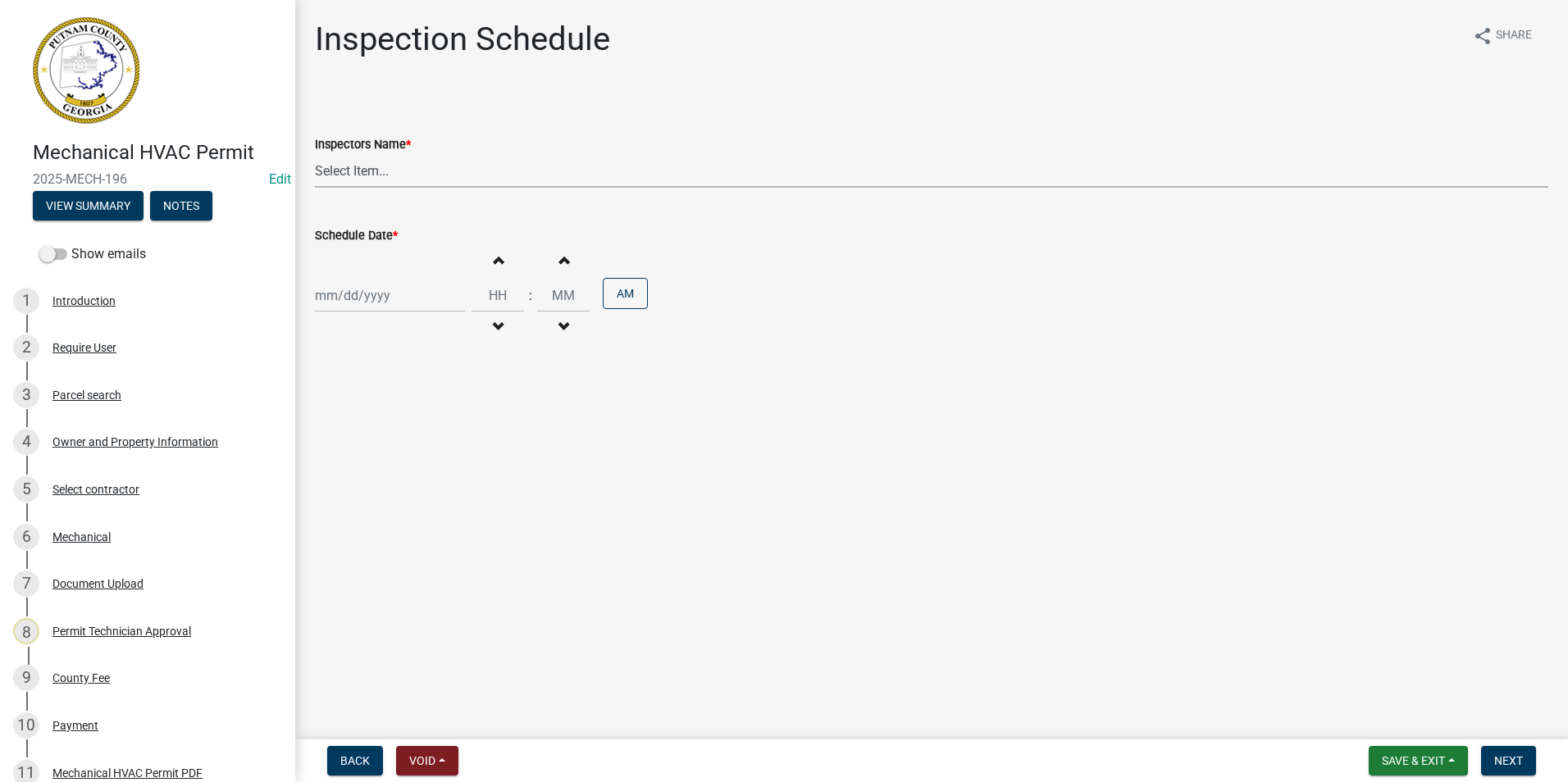
click at [481, 175] on select "Select Item... mrivera (Michele Rivera) StephanieM (Stephanie Morris ) QGrissom…" at bounding box center [932, 171] width 1234 height 34
select select "07642ab0-564c-47bb-824b-0ccf2da83593"
click at [315, 154] on select "Select Item... mrivera (Michele Rivera) StephanieM (Stephanie Morris ) QGrissom…" at bounding box center [932, 171] width 1234 height 34
select select "9"
select select "2025"
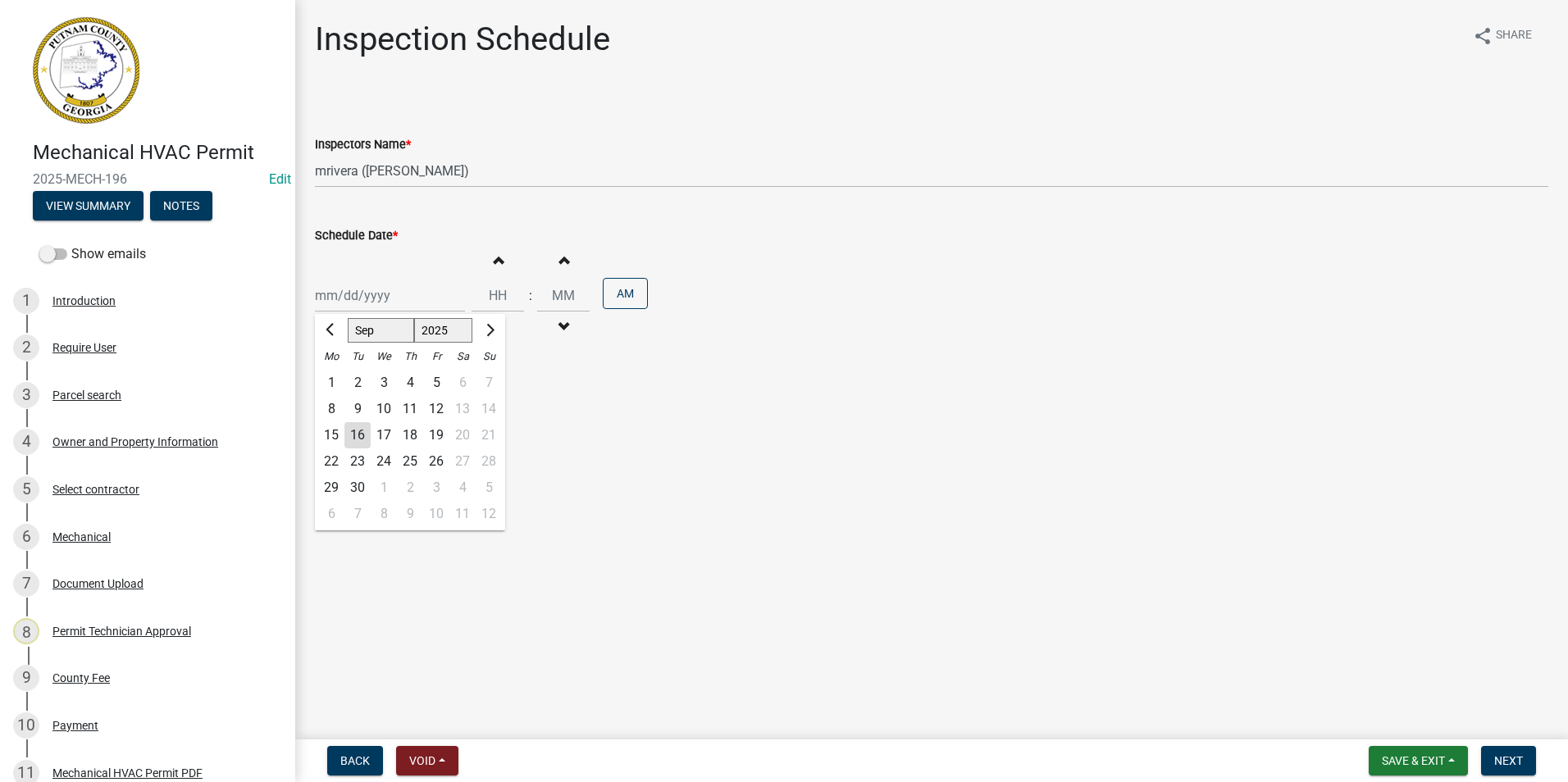
click at [396, 292] on div "Jan Feb Mar Apr May Jun Jul Aug Sep Oct Nov Dec 1525 1526 1527 1528 1529 1530 1…" at bounding box center [390, 295] width 150 height 34
click at [385, 435] on div "17" at bounding box center [384, 435] width 26 height 26
type input "[DATE]"
click at [1531, 767] on button "Next" at bounding box center [1509, 760] width 55 height 29
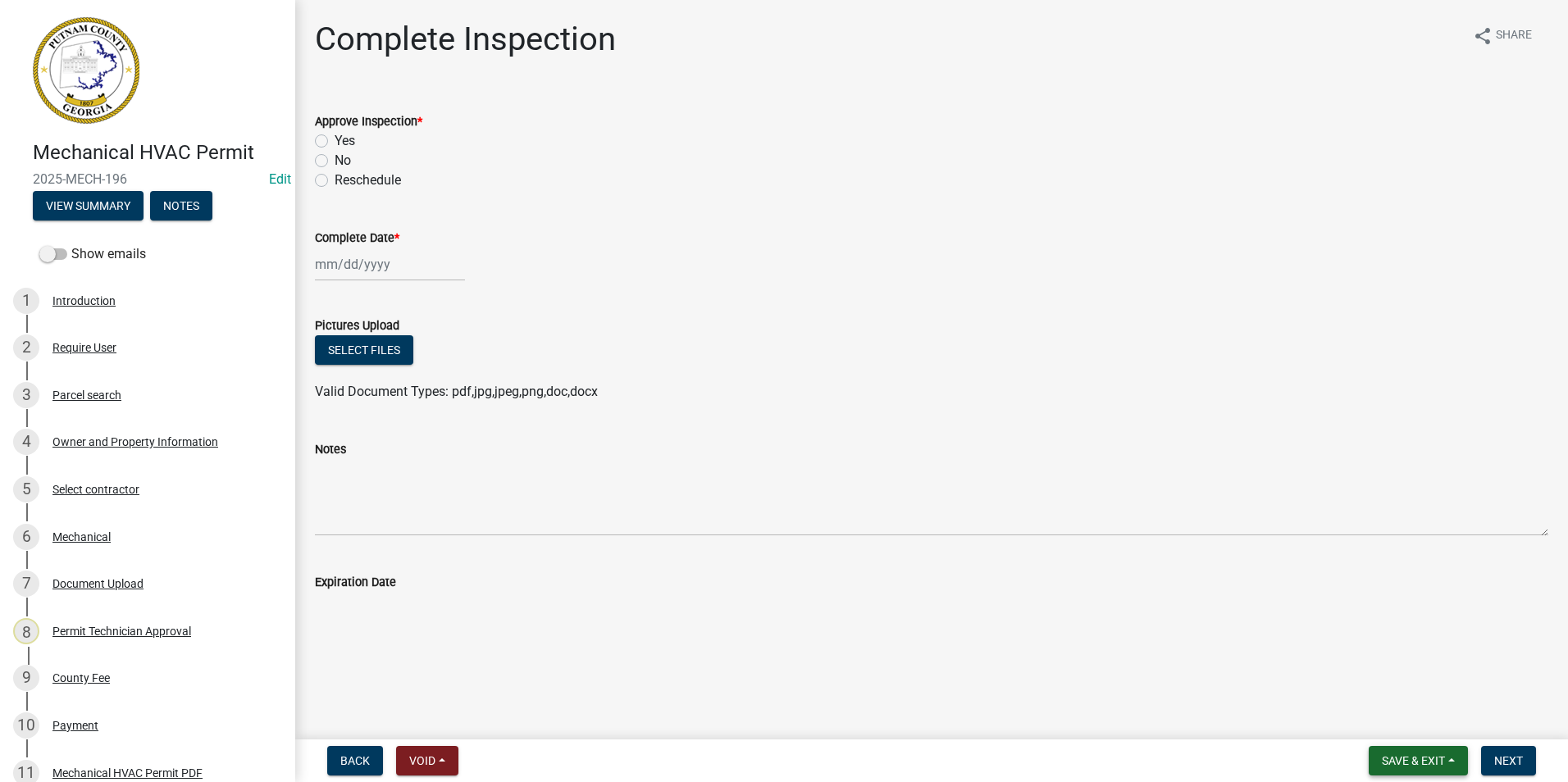
click at [1450, 759] on button "Save & Exit" at bounding box center [1419, 760] width 99 height 29
click at [1435, 719] on button "Save & Exit" at bounding box center [1403, 718] width 131 height 39
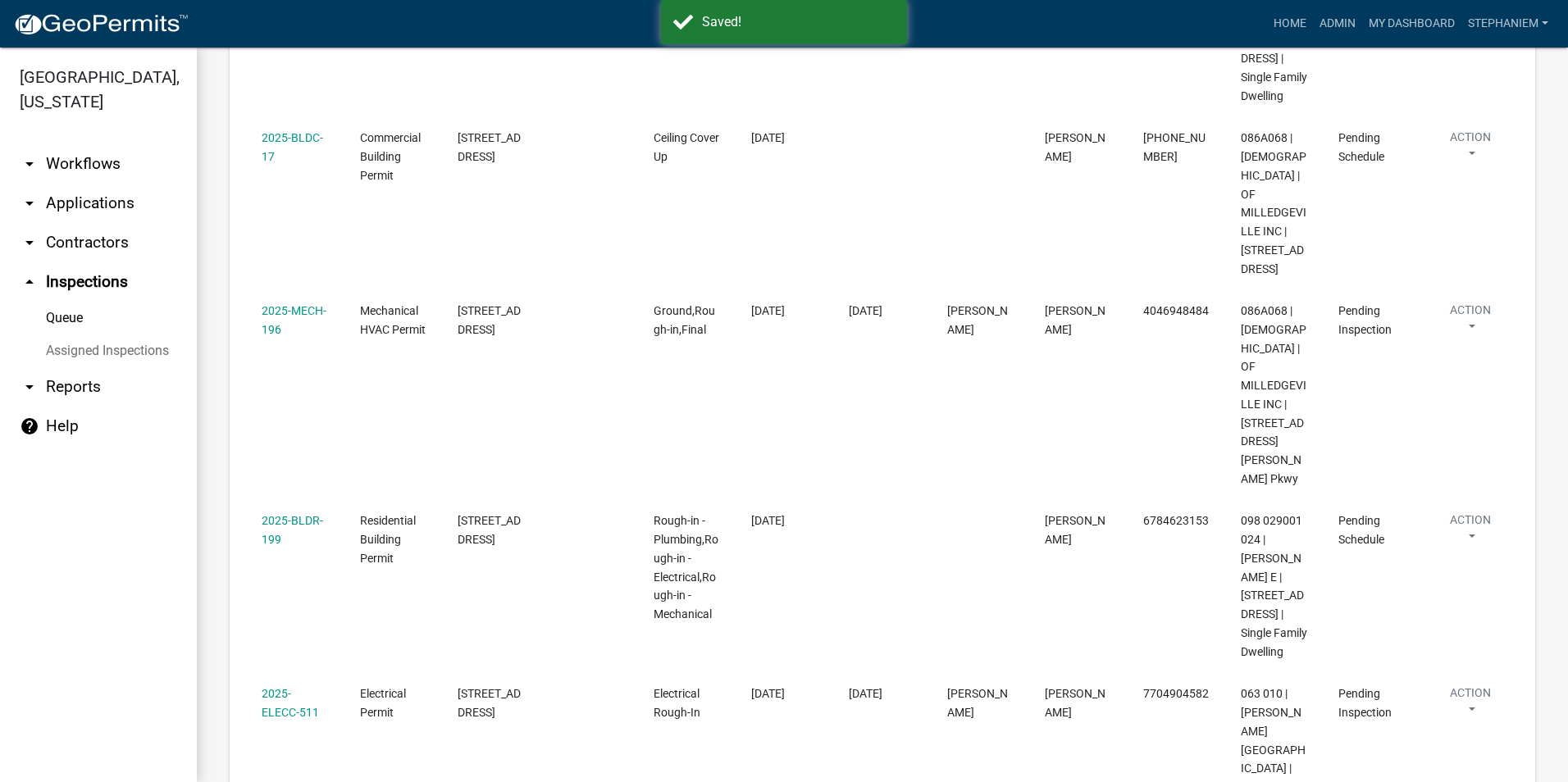
scroll to position [574, 0]
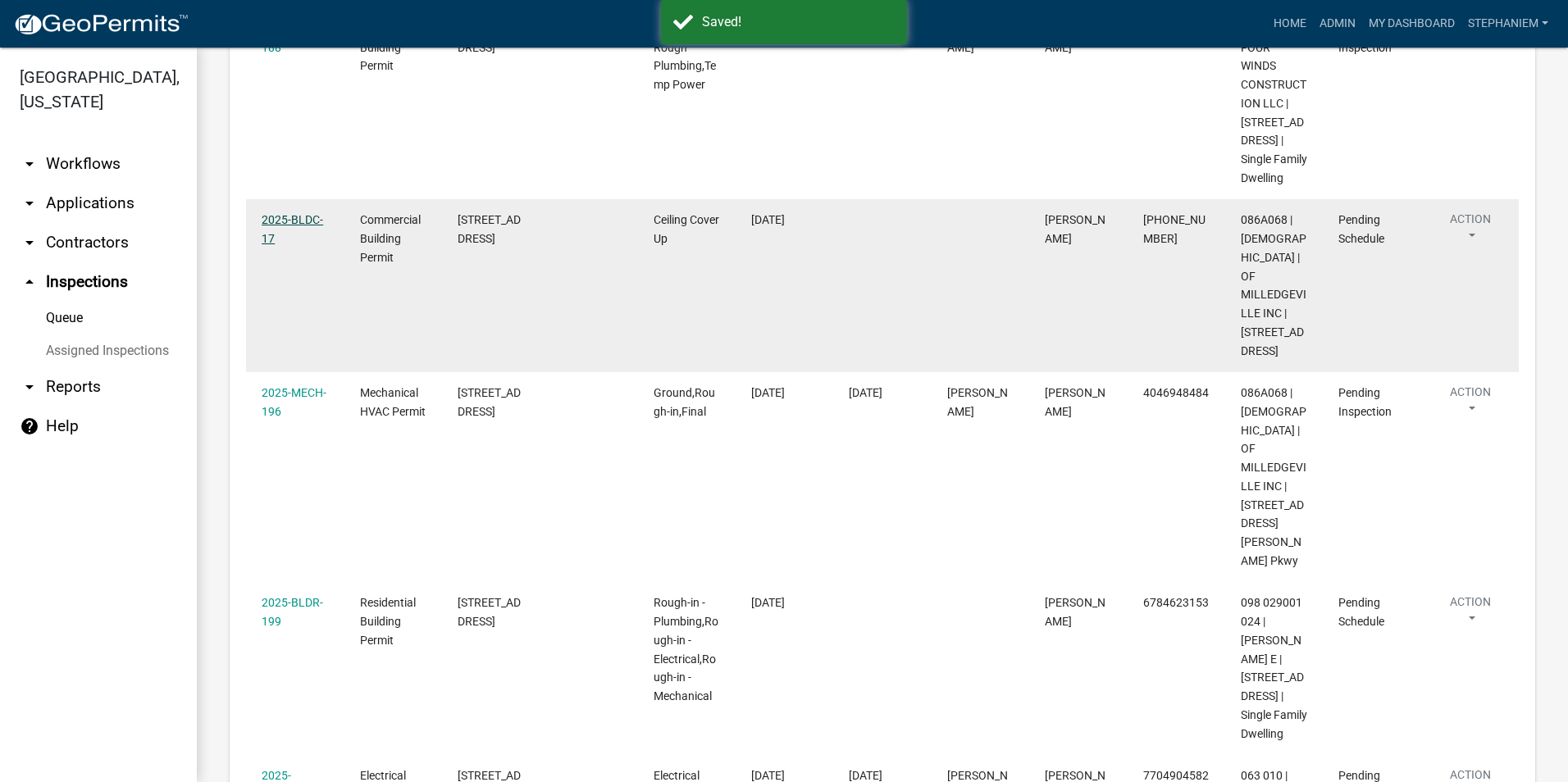
click at [296, 246] on link "2025-BLDC-17" at bounding box center [293, 229] width 62 height 32
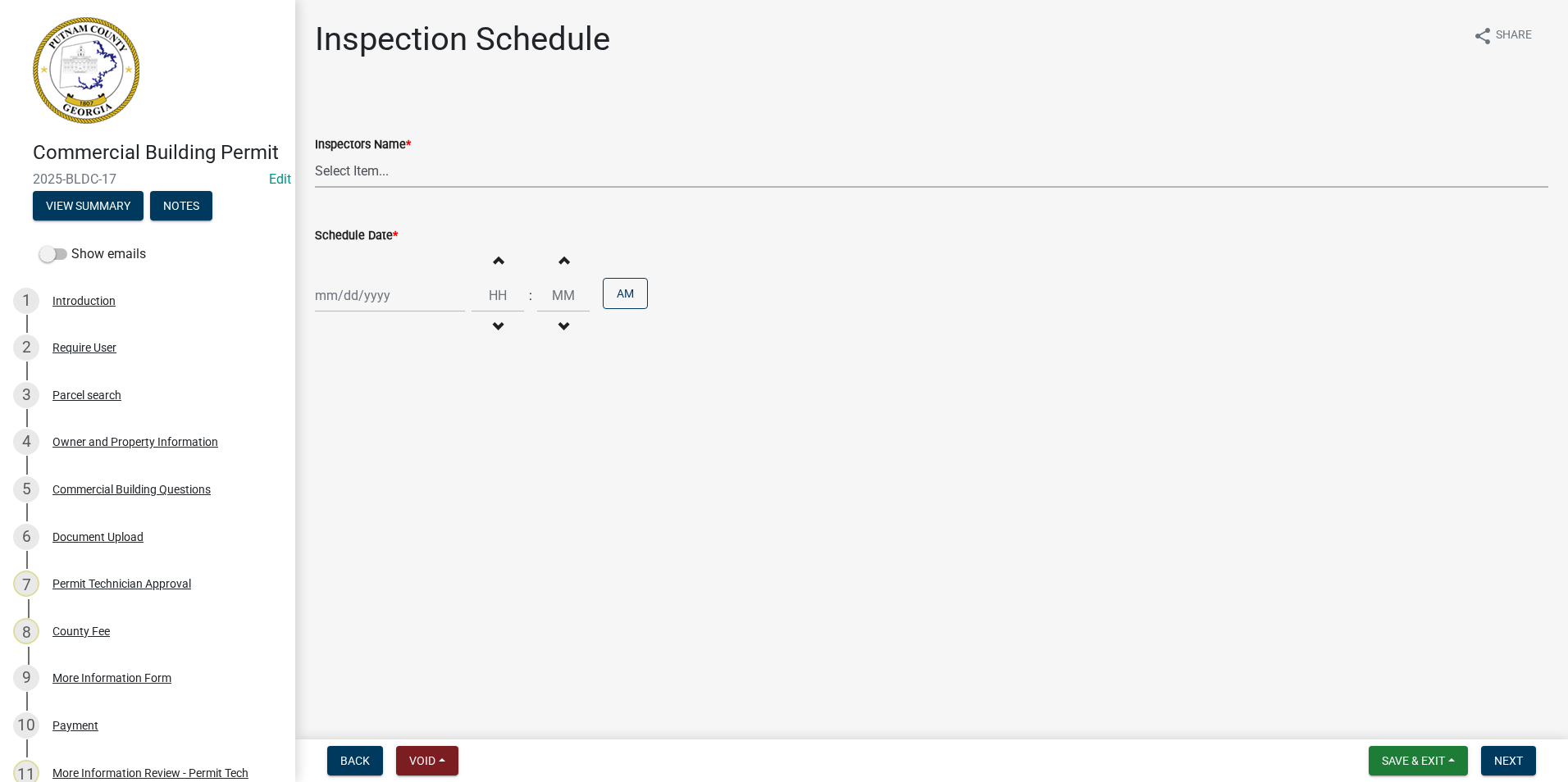
click at [449, 181] on select "Select Item... mrivera (Michele Rivera) StephanieM (Stephanie Morris ) QGrissom…" at bounding box center [932, 171] width 1234 height 34
select select "07642ab0-564c-47bb-824b-0ccf2da83593"
click at [315, 154] on select "Select Item... mrivera (Michele Rivera) StephanieM (Stephanie Morris ) QGrissom…" at bounding box center [932, 171] width 1234 height 34
click at [385, 298] on div at bounding box center [390, 295] width 150 height 34
select select "9"
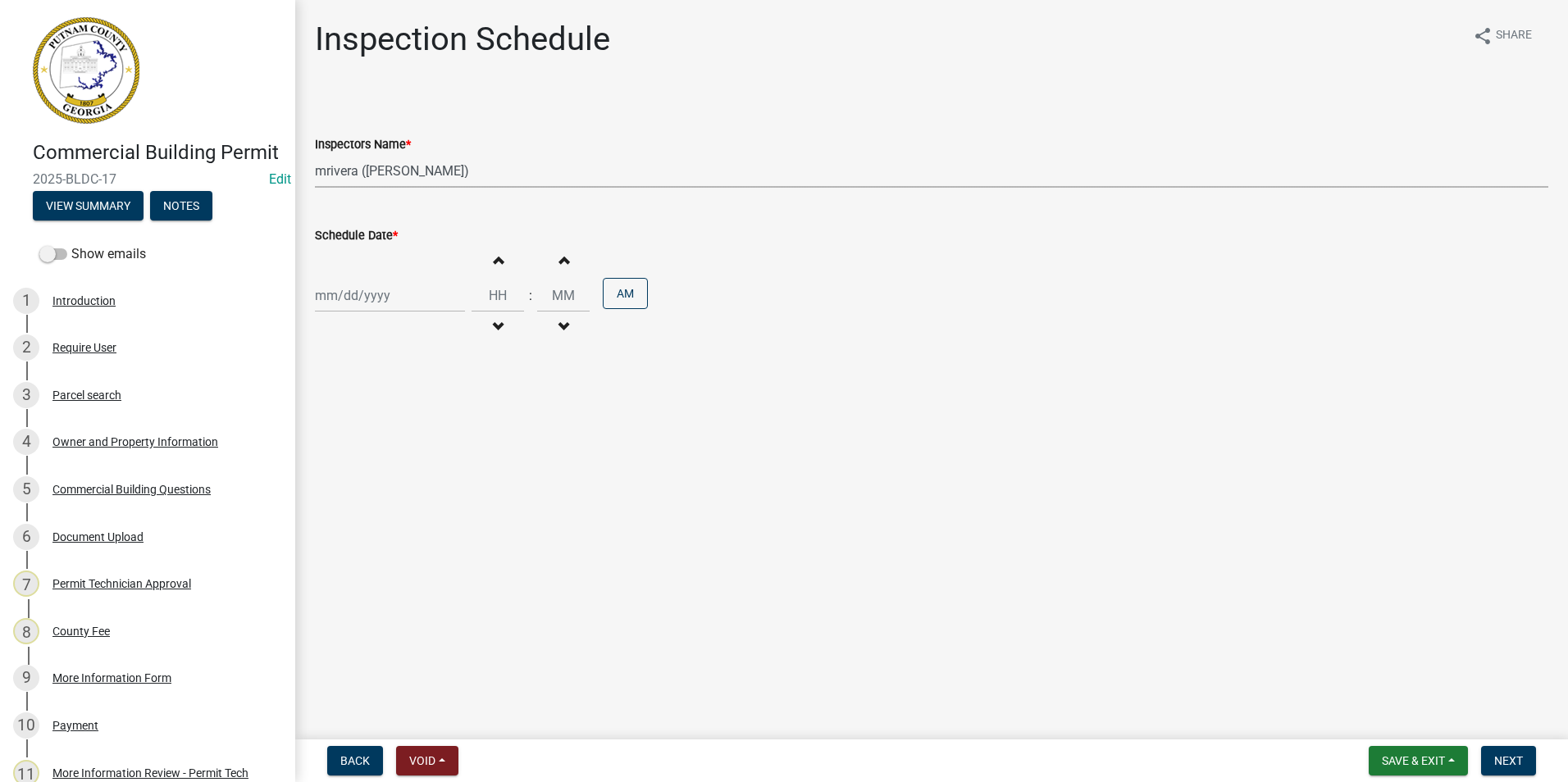
select select "2025"
click at [376, 432] on div "17" at bounding box center [384, 435] width 26 height 26
type input "[DATE]"
click at [1509, 762] on span "Next" at bounding box center [1509, 761] width 29 height 13
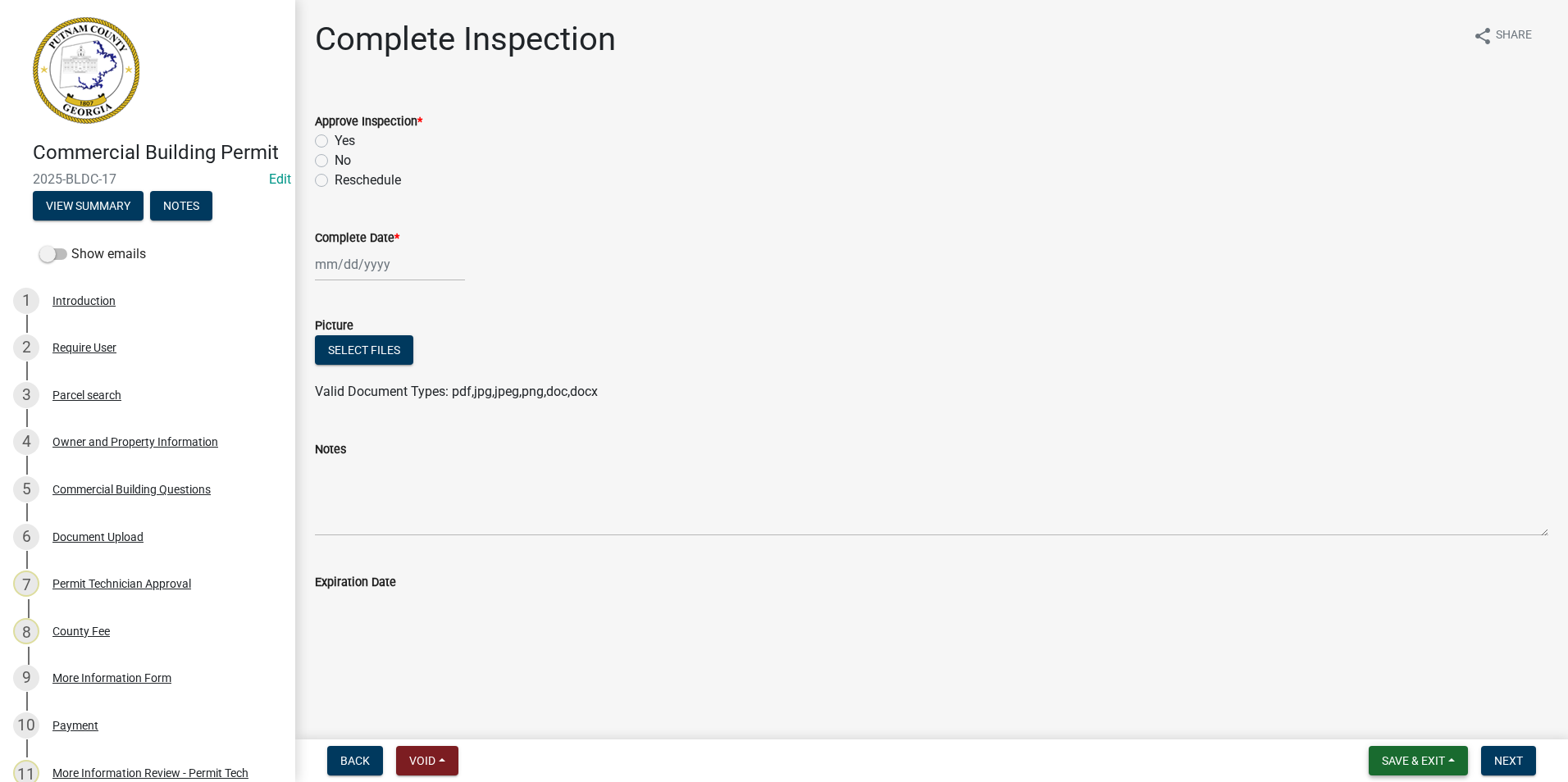
click at [1412, 757] on span "Save & Exit" at bounding box center [1413, 761] width 63 height 13
click at [1406, 703] on button "Save & Exit" at bounding box center [1403, 718] width 131 height 39
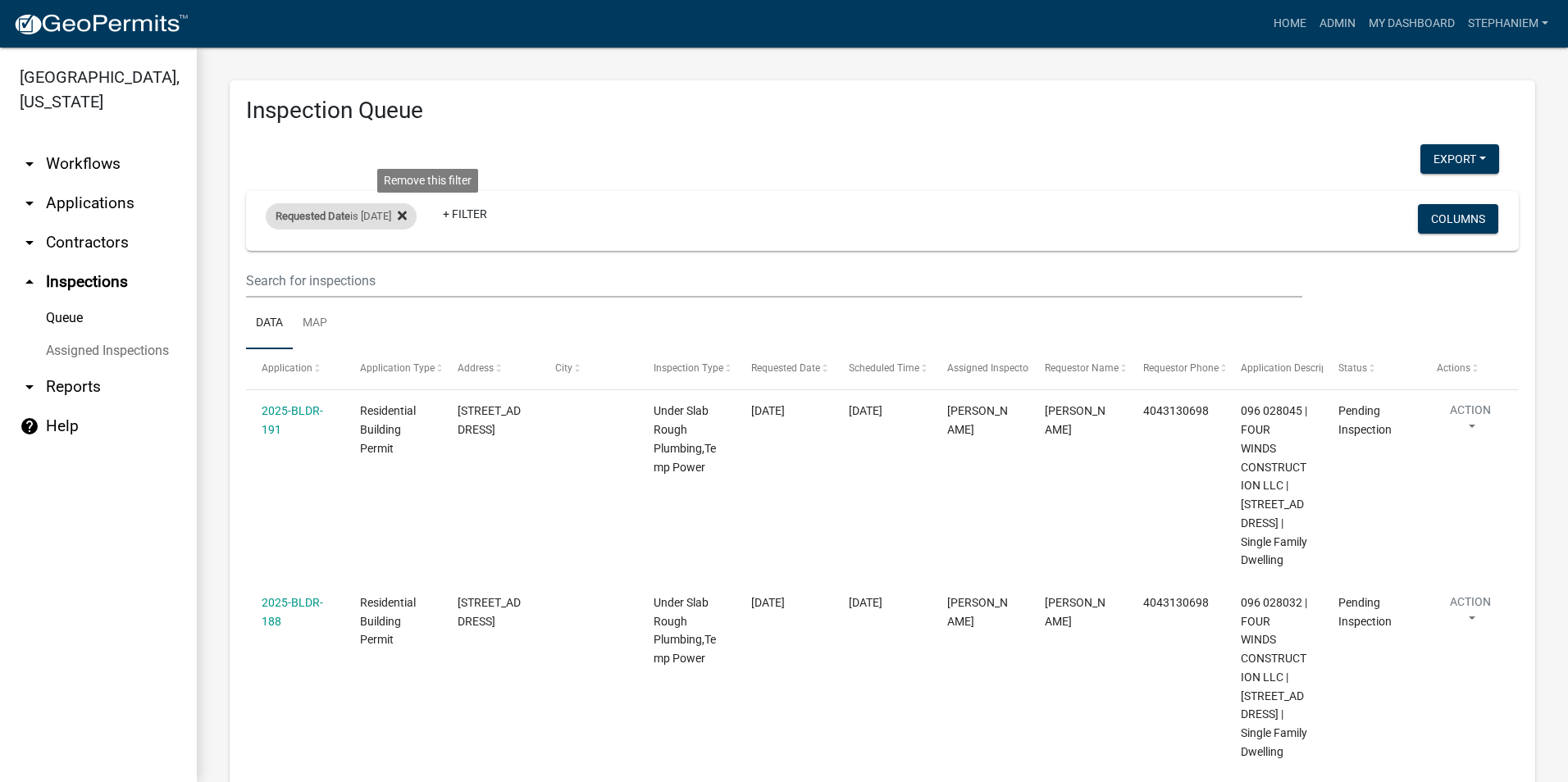
click at [407, 220] on fa-icon at bounding box center [399, 217] width 16 height 26
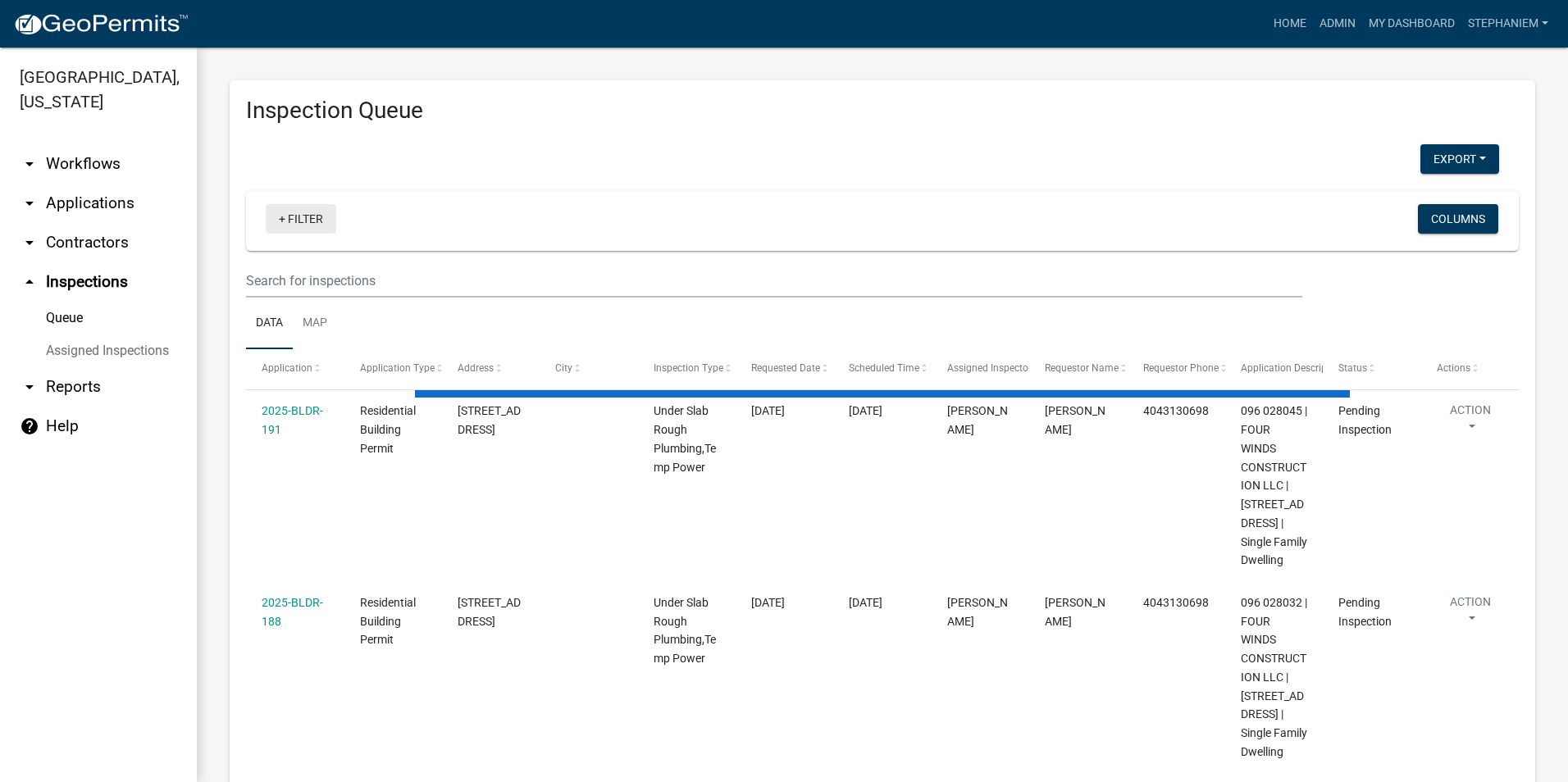
click at [303, 221] on link "+ Filter" at bounding box center [300, 218] width 70 height 29
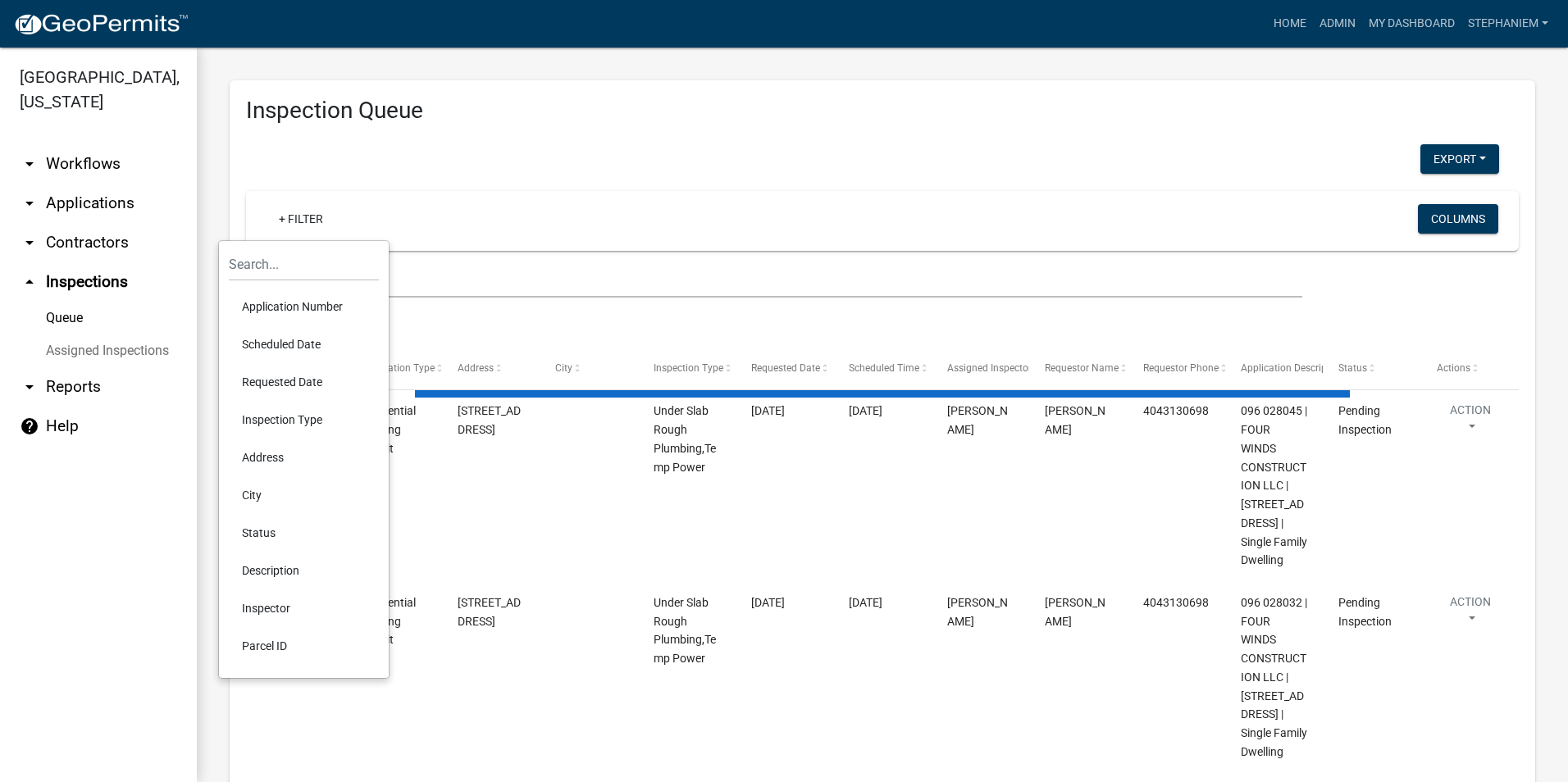
click at [324, 344] on li "Scheduled Date" at bounding box center [304, 344] width 150 height 38
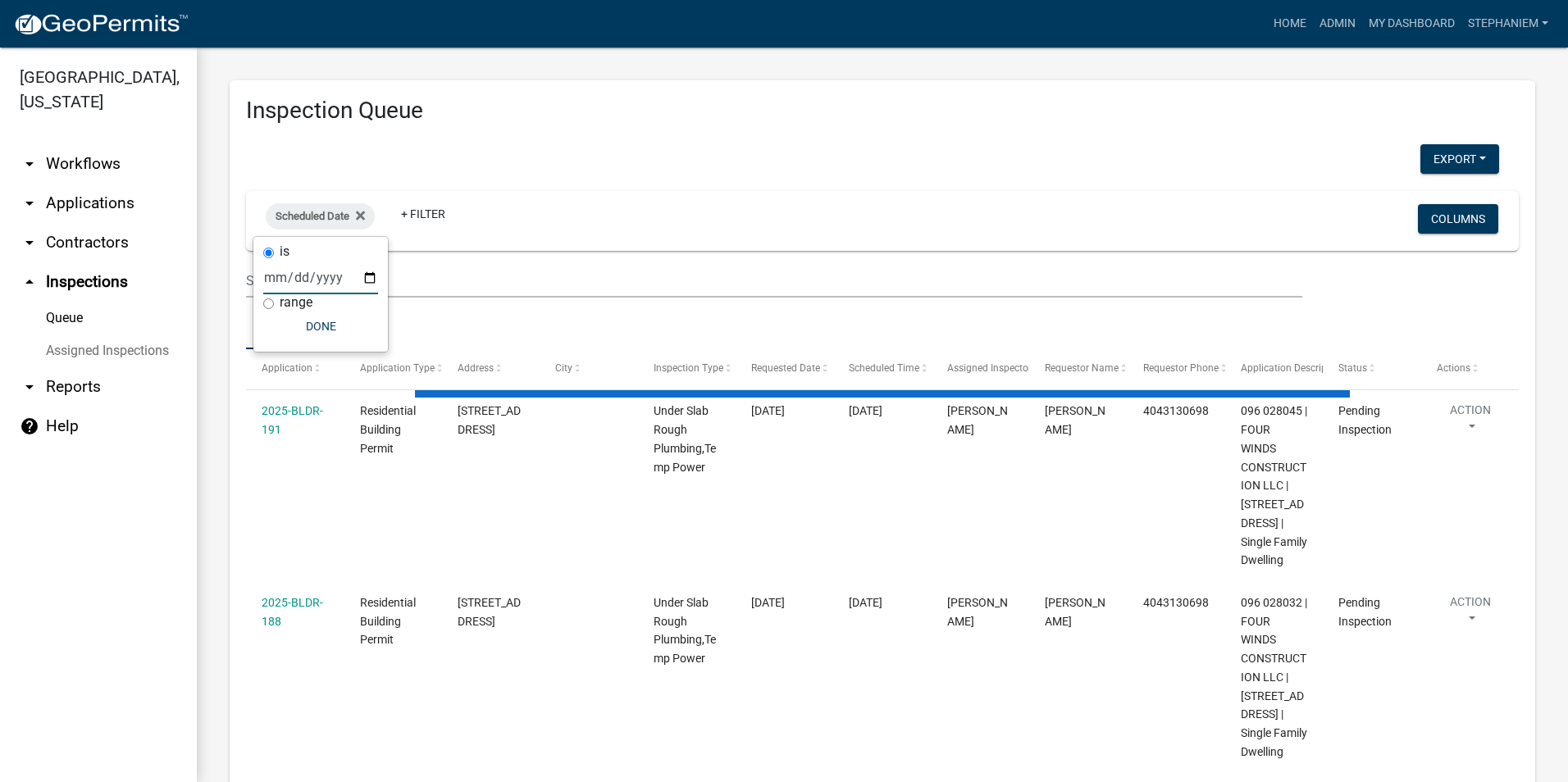
click at [367, 278] on input "date" at bounding box center [321, 278] width 114 height 34
select select "3: 100"
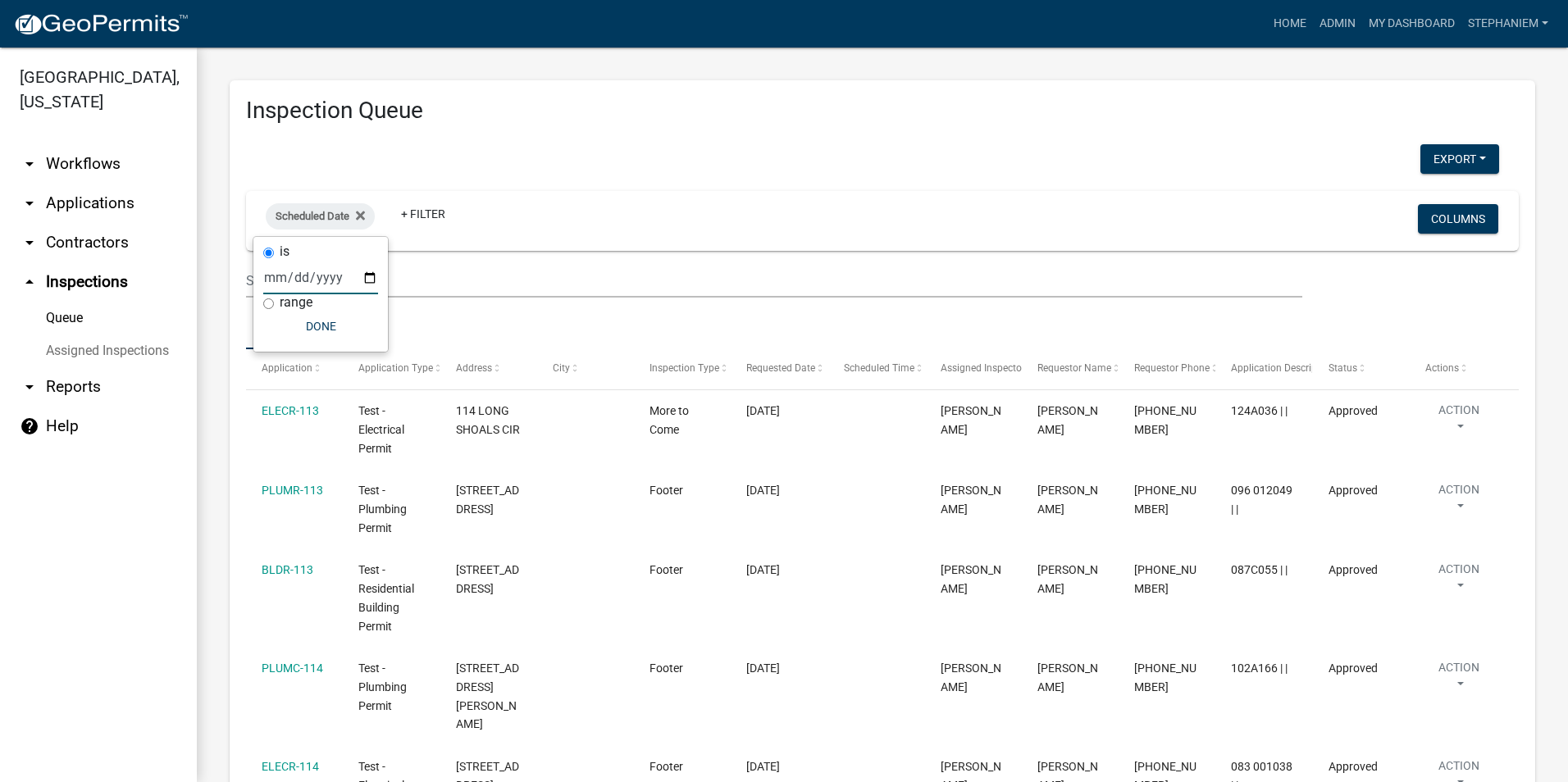
type input "2025-09-17"
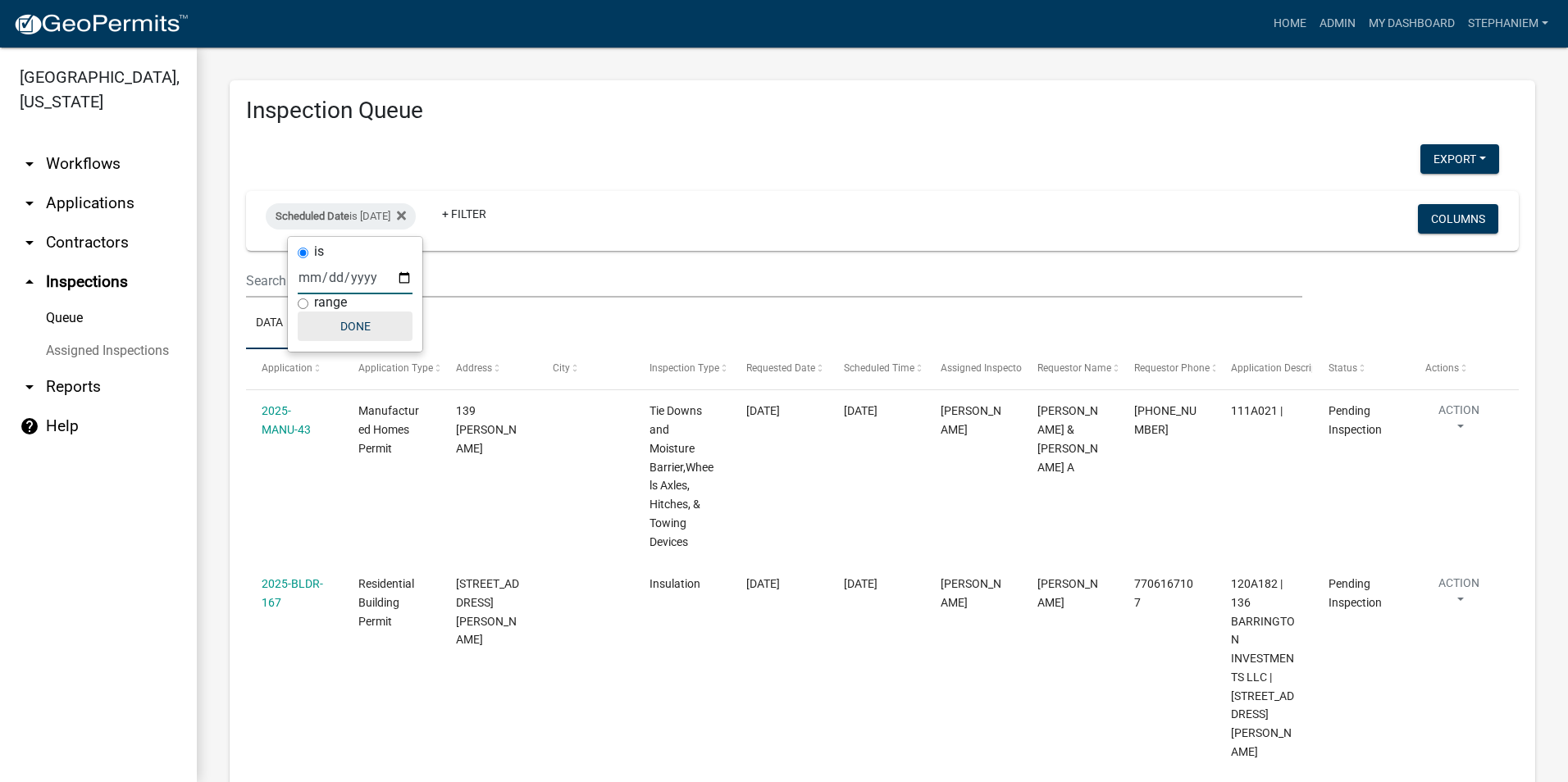
click at [360, 324] on button "Done" at bounding box center [355, 325] width 114 height 29
click at [406, 212] on icon at bounding box center [401, 216] width 9 height 13
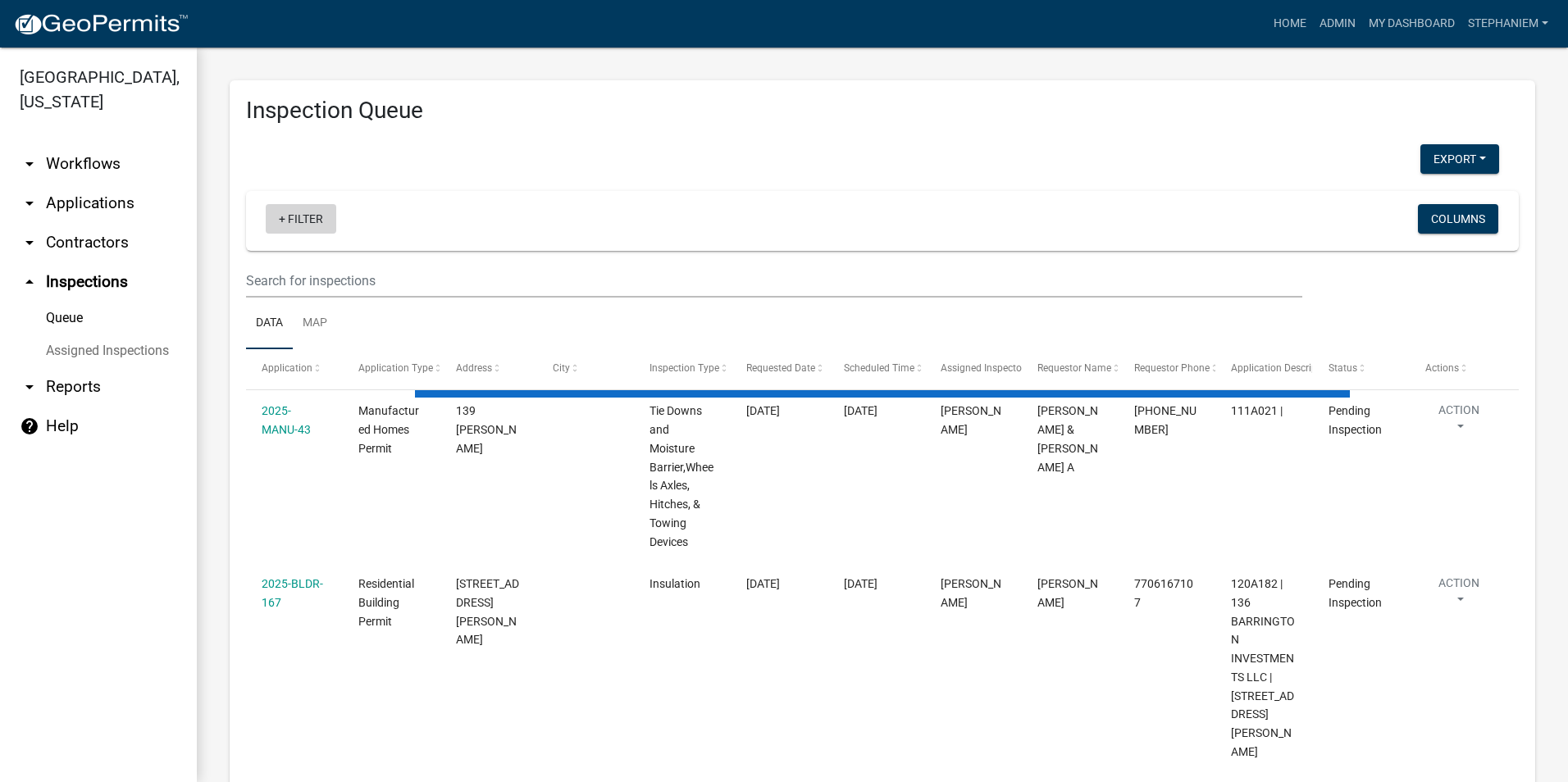
click at [298, 218] on link "+ Filter" at bounding box center [300, 218] width 70 height 29
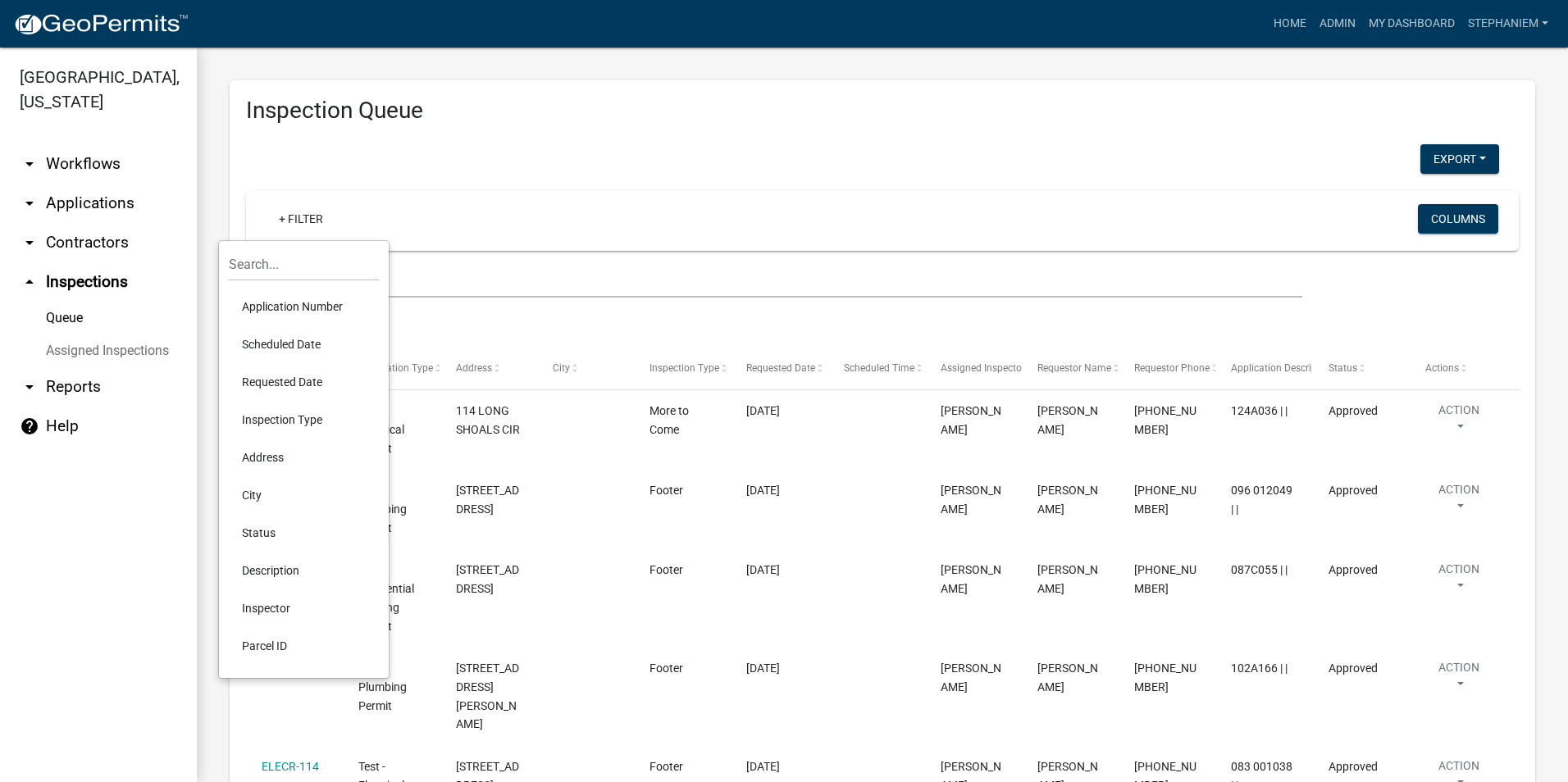
click at [330, 353] on li "Scheduled Date" at bounding box center [304, 344] width 150 height 38
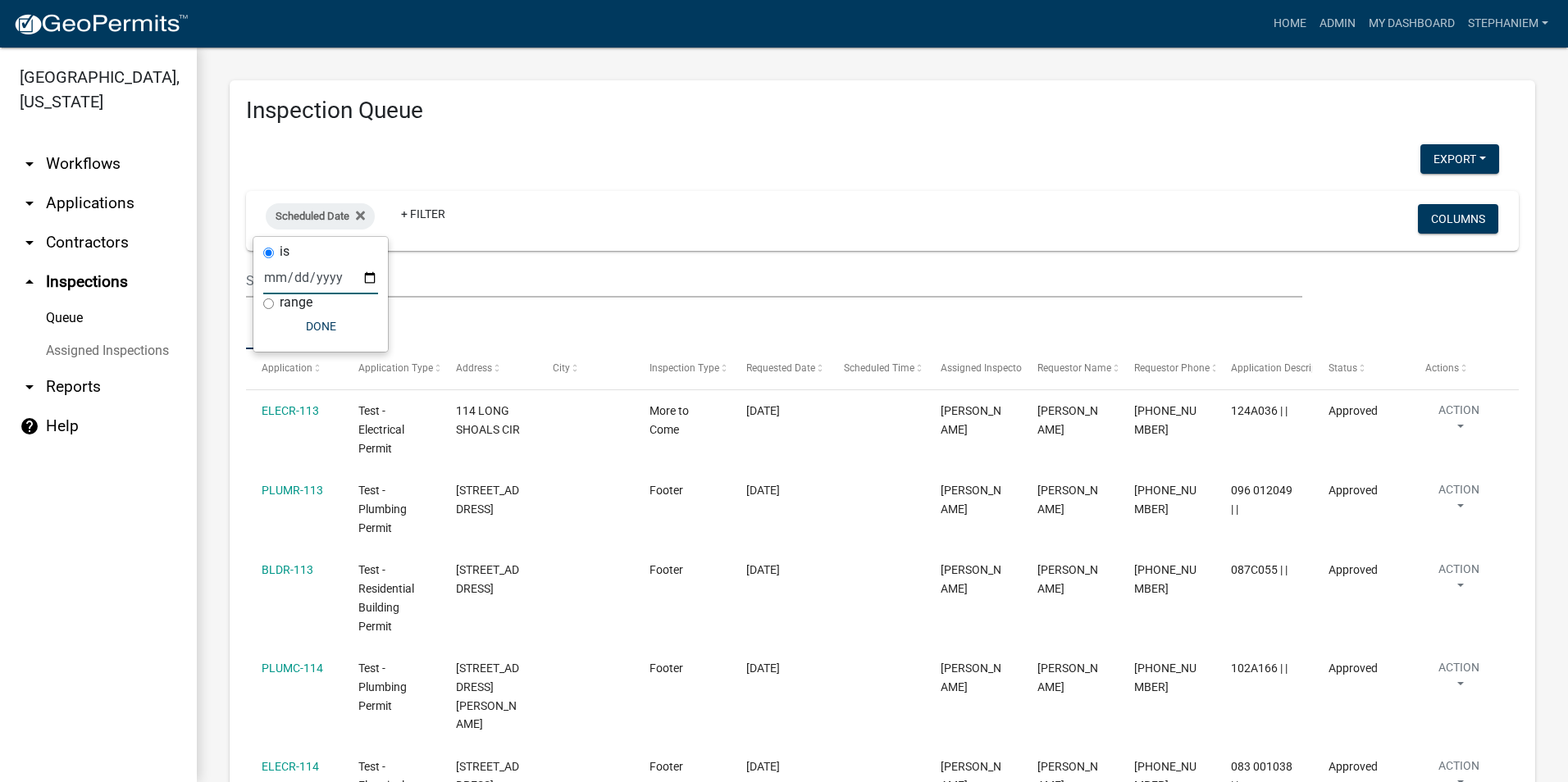
click at [370, 272] on input "date" at bounding box center [321, 278] width 114 height 34
type input "2025-09-17"
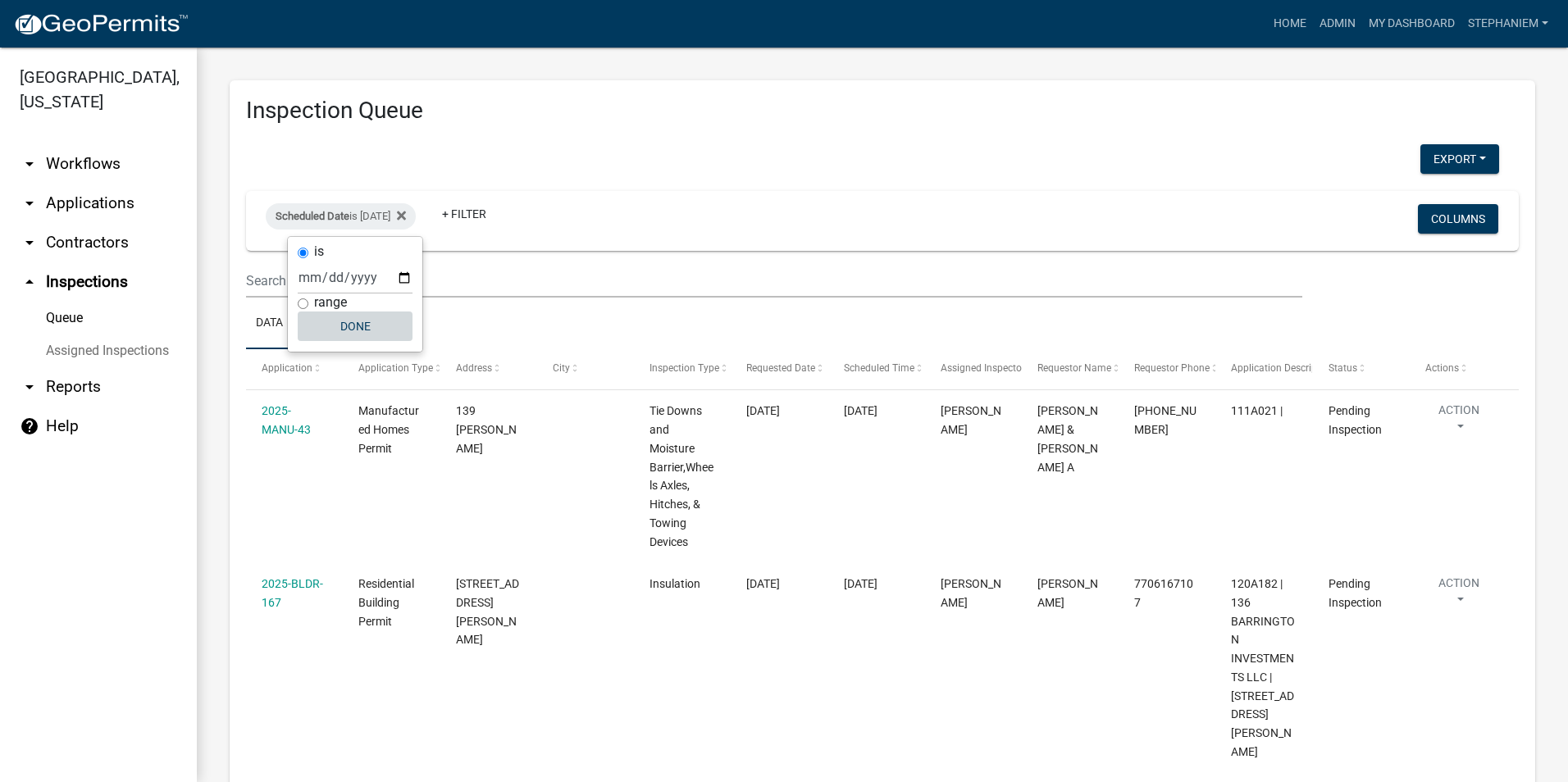
click at [352, 320] on button "Done" at bounding box center [355, 325] width 114 height 29
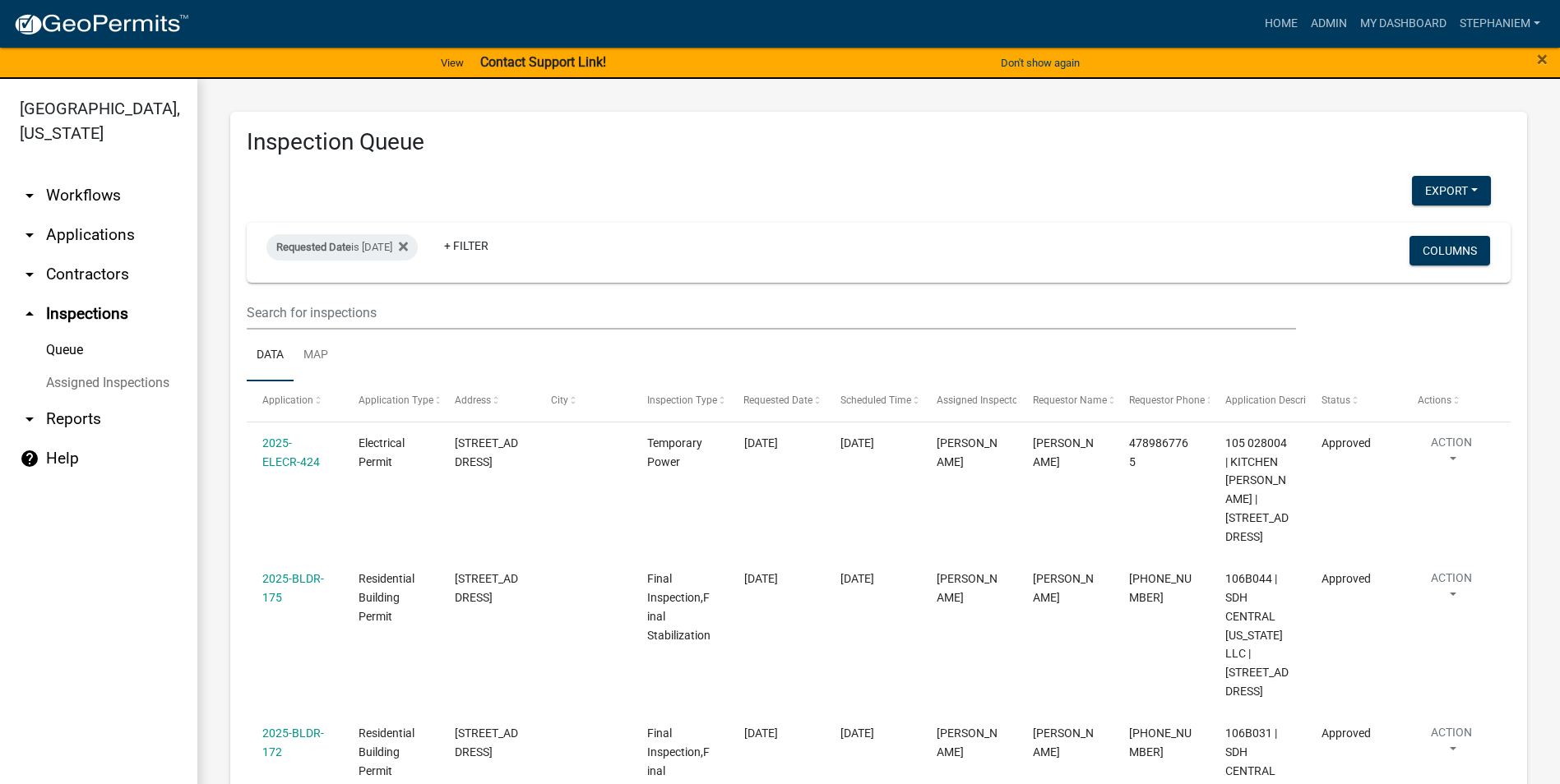
select select "3: 100"
click at [116, 237] on link "arrow_drop_down Applications" at bounding box center [99, 235] width 197 height 39
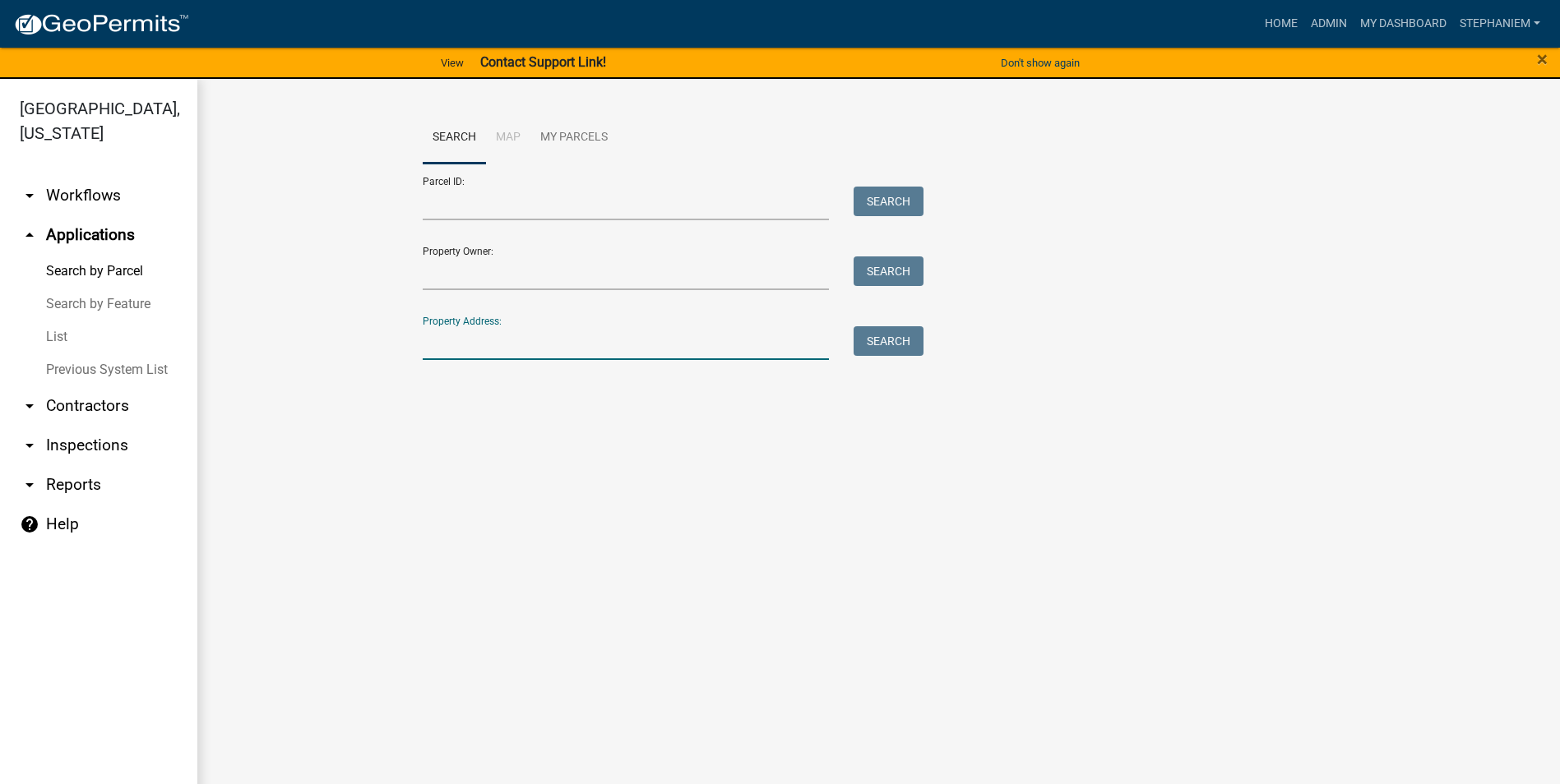
click at [509, 330] on input "Property Address:" at bounding box center [626, 343] width 407 height 34
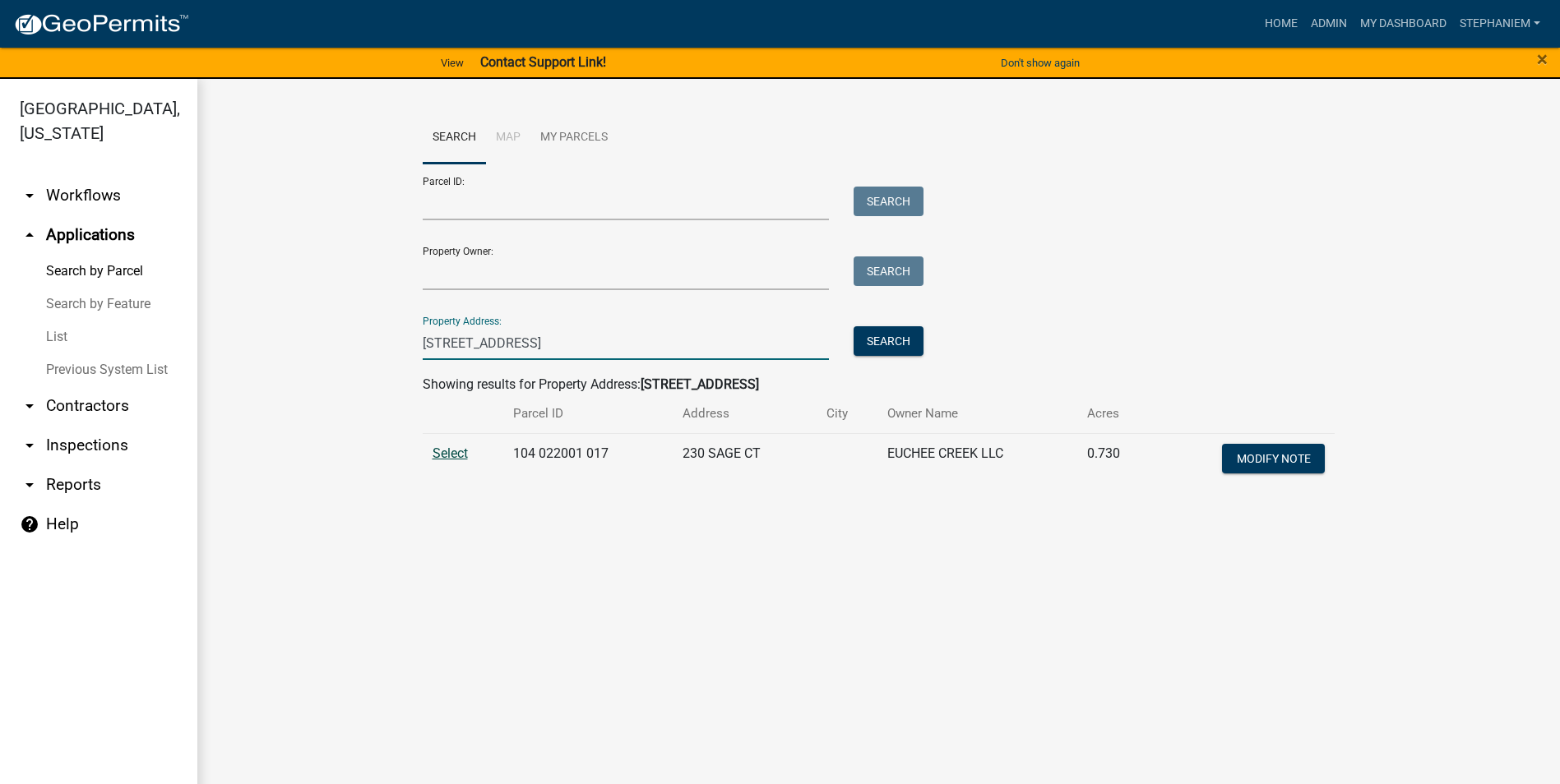
type input "[STREET_ADDRESS]"
click at [445, 451] on span "Select" at bounding box center [450, 453] width 36 height 16
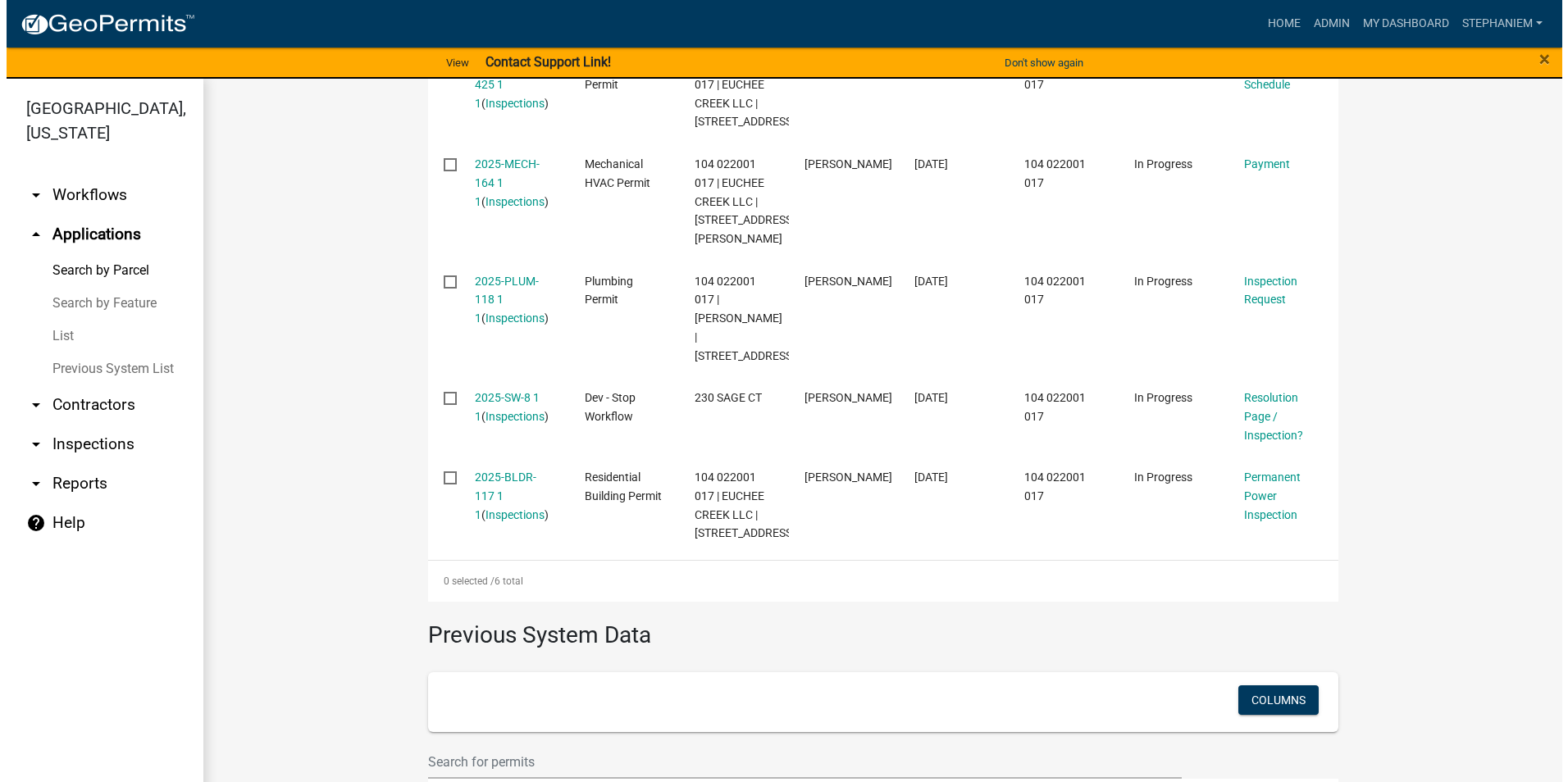
scroll to position [738, 0]
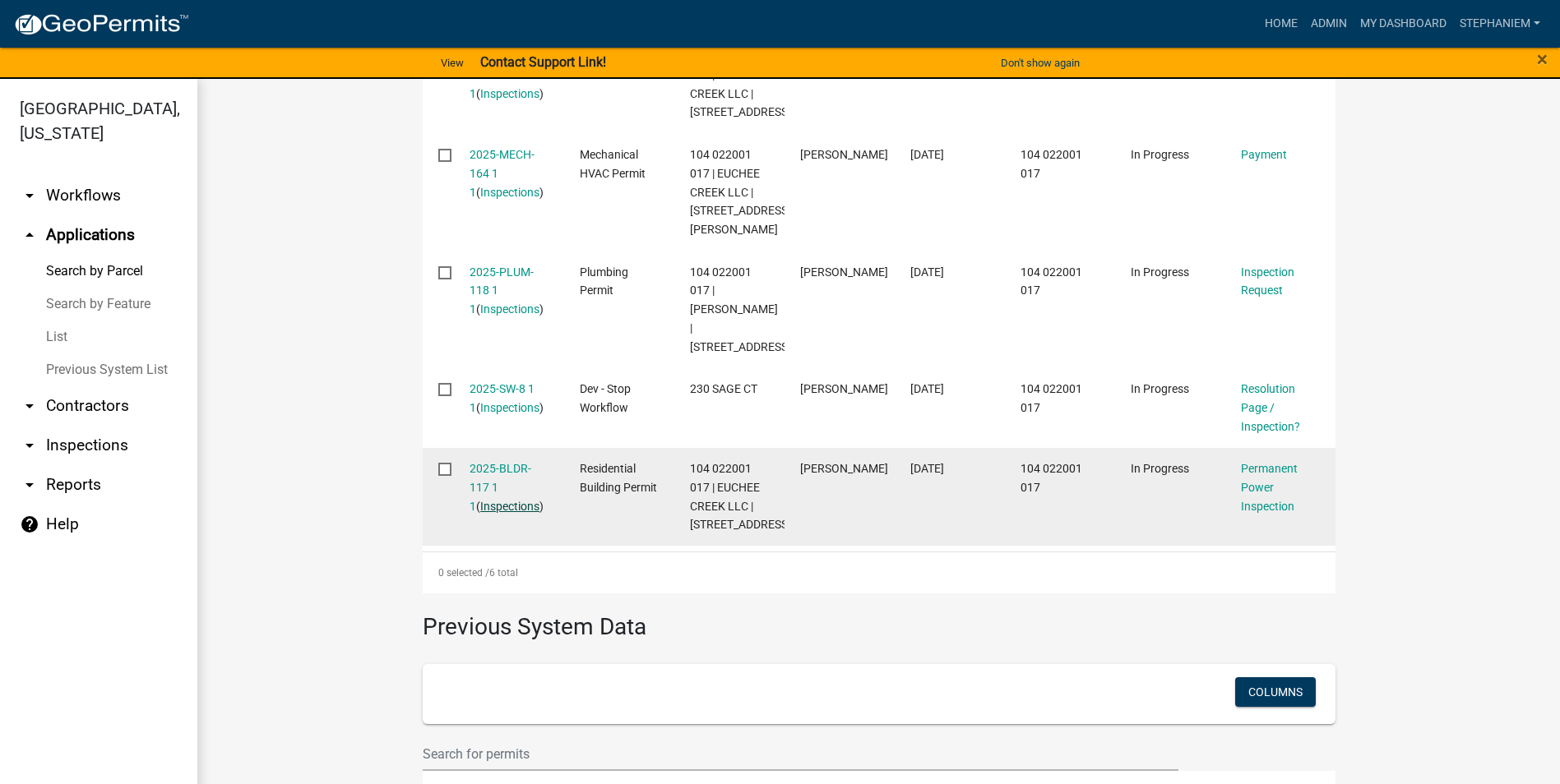
click at [502, 513] on link "Inspections" at bounding box center [510, 507] width 59 height 13
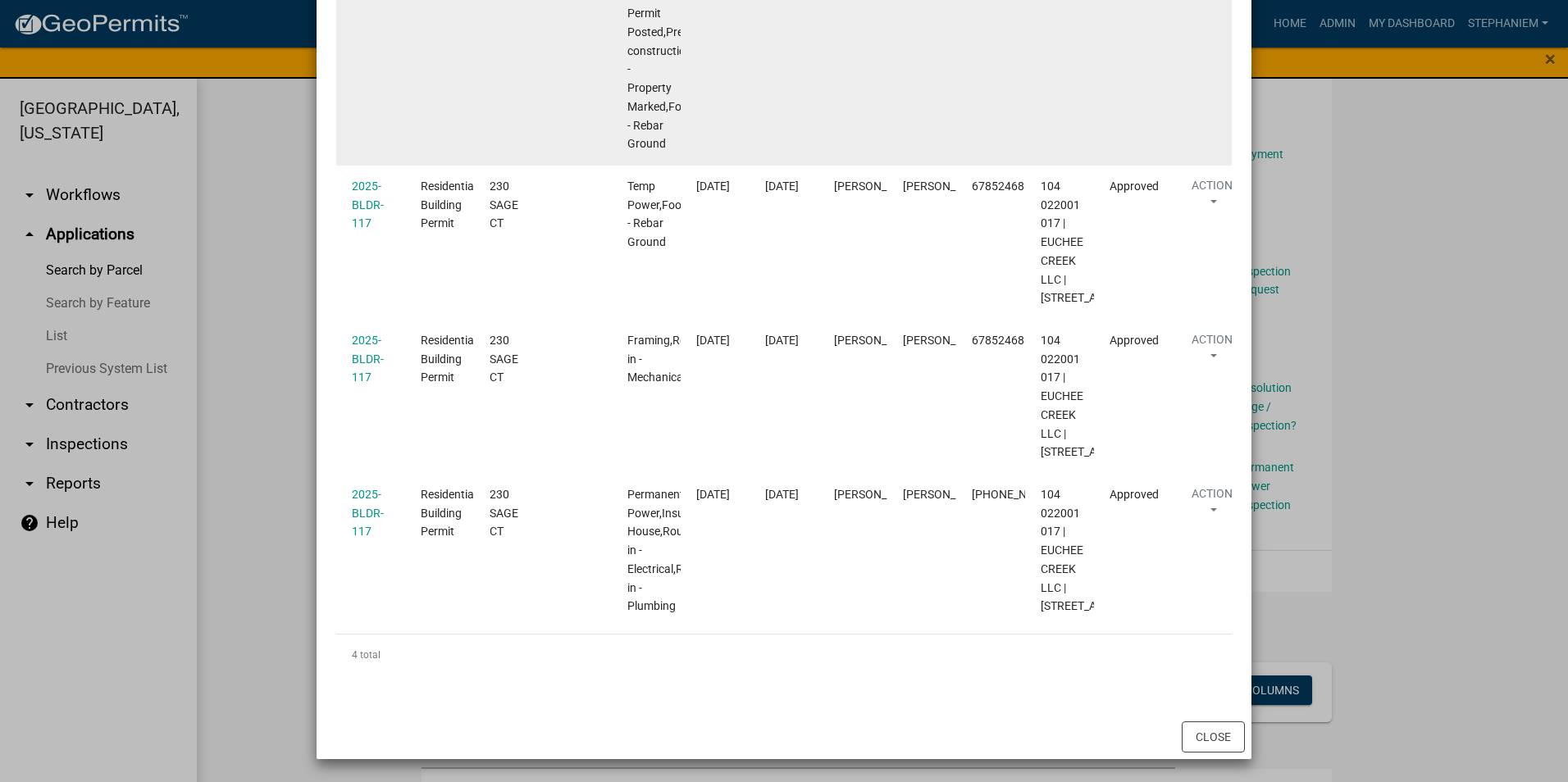
scroll to position [716, 0]
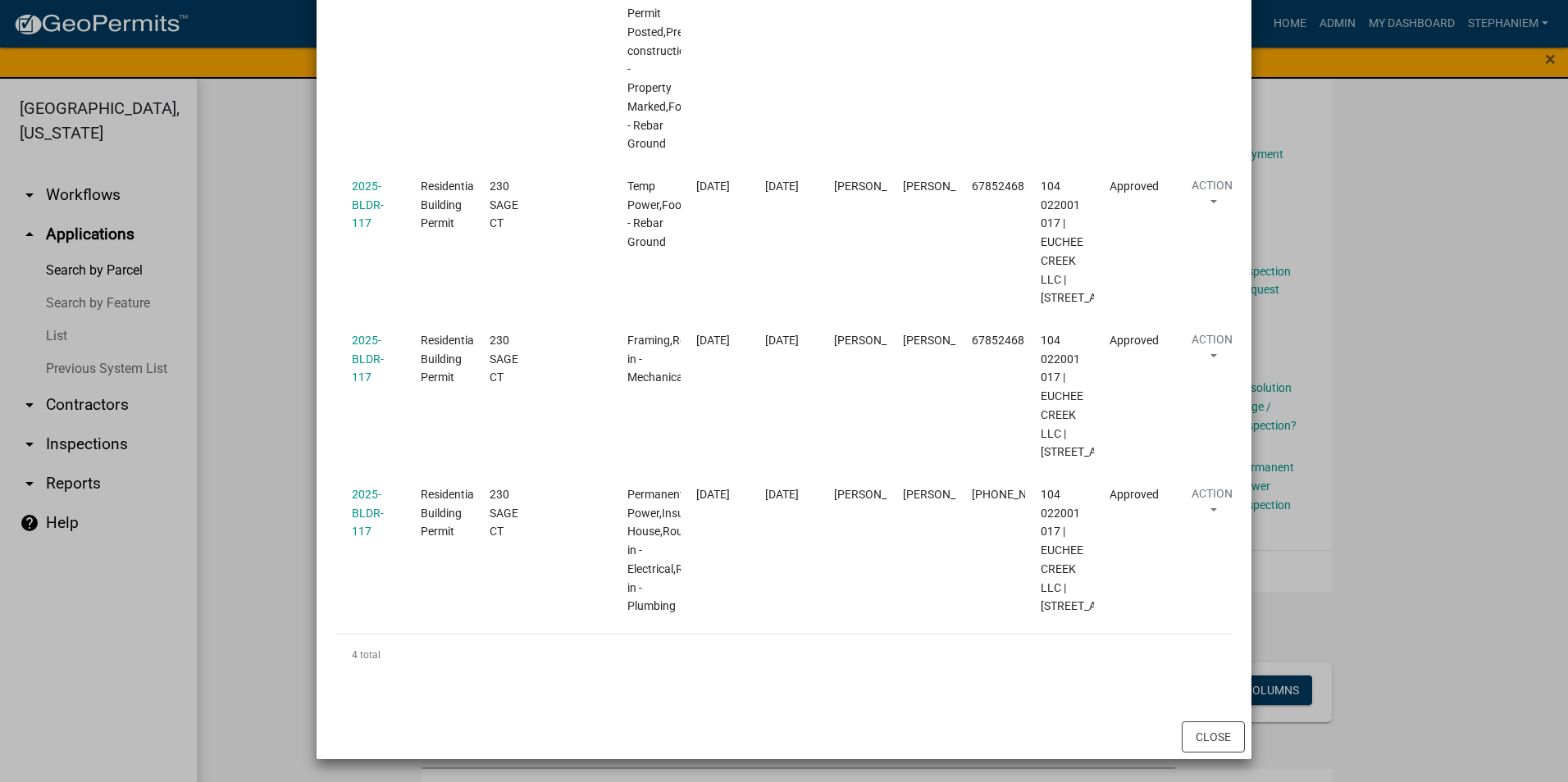
click at [234, 406] on ngb-modal-window "Inspections related to 2025-BLDR-117 × Export Excel Format (.xlsx) CSV Format (…" at bounding box center [784, 391] width 1568 height 782
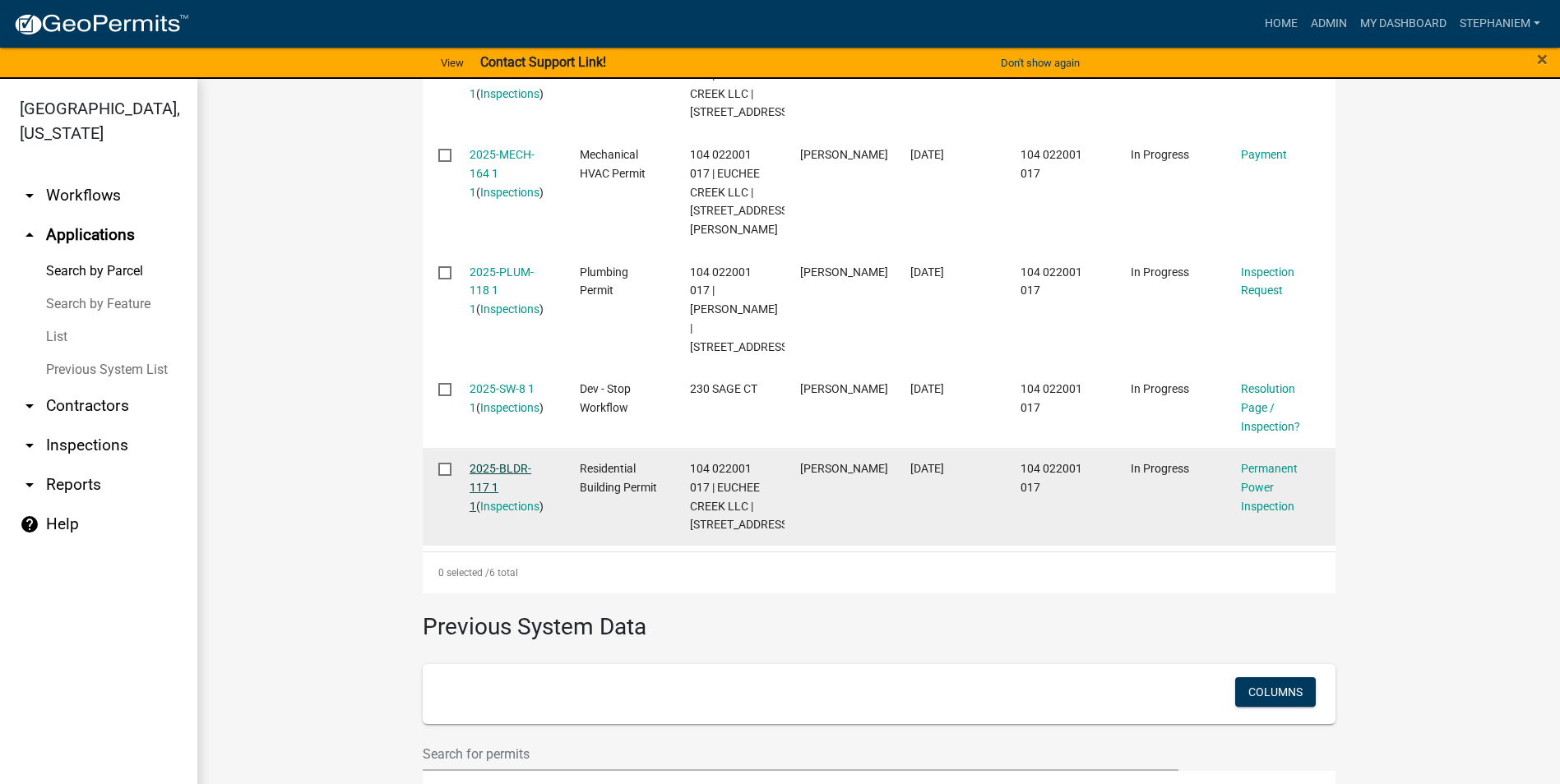
click at [498, 485] on link "2025-BLDR-117 1 1" at bounding box center [500, 488] width 62 height 51
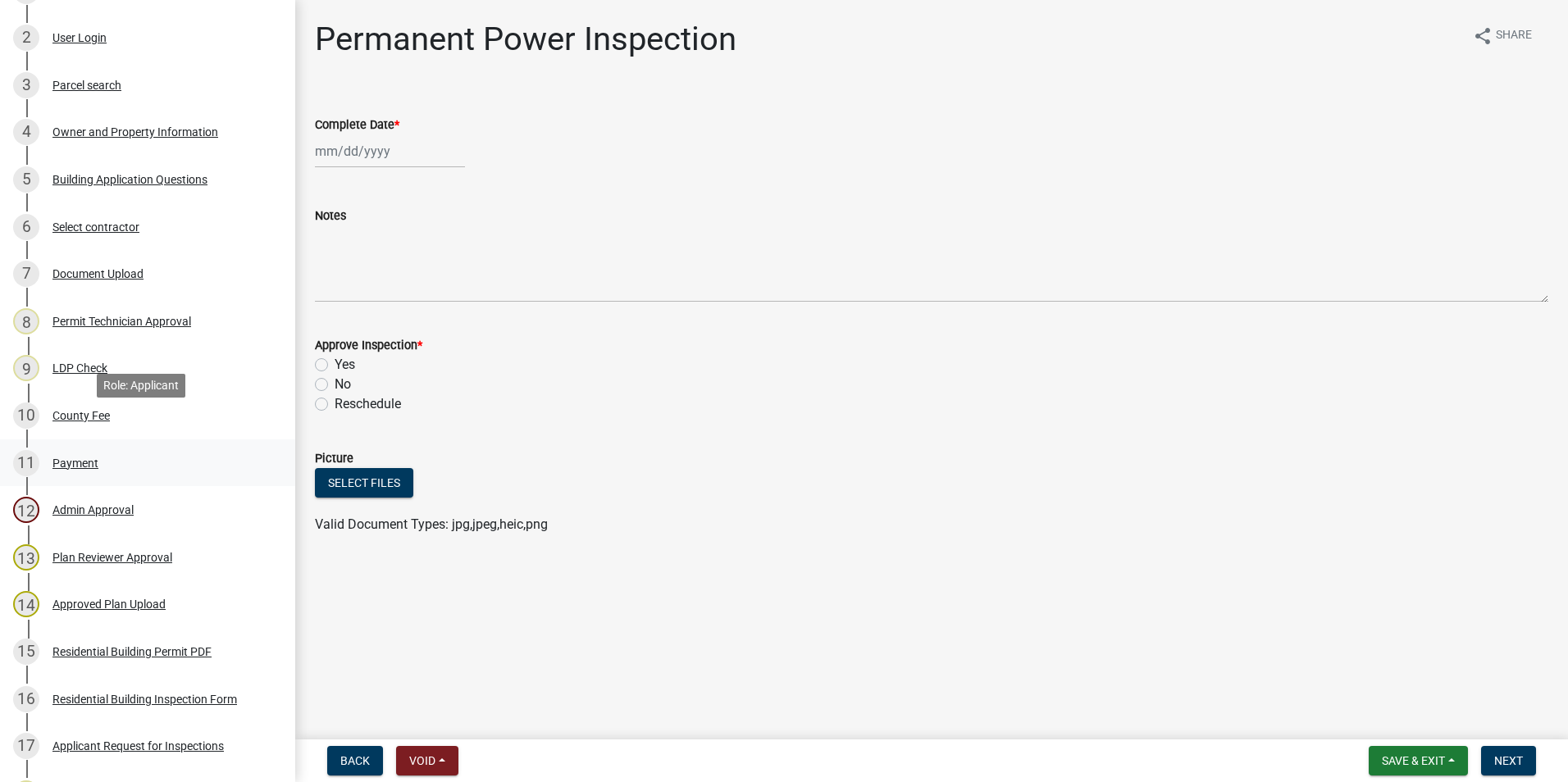
scroll to position [410, 0]
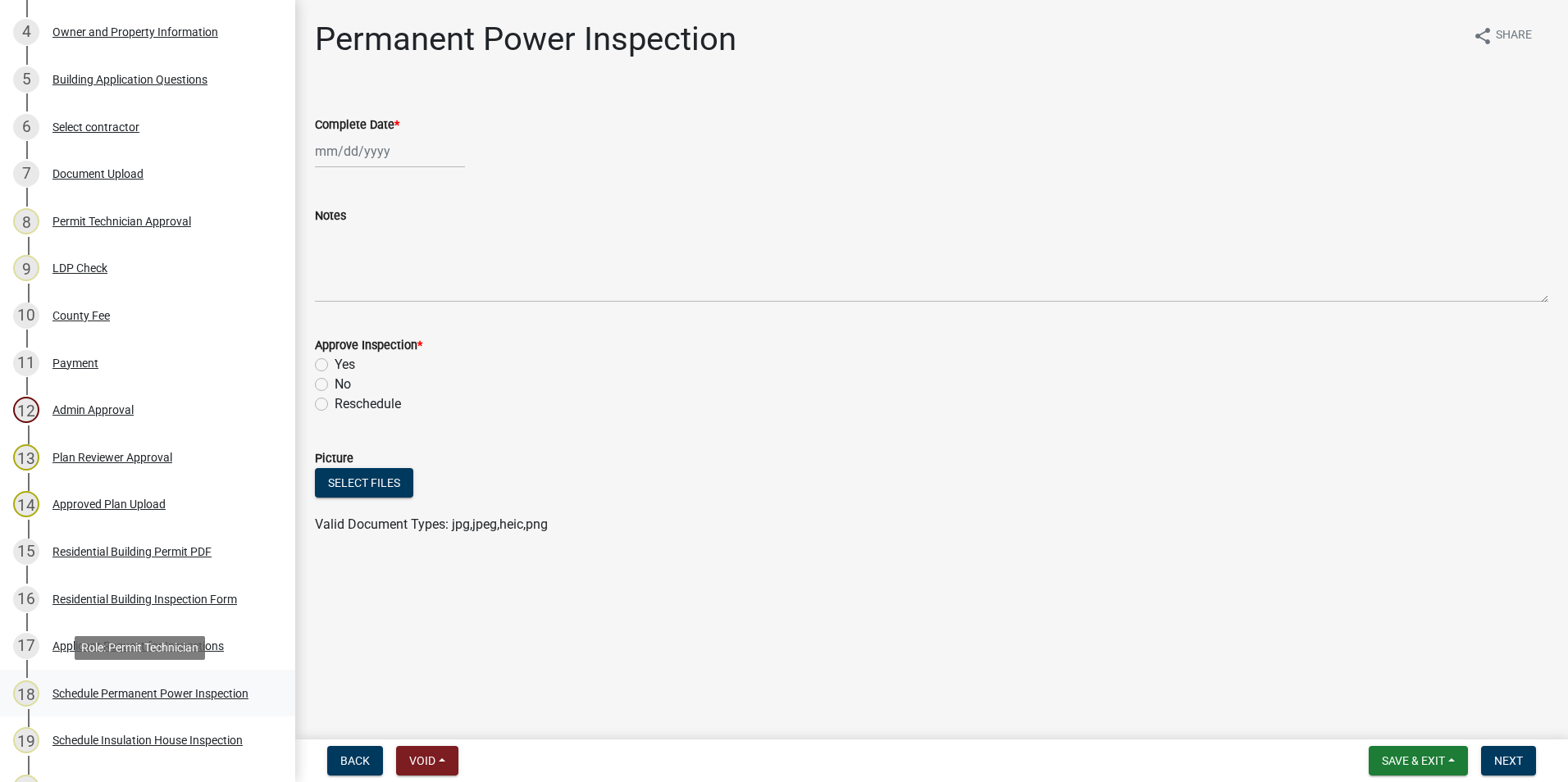
click at [87, 709] on link "18 Schedule Permanent Power Inspection" at bounding box center [147, 694] width 295 height 48
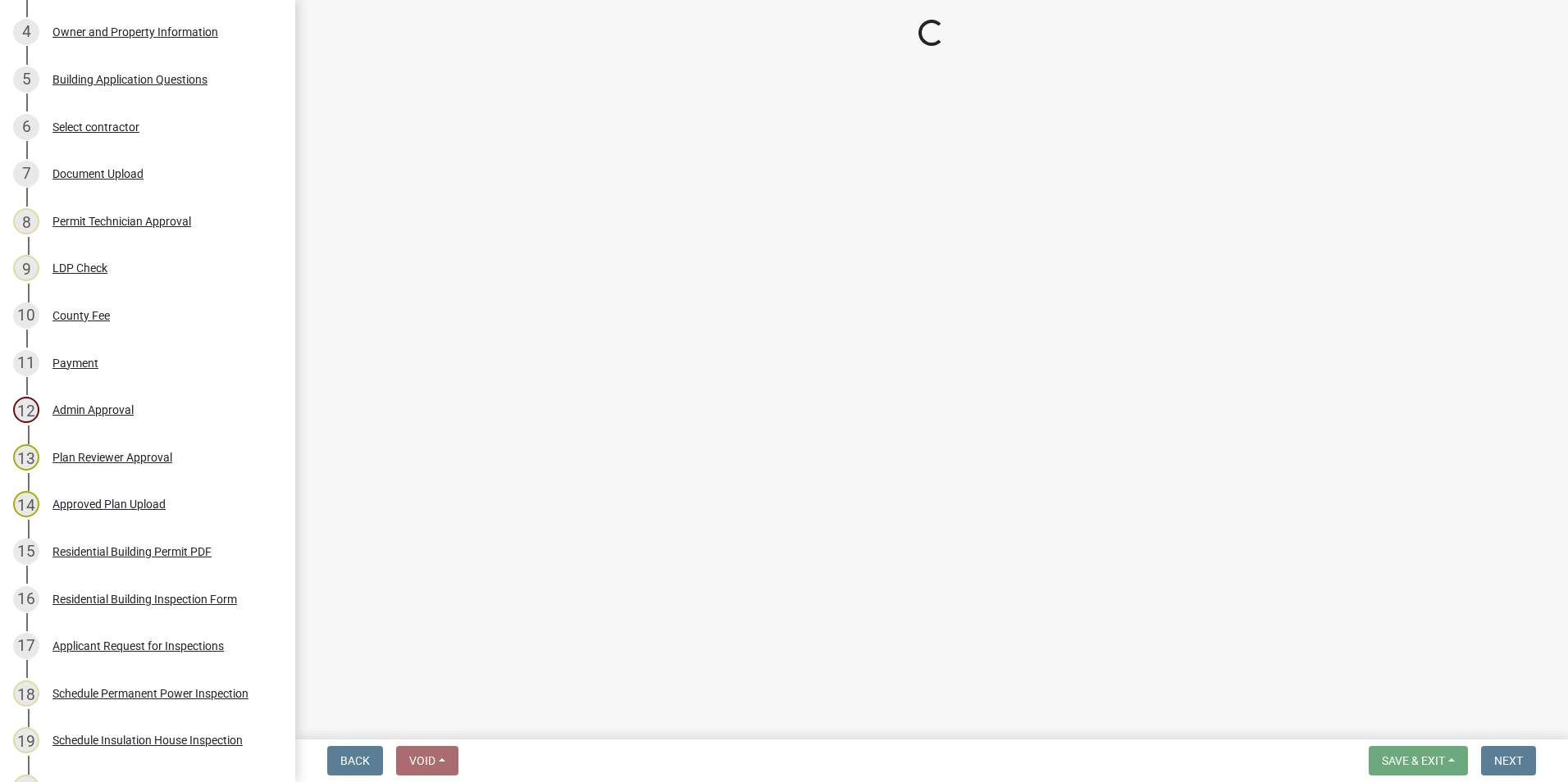
select select "07642ab0-564c-47bb-824b-0ccf2da83593"
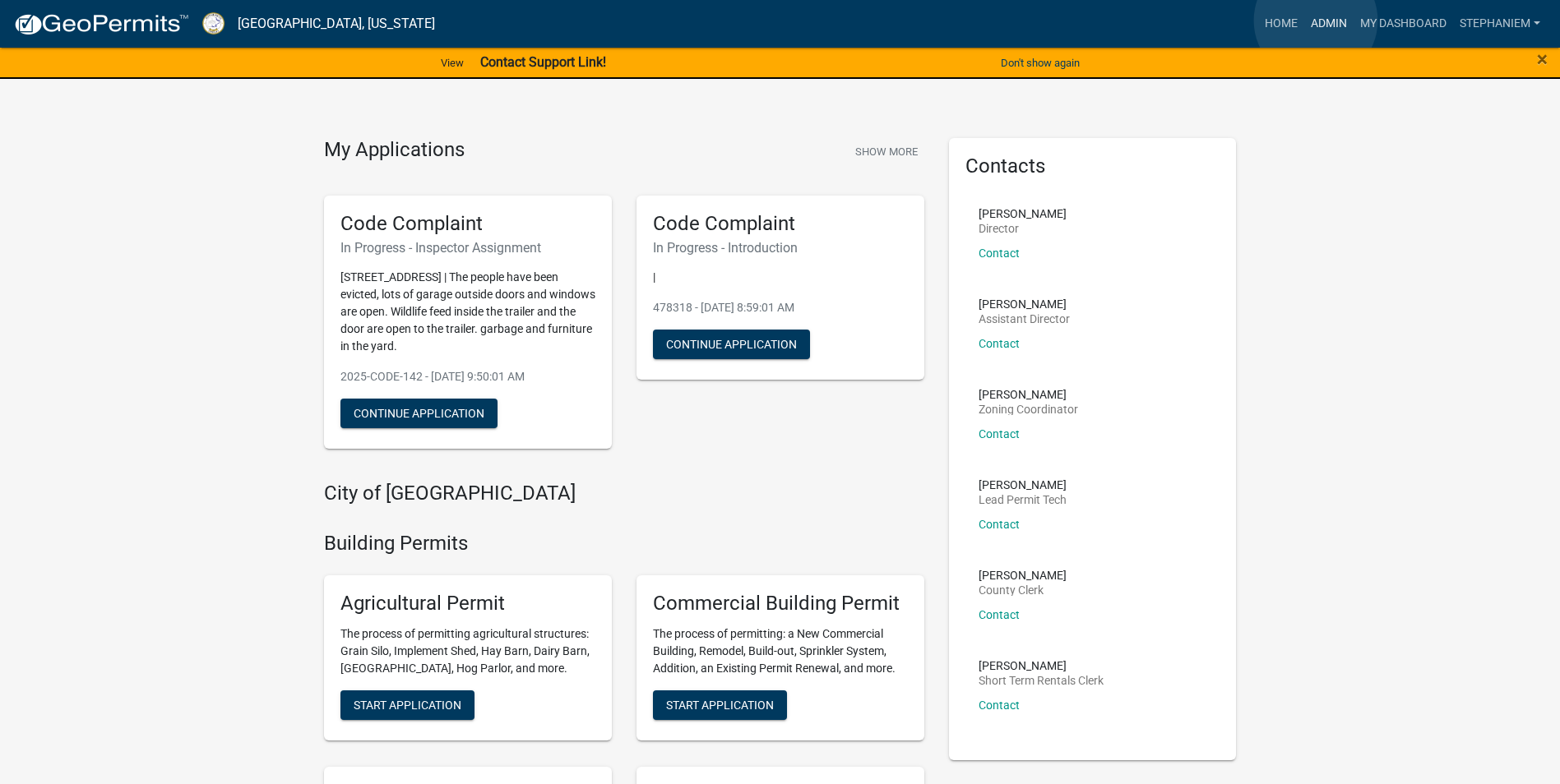
click at [1316, 21] on link "Admin" at bounding box center [1329, 24] width 49 height 31
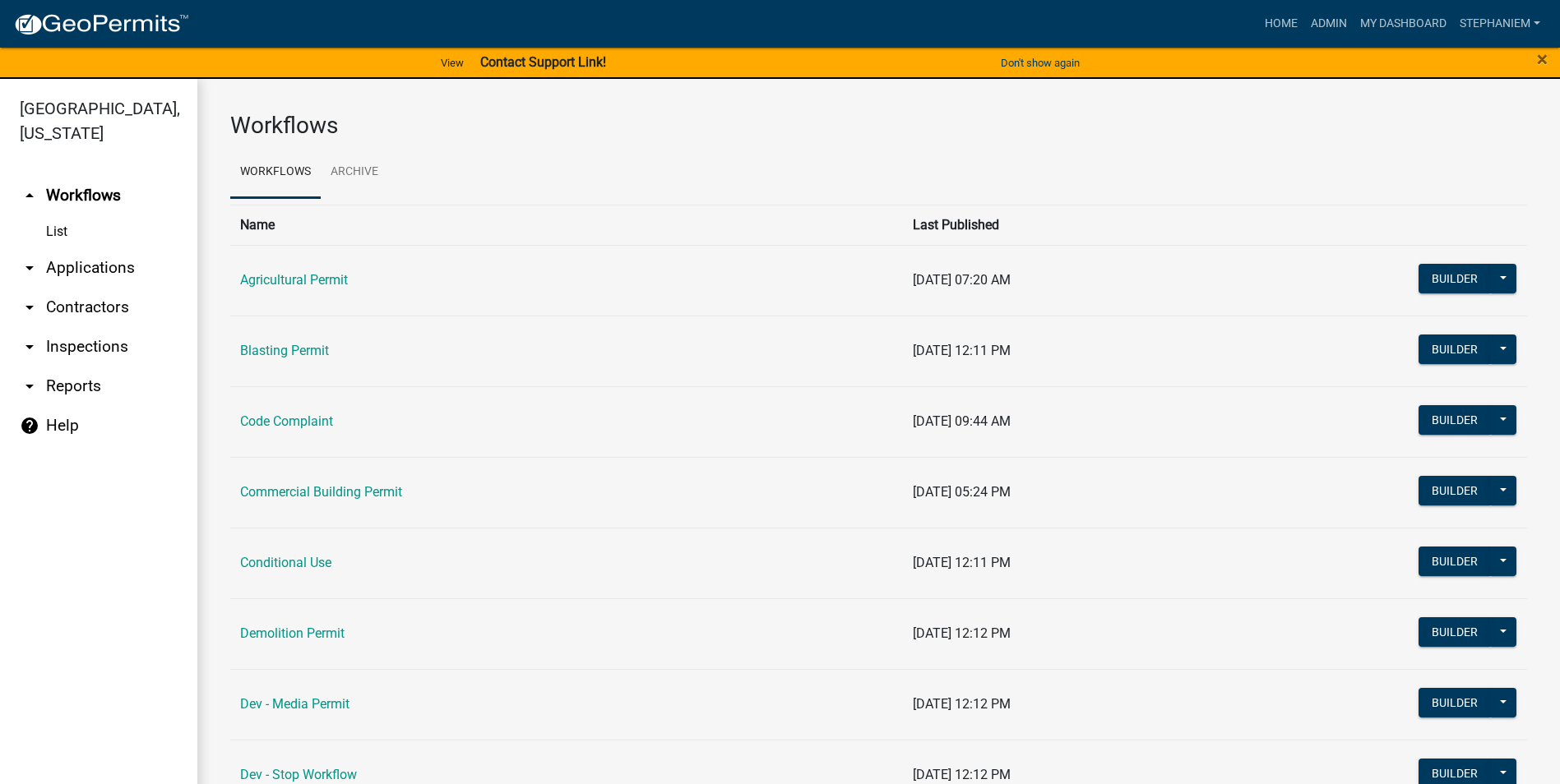
click at [96, 270] on link "arrow_drop_down Applications" at bounding box center [99, 268] width 197 height 39
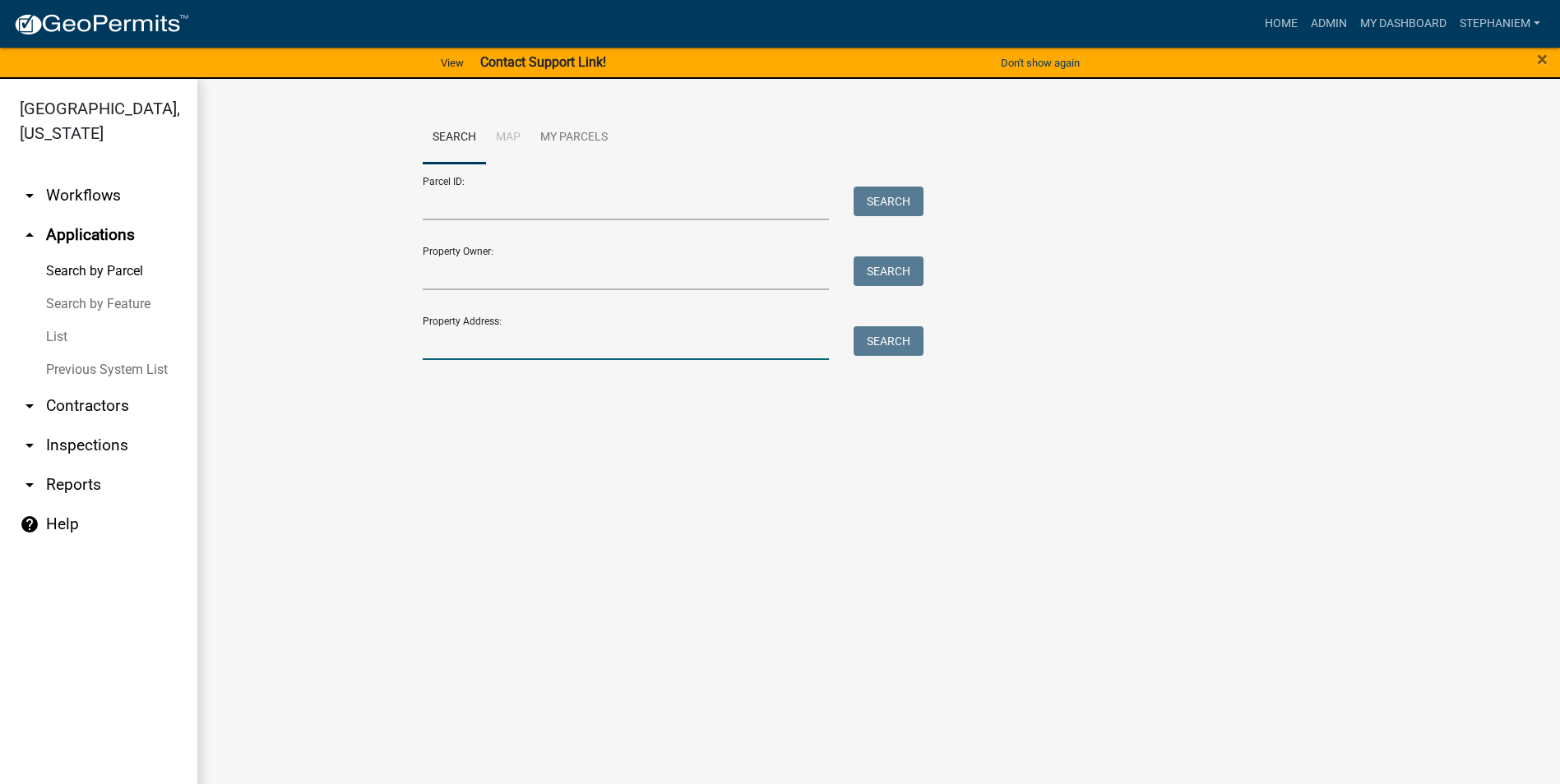
click at [464, 341] on input "Property Address:" at bounding box center [626, 343] width 407 height 34
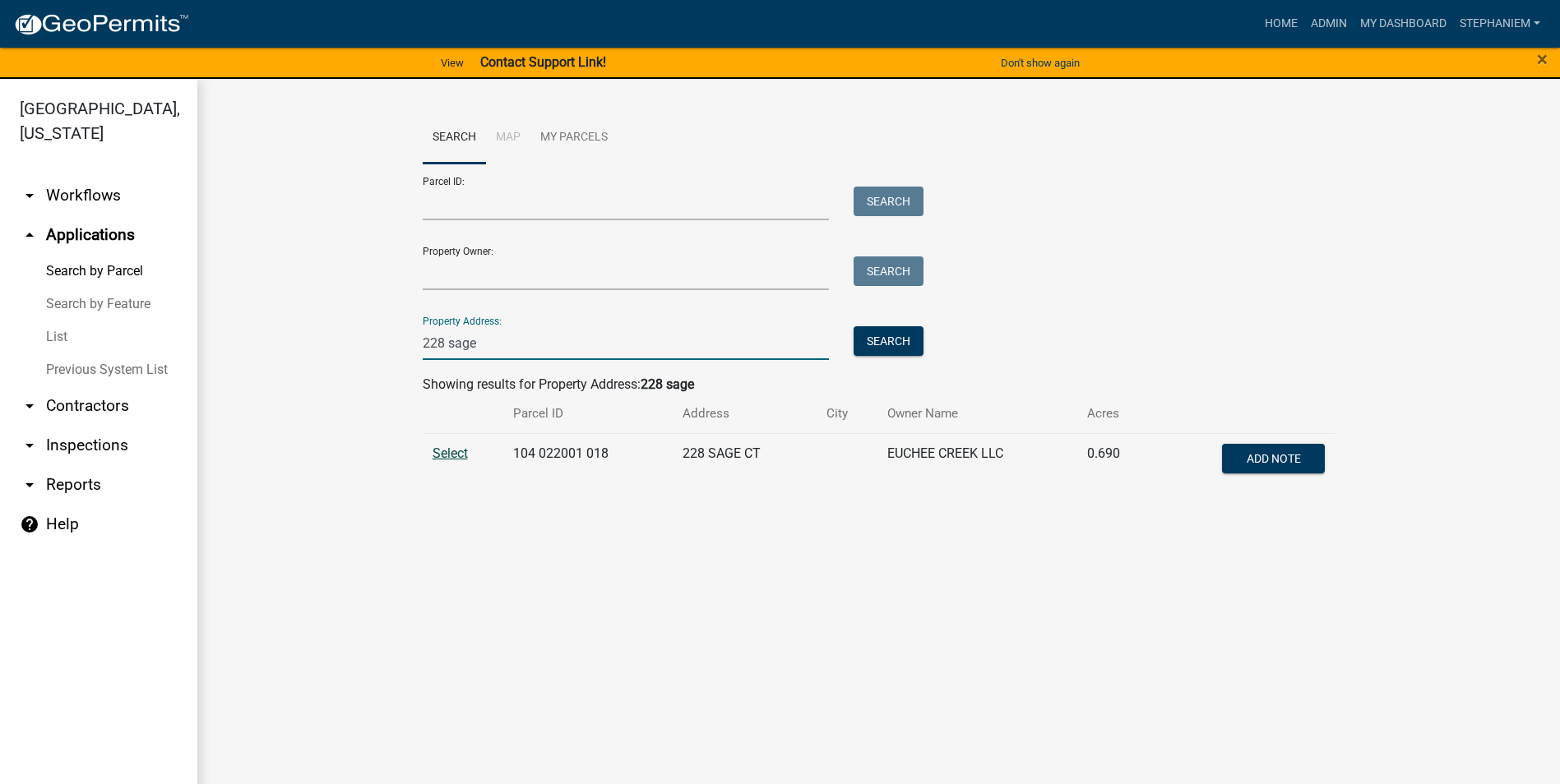
click at [438, 452] on span "Select" at bounding box center [450, 453] width 36 height 16
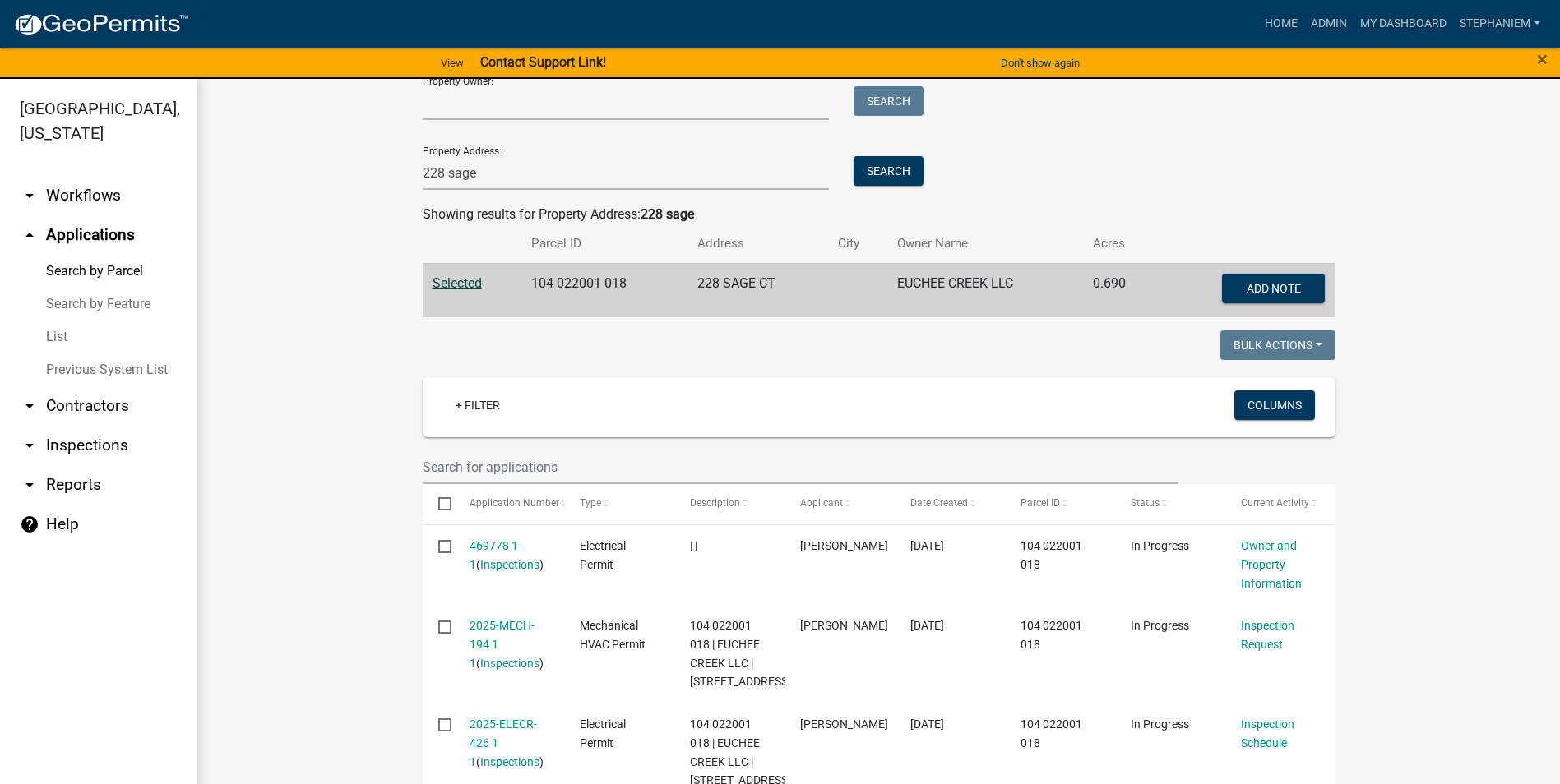
scroll to position [165, 0]
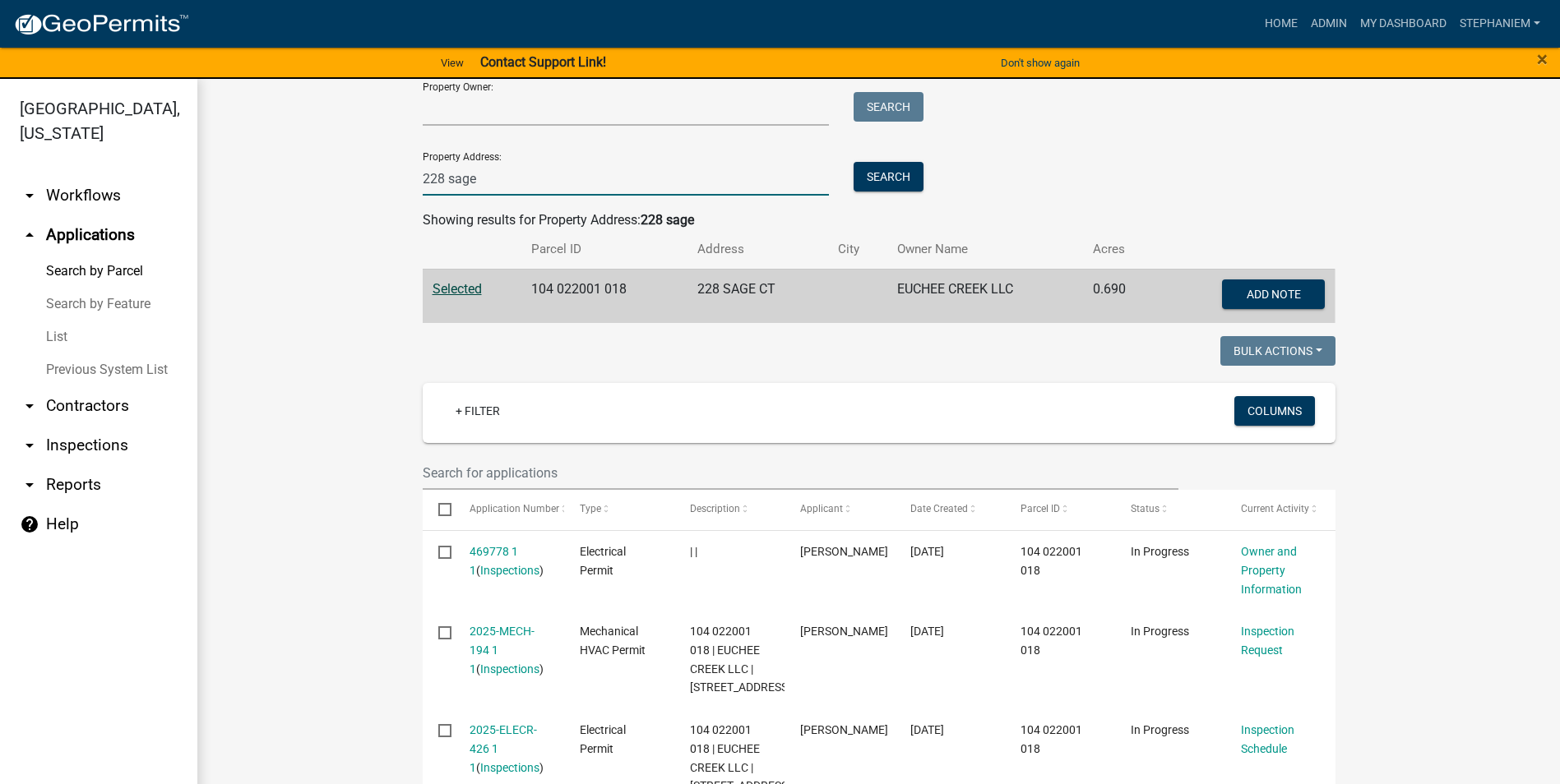
click at [558, 171] on input "228 sage" at bounding box center [626, 179] width 407 height 34
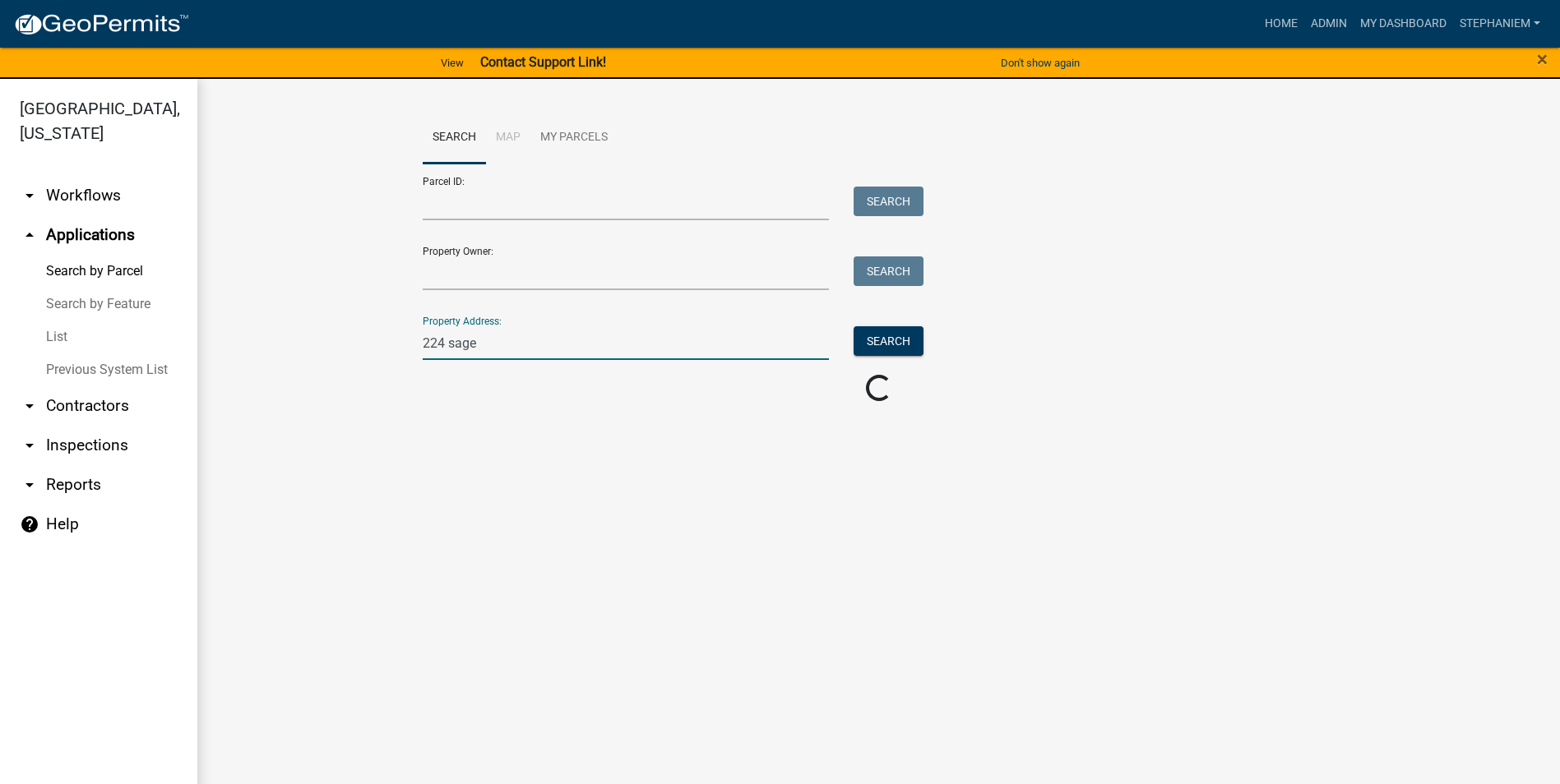
scroll to position [0, 0]
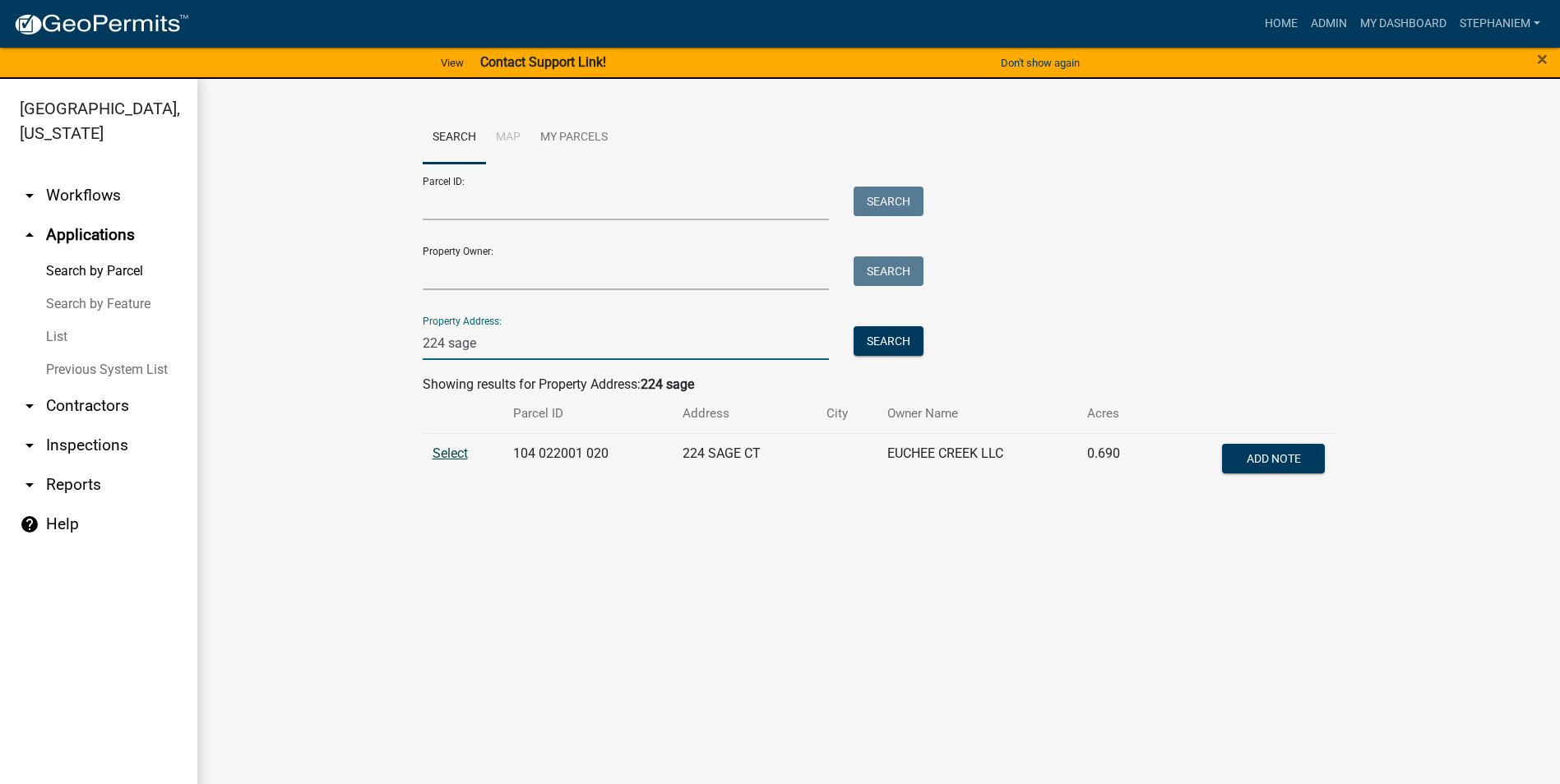
type input "224 sage"
click at [463, 452] on span "Select" at bounding box center [450, 453] width 36 height 16
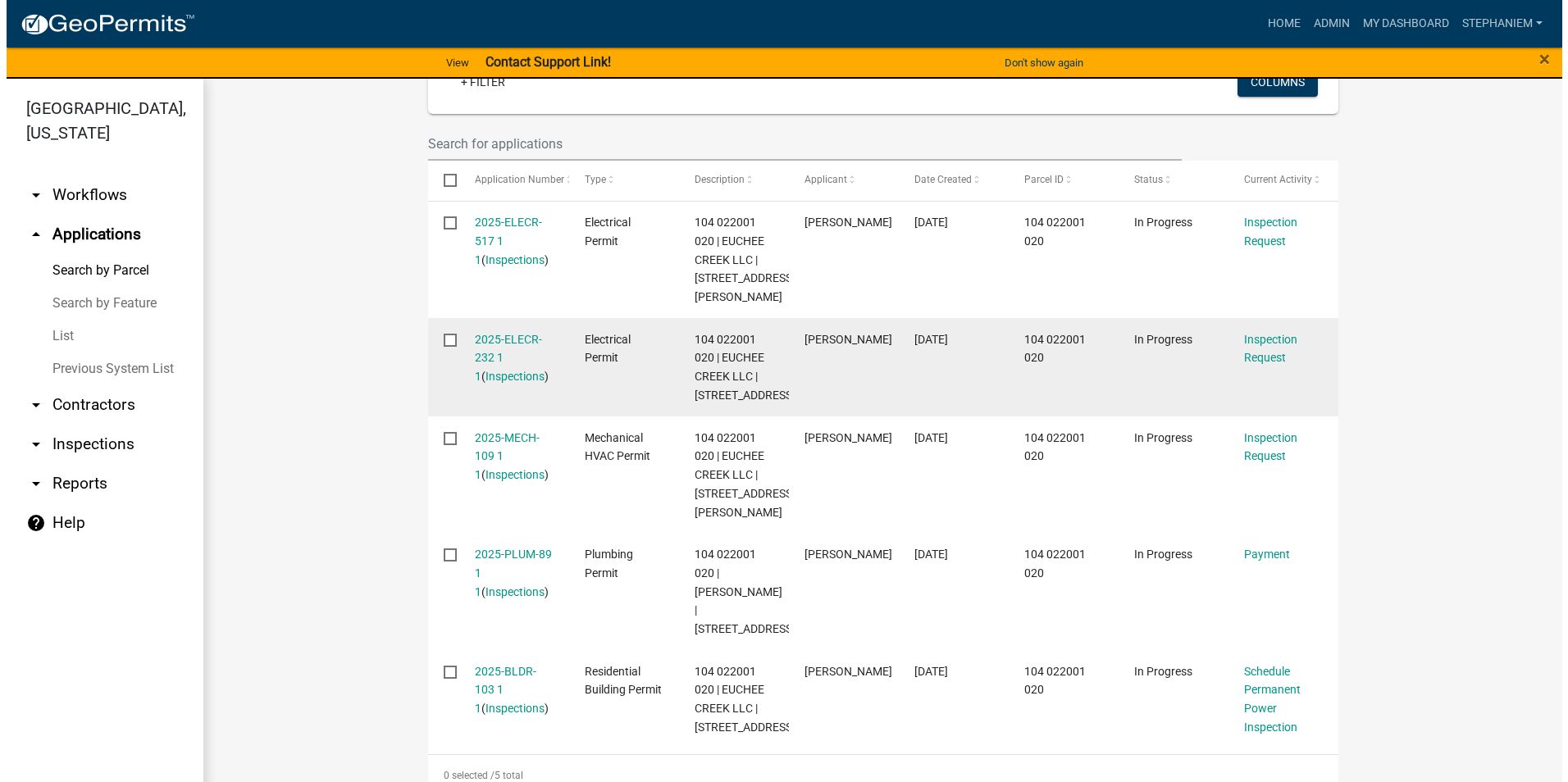
scroll to position [738, 0]
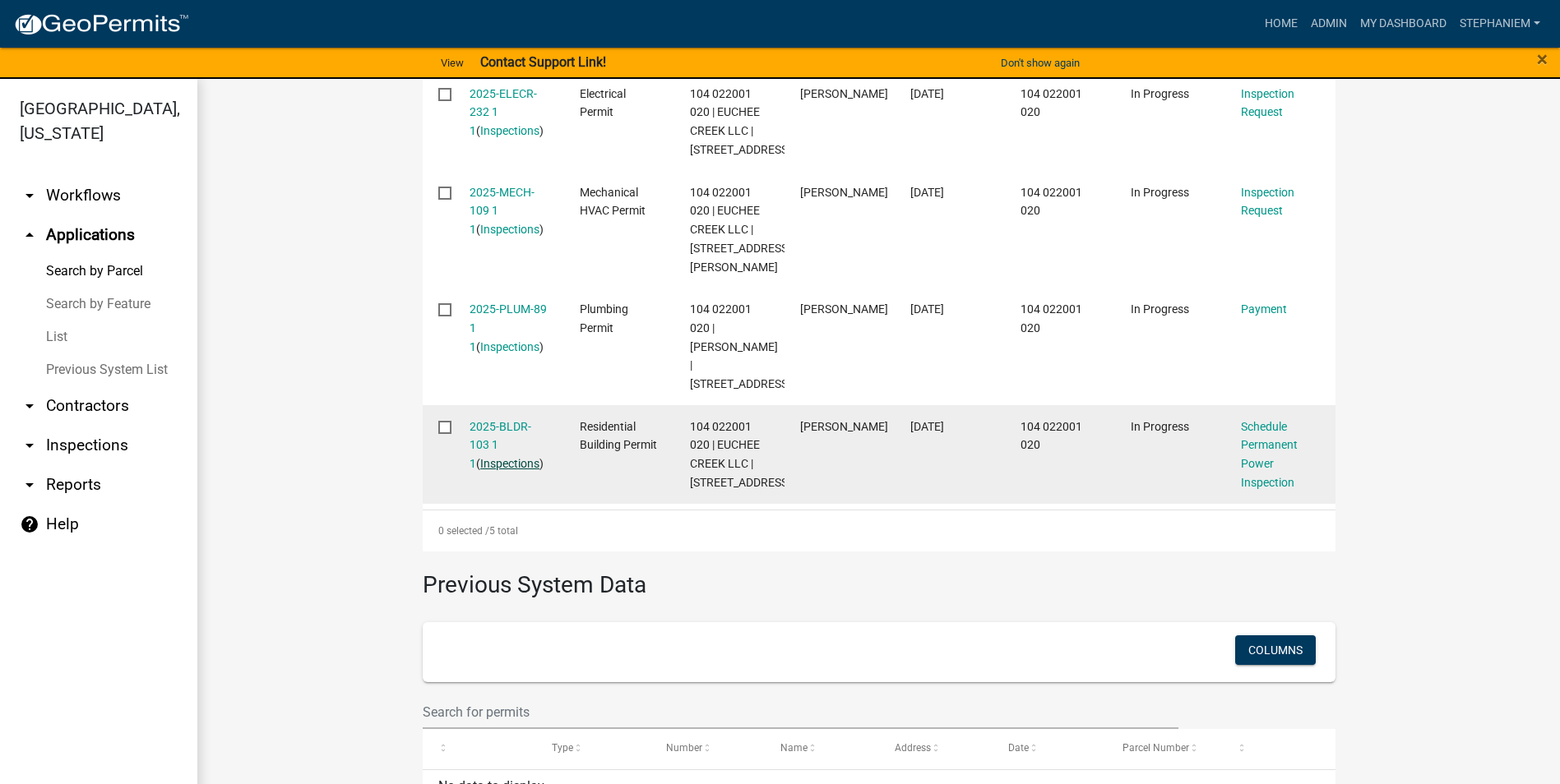
click at [498, 470] on link "Inspections" at bounding box center [510, 463] width 59 height 13
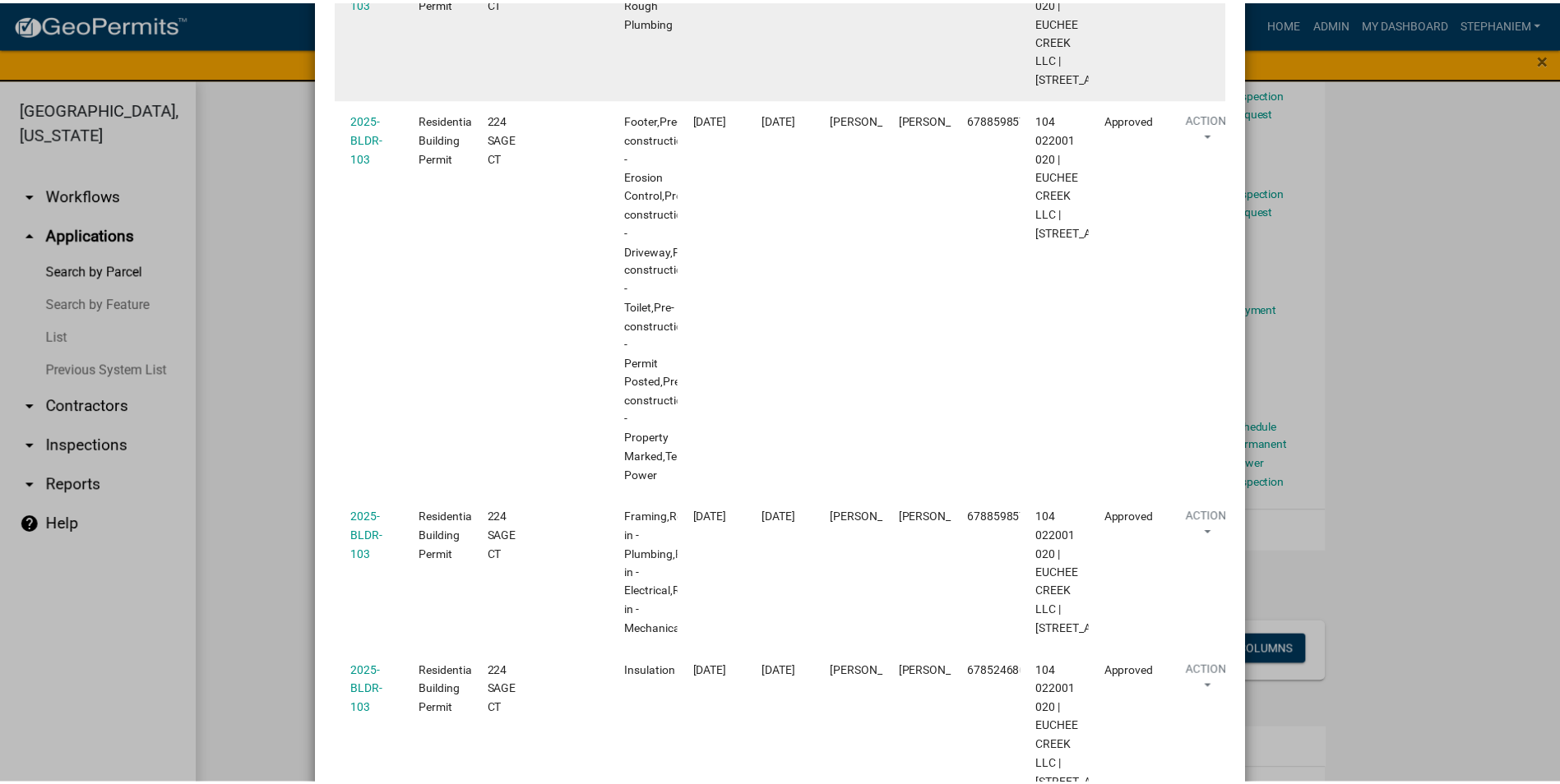
scroll to position [891, 0]
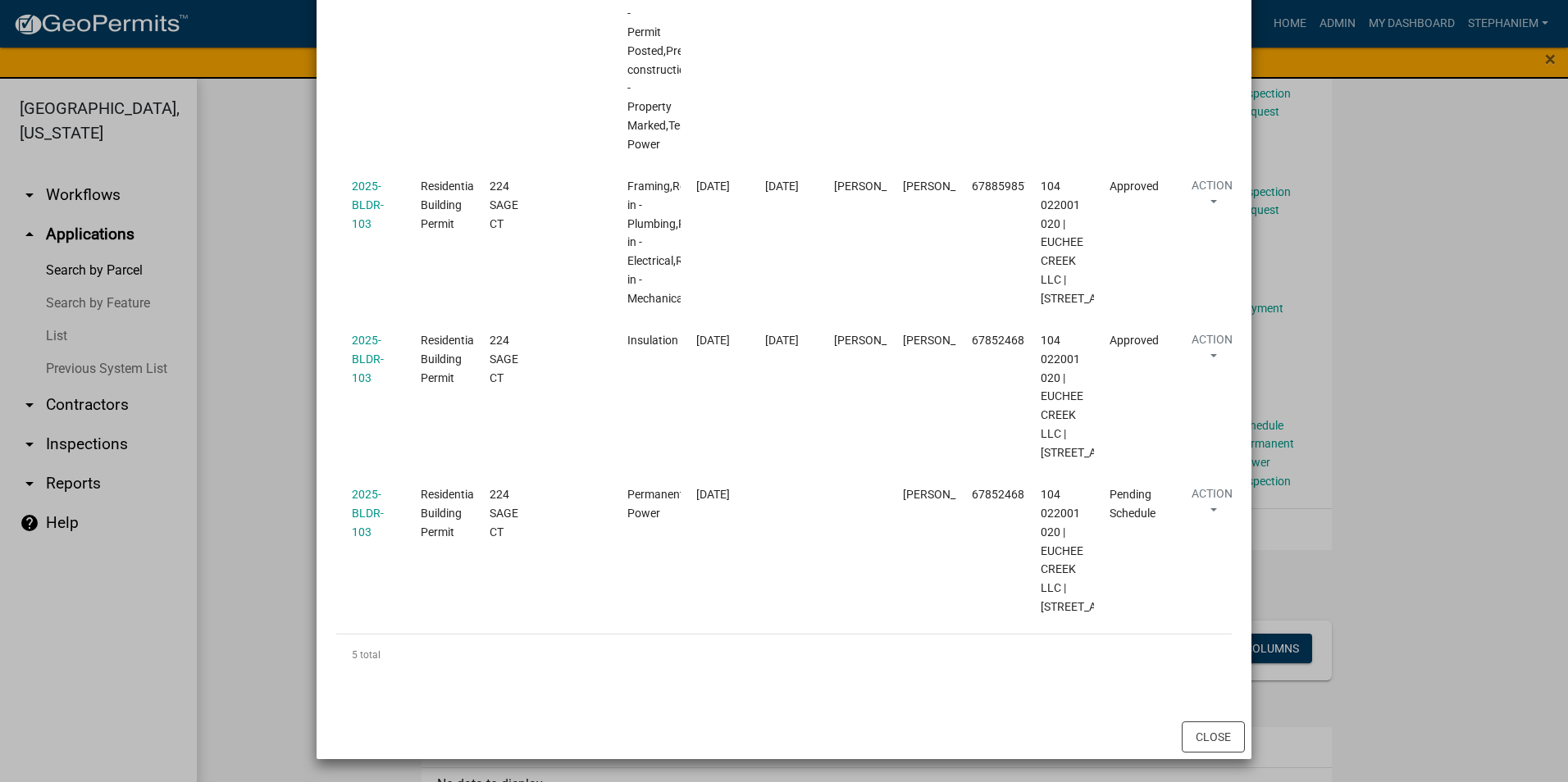
click at [1389, 417] on ngb-modal-window "Inspections related to 2025-BLDR-103 × Export Excel Format (.xlsx) CSV Format (…" at bounding box center [784, 391] width 1568 height 782
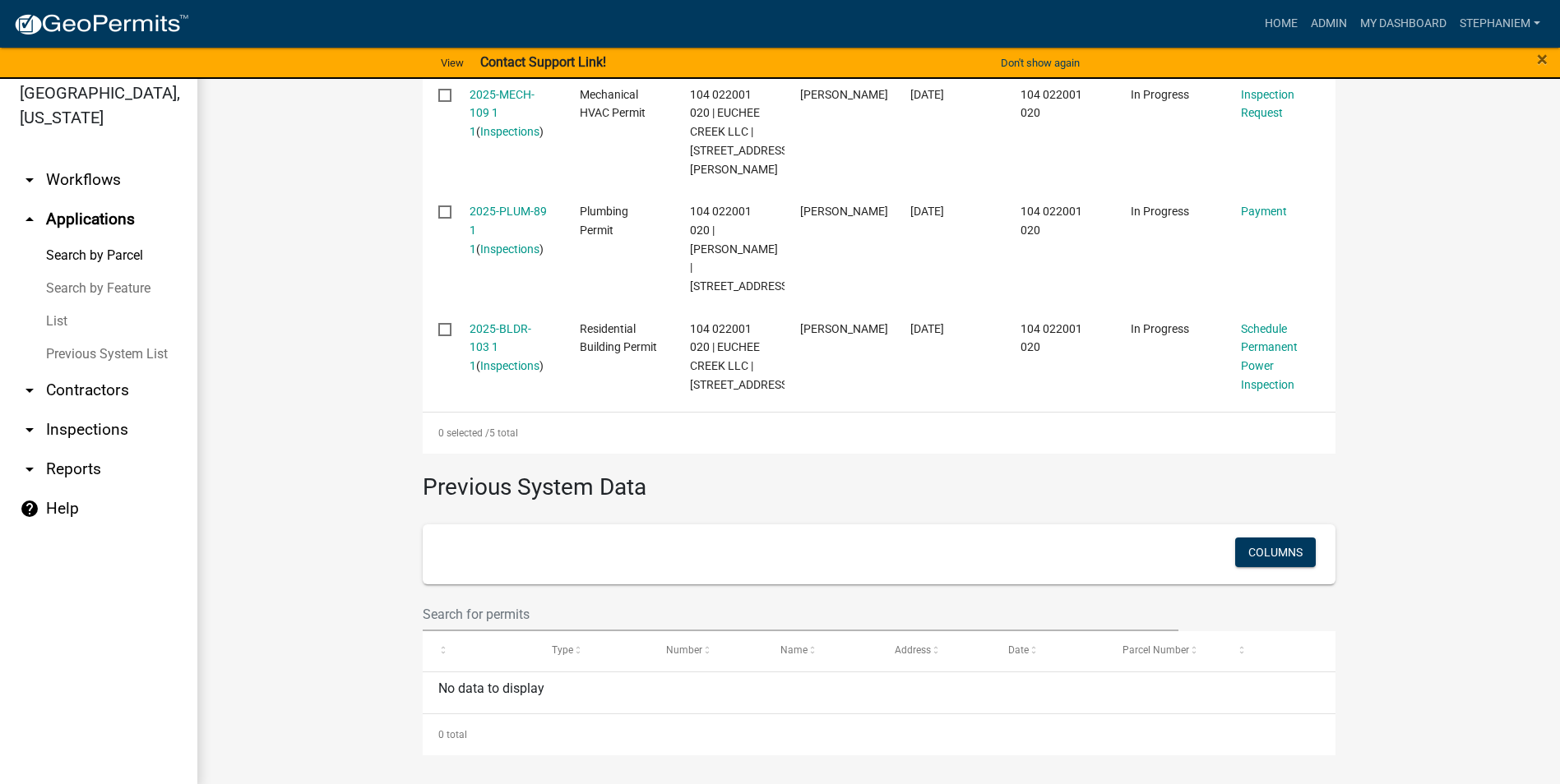
scroll to position [20, 0]
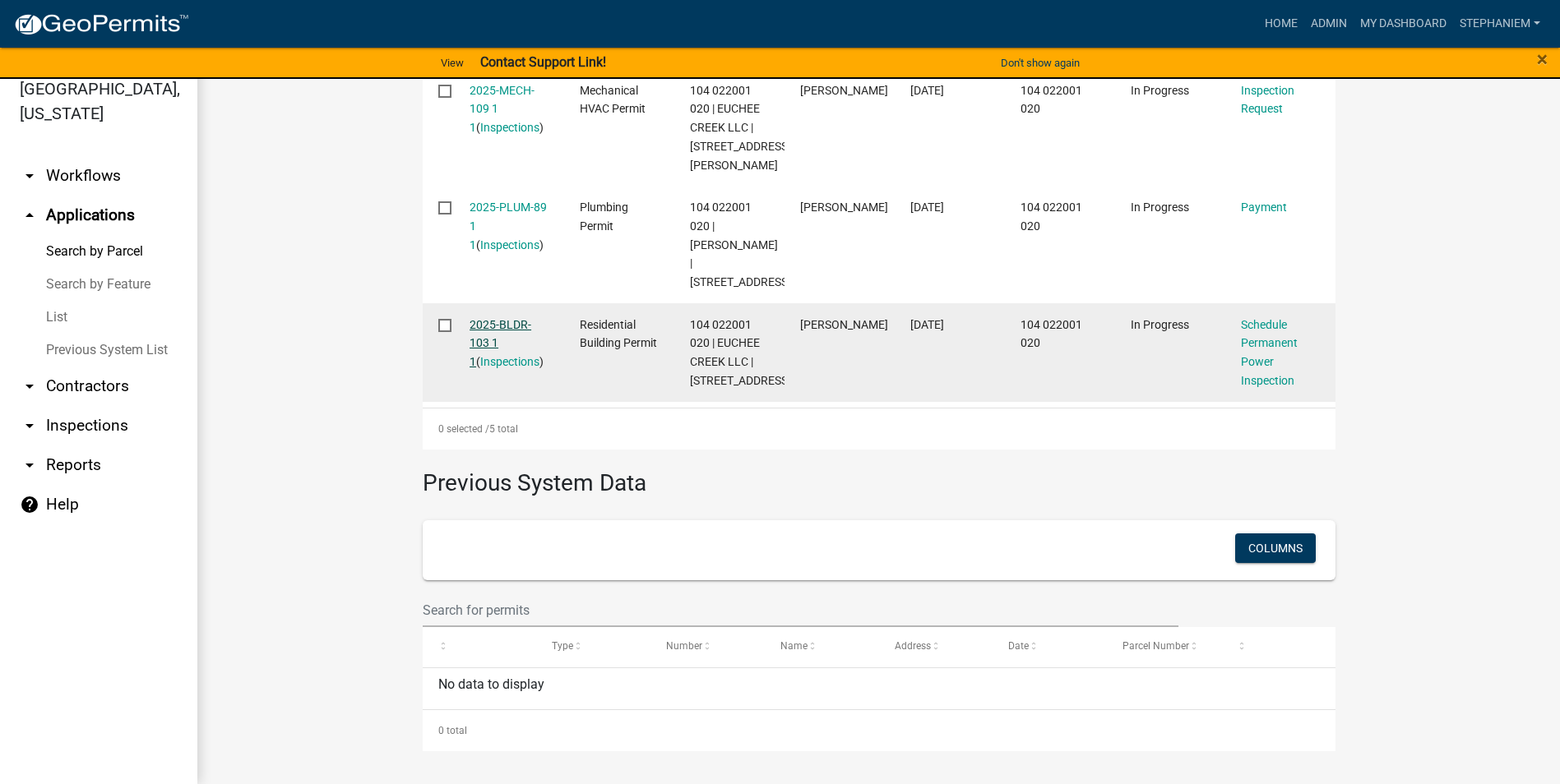
click at [493, 327] on link "2025-BLDR-103 1 1" at bounding box center [500, 344] width 62 height 51
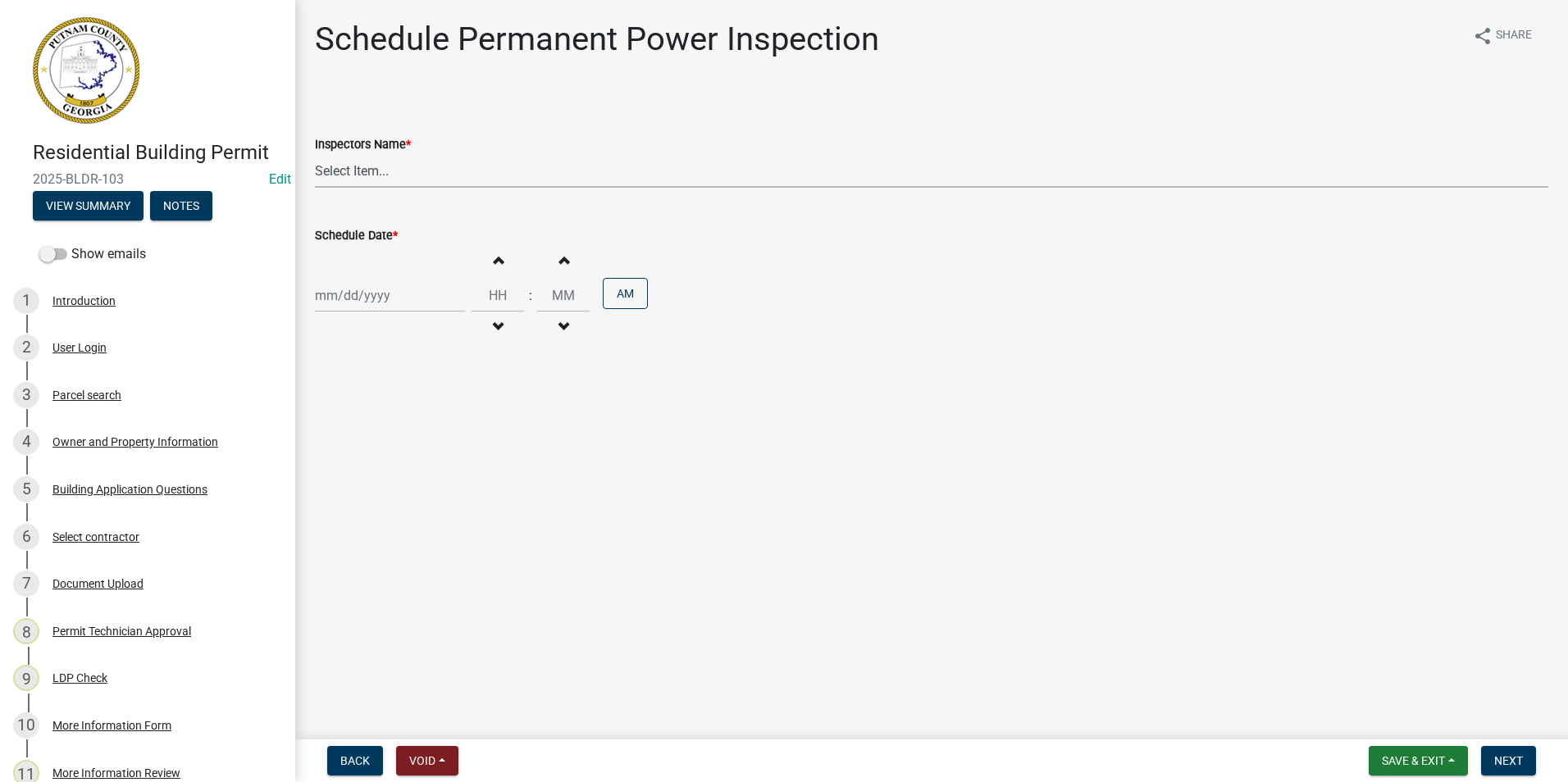
click at [336, 168] on select "Select Item... mrivera (Michele Rivera) StephanieM (Stephanie Morris ) QGrissom…" at bounding box center [932, 171] width 1234 height 34
select select "07642ab0-564c-47bb-824b-0ccf2da83593"
click at [315, 154] on select "Select Item... mrivera (Michele Rivera) StephanieM (Stephanie Morris ) QGrissom…" at bounding box center [932, 171] width 1234 height 34
click at [351, 294] on div at bounding box center [390, 295] width 150 height 34
select select "9"
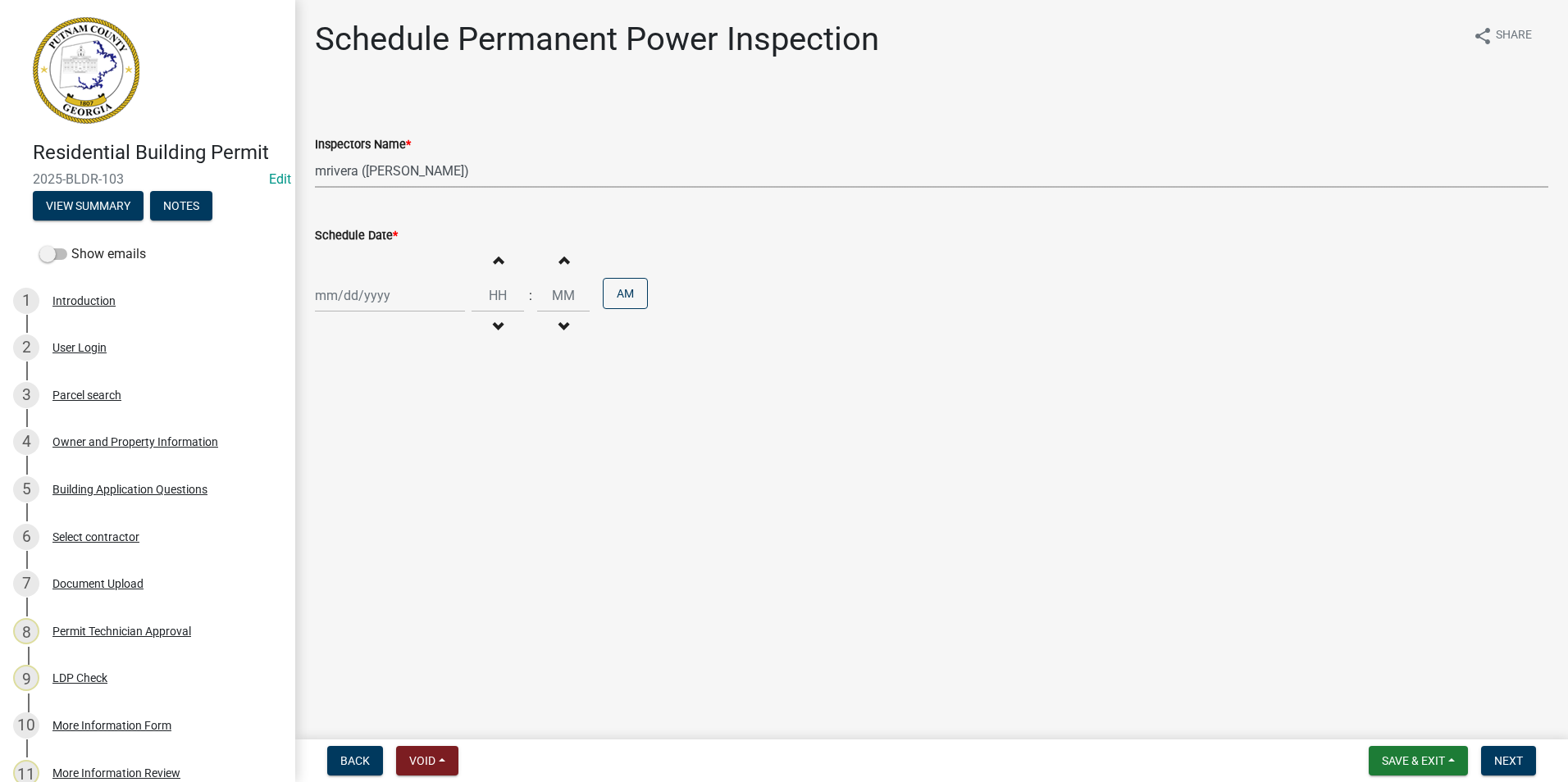
select select "2025"
click at [380, 431] on div "17" at bounding box center [384, 435] width 26 height 26
type input "[DATE]"
click at [1513, 761] on span "Next" at bounding box center [1509, 761] width 29 height 13
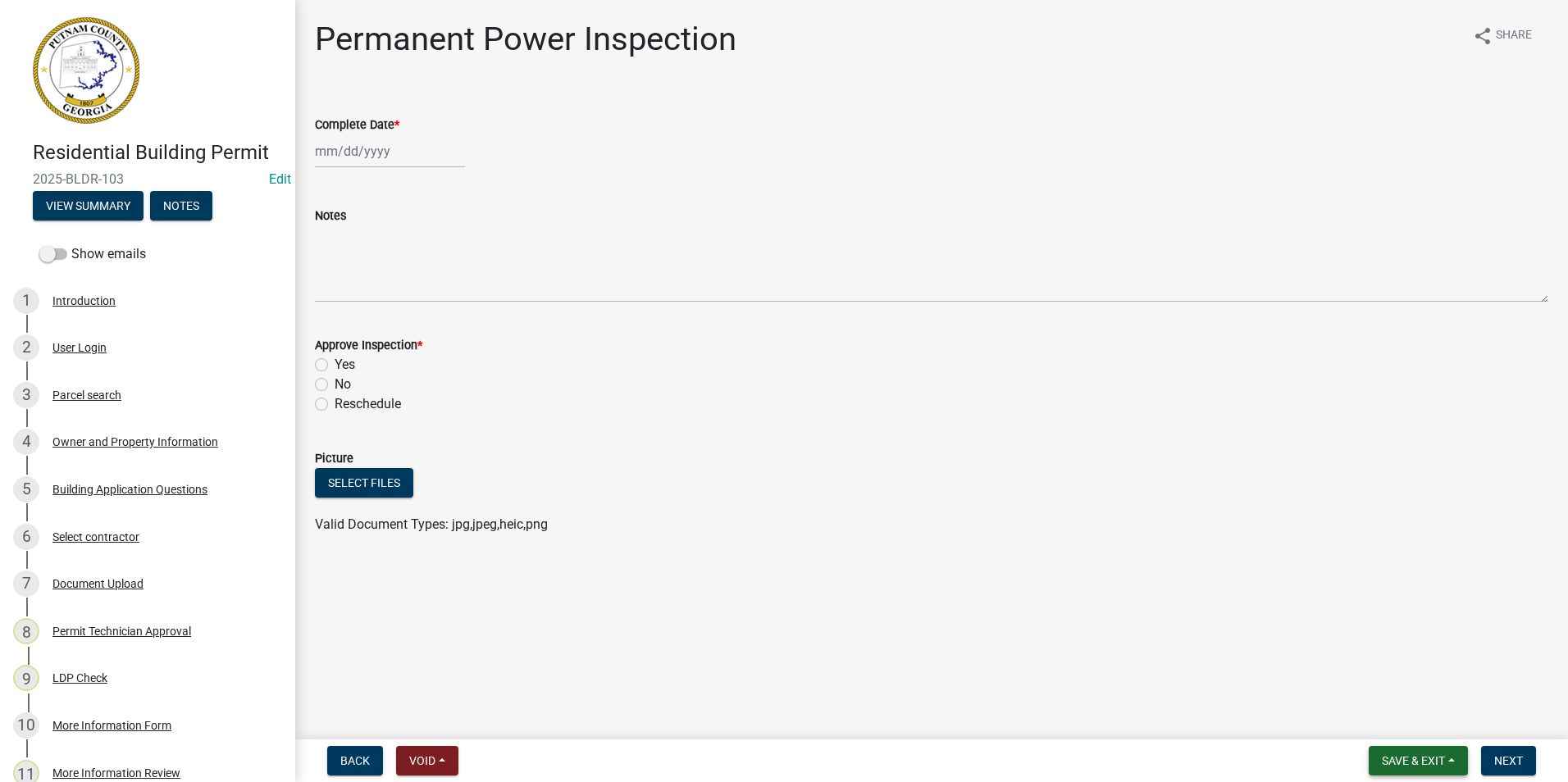
click at [1410, 763] on span "Save & Exit" at bounding box center [1413, 761] width 63 height 13
click at [1410, 740] on div "Save Save & Exit" at bounding box center [1403, 699] width 131 height 92
click at [1404, 720] on button "Save & Exit" at bounding box center [1403, 718] width 131 height 39
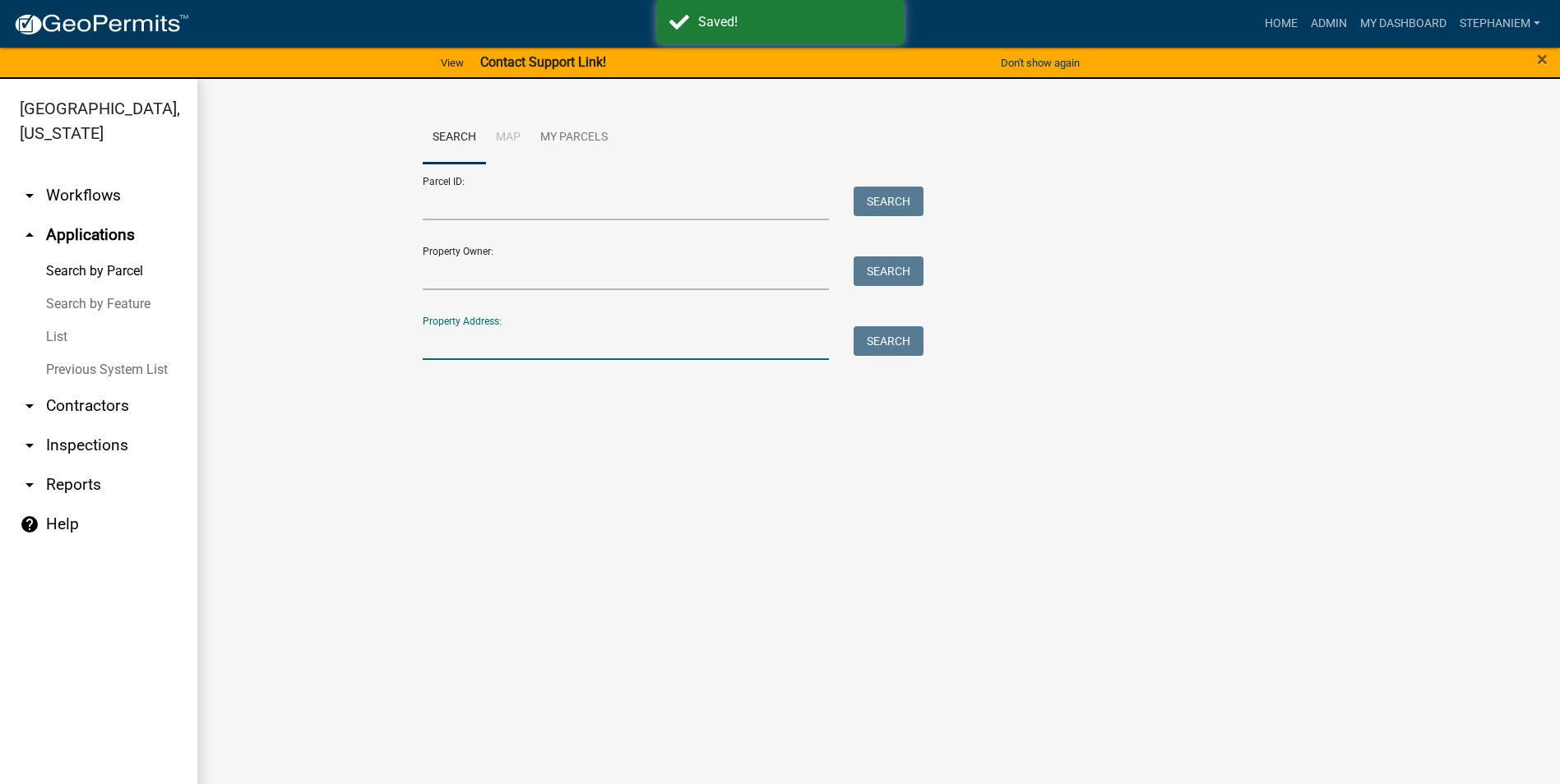
click at [533, 351] on input "Property Address:" at bounding box center [626, 343] width 407 height 34
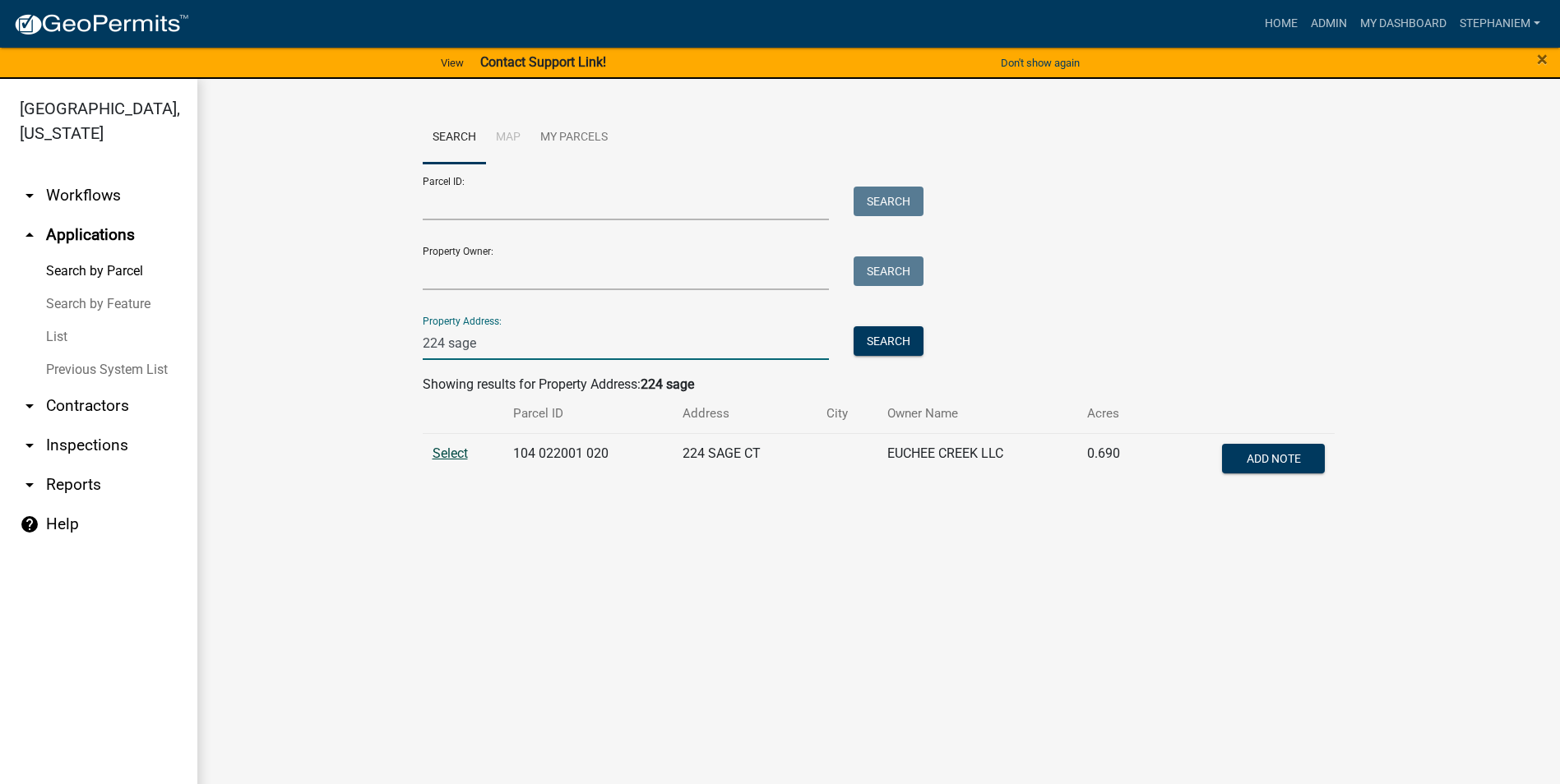
type input "224 sage"
click at [447, 452] on span "Select" at bounding box center [450, 453] width 36 height 16
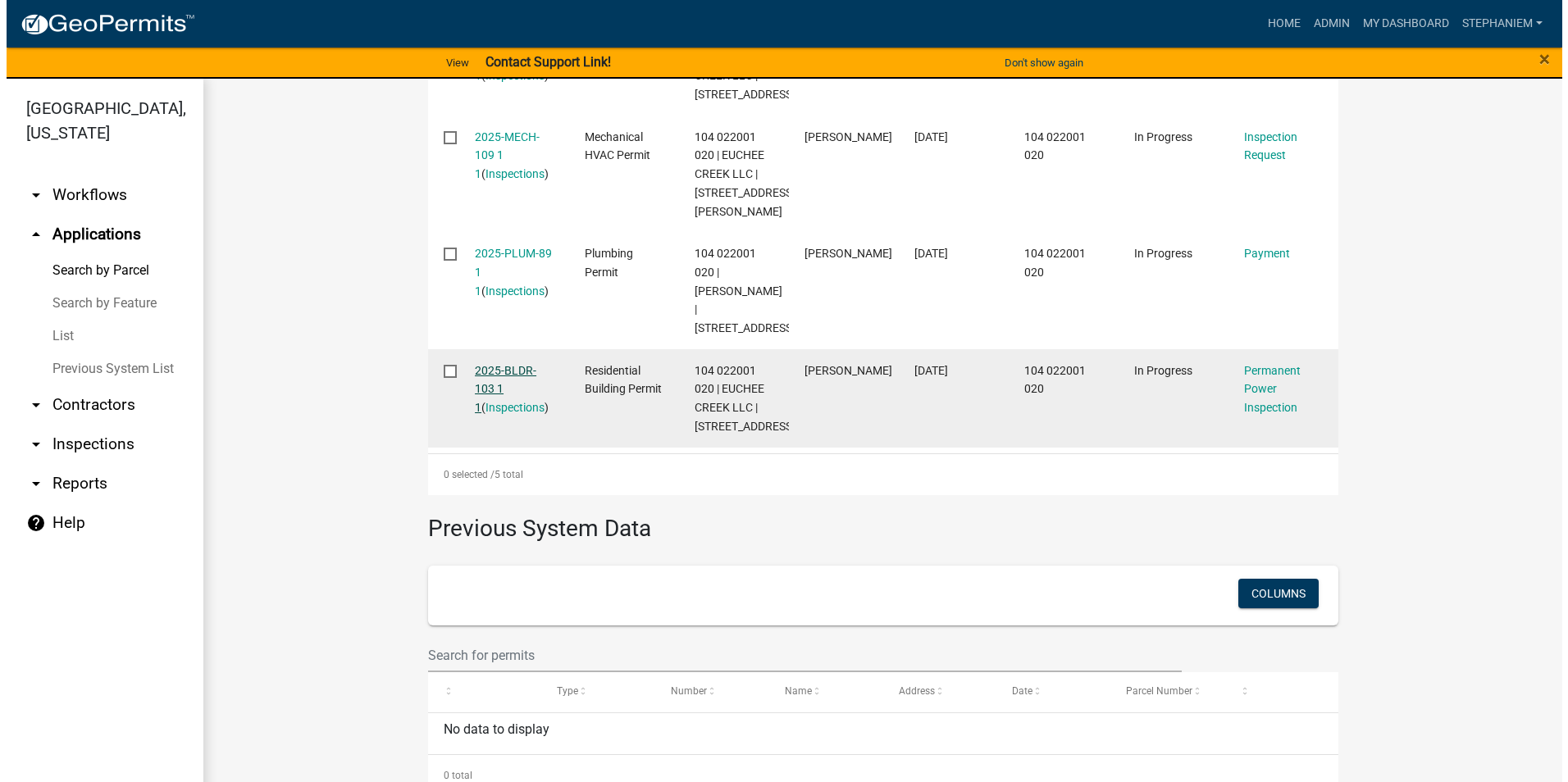
scroll to position [838, 0]
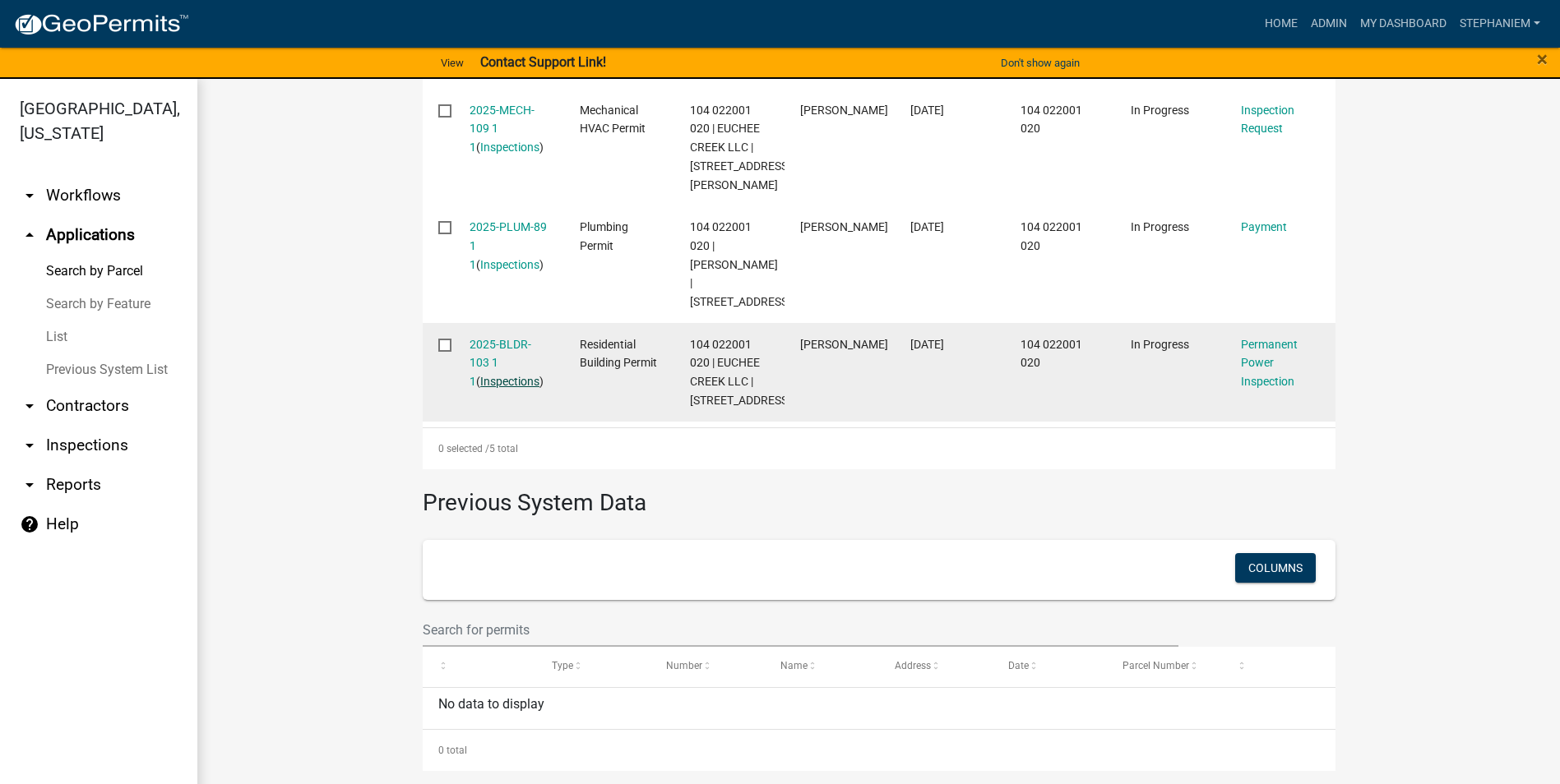
click at [498, 384] on link "Inspections" at bounding box center [510, 382] width 59 height 13
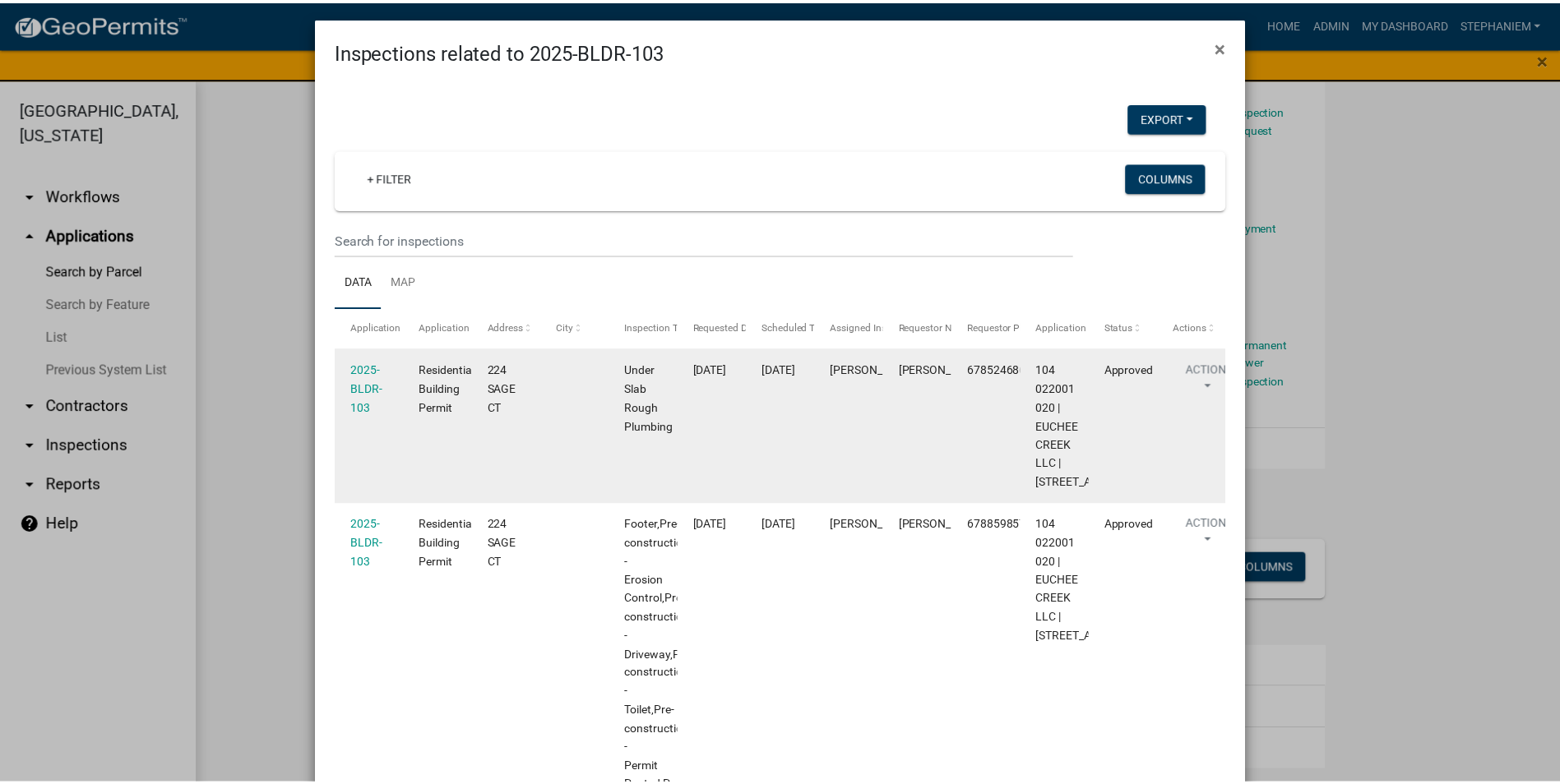
scroll to position [0, 0]
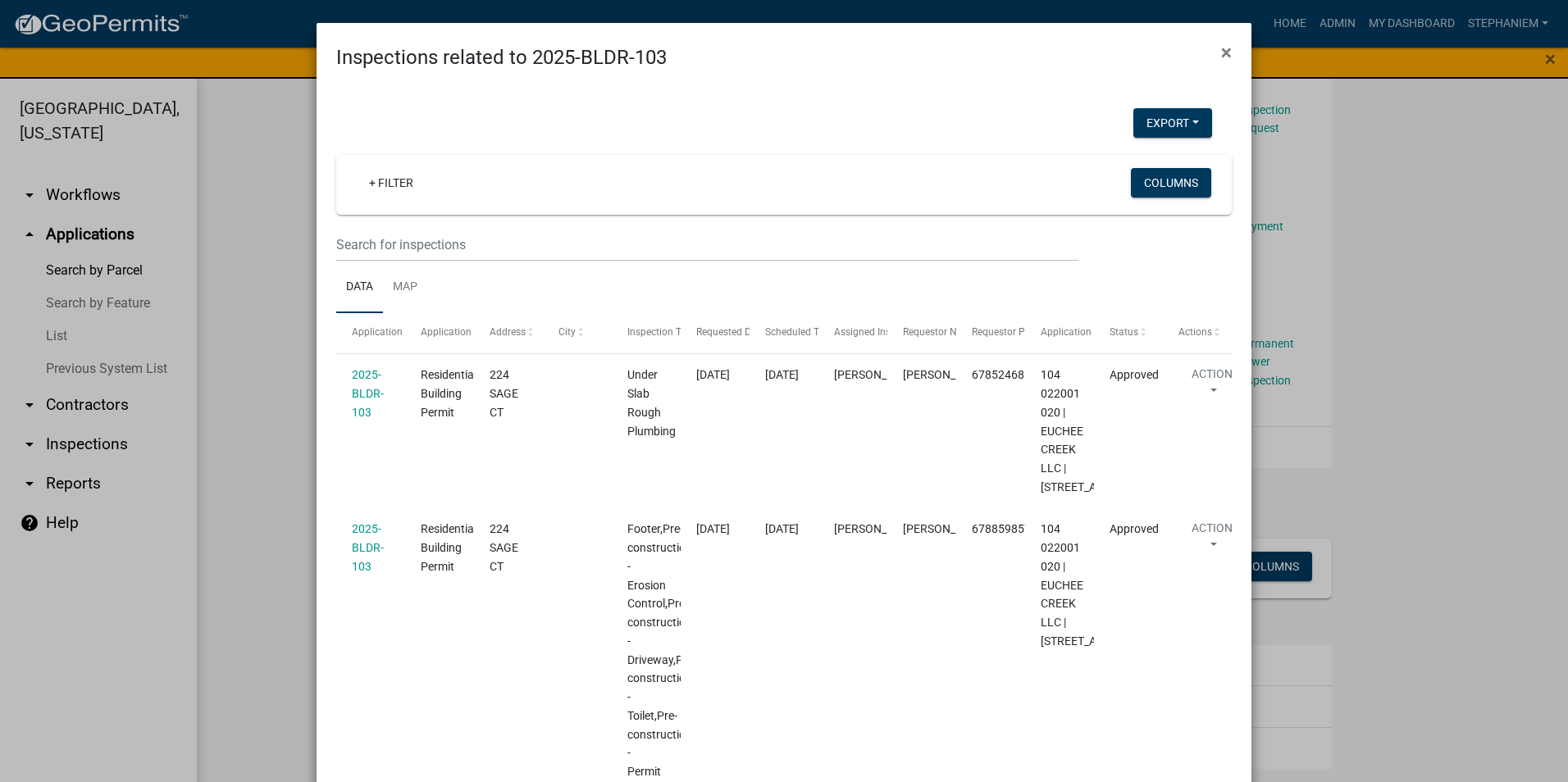
click at [245, 333] on ngb-modal-window "Inspections related to 2025-BLDR-103 × Export Excel Format (.xlsx) CSV Format (…" at bounding box center [784, 391] width 1568 height 782
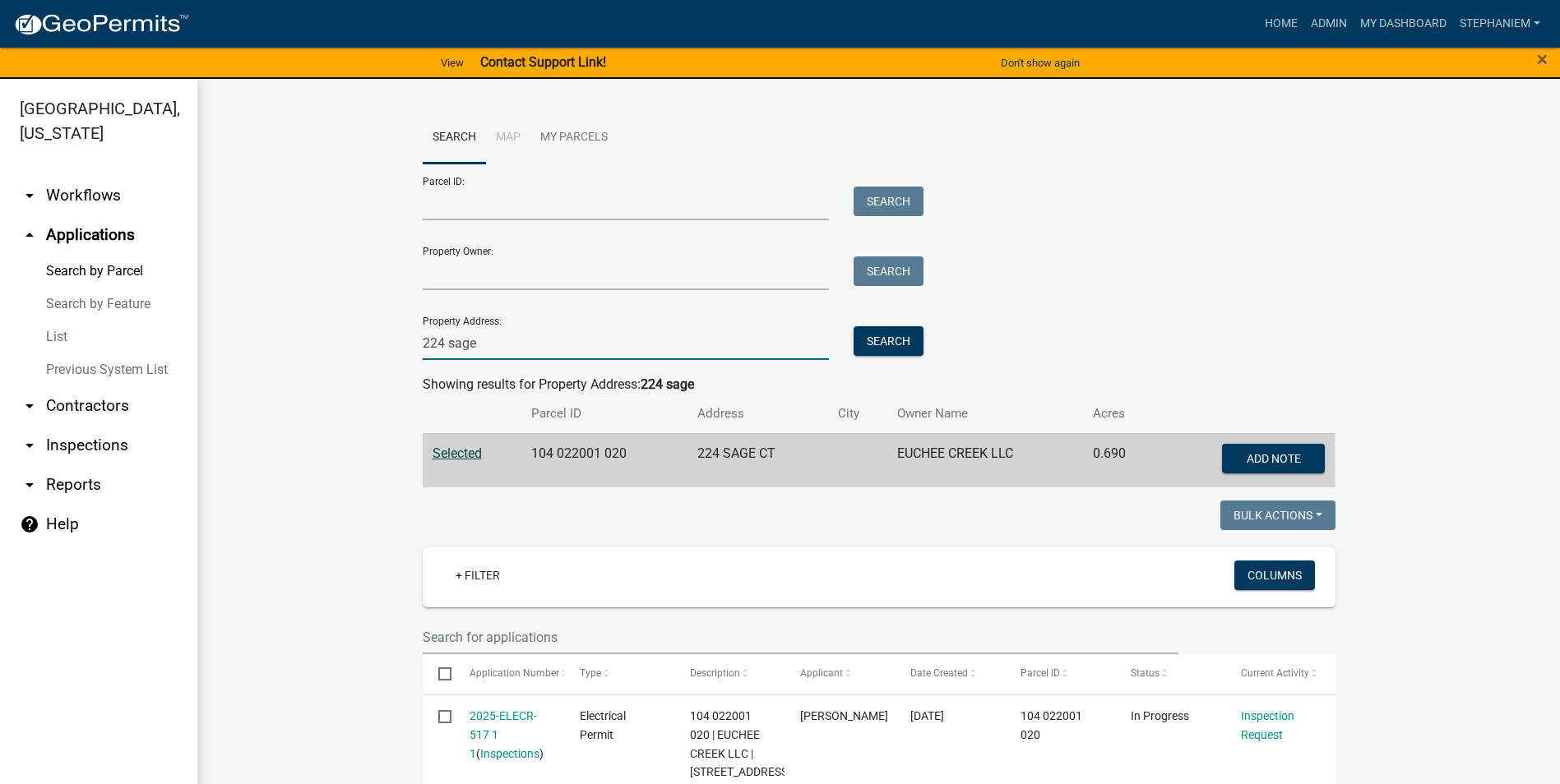
click at [546, 350] on input "224 sage" at bounding box center [626, 343] width 407 height 34
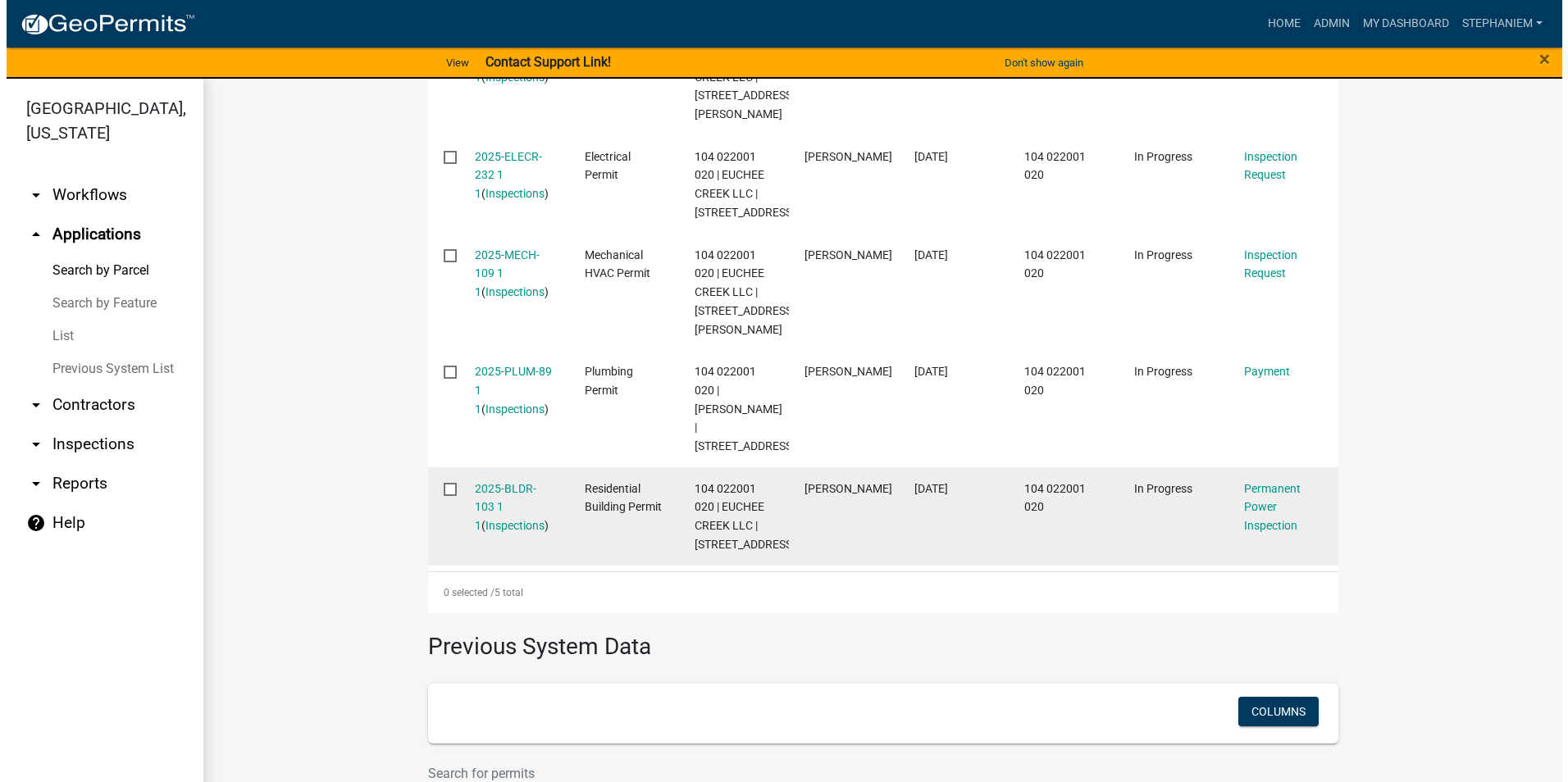
scroll to position [674, 0]
click at [479, 534] on link "Inspections" at bounding box center [508, 527] width 59 height 13
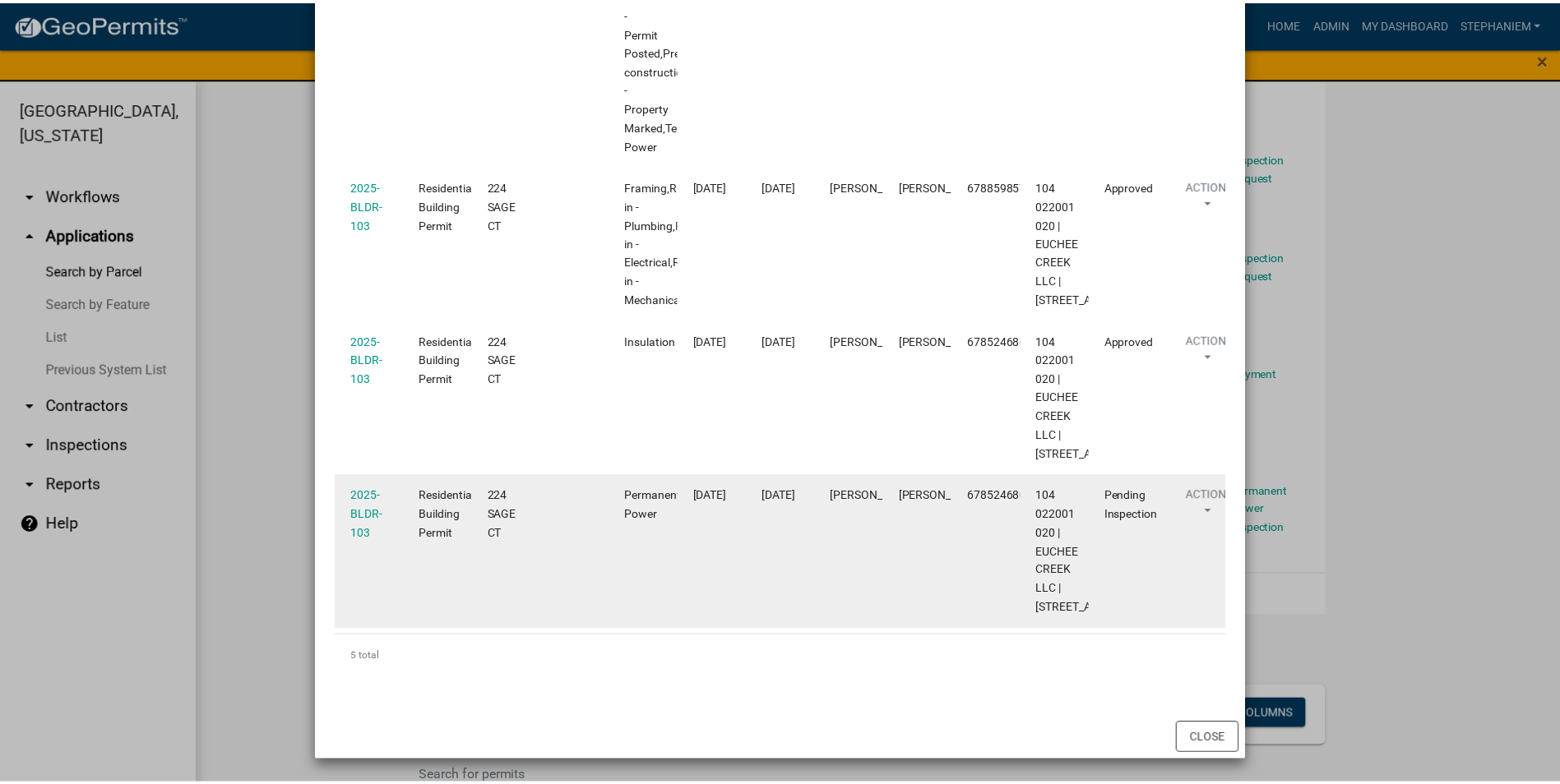
scroll to position [891, 0]
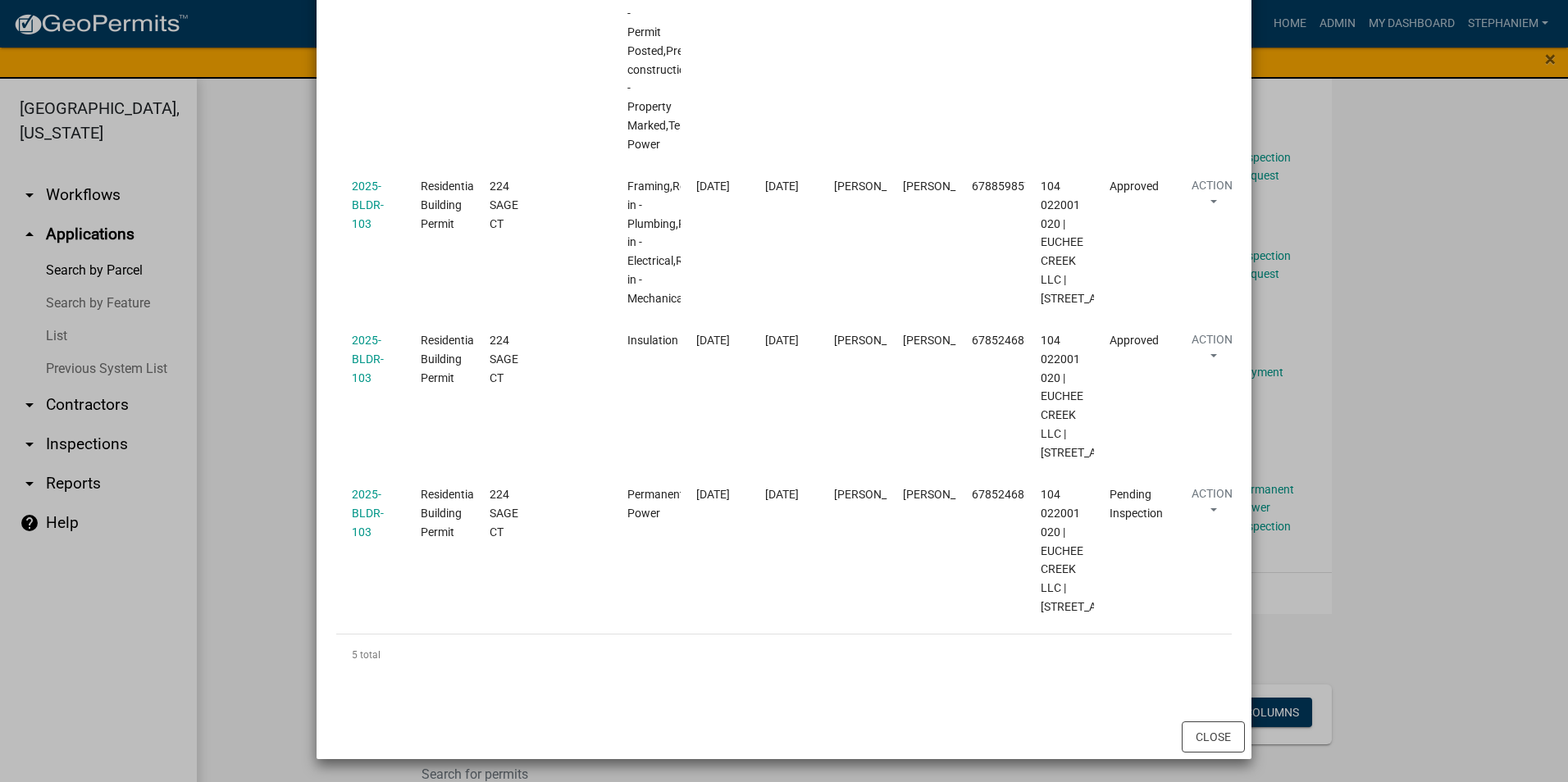
click at [282, 411] on ngb-modal-window "Inspections related to 2025-BLDR-103 × Export Excel Format (.xlsx) CSV Format (…" at bounding box center [784, 391] width 1568 height 782
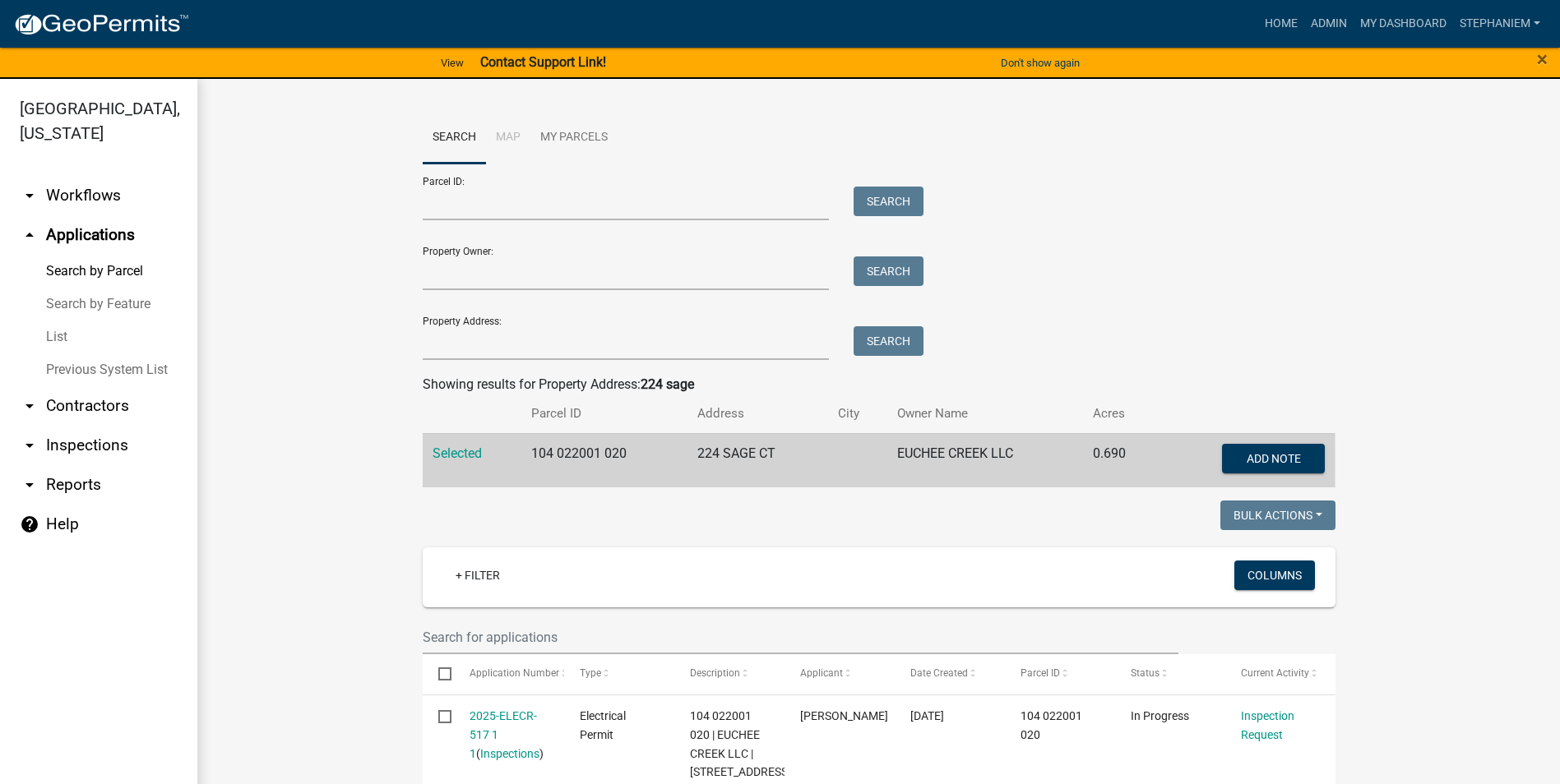
scroll to position [676, 0]
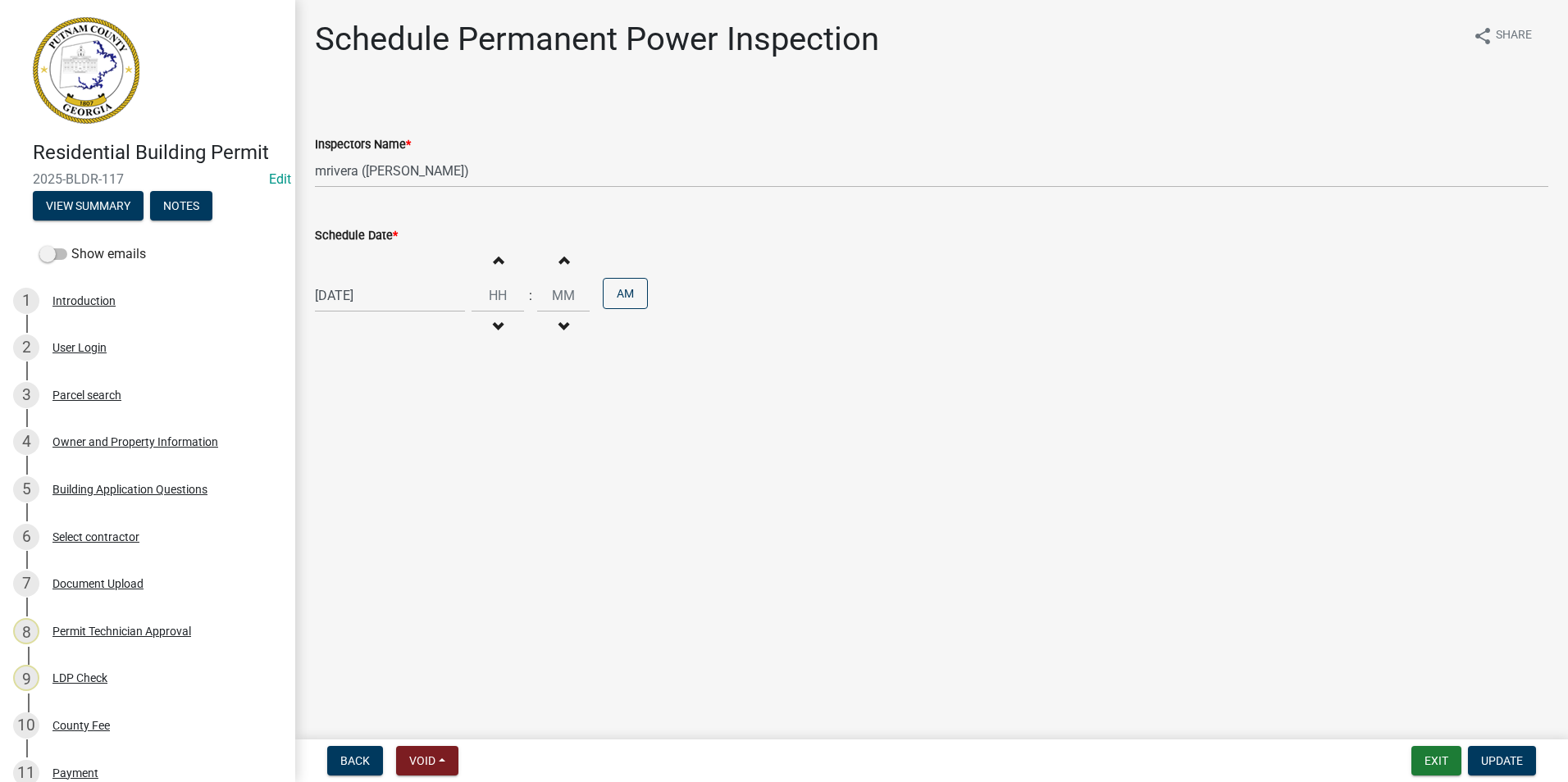
select select "07642ab0-564c-47bb-824b-0ccf2da83593"
click at [1488, 766] on span "Update" at bounding box center [1502, 761] width 42 height 13
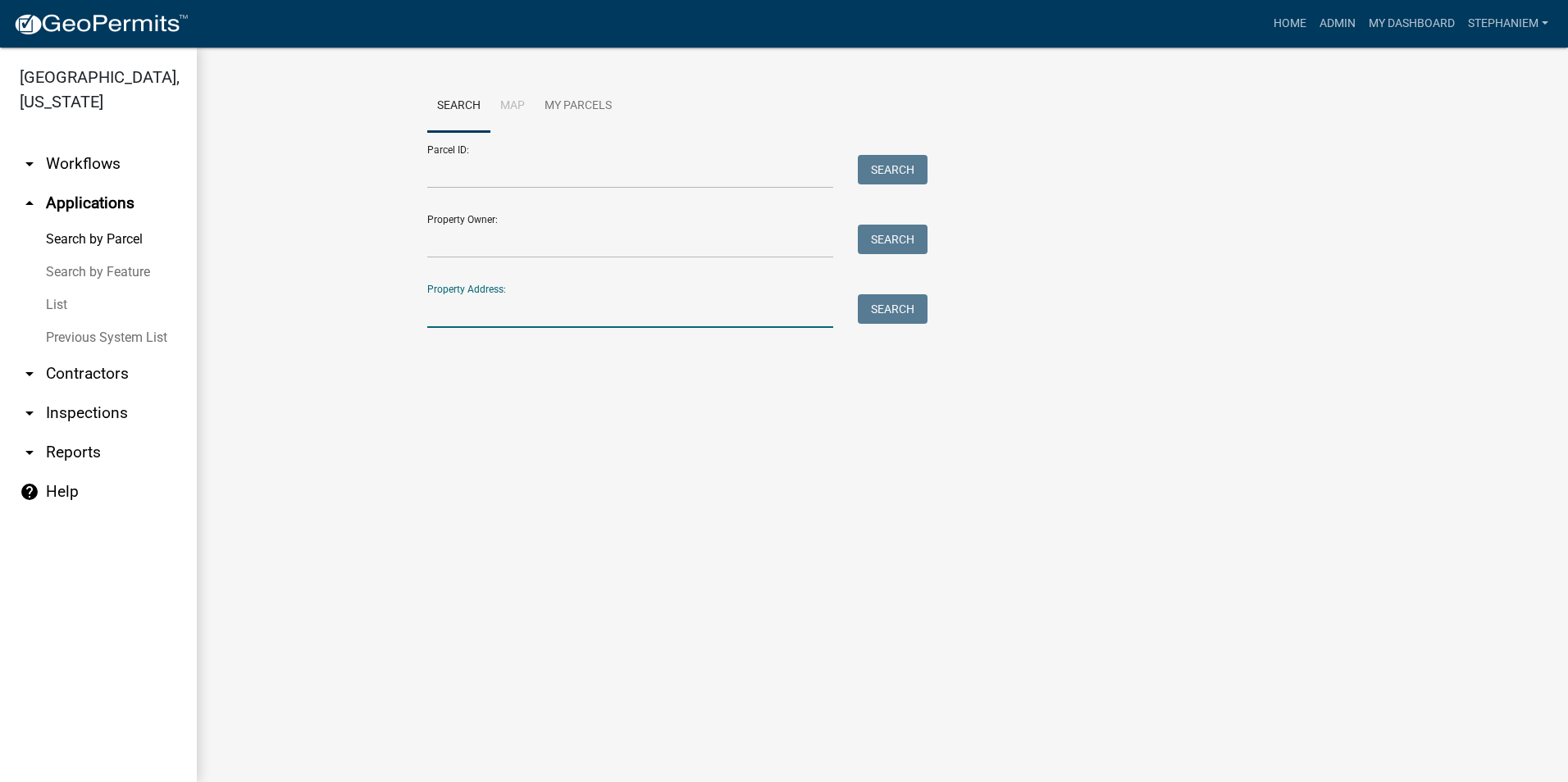
click at [638, 318] on input "Property Address:" at bounding box center [630, 311] width 406 height 34
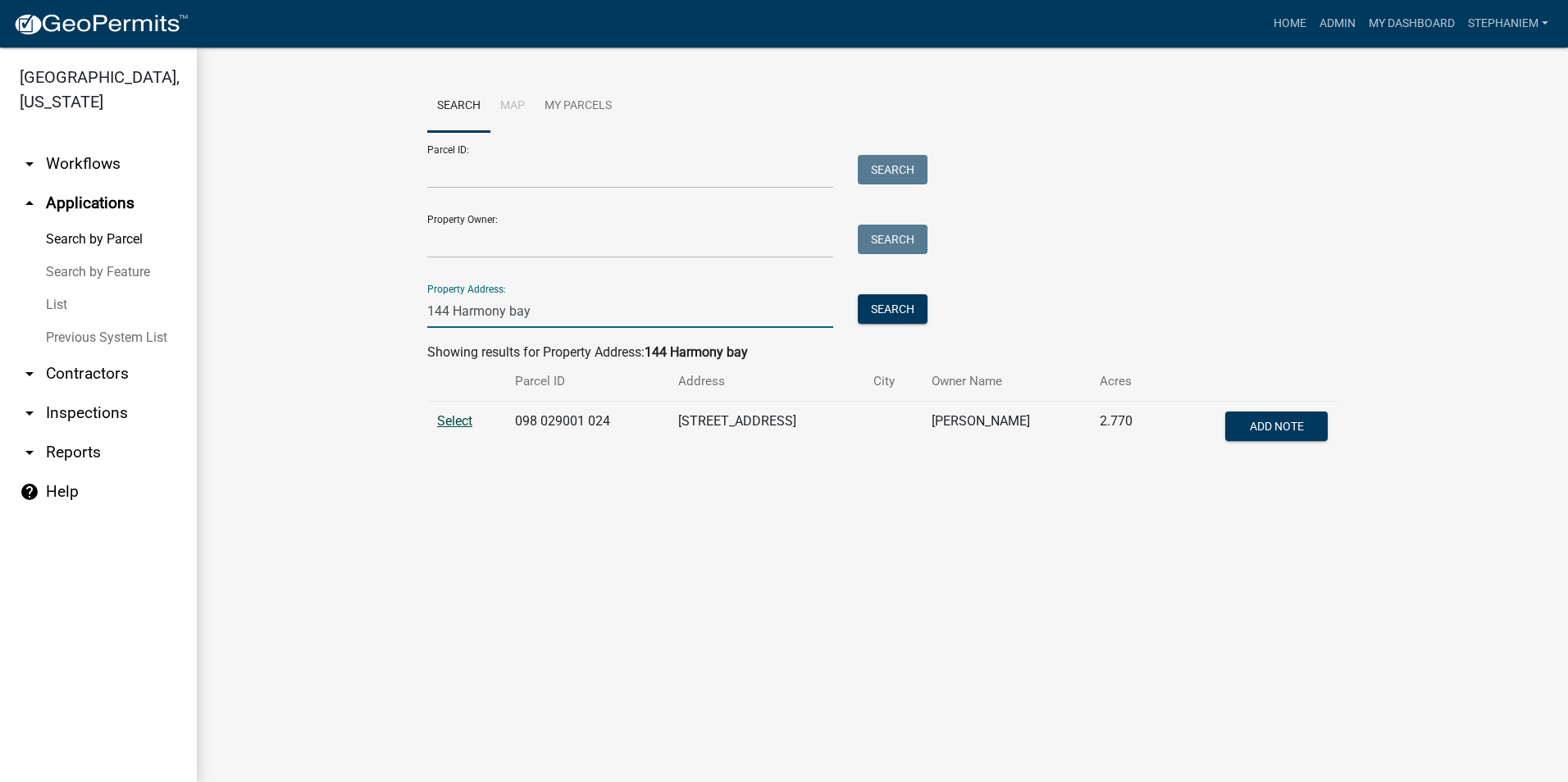
type input "144 Harmony bay"
click at [446, 415] on span "Select" at bounding box center [455, 421] width 36 height 16
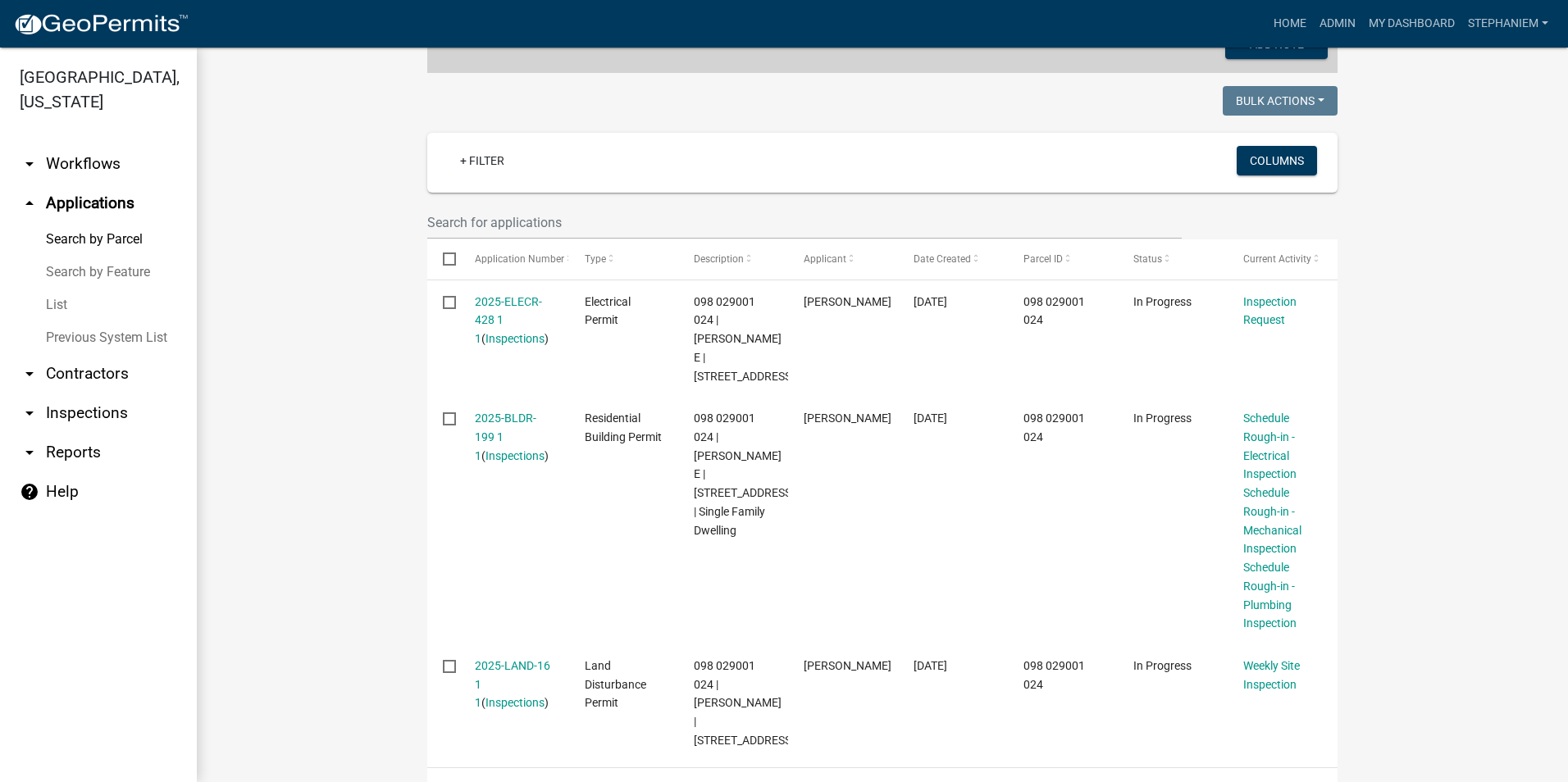
scroll to position [410, 0]
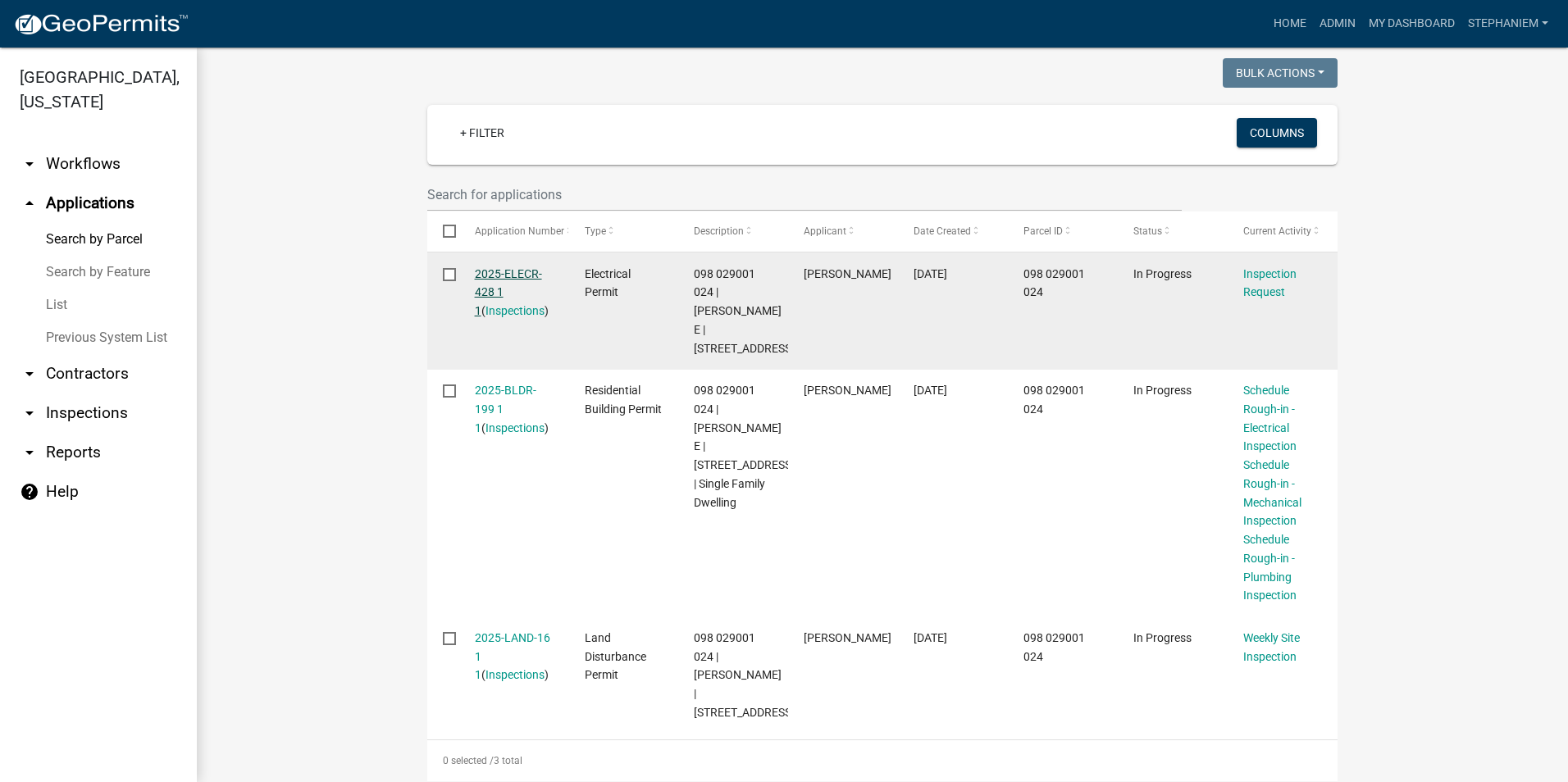
click at [493, 269] on link "2025-ELECR-428 1 1" at bounding box center [508, 293] width 68 height 51
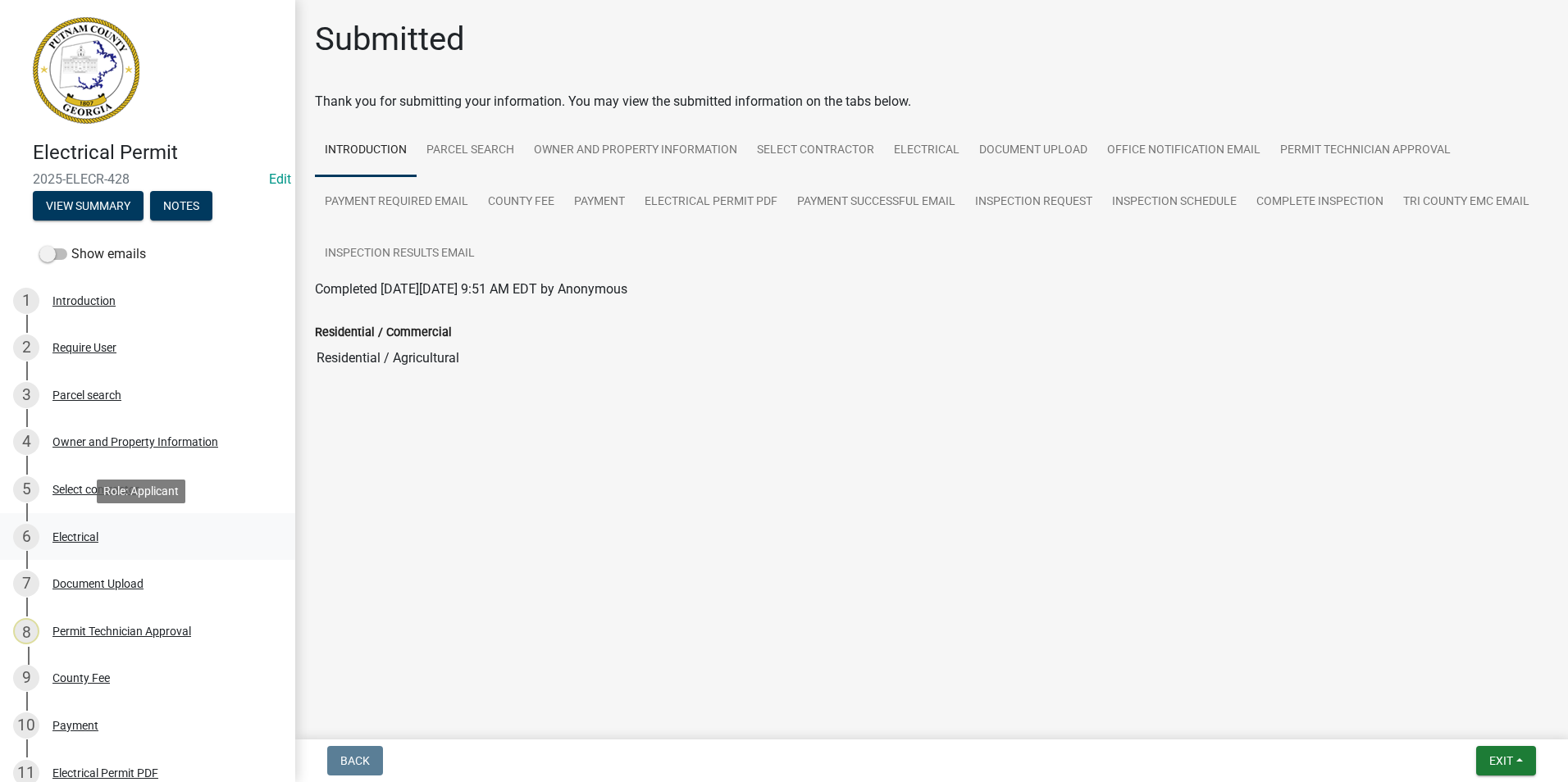
click at [158, 521] on link "6 Electrical" at bounding box center [147, 537] width 295 height 48
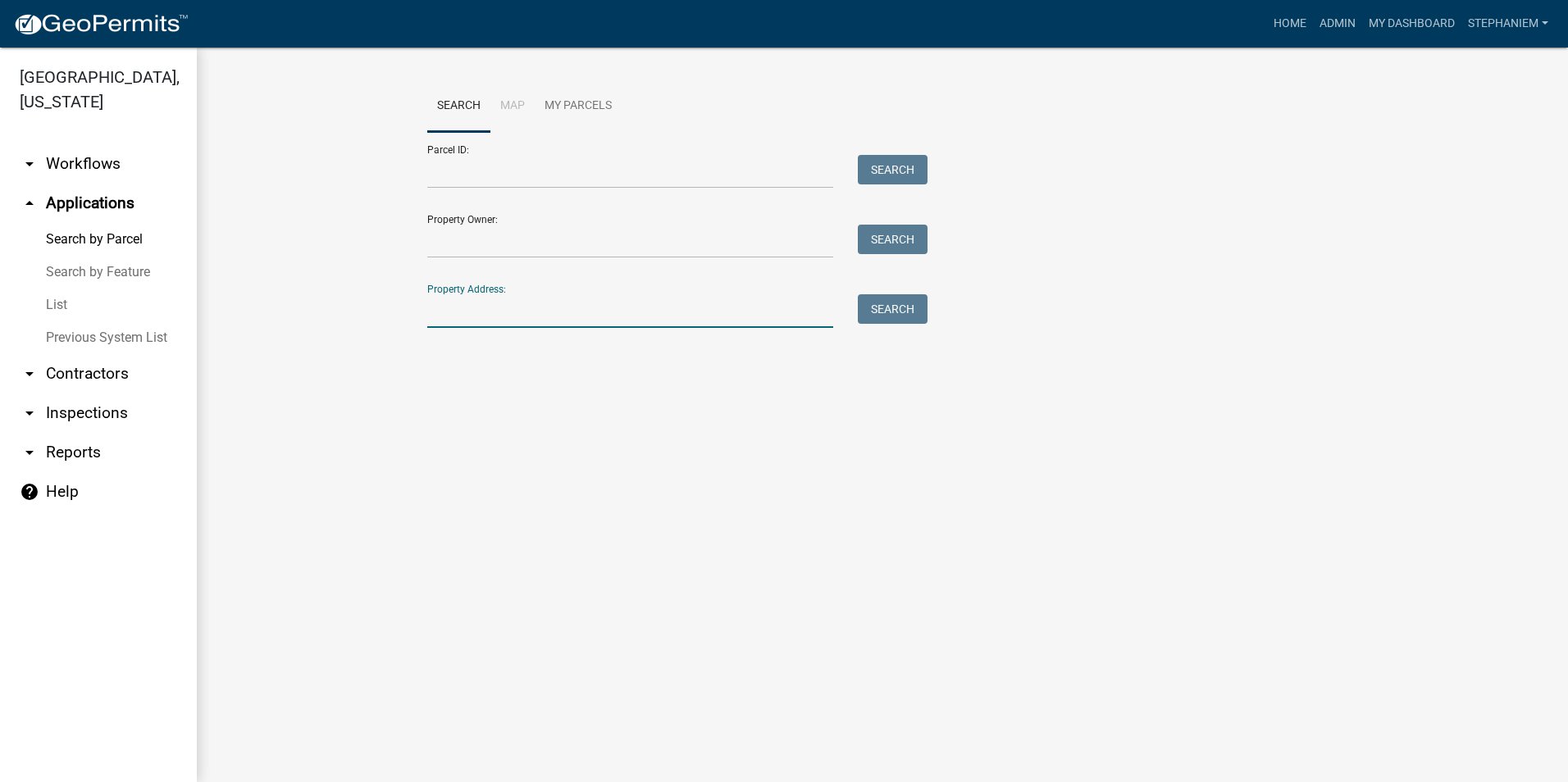
click at [478, 299] on input "Property Address:" at bounding box center [630, 311] width 406 height 34
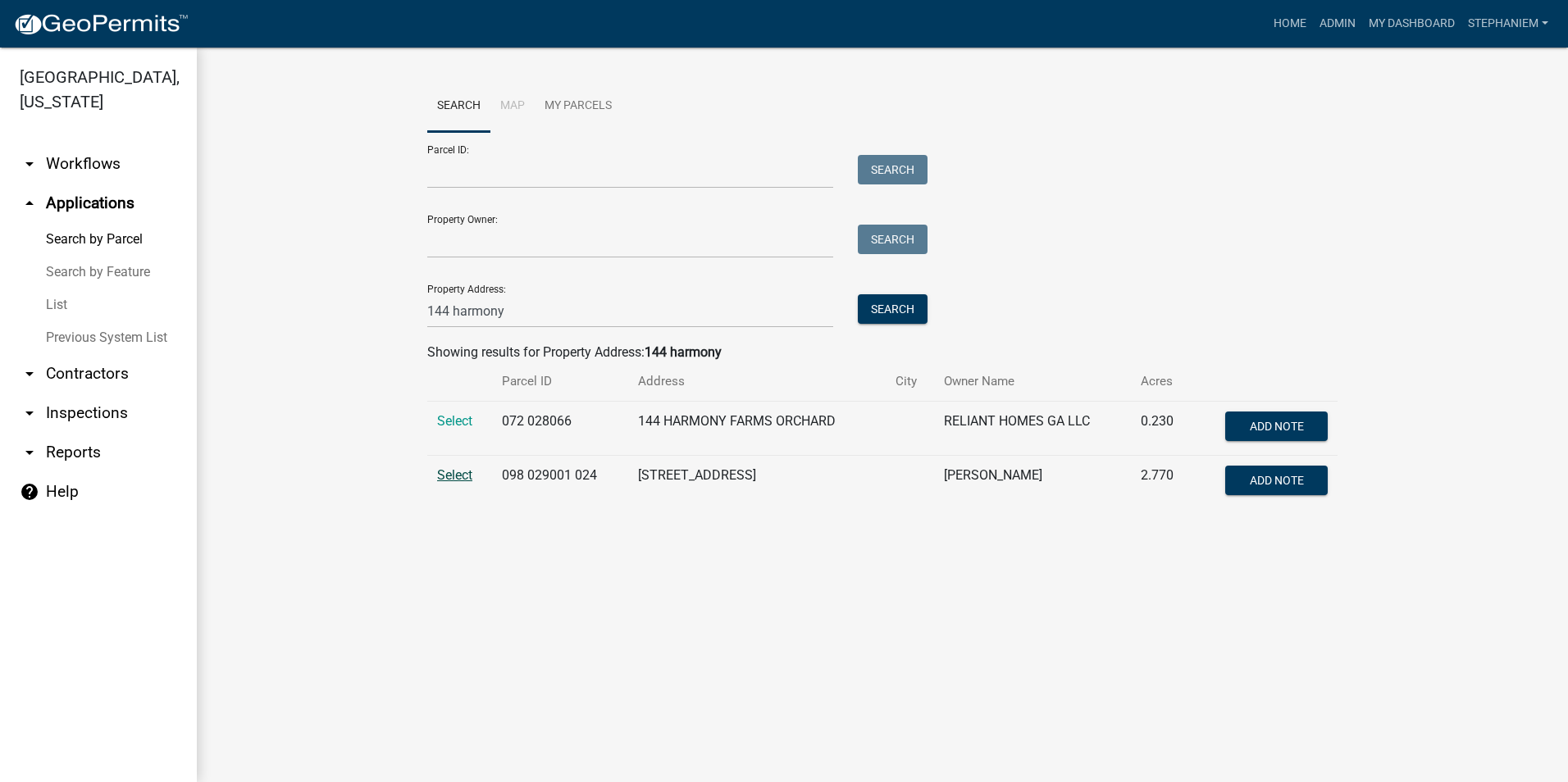
click at [466, 474] on span "Select" at bounding box center [455, 475] width 36 height 16
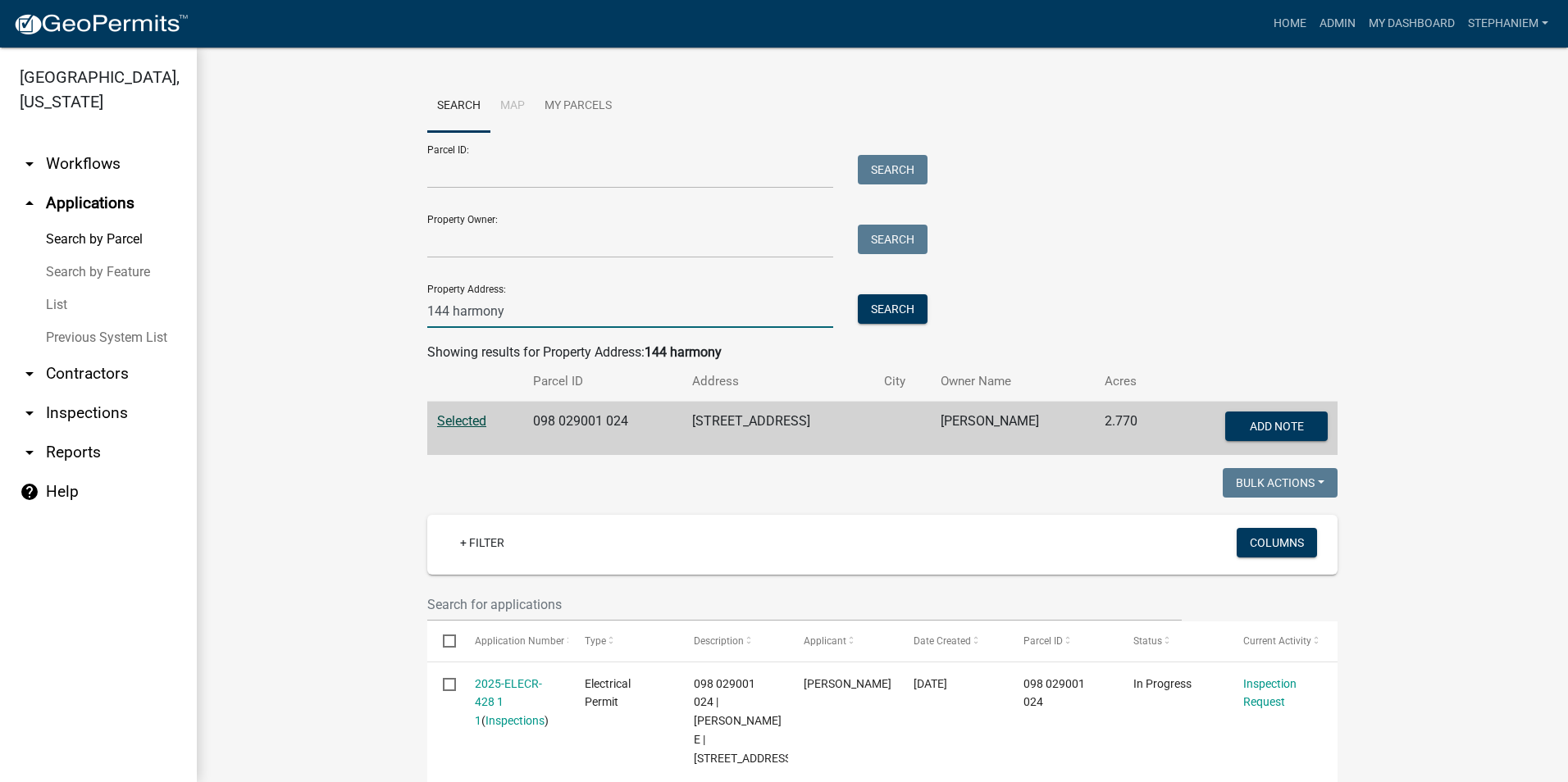
click at [758, 307] on input "144 harmony" at bounding box center [630, 311] width 406 height 34
click at [654, 310] on input "144 harmony" at bounding box center [630, 311] width 406 height 34
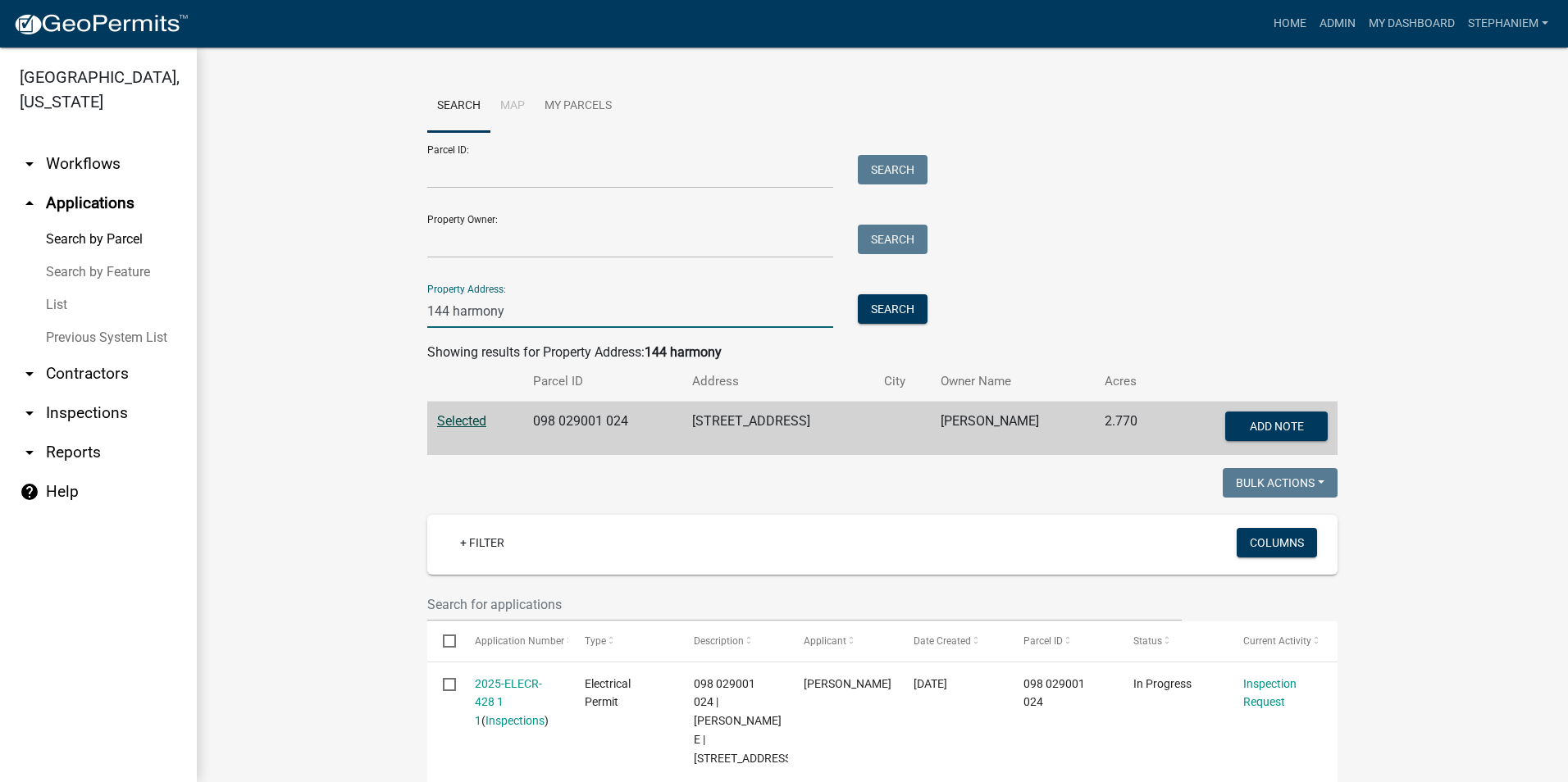
click at [654, 310] on input "144 harmony" at bounding box center [630, 311] width 406 height 34
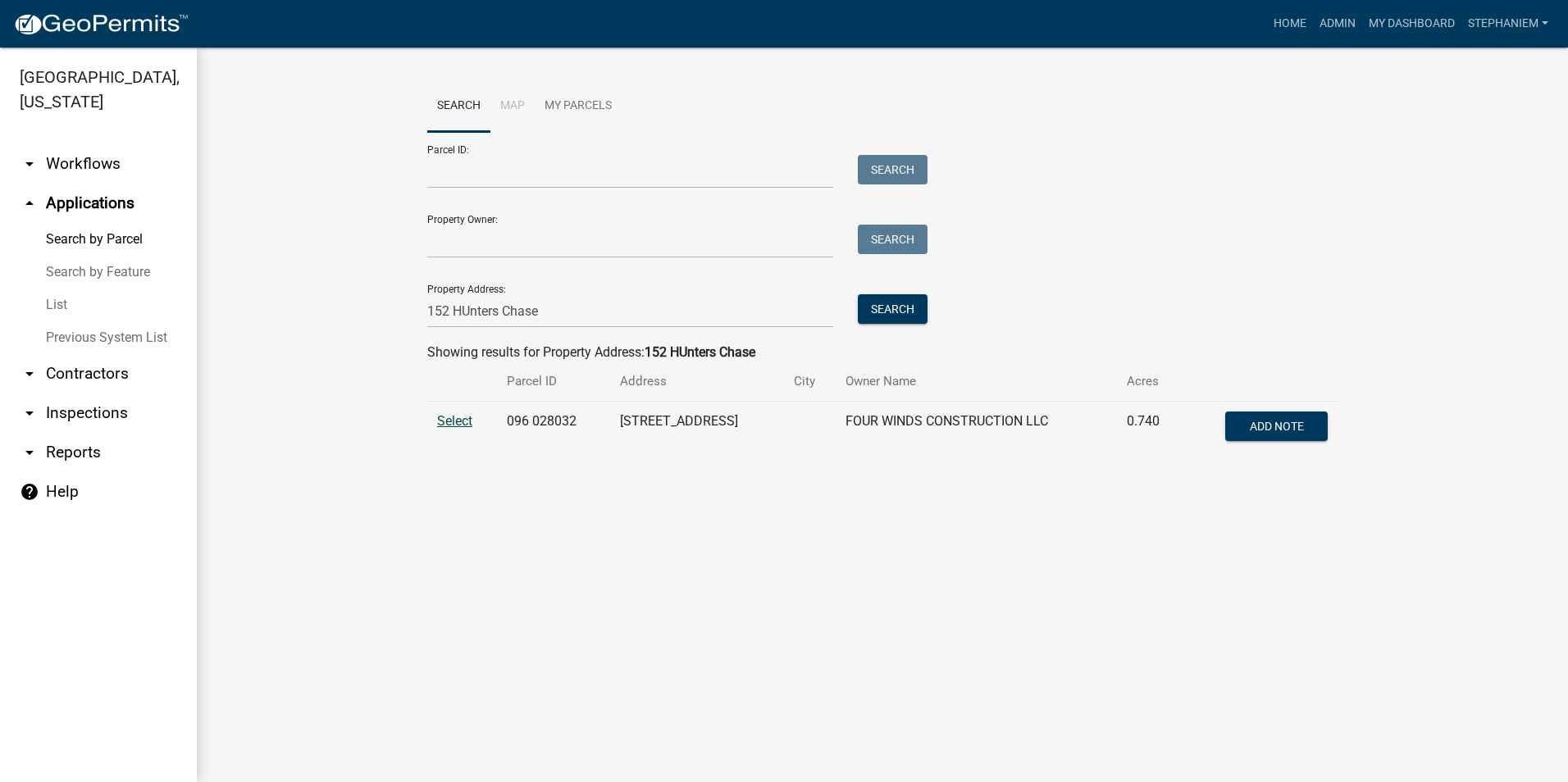
click at [460, 417] on span "Select" at bounding box center [455, 421] width 36 height 16
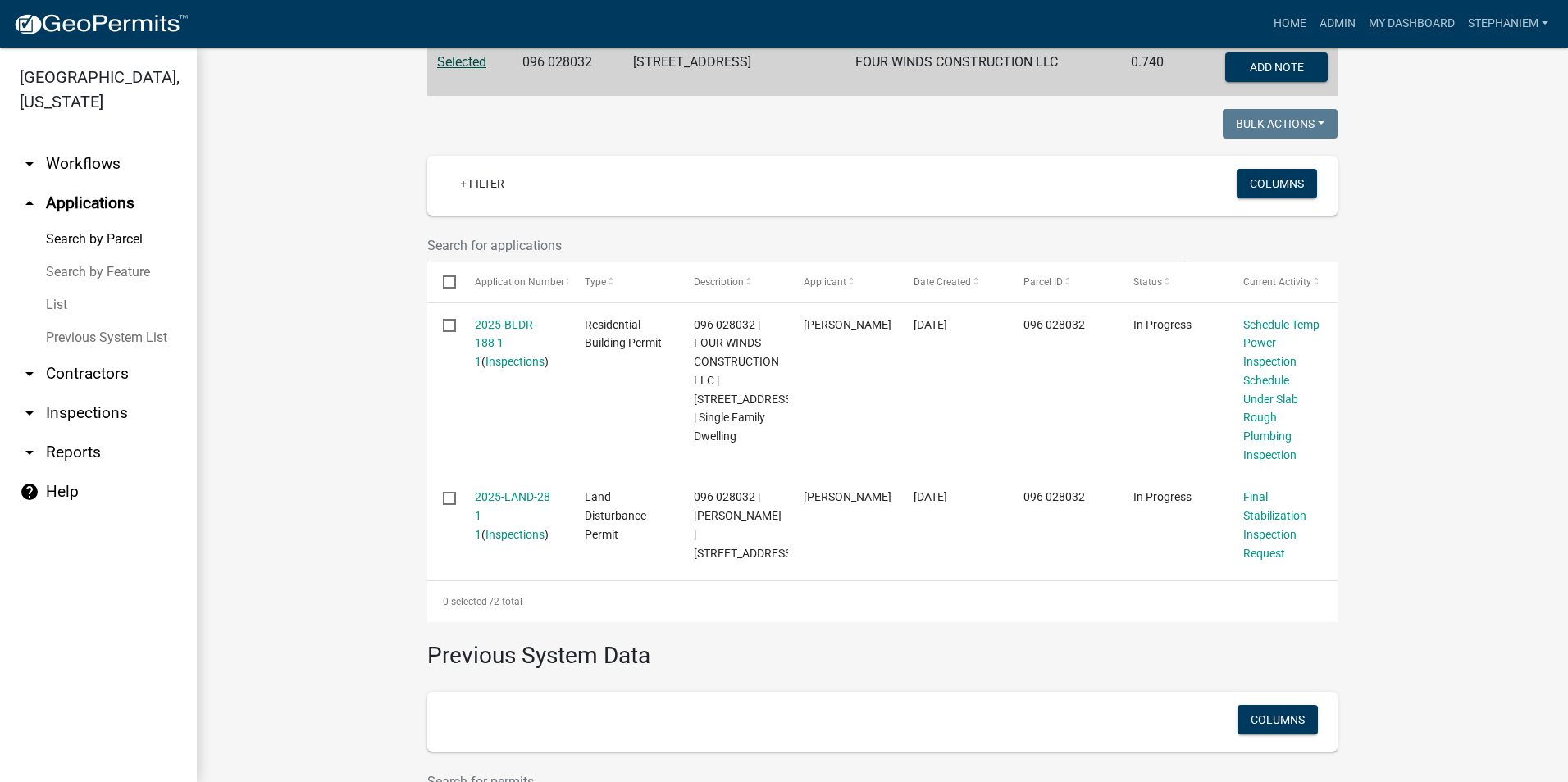
scroll to position [410, 0]
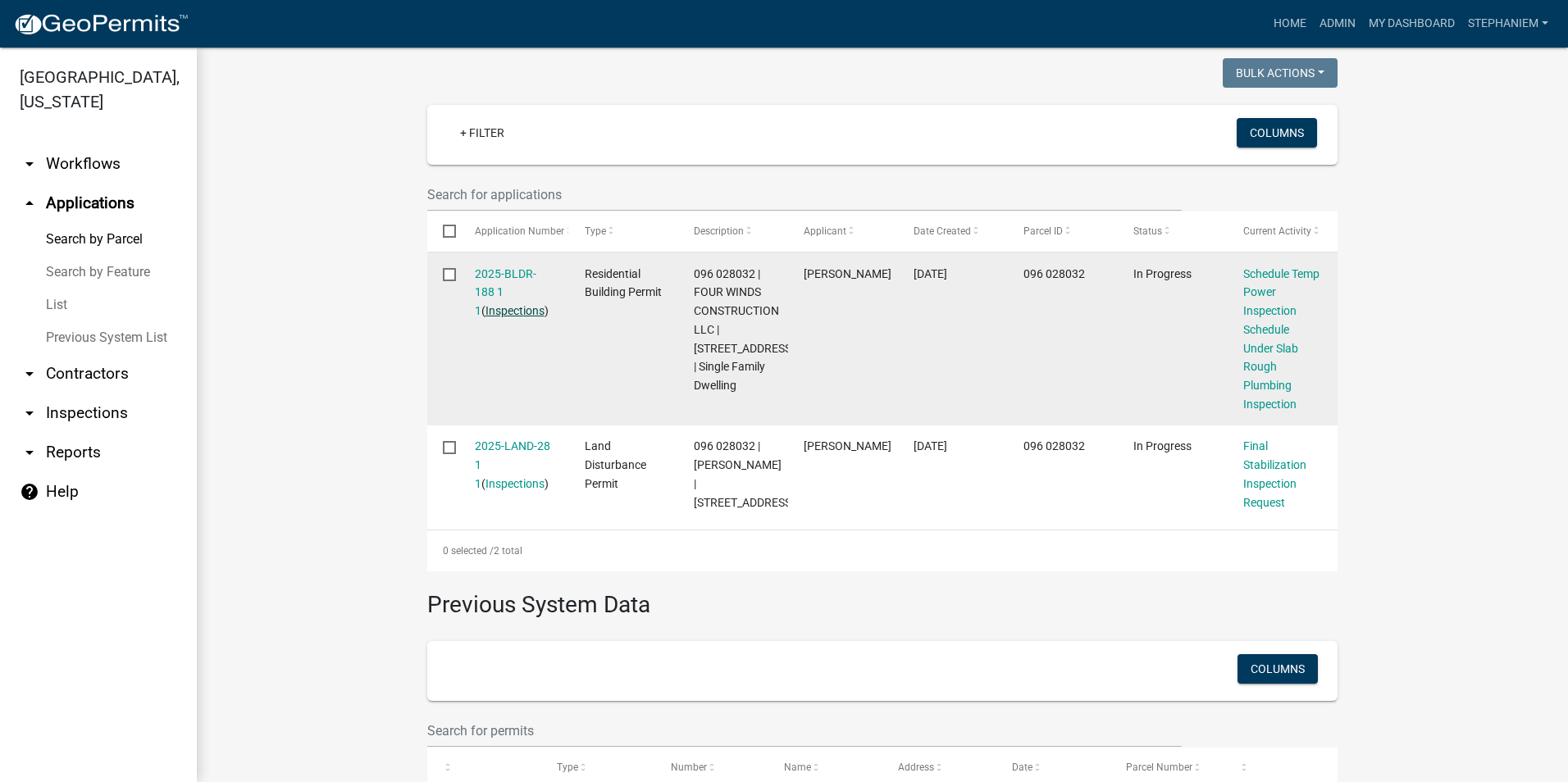
click at [515, 313] on link "Inspections" at bounding box center [515, 311] width 59 height 13
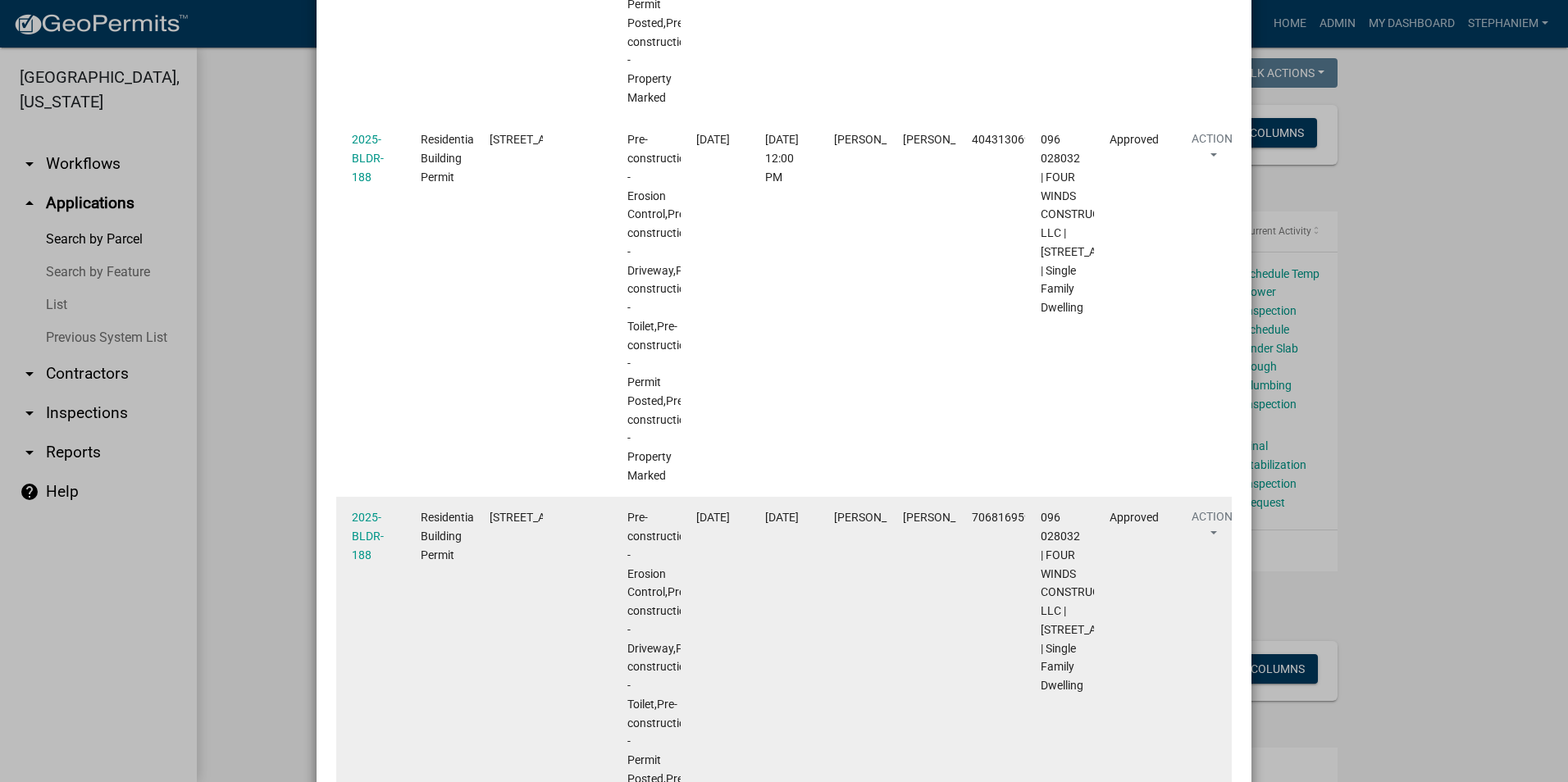
scroll to position [553, 0]
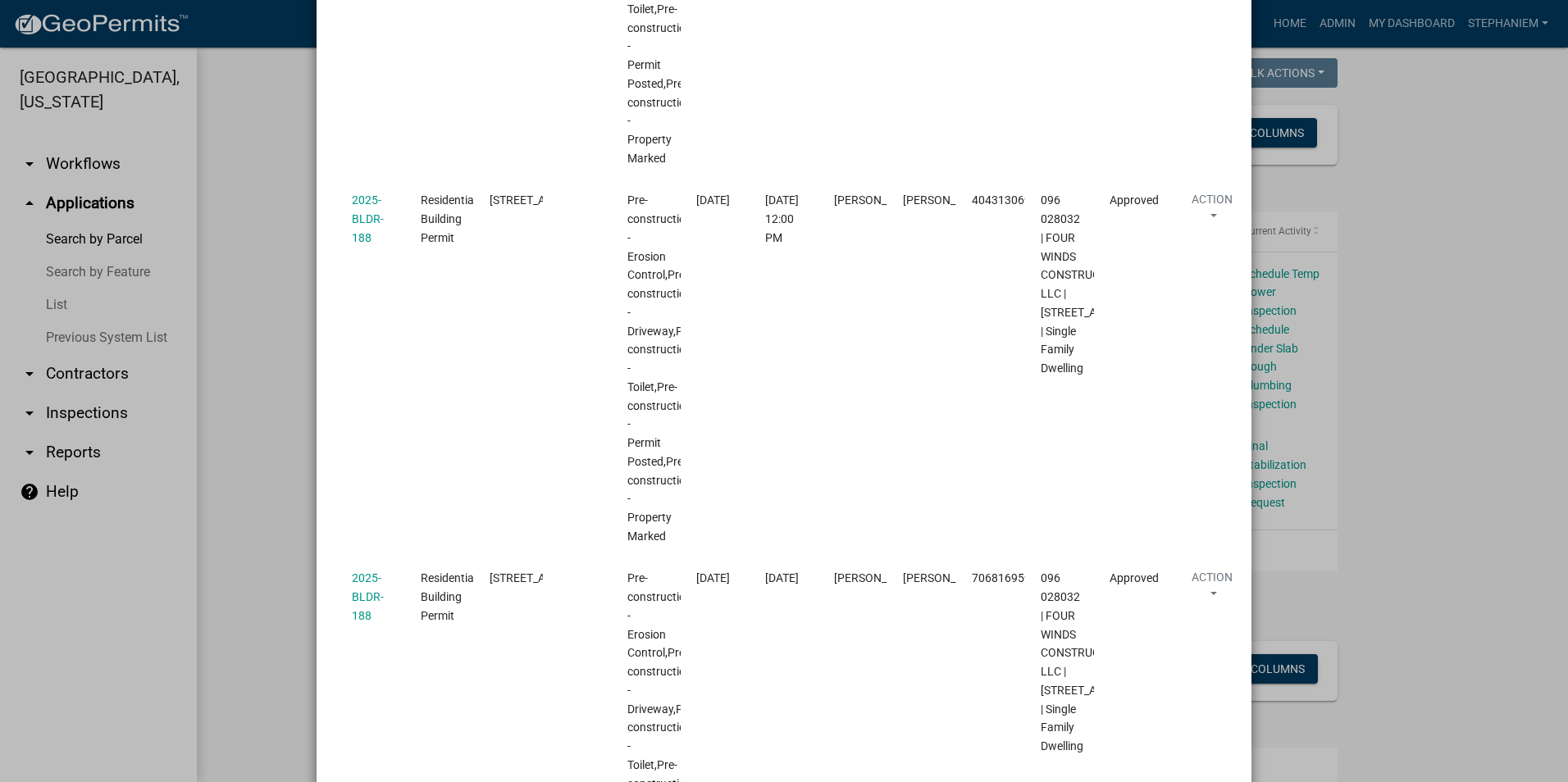
click at [1430, 371] on ngb-modal-window "Inspections related to 2025-BLDR-188 × Export Excel Format (.xlsx) CSV Format (…" at bounding box center [784, 391] width 1568 height 782
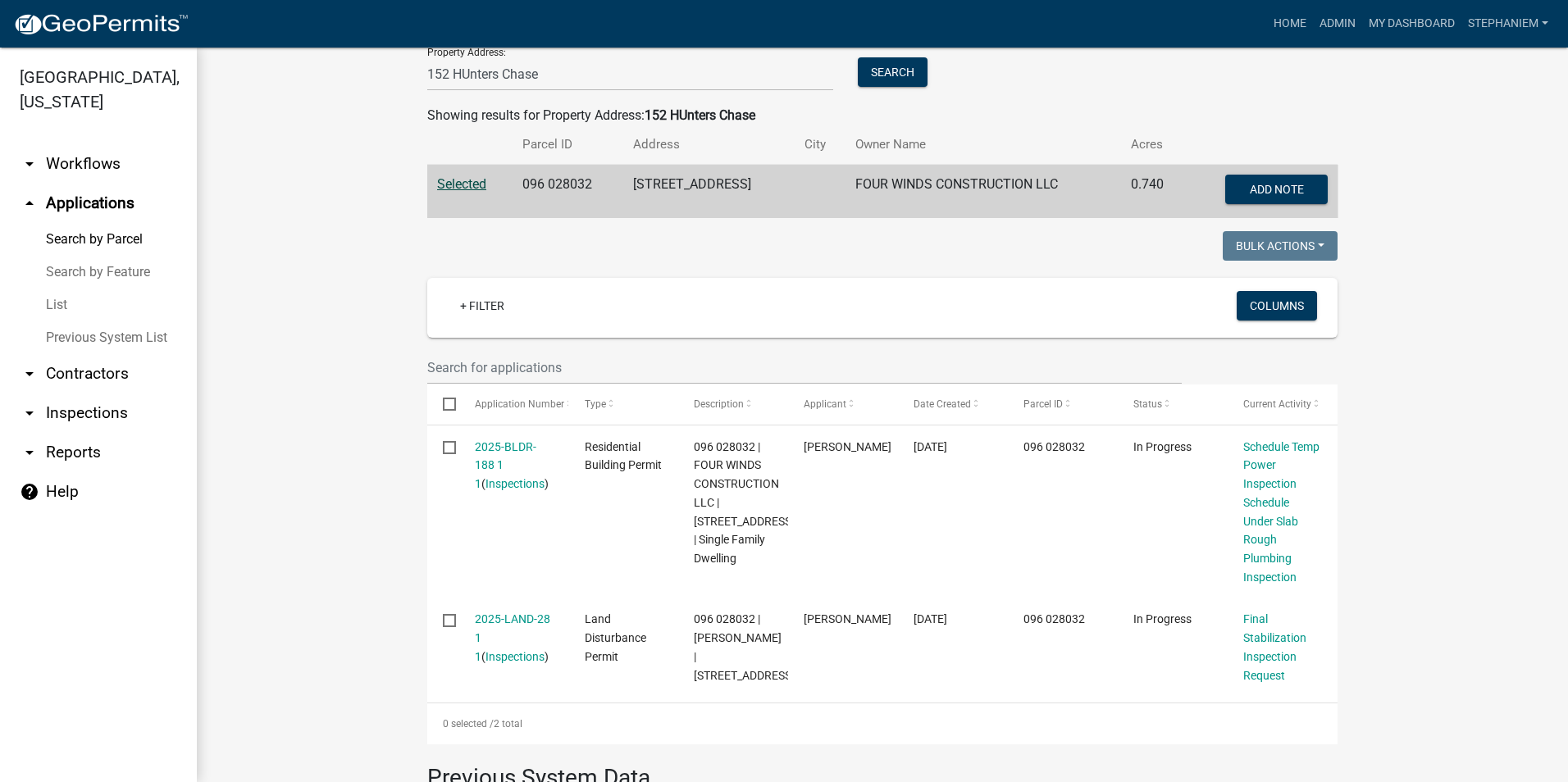
scroll to position [0, 0]
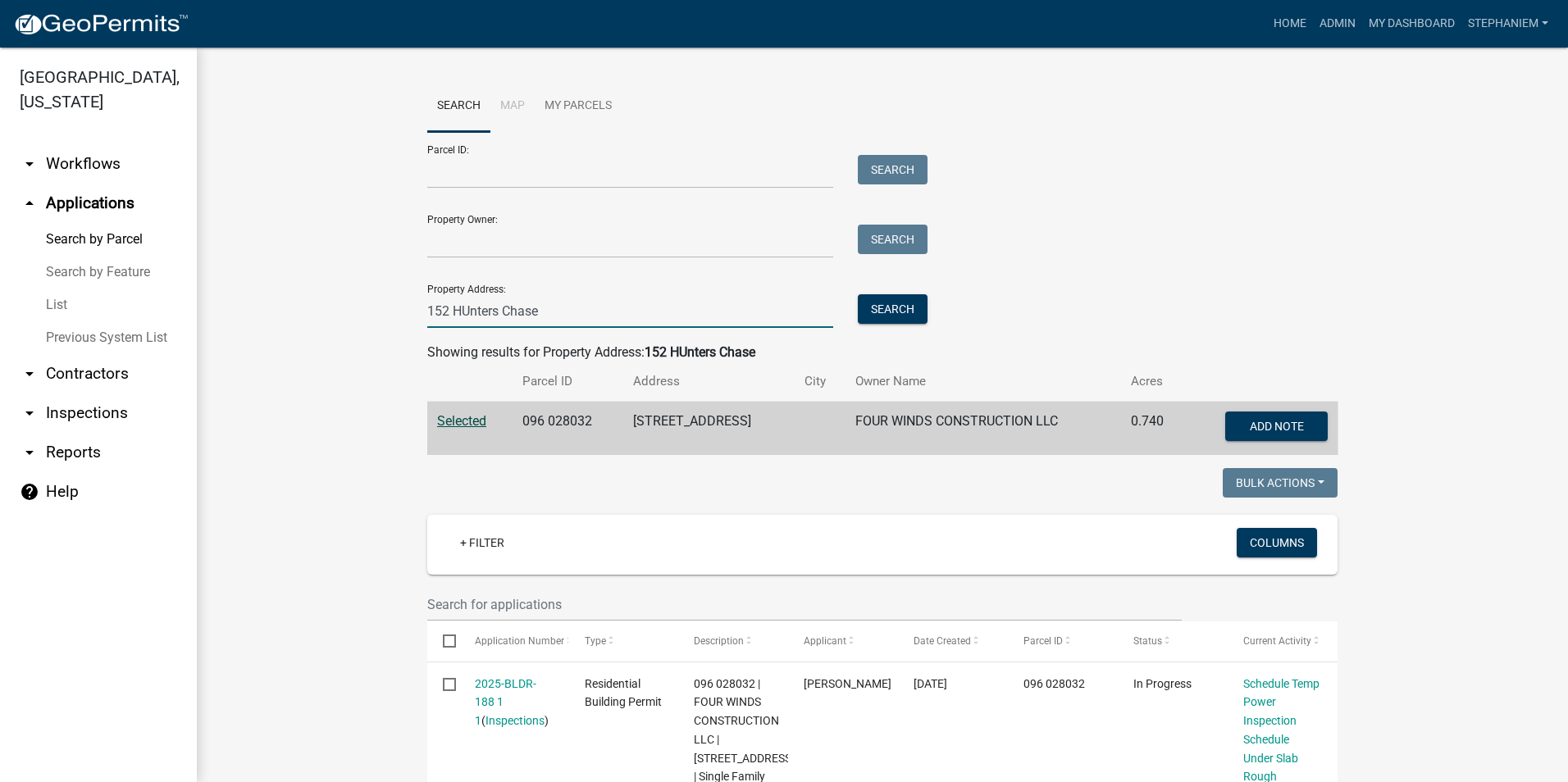
click at [566, 309] on input "152 HUnters Chase" at bounding box center [630, 311] width 406 height 34
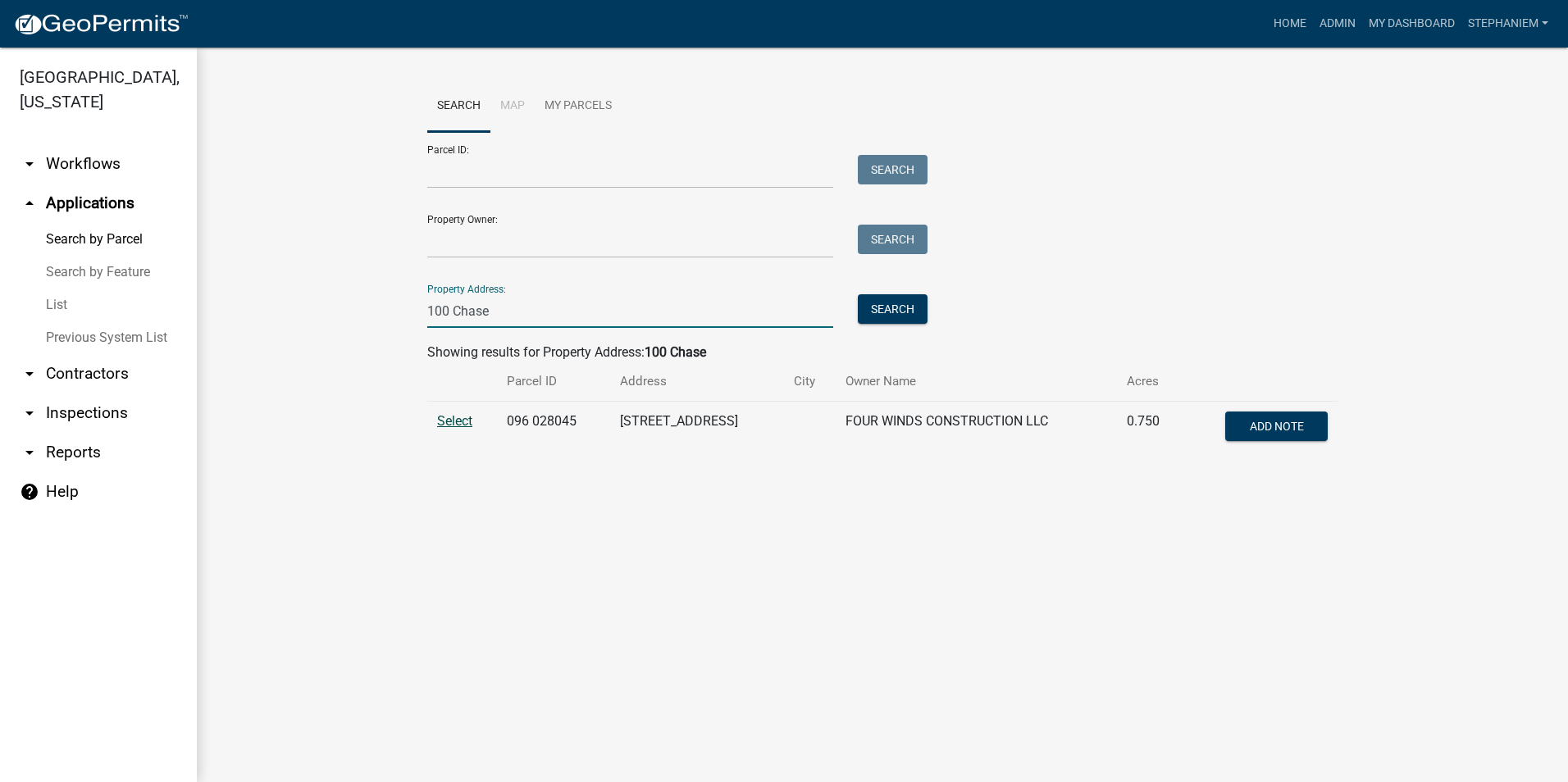
click at [469, 426] on span "Select" at bounding box center [455, 421] width 36 height 16
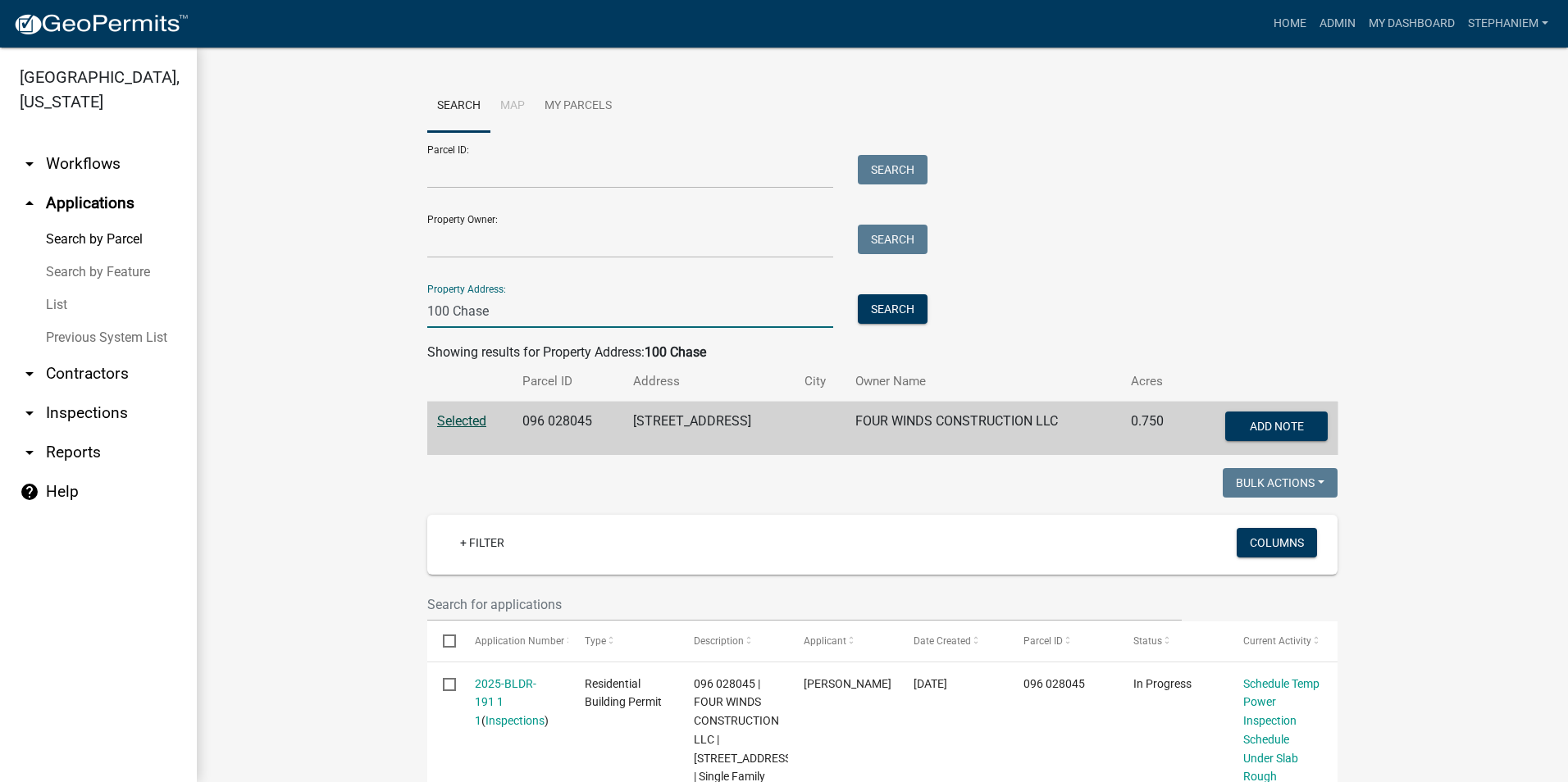
click at [669, 323] on input "100 Chase" at bounding box center [630, 311] width 406 height 34
type input "1"
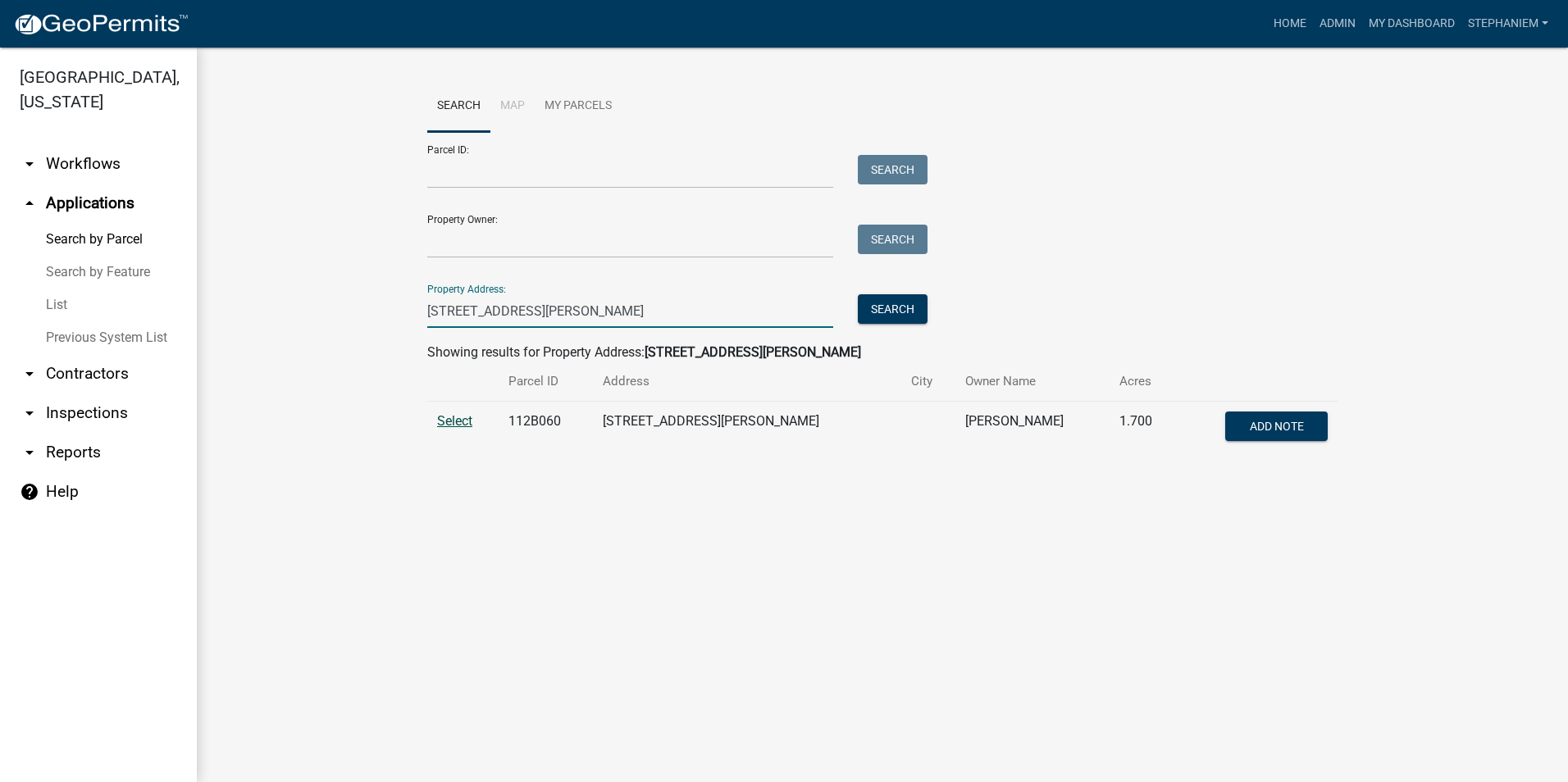
type input "288 sinclair rd"
click at [442, 429] on span "Select" at bounding box center [455, 421] width 36 height 16
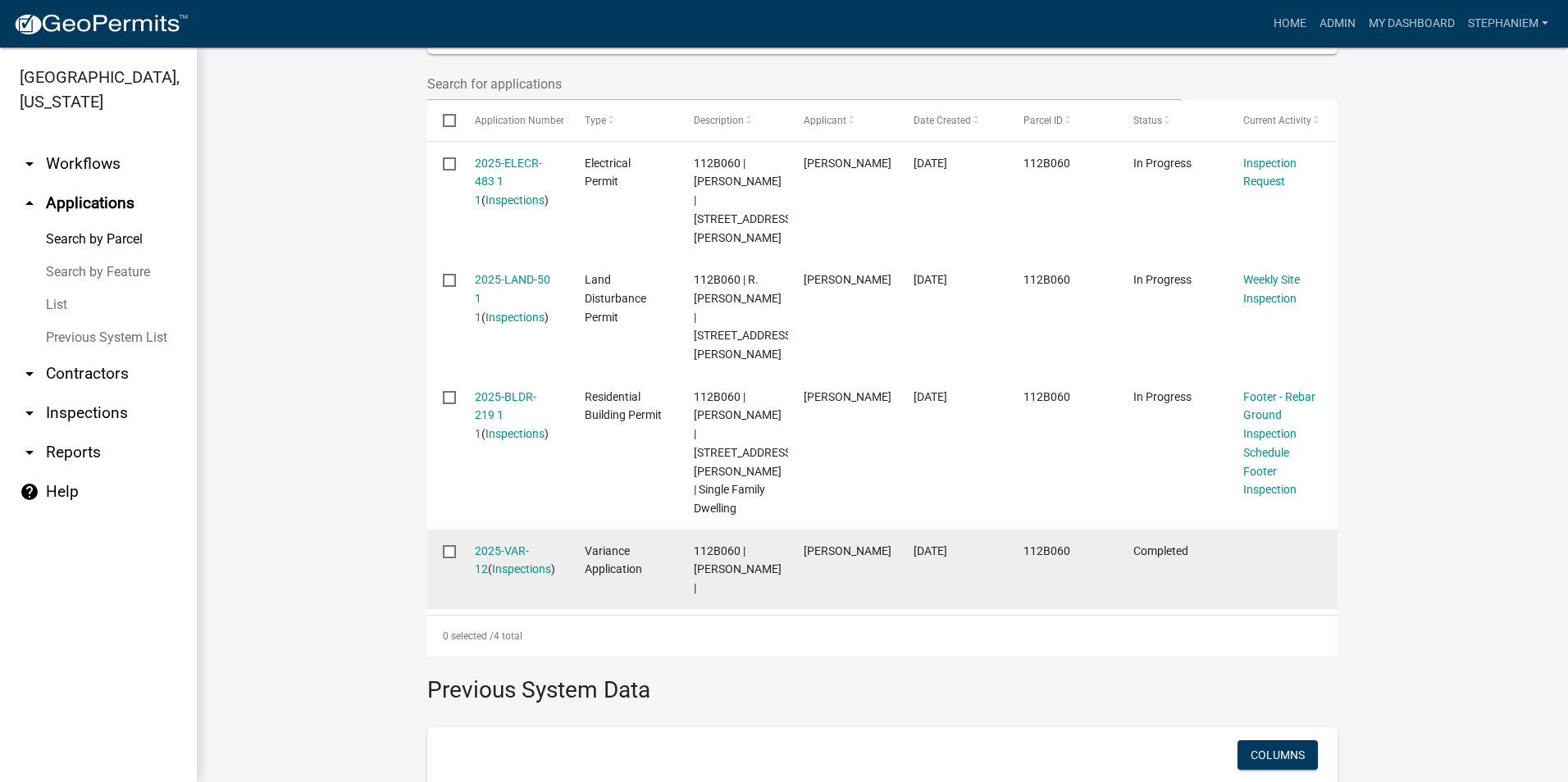
scroll to position [492, 0]
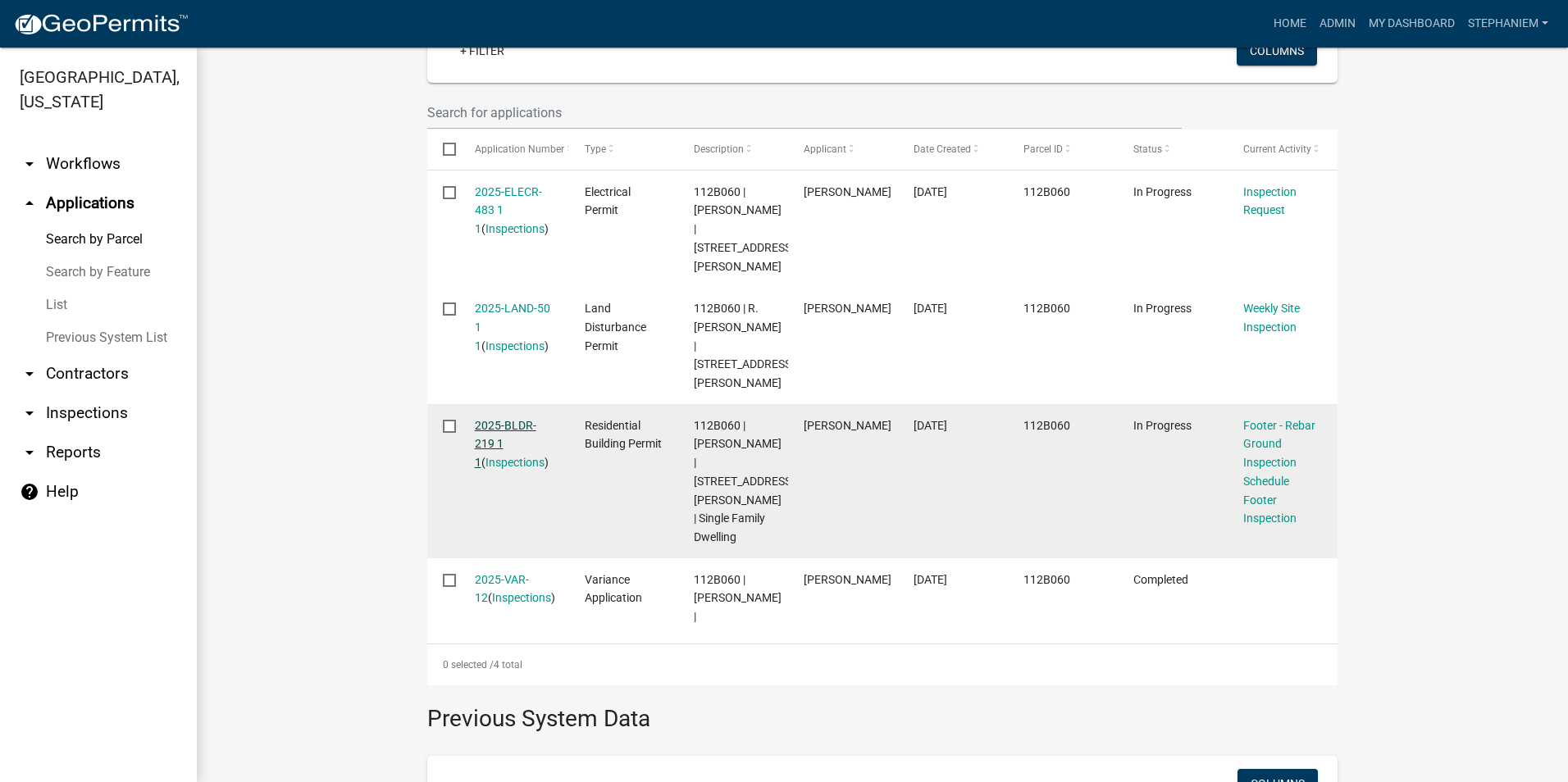
click at [505, 419] on link "2025-BLDR-219 1 1" at bounding box center [505, 444] width 62 height 51
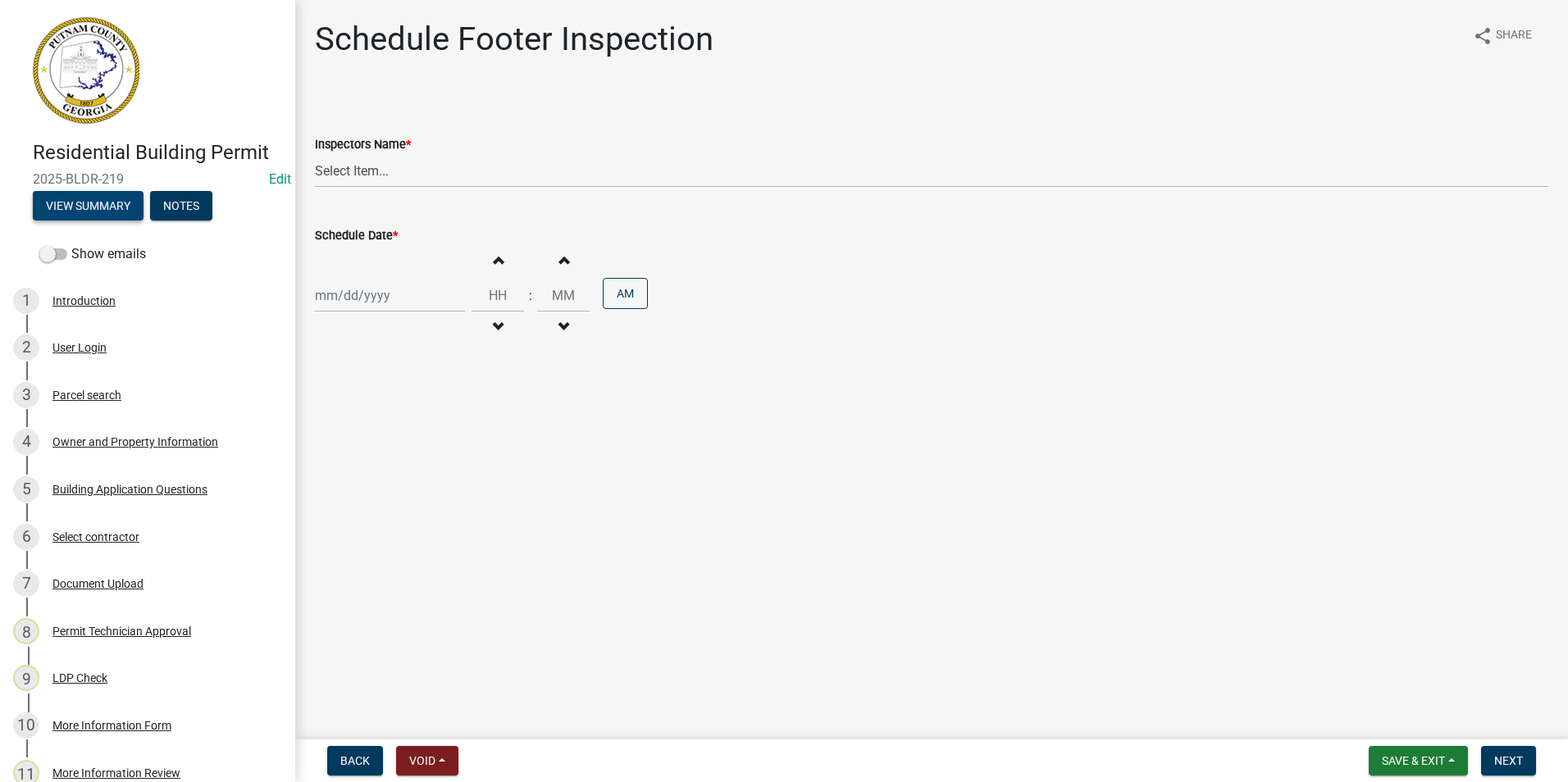
click at [129, 206] on button "View Summary" at bounding box center [88, 205] width 111 height 29
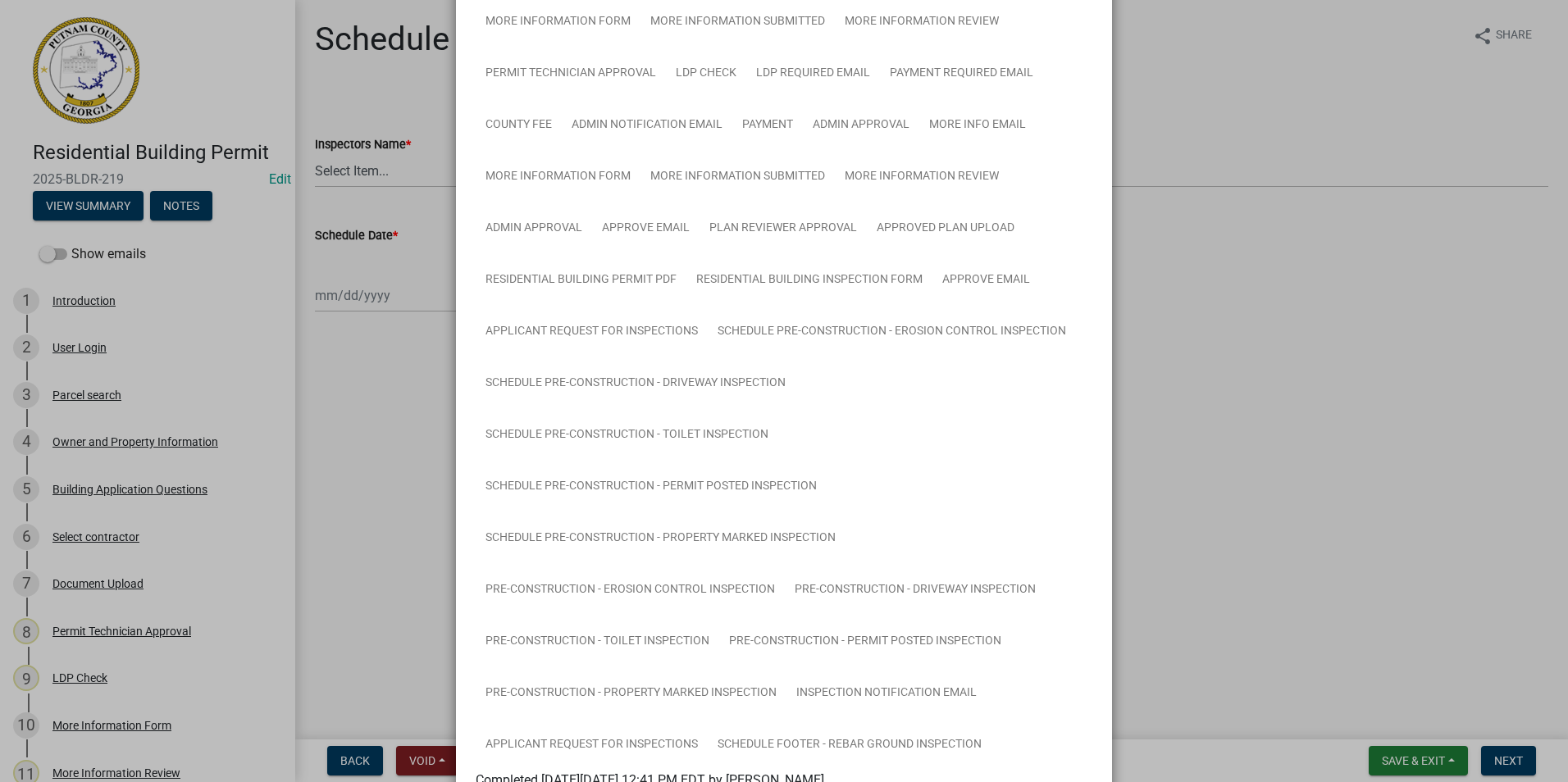
scroll to position [328, 0]
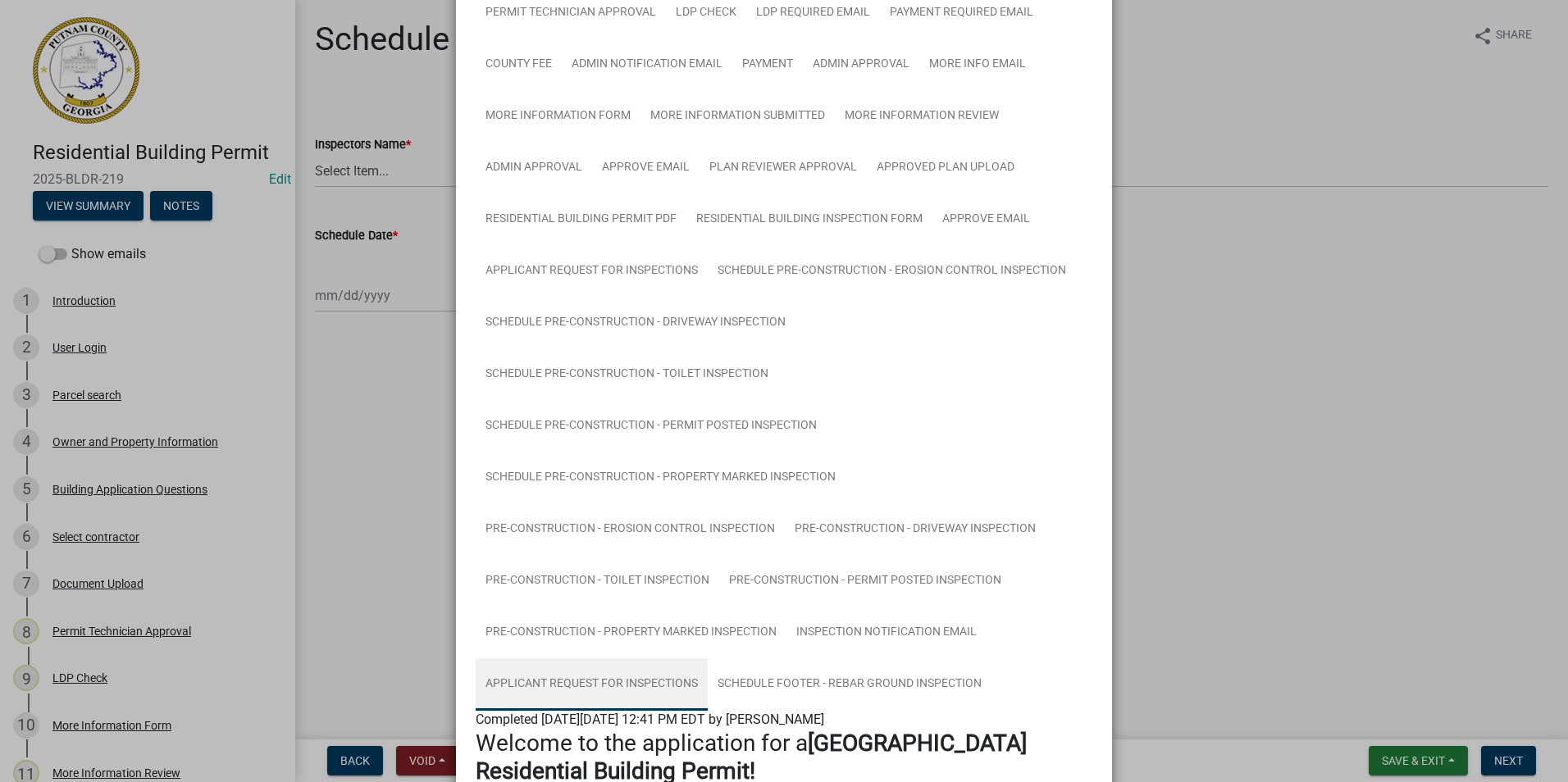
click at [679, 684] on link "Applicant Request for Inspections" at bounding box center [592, 684] width 233 height 53
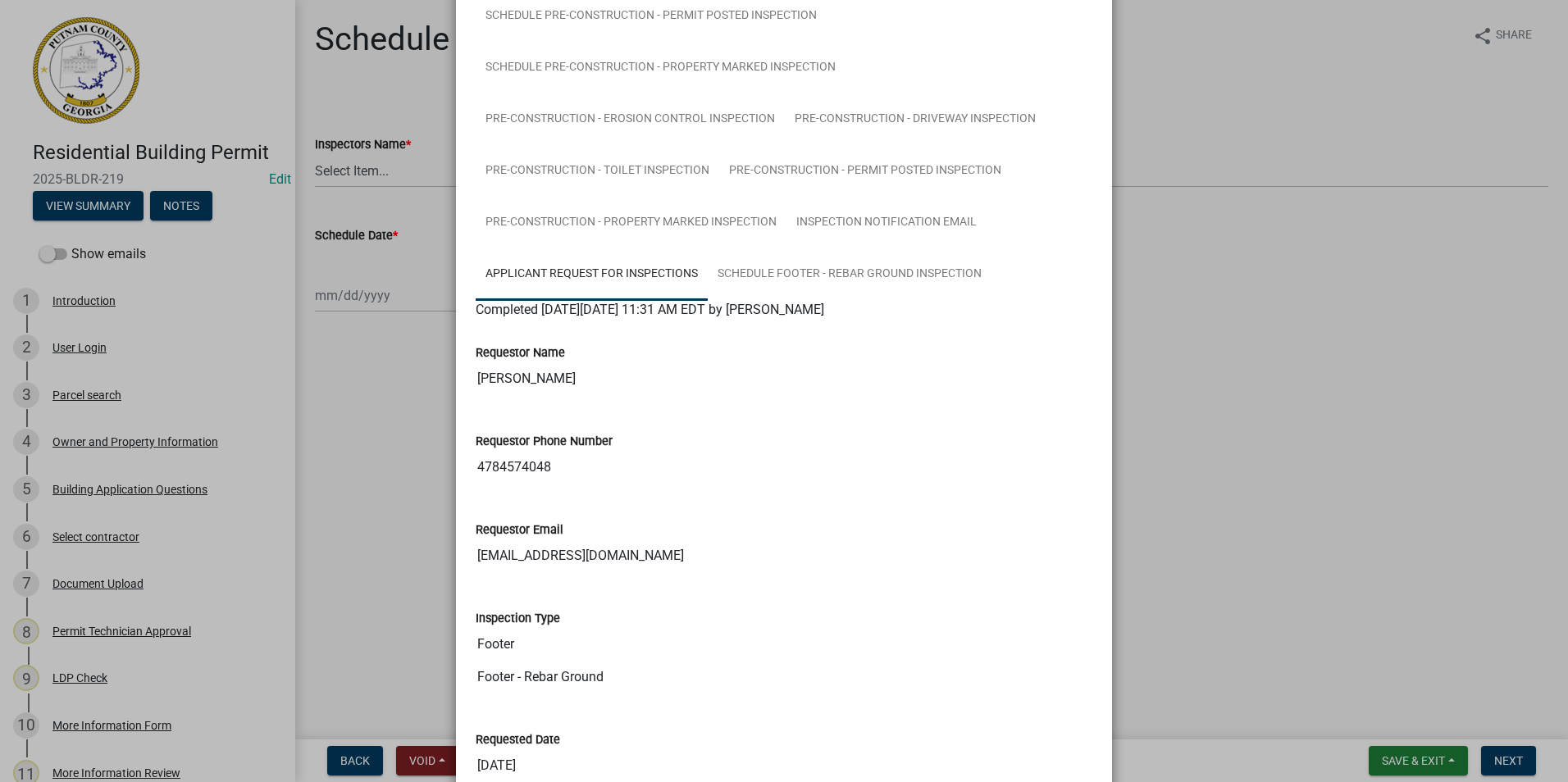
scroll to position [820, 0]
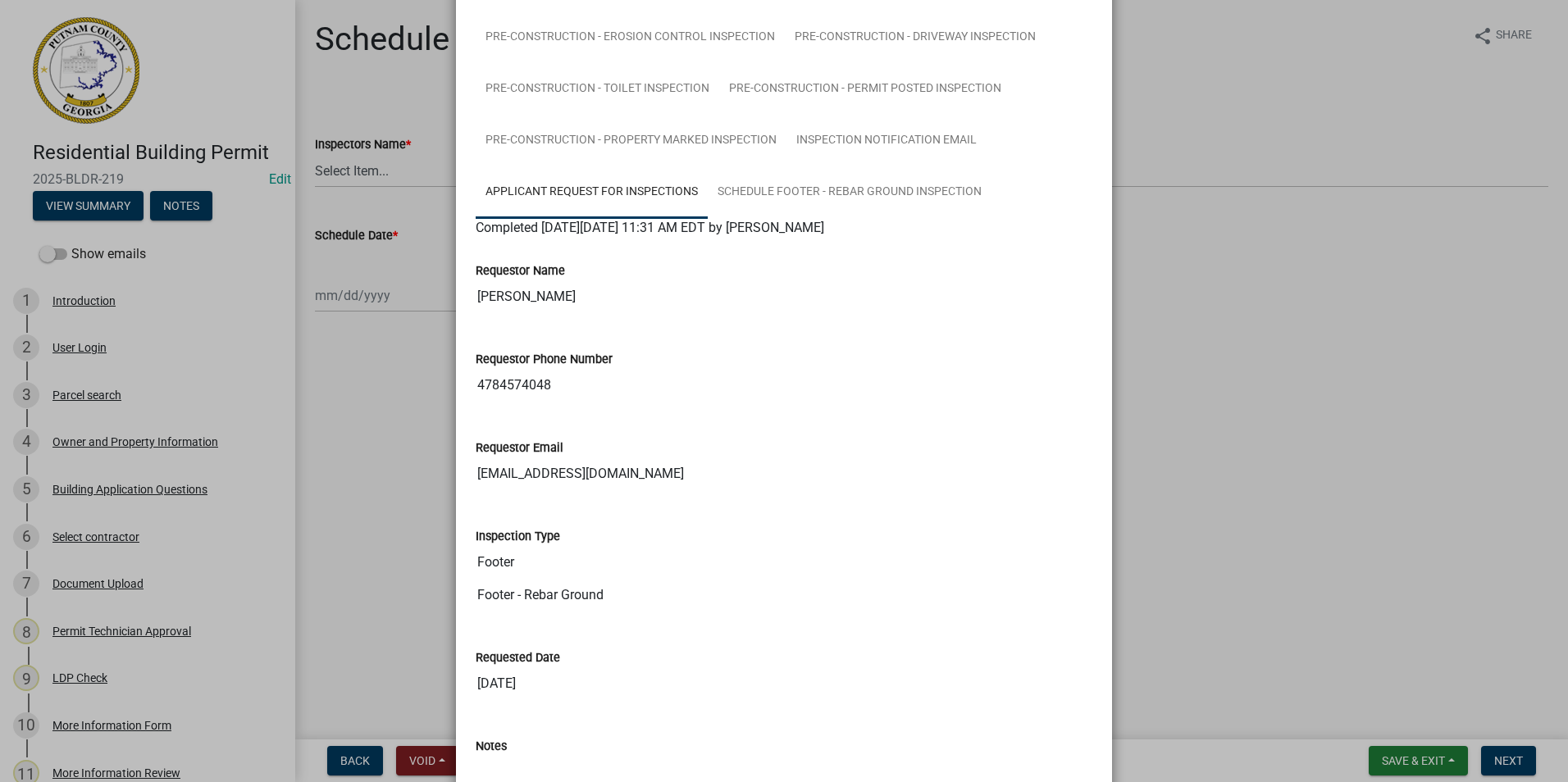
click at [1406, 404] on ngb-modal-window "Summary × Printer Friendly Introduction Parcel search Owner and Property Inform…" at bounding box center [784, 391] width 1568 height 782
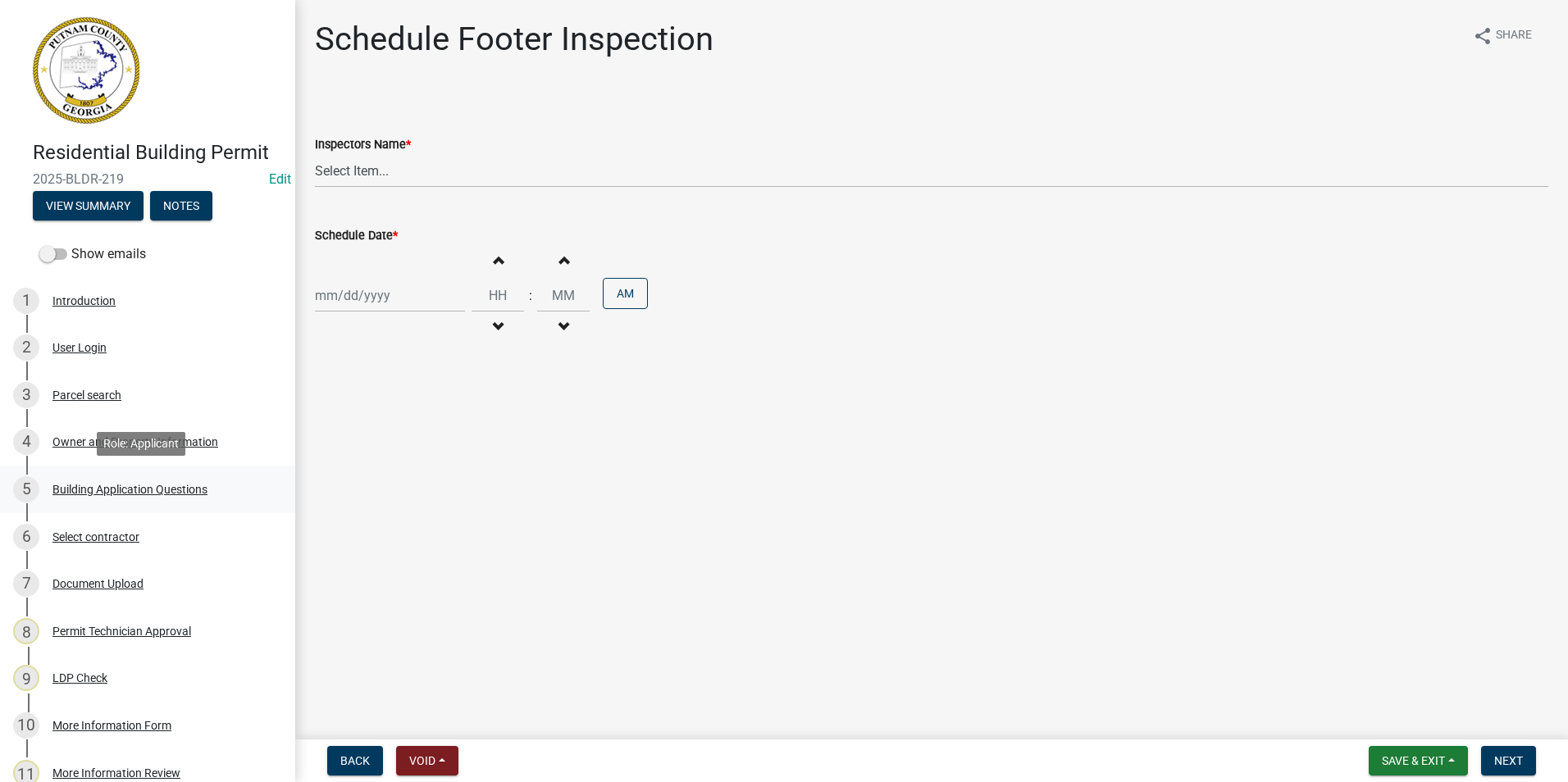
click at [128, 484] on div "Building Application Questions" at bounding box center [129, 489] width 155 height 11
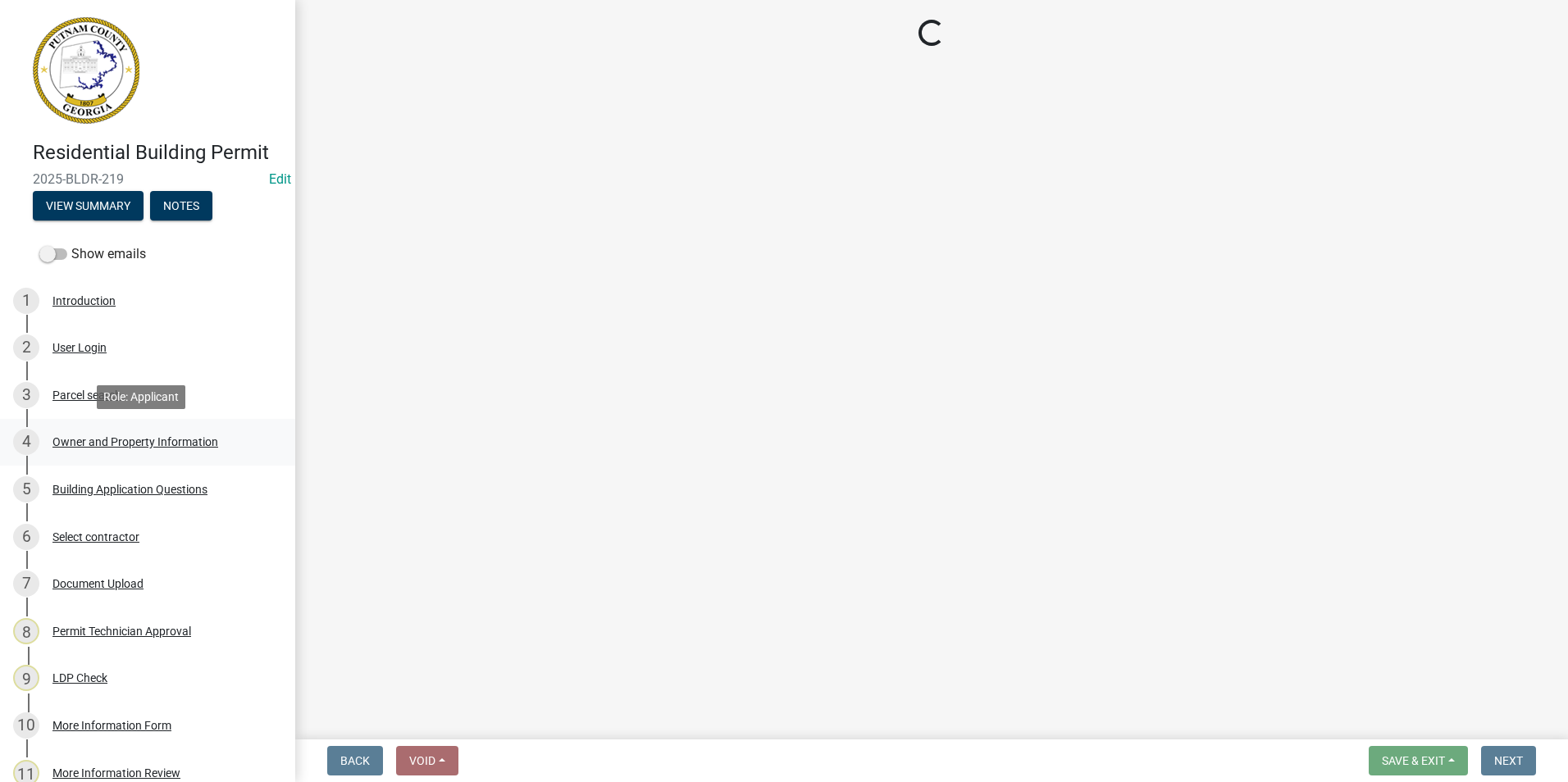
click at [231, 429] on div "4 Owner and Property Information" at bounding box center [141, 442] width 256 height 26
select select "ebf62bd9-0e77-42f1-a2f1-6aca02a789de"
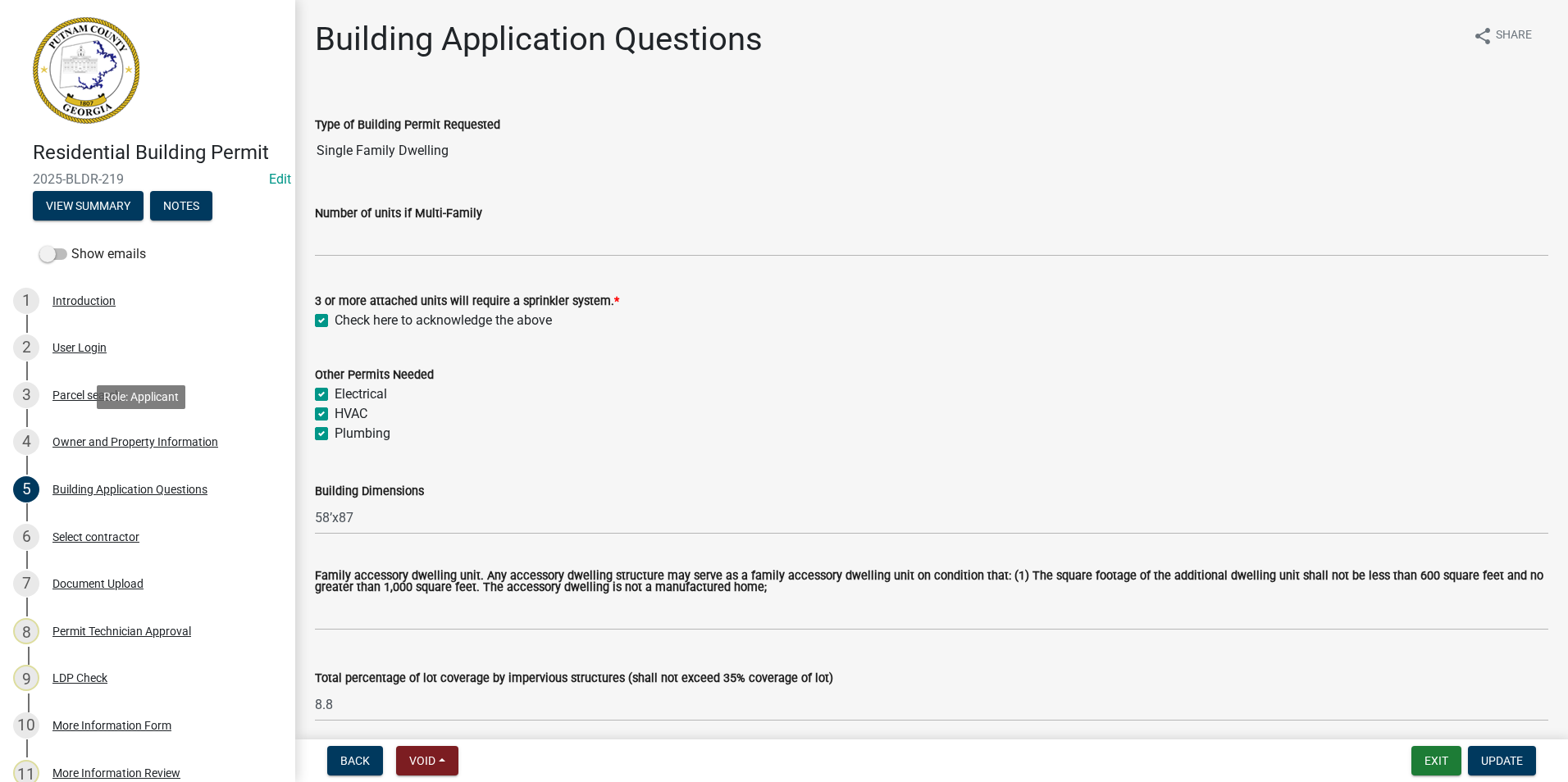
select select "78bfdc44-73ff-456e-a557-d4c99b9c08be"
select select "83394b22-4a11-496c-8e5c-75ade2e72faf"
select select "295c155f-de53-4b68-9fdd-08c8883e9b6f"
select select "6f1acead-4b1a-4680-ba5d-beeb03d30465"
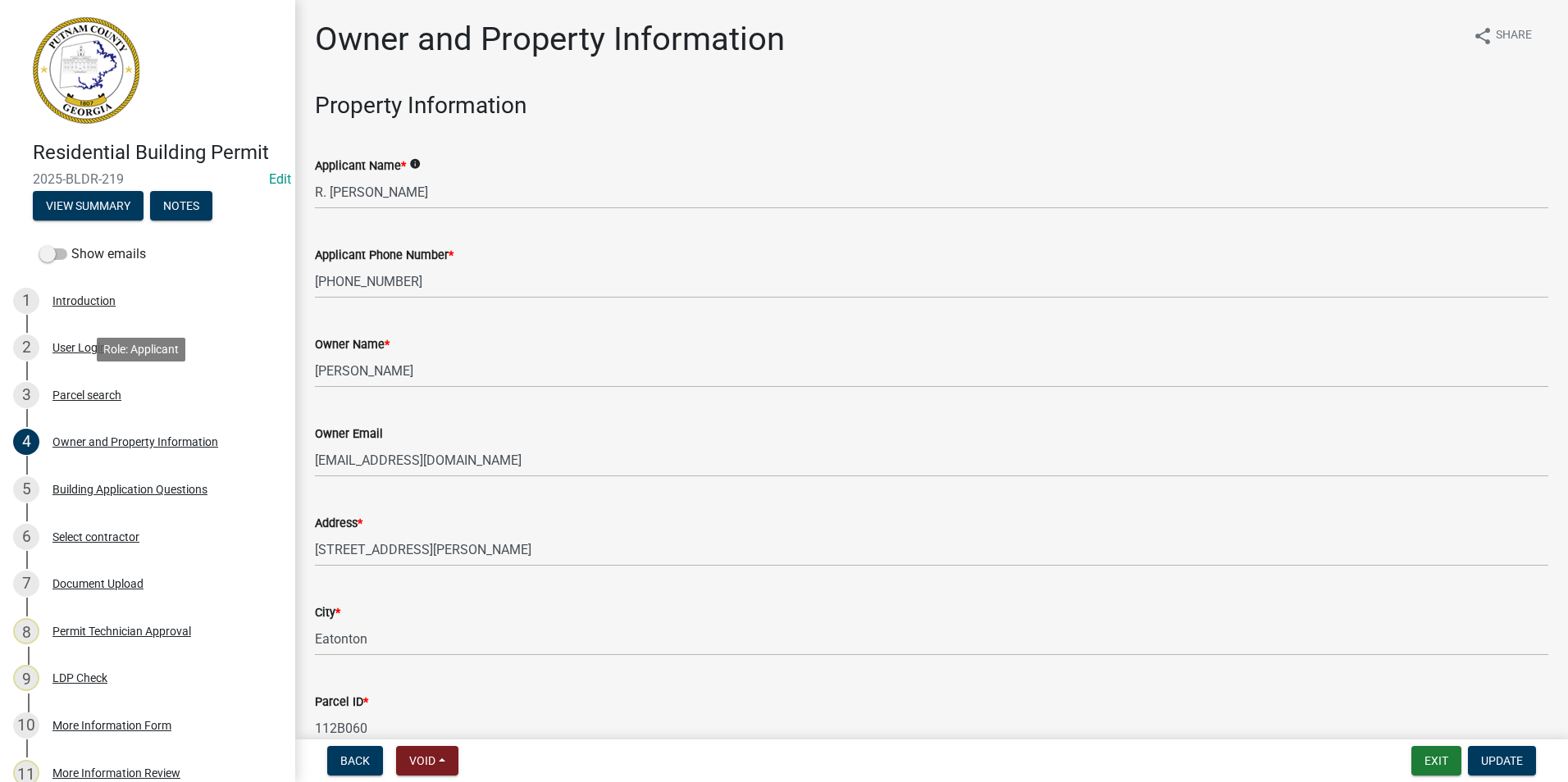
click at [184, 387] on div "3 Parcel search" at bounding box center [141, 396] width 256 height 26
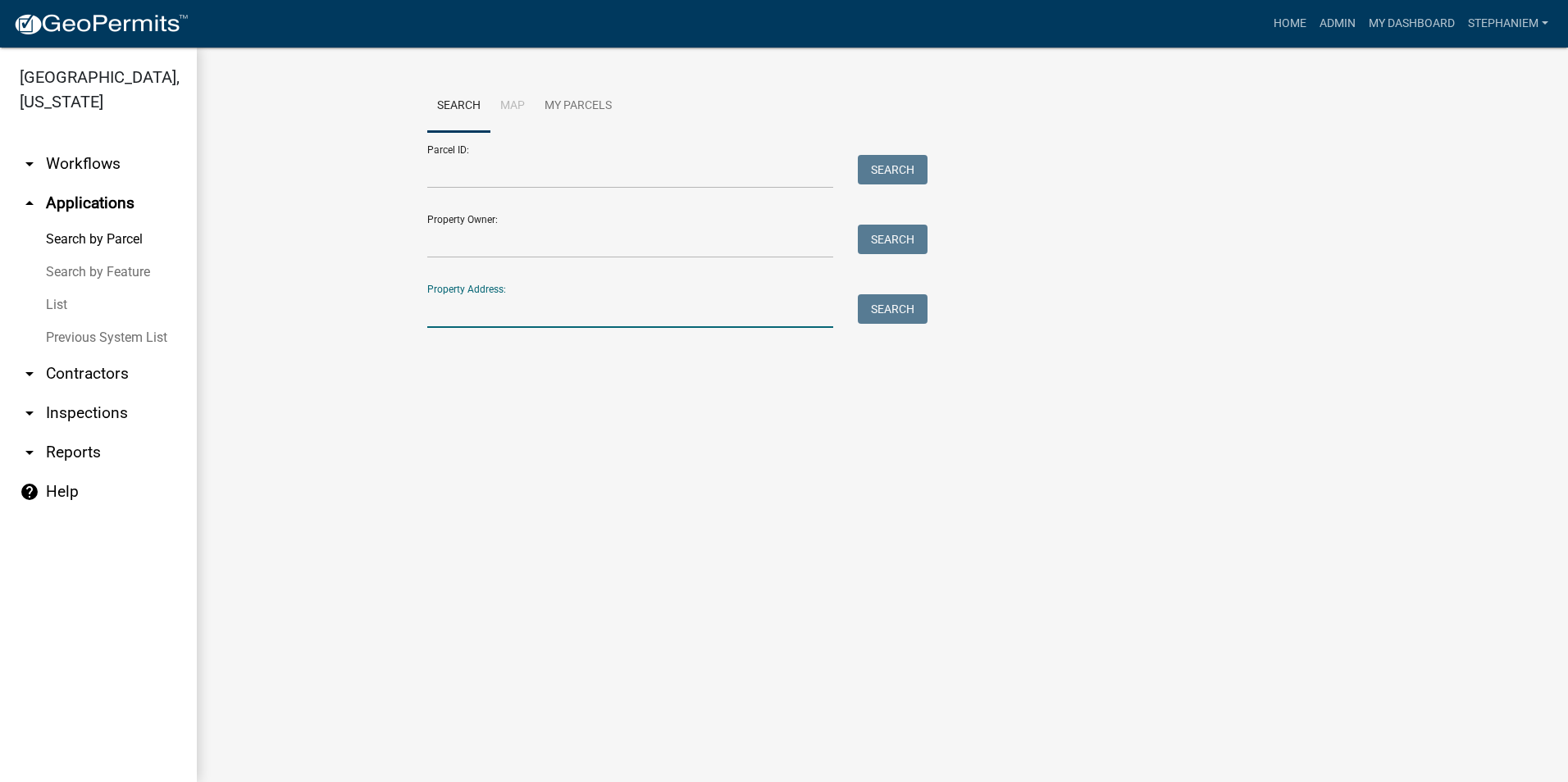
click at [575, 303] on input "Property Address:" at bounding box center [630, 311] width 406 height 34
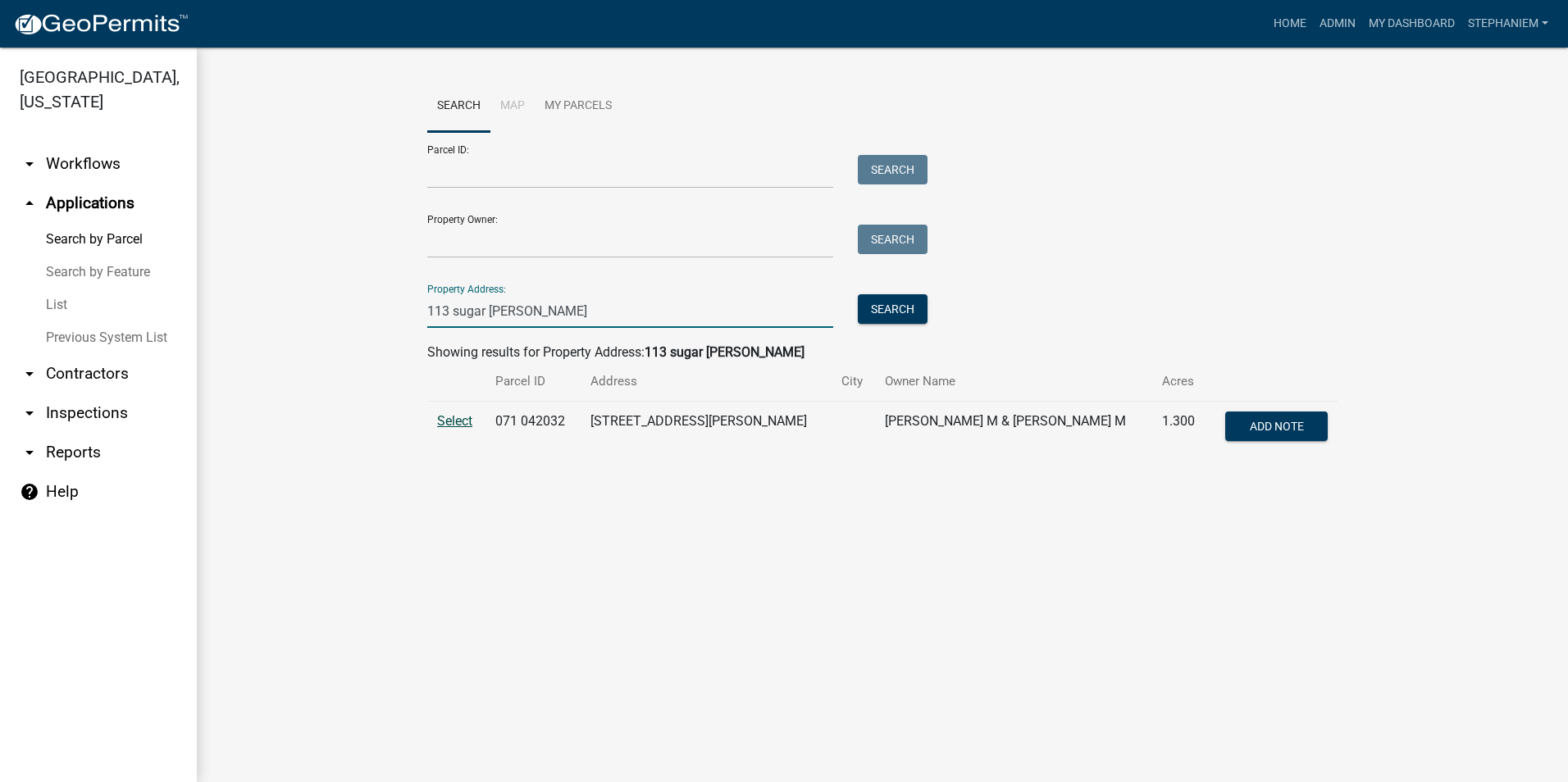
type input "113 sugar [PERSON_NAME]"
click at [446, 417] on span "Select" at bounding box center [455, 421] width 36 height 16
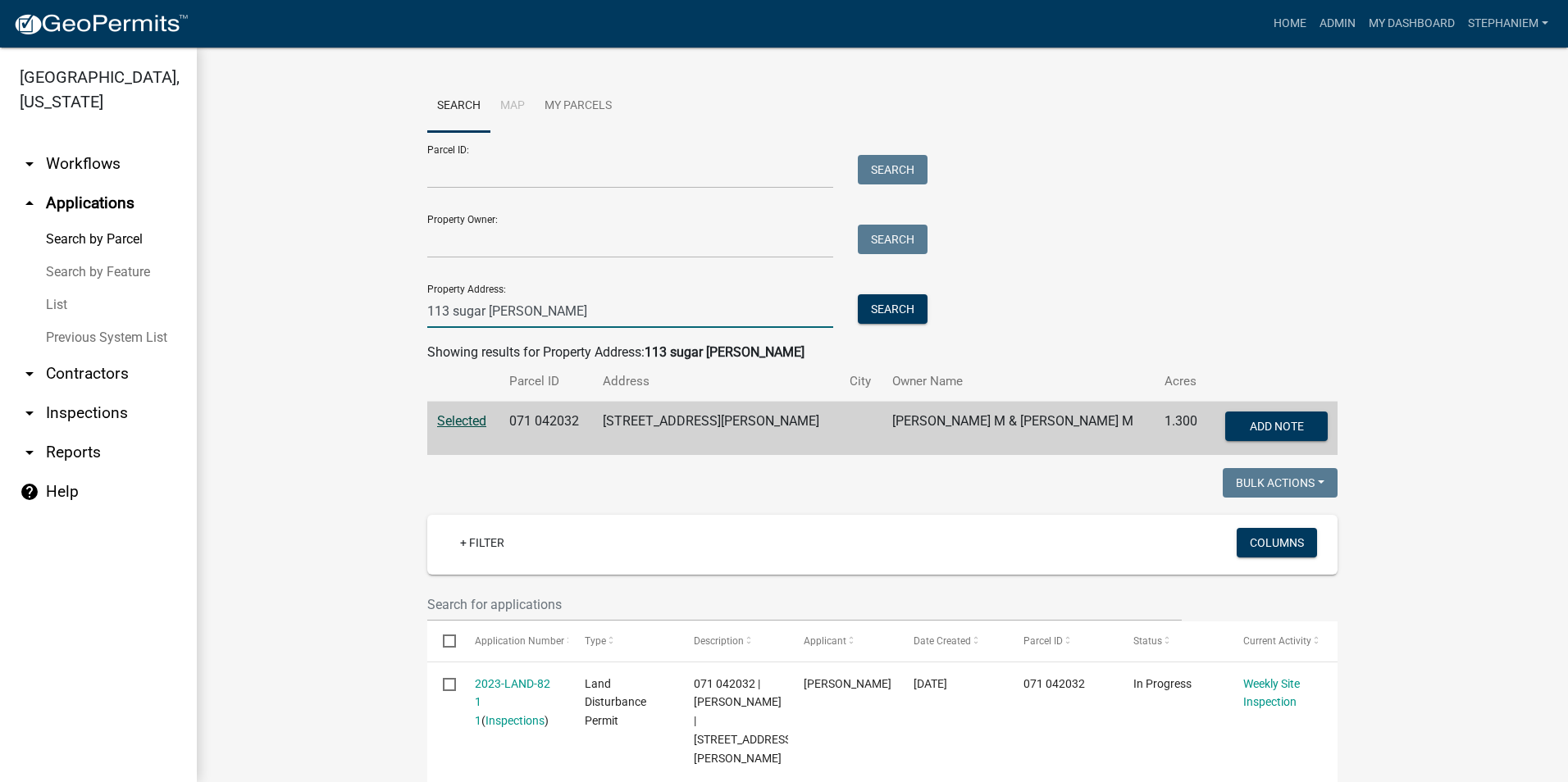
click at [556, 314] on input "113 sugar [PERSON_NAME]" at bounding box center [630, 311] width 406 height 34
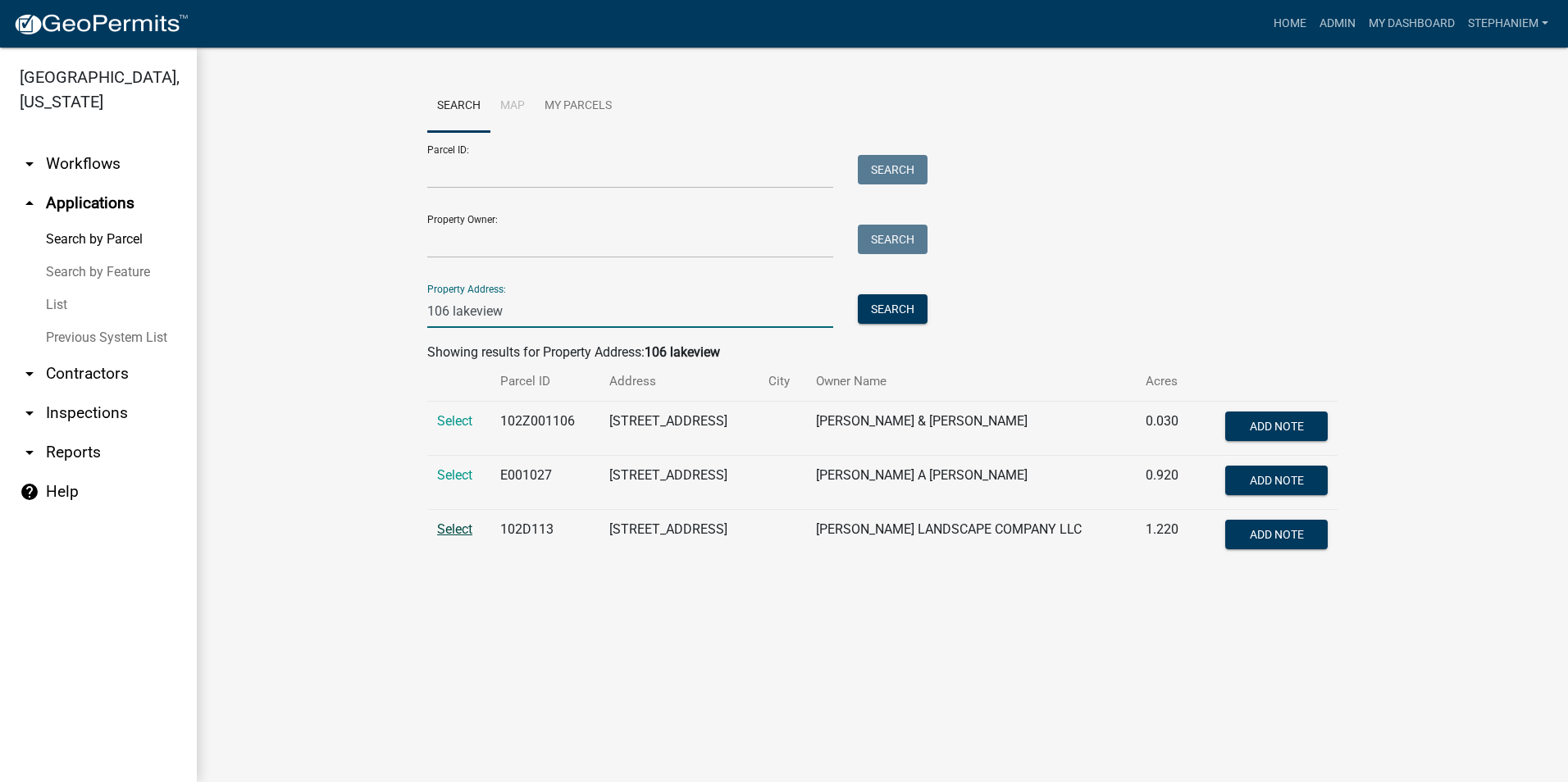
type input "106 lakeview"
click at [442, 528] on span "Select" at bounding box center [455, 529] width 36 height 16
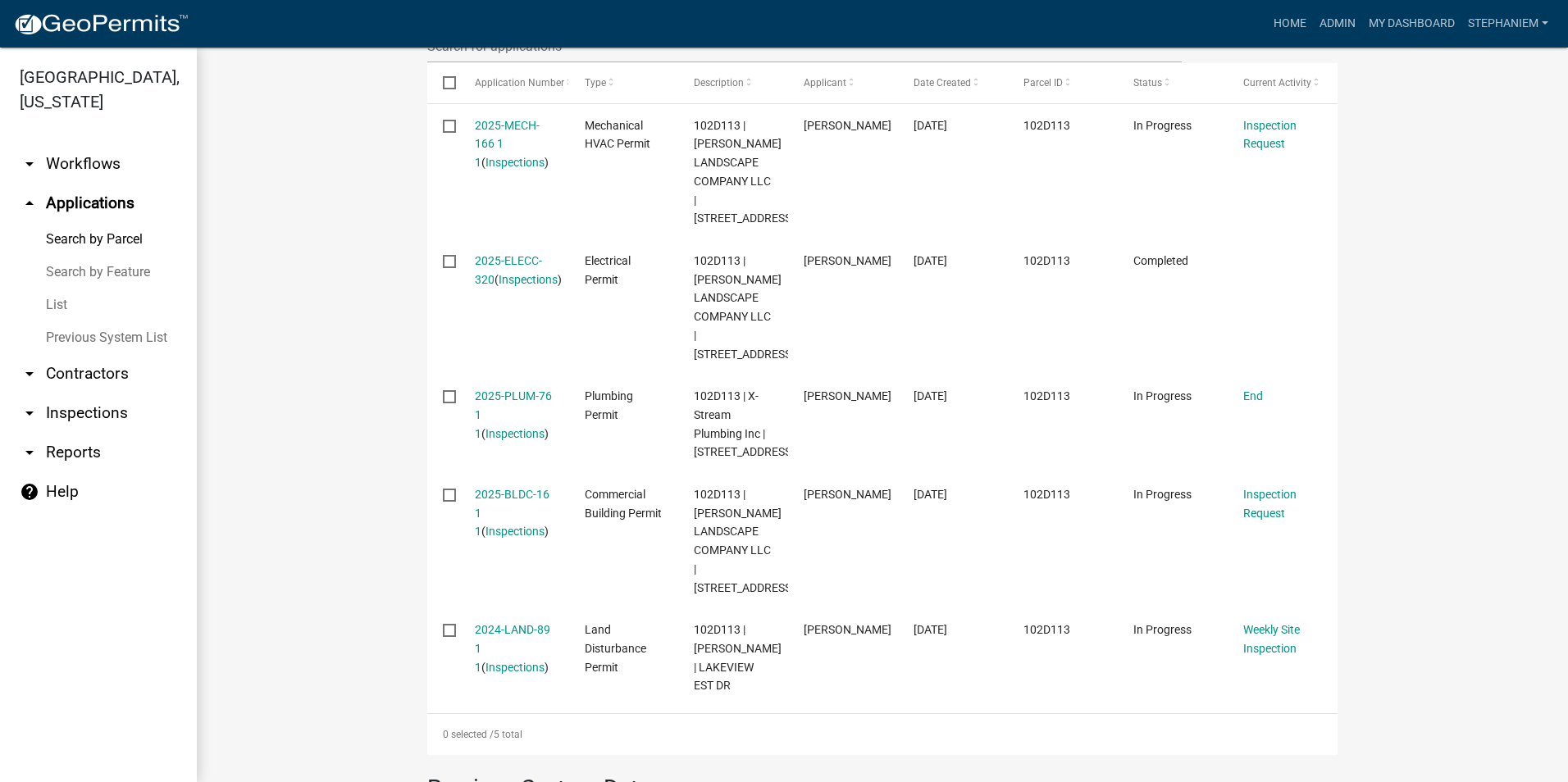
scroll to position [574, 0]
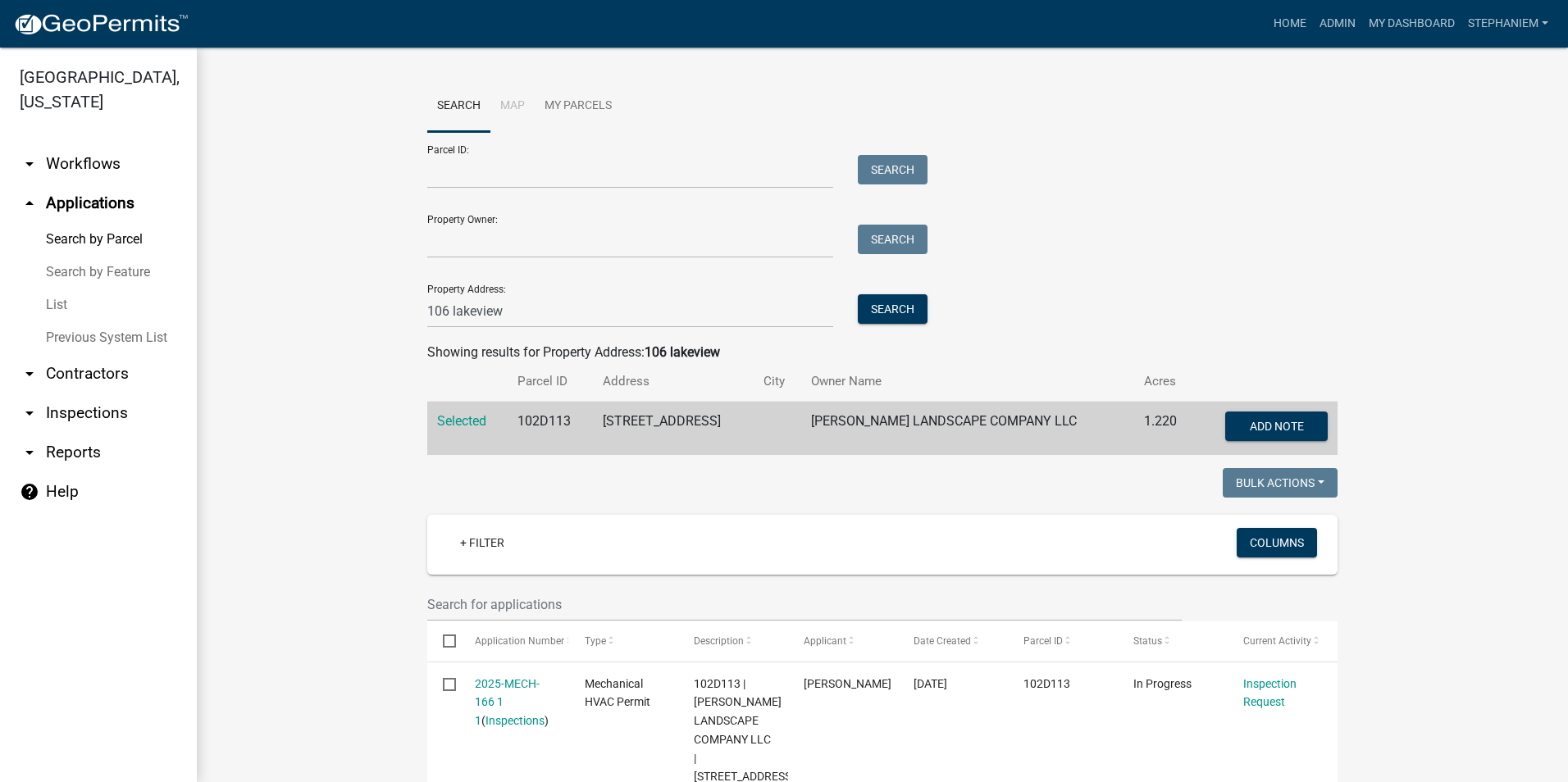
click at [554, 293] on div "Property Address: [STREET_ADDRESS]" at bounding box center [673, 300] width 492 height 56
click at [544, 310] on input "106 lakeview" at bounding box center [630, 311] width 406 height 34
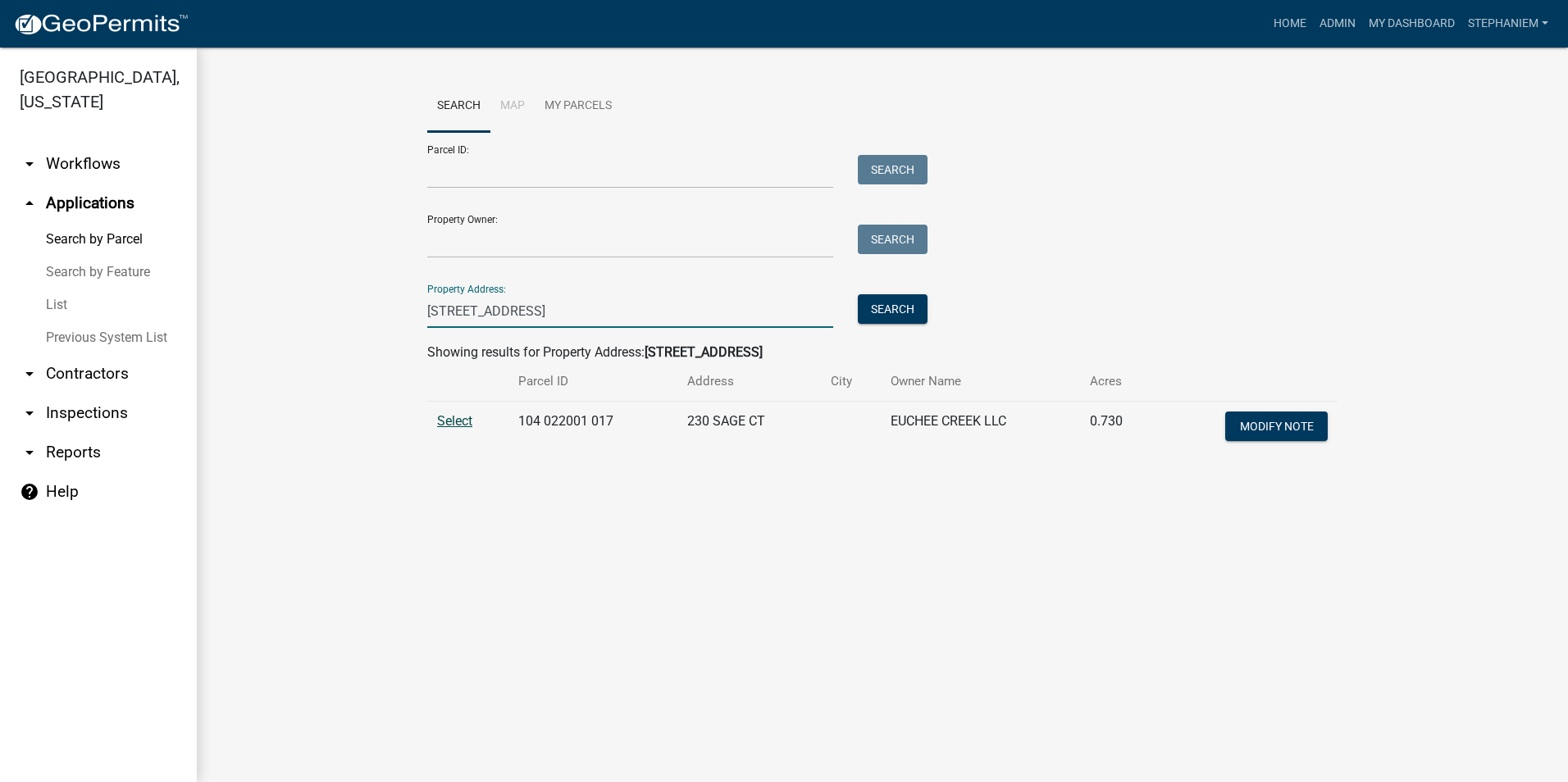
type input "[STREET_ADDRESS]"
click at [467, 418] on span "Select" at bounding box center [455, 421] width 36 height 16
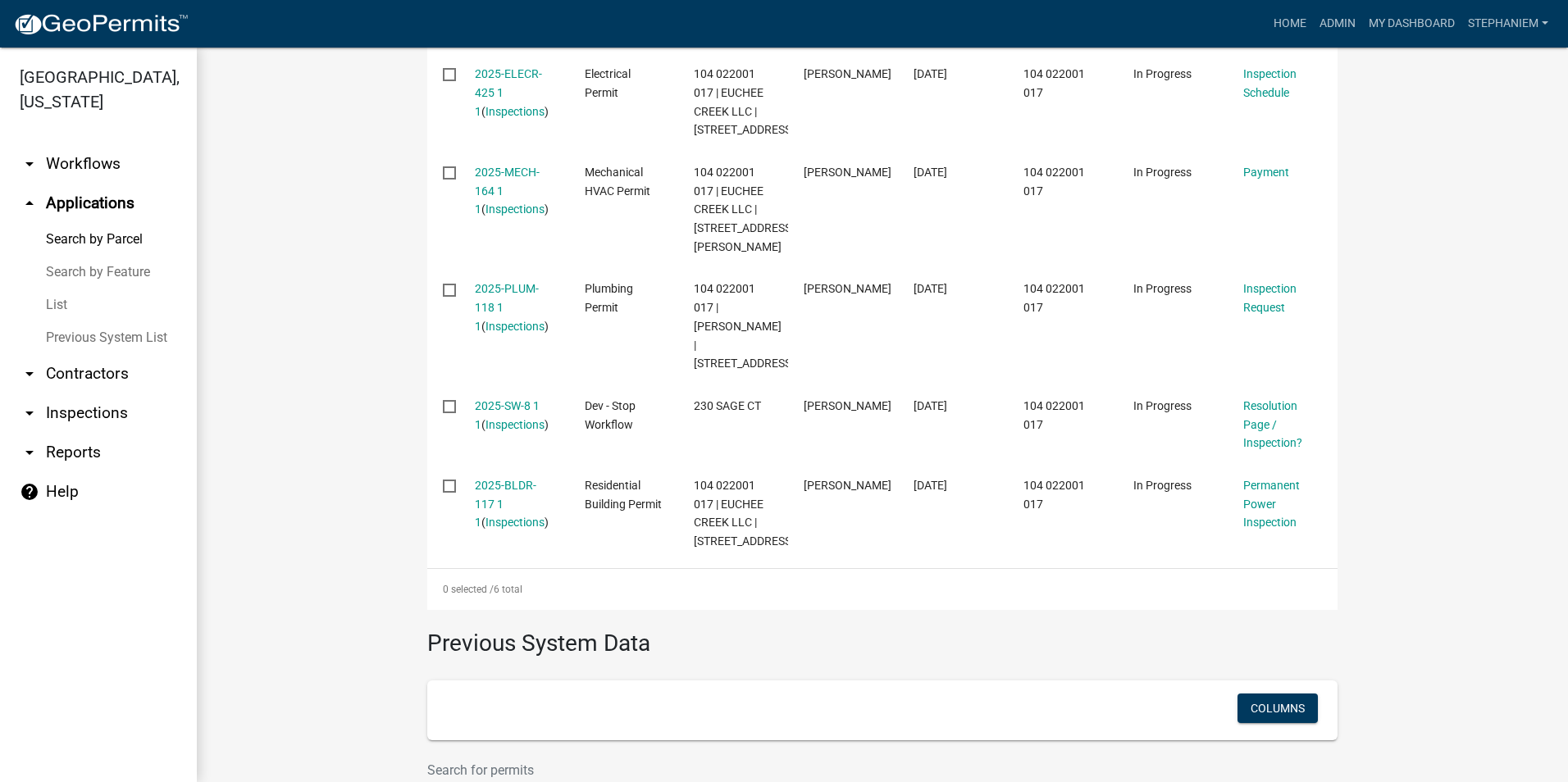
scroll to position [820, 0]
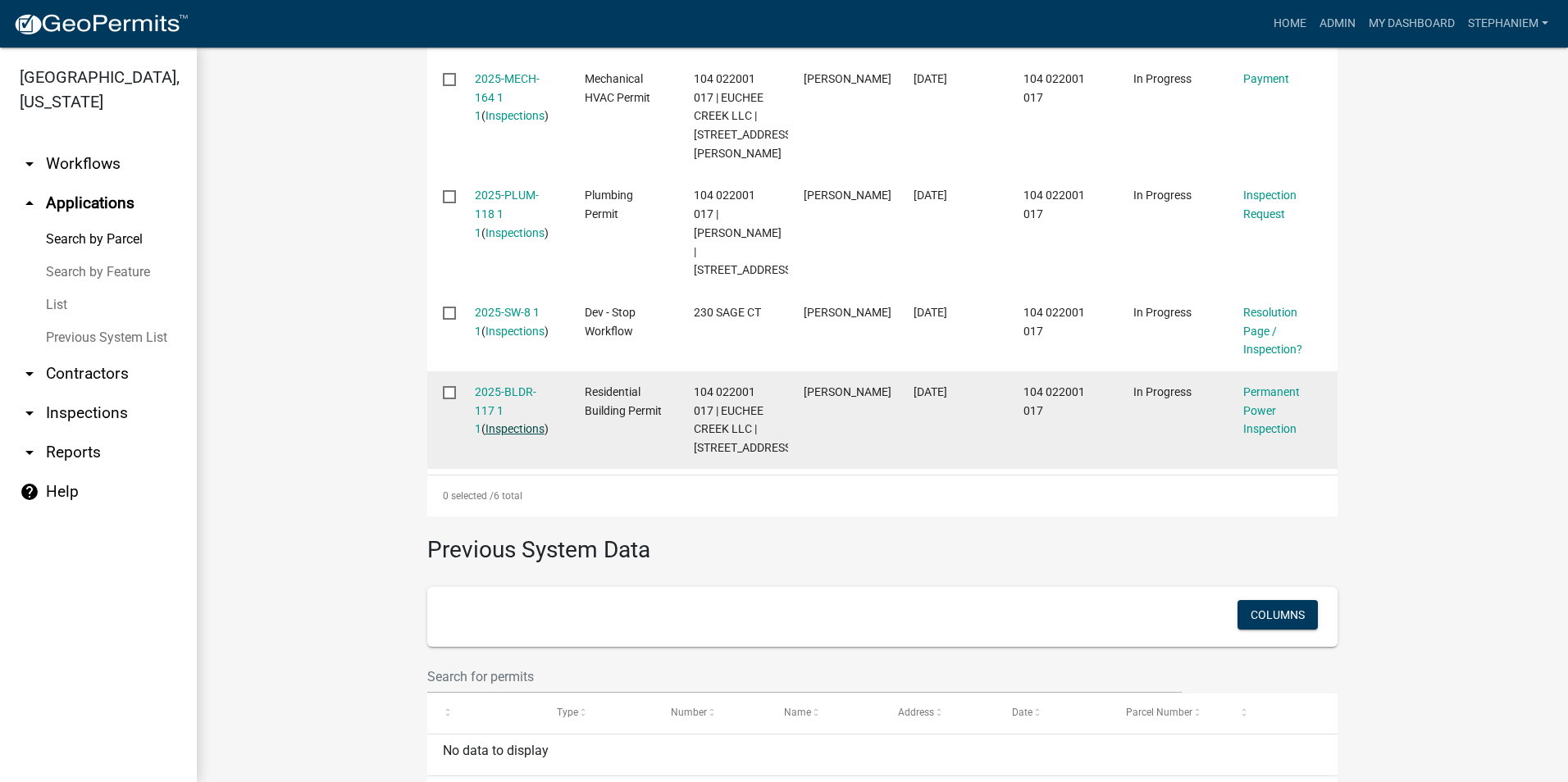
click at [501, 435] on link "Inspections" at bounding box center [515, 429] width 59 height 13
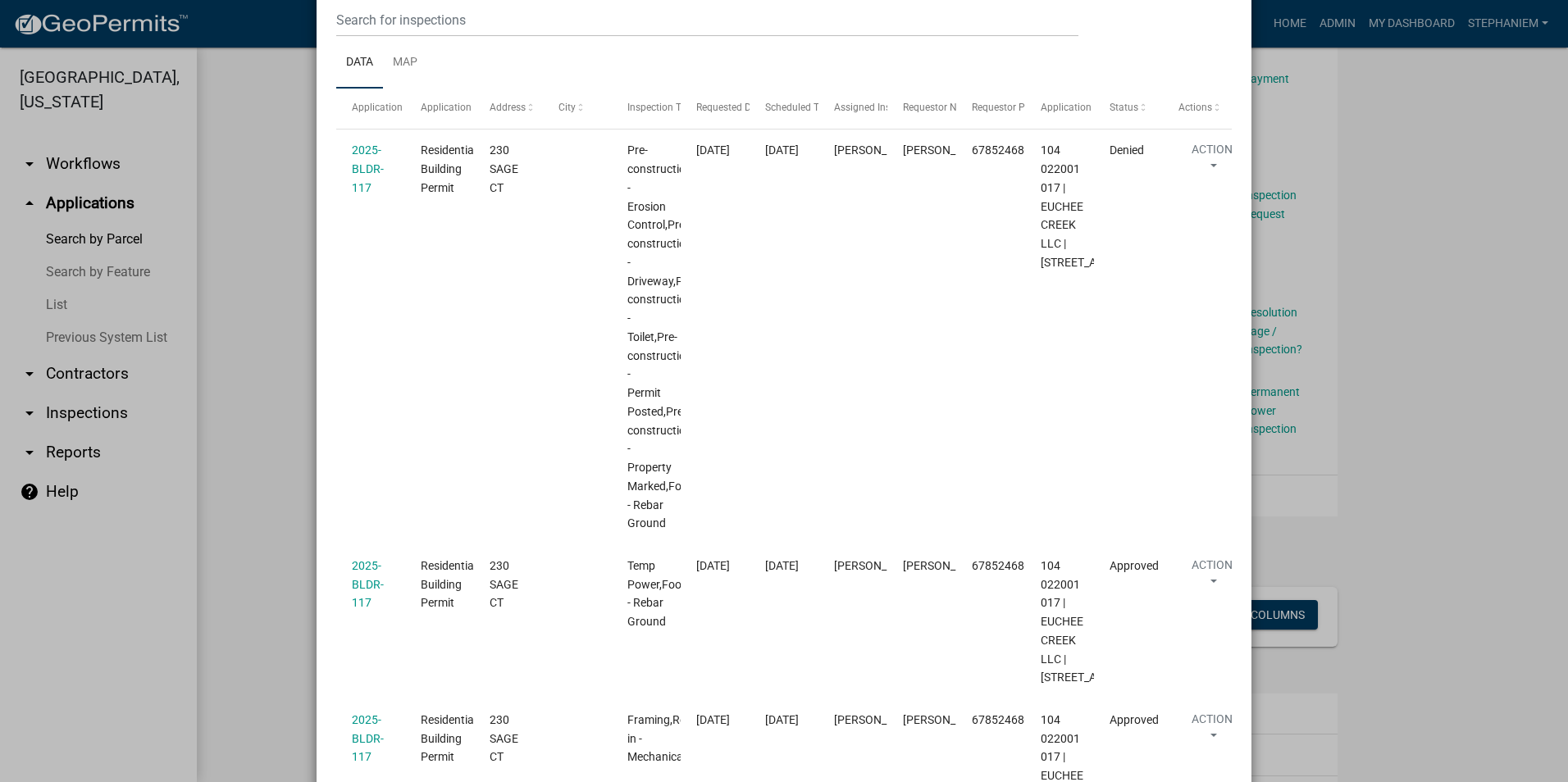
scroll to position [224, 0]
click at [298, 490] on ngb-modal-window "Inspections related to 2025-BLDR-117 × Export Excel Format (.xlsx) CSV Format (…" at bounding box center [784, 391] width 1568 height 782
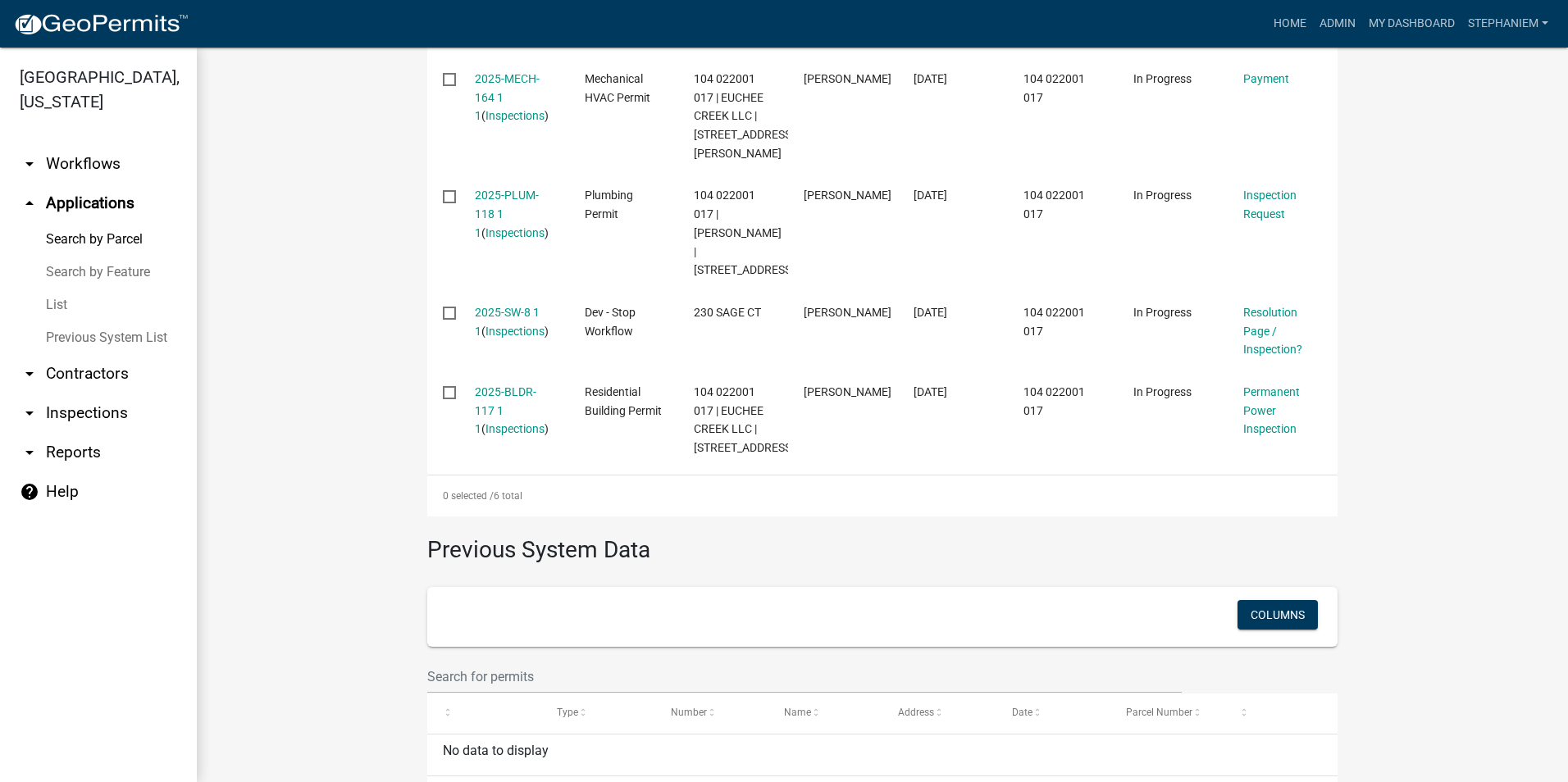
scroll to position [738, 0]
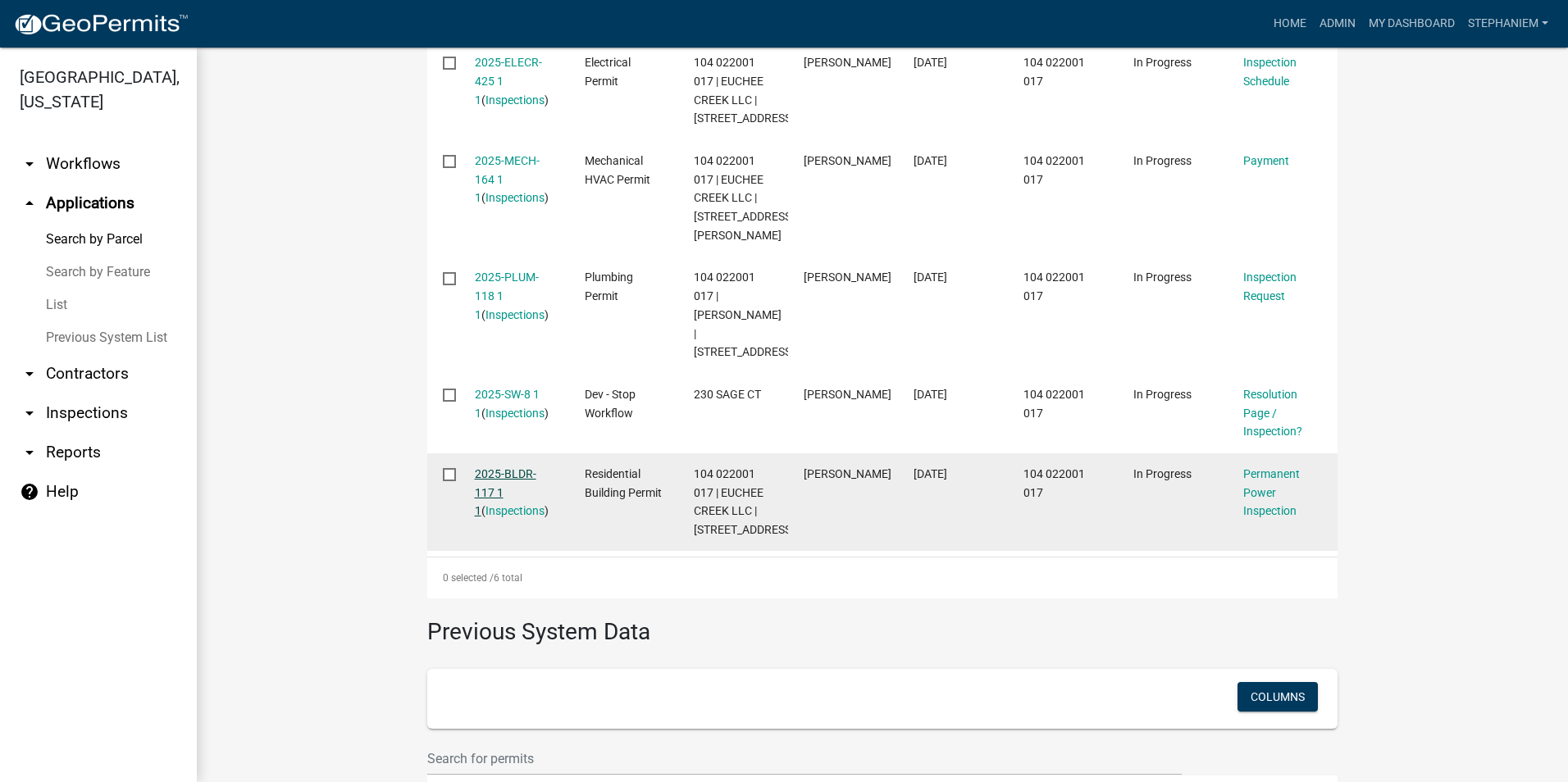
click at [493, 504] on link "2025-BLDR-117 1 1" at bounding box center [505, 493] width 62 height 51
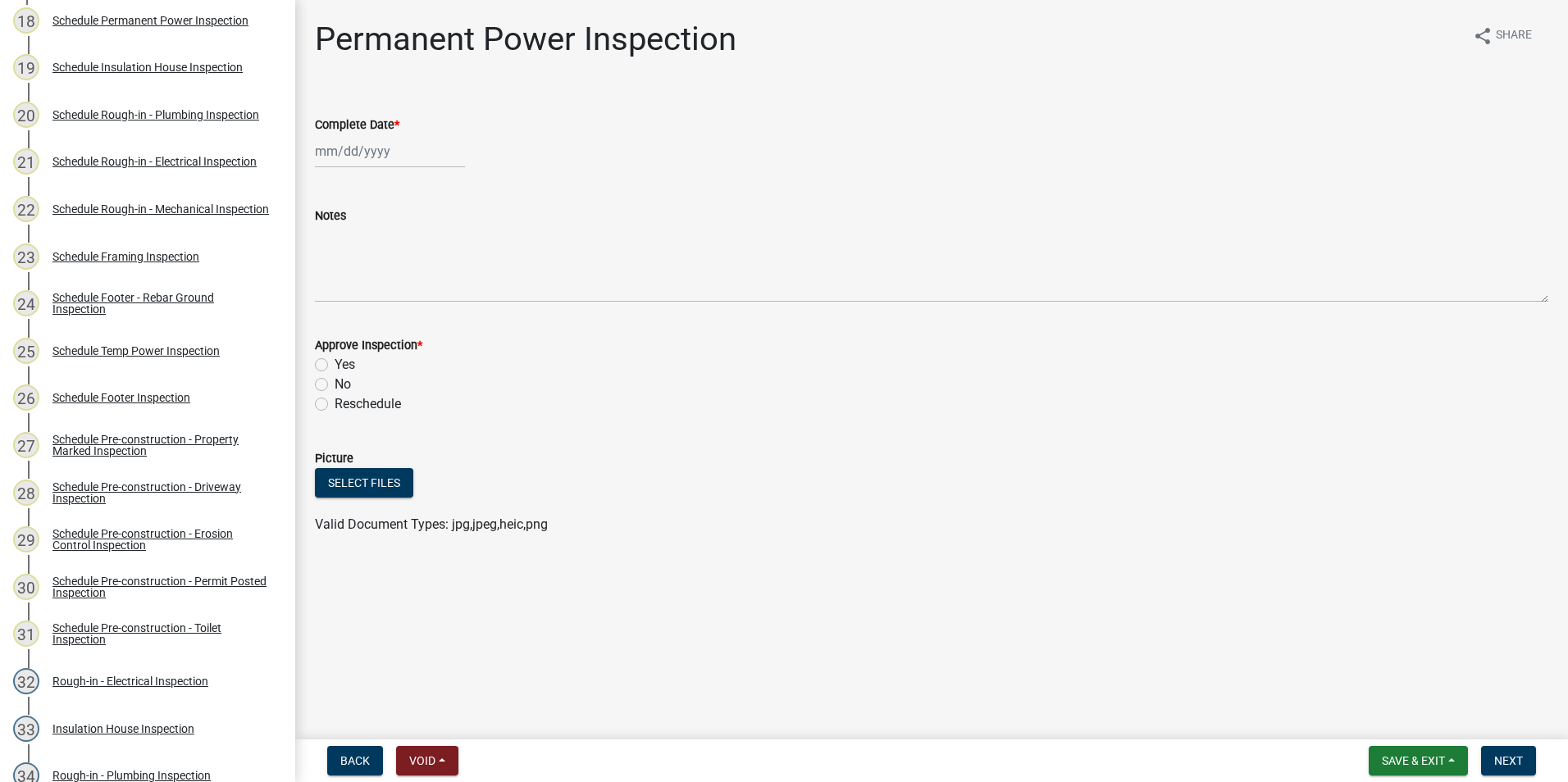
scroll to position [820, 0]
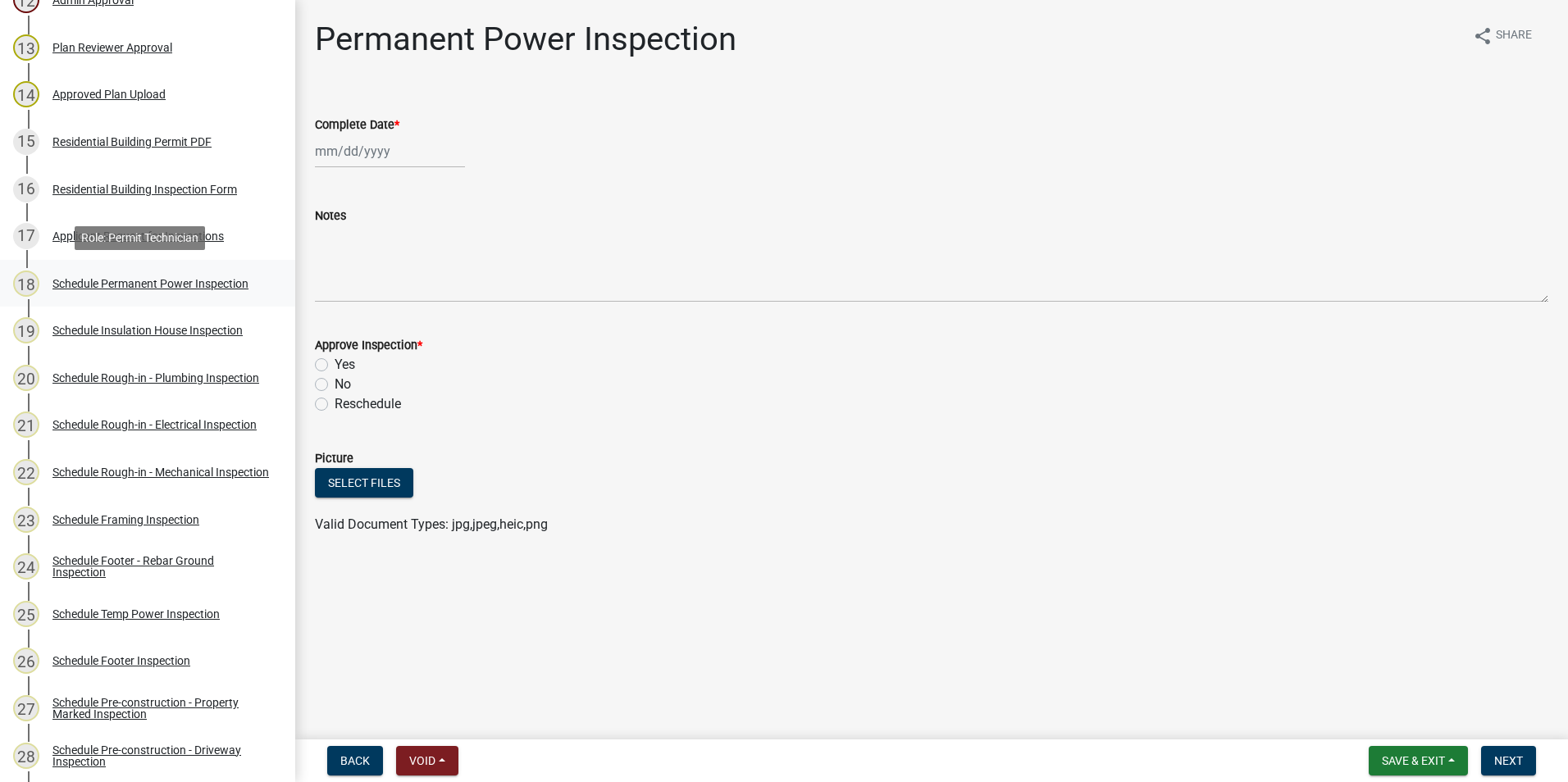
click at [149, 281] on div "Schedule Permanent Power Inspection" at bounding box center [150, 284] width 196 height 11
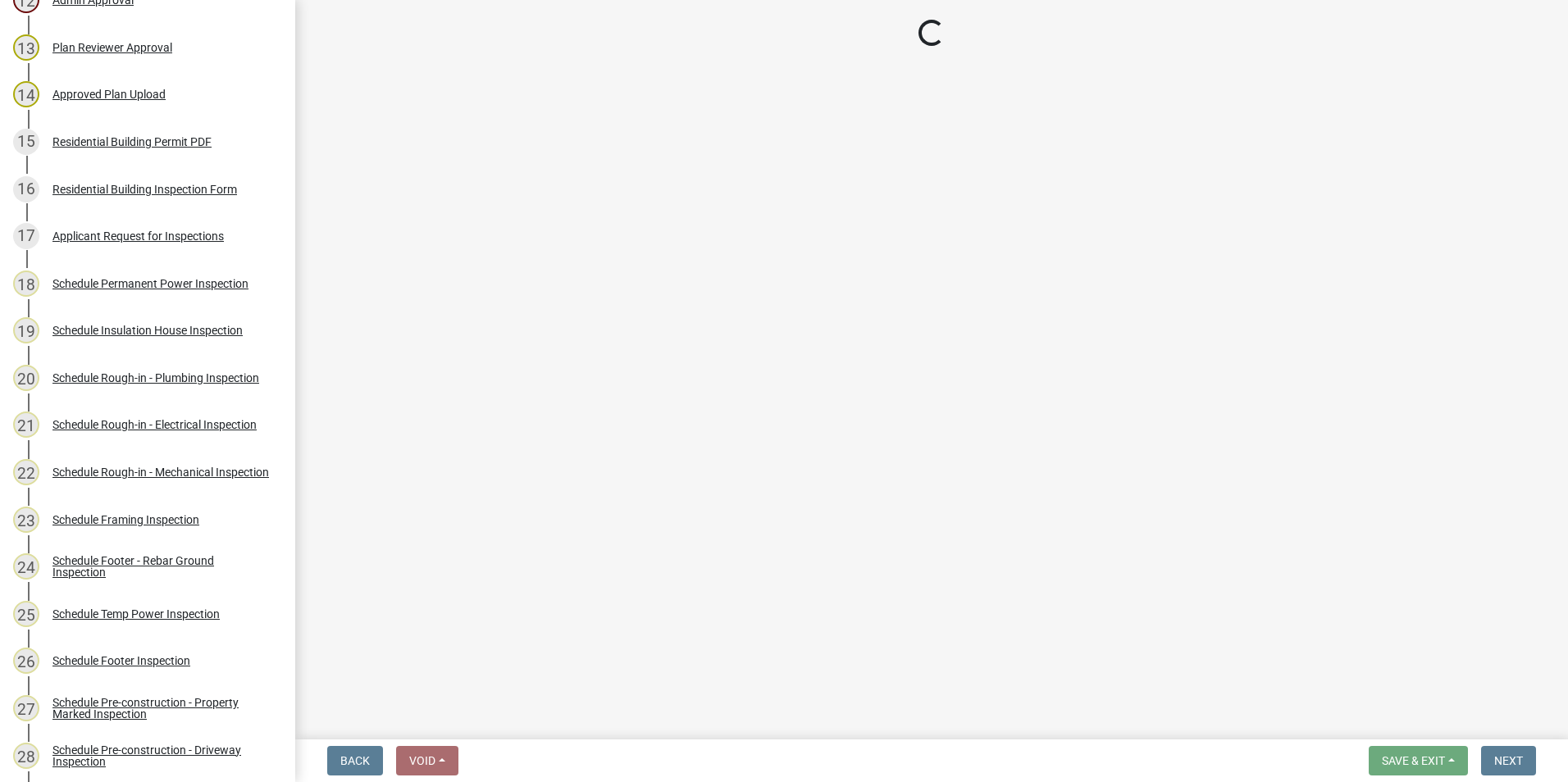
select select "07642ab0-564c-47bb-824b-0ccf2da83593"
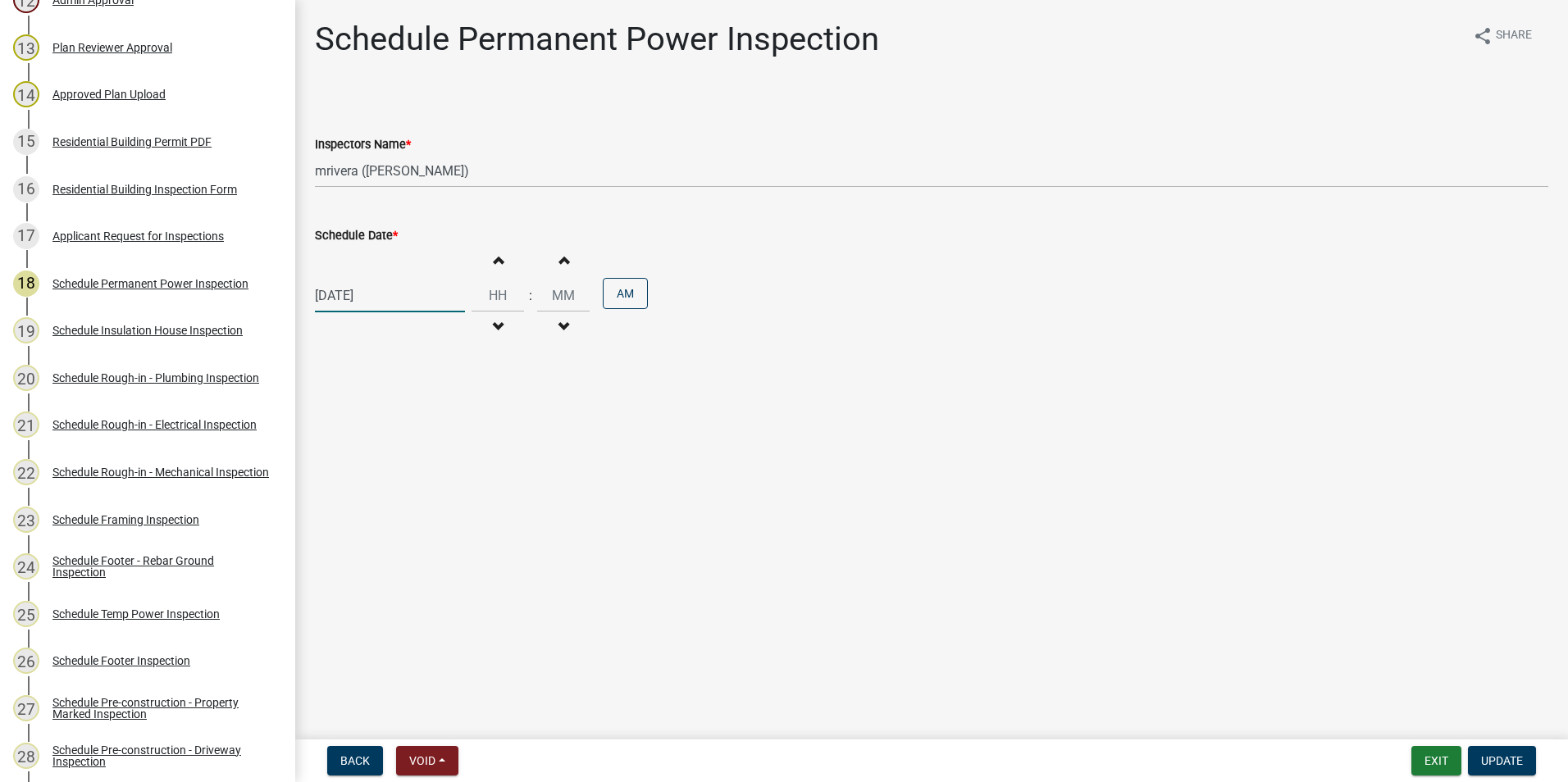
select select "9"
select select "2025"
click at [394, 298] on div "[DATE] [PERSON_NAME] Apr [PERSON_NAME][DATE] Sep Oct Nov [DATE] 1526 1527 1528 …" at bounding box center [390, 295] width 150 height 34
click at [412, 435] on div "18" at bounding box center [410, 435] width 26 height 26
type input "[DATE]"
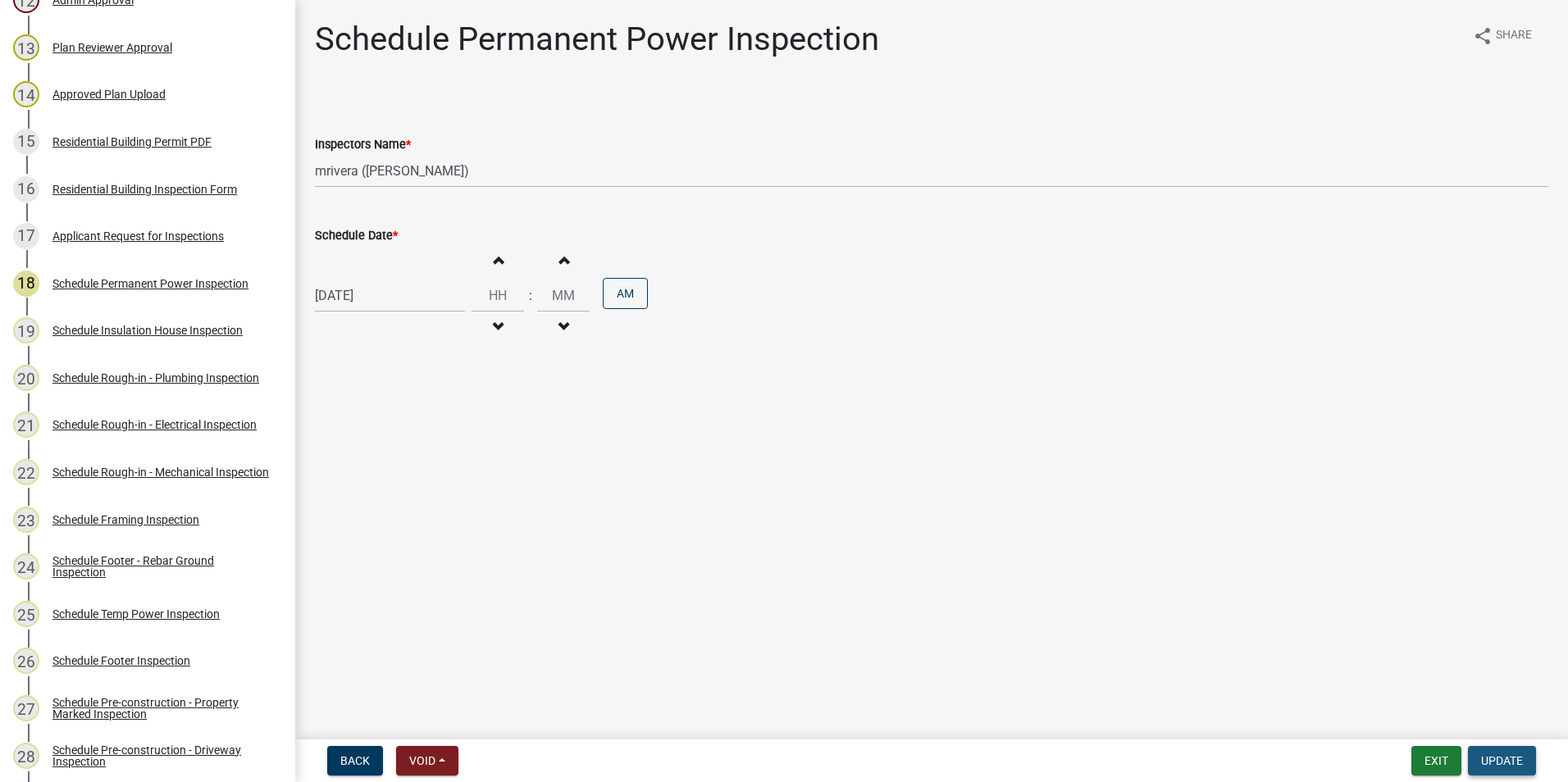
click at [1490, 757] on span "Update" at bounding box center [1502, 761] width 42 height 13
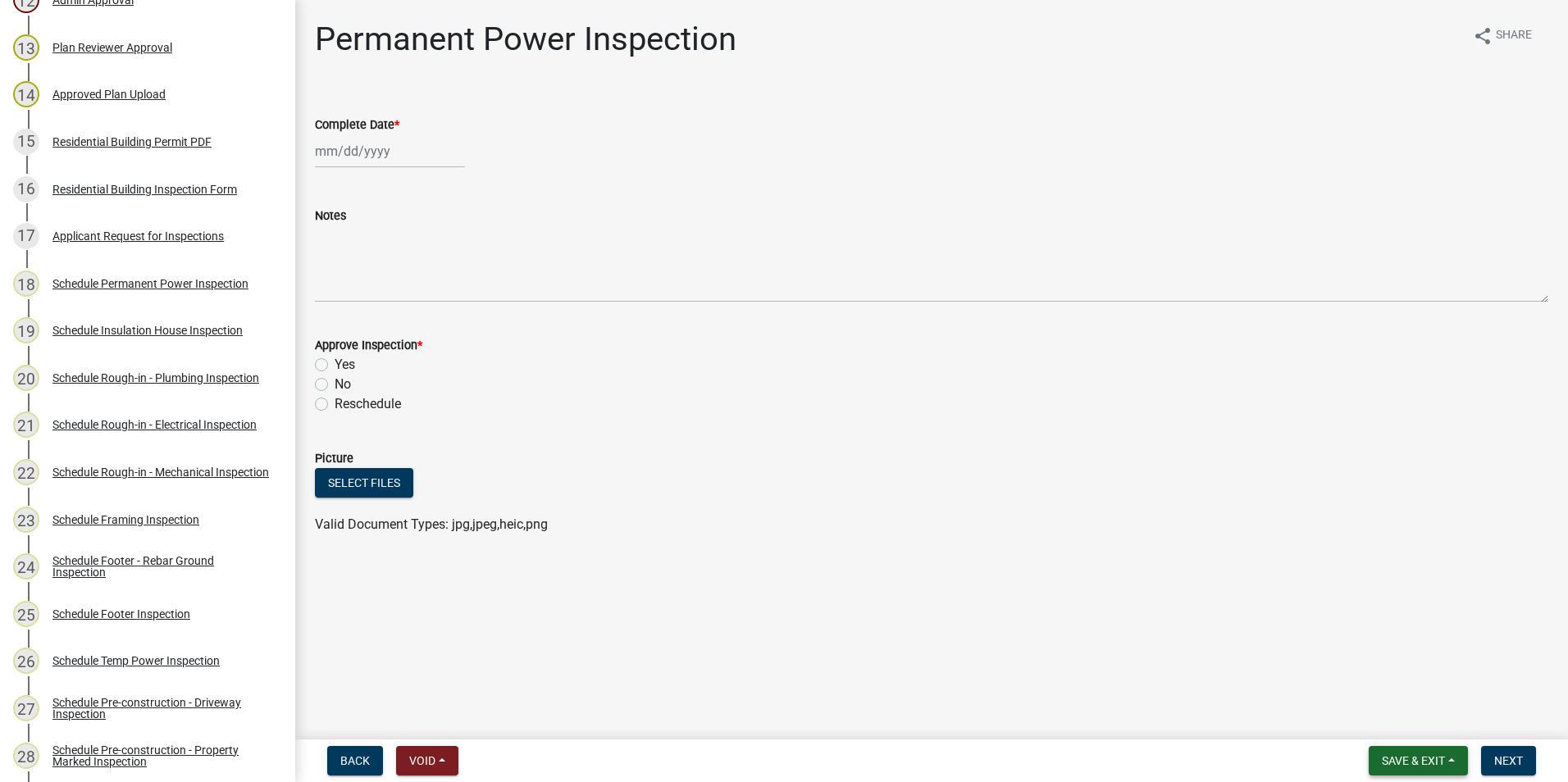
click at [1404, 761] on span "Save & Exit" at bounding box center [1413, 761] width 63 height 13
click at [1405, 712] on button "Save & Exit" at bounding box center [1403, 718] width 131 height 39
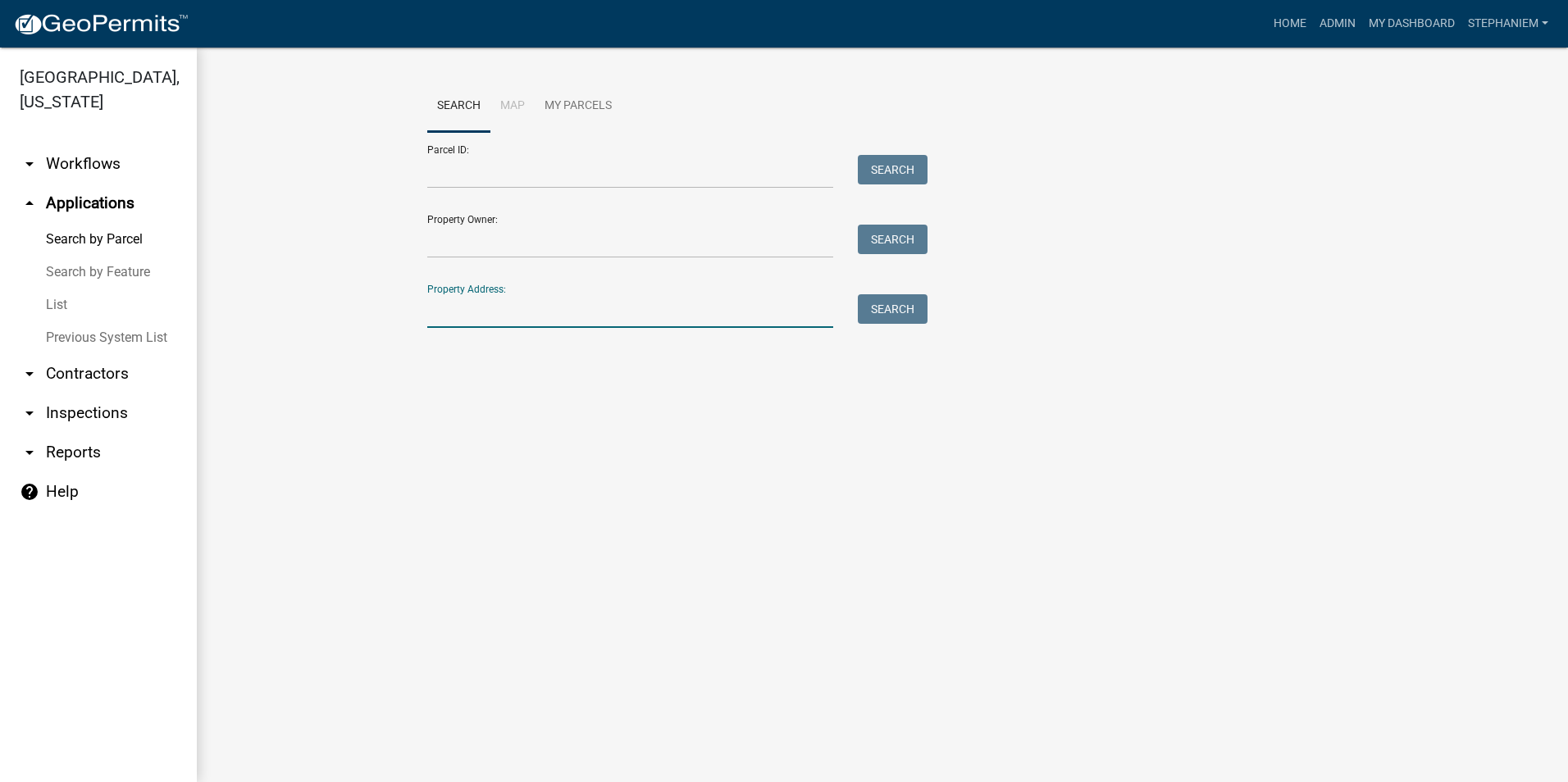
click at [590, 322] on input "Property Address:" at bounding box center [630, 311] width 406 height 34
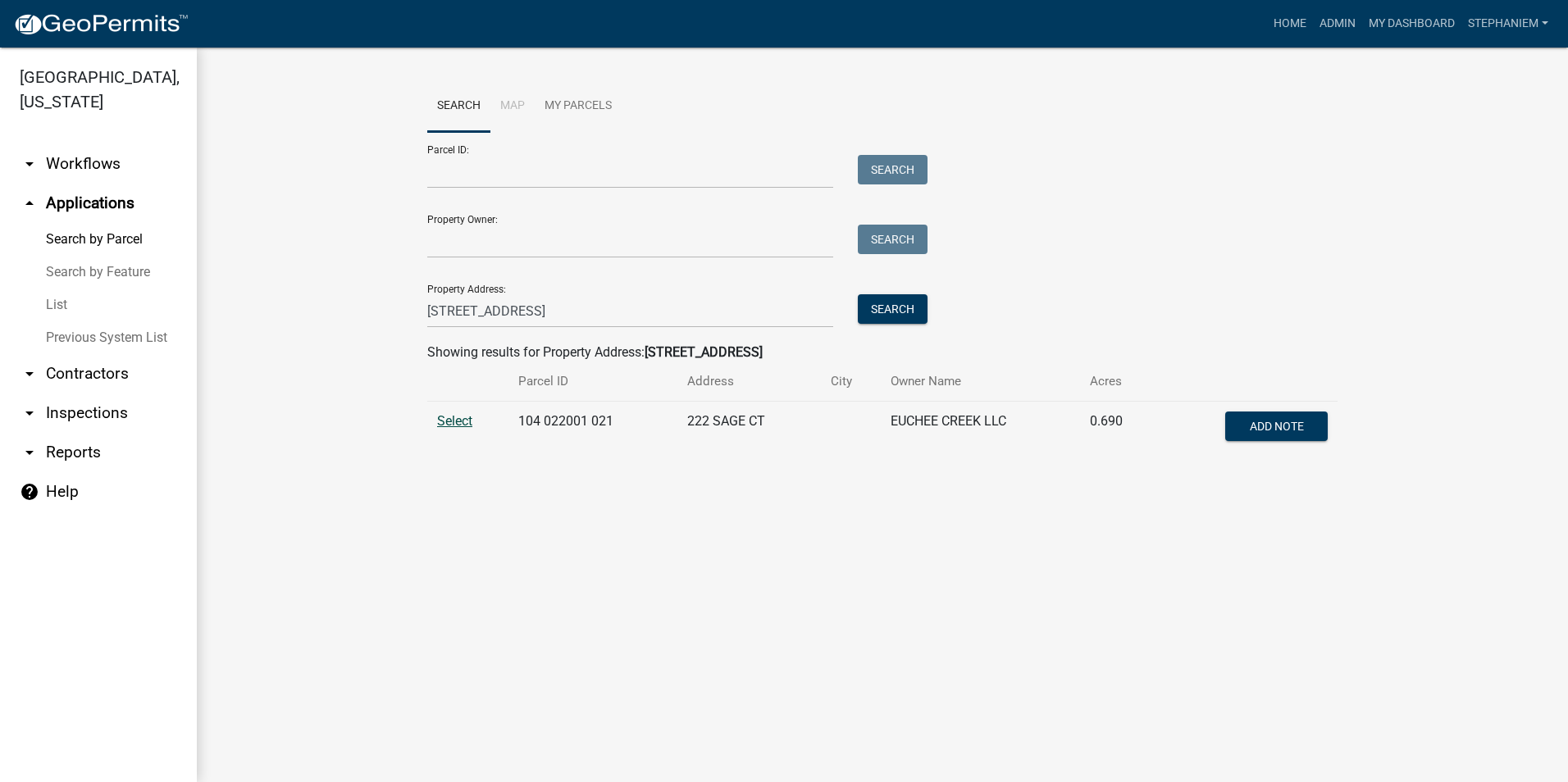
click at [457, 415] on span "Select" at bounding box center [455, 421] width 36 height 16
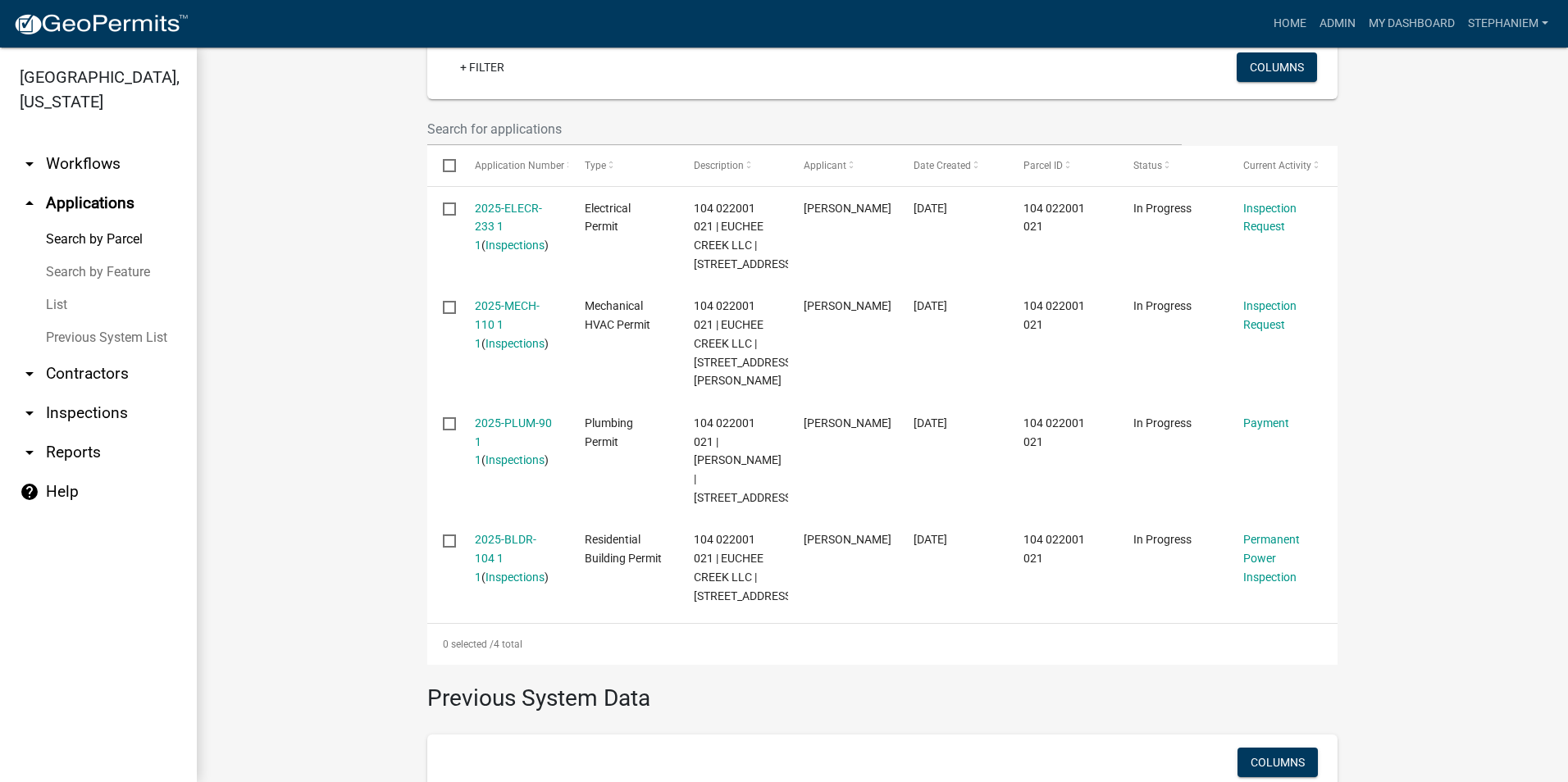
scroll to position [492, 0]
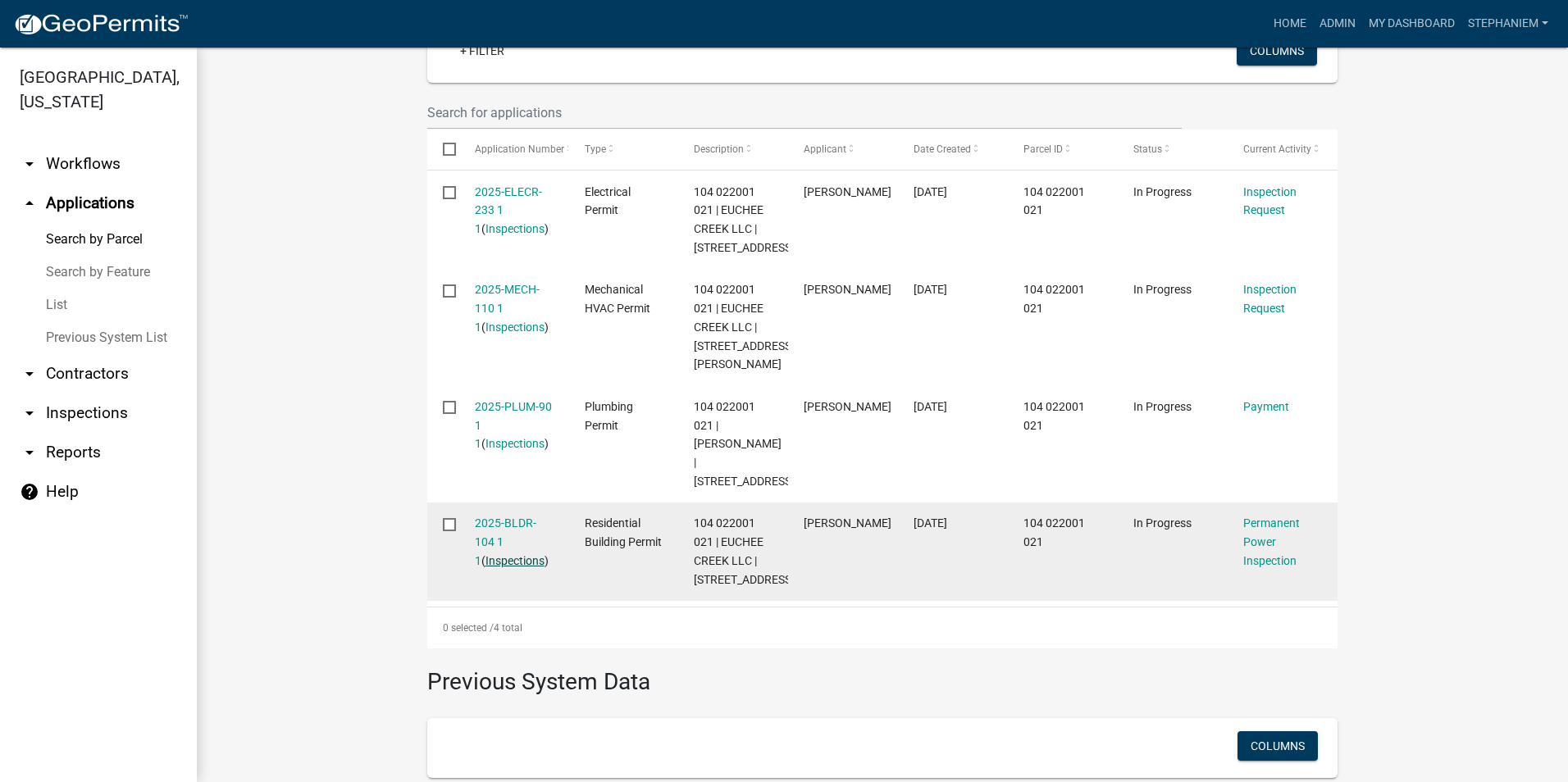
click at [487, 567] on link "Inspections" at bounding box center [515, 561] width 59 height 13
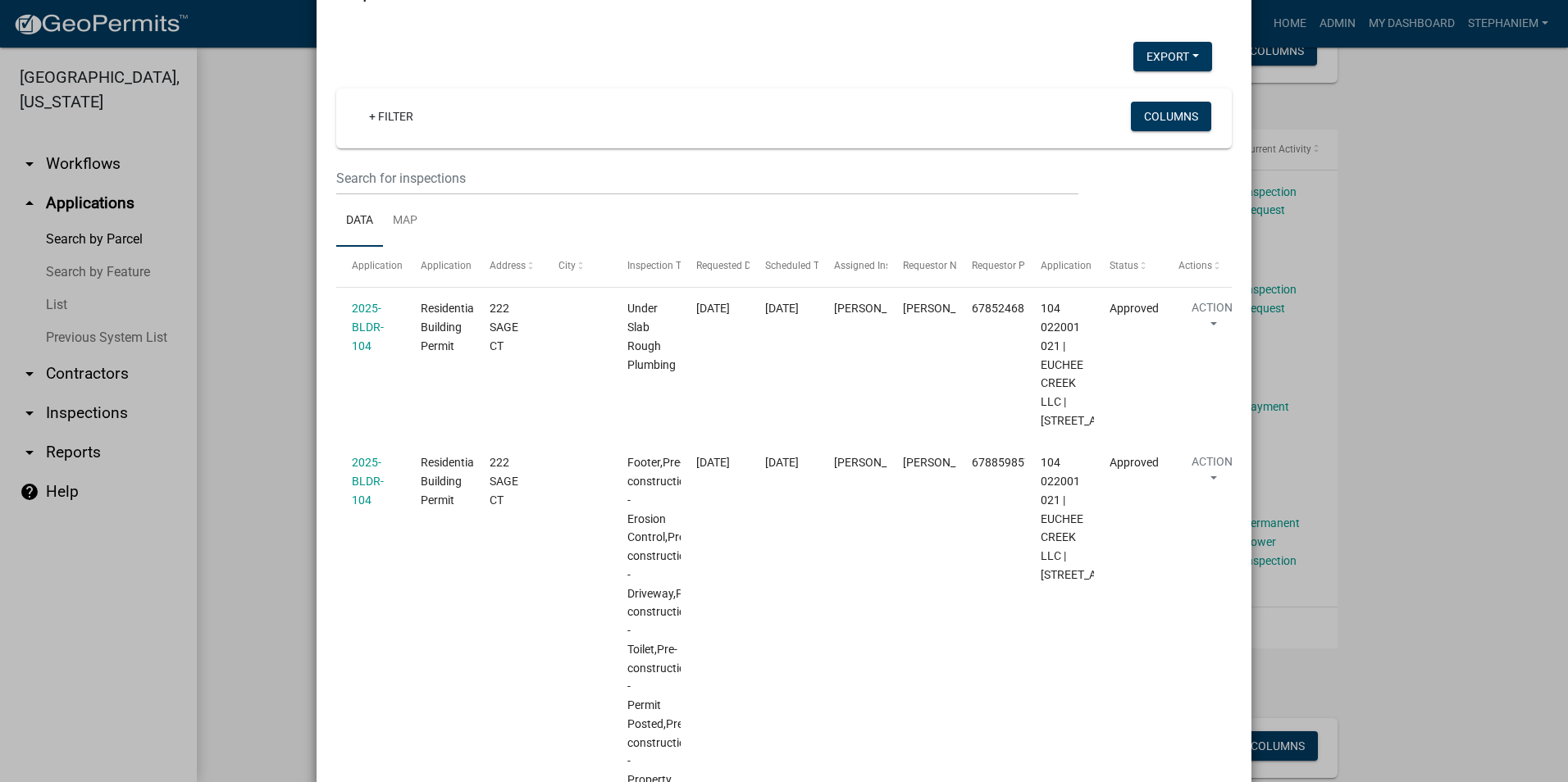
scroll to position [0, 0]
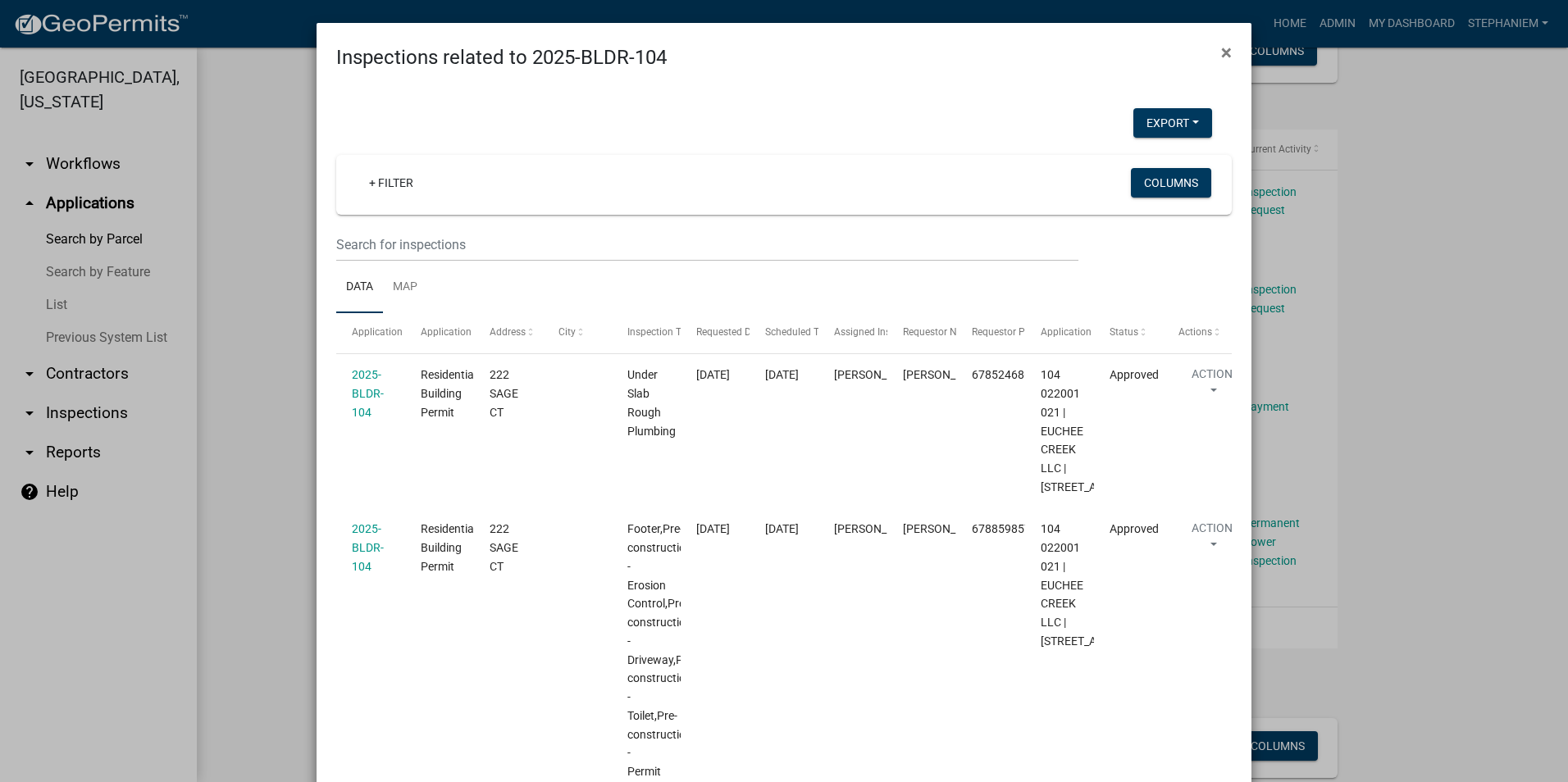
click at [285, 395] on ngb-modal-window "Inspections related to 2025-BLDR-104 × Export Excel Format (.xlsx) CSV Format (…" at bounding box center [784, 391] width 1568 height 782
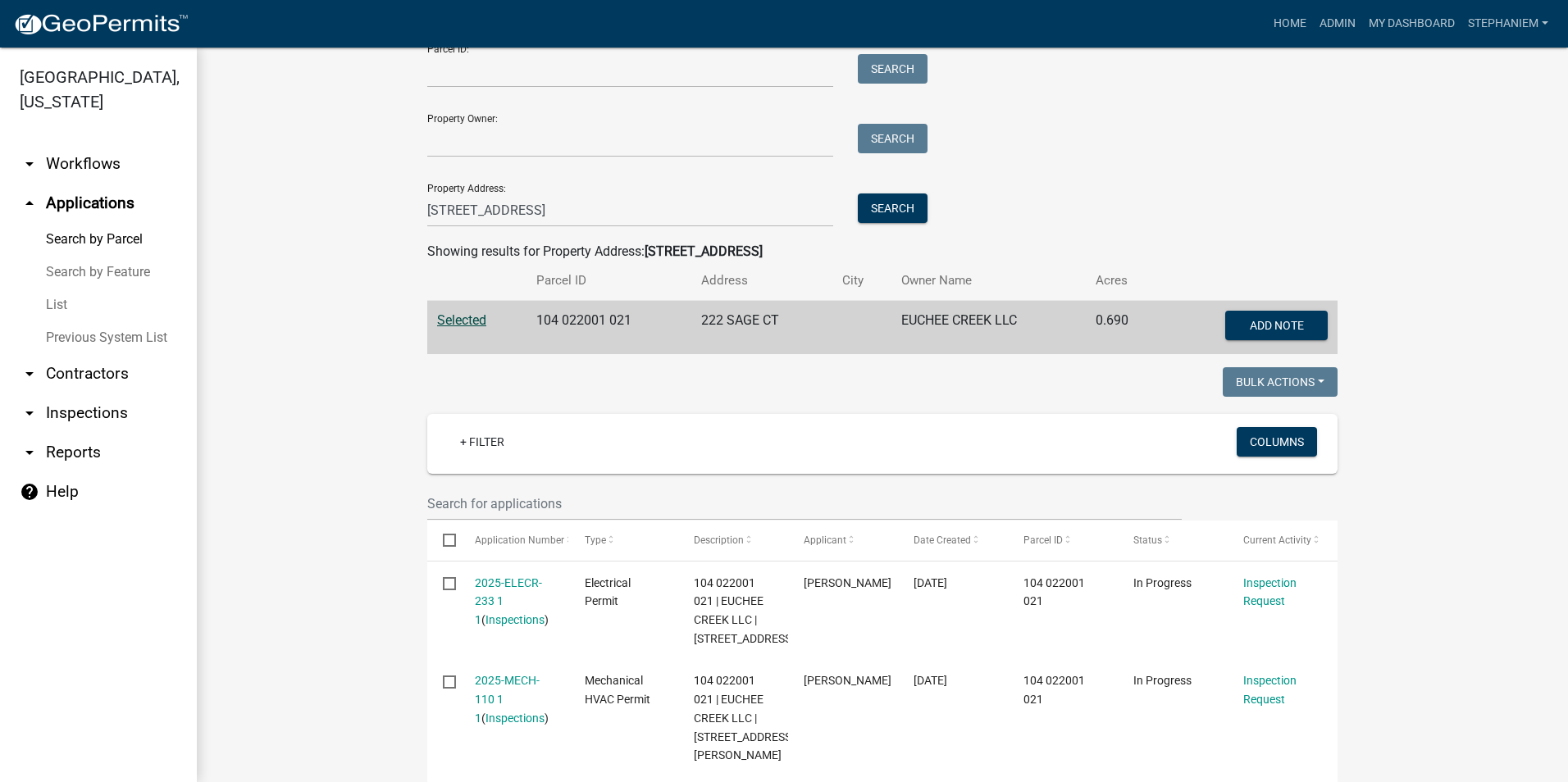
scroll to position [82, 0]
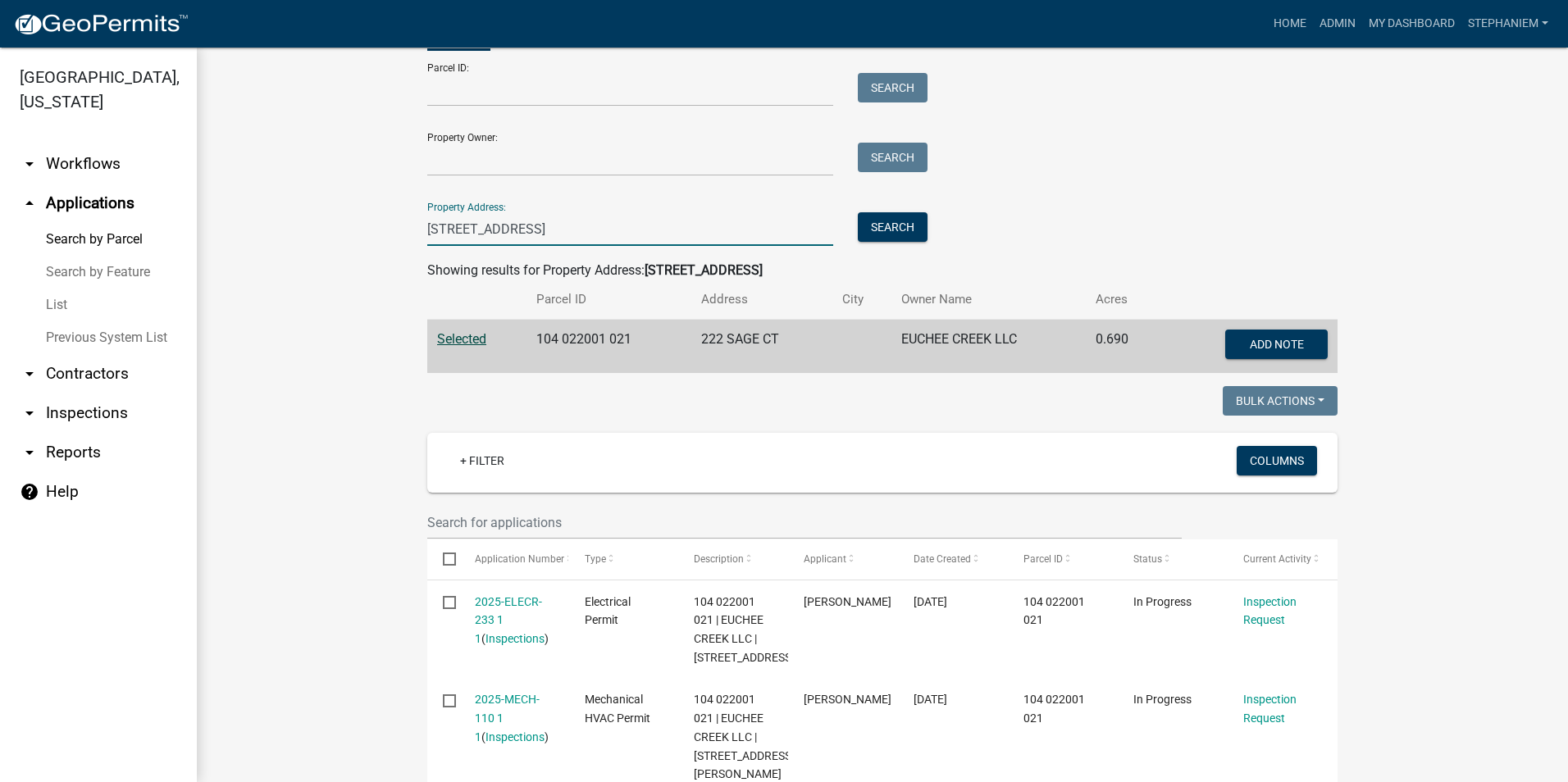
click at [556, 233] on input "[STREET_ADDRESS]" at bounding box center [630, 230] width 406 height 34
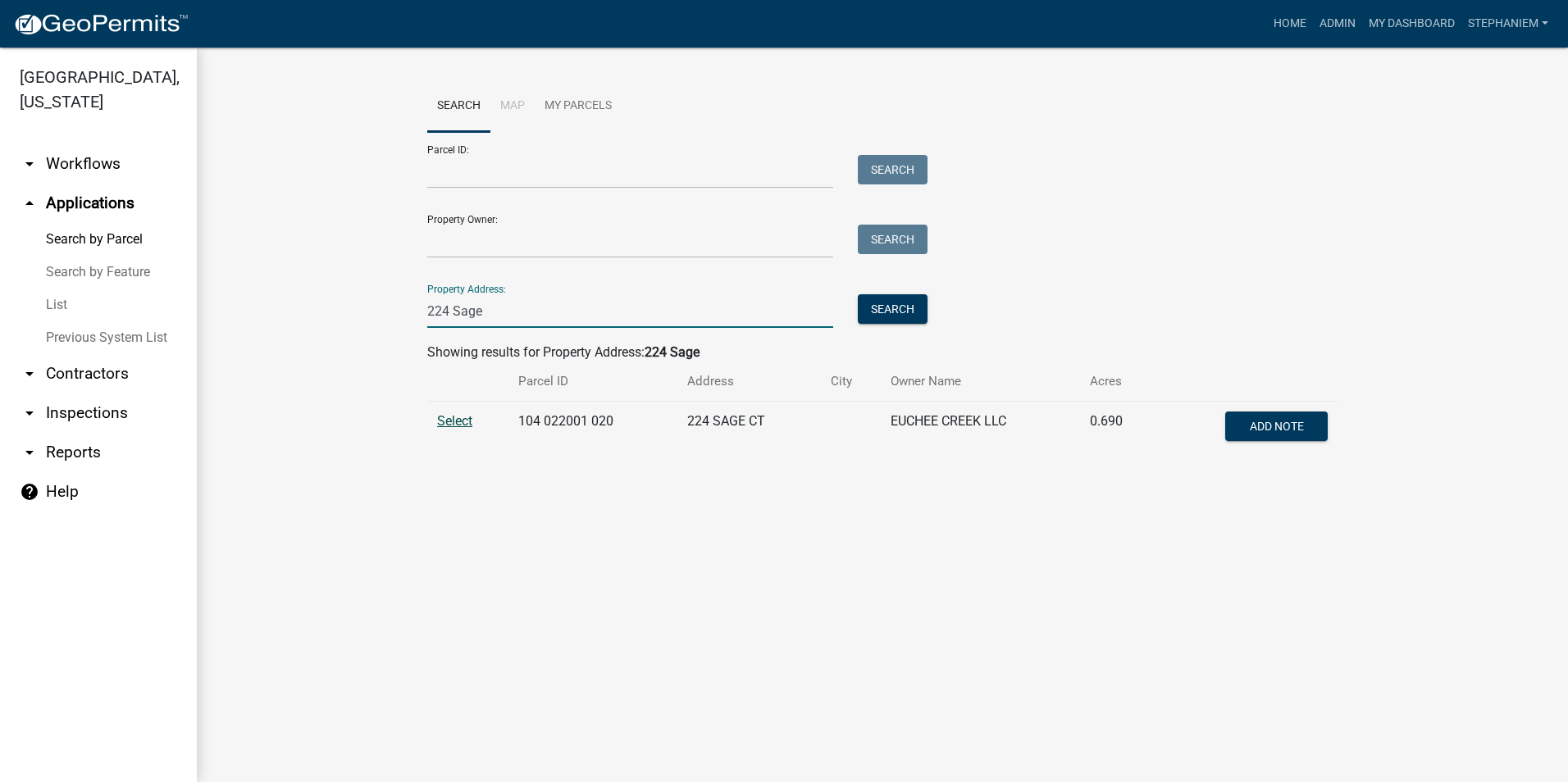
type input "224 Sage"
click at [464, 422] on span "Select" at bounding box center [455, 421] width 36 height 16
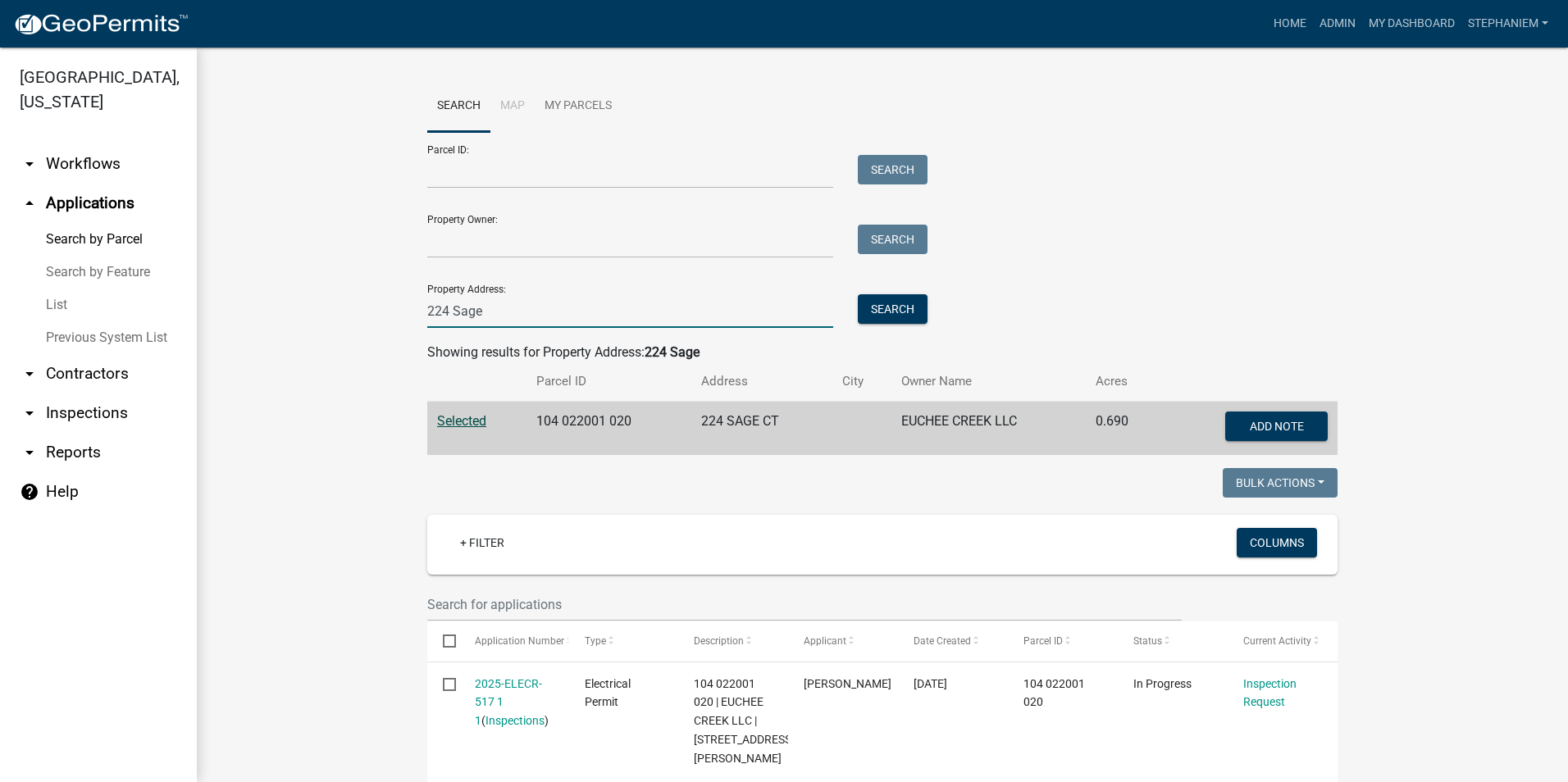
click at [507, 309] on input "224 Sage" at bounding box center [630, 311] width 406 height 34
